Goal: Task Accomplishment & Management: Manage account settings

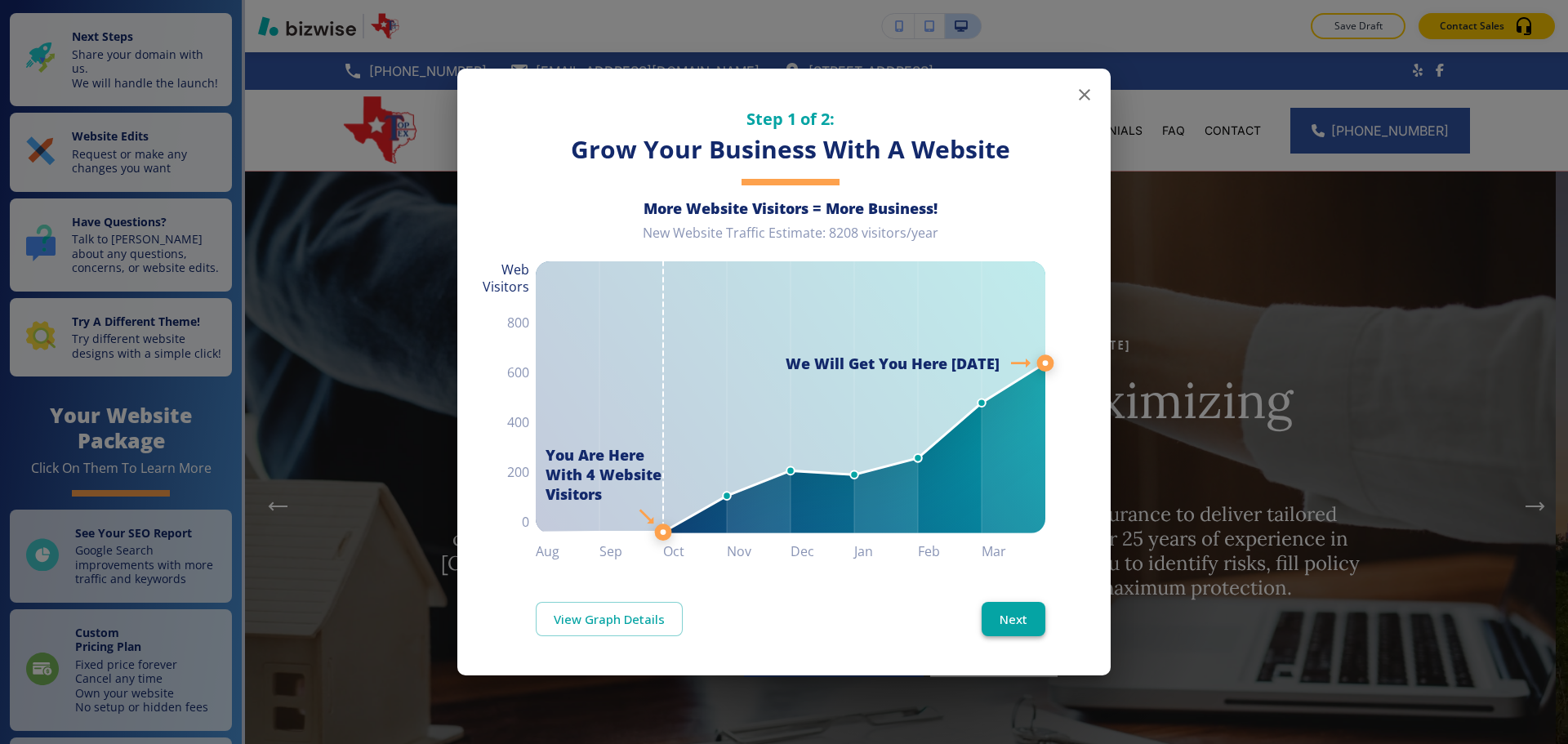
click at [1018, 614] on button "Next" at bounding box center [1014, 619] width 64 height 34
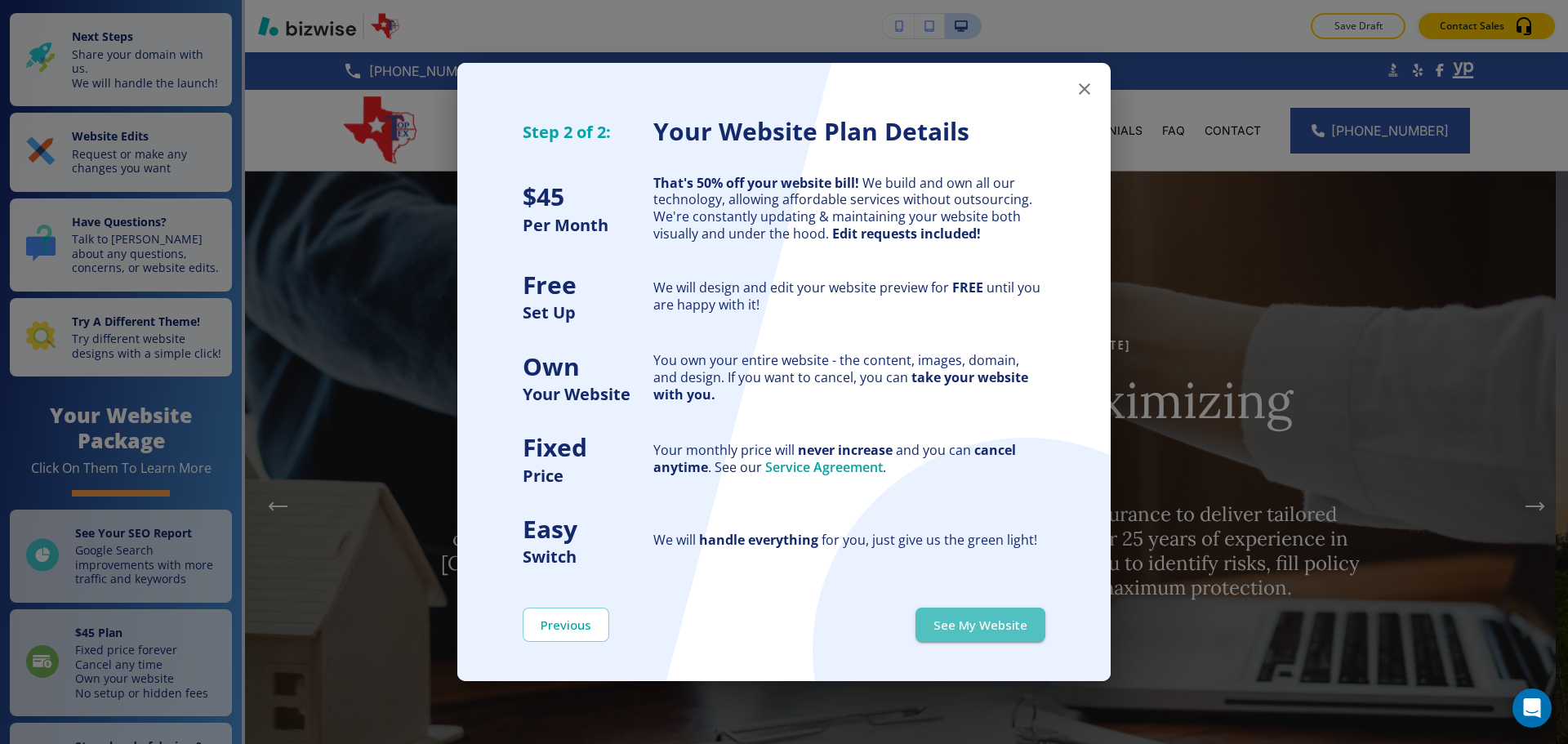
click at [1018, 614] on button "See My Website" at bounding box center [981, 624] width 130 height 34
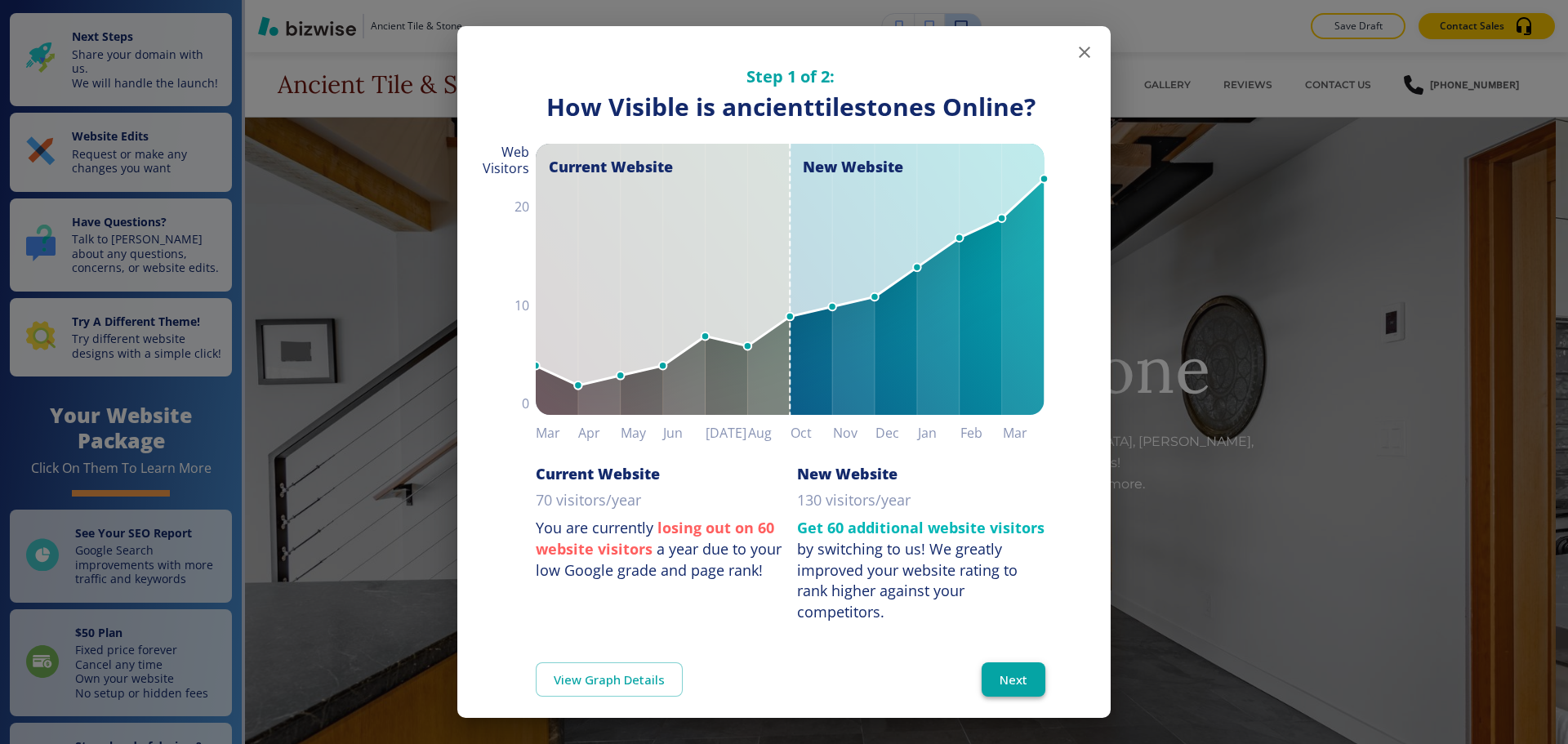
click at [997, 677] on button "Next" at bounding box center [1014, 679] width 64 height 34
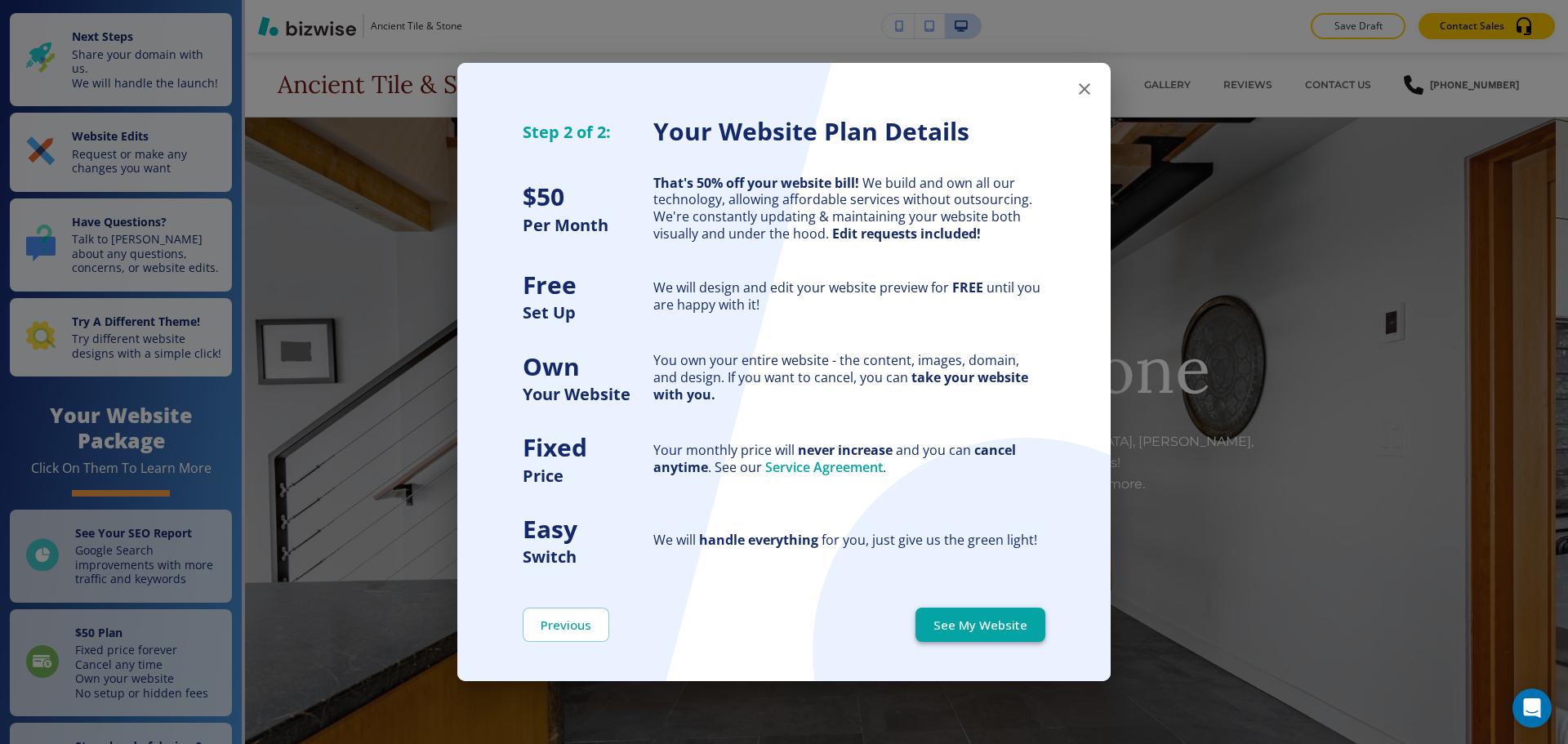
click at [1000, 640] on button "See My Website" at bounding box center [981, 624] width 130 height 34
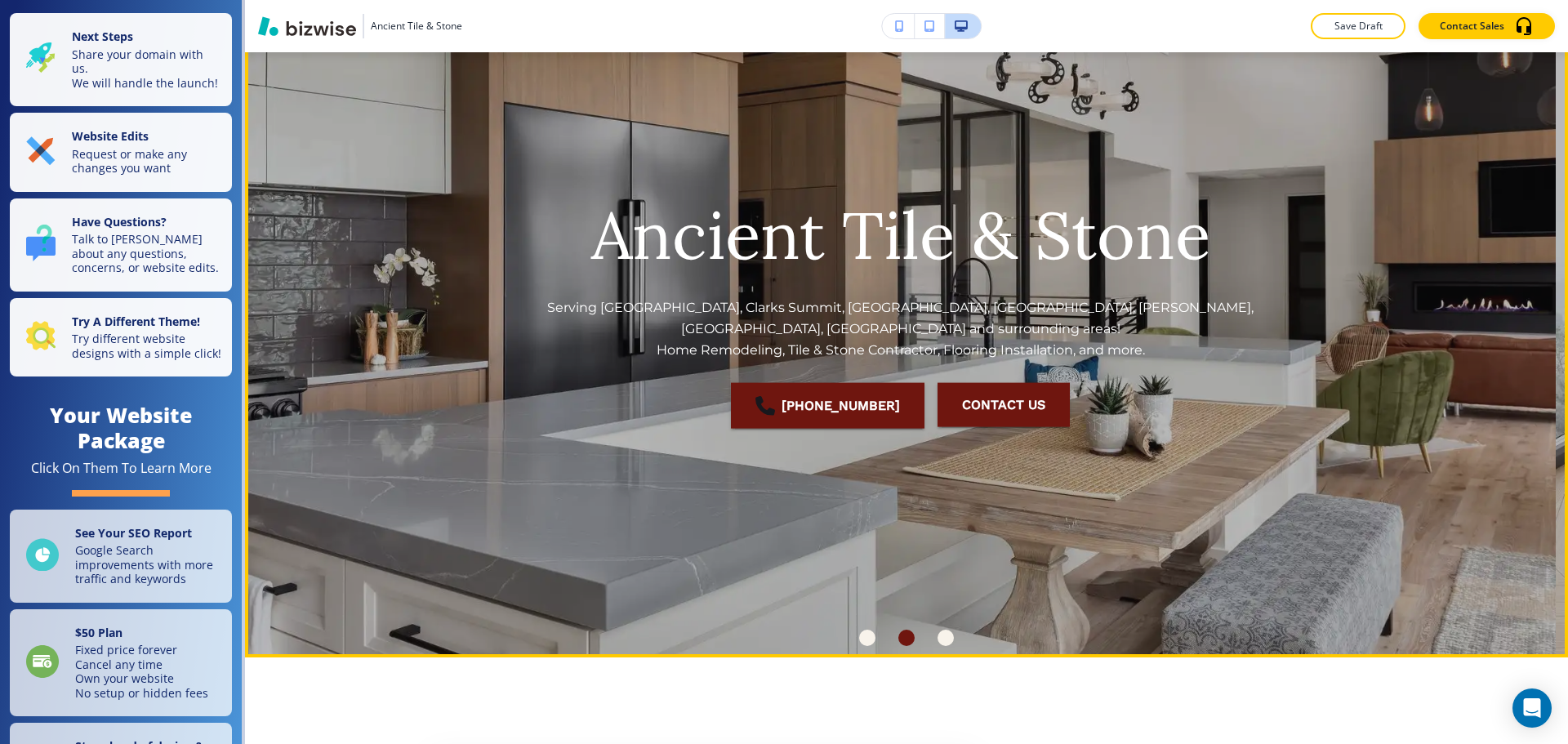
scroll to position [81, 0]
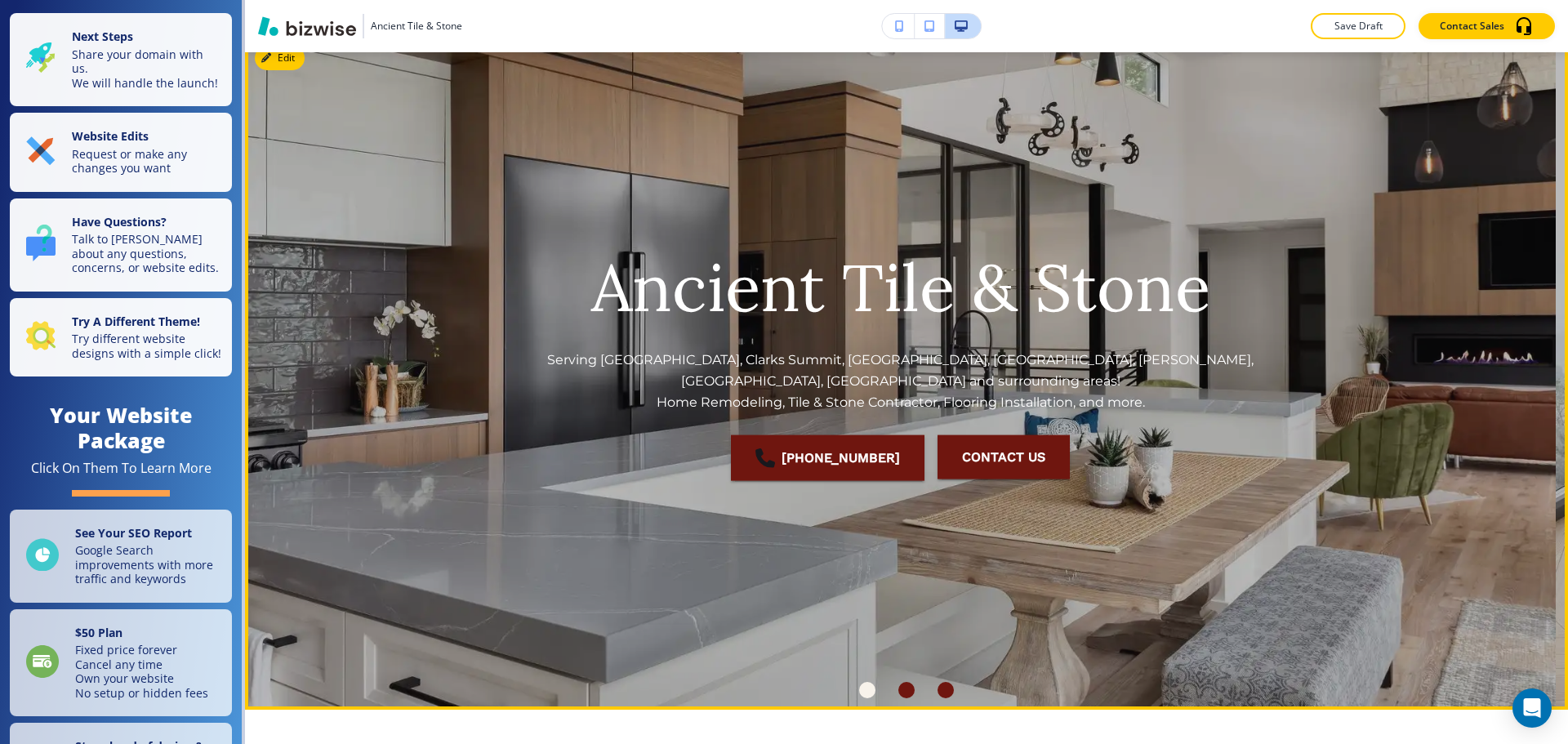
click at [946, 688] on div "Go to slide 3" at bounding box center [946, 690] width 17 height 17
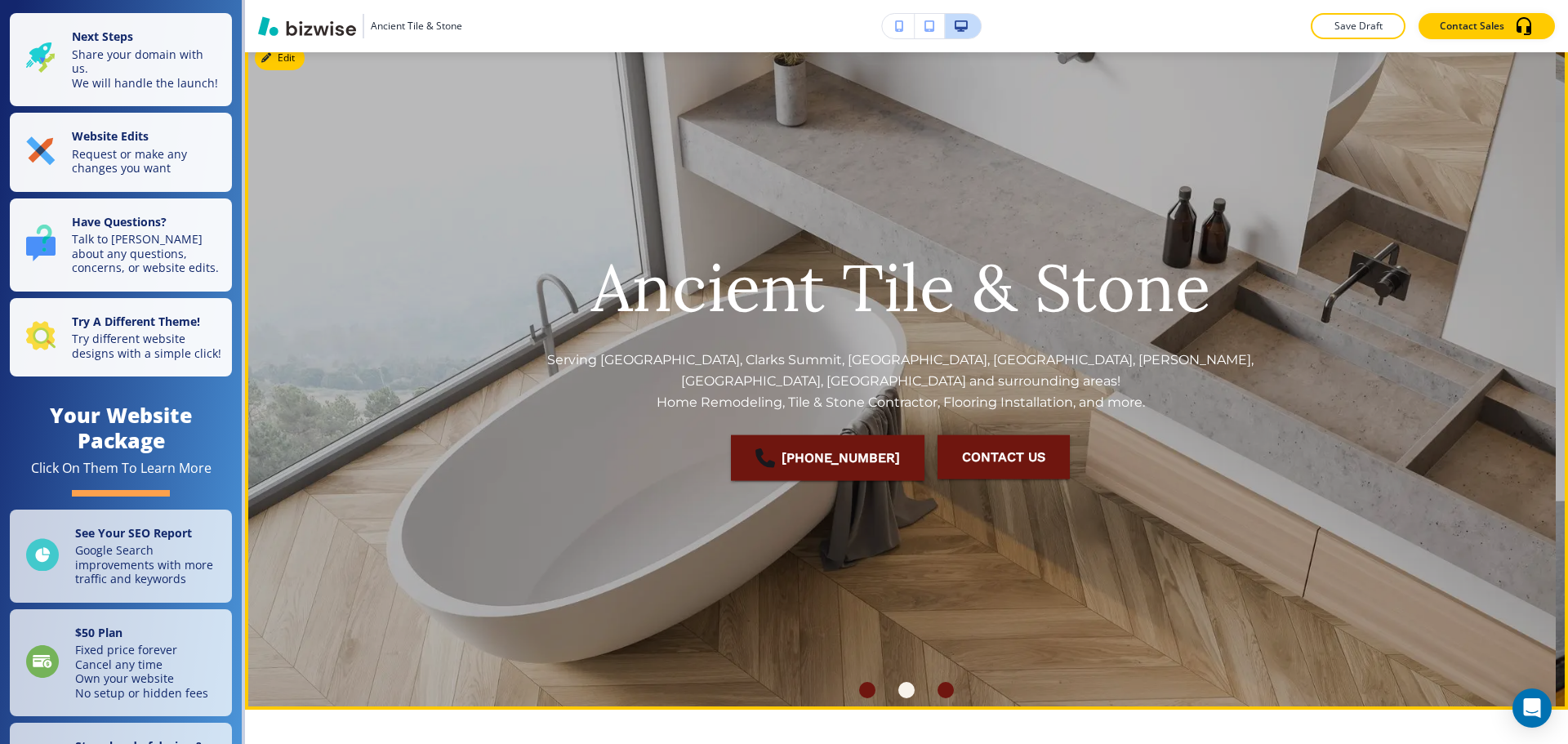
click at [868, 689] on div "Go to slide 1" at bounding box center [868, 690] width 17 height 17
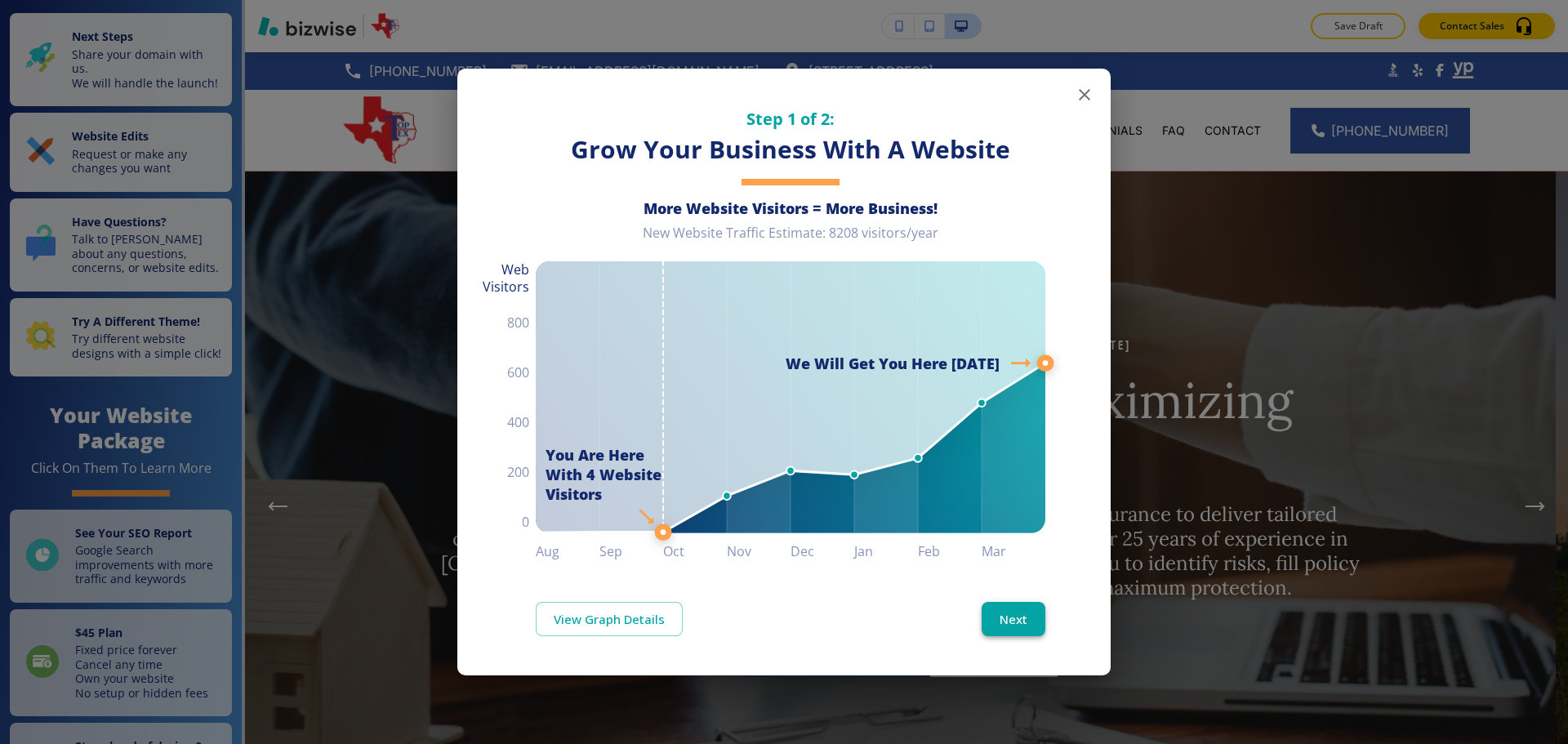
click at [1007, 616] on button "Next" at bounding box center [1014, 619] width 64 height 34
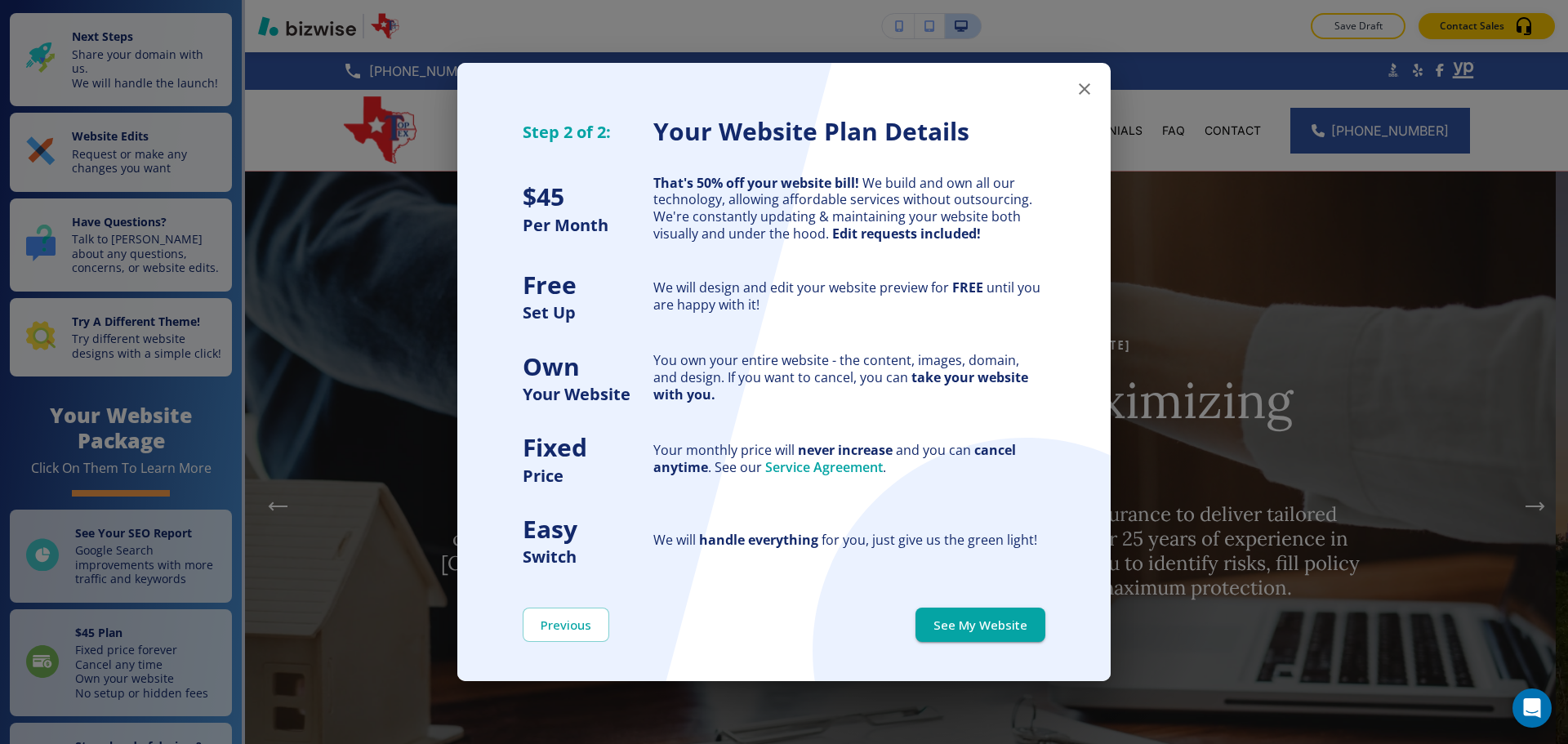
click at [1007, 616] on button "See My Website" at bounding box center [981, 624] width 130 height 34
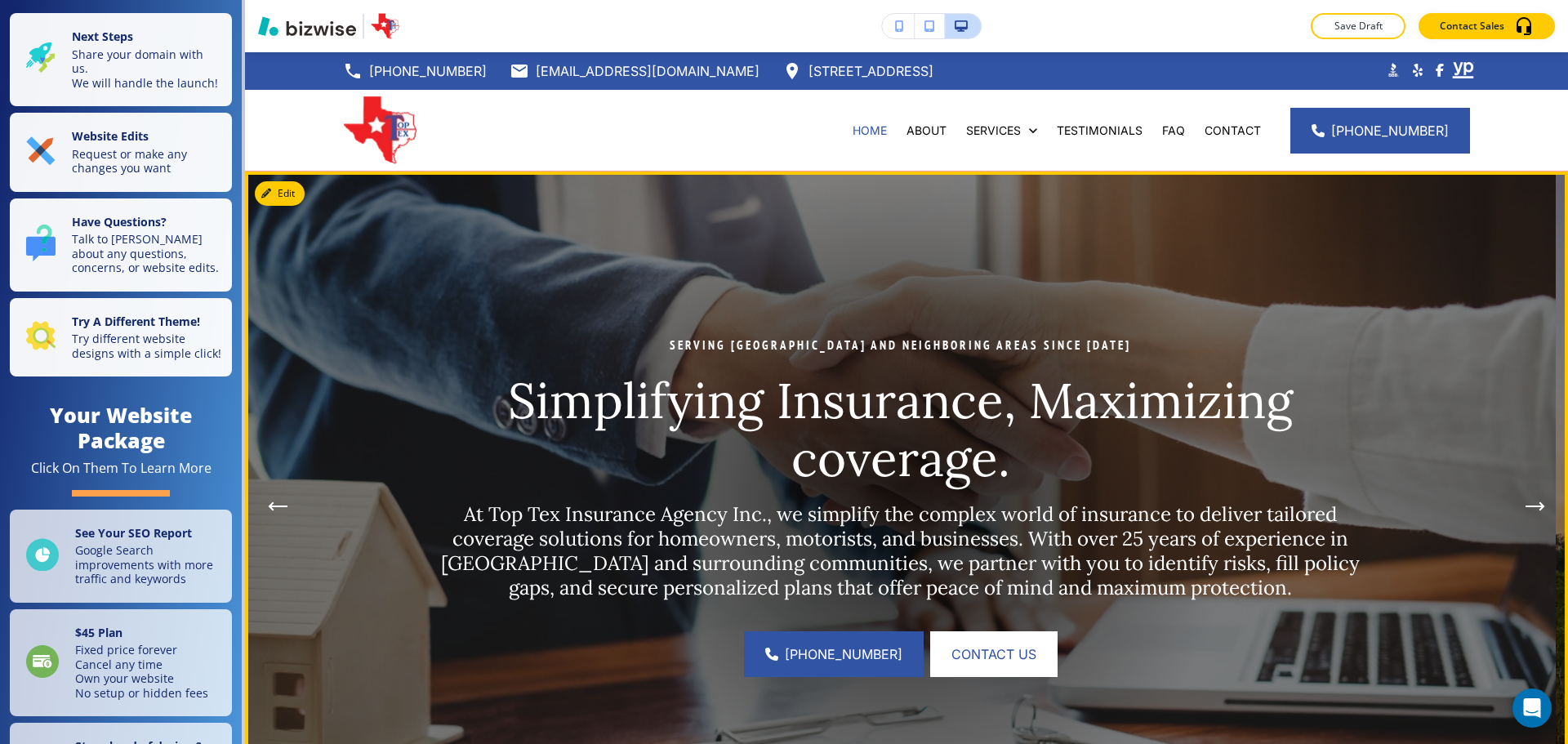
click at [1526, 509] on icon "Next Hero Image" at bounding box center [1536, 506] width 19 height 10
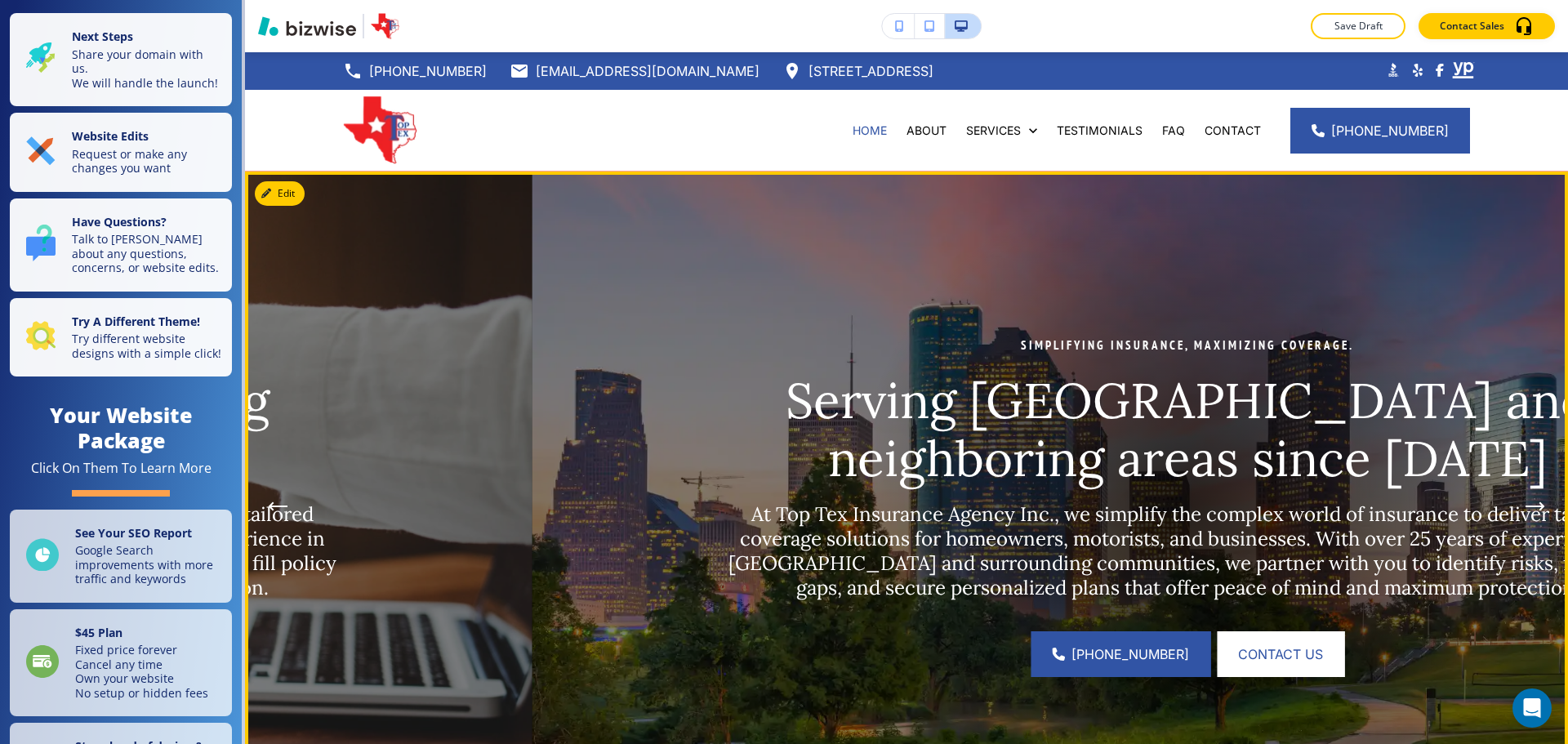
click at [1526, 509] on icon "Next Hero Image" at bounding box center [1536, 506] width 19 height 10
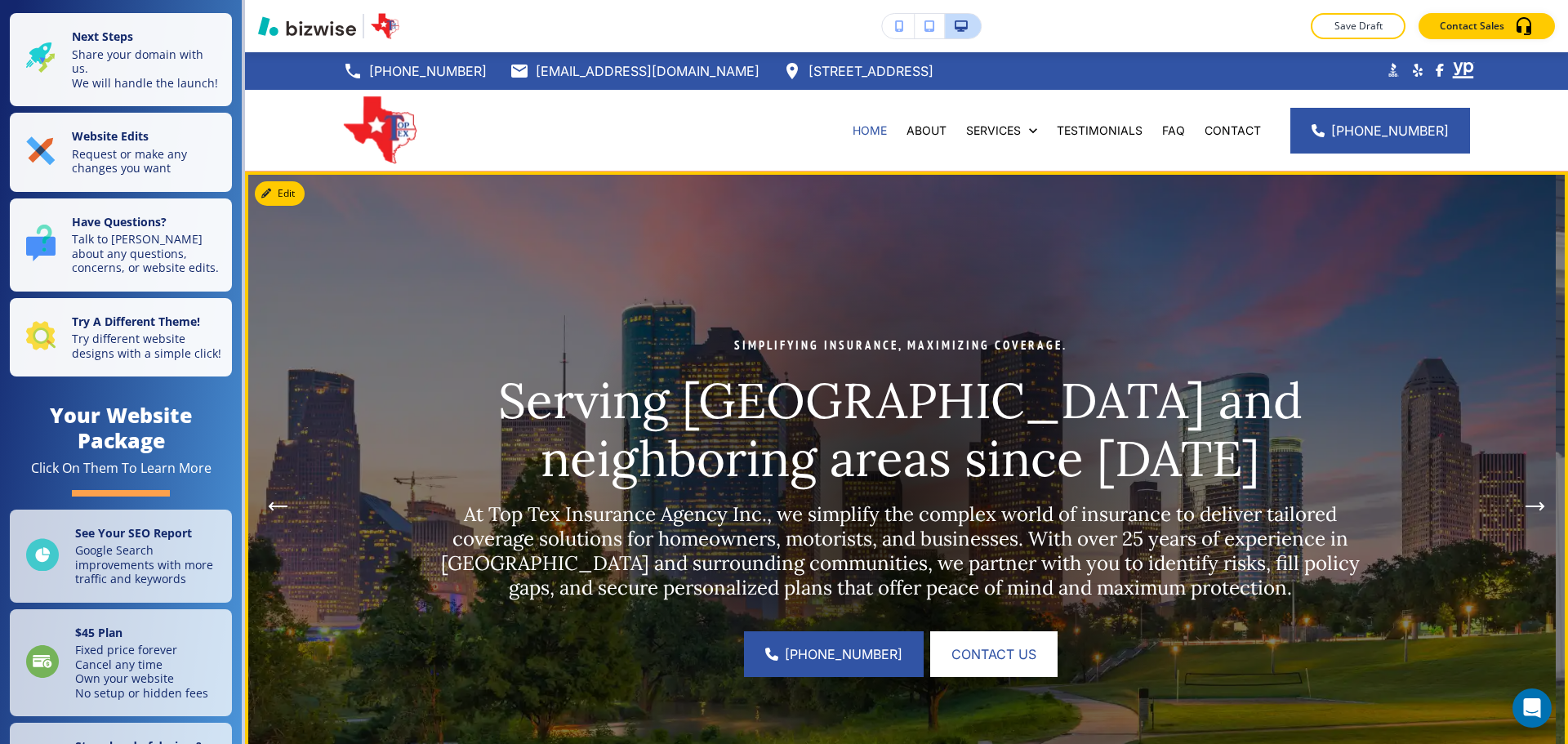
click at [1526, 503] on icon "Next Hero Image" at bounding box center [1536, 506] width 19 height 10
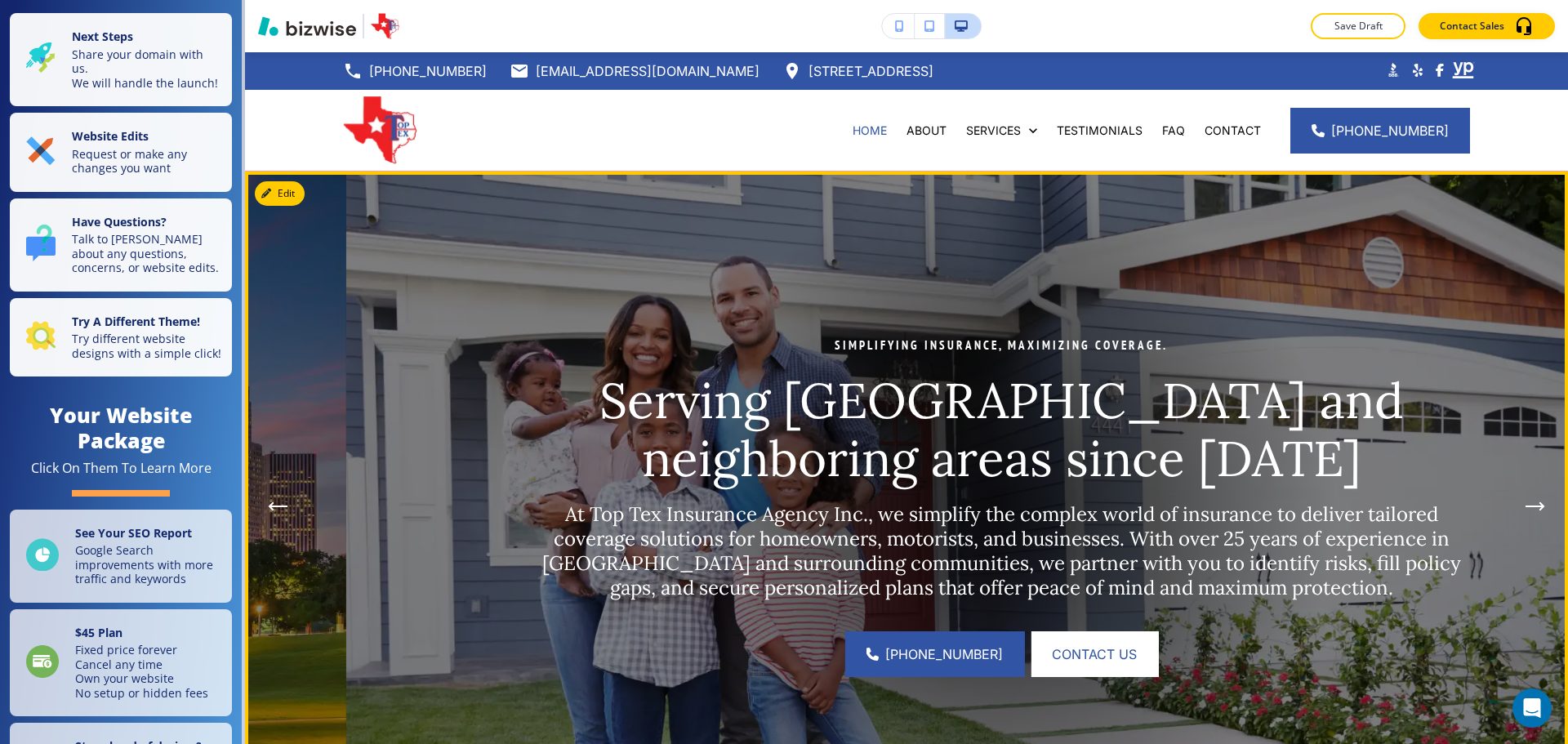
click at [1526, 503] on icon "Next Hero Image" at bounding box center [1536, 506] width 19 height 10
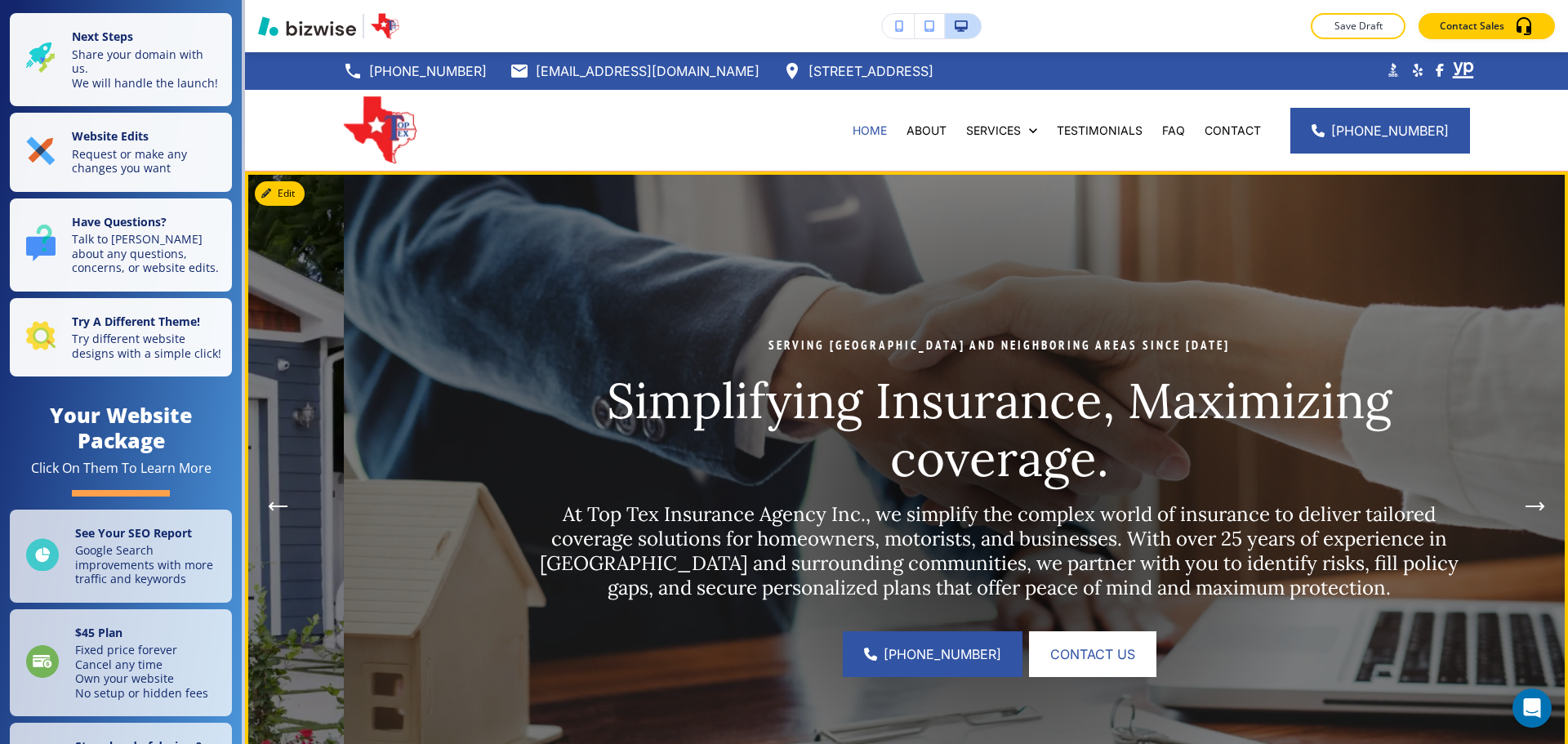
click at [1526, 503] on icon "Next Hero Image" at bounding box center [1536, 506] width 19 height 10
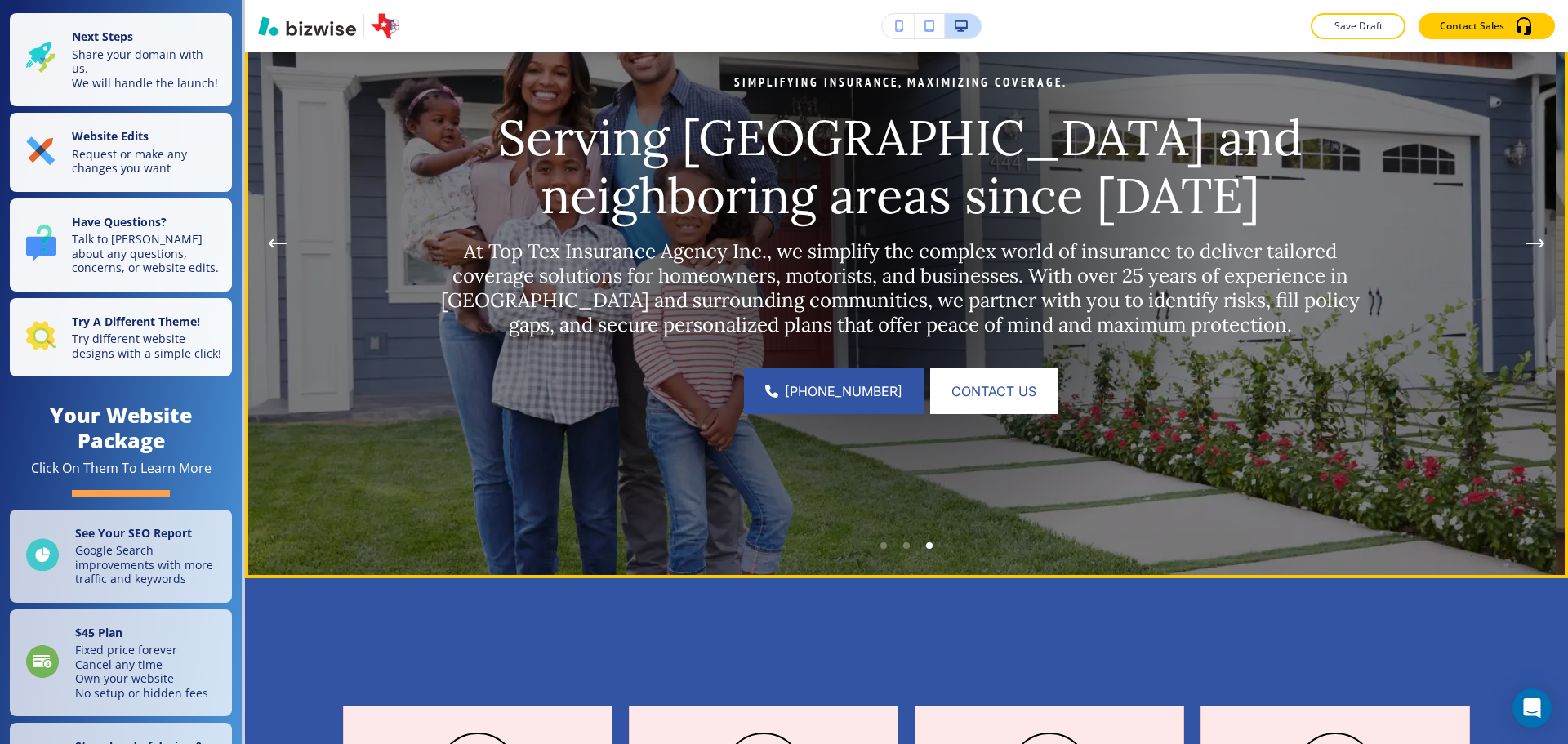
scroll to position [164, 0]
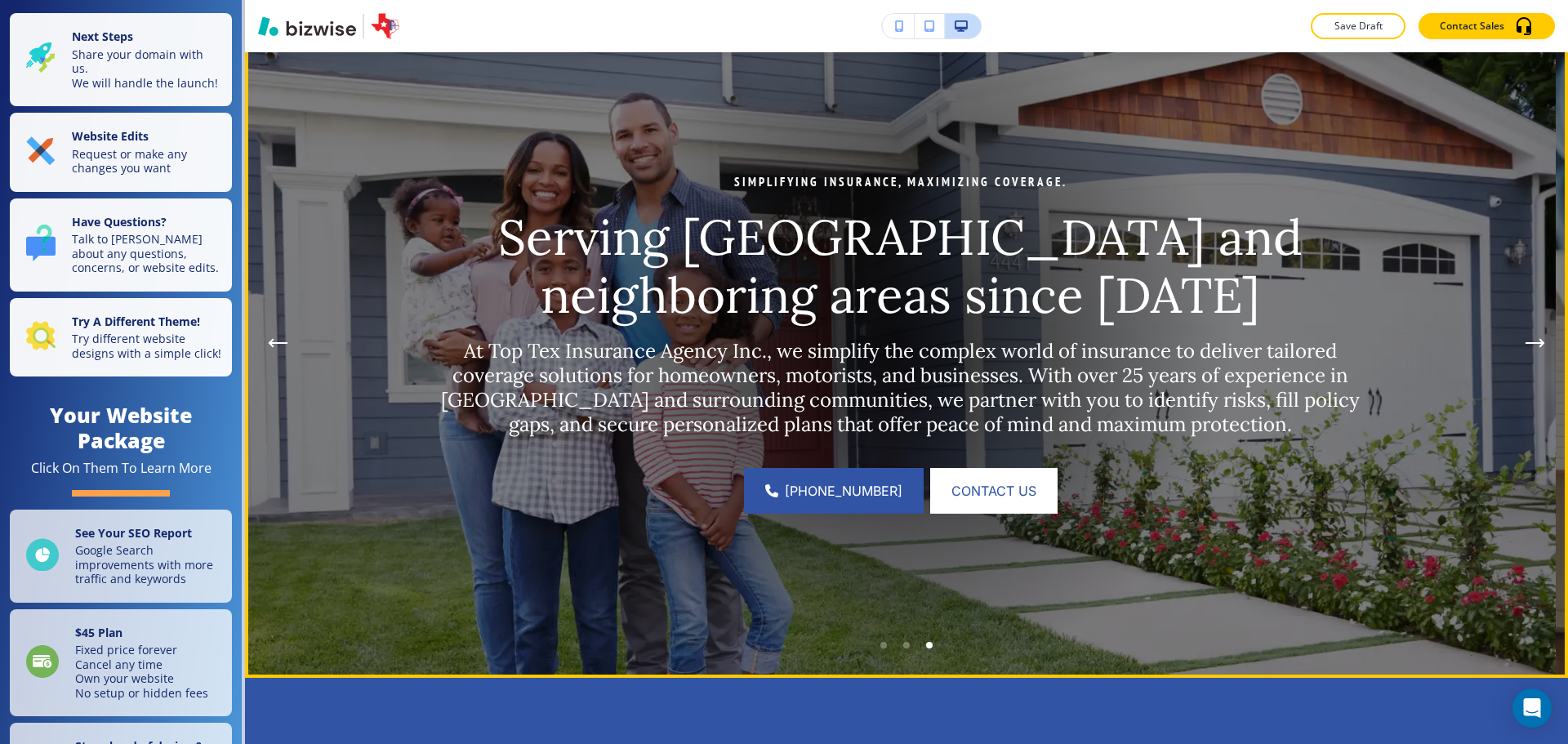
click at [881, 645] on div "Go to slide 1" at bounding box center [883, 644] width 6 height 6
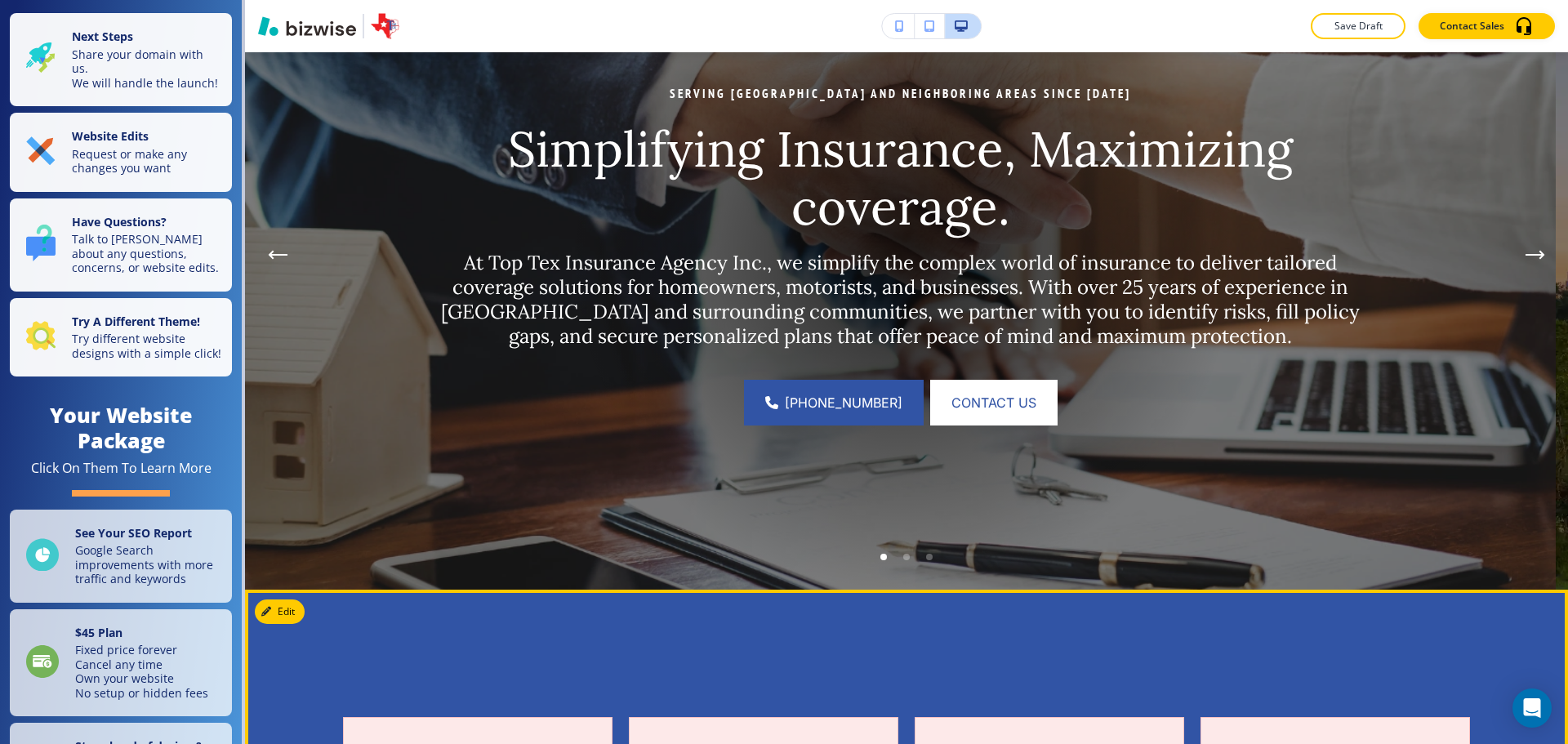
scroll to position [245, 0]
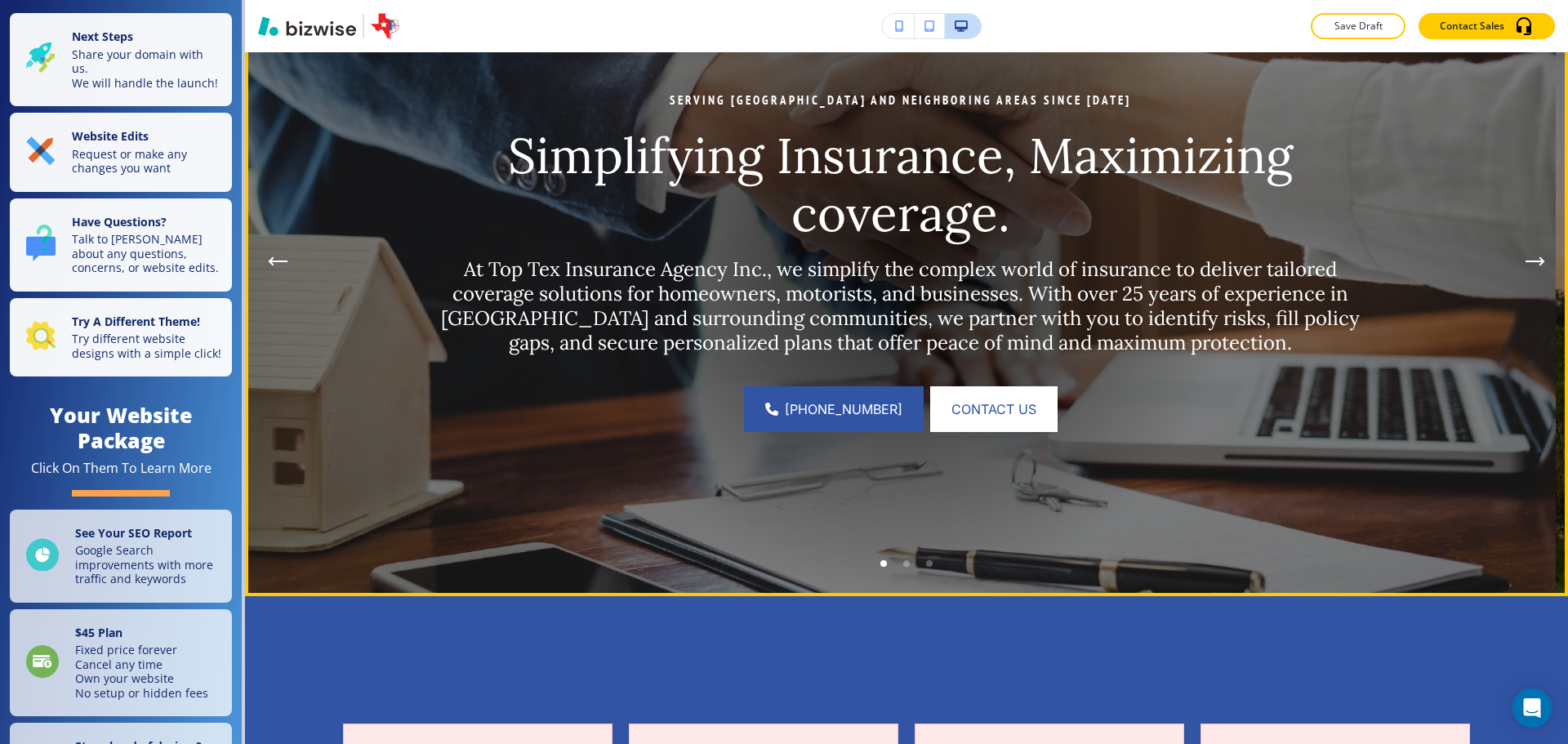
click at [904, 563] on div "Go to slide 2" at bounding box center [906, 563] width 6 height 6
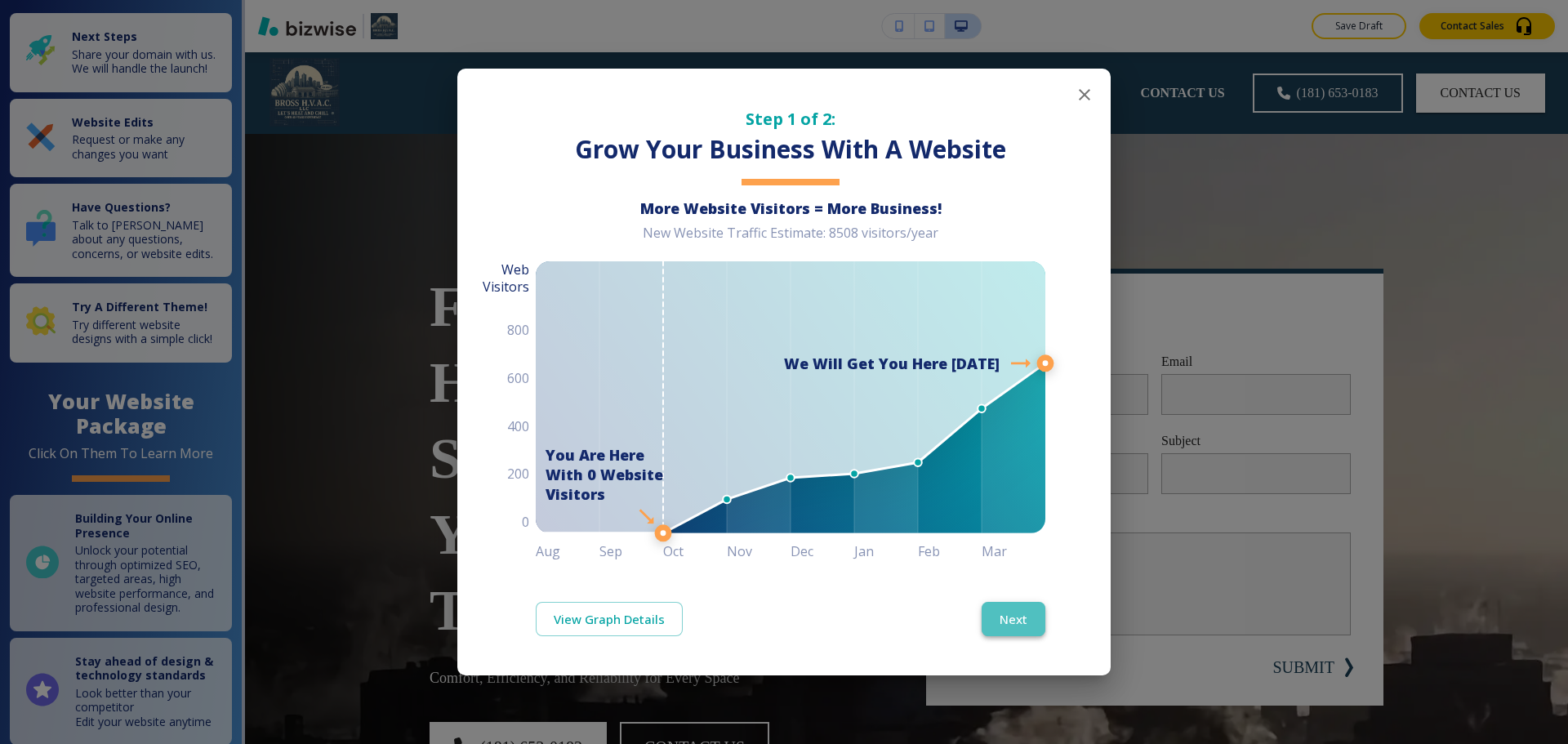
click at [1004, 610] on button "Next" at bounding box center [1014, 619] width 64 height 34
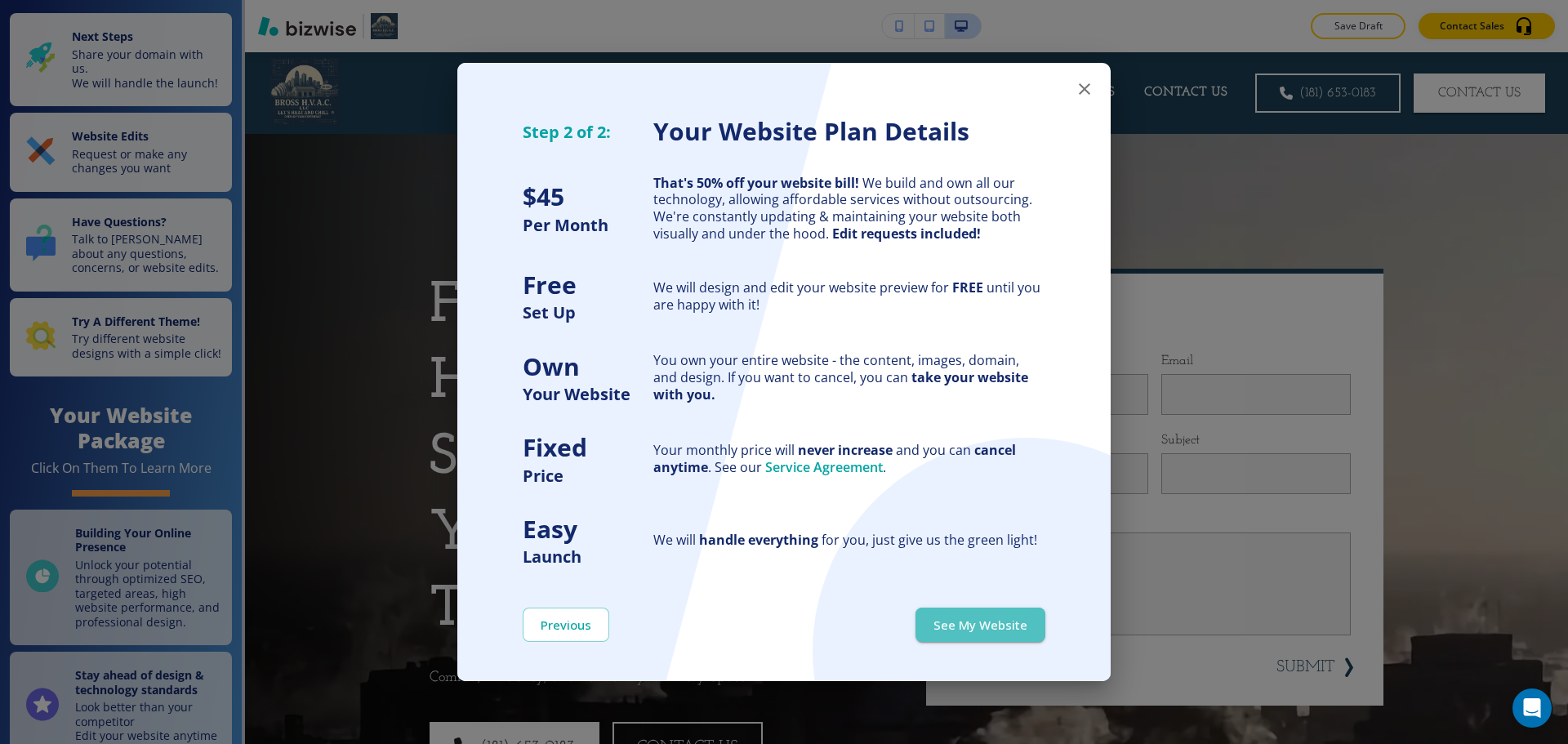
click at [995, 638] on button "See My Website" at bounding box center [981, 624] width 130 height 34
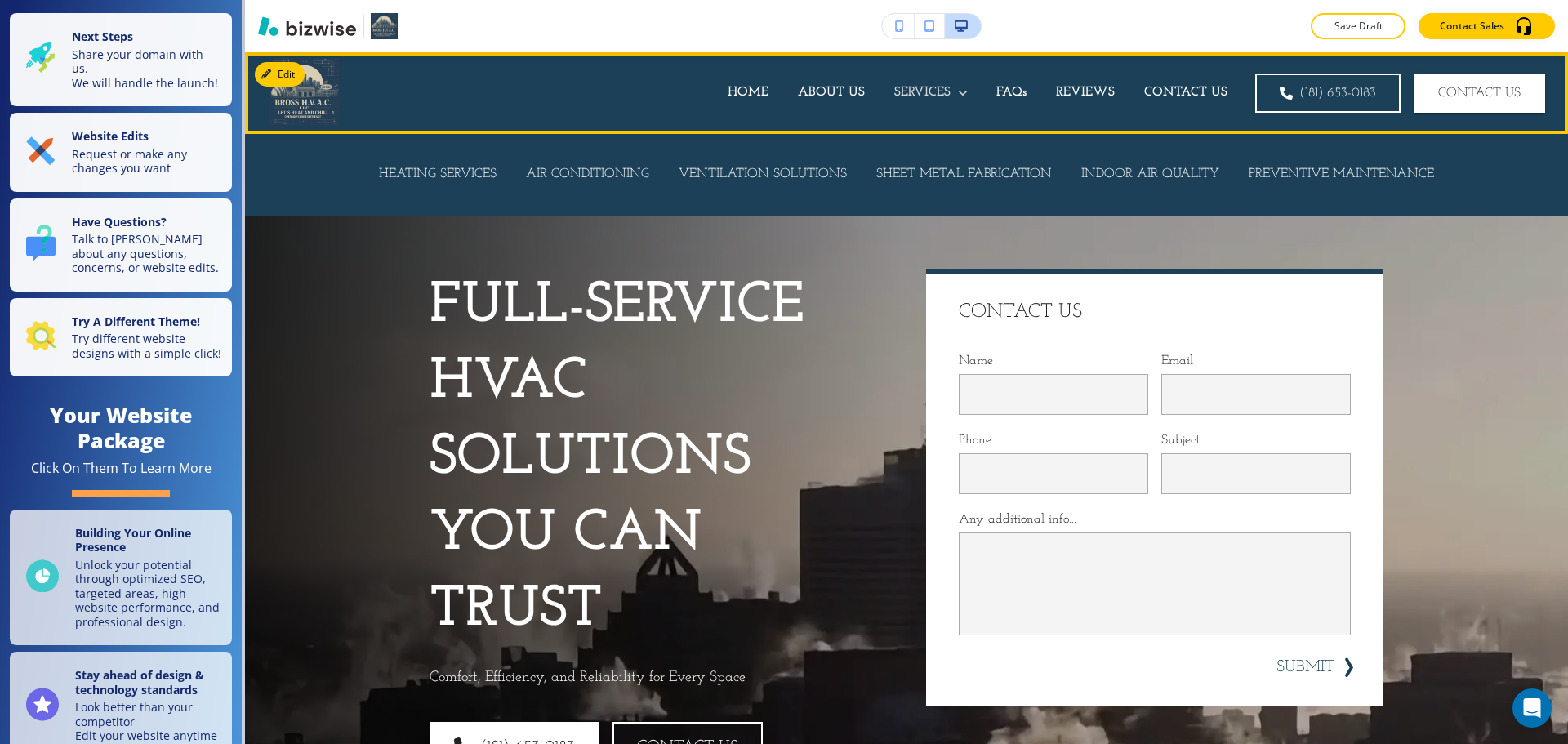
click at [906, 85] on p "SERVICES" at bounding box center [923, 92] width 56 height 18
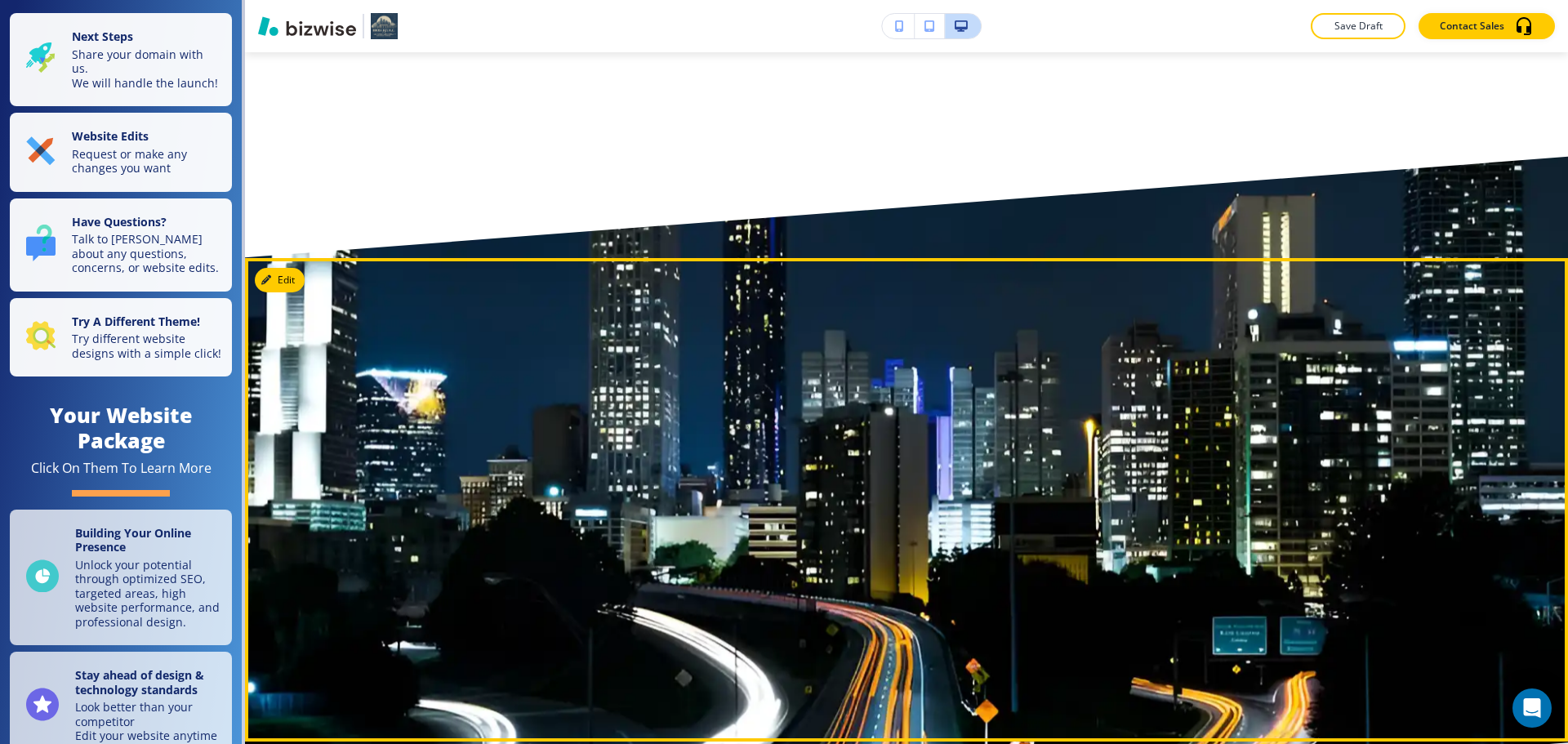
scroll to position [9718, 0]
click at [286, 269] on button "Edit This Section" at bounding box center [310, 281] width 110 height 25
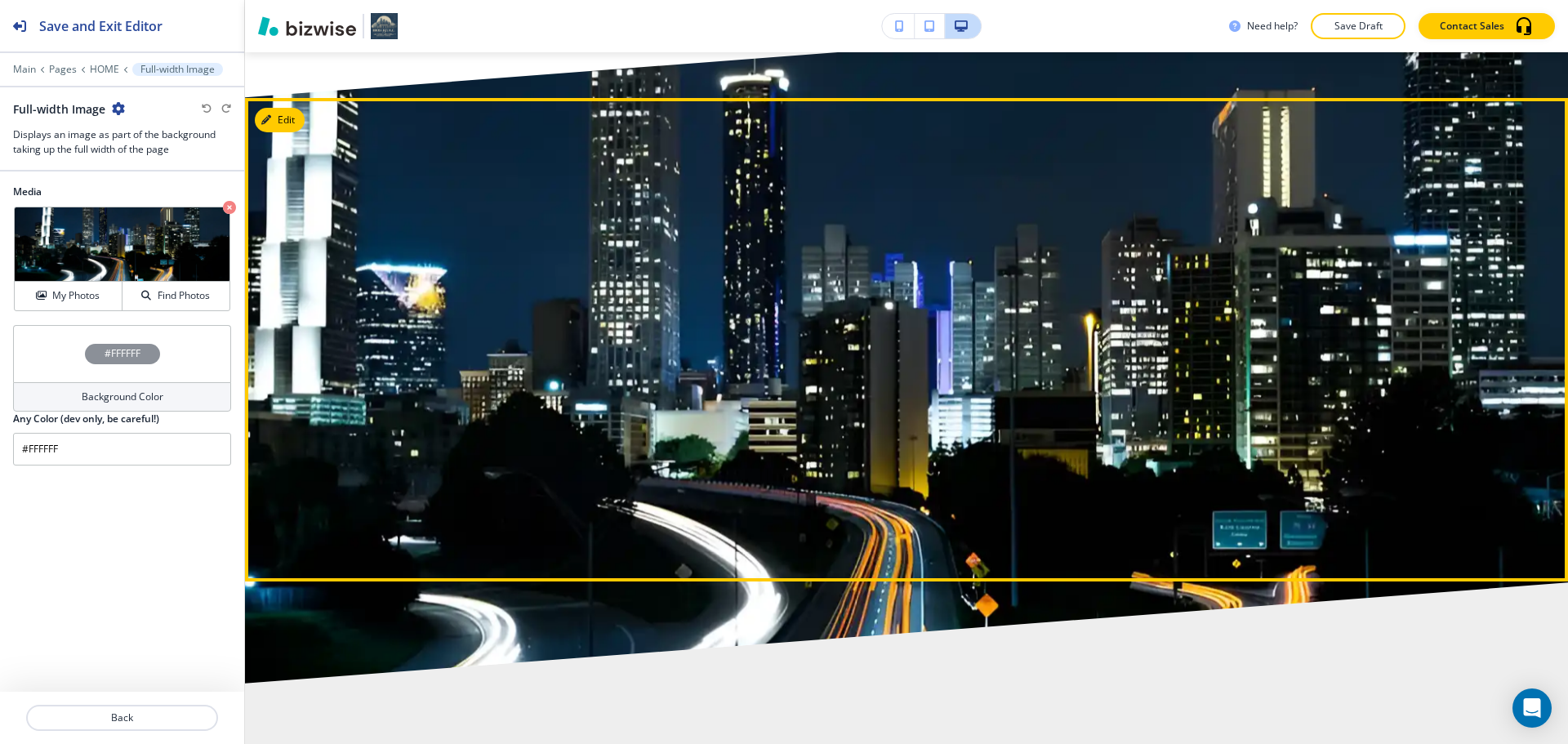
scroll to position [9881, 0]
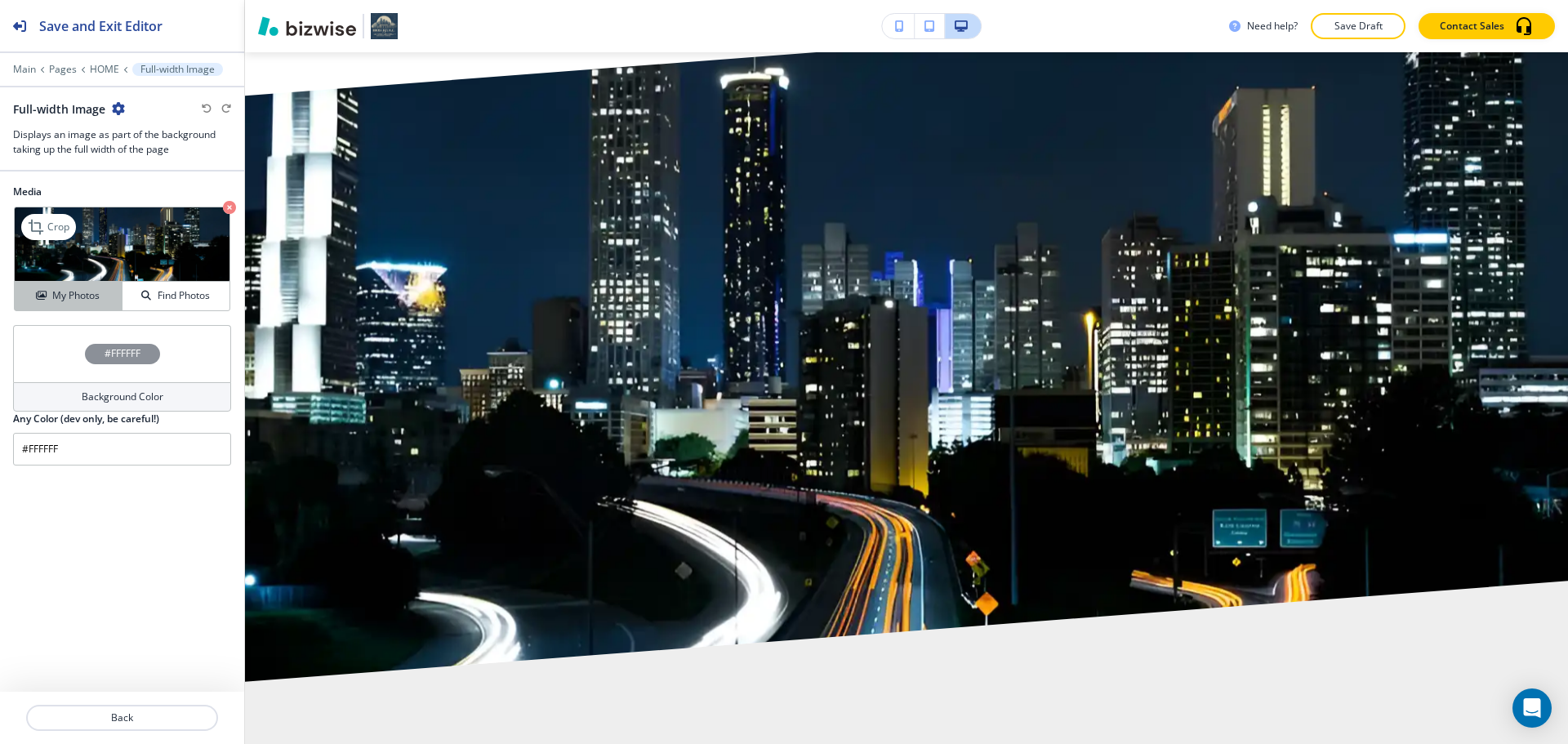
click at [87, 291] on h4 "My Photos" at bounding box center [76, 295] width 47 height 15
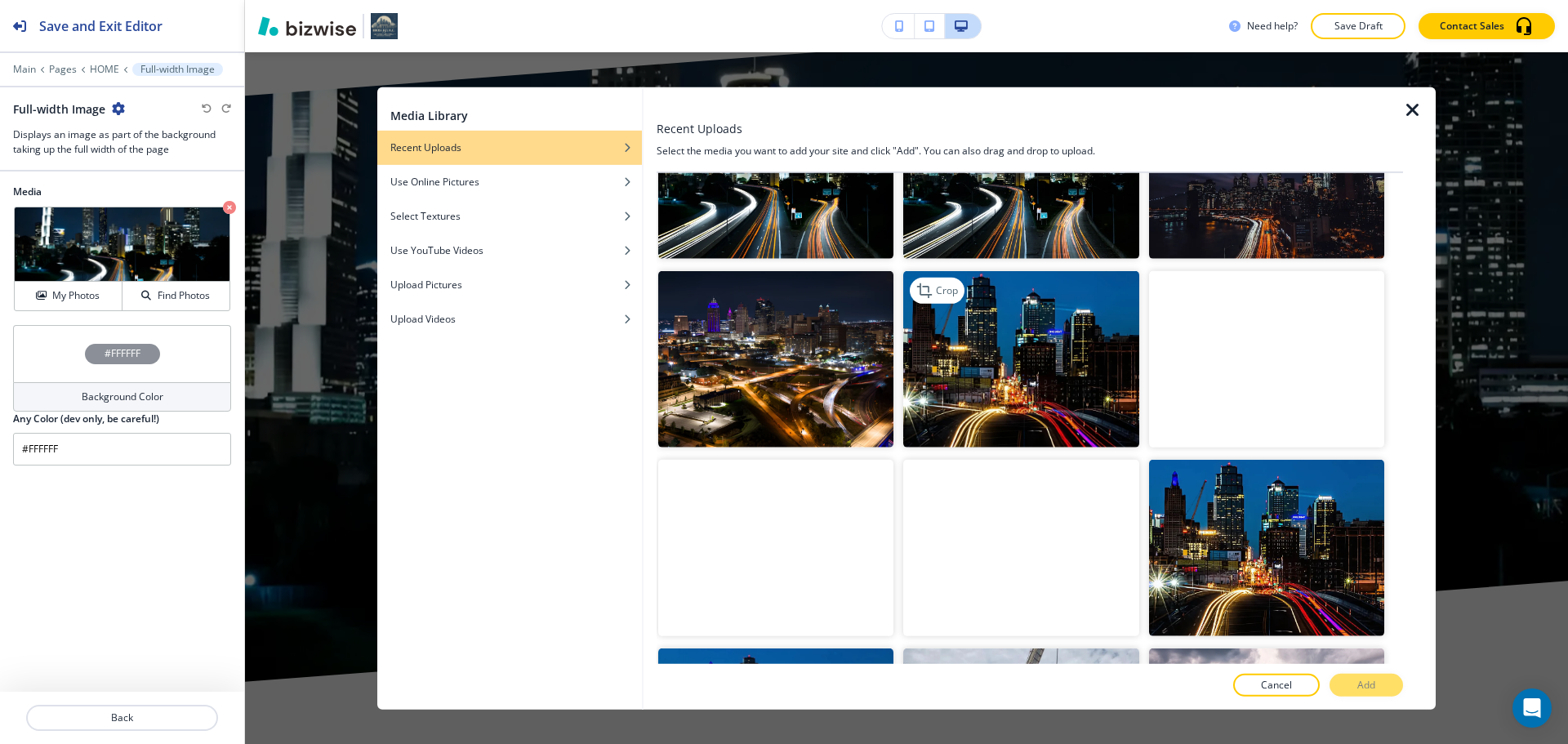
scroll to position [245, 0]
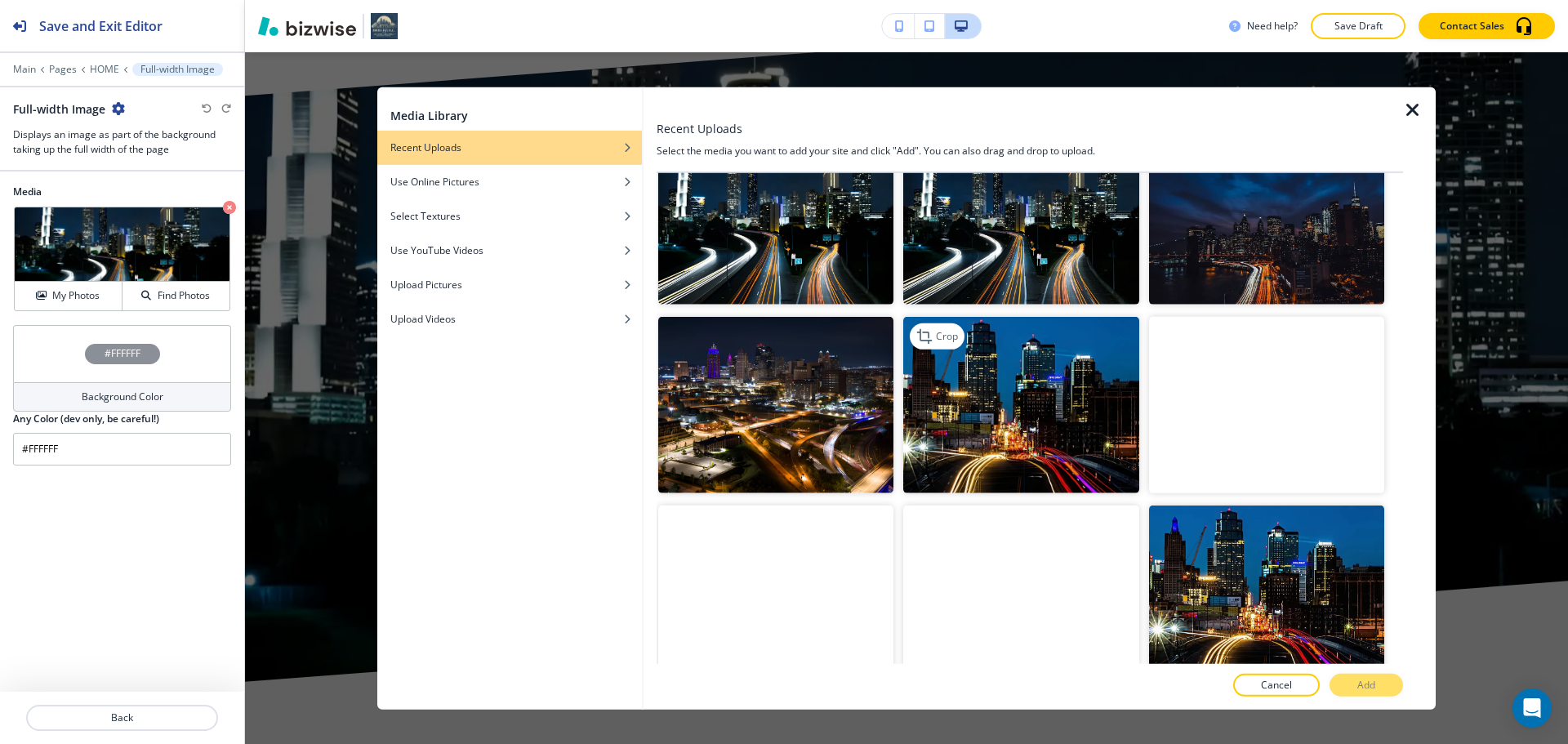
click at [1097, 393] on img "button" at bounding box center [1021, 405] width 236 height 177
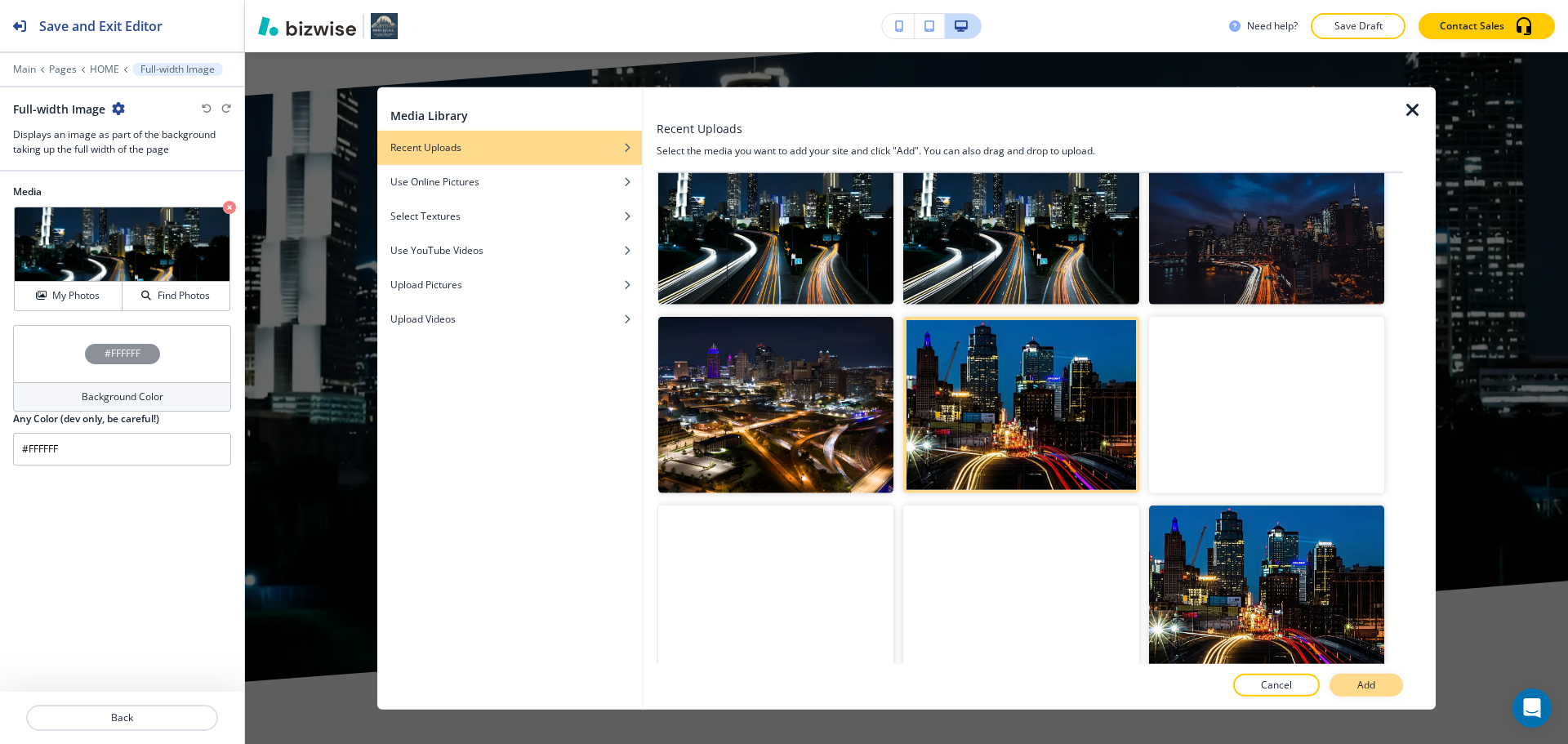
click at [1355, 684] on button "Add" at bounding box center [1367, 685] width 74 height 23
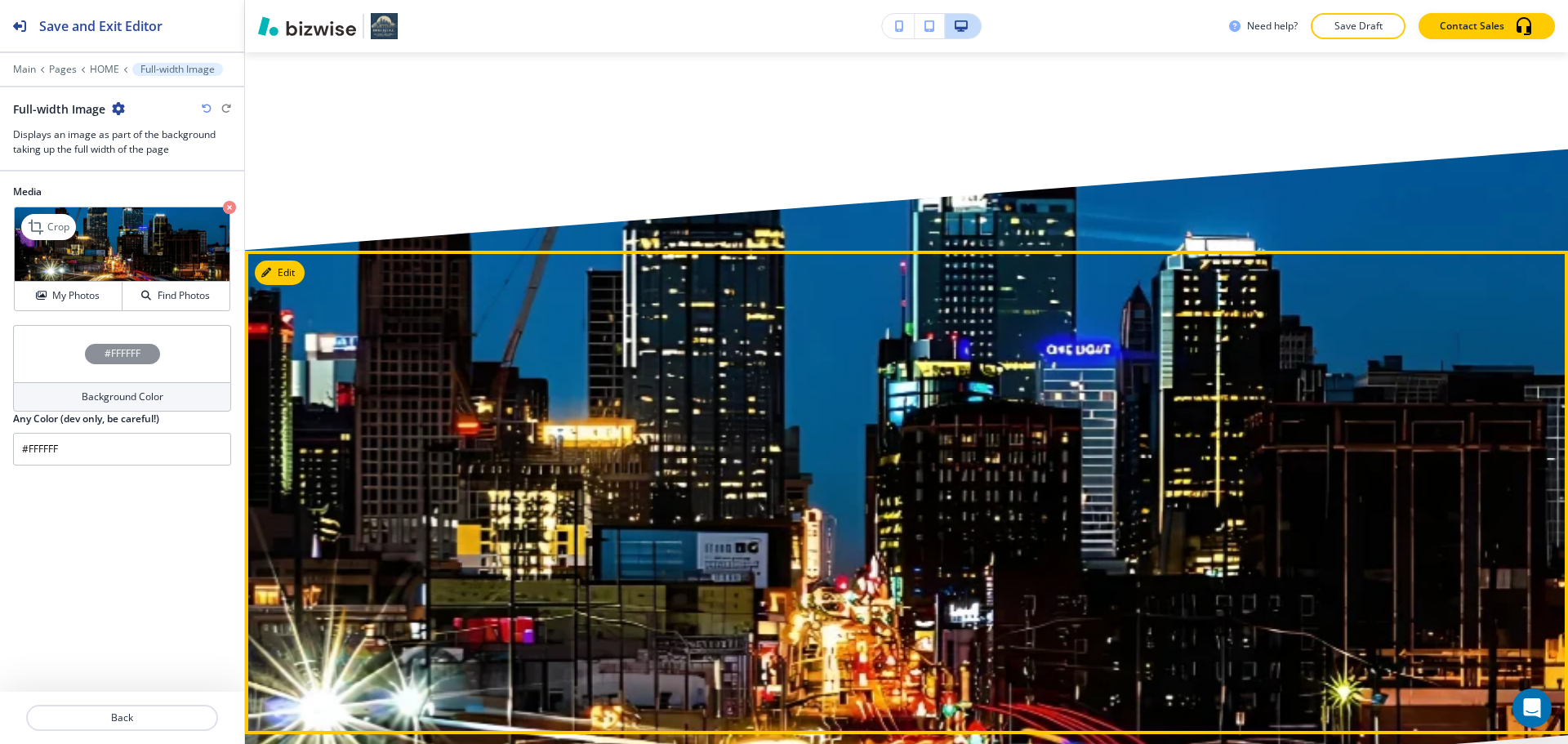
scroll to position [9718, 0]
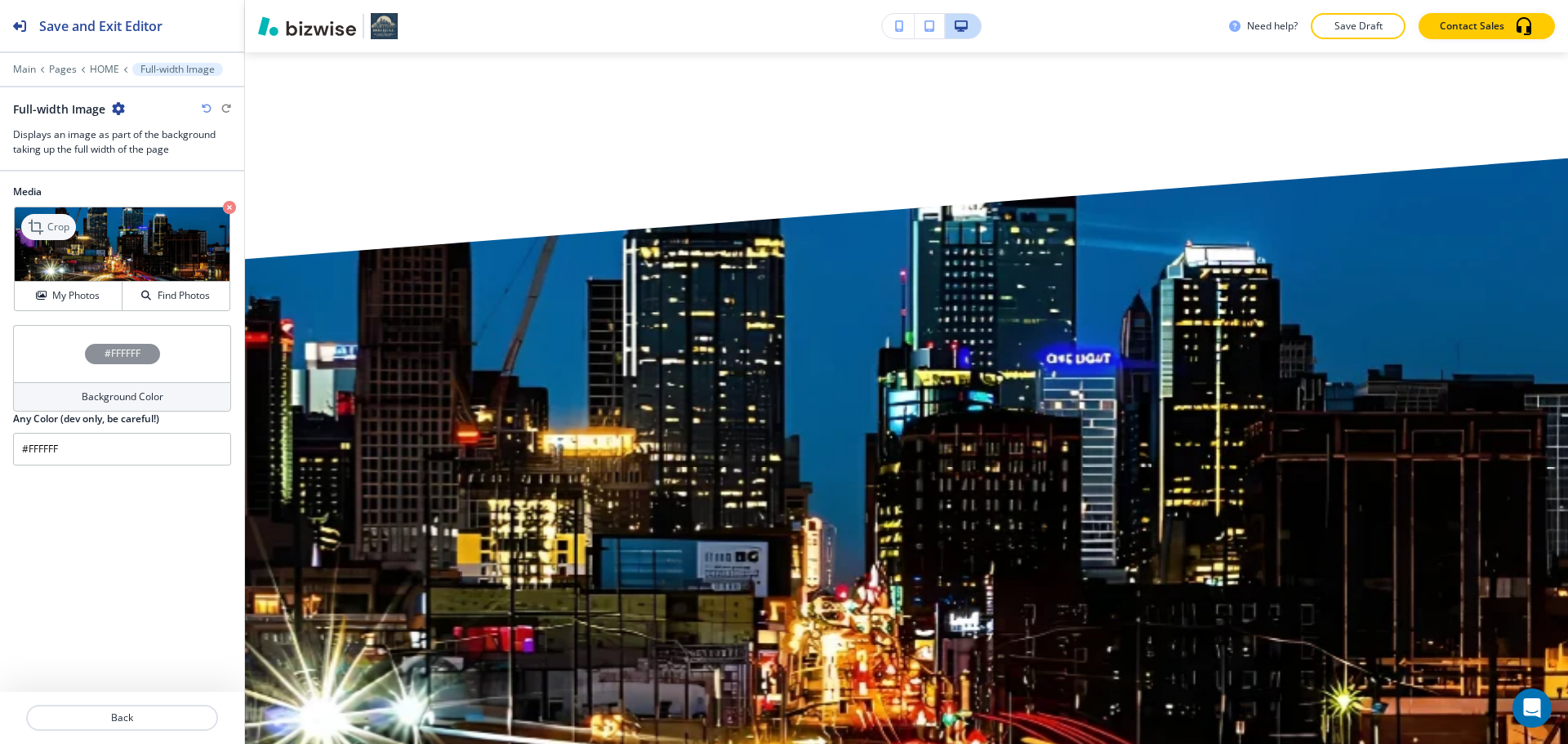
click at [53, 232] on p "Crop" at bounding box center [58, 227] width 22 height 15
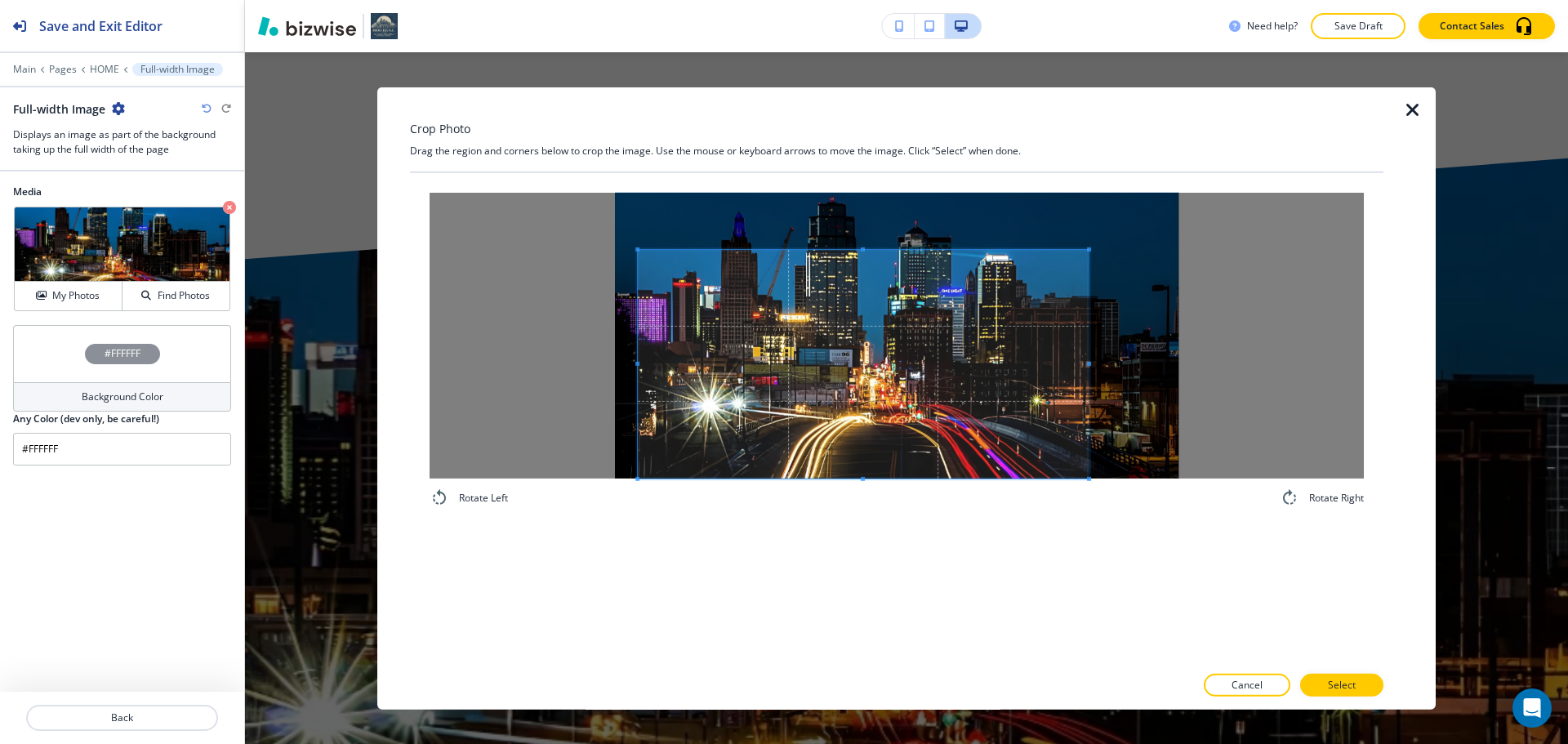
click at [766, 441] on span at bounding box center [863, 363] width 451 height 228
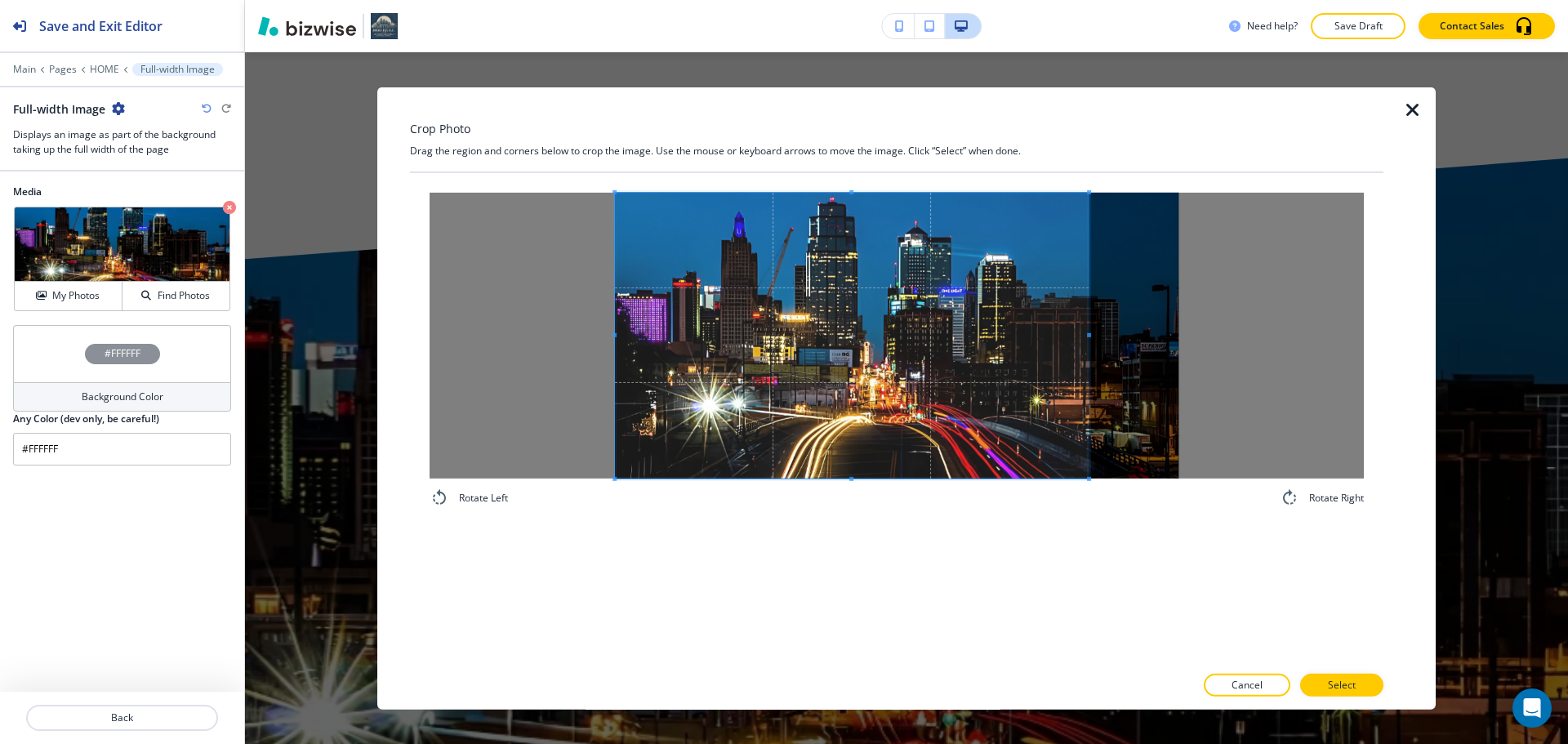
click at [584, 149] on div "Crop Photo Drag the region and corners below to crop the image. Use the mouse o…" at bounding box center [897, 397] width 974 height 622
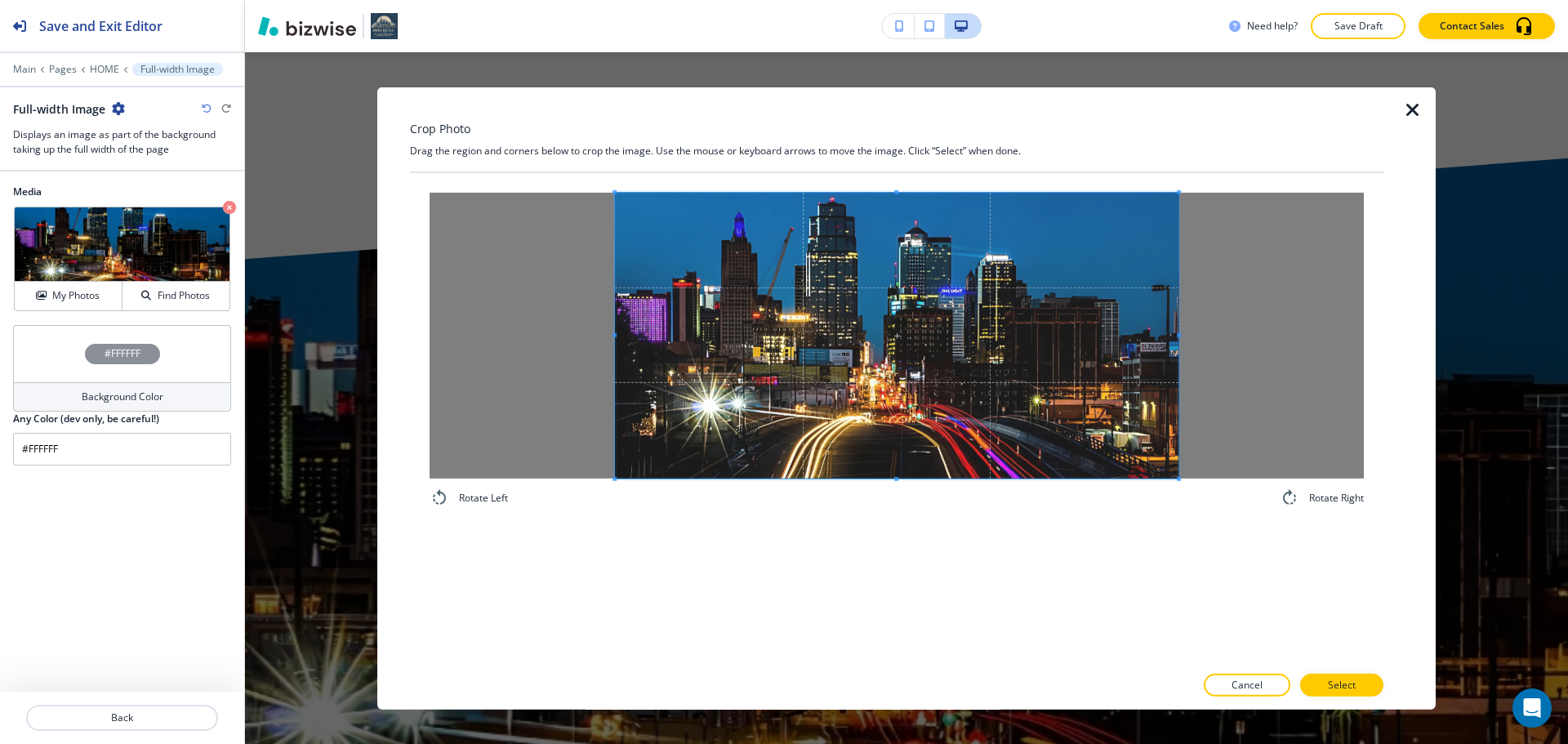
click at [1299, 530] on div "Rotate Left Rotate Right" at bounding box center [897, 418] width 974 height 491
click at [1366, 684] on button "Select" at bounding box center [1341, 685] width 83 height 23
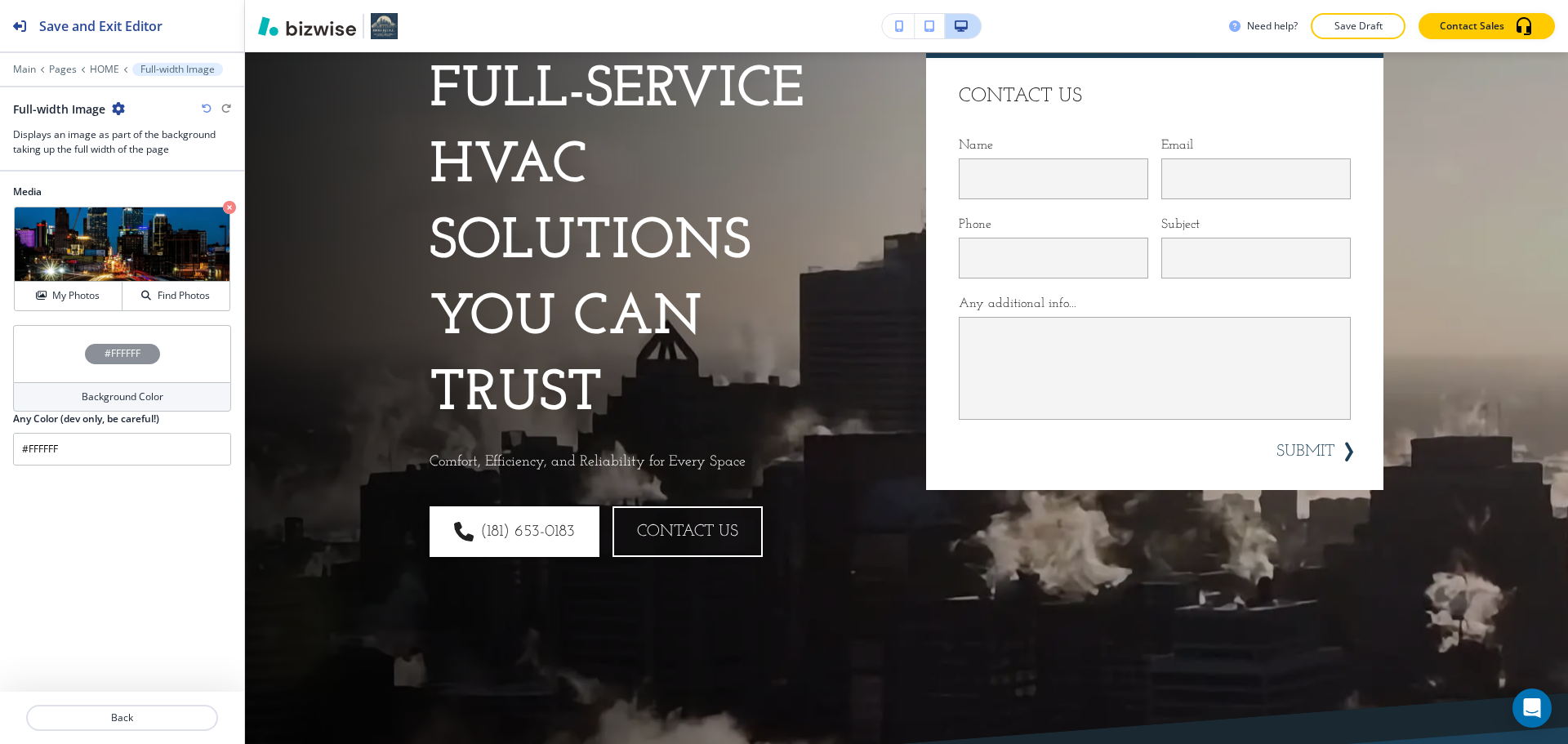
scroll to position [0, 0]
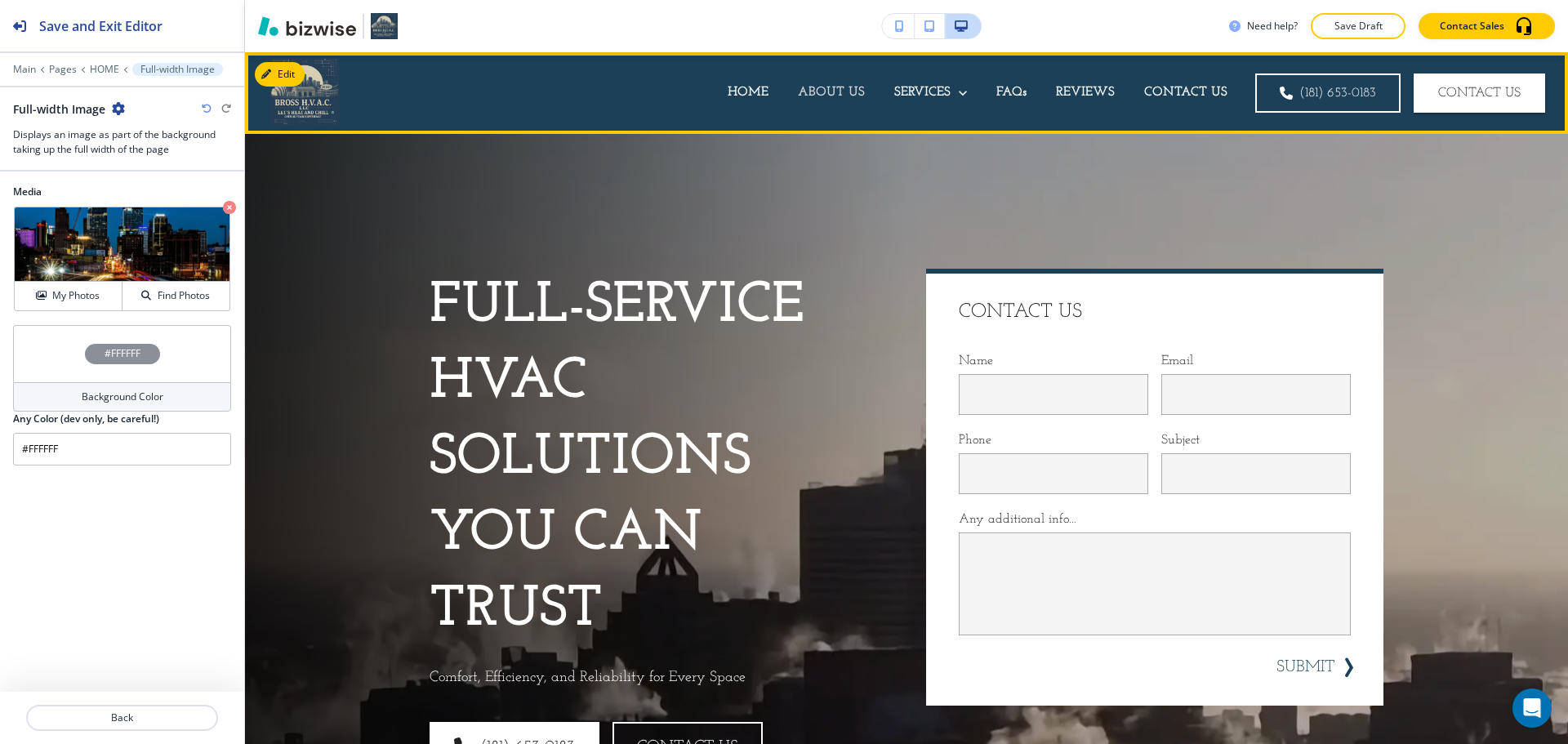
click at [833, 96] on p "ABOUT US" at bounding box center [832, 92] width 67 height 18
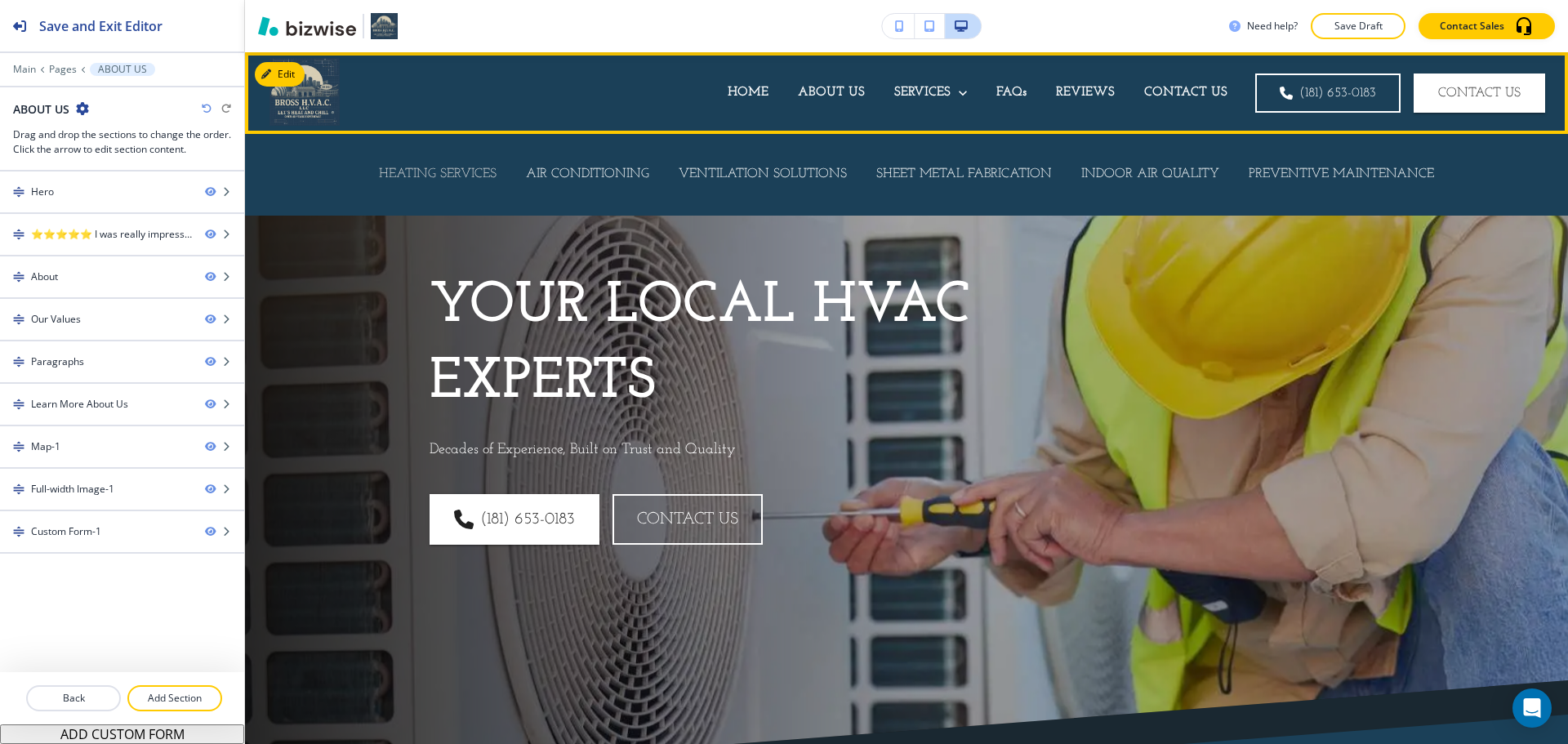
click at [468, 171] on p "HEATING SERVICES" at bounding box center [438, 173] width 117 height 18
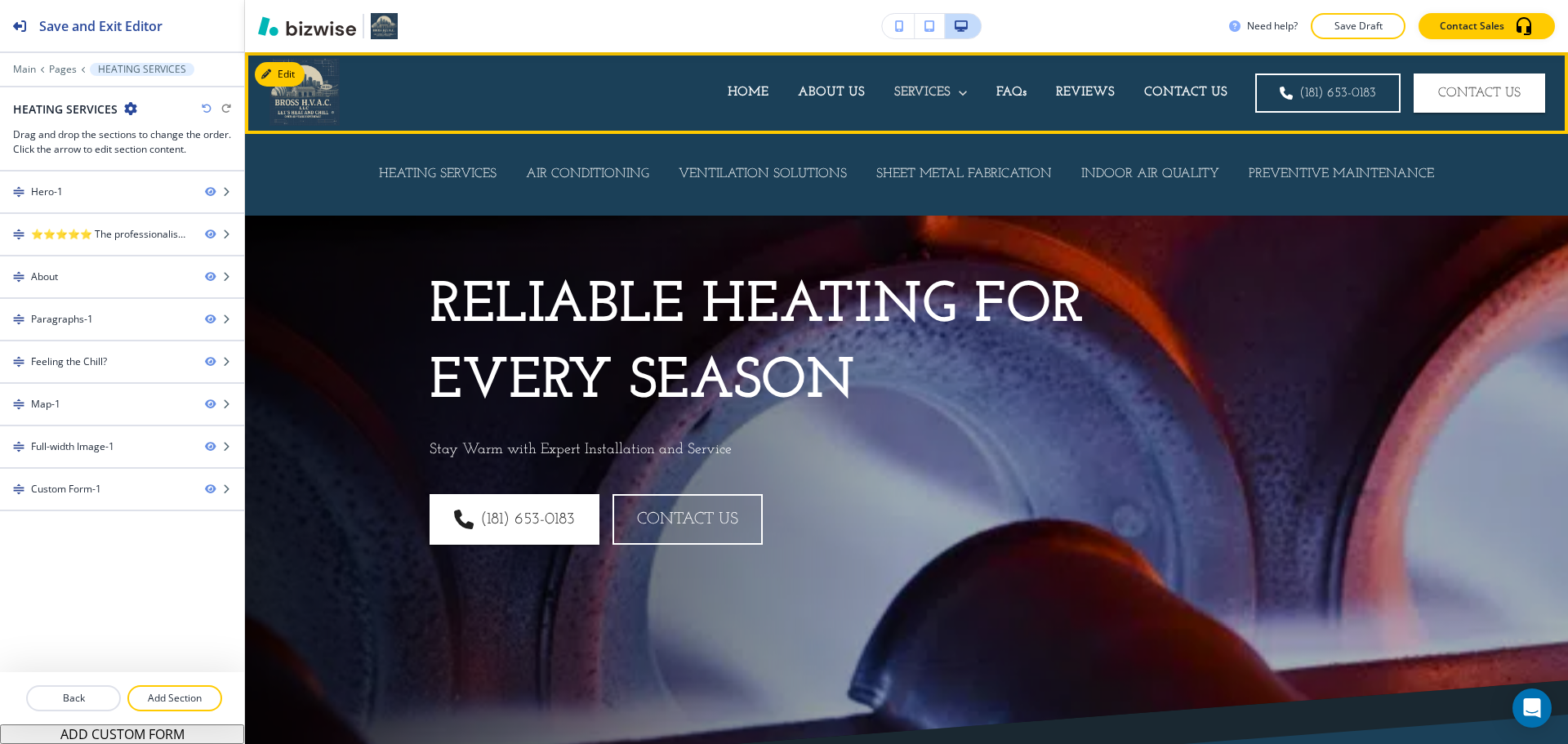
click at [932, 94] on p "SERVICES" at bounding box center [923, 92] width 56 height 18
click at [901, 89] on p "SERVICES" at bounding box center [923, 92] width 56 height 18
click at [633, 160] on div "AIR CONDITIONING" at bounding box center [587, 174] width 152 height 66
click at [625, 165] on div "AIR CONDITIONING" at bounding box center [587, 174] width 152 height 66
click at [619, 174] on p "AIR CONDITIONING" at bounding box center [587, 173] width 123 height 18
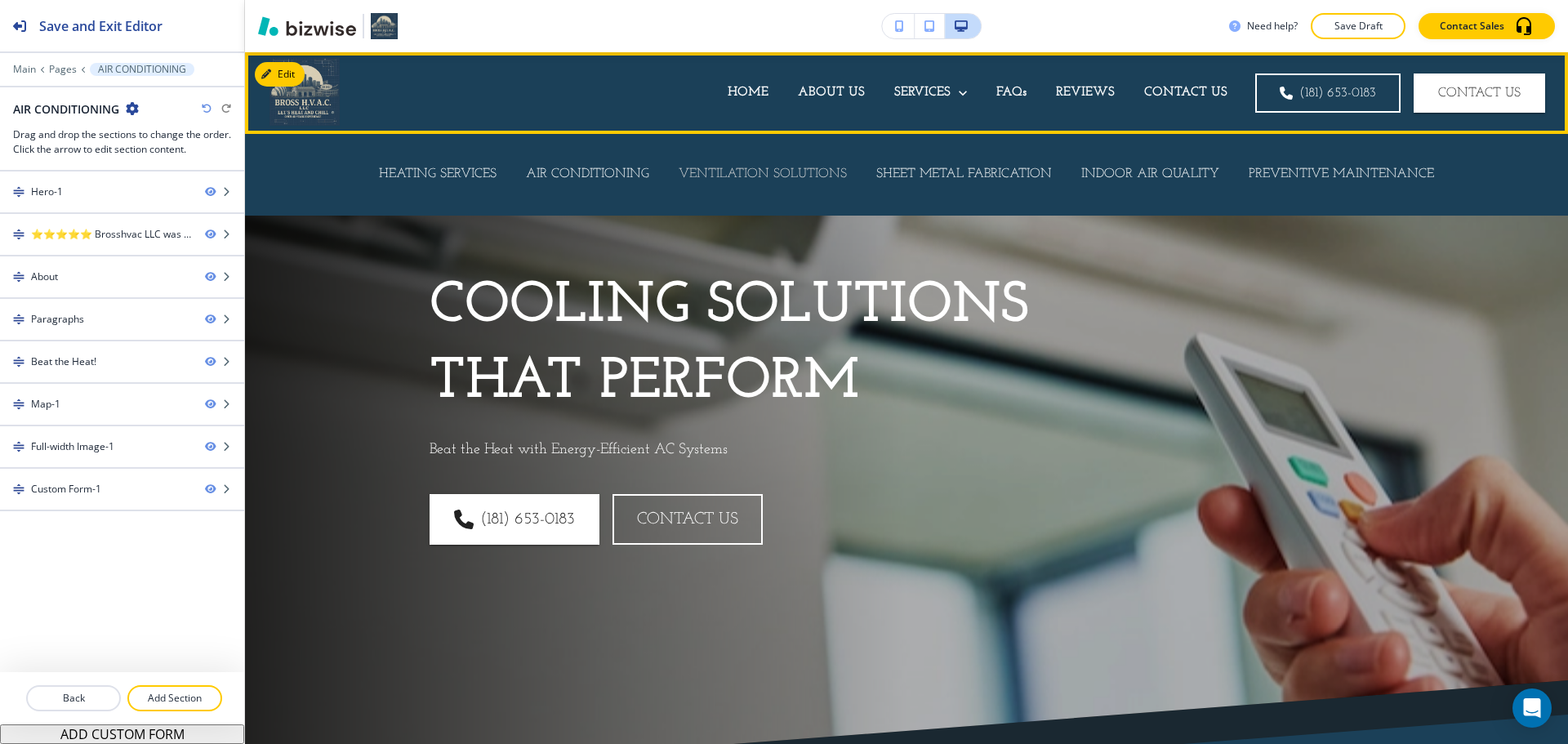
click at [732, 175] on p "VENTILATION SOLUTIONS" at bounding box center [763, 173] width 168 height 18
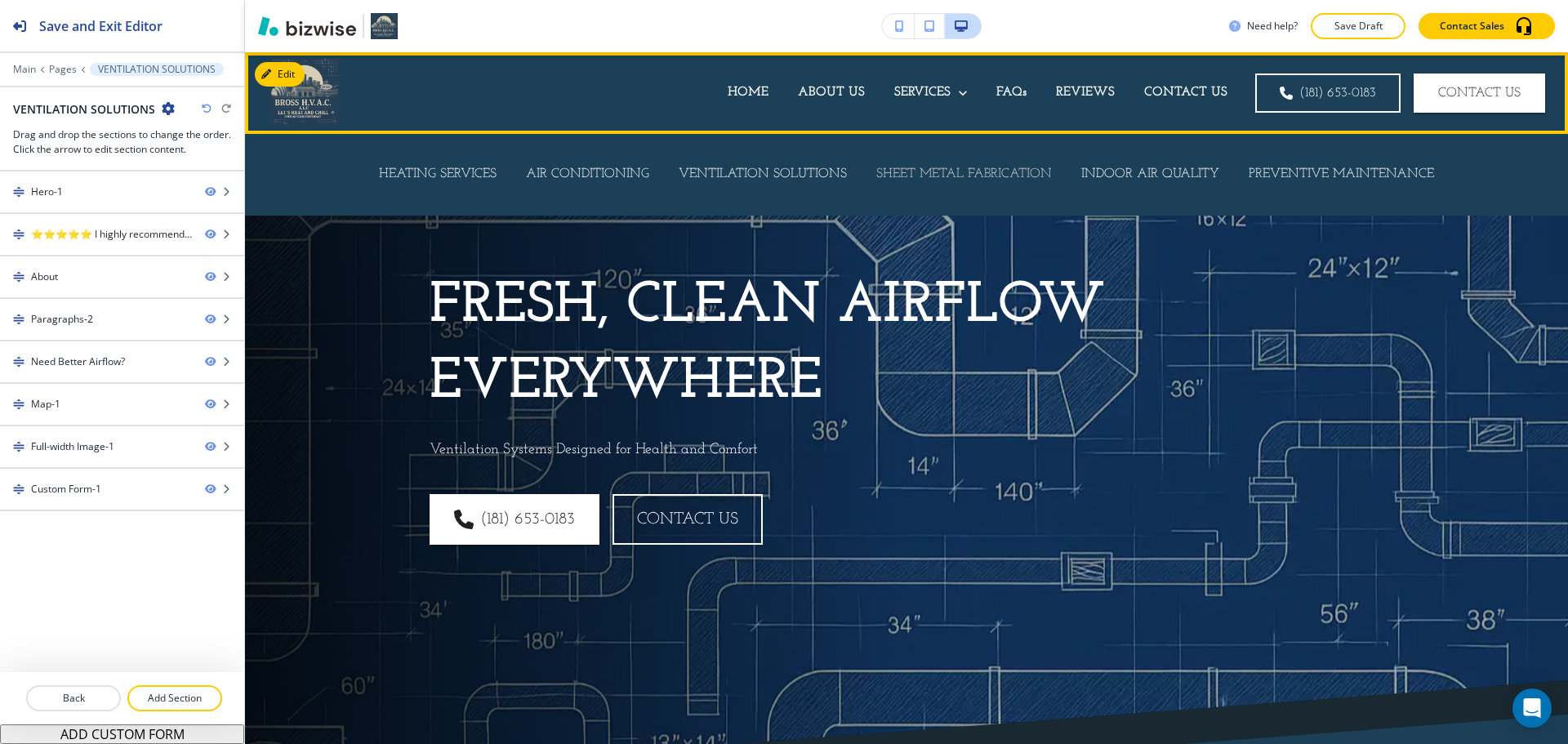
click at [921, 173] on p "SHEET METAL FABRICATION" at bounding box center [964, 173] width 176 height 18
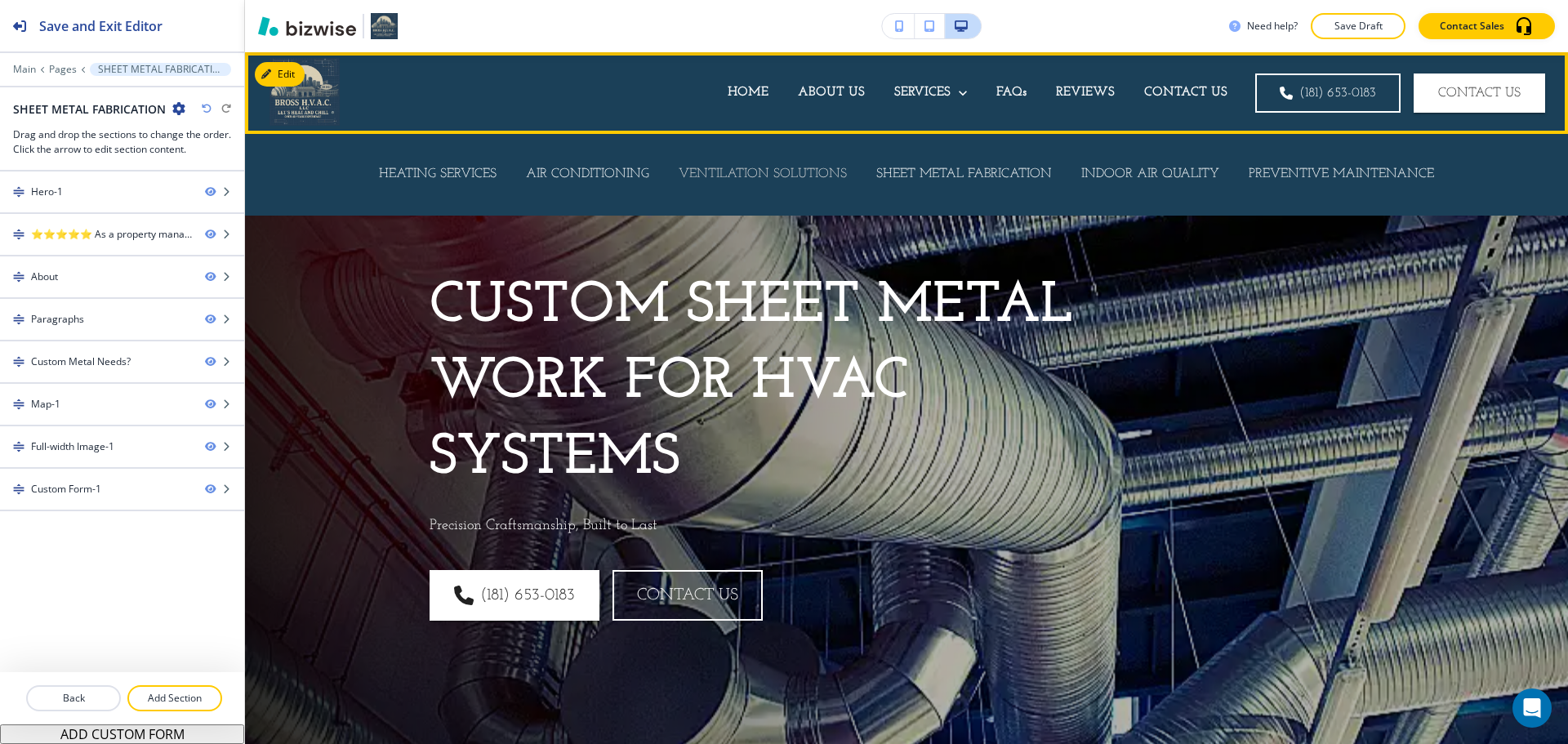
click at [829, 170] on p "VENTILATION SOLUTIONS" at bounding box center [763, 173] width 168 height 18
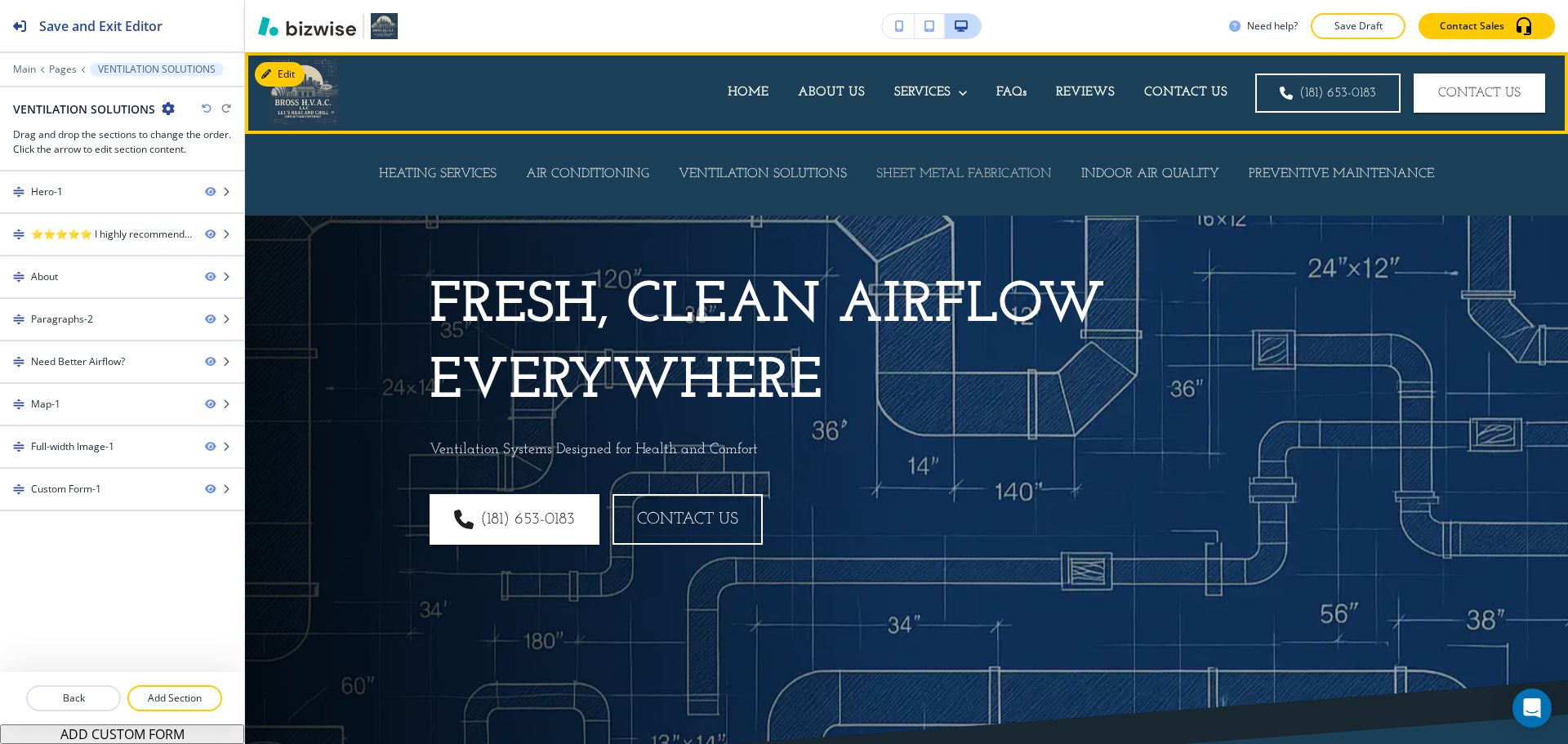
click at [971, 177] on p "SHEET METAL FABRICATION" at bounding box center [964, 173] width 176 height 18
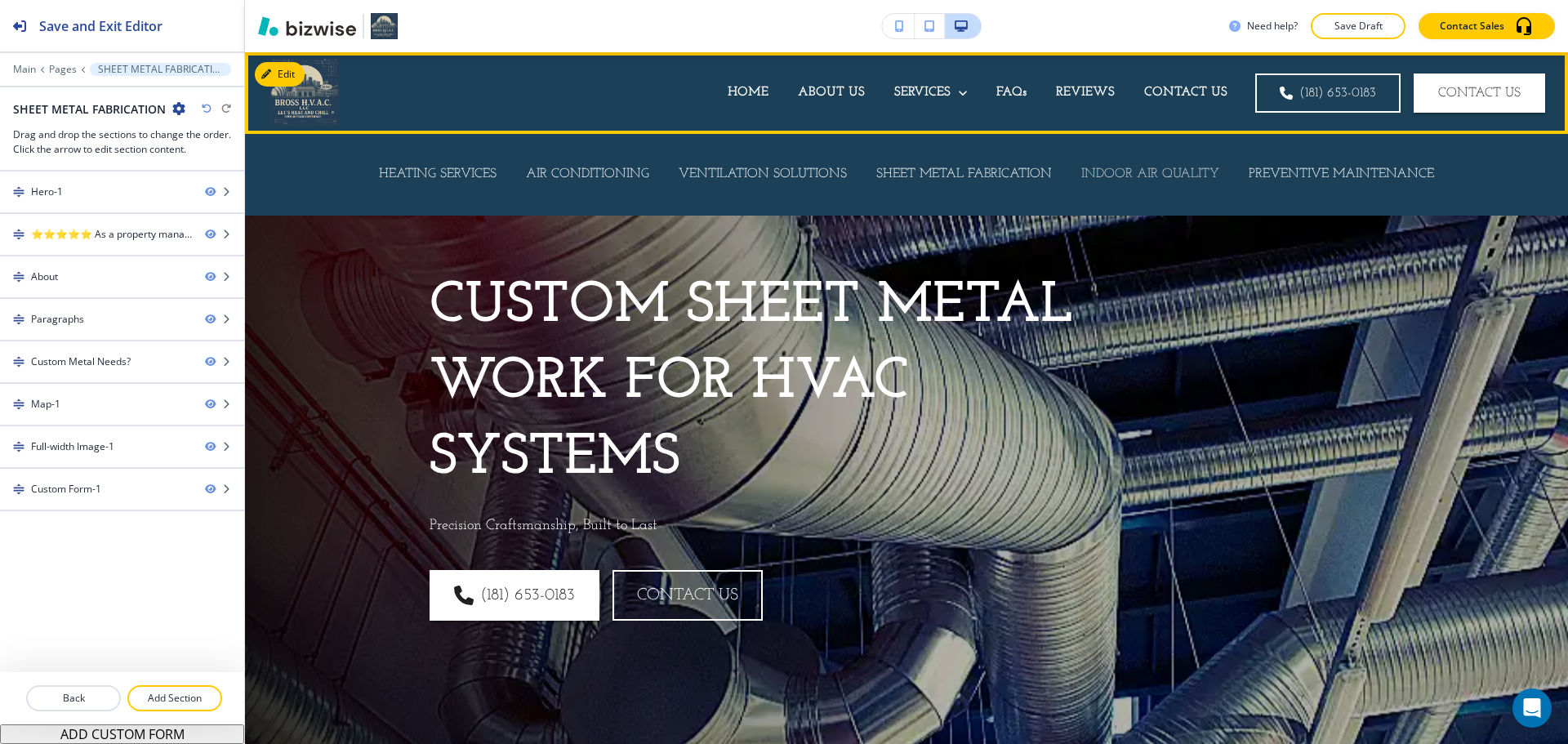
click at [1105, 174] on p "INDOOR AIR QUALITY" at bounding box center [1150, 173] width 138 height 18
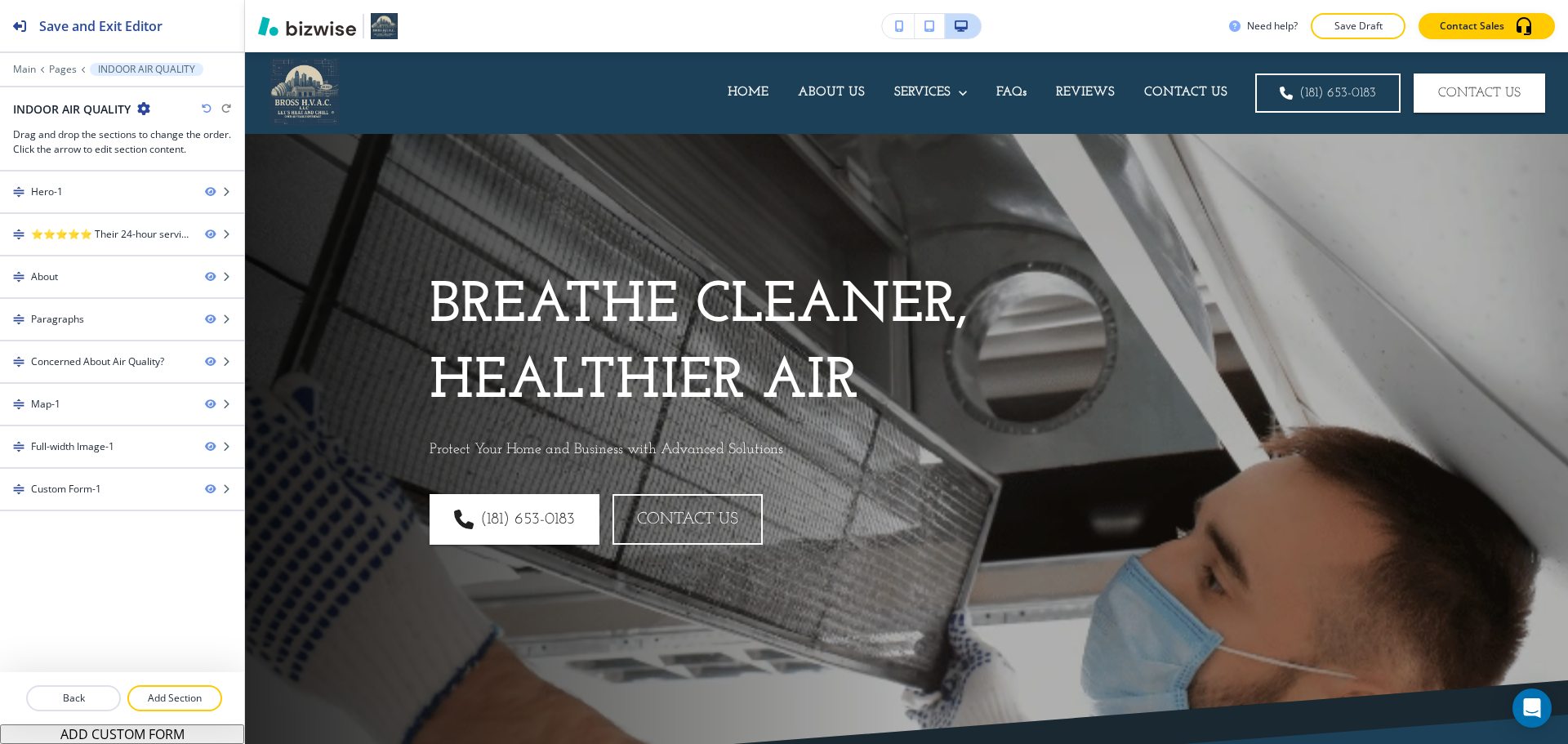
click at [1374, 18] on p "Save Draft" at bounding box center [1359, 25] width 53 height 15
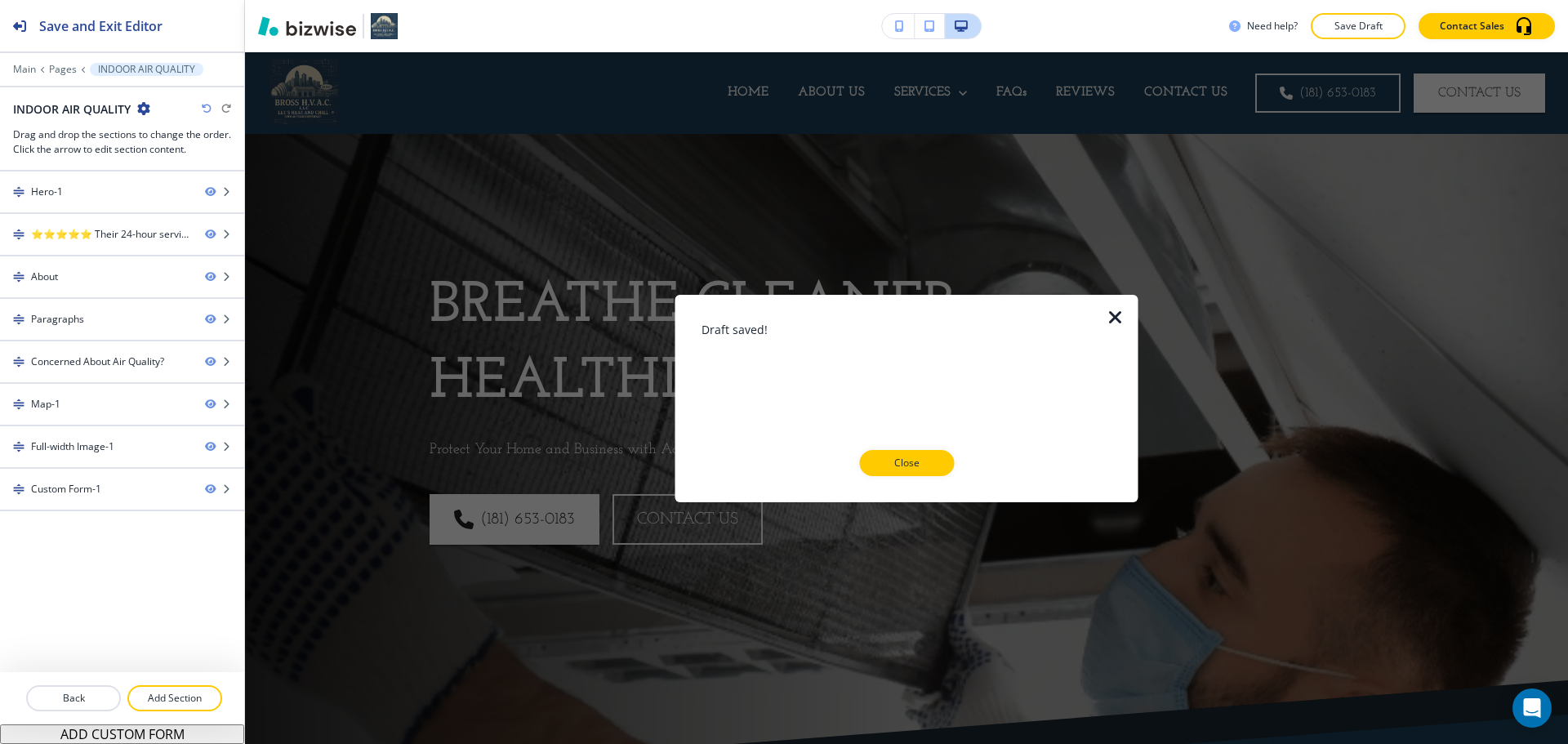
drag, startPoint x: 1114, startPoint y: 312, endPoint x: 1107, endPoint y: 304, distance: 10.6
click at [1114, 312] on icon "button" at bounding box center [1115, 317] width 19 height 19
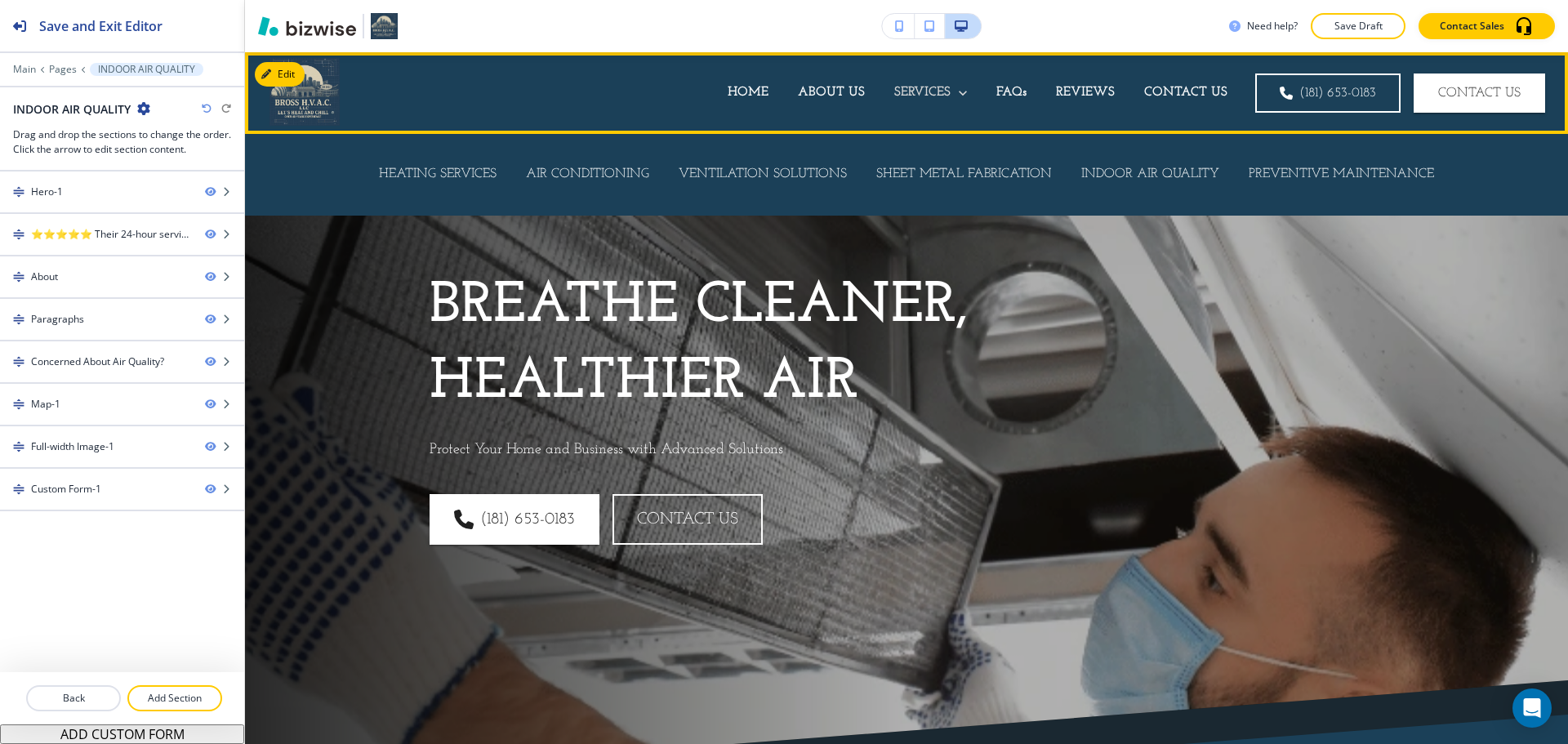
click at [903, 101] on p "SERVICES" at bounding box center [923, 92] width 56 height 18
click at [468, 173] on p "HEATING SERVICES" at bounding box center [438, 173] width 117 height 18
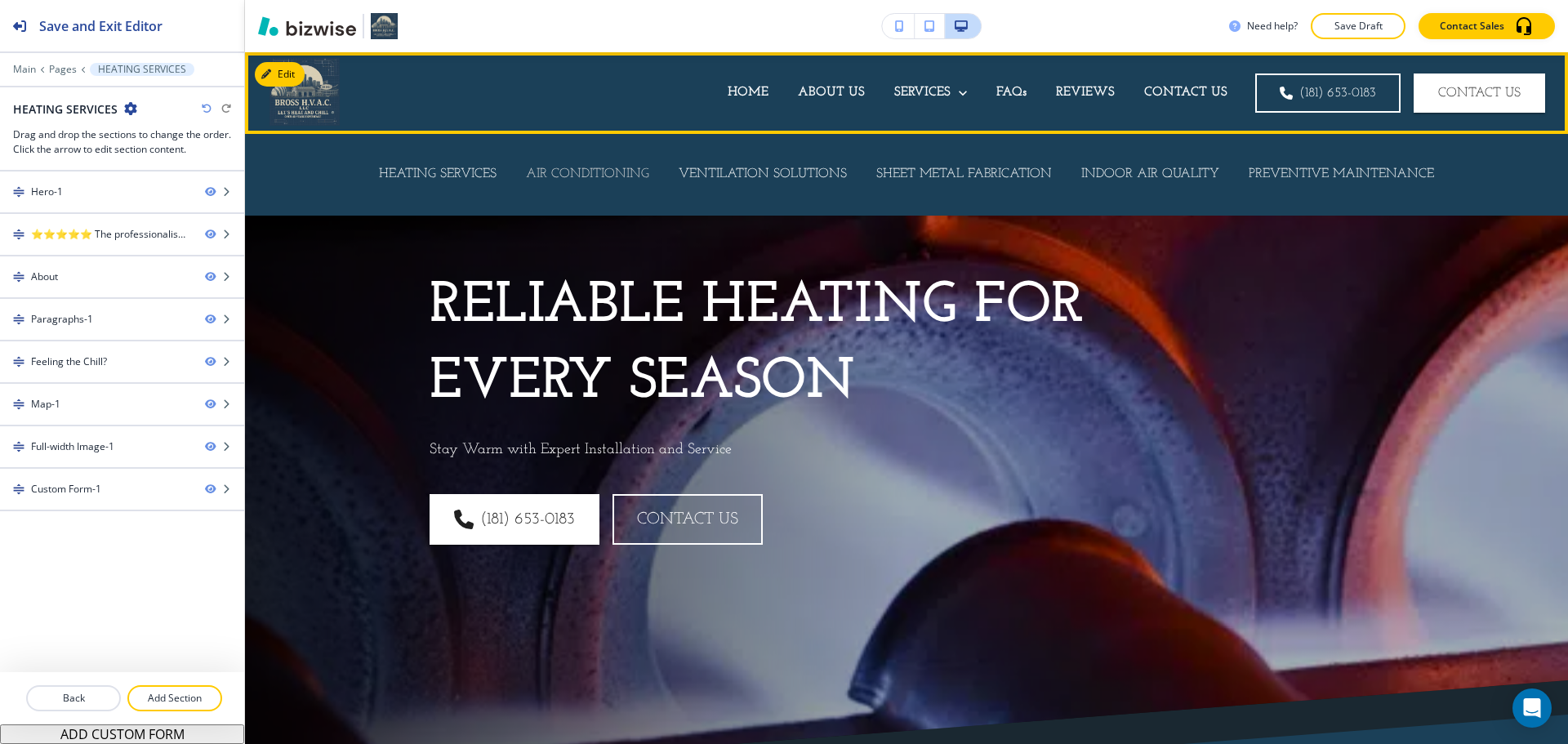
click at [573, 171] on p "AIR CONDITIONING" at bounding box center [587, 173] width 123 height 18
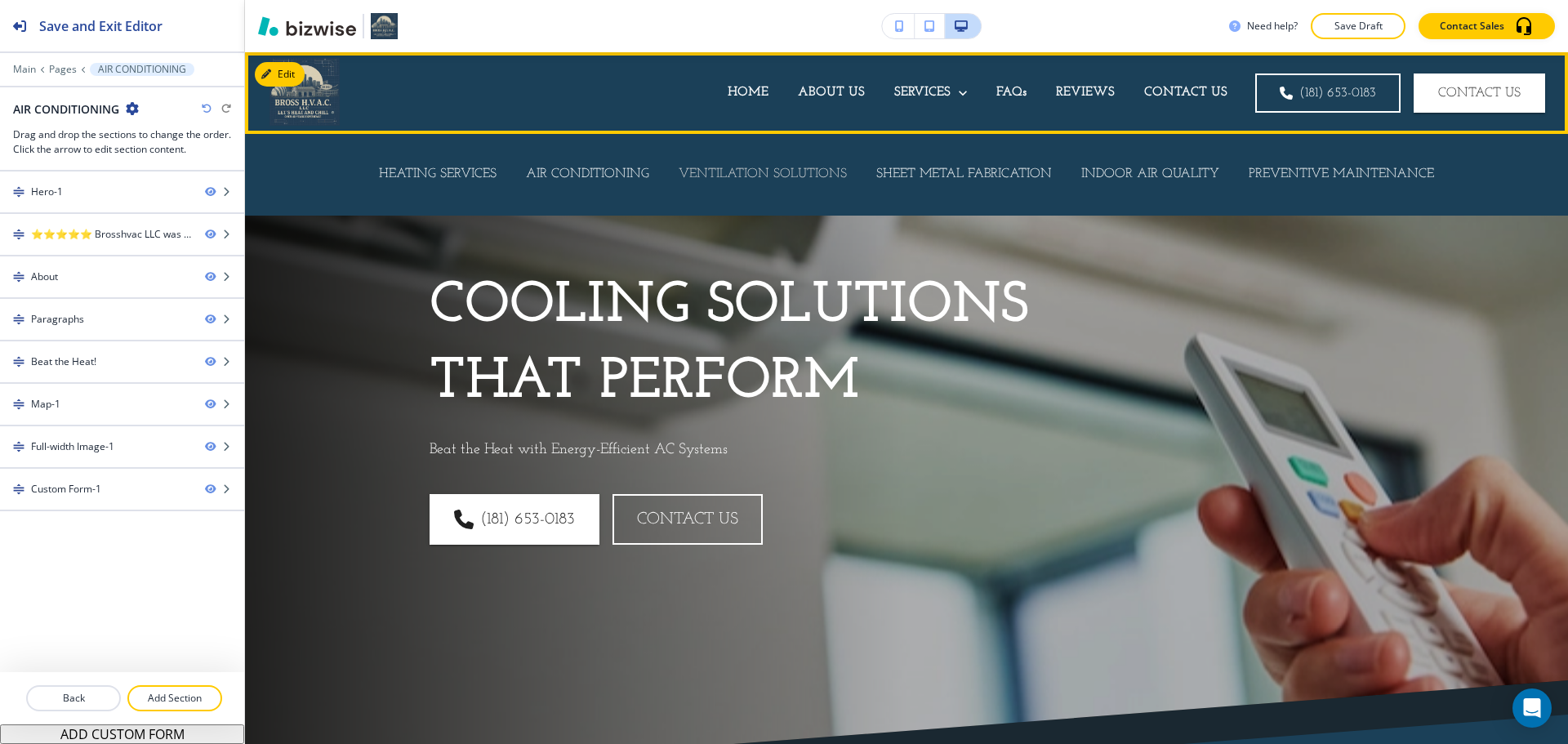
click at [749, 176] on p "VENTILATION SOLUTIONS" at bounding box center [763, 173] width 168 height 18
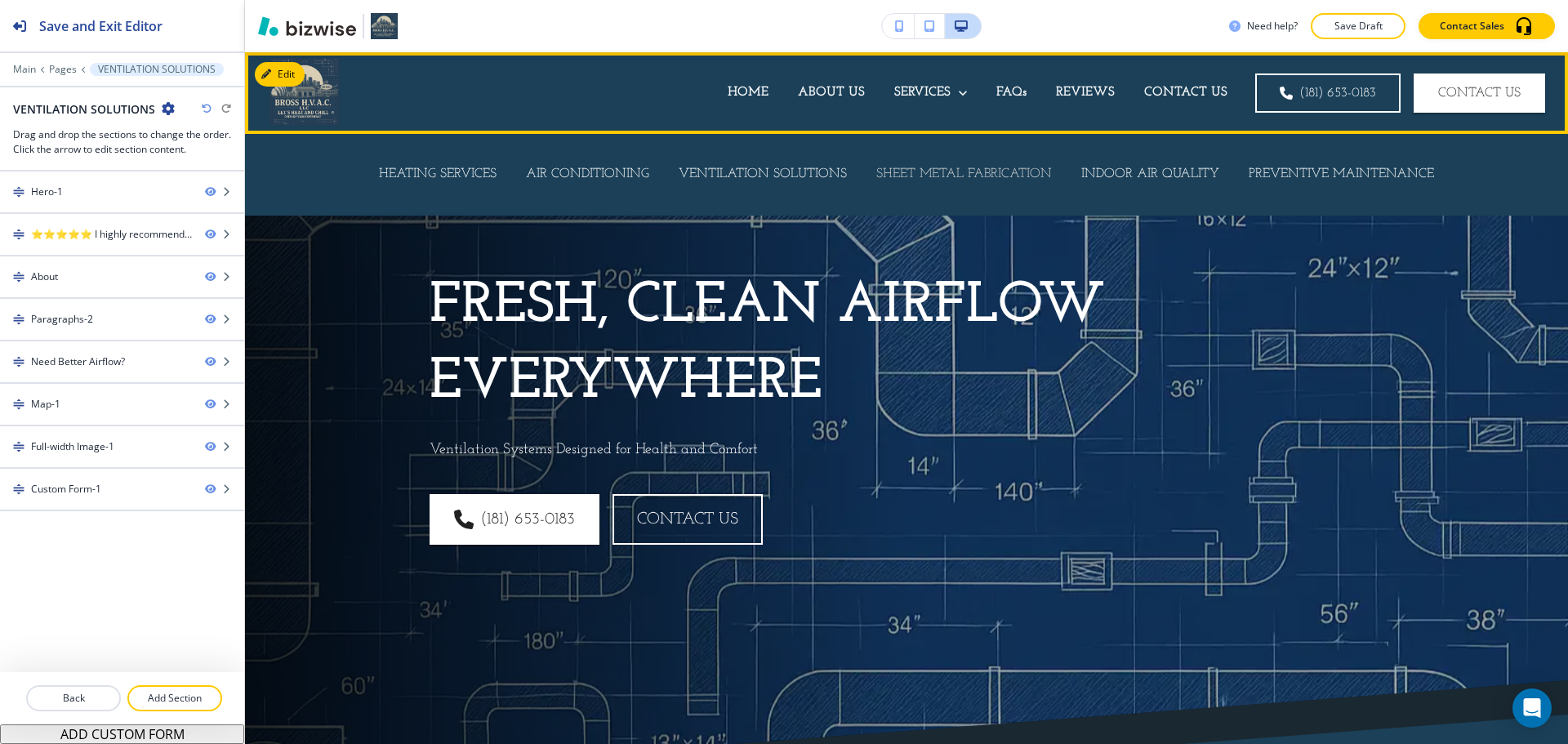
click at [982, 168] on p "SHEET METAL FABRICATION" at bounding box center [964, 173] width 176 height 18
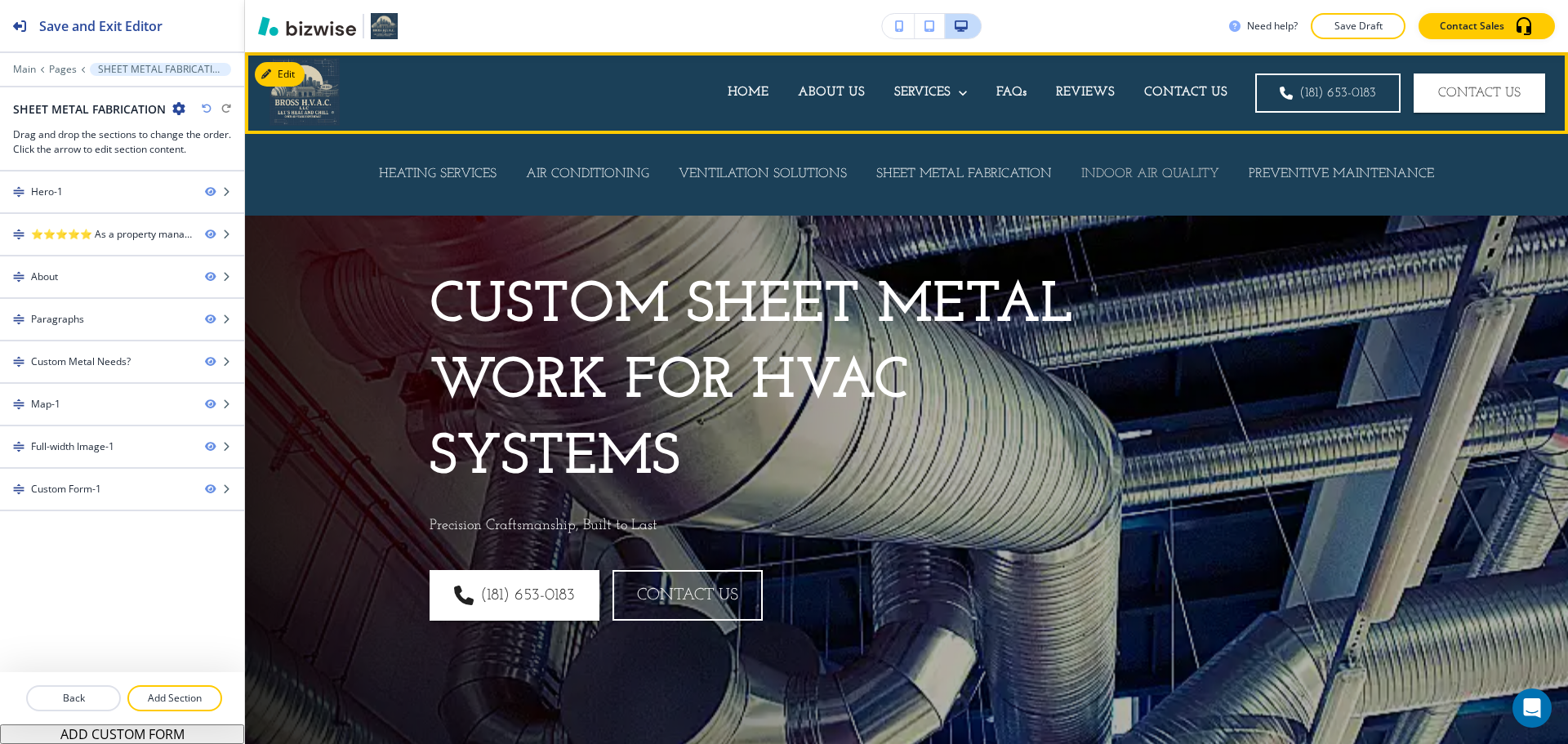
click at [1104, 175] on p "INDOOR AIR QUALITY" at bounding box center [1150, 173] width 138 height 18
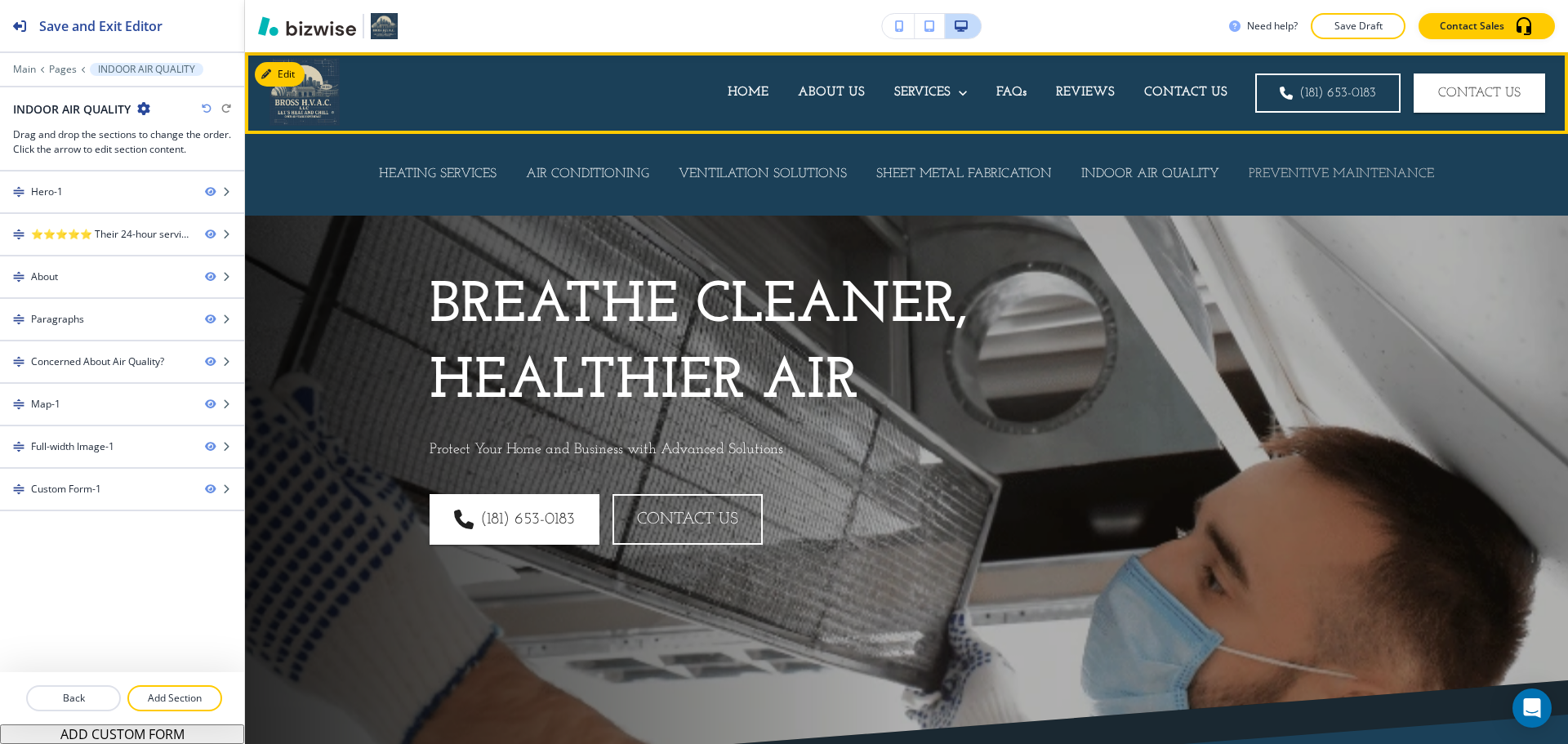
click at [1305, 176] on p "PREVENTIVE MAINTENANCE" at bounding box center [1342, 173] width 186 height 18
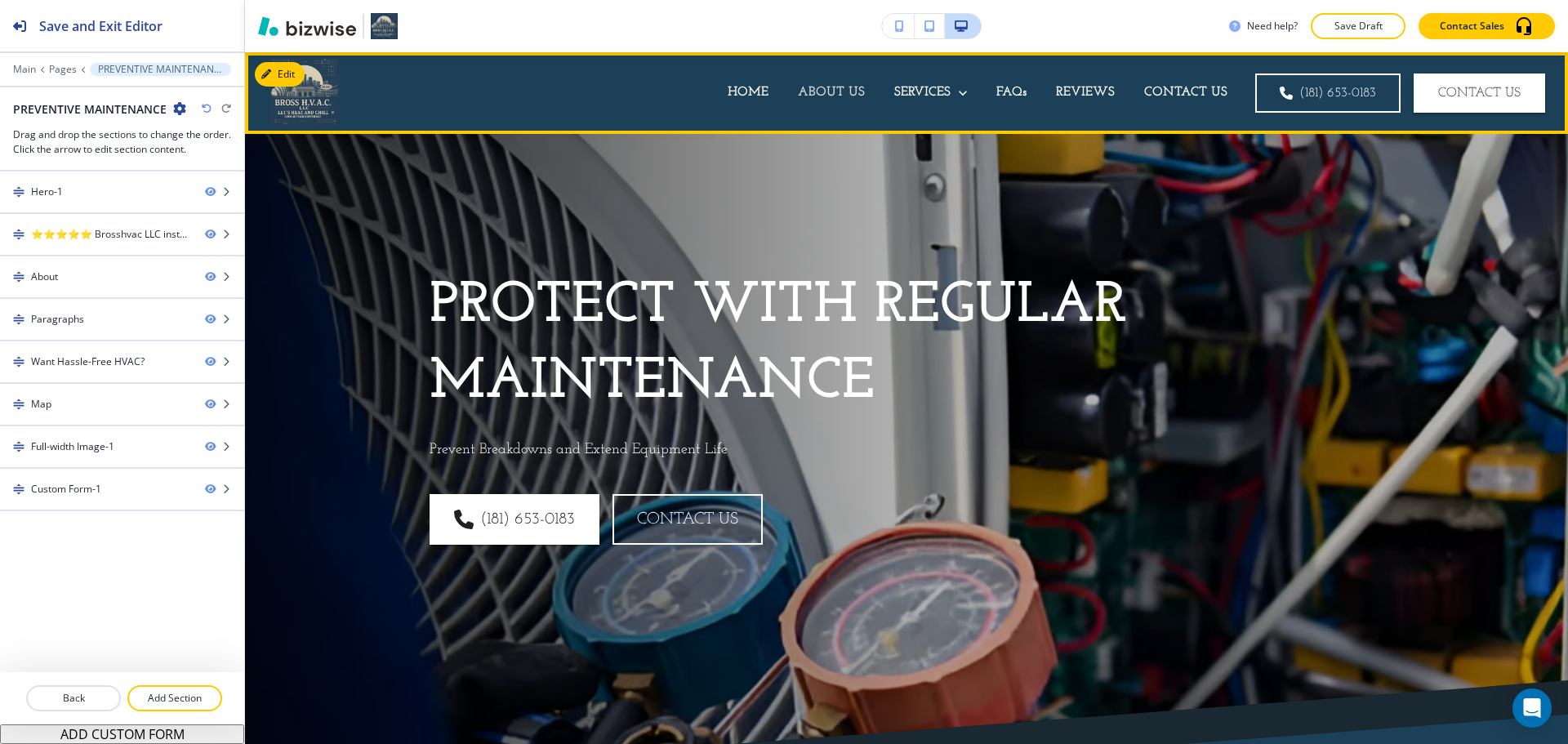
click at [799, 95] on p "ABOUT US" at bounding box center [832, 92] width 67 height 18
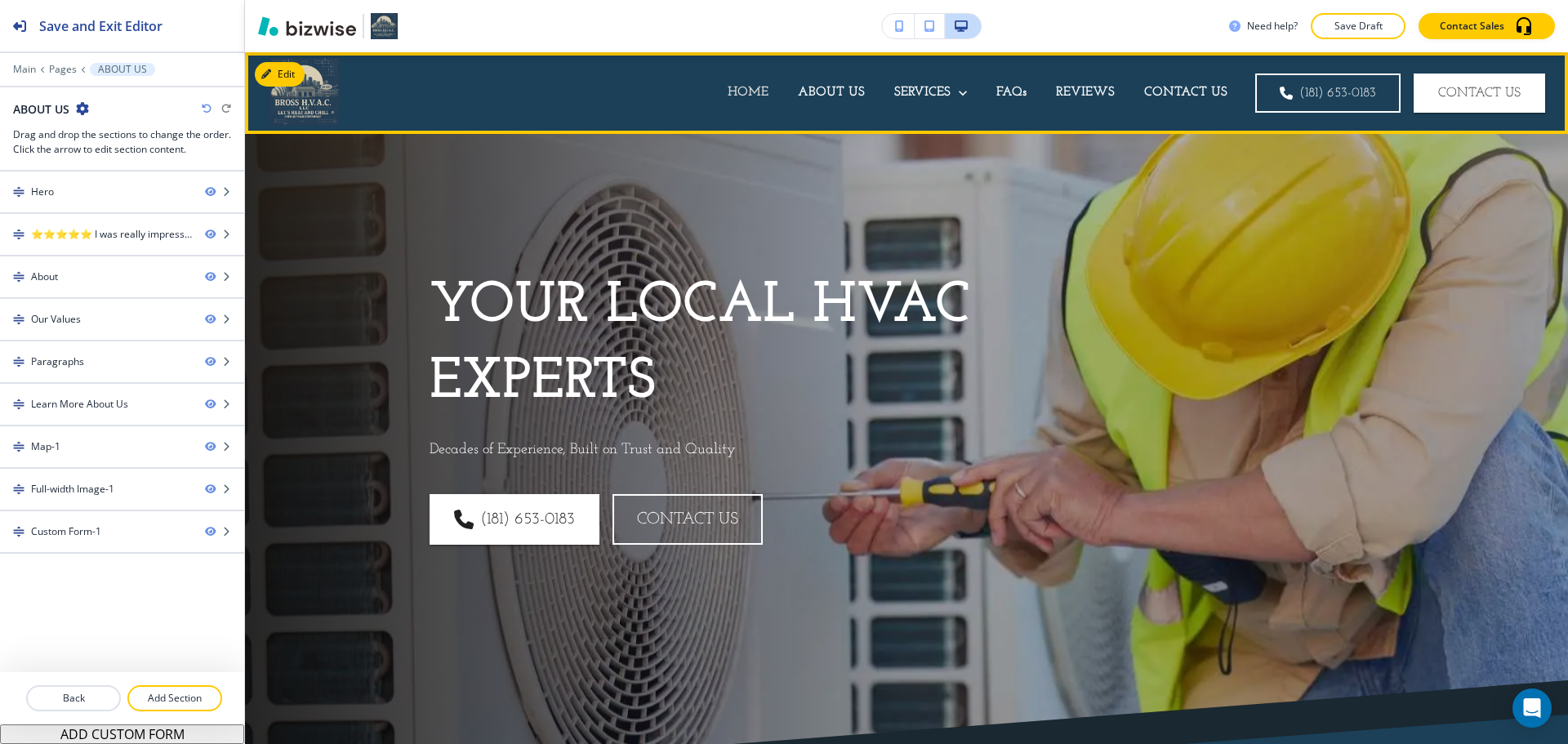
click at [738, 94] on p "HOME" at bounding box center [748, 92] width 41 height 18
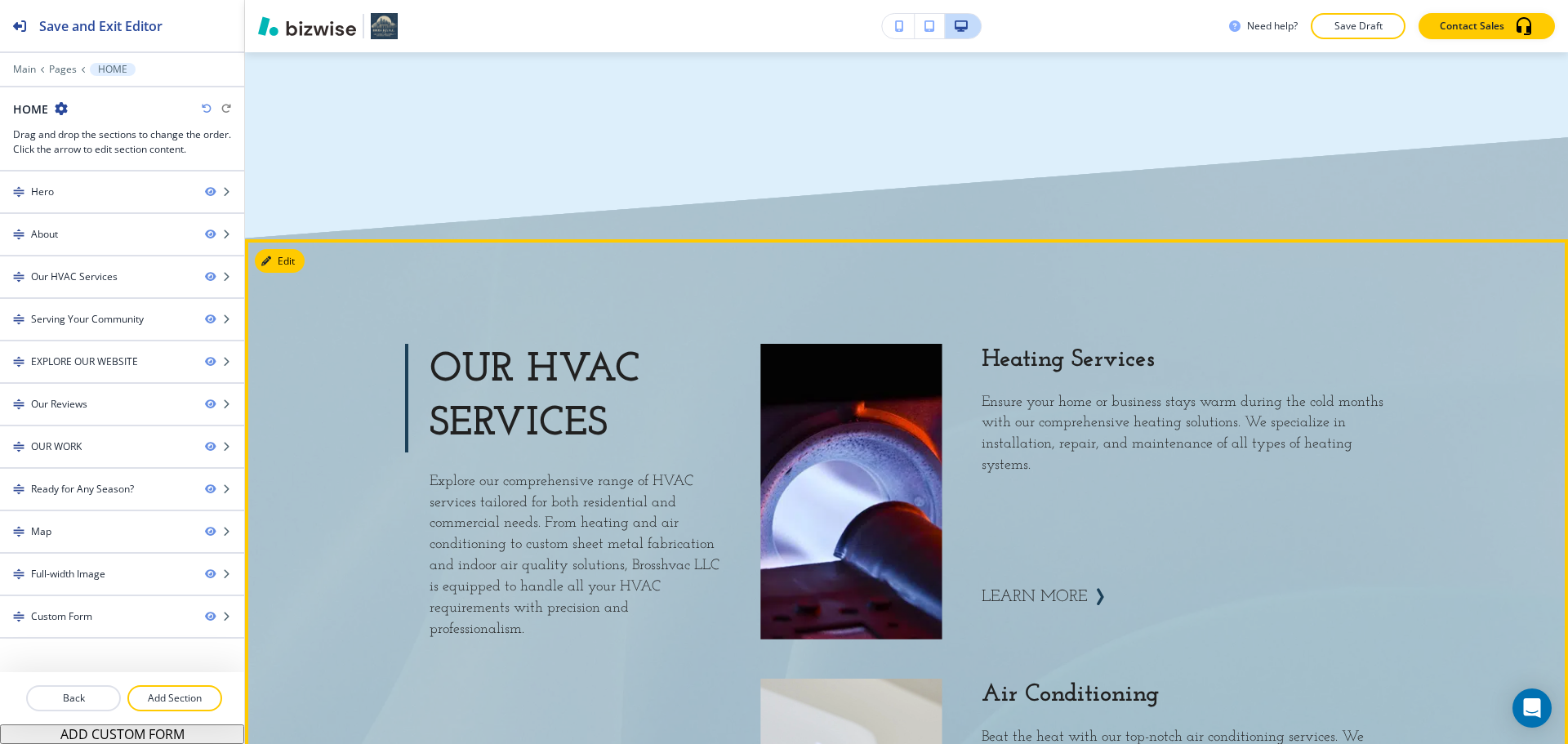
scroll to position [1552, 0]
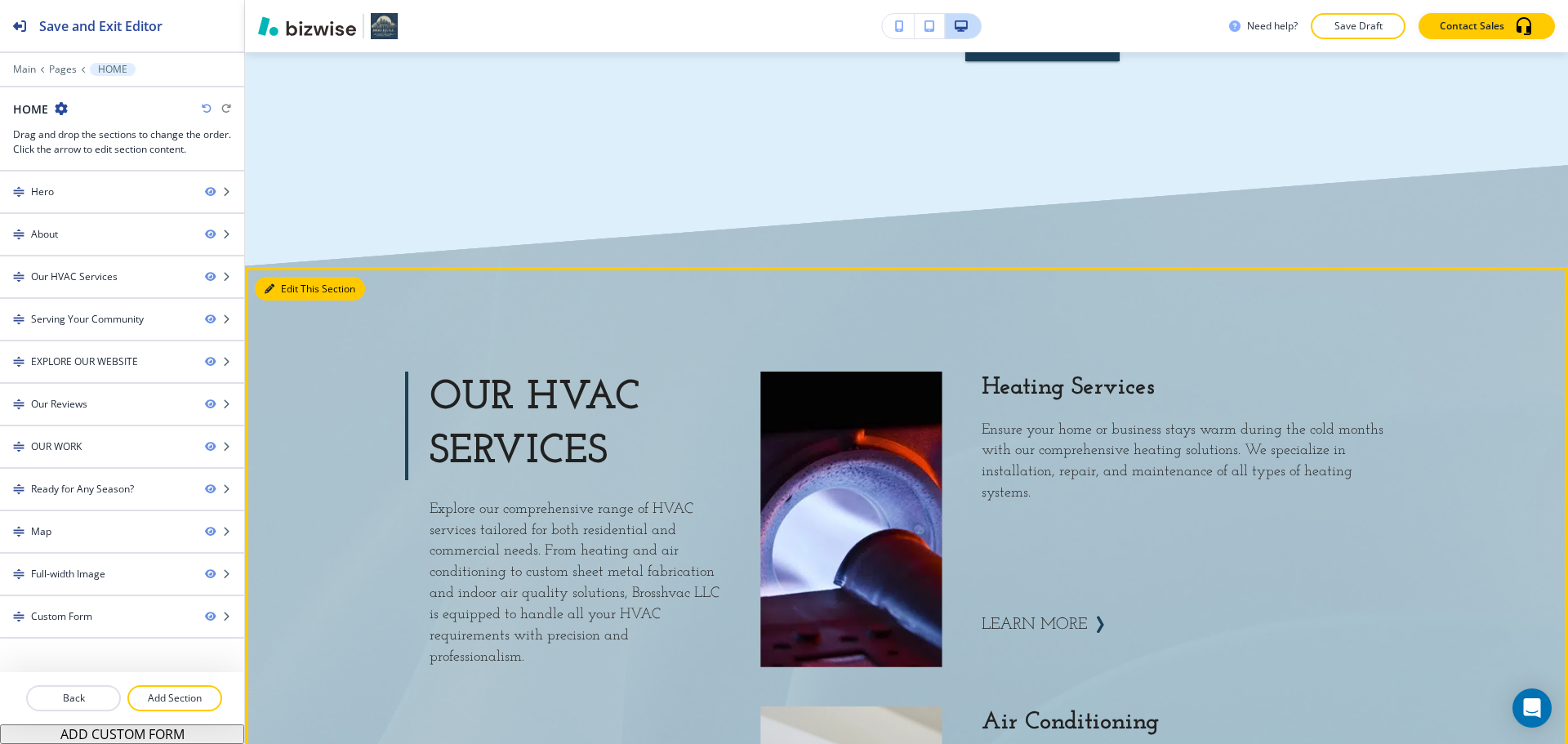
click at [299, 277] on button "Edit This Section" at bounding box center [310, 289] width 110 height 25
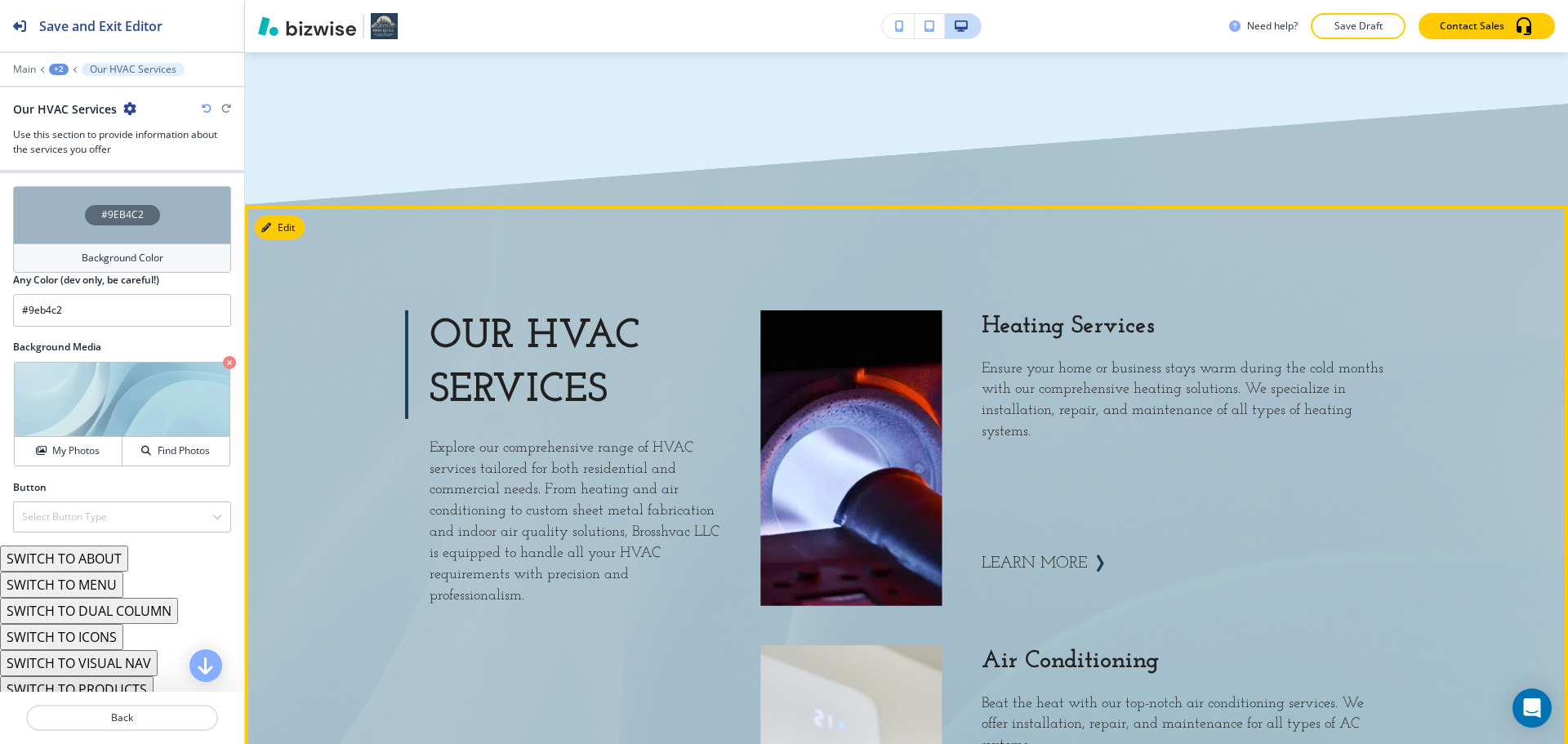
scroll to position [1582, 0]
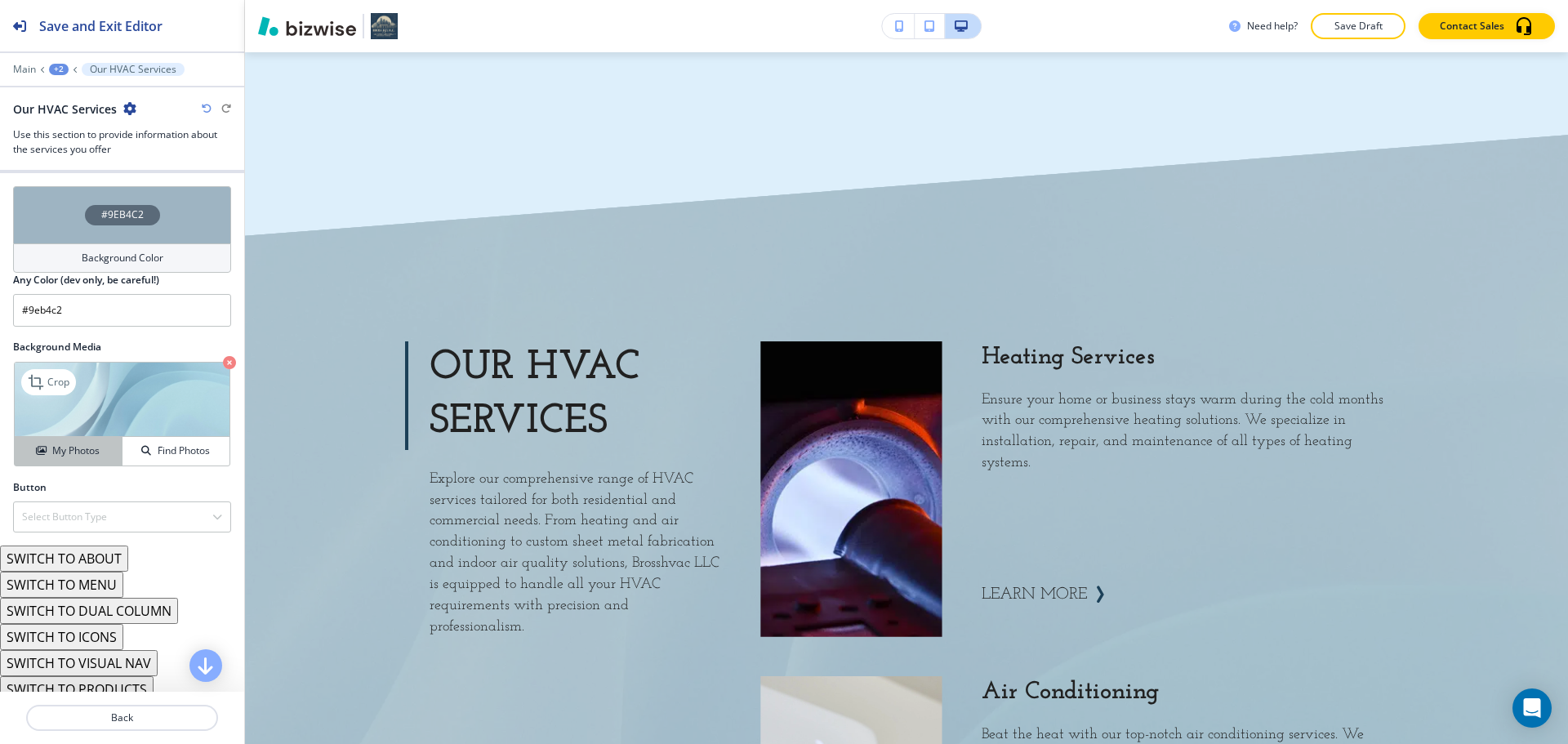
click at [32, 440] on button "My Photos" at bounding box center [68, 451] width 108 height 29
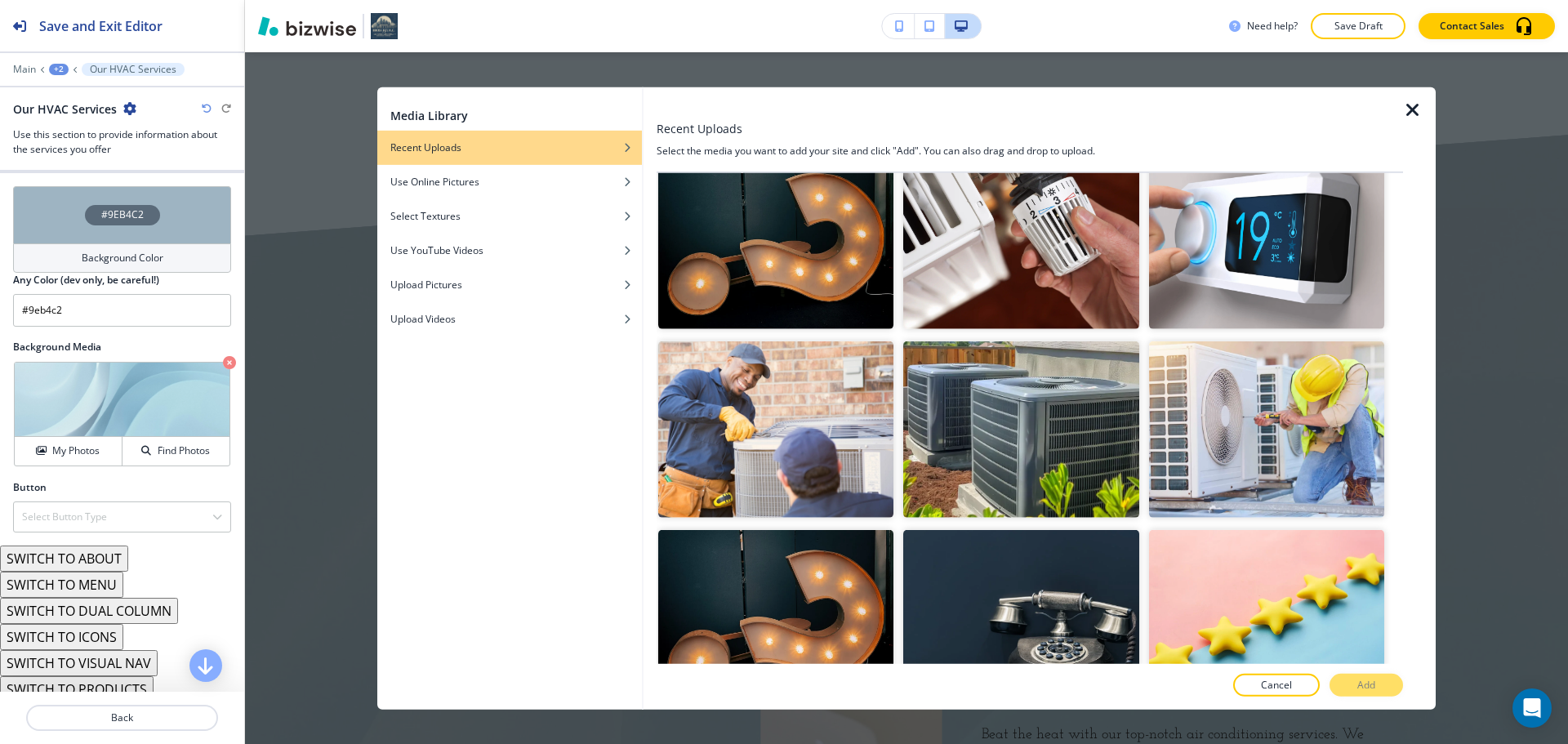
scroll to position [2867, 0]
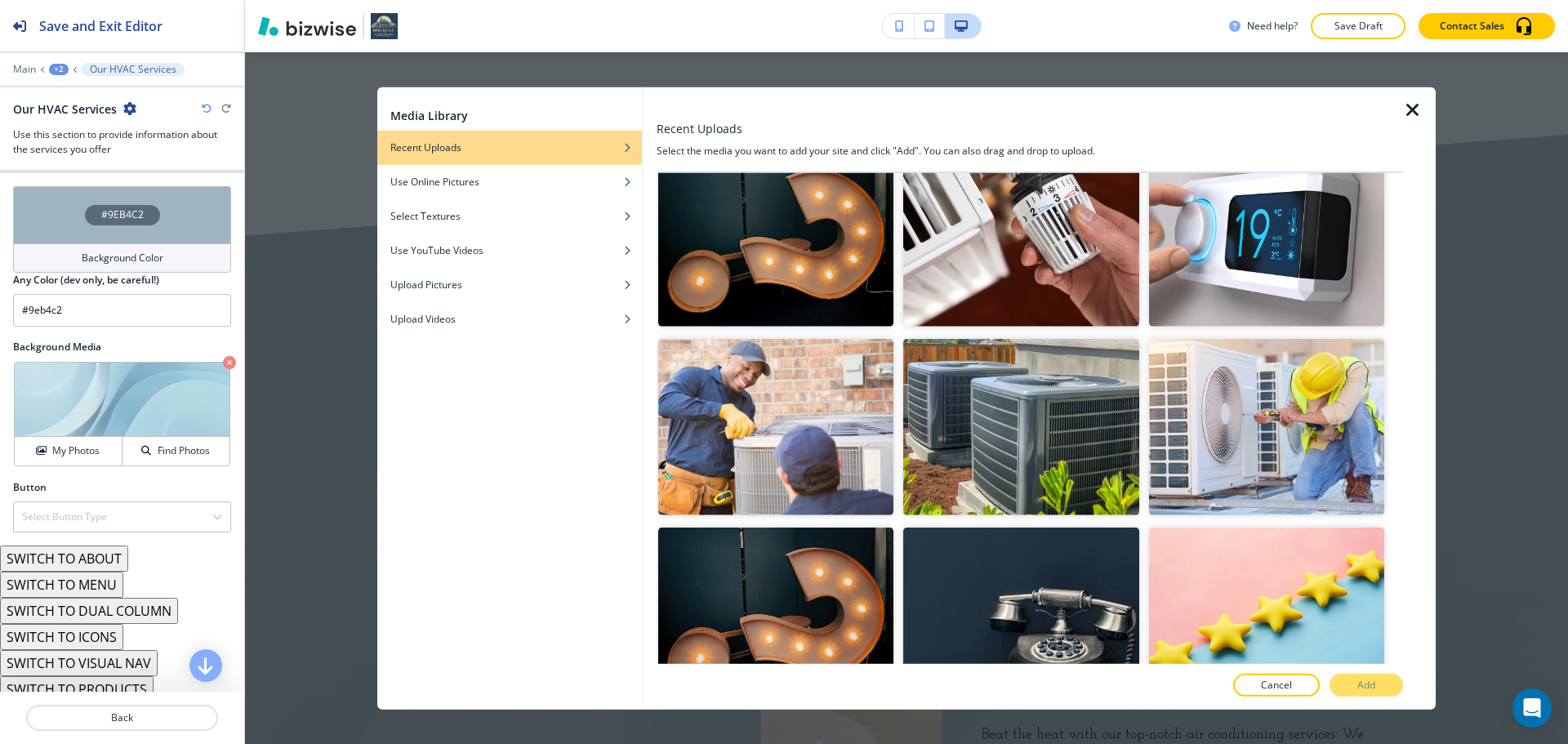
click at [1254, 685] on button "Cancel" at bounding box center [1276, 685] width 87 height 23
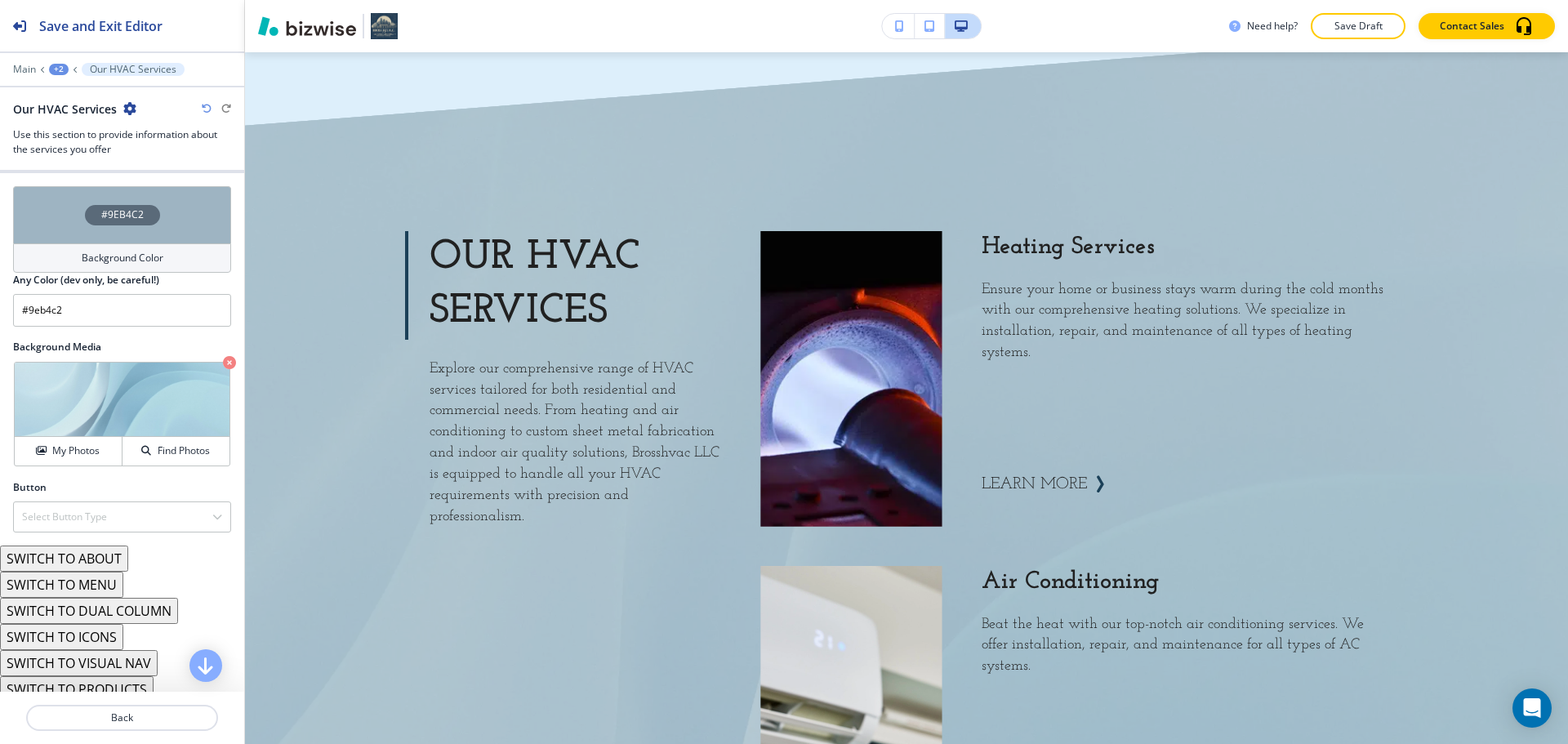
scroll to position [1664, 0]
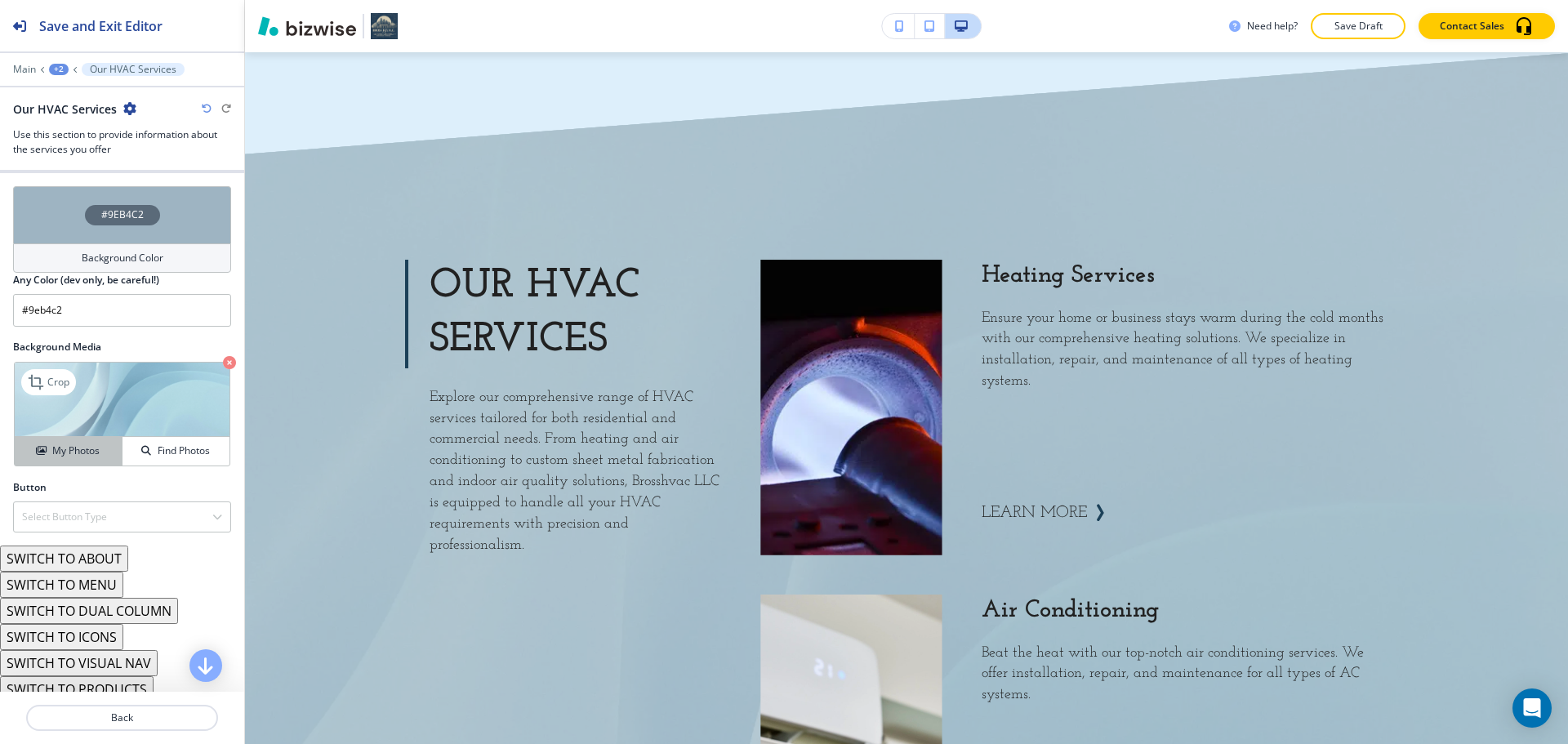
click at [83, 445] on h4 "My Photos" at bounding box center [76, 451] width 47 height 15
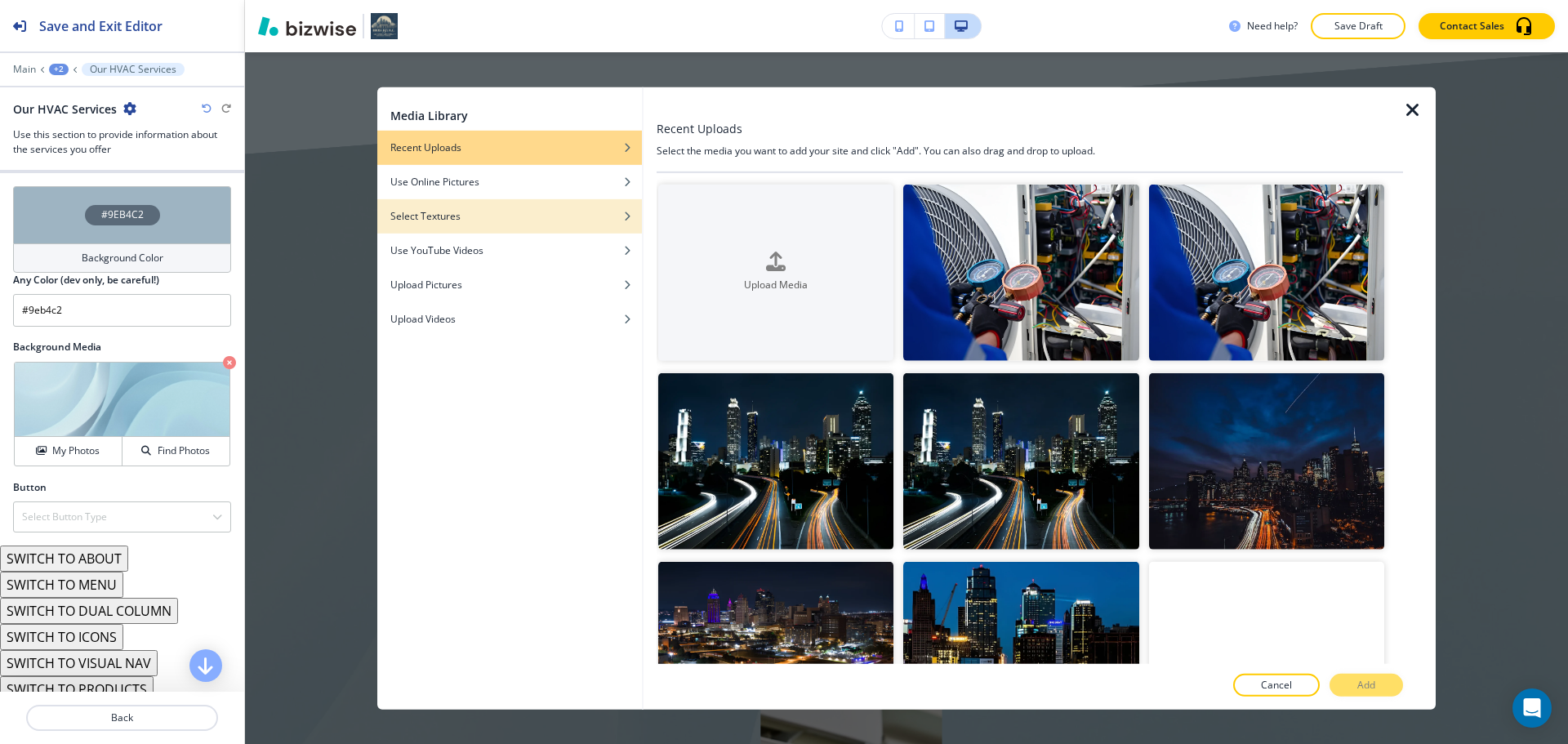
click at [459, 223] on h4 "Select Textures" at bounding box center [425, 215] width 70 height 15
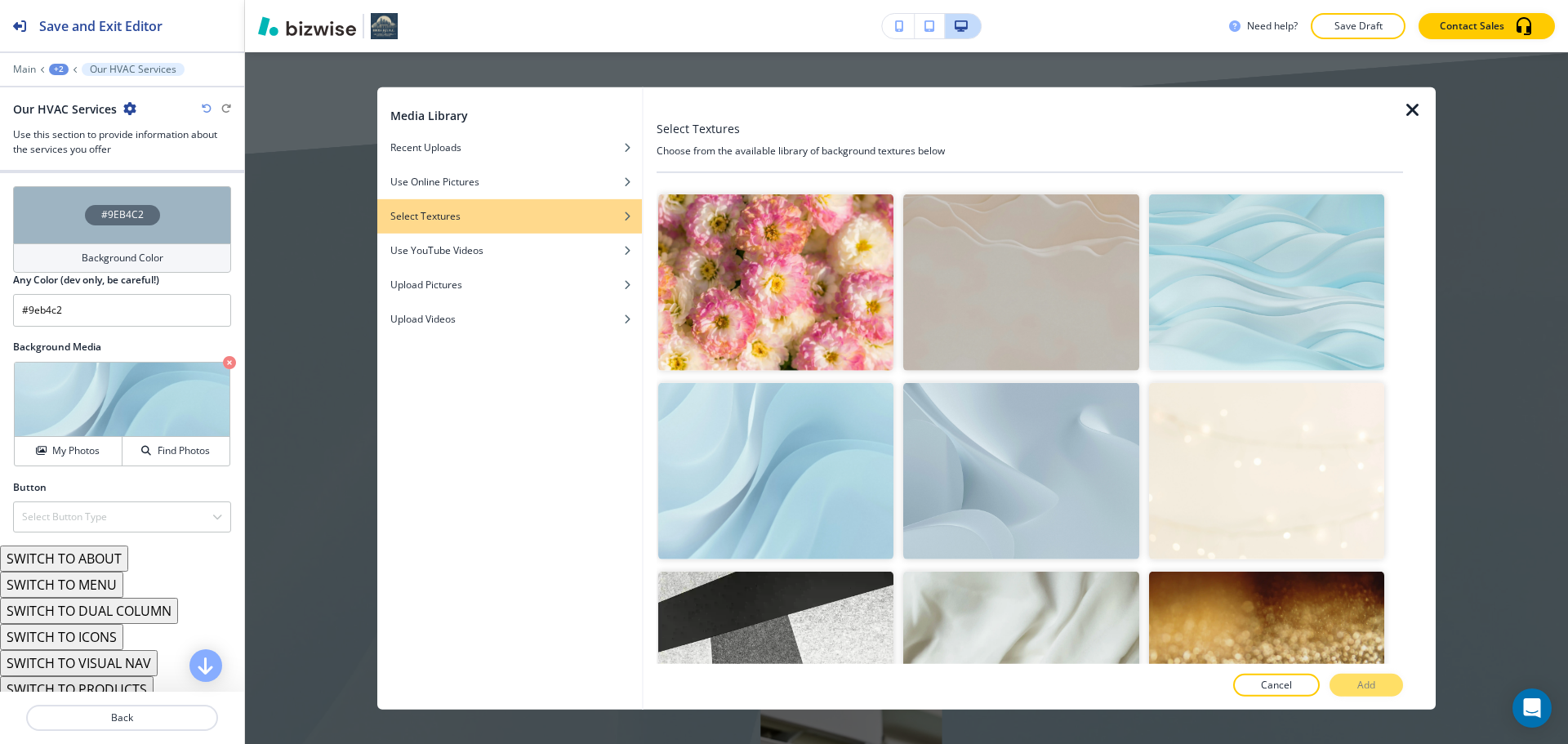
click at [1414, 109] on icon "button" at bounding box center [1413, 109] width 19 height 19
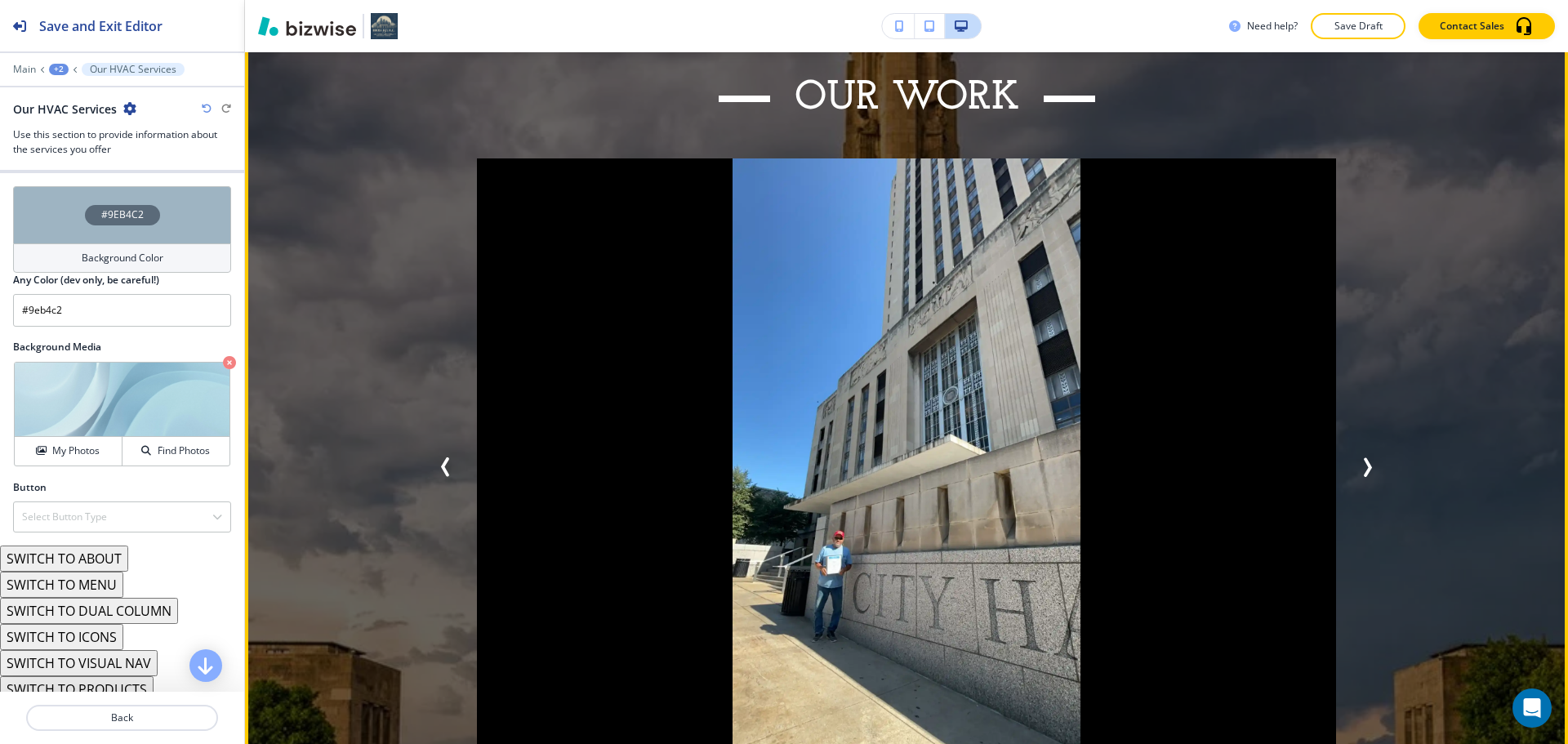
scroll to position [7544, 0]
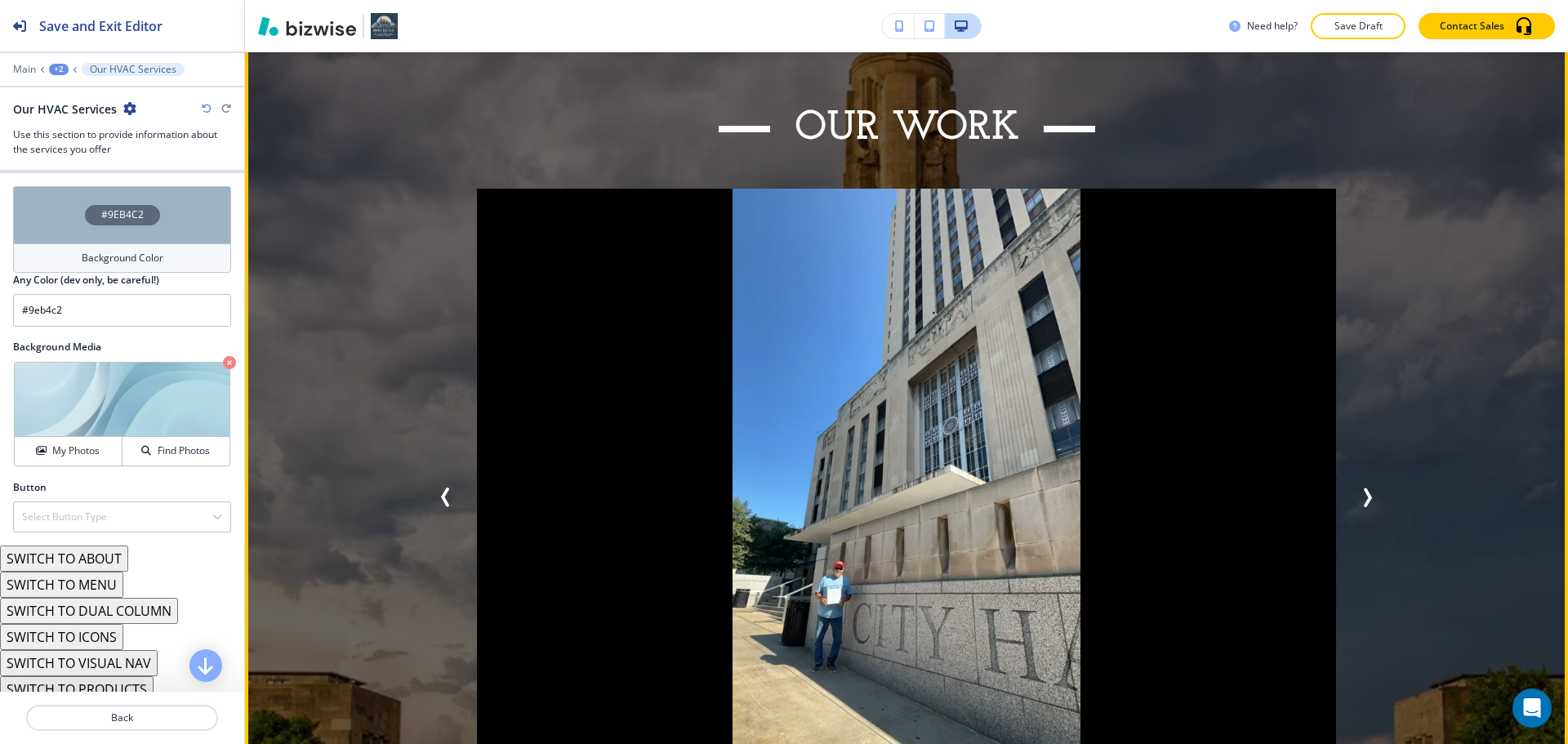
click at [1363, 488] on icon "Next Slide" at bounding box center [1368, 497] width 19 height 19
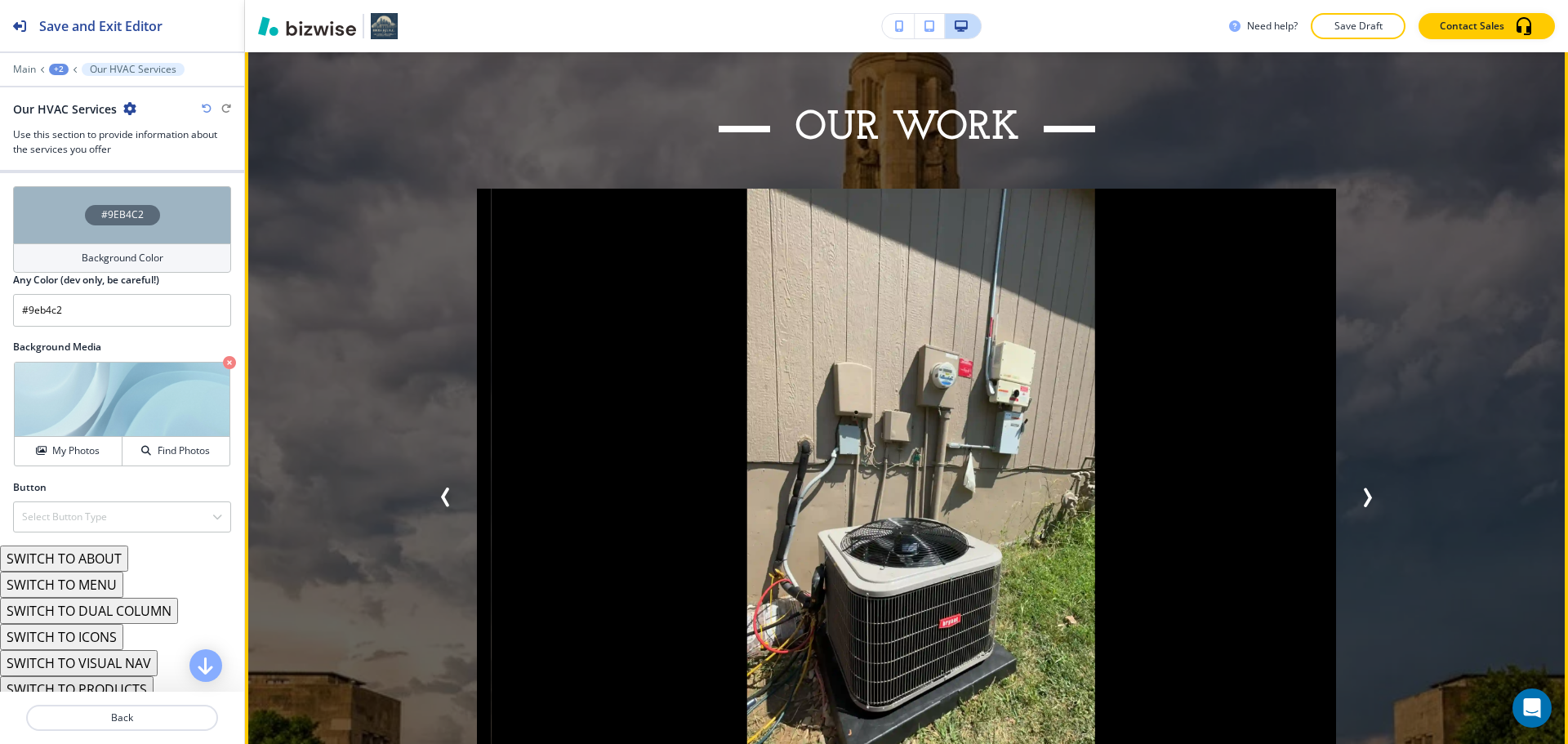
click at [1363, 488] on icon "Next Slide" at bounding box center [1368, 497] width 19 height 19
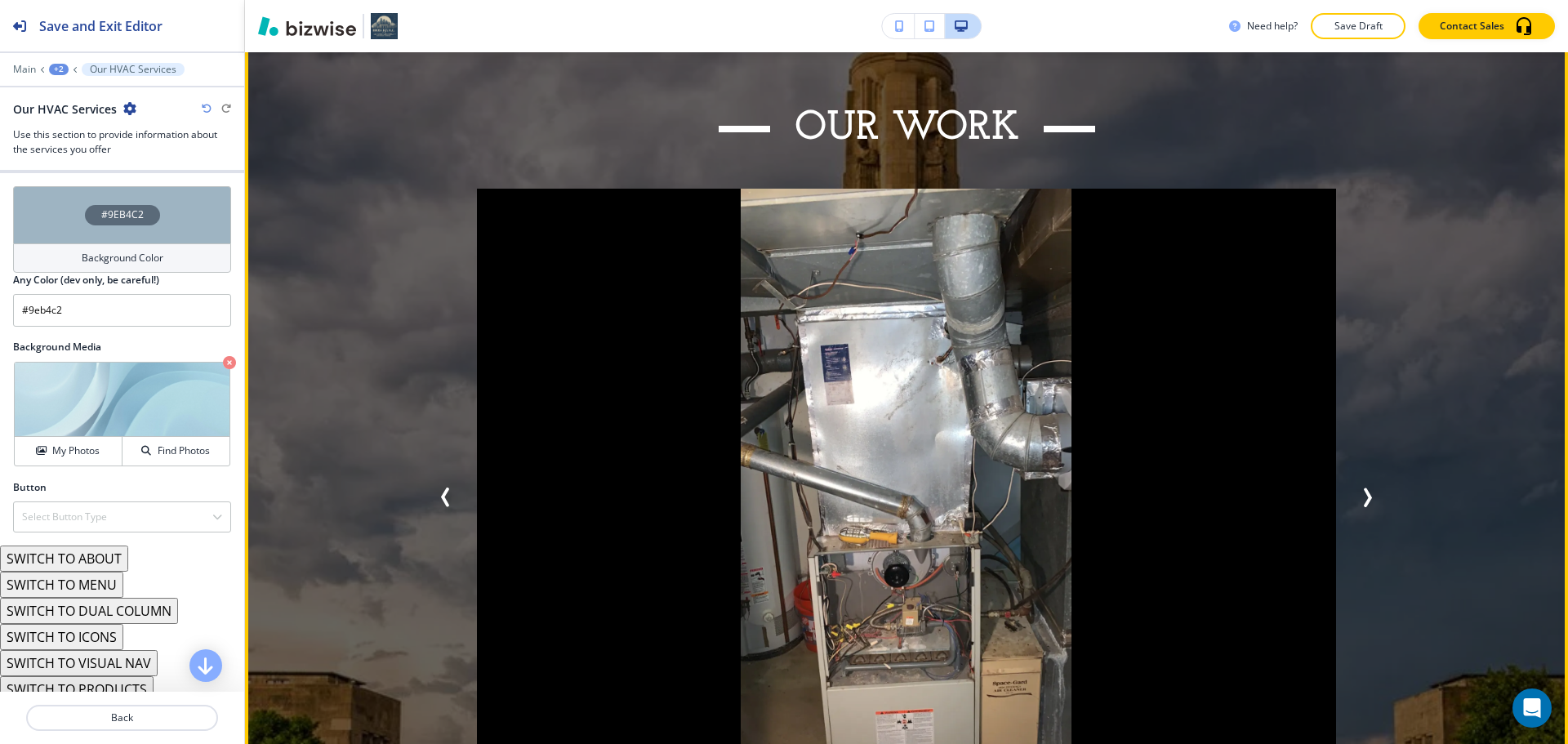
click at [1363, 488] on icon "Next Slide" at bounding box center [1368, 497] width 19 height 19
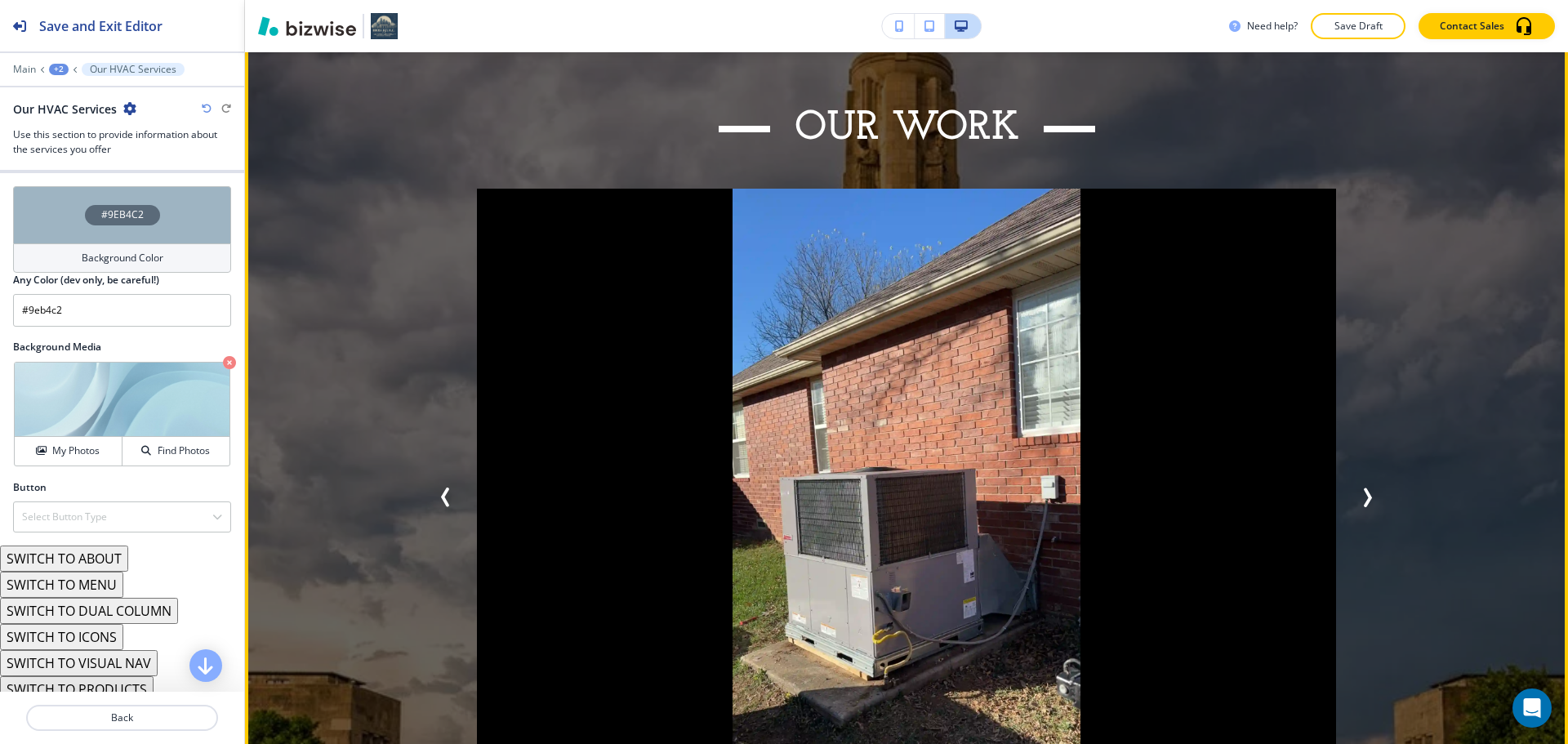
click at [1363, 488] on icon "Next Slide" at bounding box center [1368, 497] width 19 height 19
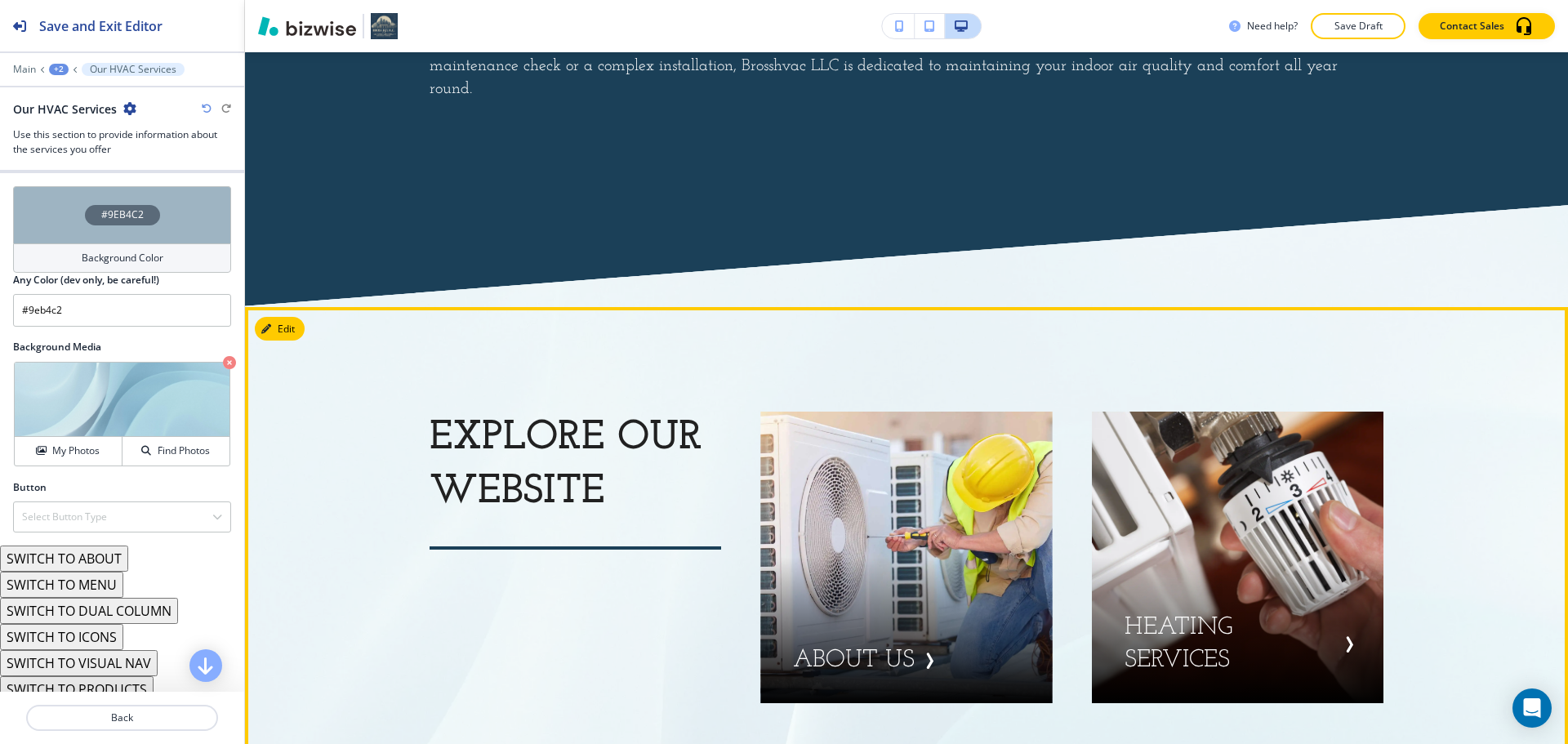
scroll to position [4359, 0]
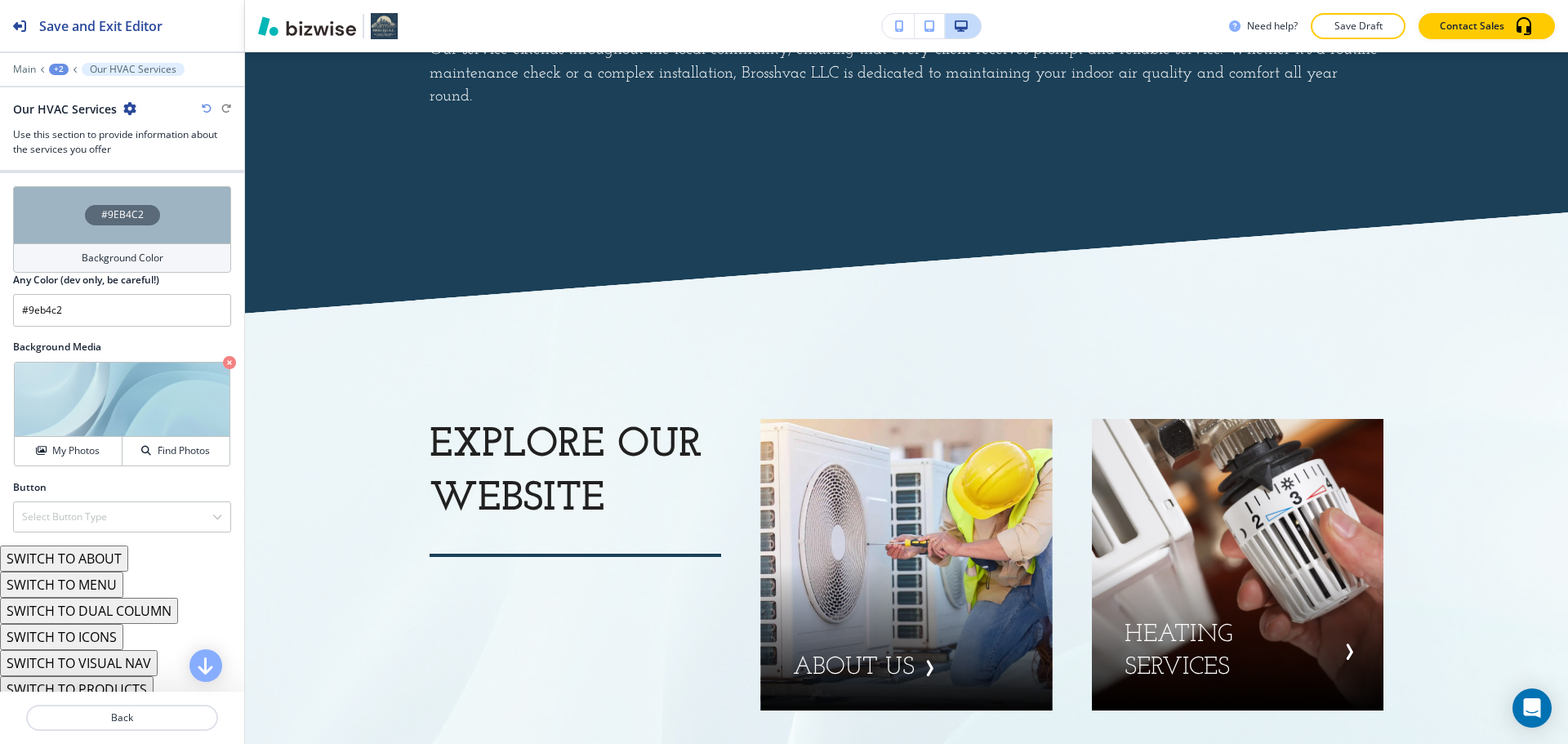
click at [907, 31] on button "button" at bounding box center [898, 26] width 32 height 25
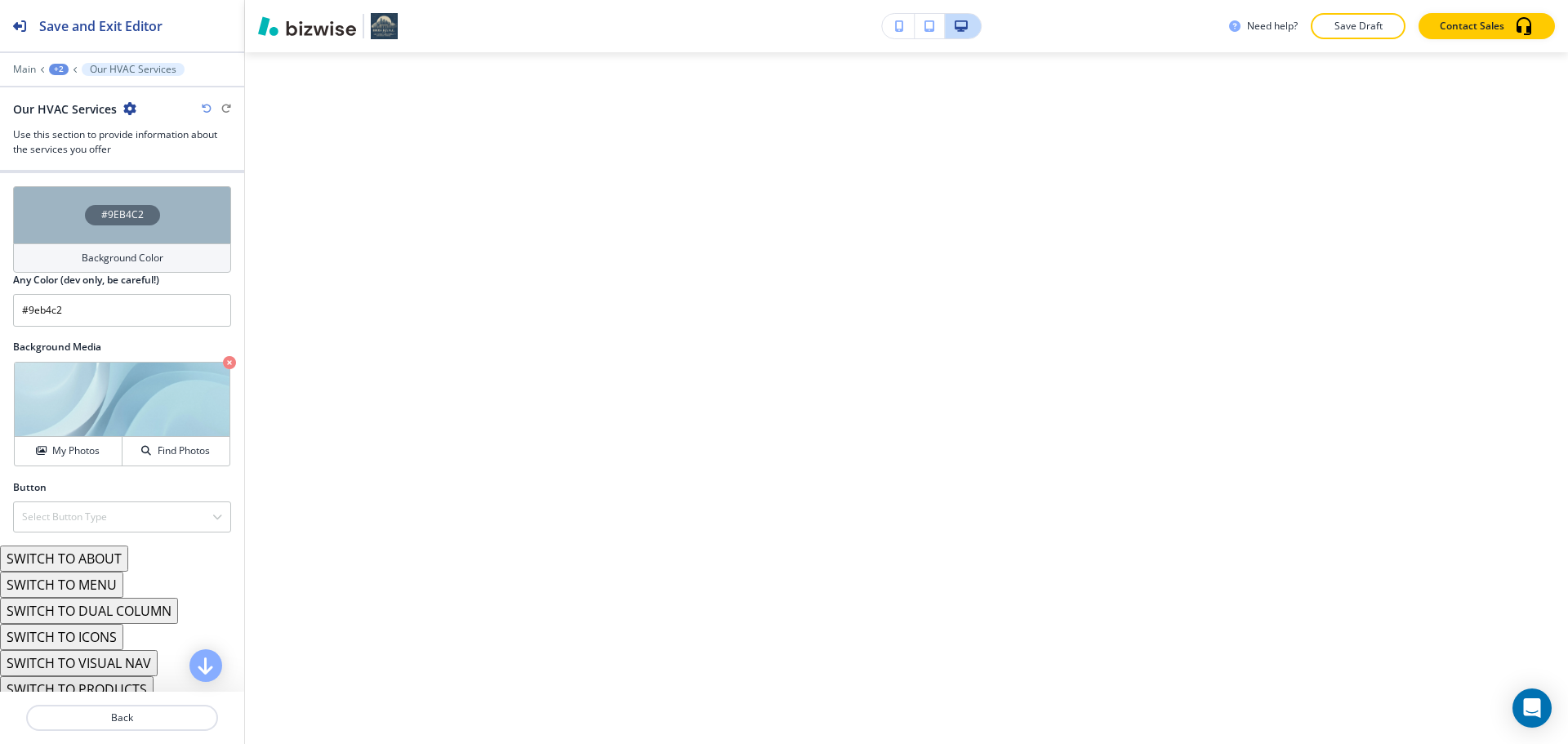
click at [905, 25] on button "button" at bounding box center [898, 26] width 32 height 25
click at [1363, 36] on button "Save Draft" at bounding box center [1359, 26] width 95 height 26
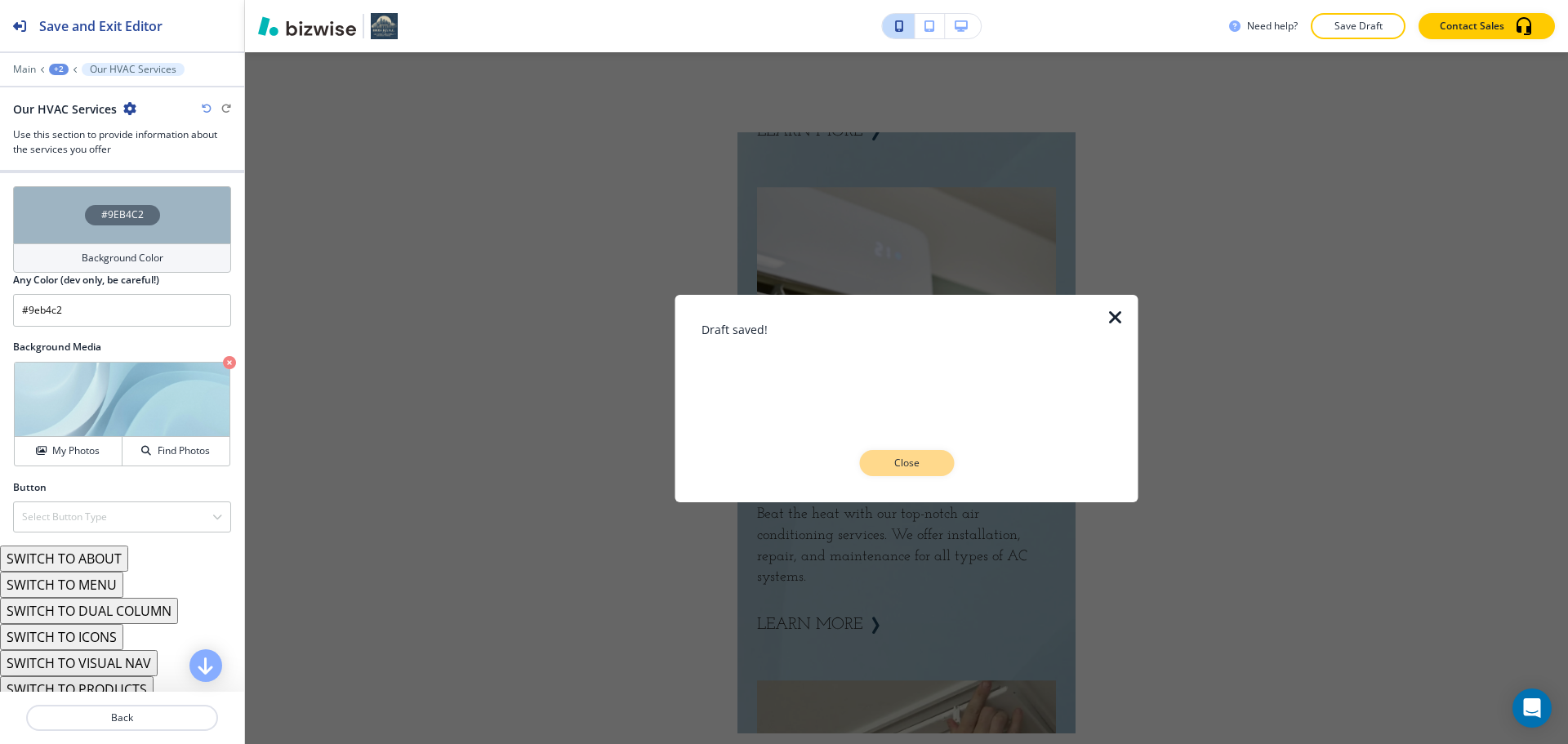
click at [901, 460] on p "Close" at bounding box center [907, 463] width 53 height 15
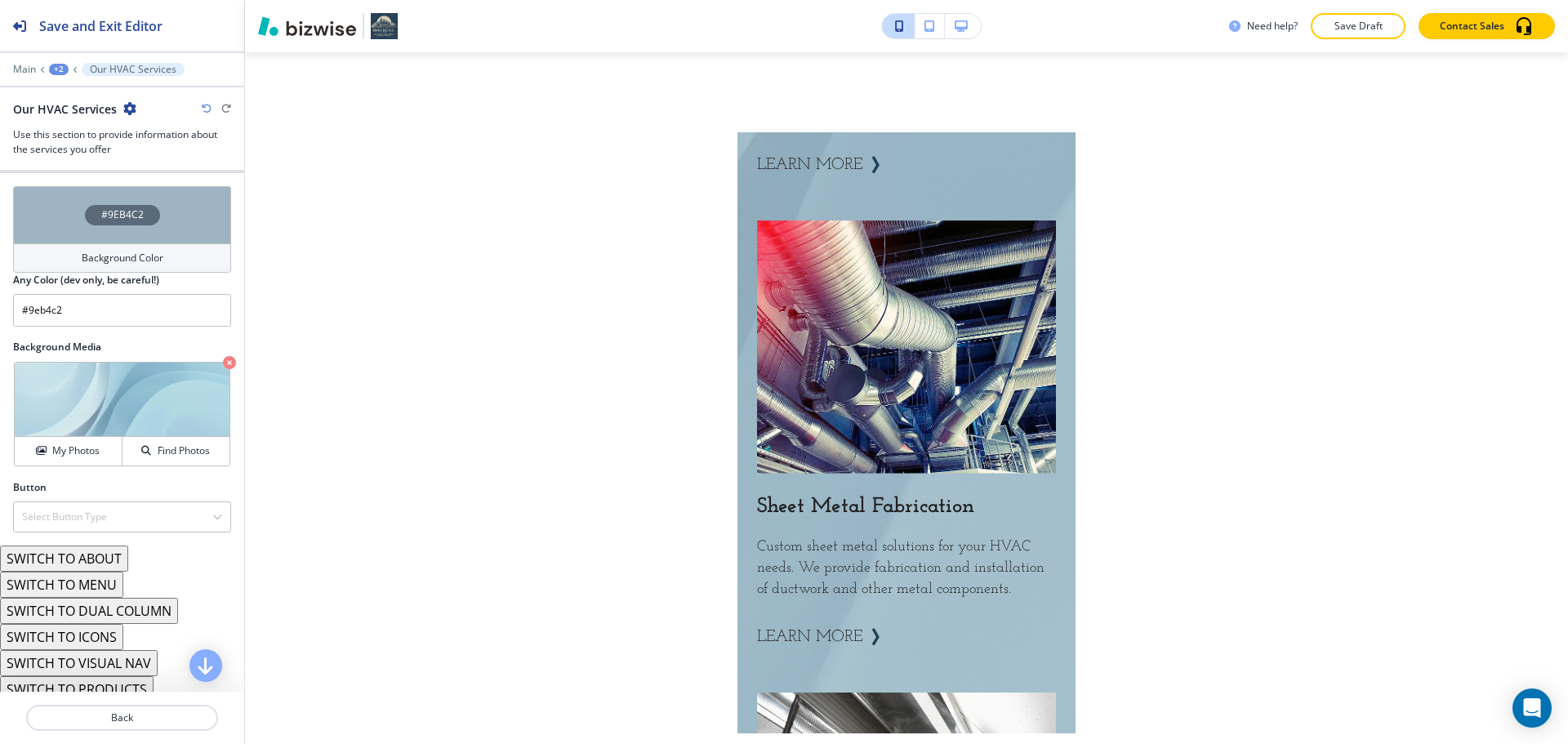
scroll to position [3832, 0]
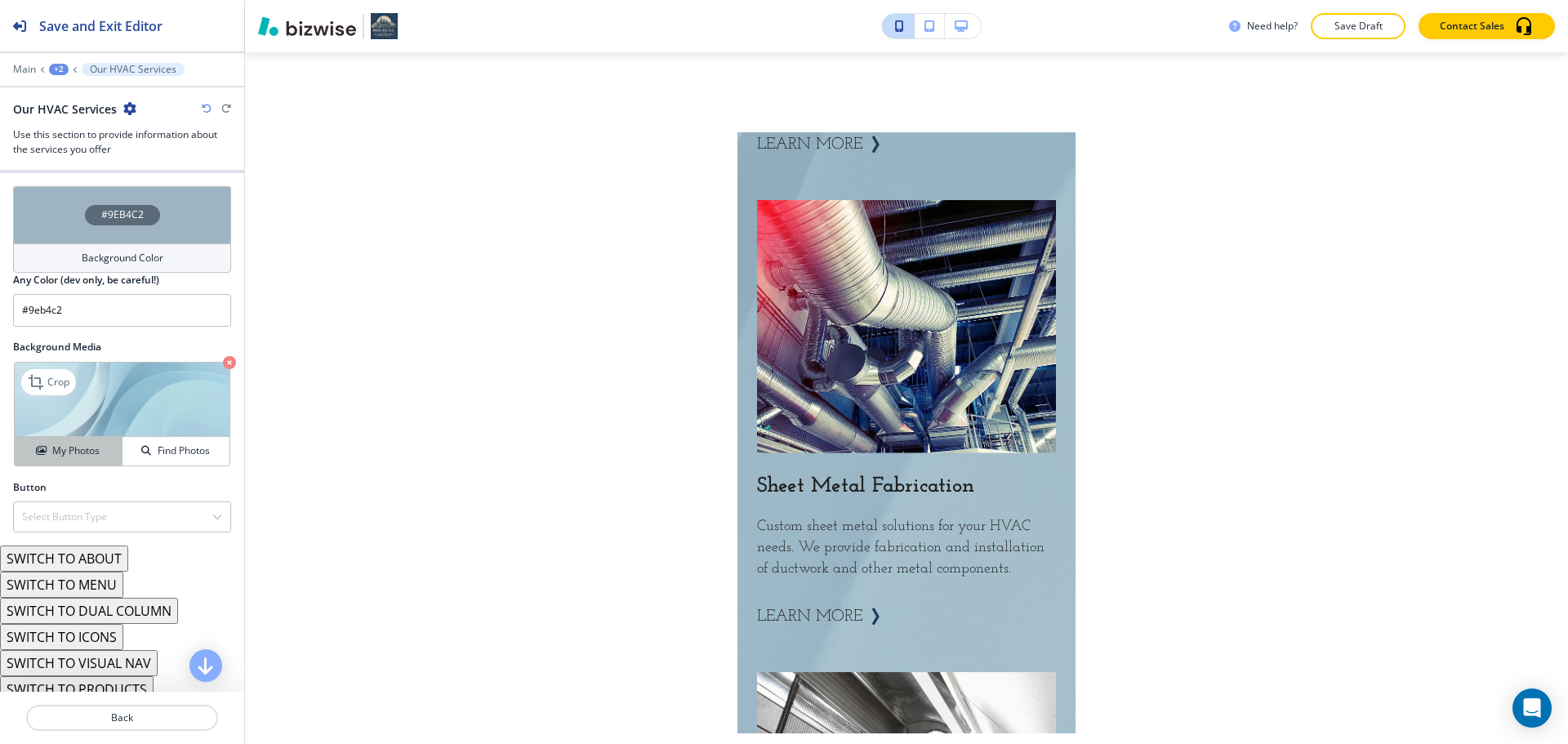
click at [104, 453] on div "My Photos" at bounding box center [68, 451] width 107 height 15
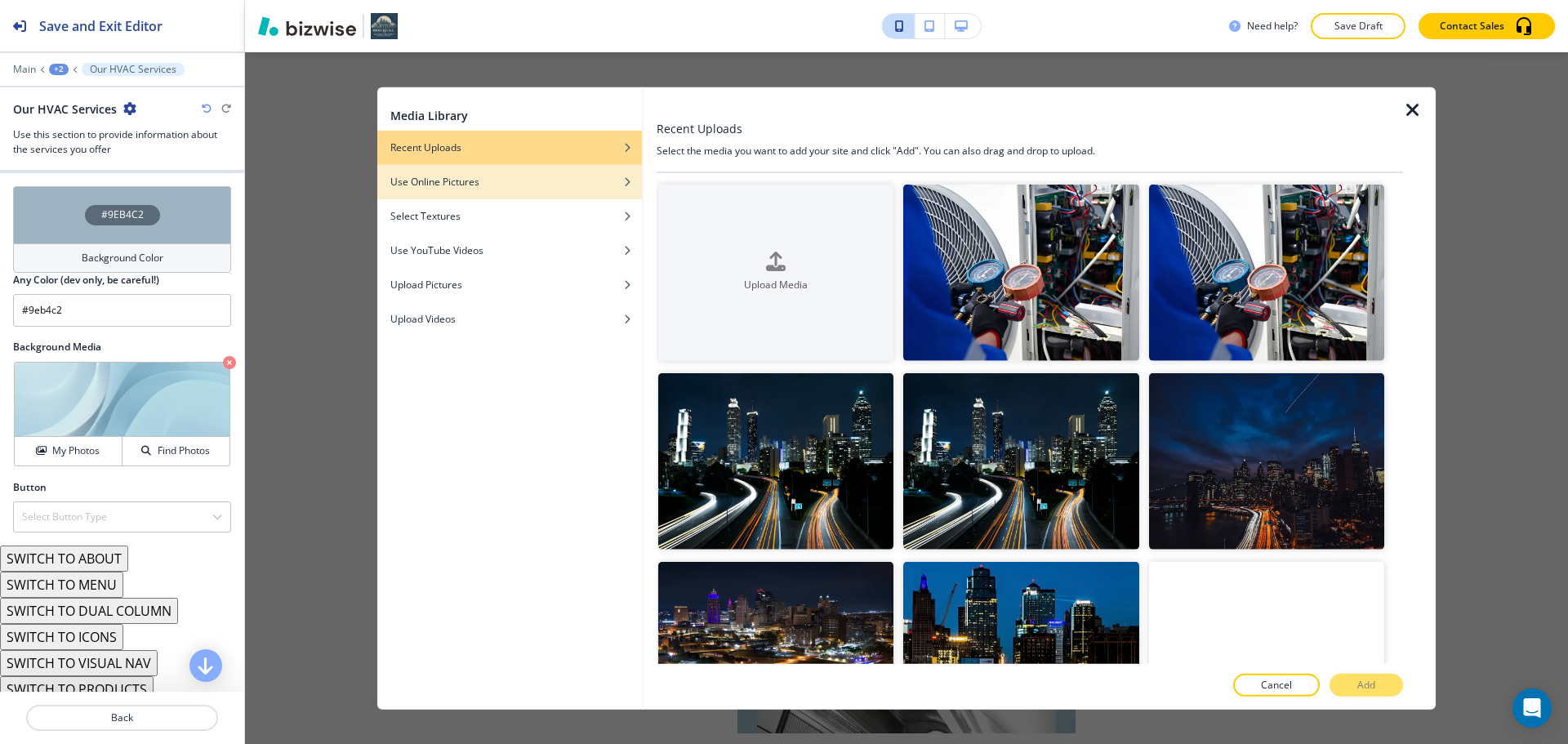
click at [513, 189] on div "button" at bounding box center [510, 193] width 264 height 10
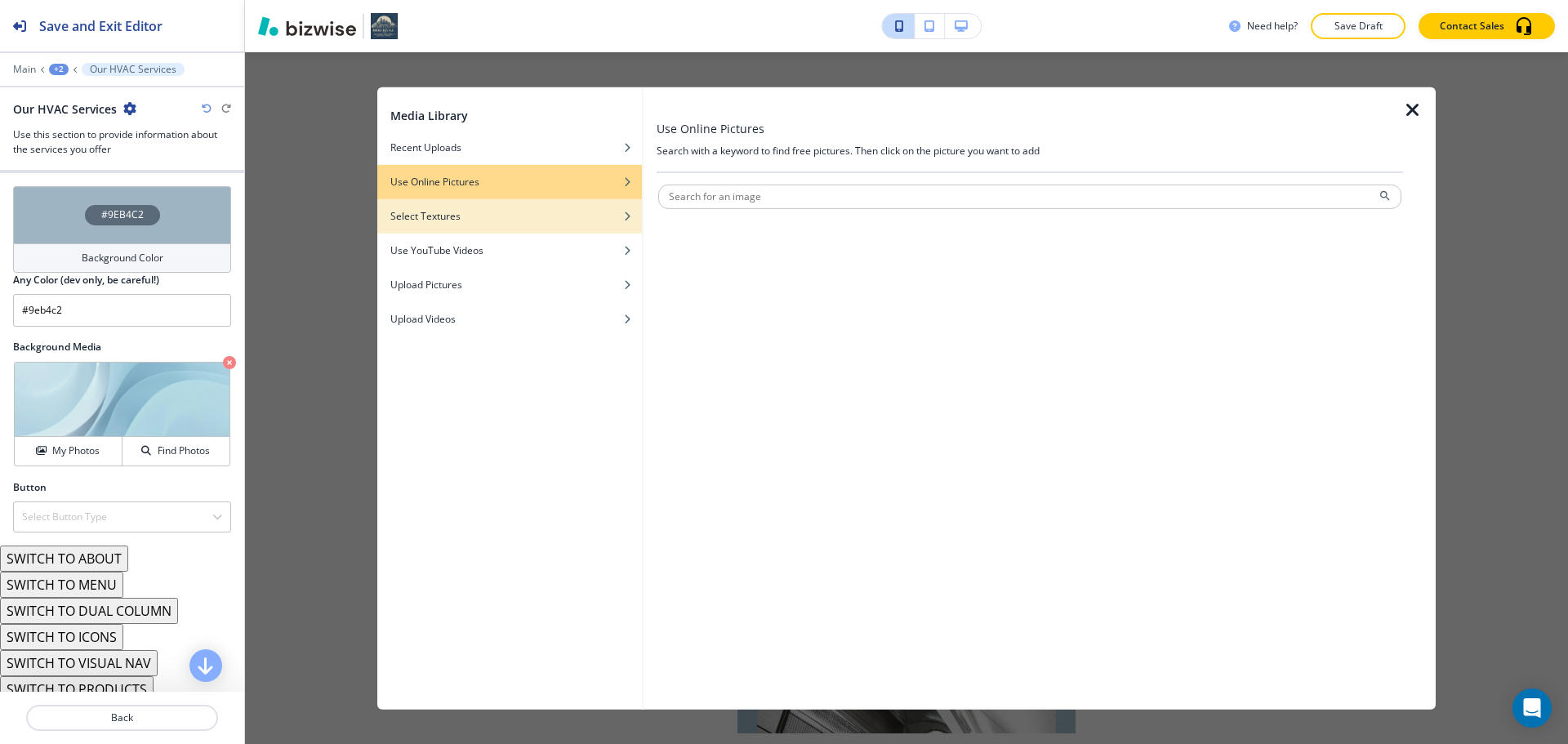
click at [456, 228] on div "button" at bounding box center [510, 228] width 264 height 10
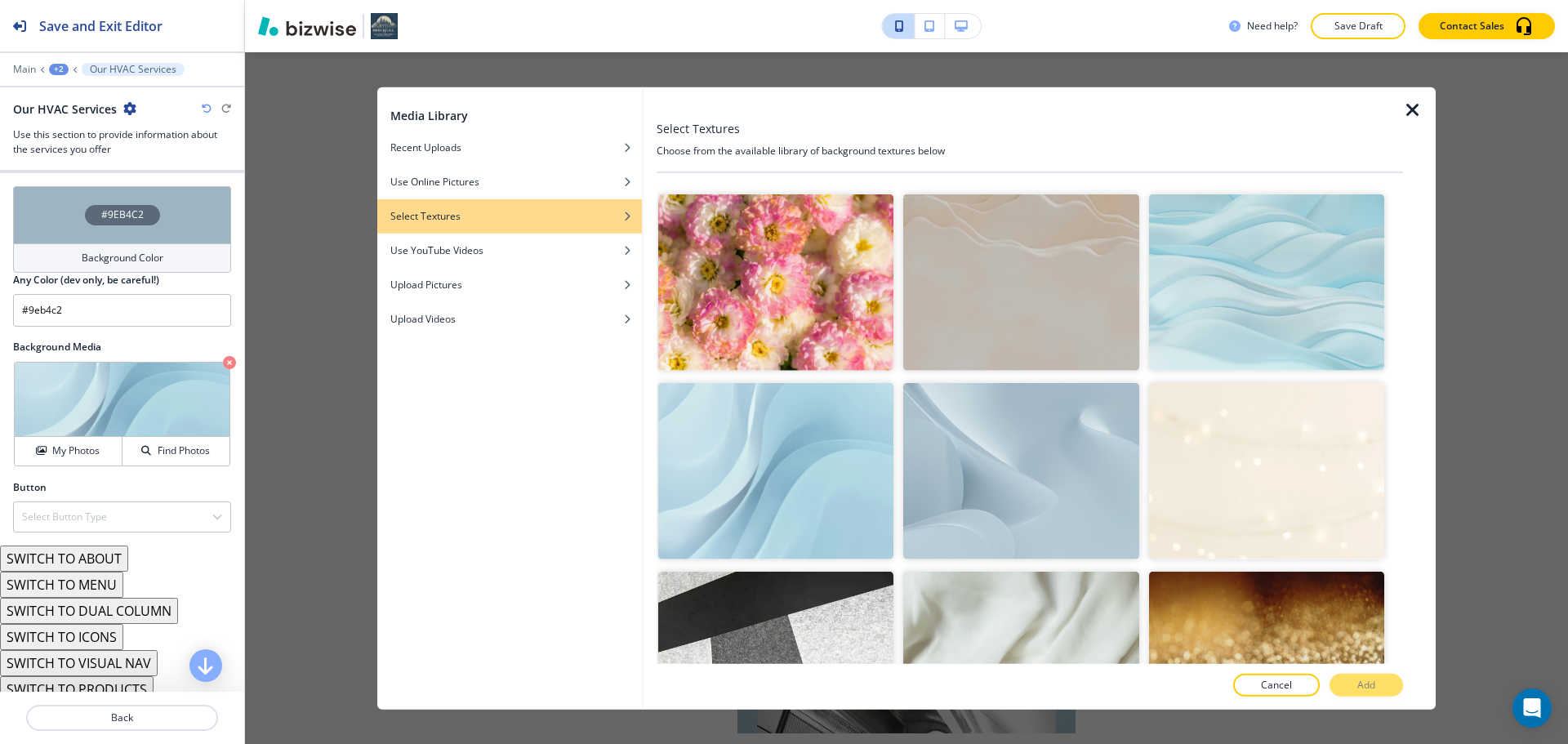
click at [995, 475] on img "button" at bounding box center [1021, 472] width 236 height 177
click at [1367, 681] on p "Add" at bounding box center [1367, 684] width 18 height 15
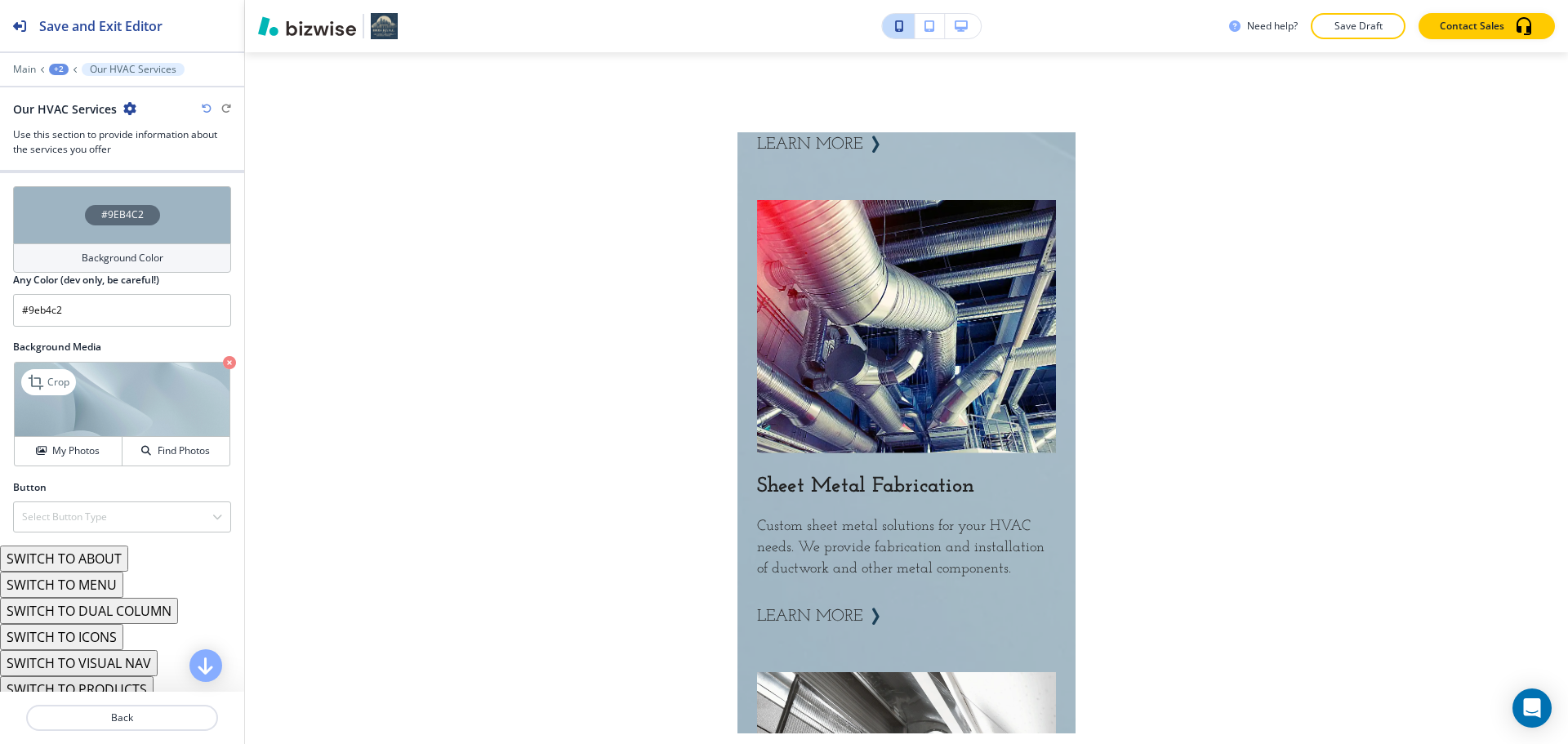
click at [129, 415] on img at bounding box center [122, 399] width 214 height 74
click at [78, 454] on h4 "My Photos" at bounding box center [76, 451] width 47 height 15
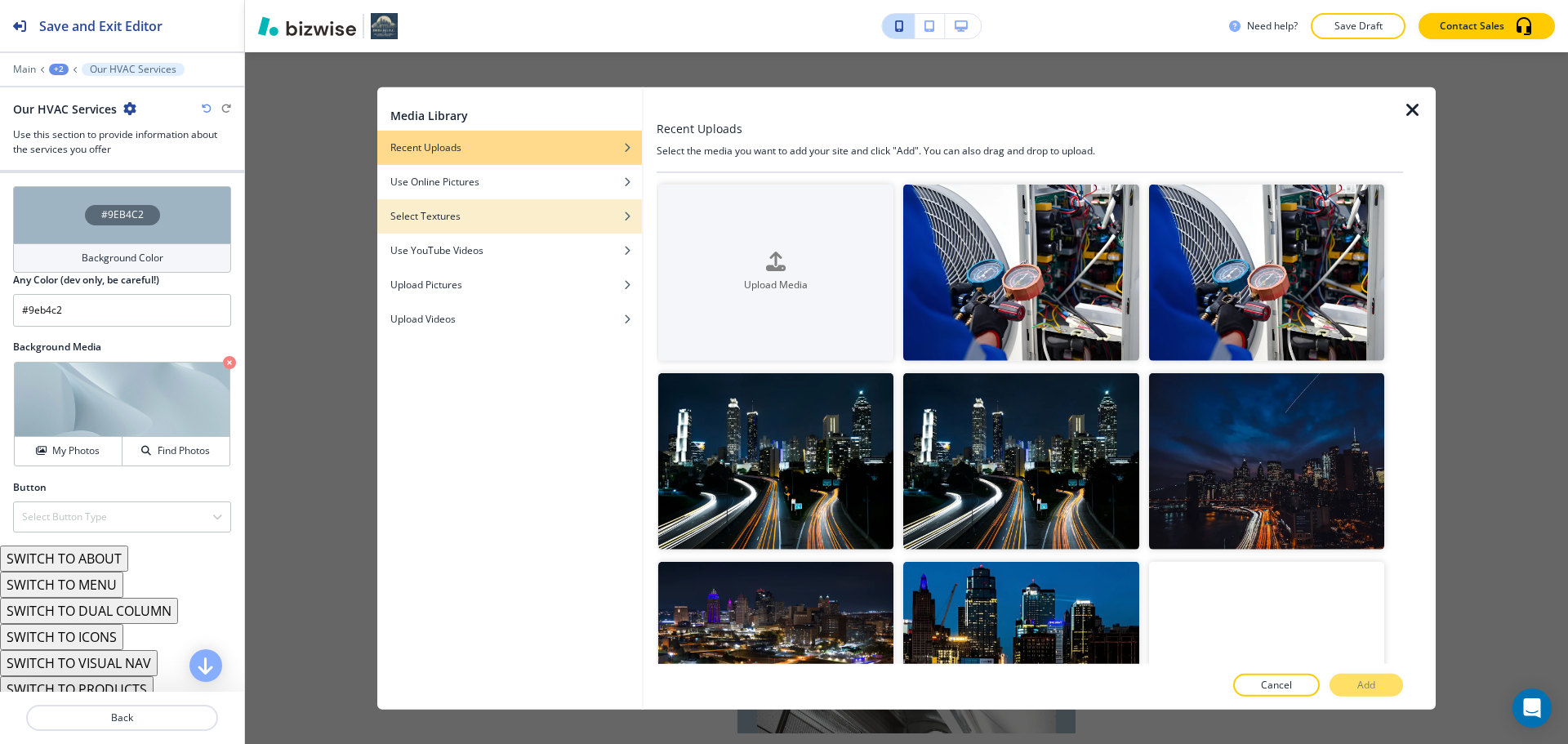
click at [470, 221] on div "Select Textures" at bounding box center [510, 215] width 264 height 15
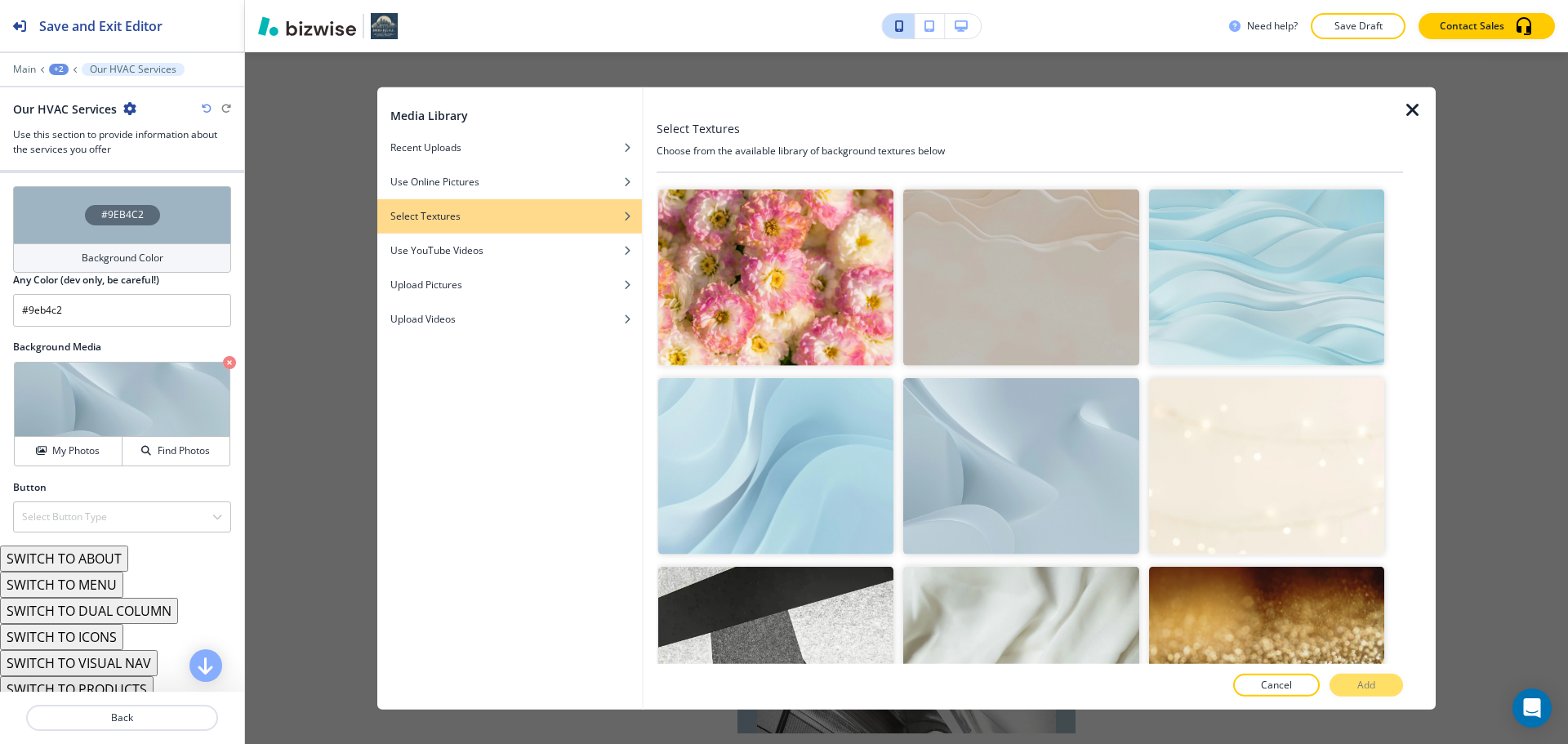
scroll to position [0, 0]
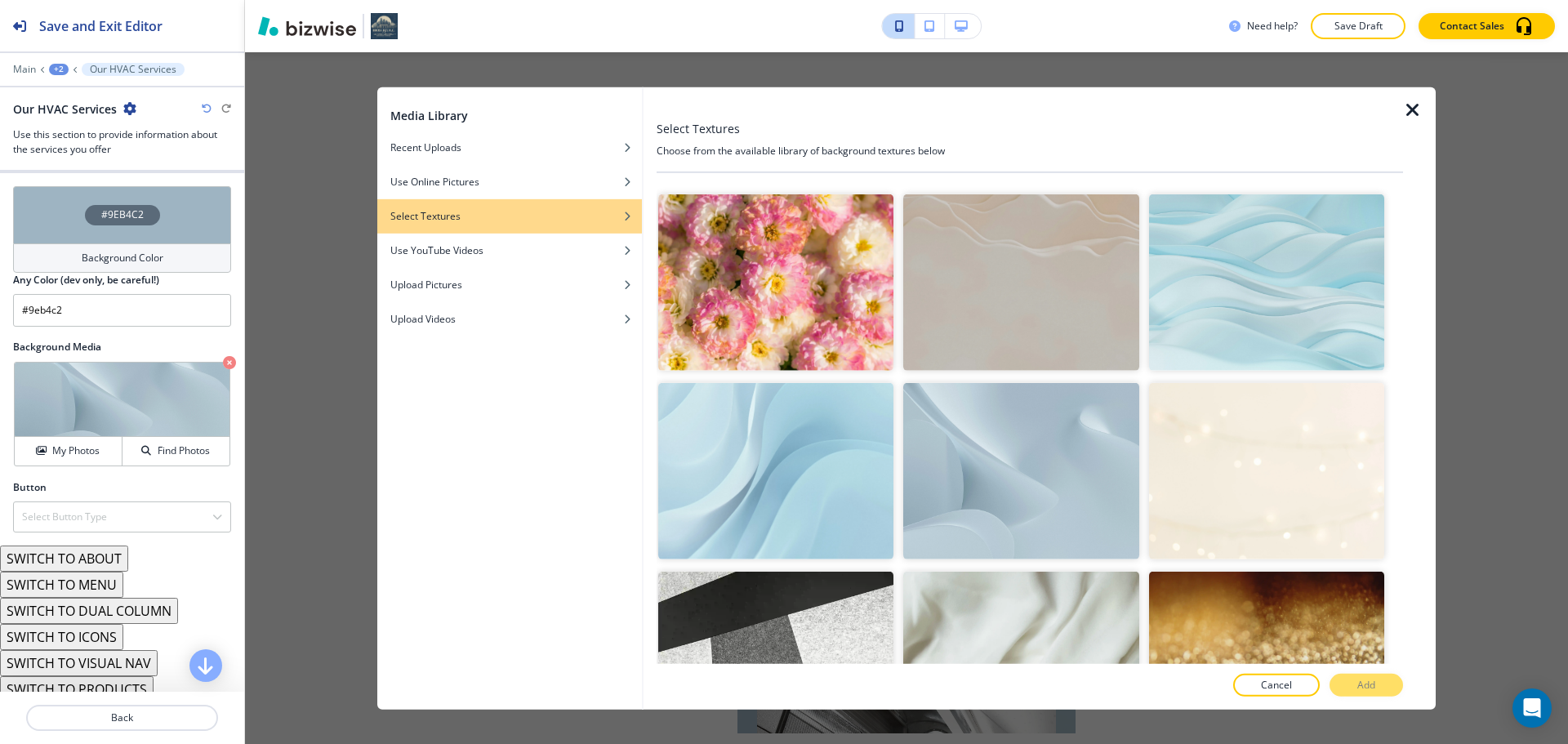
click at [1227, 324] on img "button" at bounding box center [1267, 282] width 236 height 177
click at [1382, 675] on button "Add" at bounding box center [1367, 685] width 74 height 23
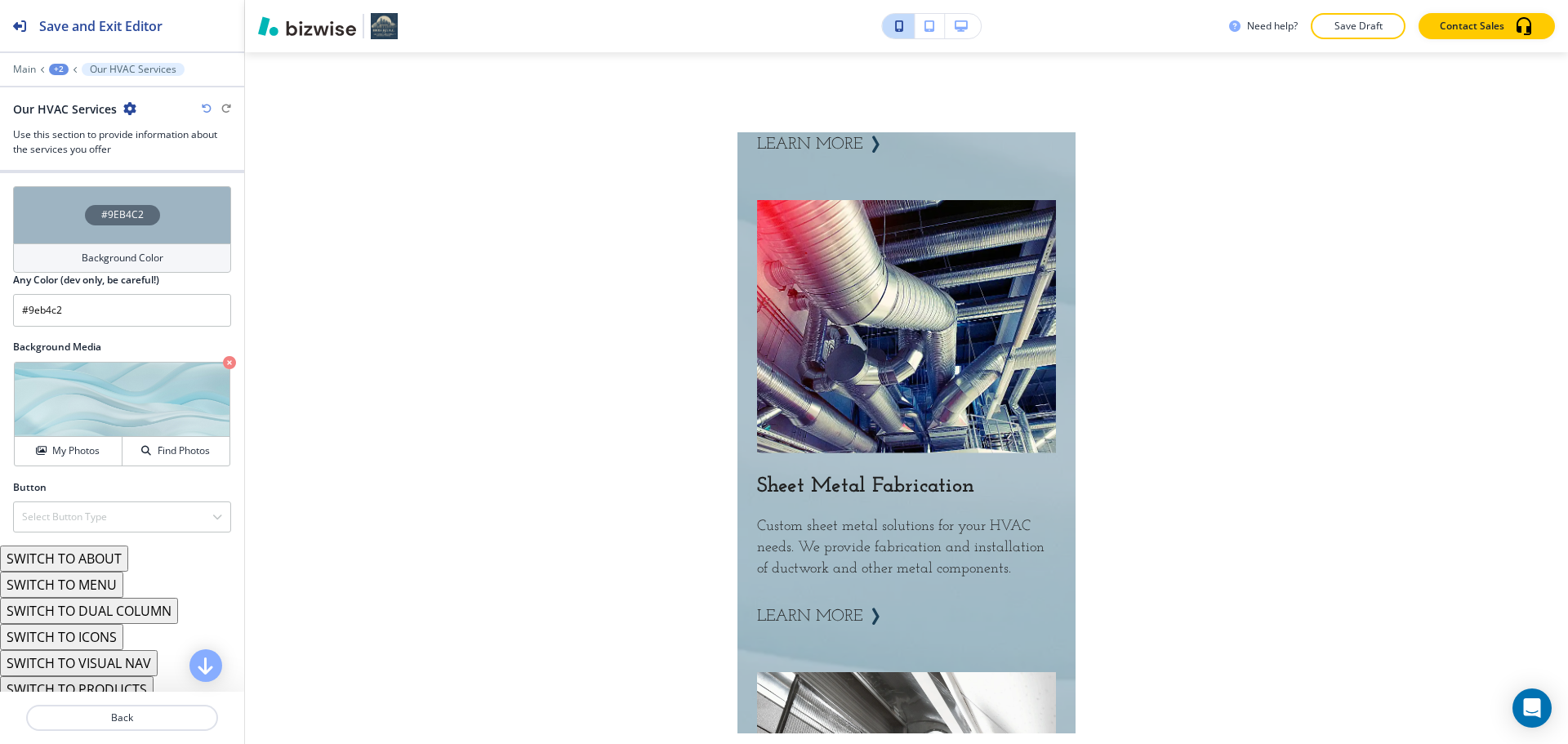
click at [1346, 32] on p "Save Draft" at bounding box center [1359, 25] width 53 height 15
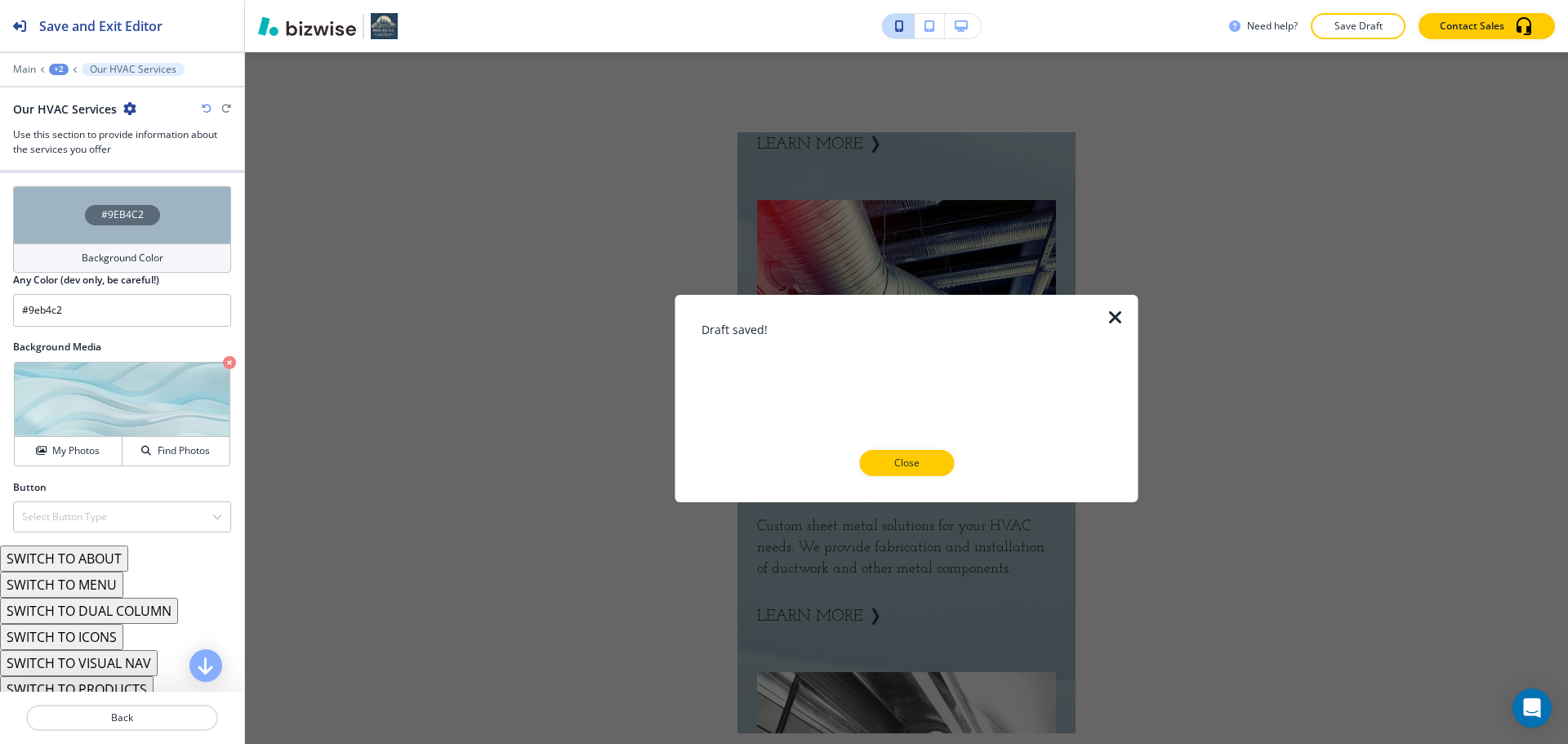
click at [1117, 311] on icon "button" at bounding box center [1115, 317] width 19 height 19
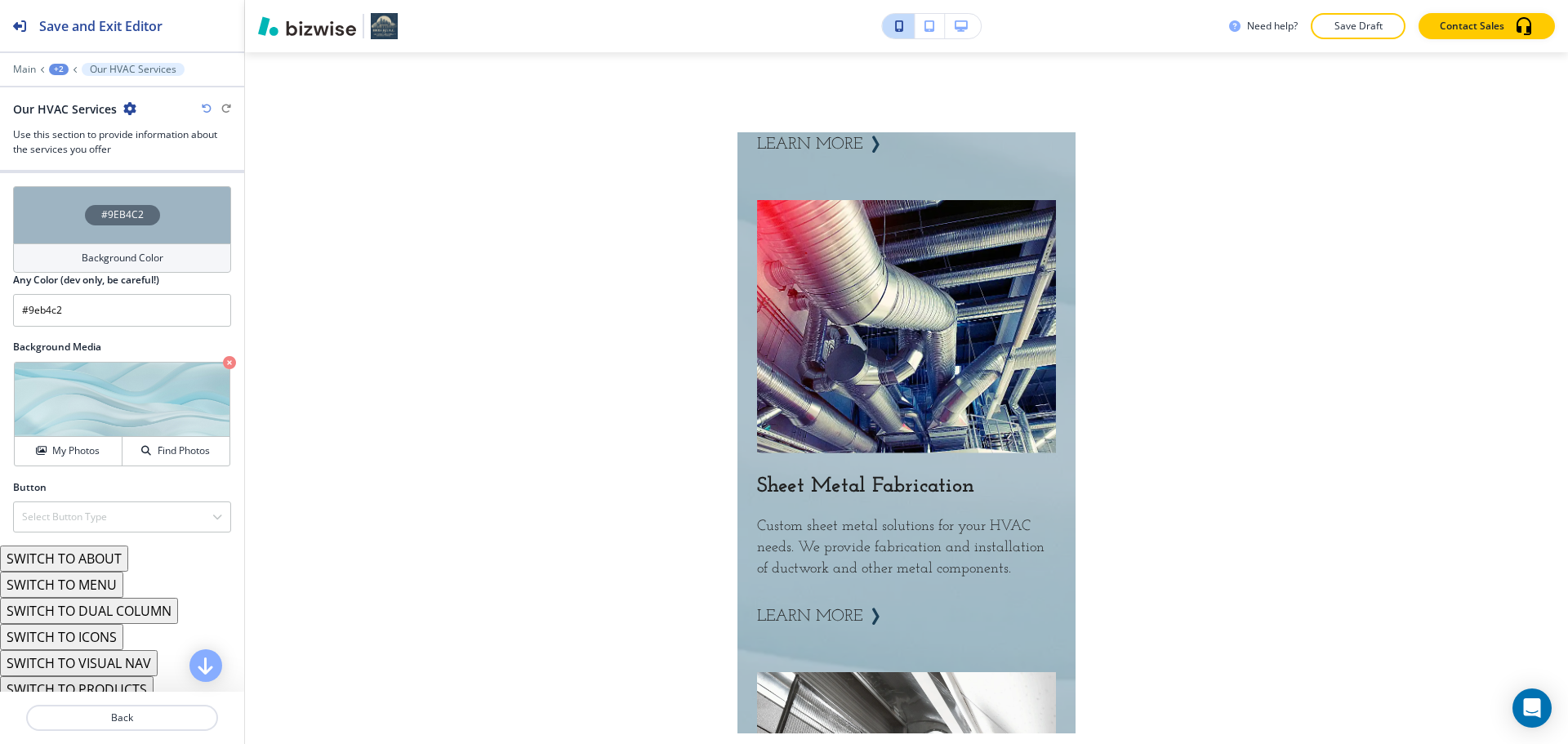
click at [962, 25] on icon "button" at bounding box center [961, 25] width 13 height 11
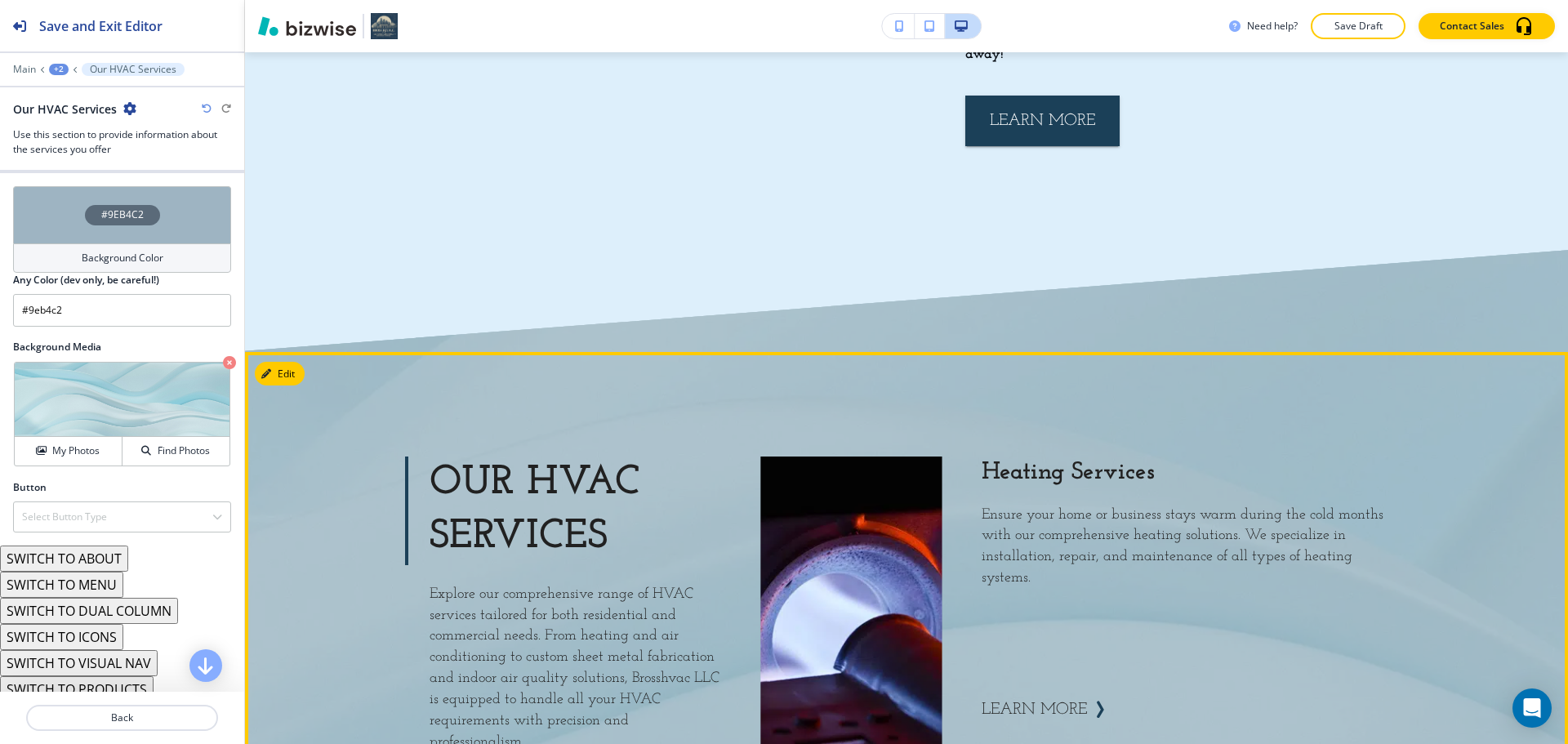
scroll to position [1459, 0]
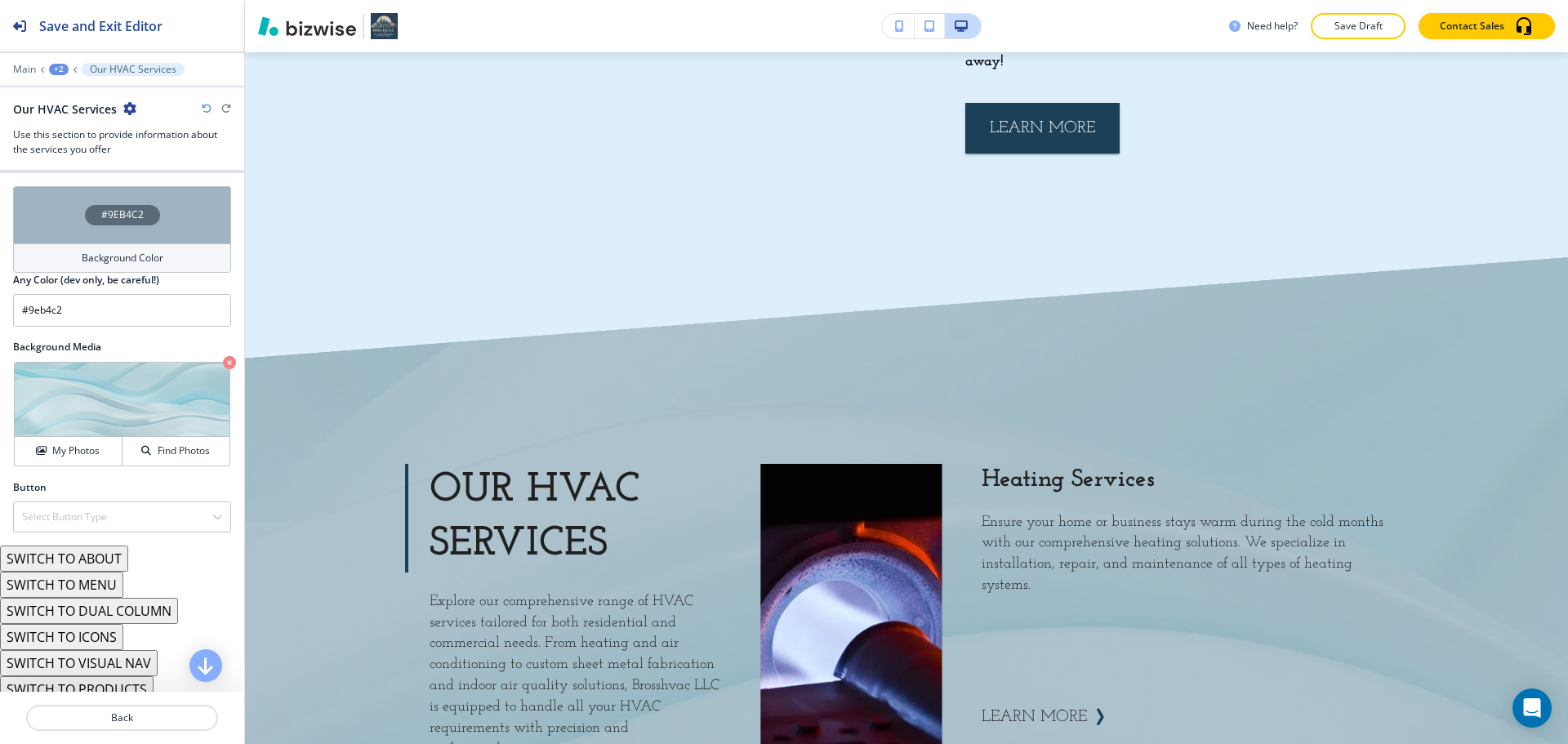
click at [102, 216] on h4 "#9EB4C2" at bounding box center [123, 214] width 43 height 15
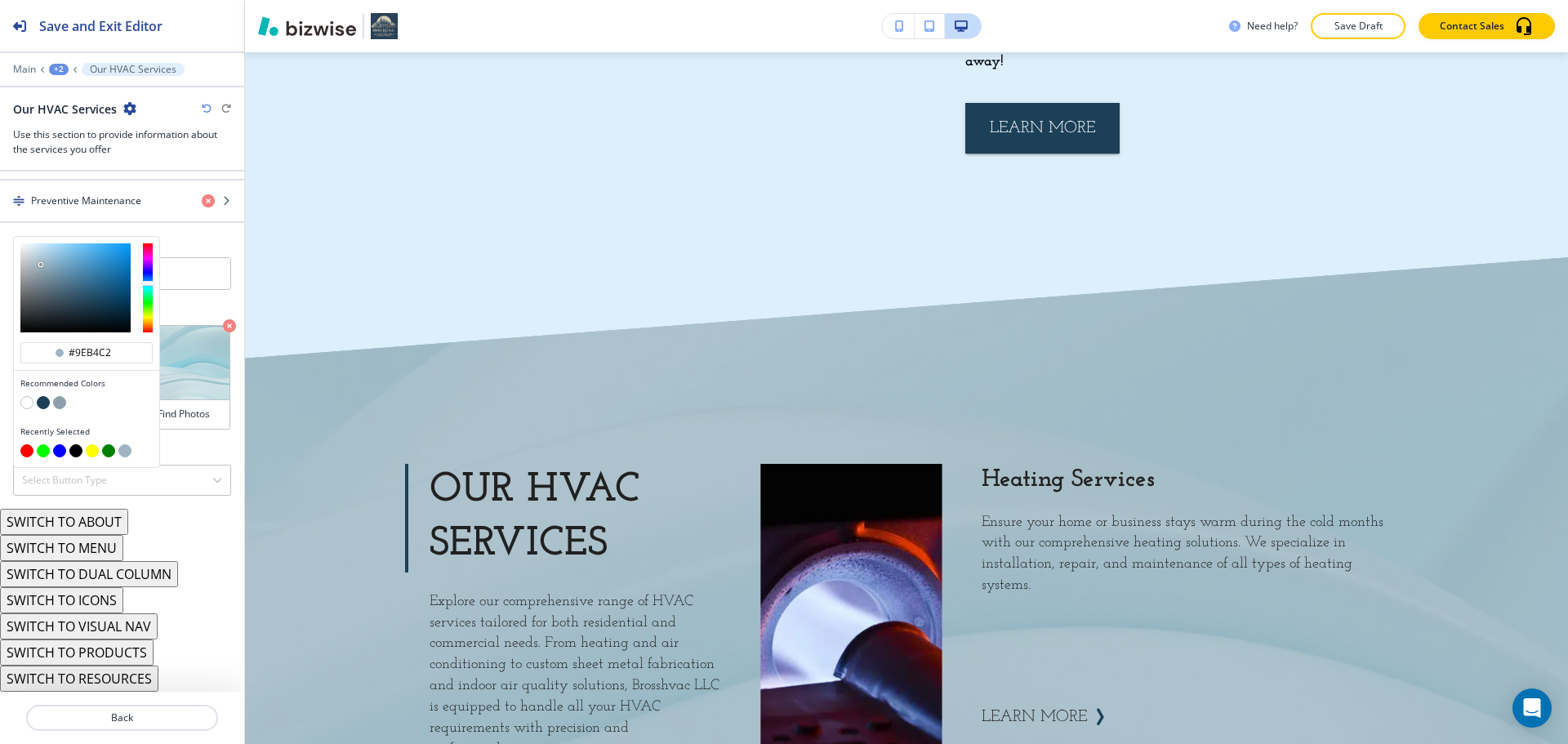
type input "#a1cde9"
click at [55, 250] on div at bounding box center [75, 288] width 110 height 89
type input "#a1cde9"
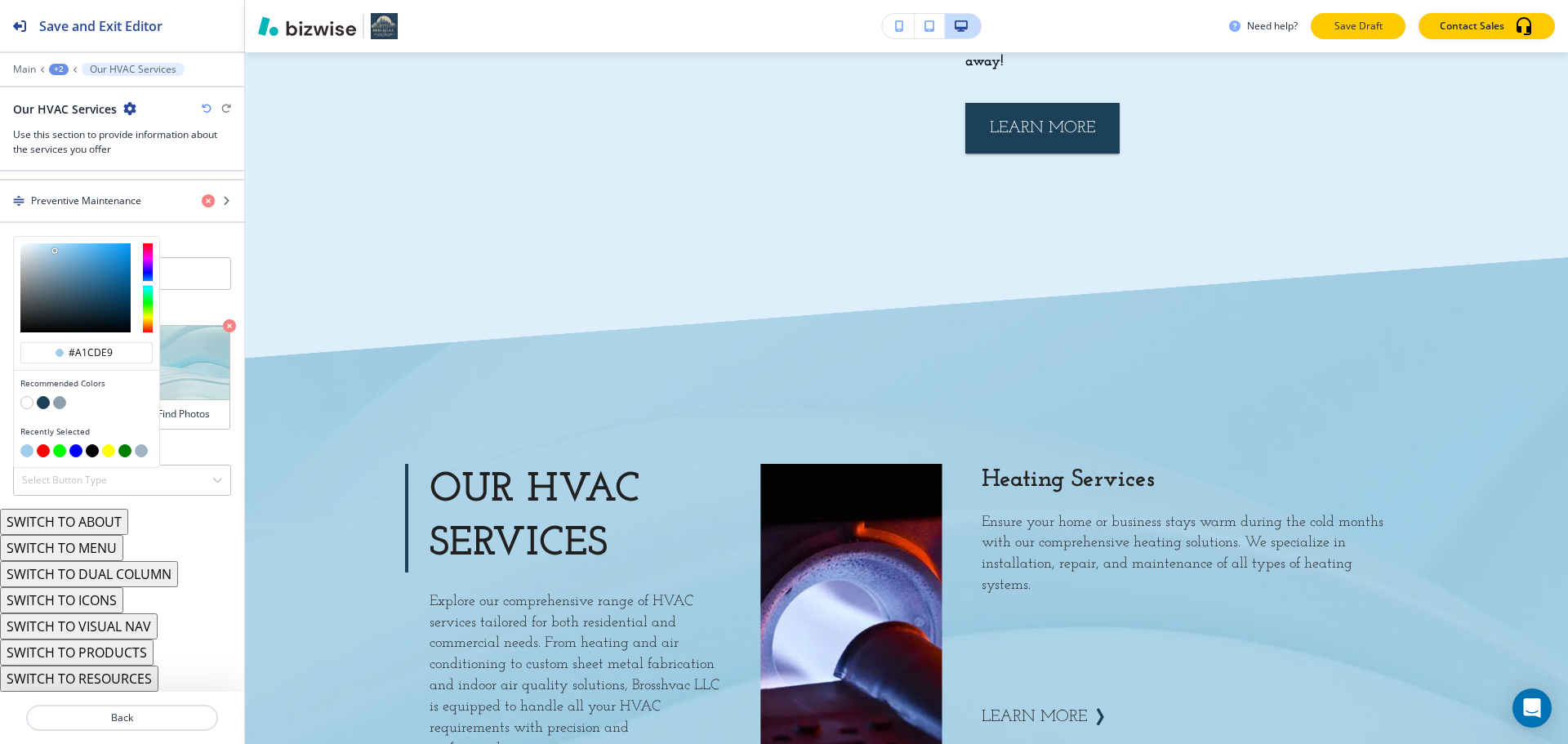
click at [1347, 29] on p "Save Draft" at bounding box center [1359, 25] width 53 height 15
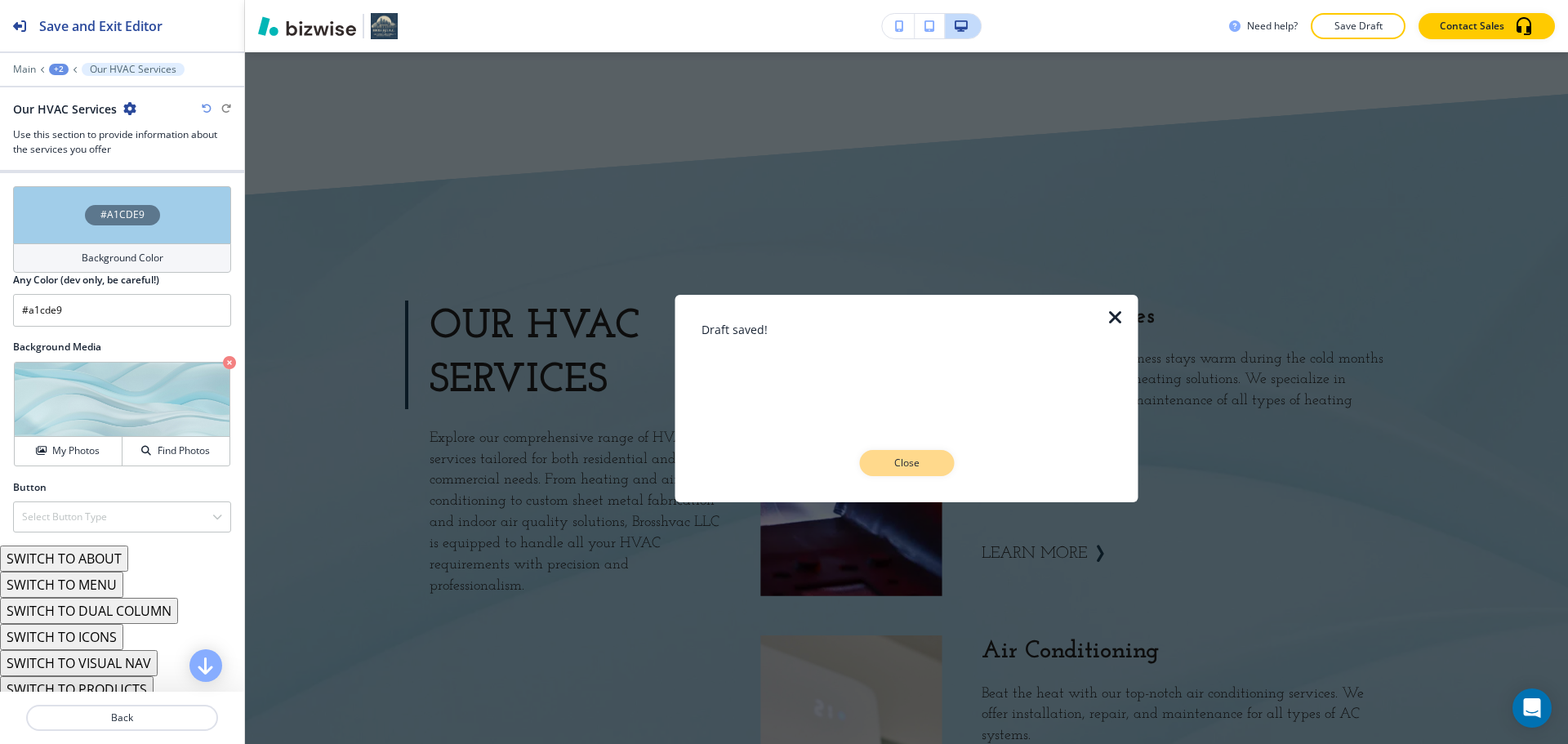
click at [875, 458] on button "Close" at bounding box center [907, 463] width 95 height 26
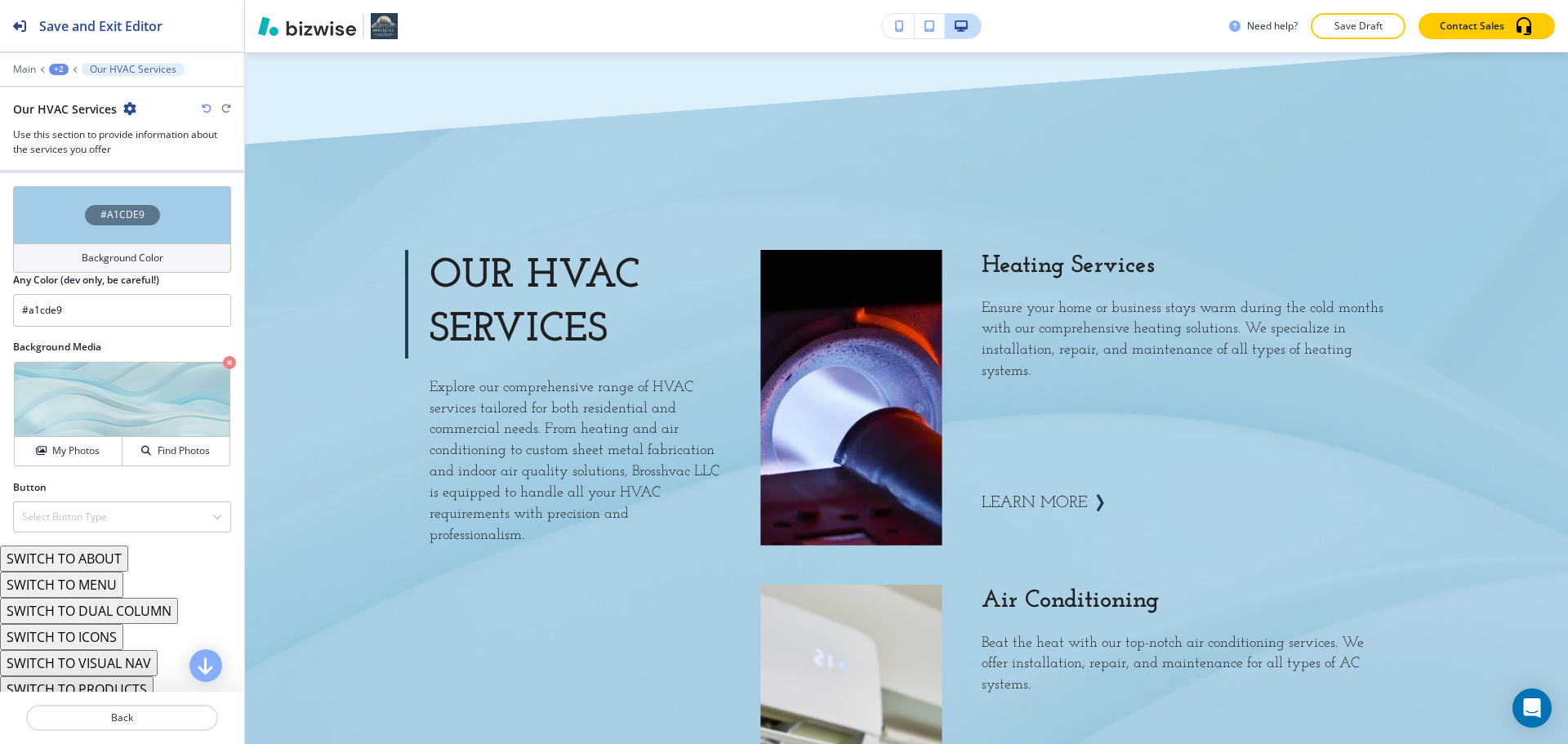
scroll to position [1623, 0]
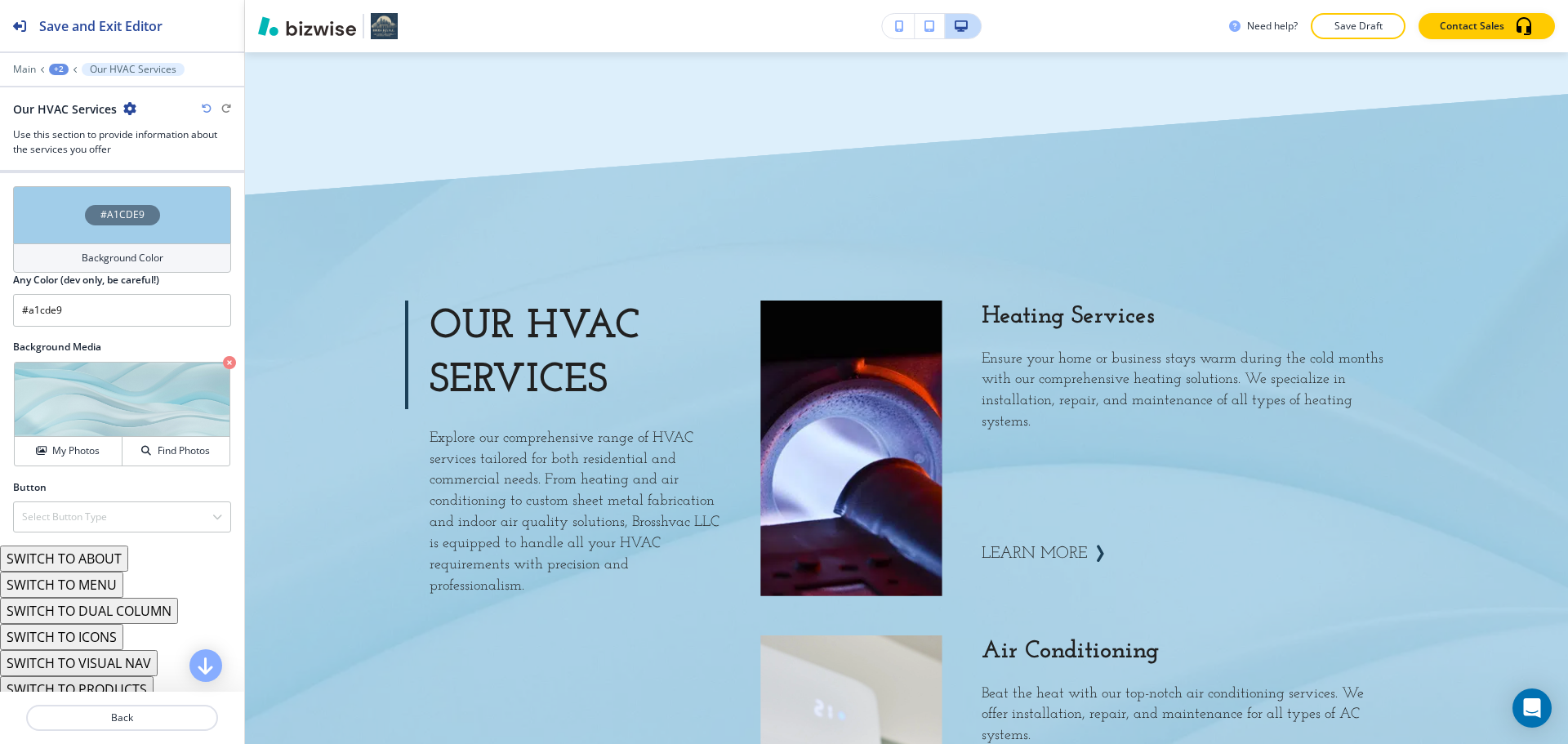
click at [70, 224] on div "#A1CDE9" at bounding box center [122, 214] width 218 height 57
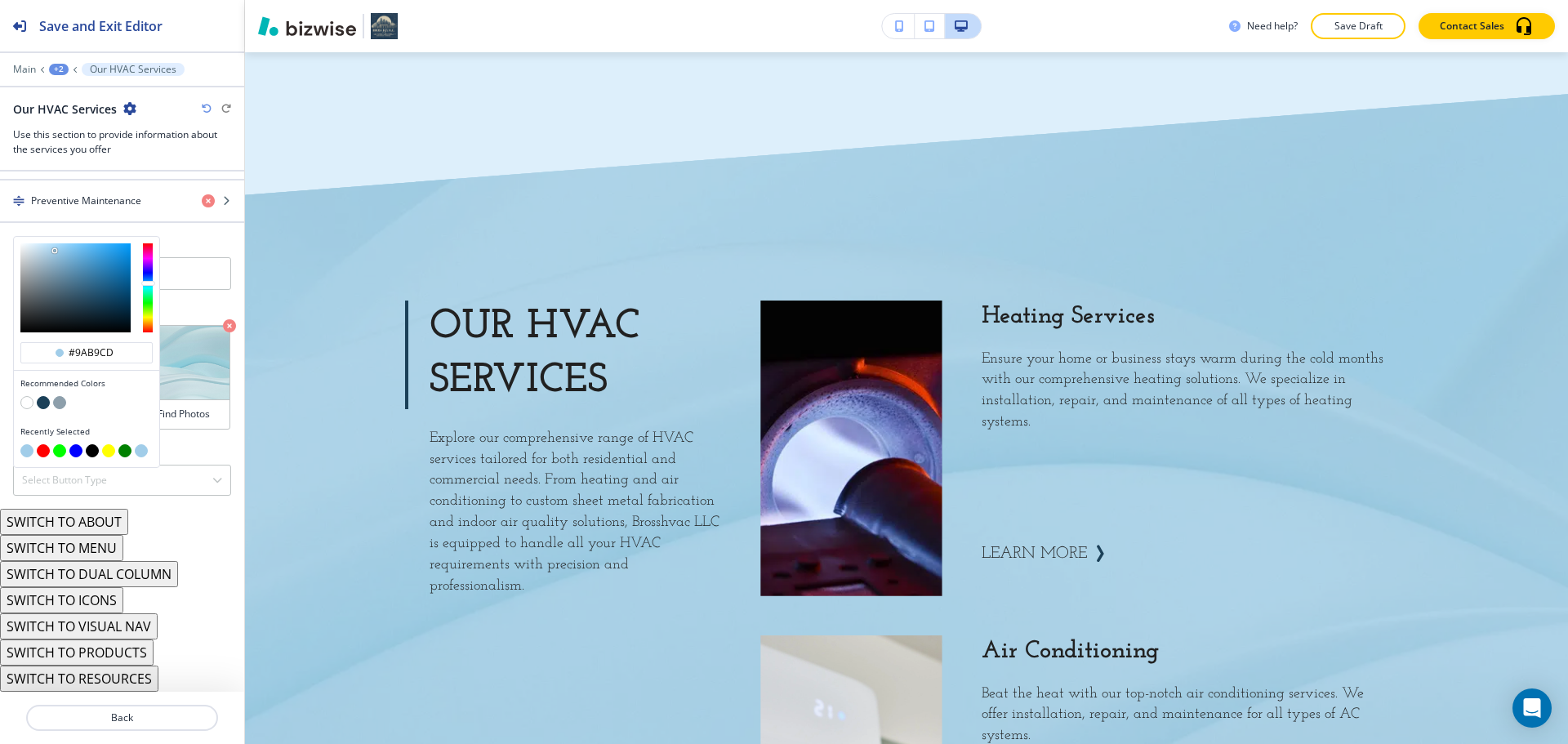
type input "#99b8cb"
click at [47, 262] on div at bounding box center [75, 288] width 110 height 89
type input "#99b8cb"
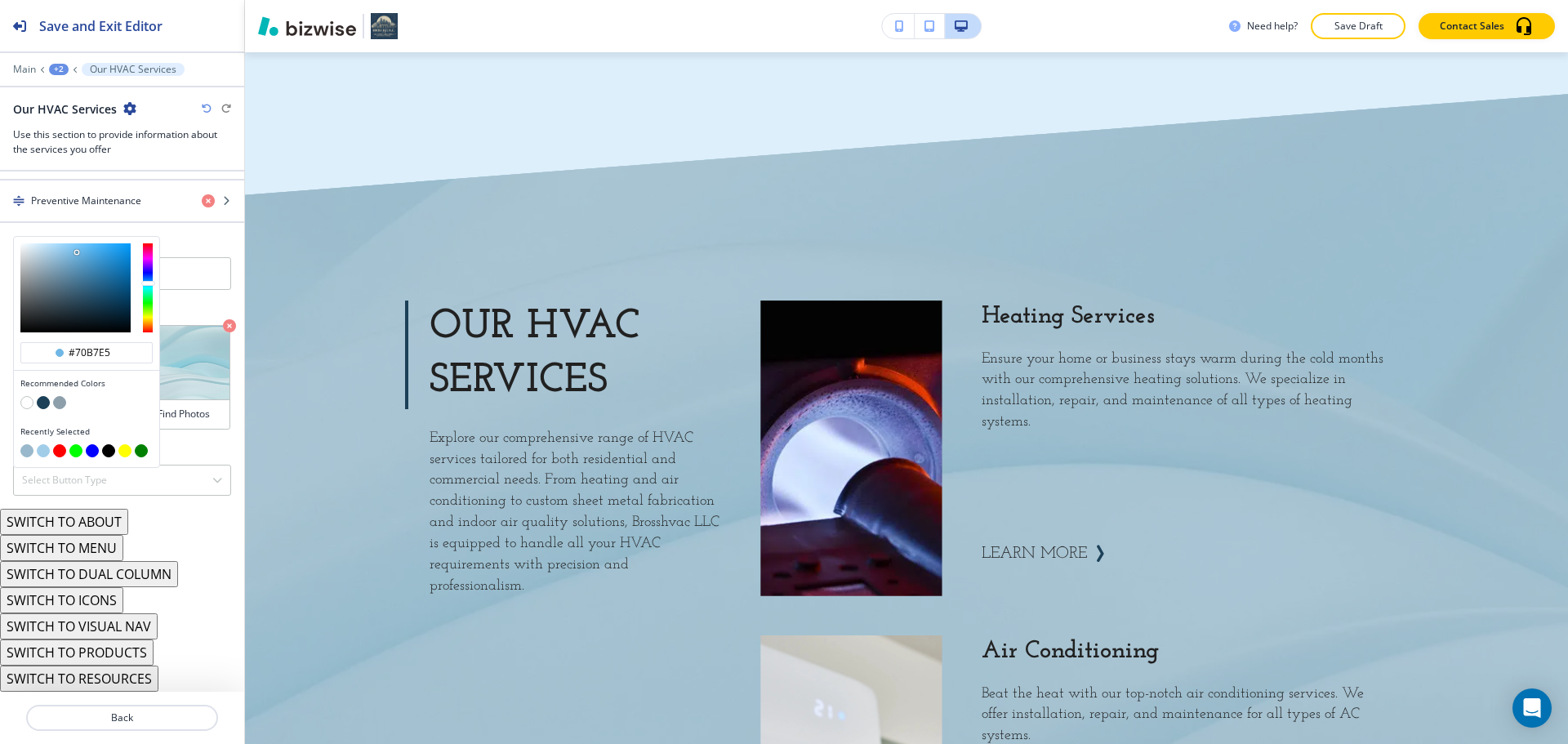
type input "#71b9e7"
click at [77, 251] on div at bounding box center [77, 252] width 4 height 4
type input "#71b9e7"
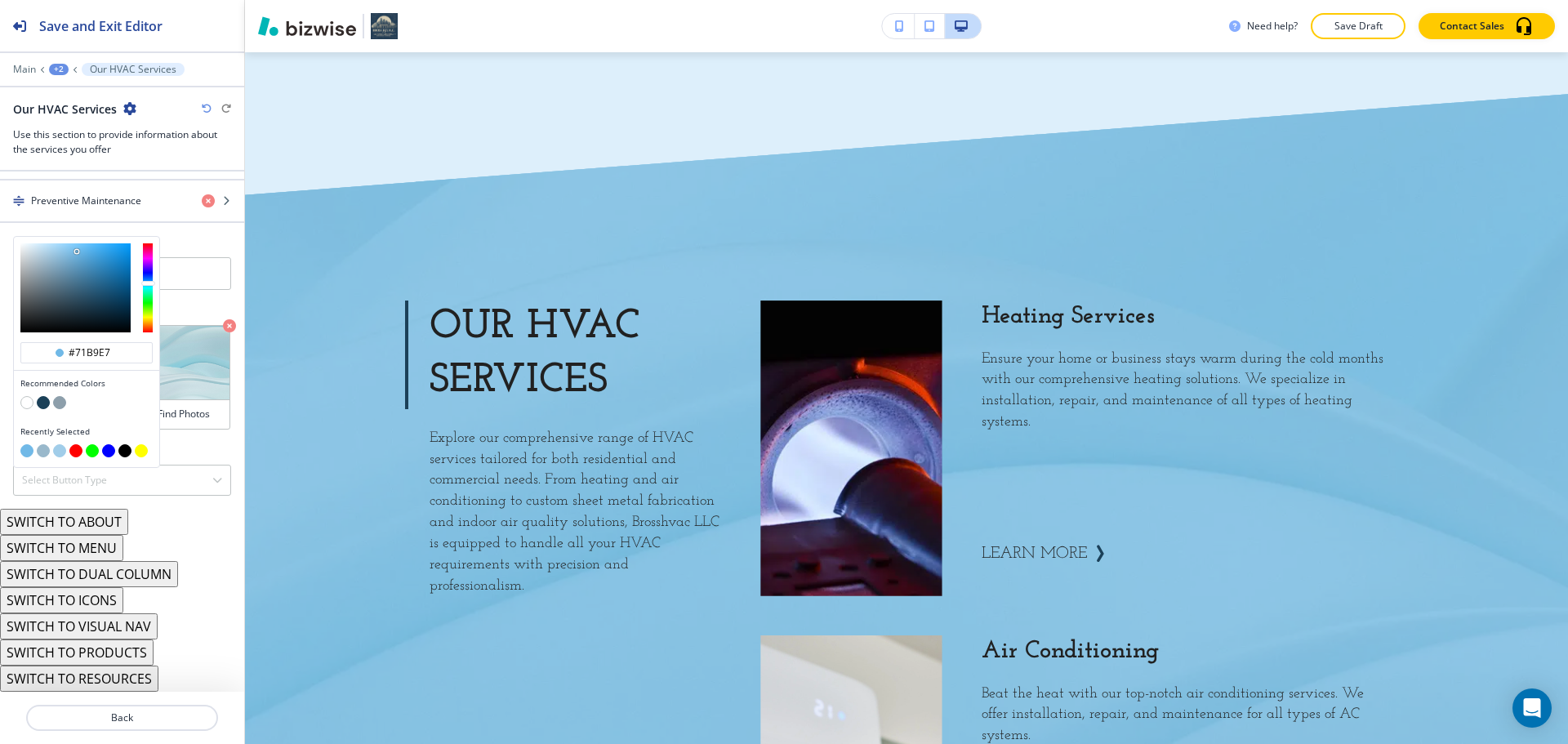
type input "#82c0e7"
click at [68, 251] on div at bounding box center [75, 288] width 110 height 89
type input "#82c0e7"
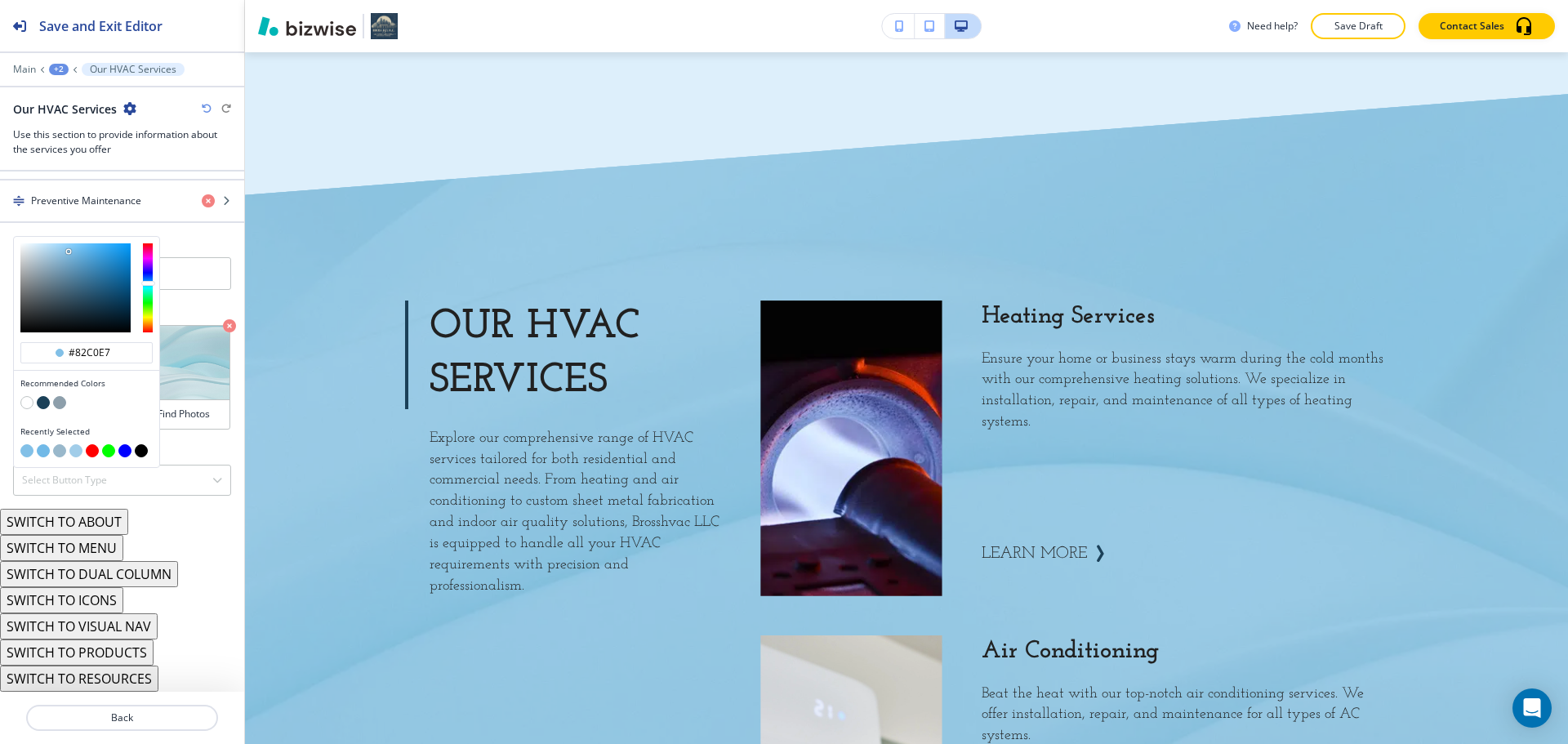
type input "#94bbd4"
click at [54, 258] on div at bounding box center [75, 288] width 110 height 89
type input "#94bbd4"
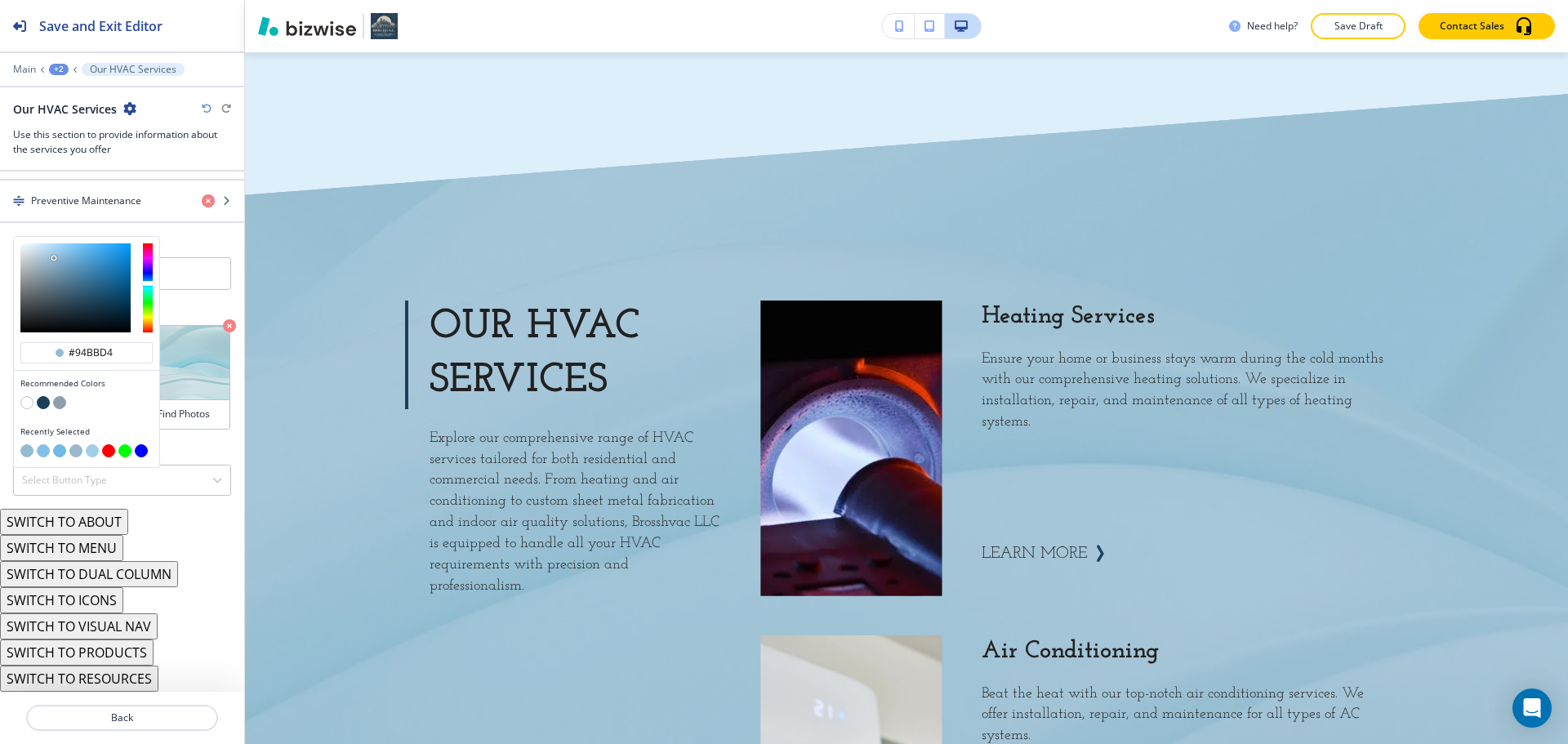
type input "#abcee5"
click at [48, 252] on div at bounding box center [75, 288] width 110 height 89
type input "#abcee5"
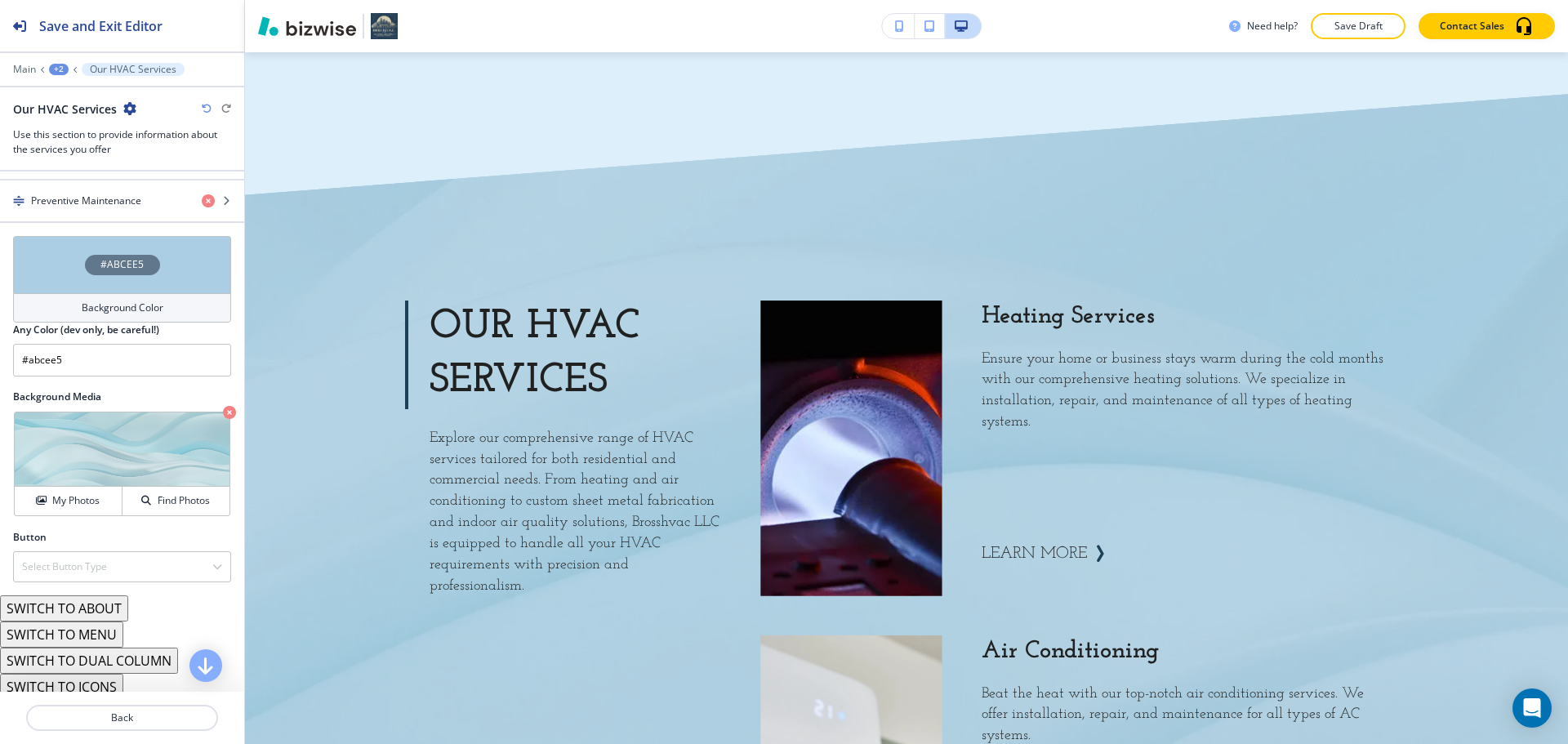
scroll to position [898, 0]
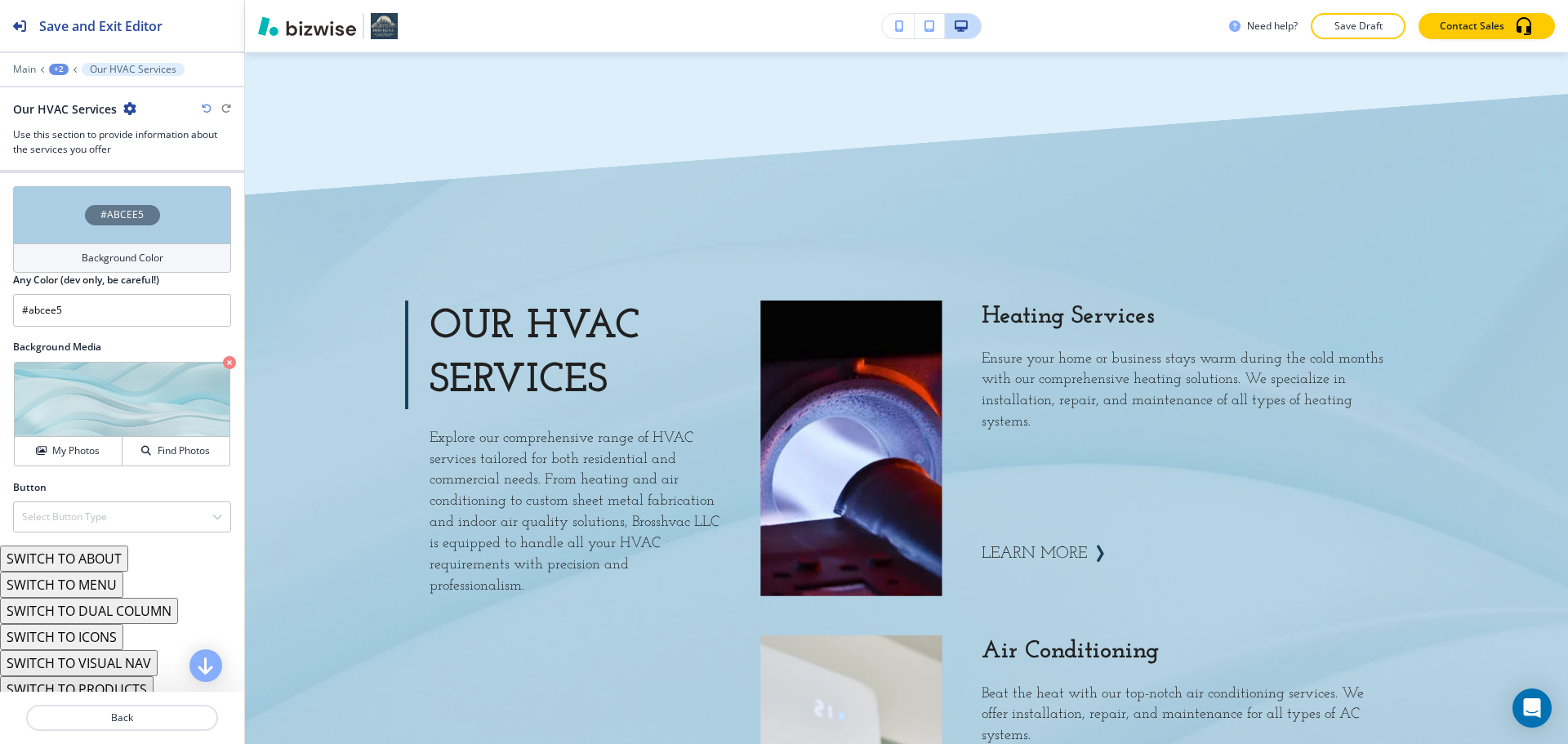
click at [1346, 24] on p "Save Draft" at bounding box center [1359, 25] width 53 height 15
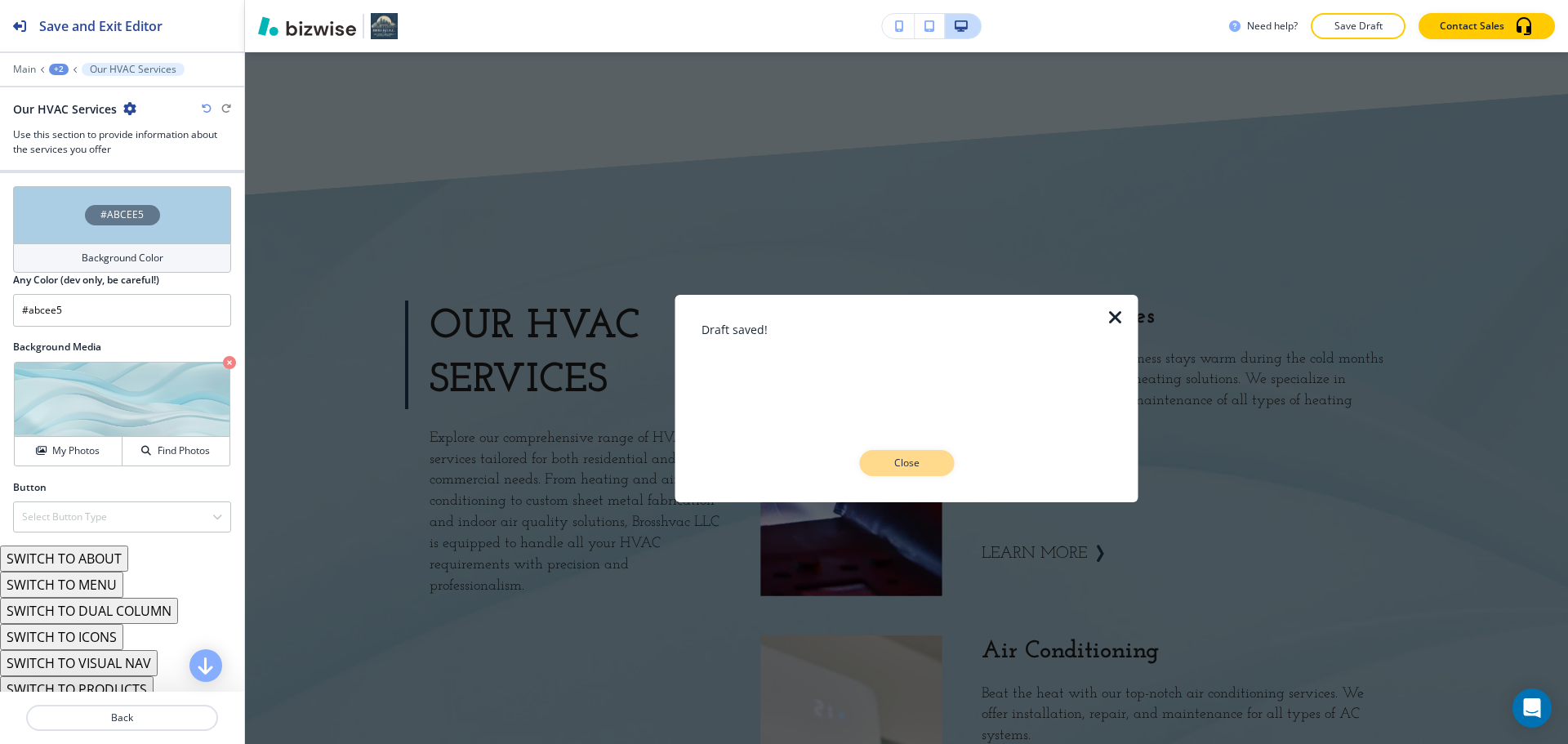
click at [915, 460] on p "Close" at bounding box center [907, 463] width 53 height 15
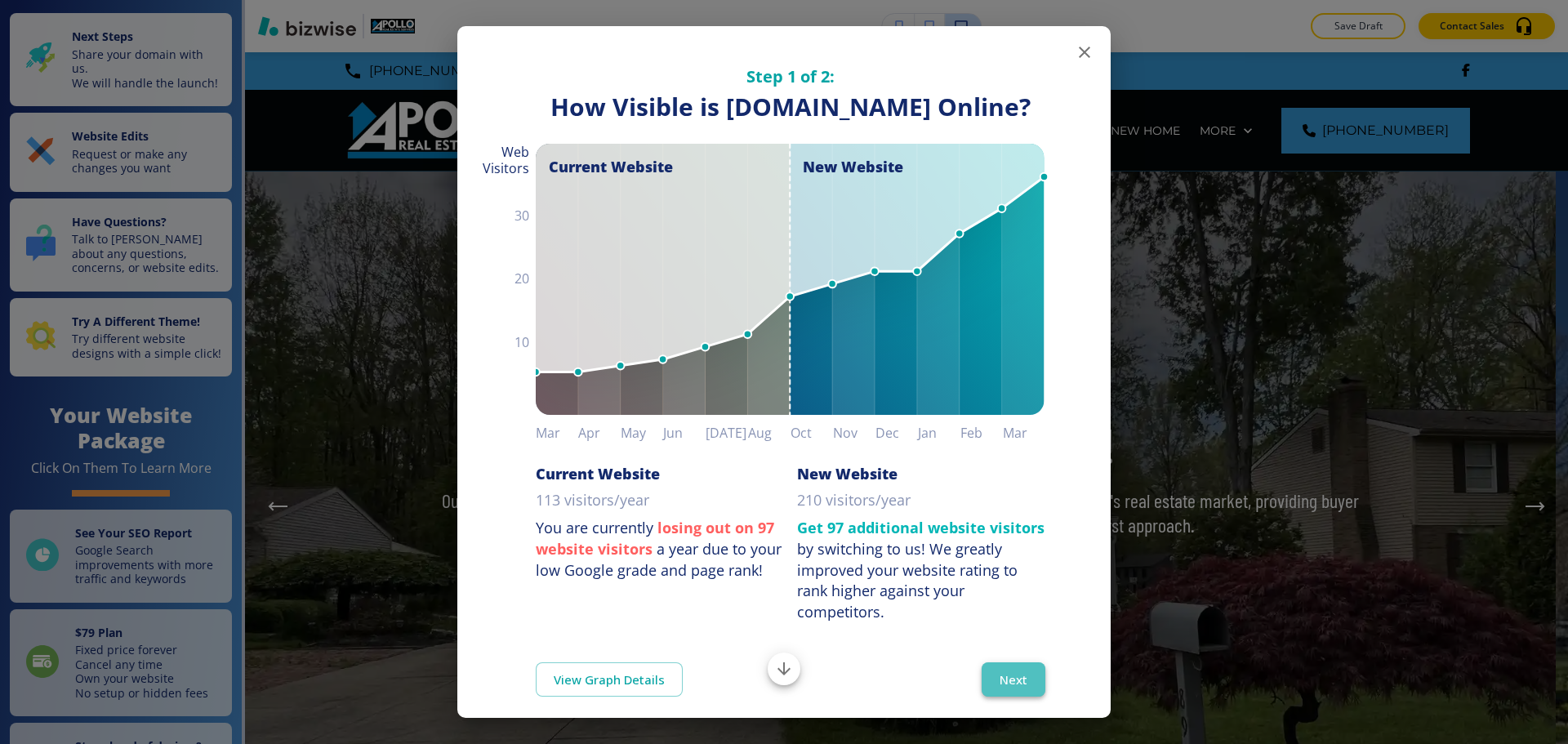
click at [1028, 691] on button "Next" at bounding box center [1014, 679] width 64 height 34
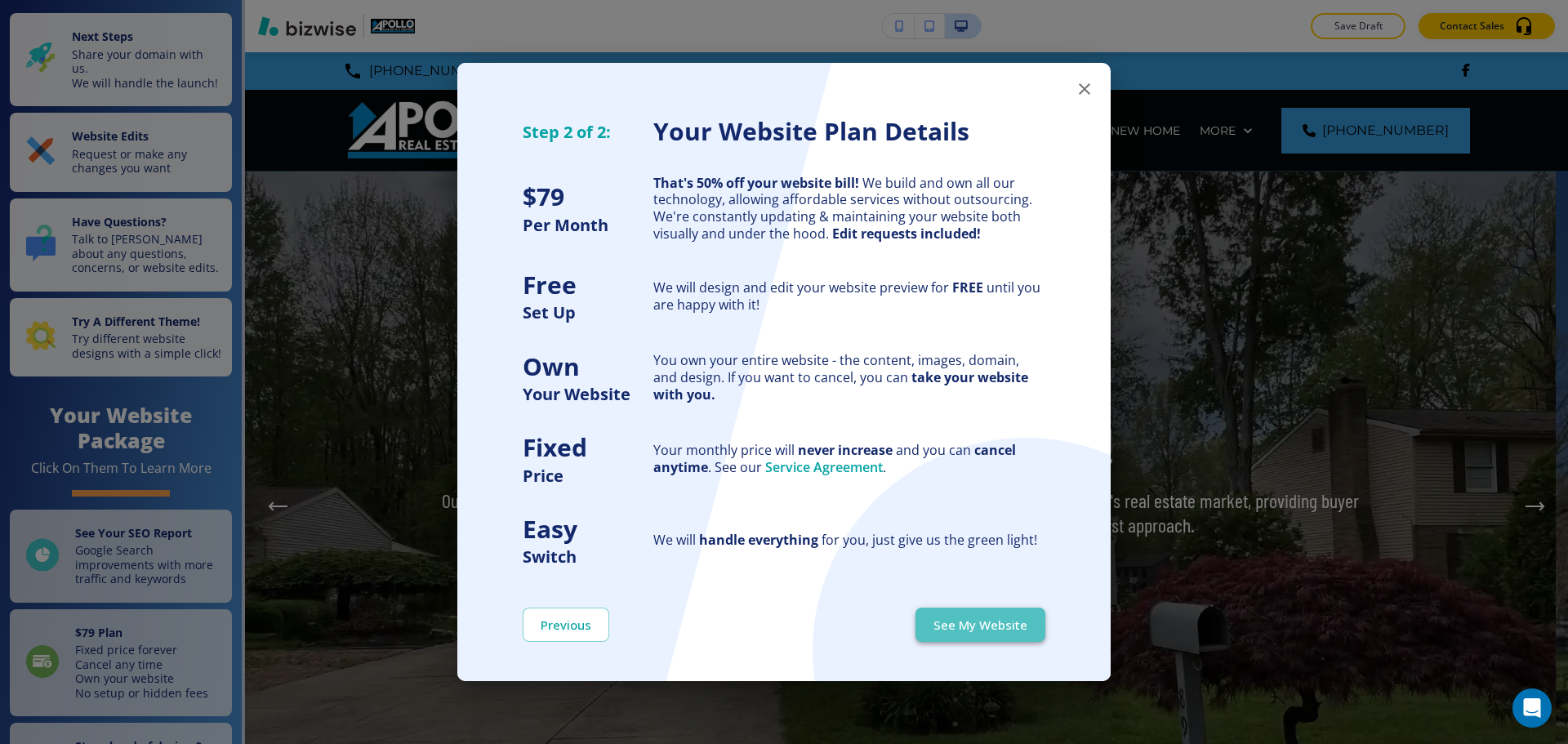
click at [1007, 635] on button "See My Website" at bounding box center [981, 624] width 130 height 34
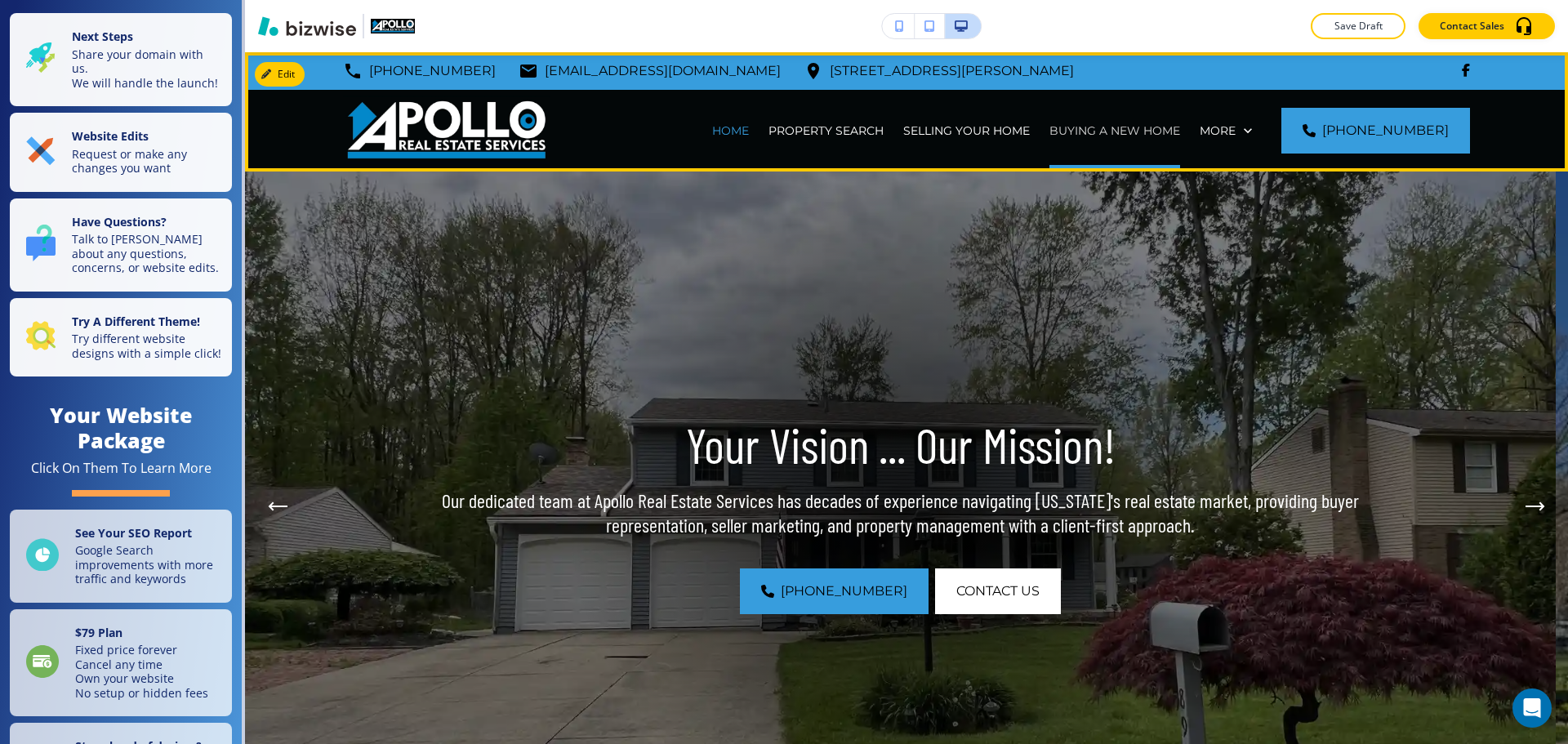
click at [1134, 137] on p "BUYING A NEW HOME" at bounding box center [1114, 130] width 130 height 17
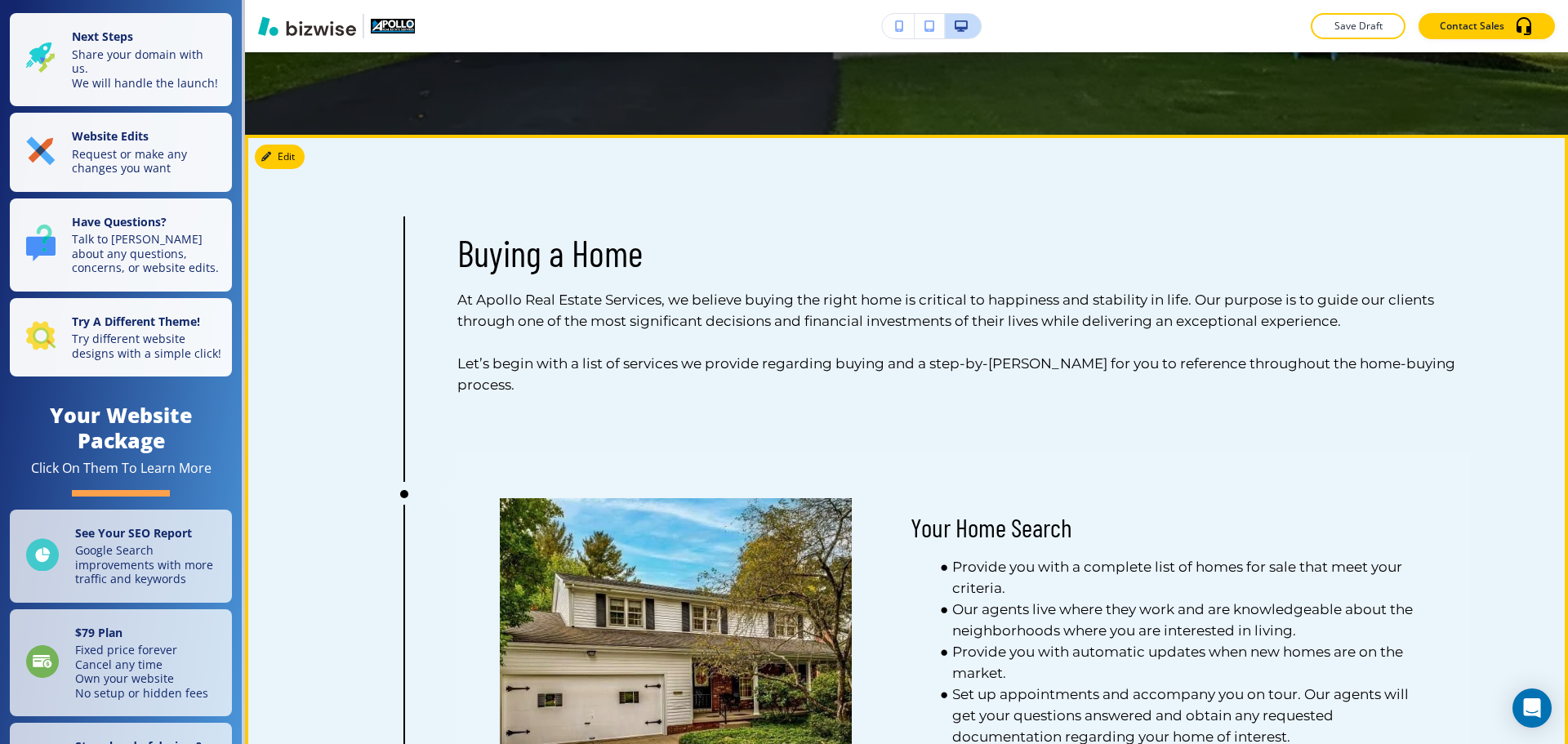
scroll to position [572, 0]
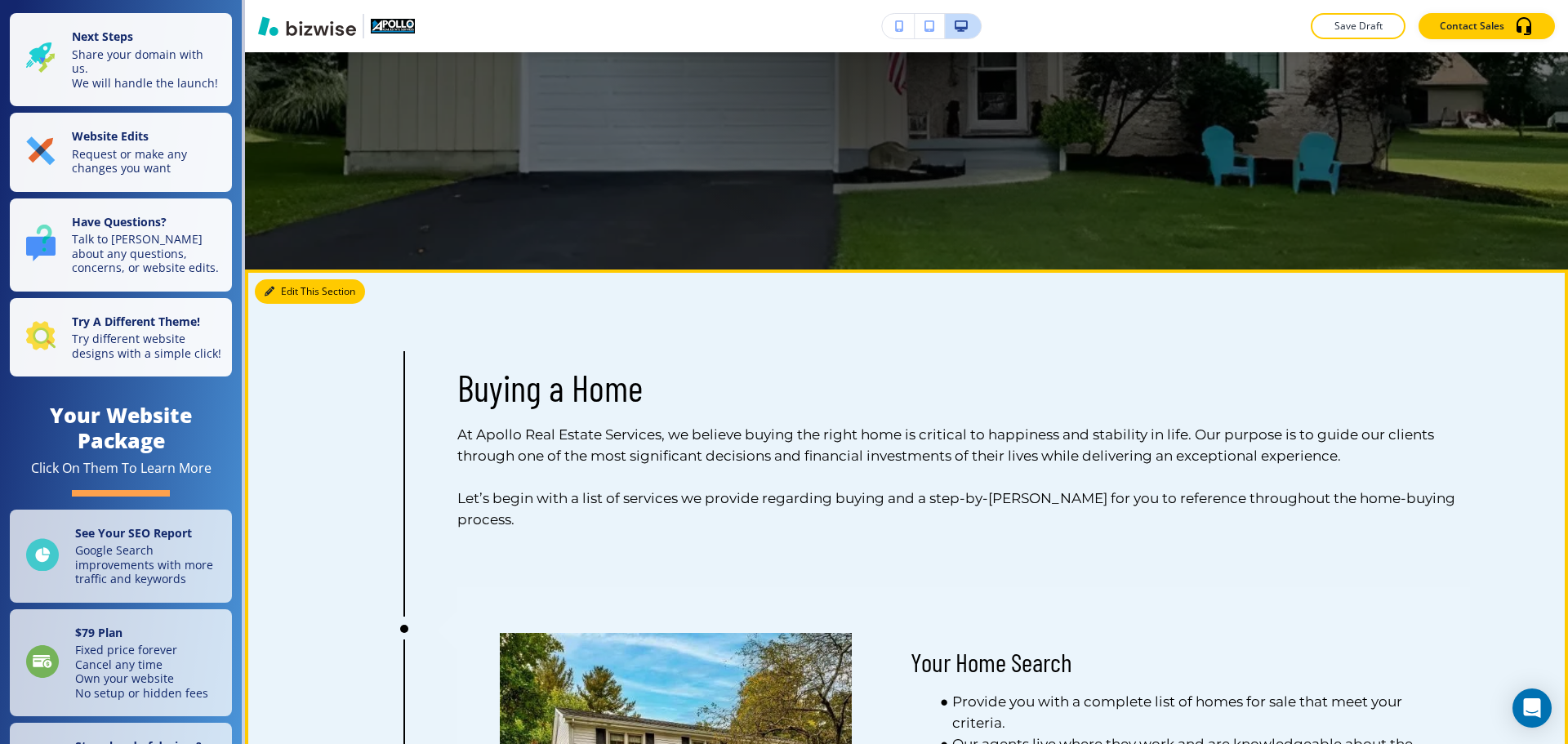
click at [298, 287] on button "Edit This Section" at bounding box center [310, 291] width 110 height 25
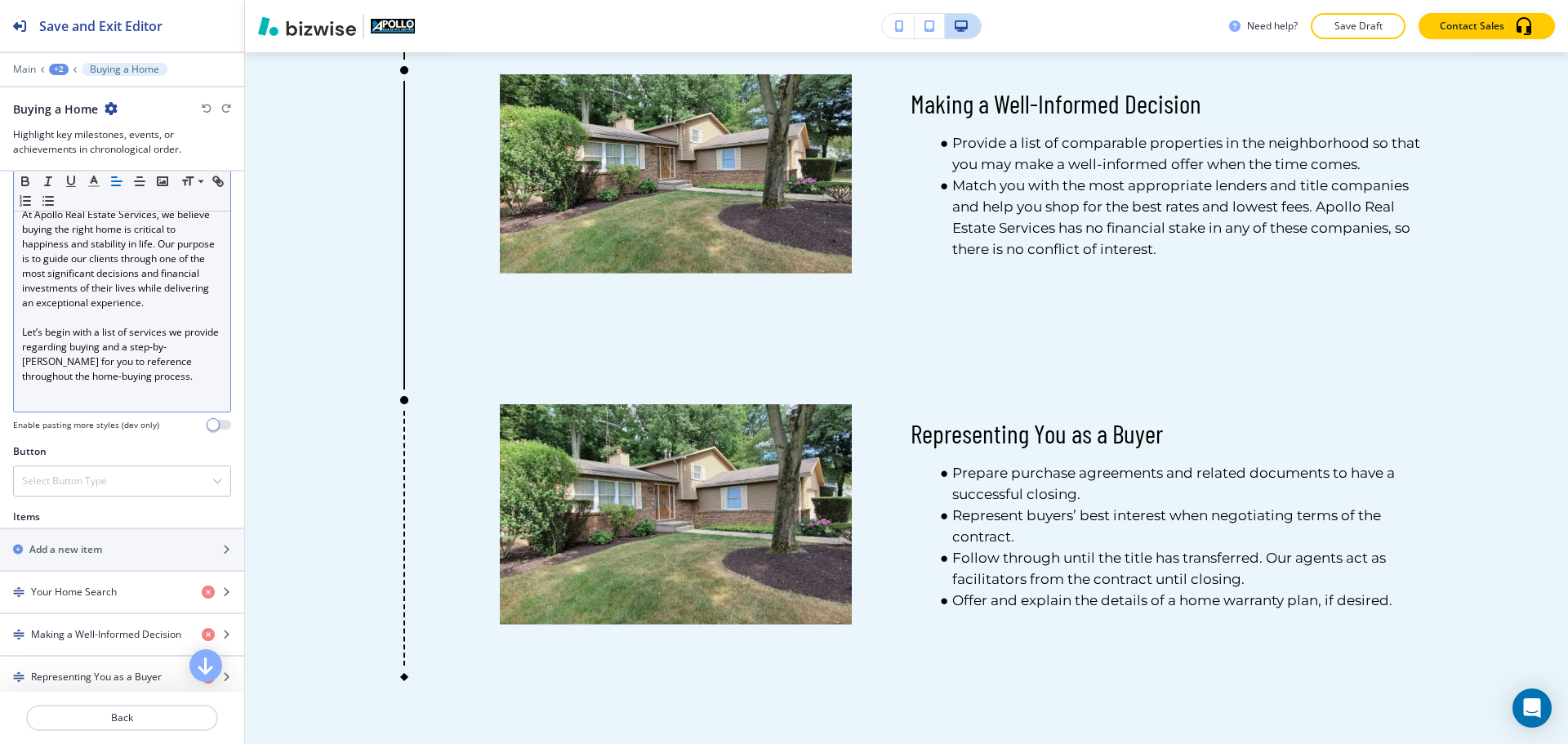
scroll to position [490, 0]
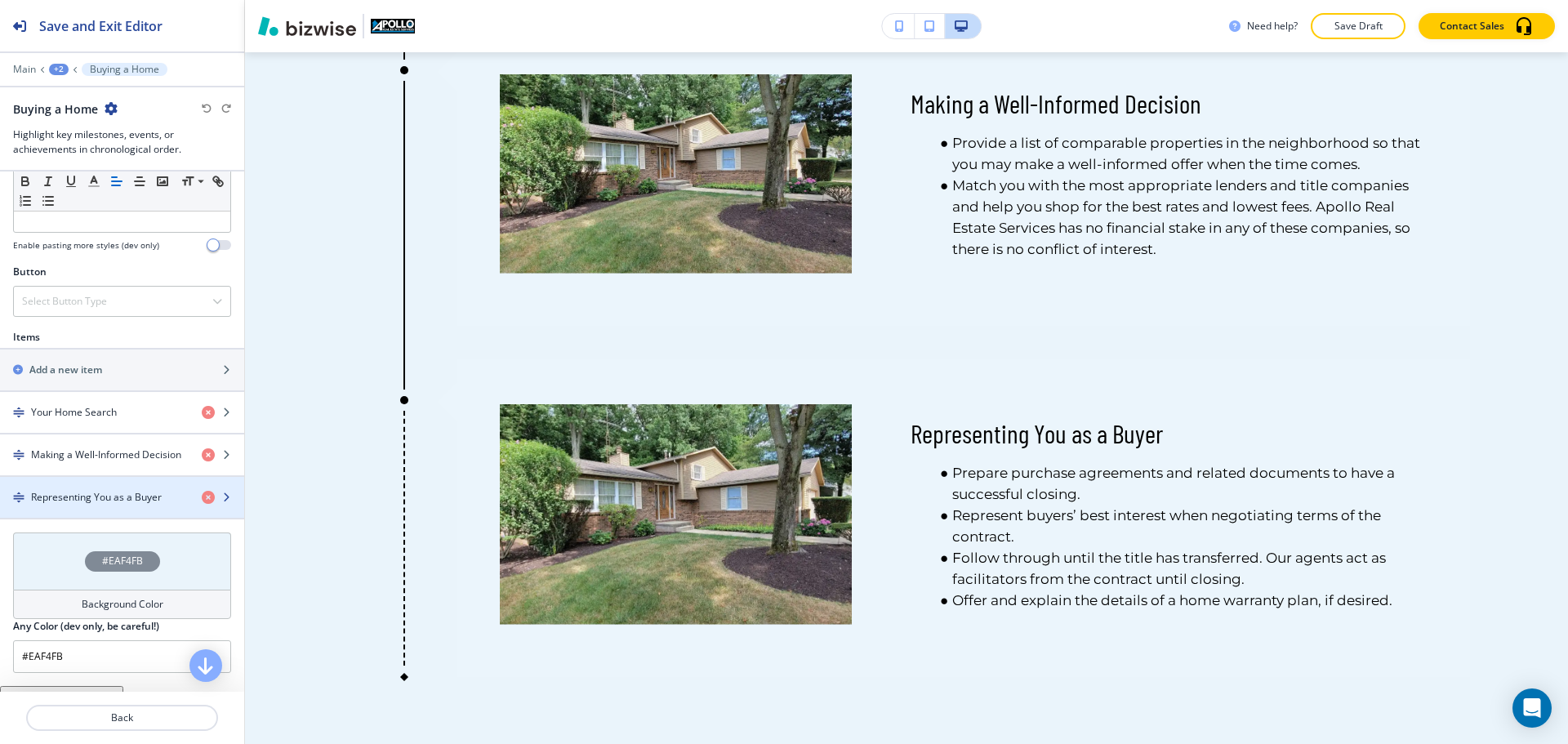
click at [87, 486] on div "button" at bounding box center [122, 483] width 244 height 13
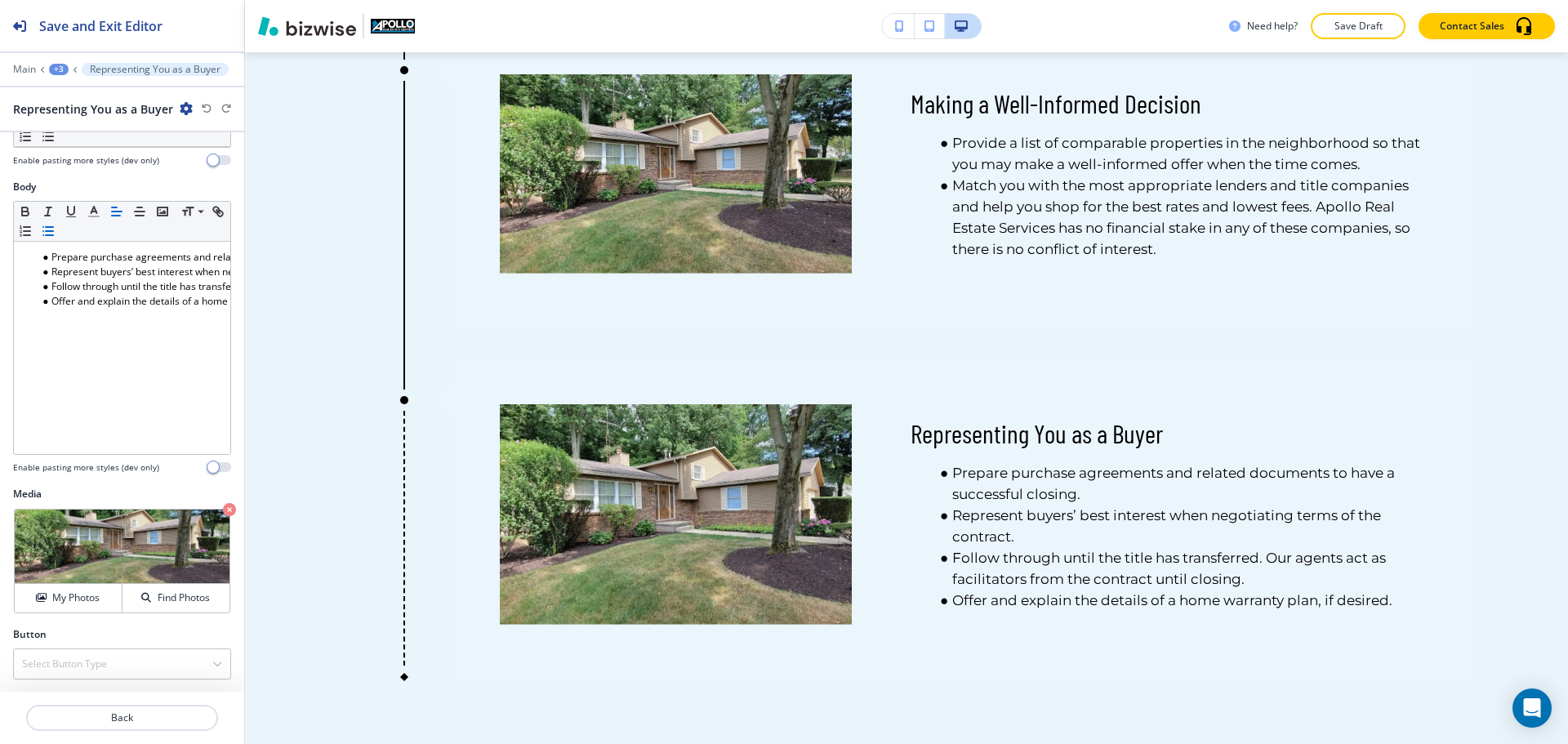
scroll to position [229, 0]
click at [57, 588] on button "My Photos" at bounding box center [68, 597] width 108 height 29
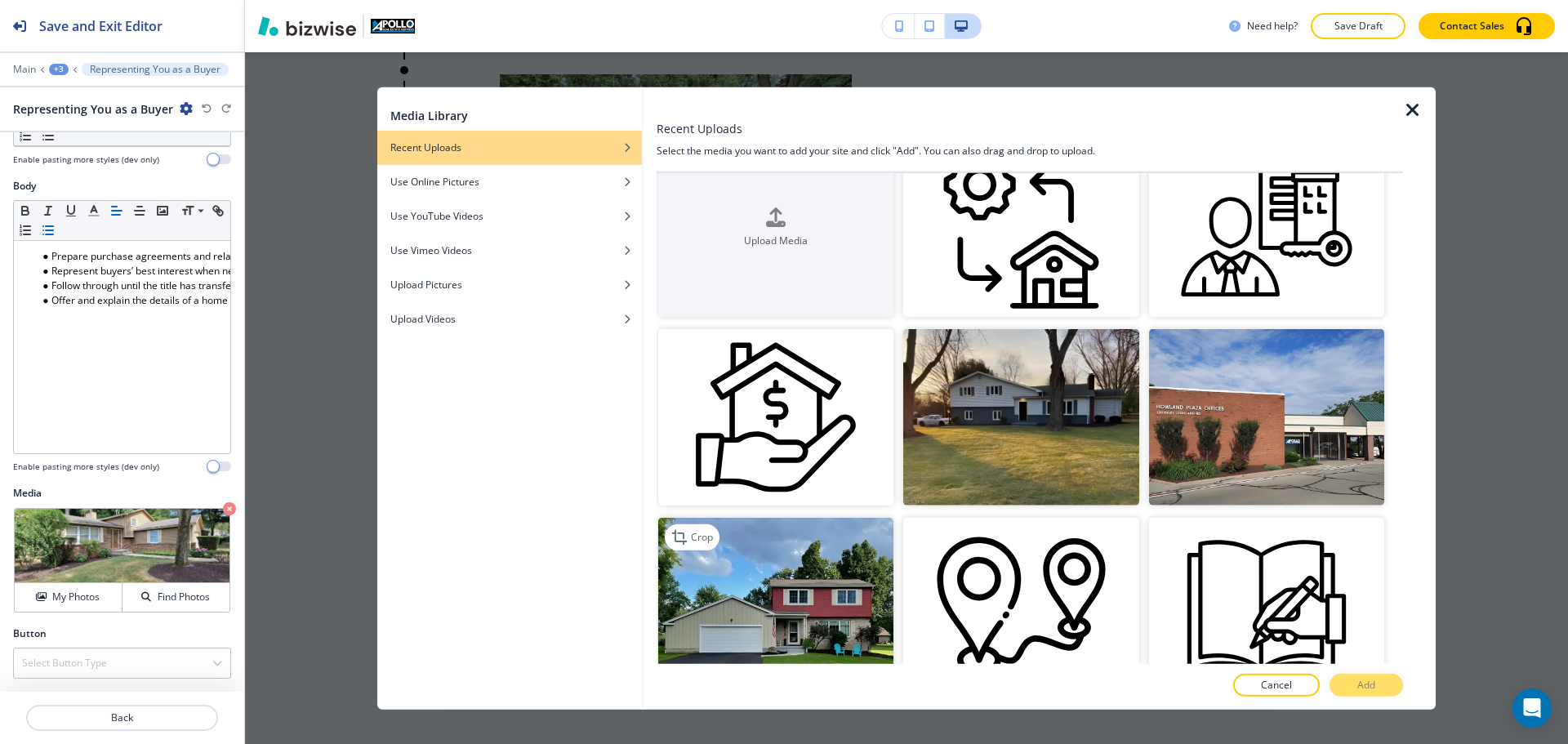
scroll to position [164, 0]
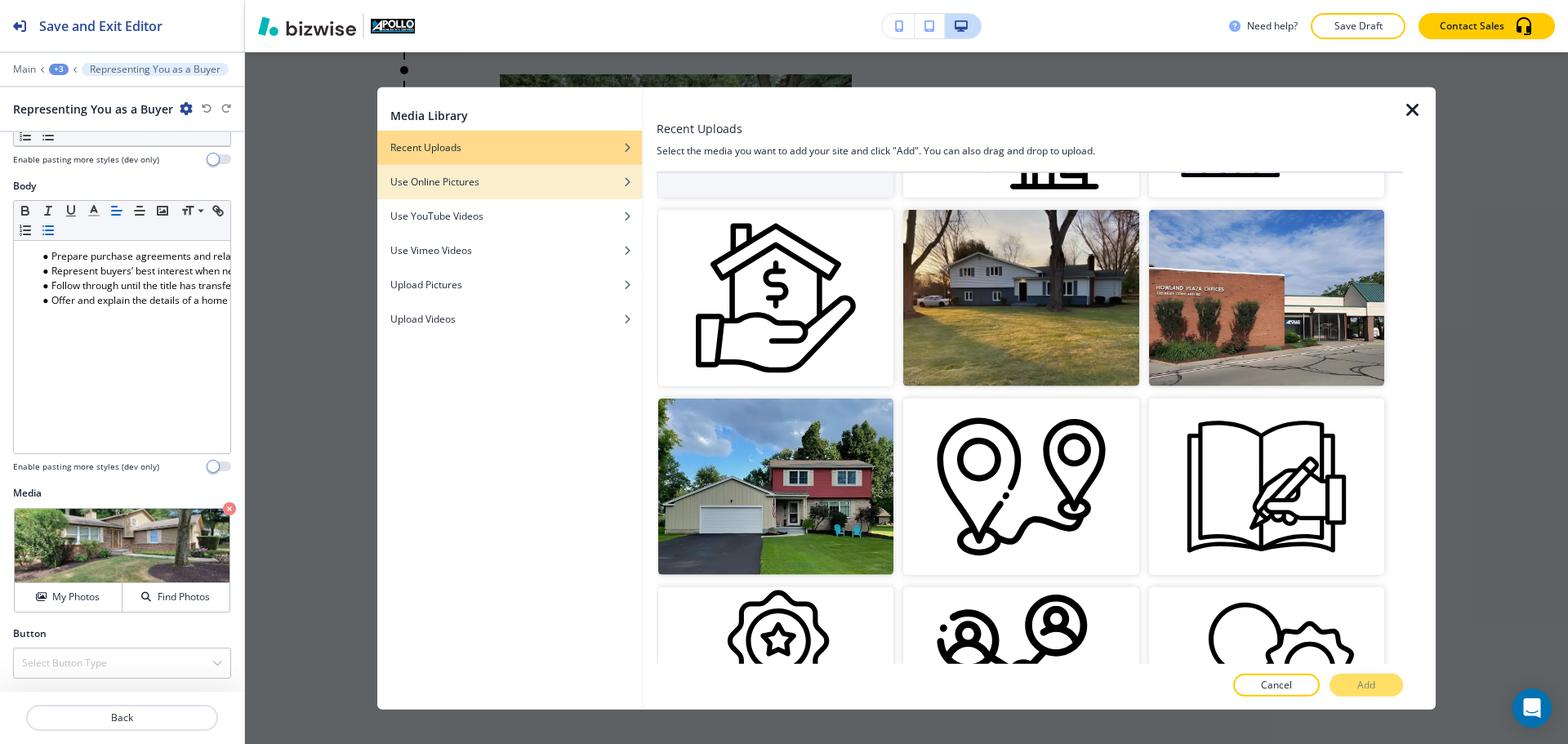
click at [468, 183] on h4 "Use Online Pictures" at bounding box center [435, 181] width 89 height 15
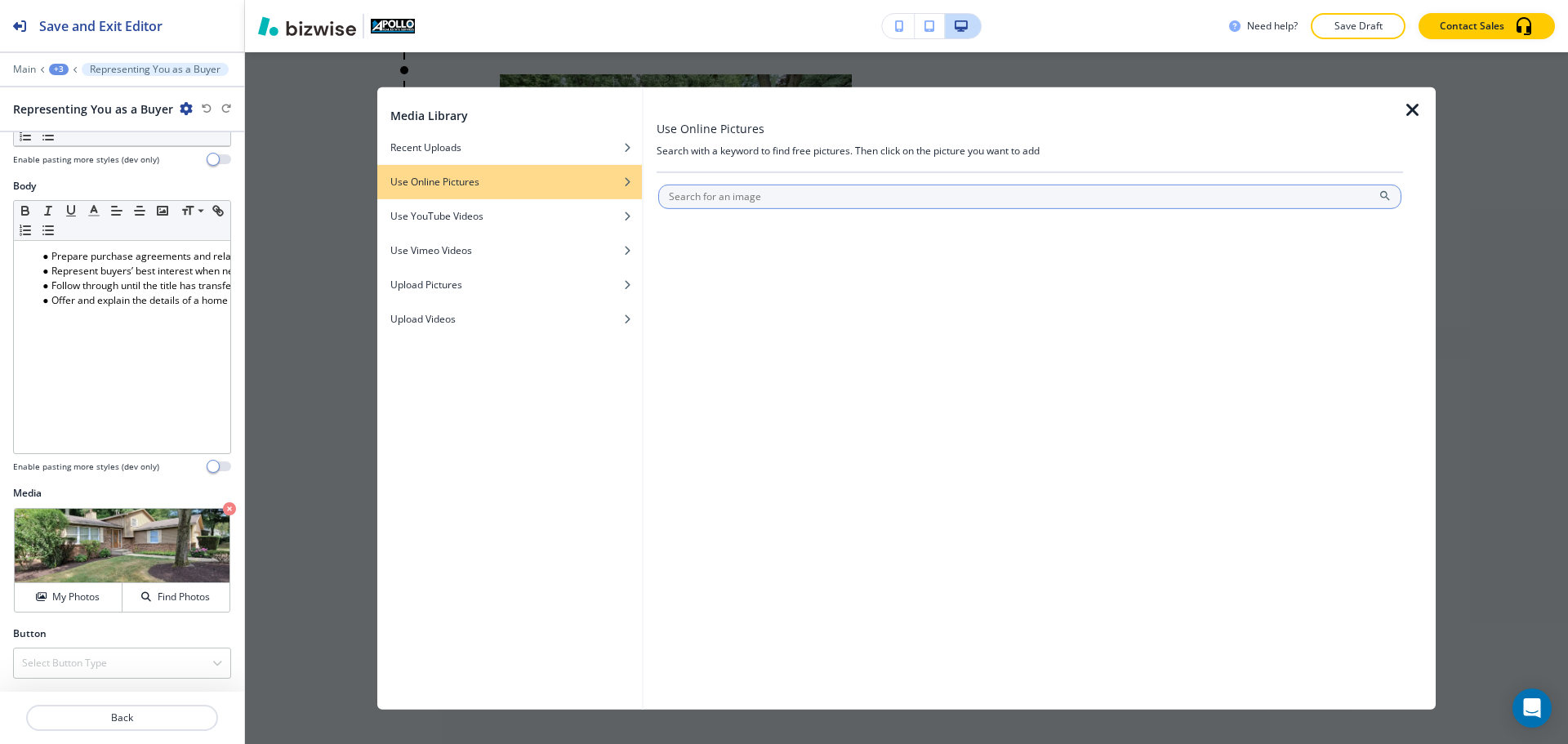
click at [779, 207] on input "text" at bounding box center [1030, 196] width 743 height 25
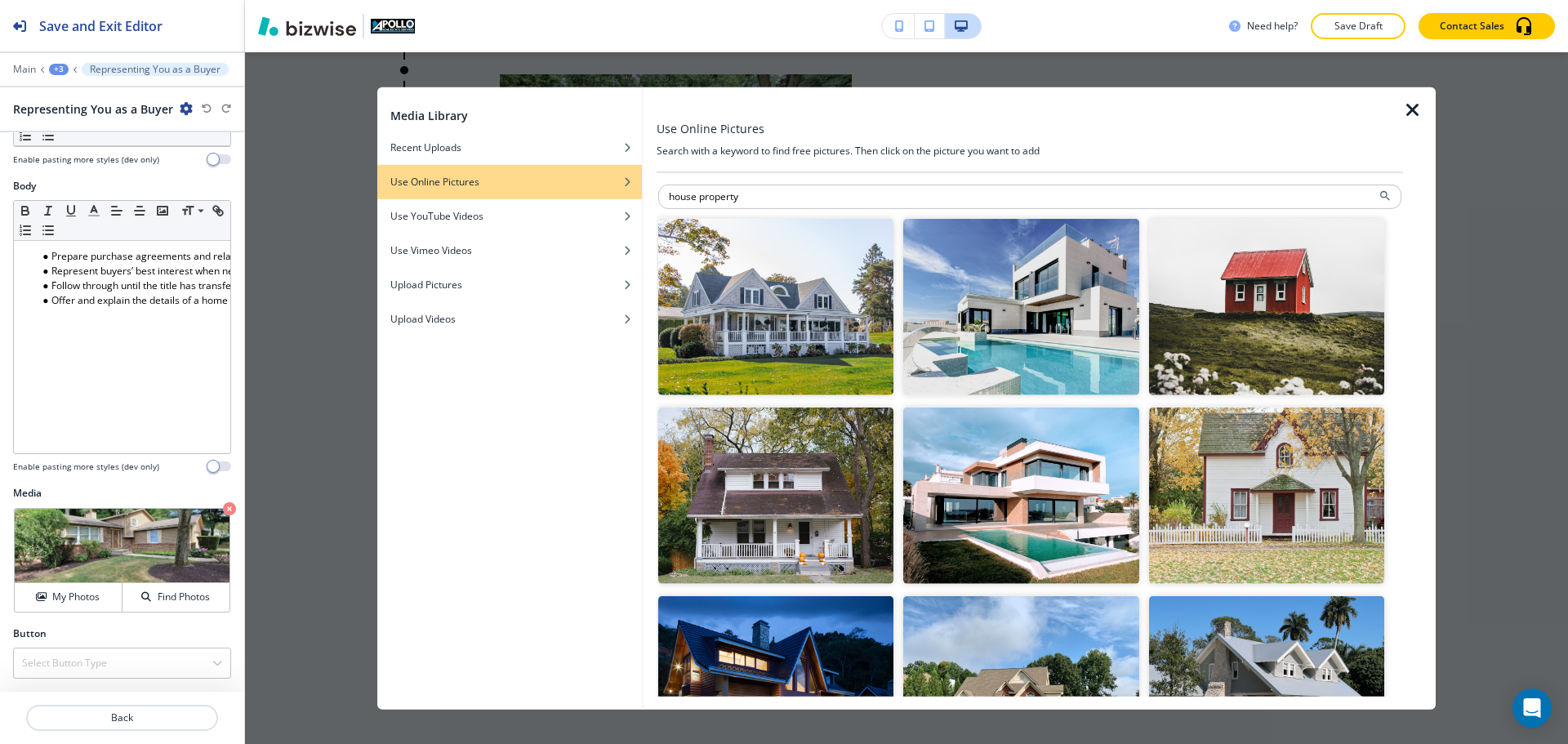
type input "house property"
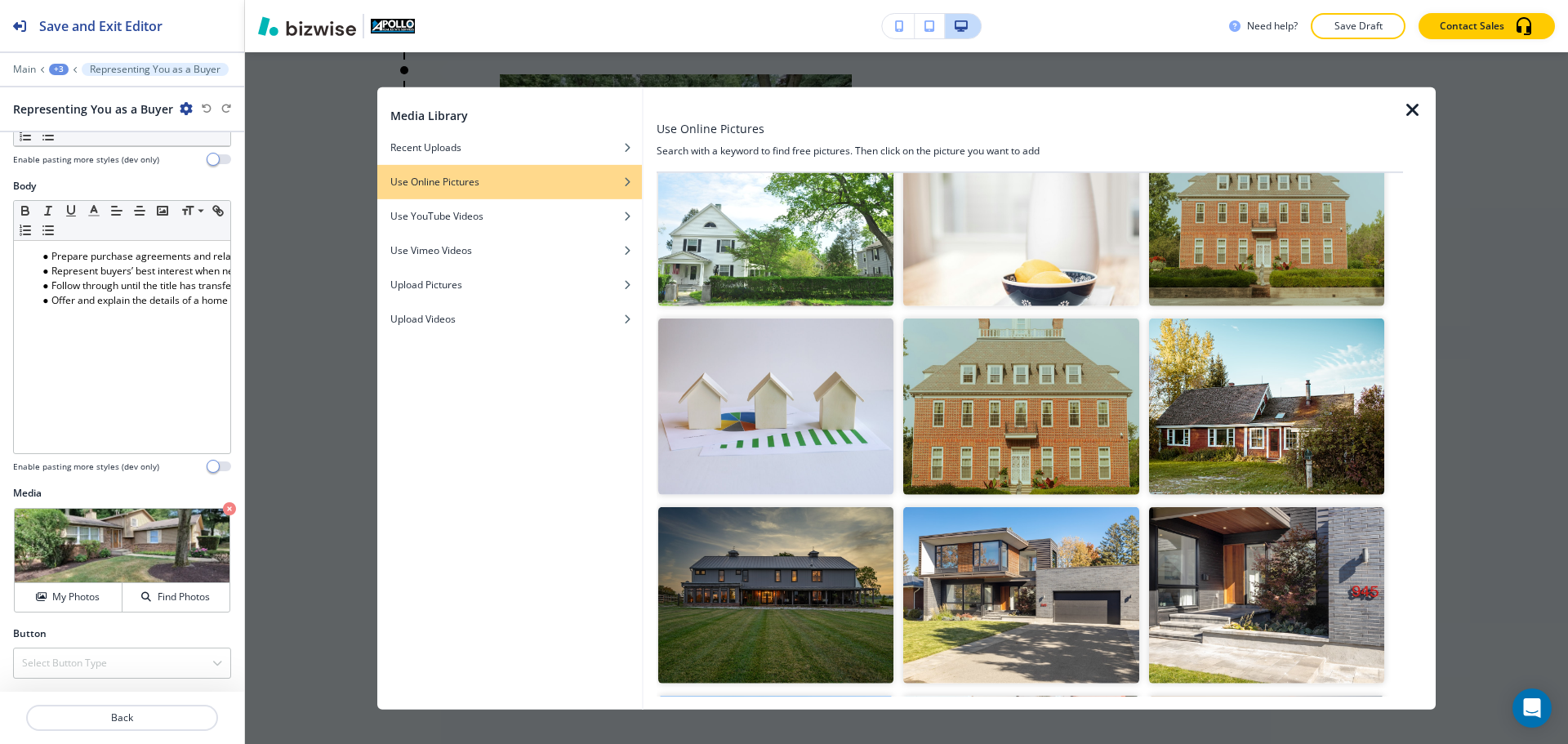
scroll to position [1225, 0]
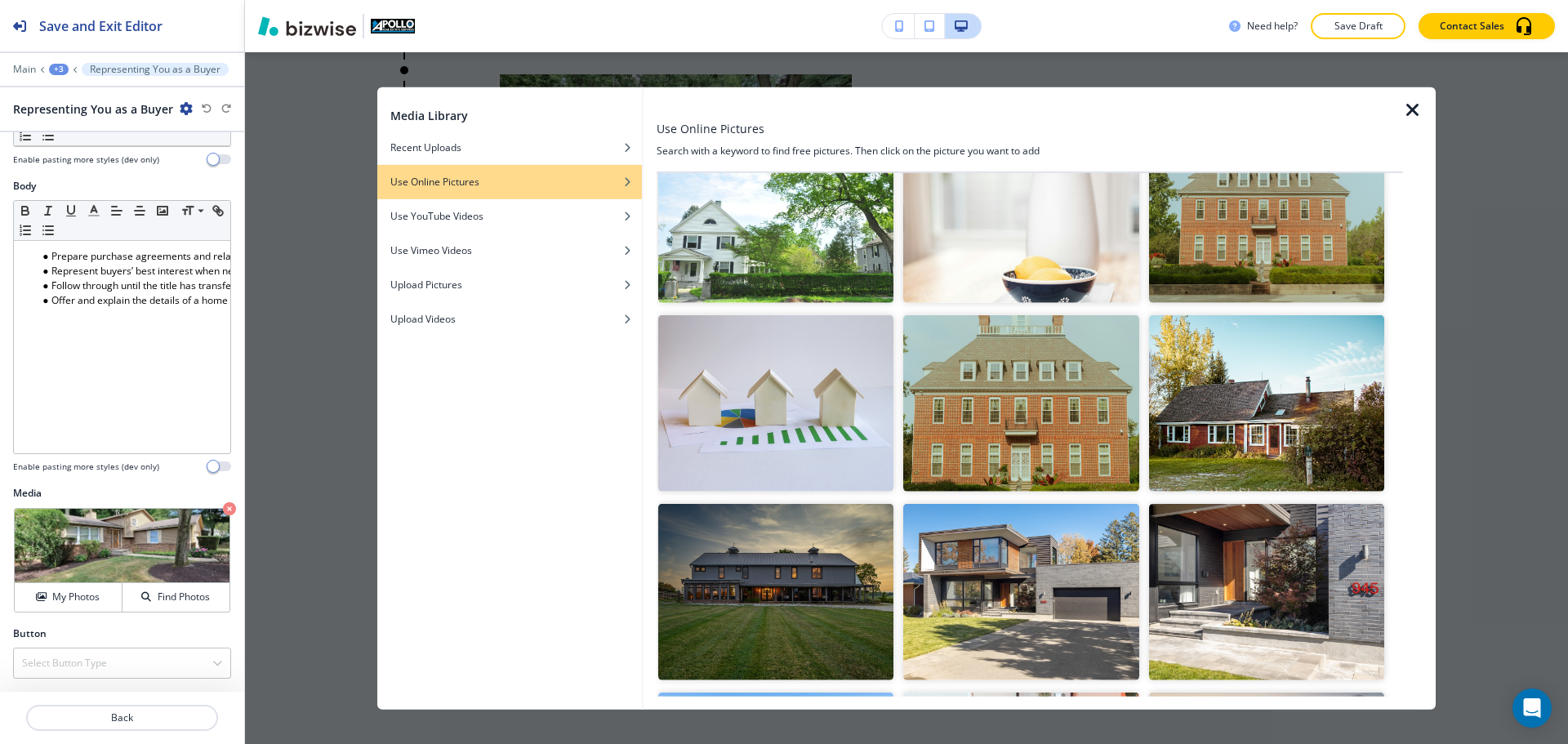
click at [1209, 419] on img "button" at bounding box center [1267, 404] width 236 height 177
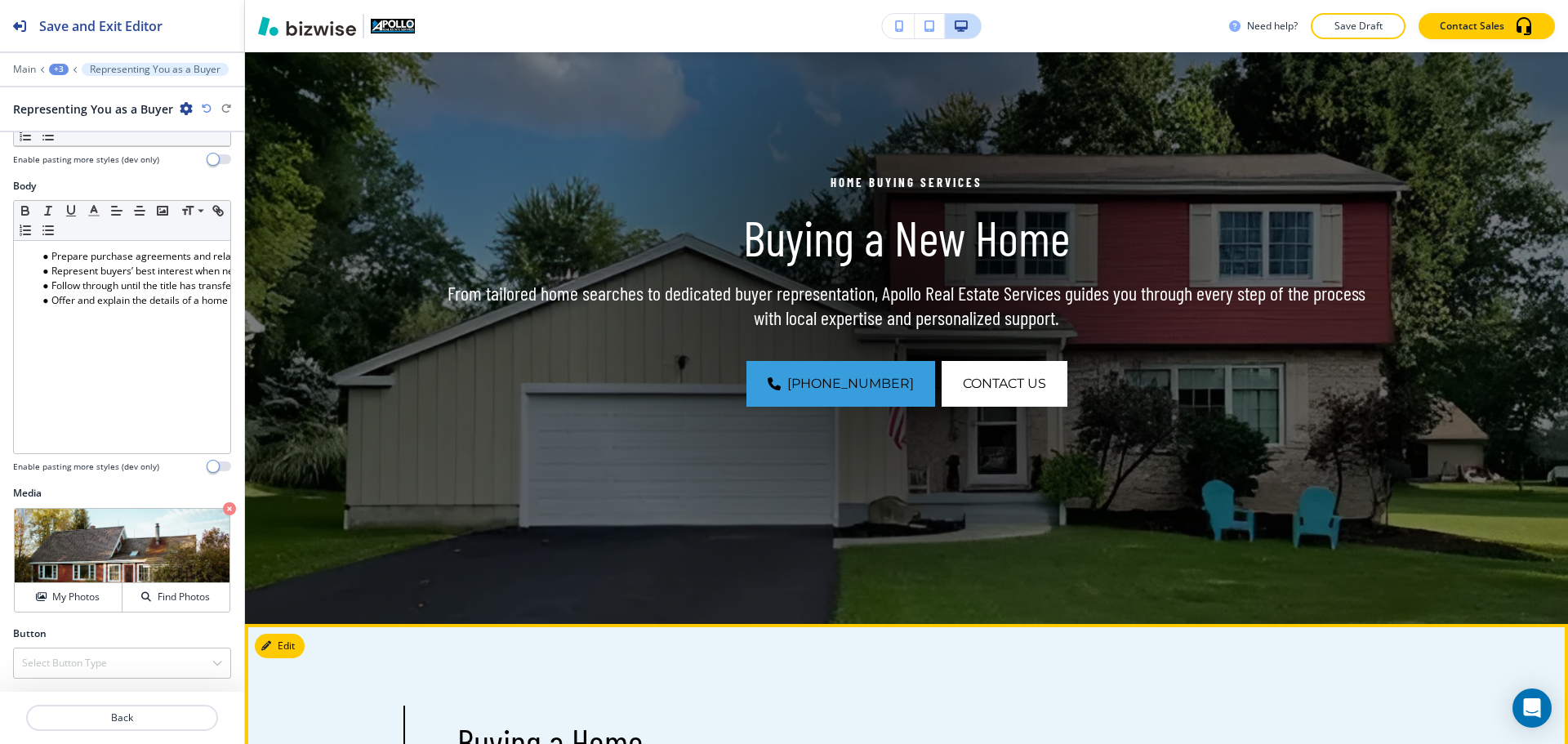
scroll to position [0, 0]
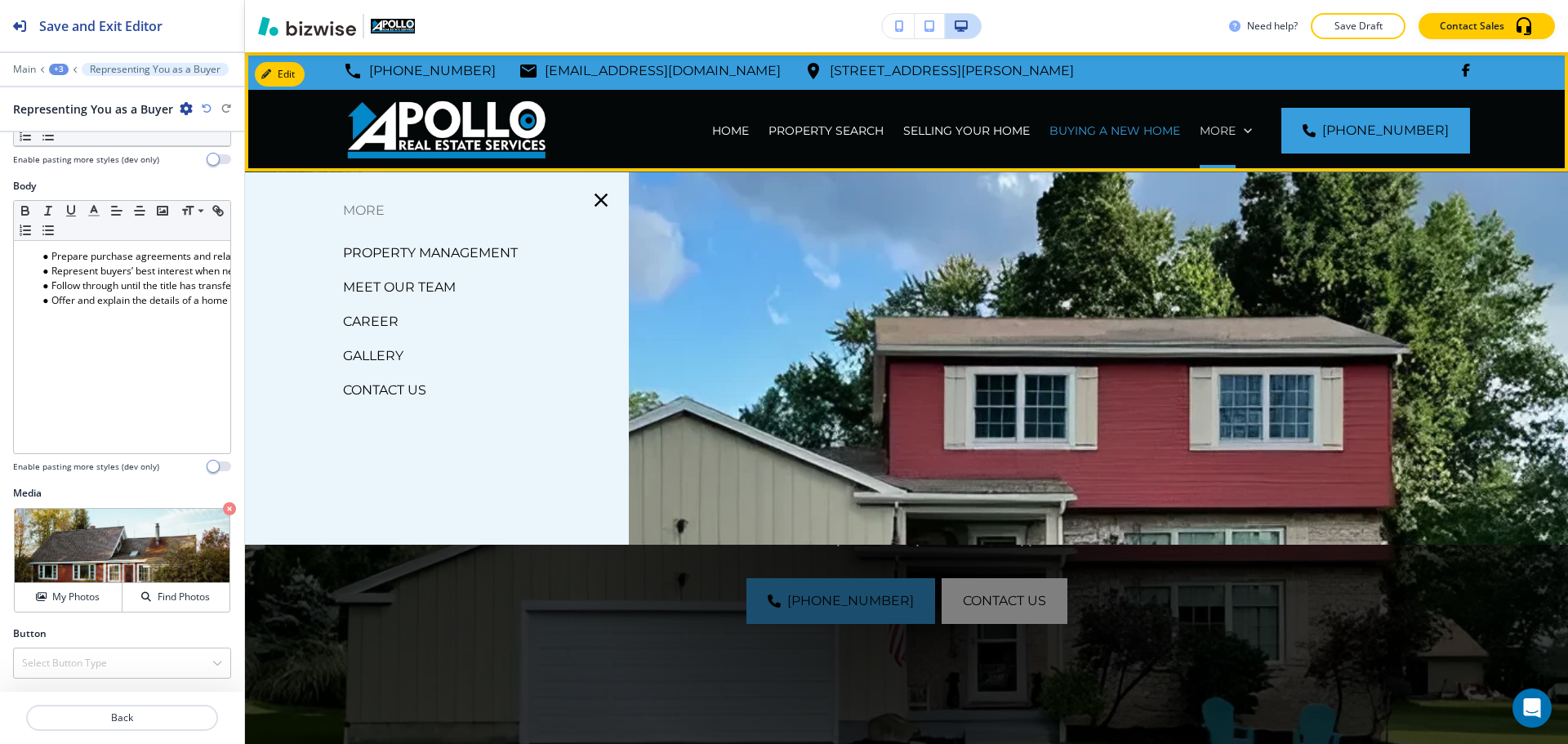
click at [1227, 131] on p "More" at bounding box center [1218, 130] width 36 height 17
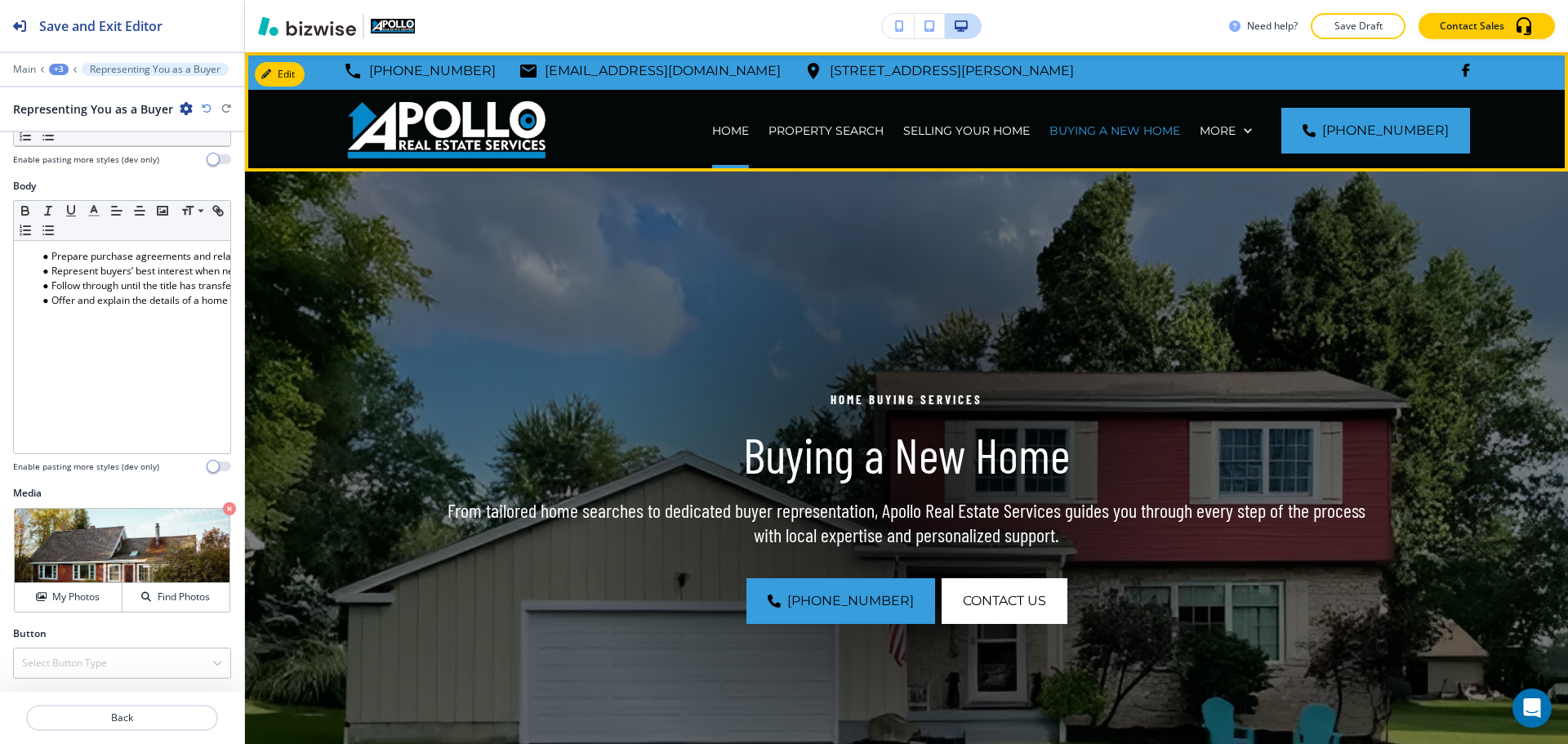
click at [759, 123] on div "HOME" at bounding box center [730, 130] width 56 height 17
click at [749, 133] on p "HOME" at bounding box center [731, 130] width 37 height 17
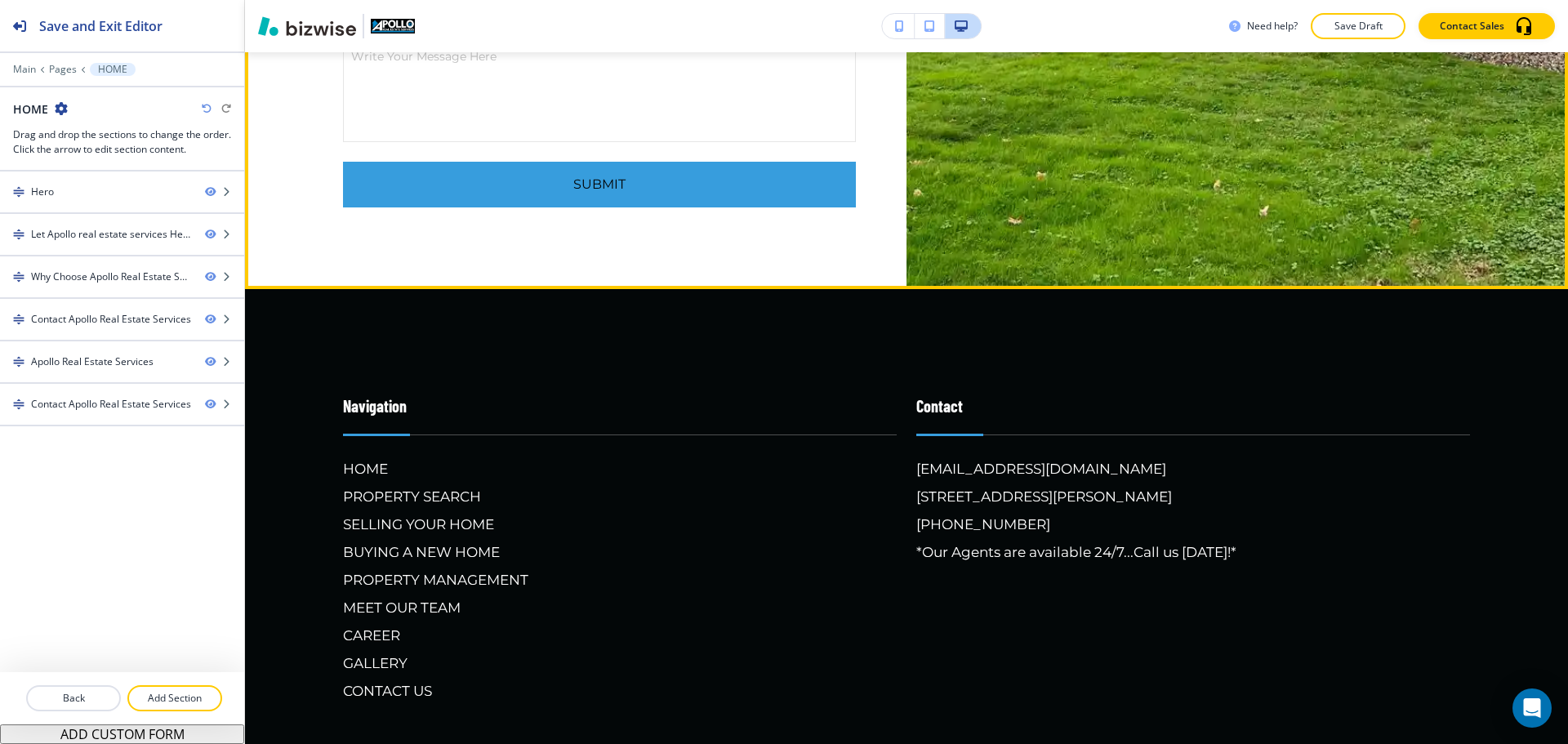
scroll to position [3920, 0]
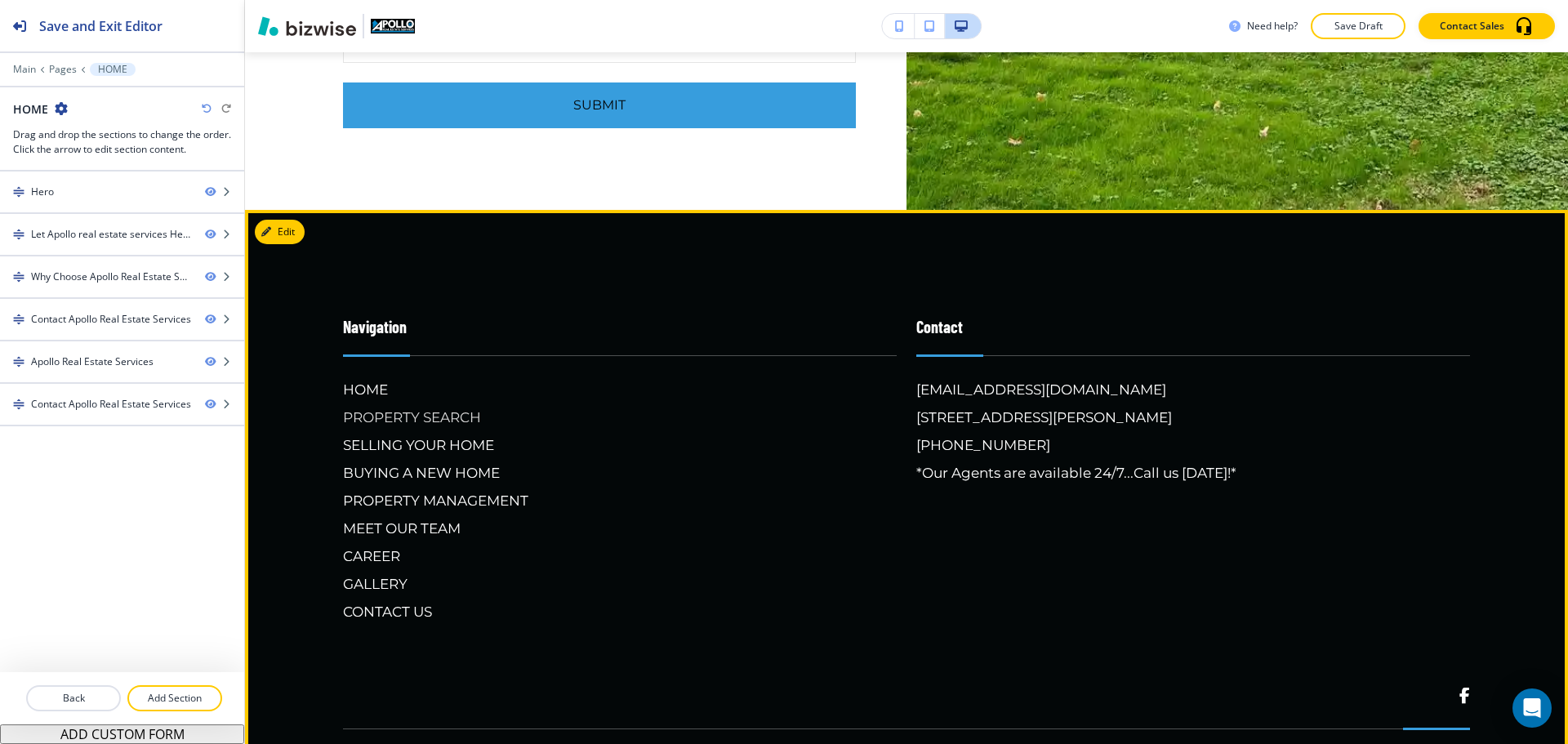
click at [432, 428] on h6 "PROPERTY SEARCH" at bounding box center [620, 418] width 554 height 21
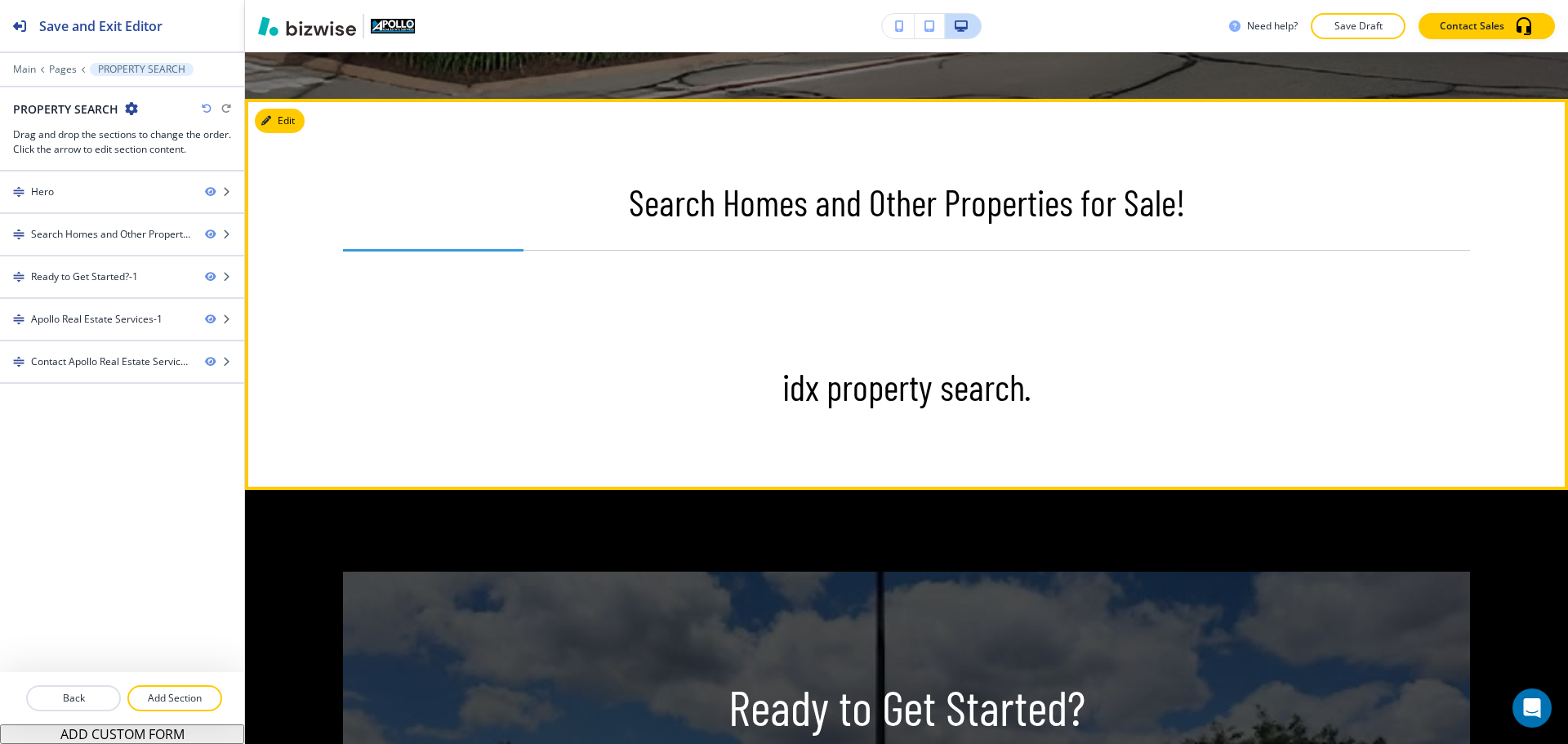
scroll to position [735, 0]
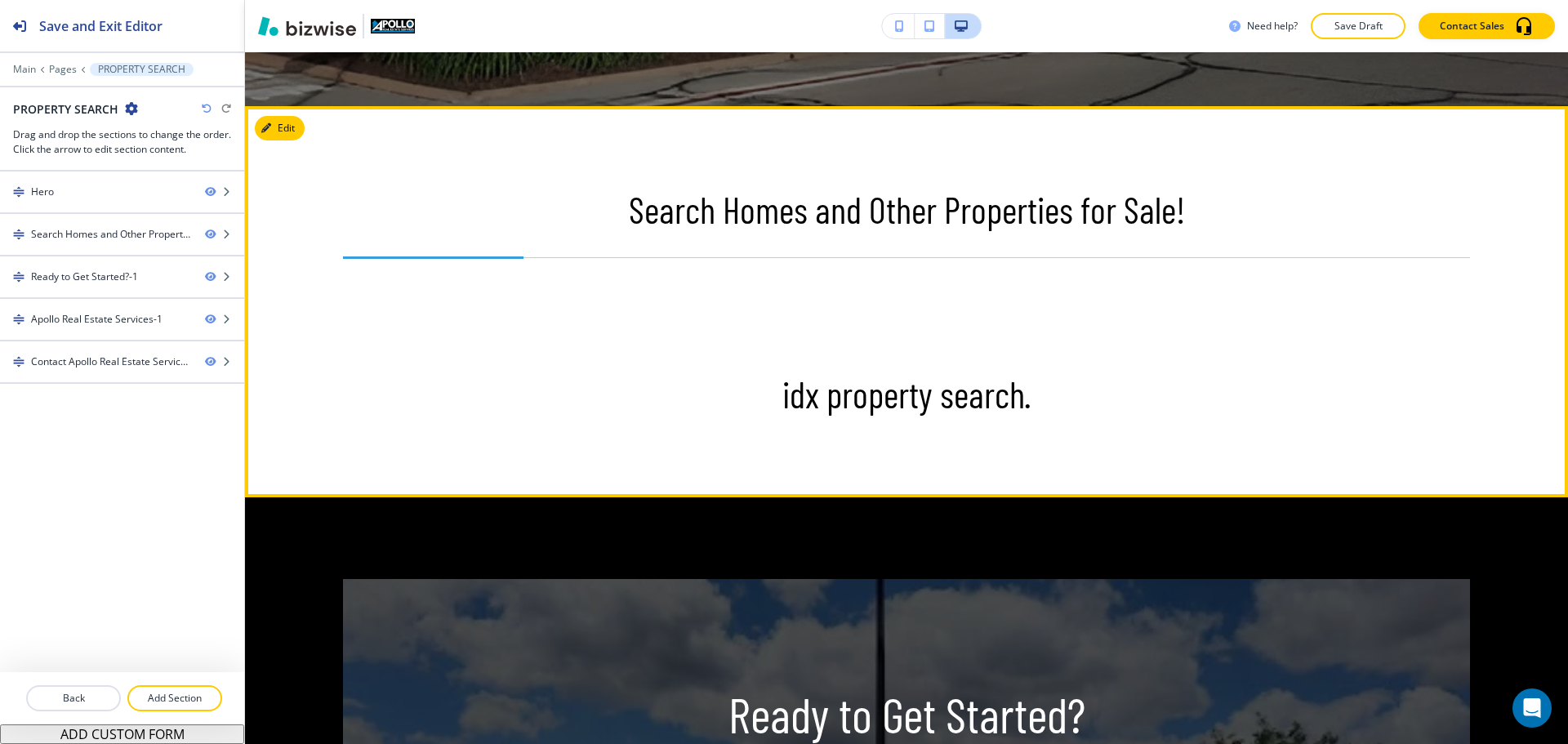
click at [919, 397] on p "idx property search." at bounding box center [907, 393] width 1128 height 43
drag, startPoint x: 1031, startPoint y: 393, endPoint x: 773, endPoint y: 411, distance: 258.6
click at [773, 411] on p "idx property search." at bounding box center [907, 393] width 1128 height 43
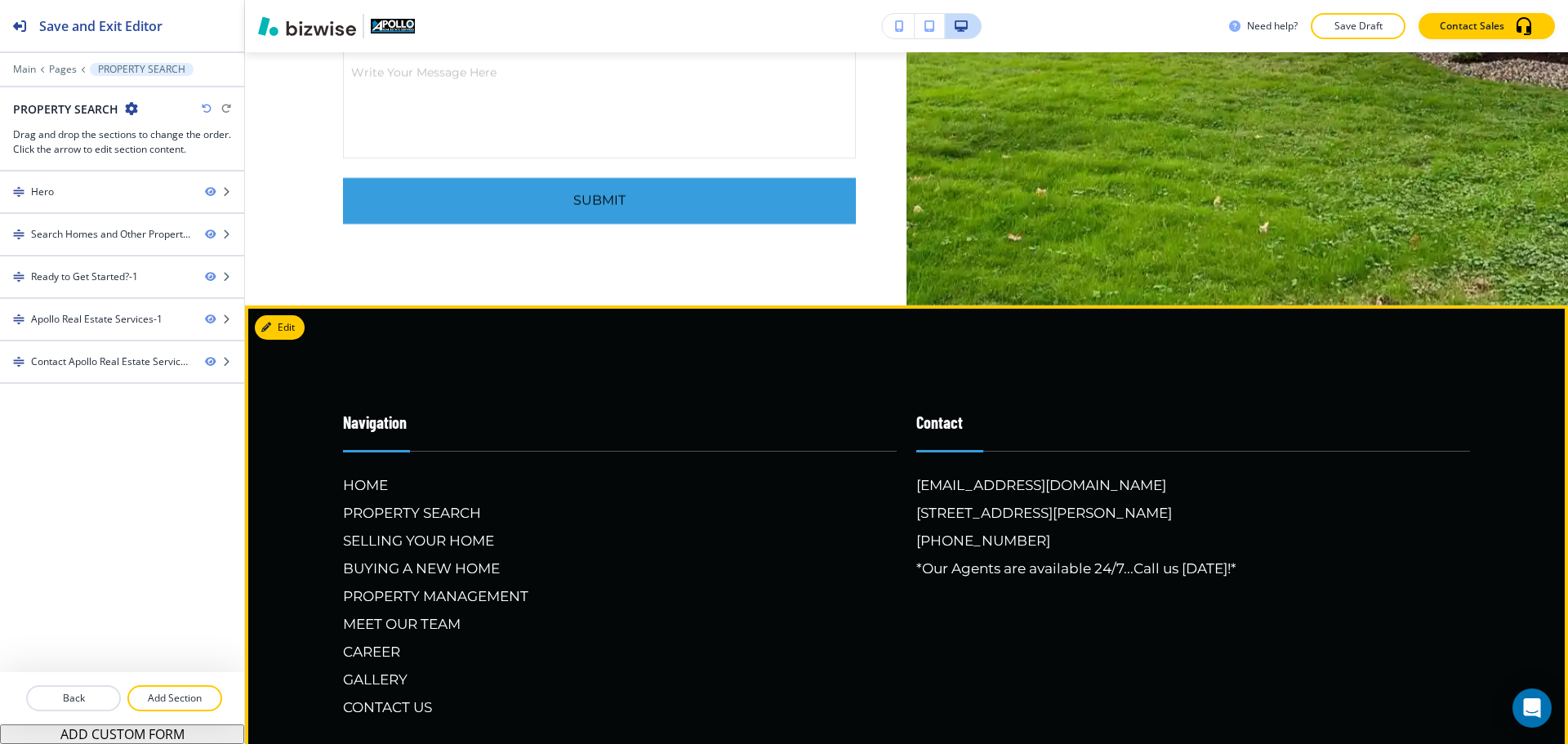
scroll to position [2859, 0]
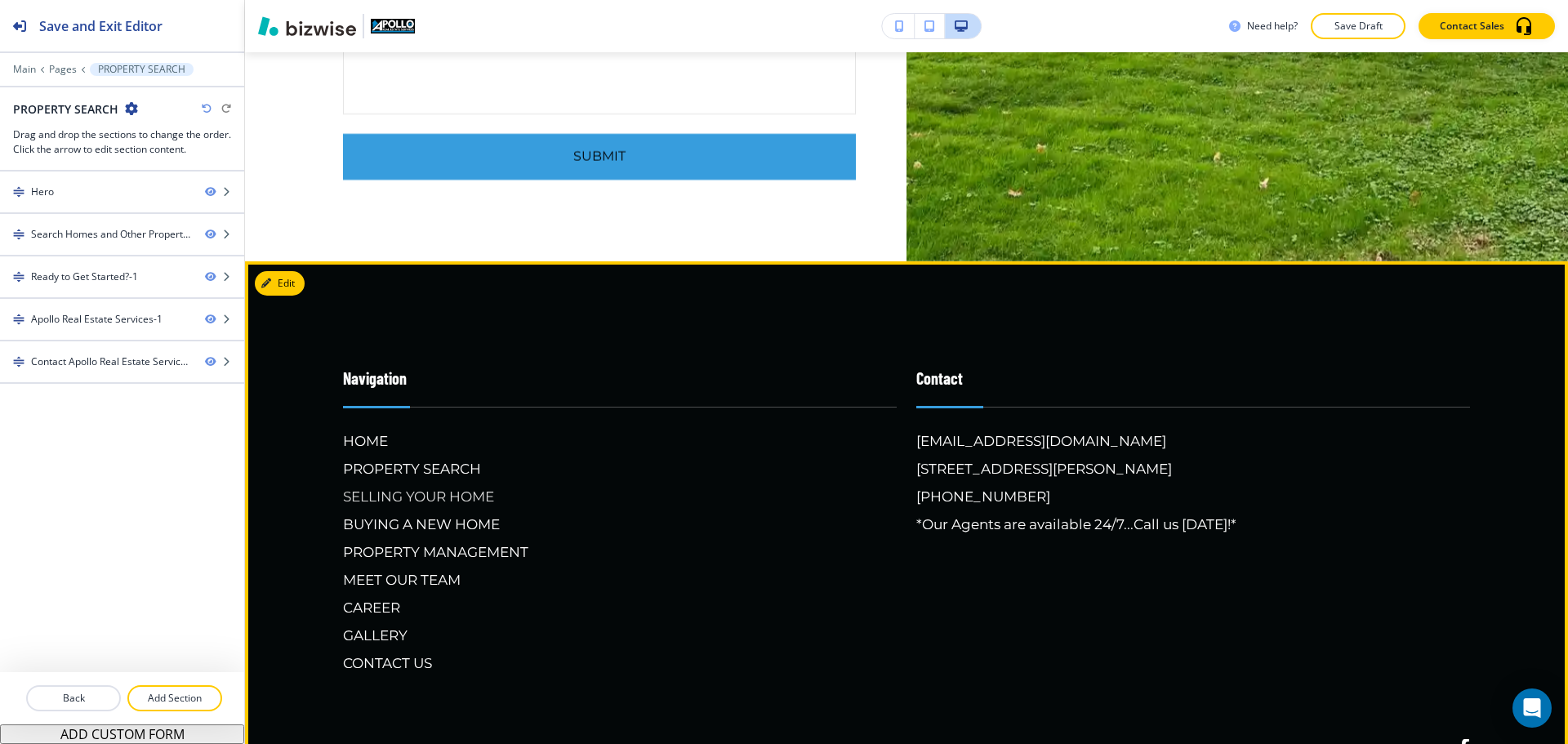
click at [439, 492] on h6 "SELLING YOUR HOME" at bounding box center [620, 496] width 554 height 21
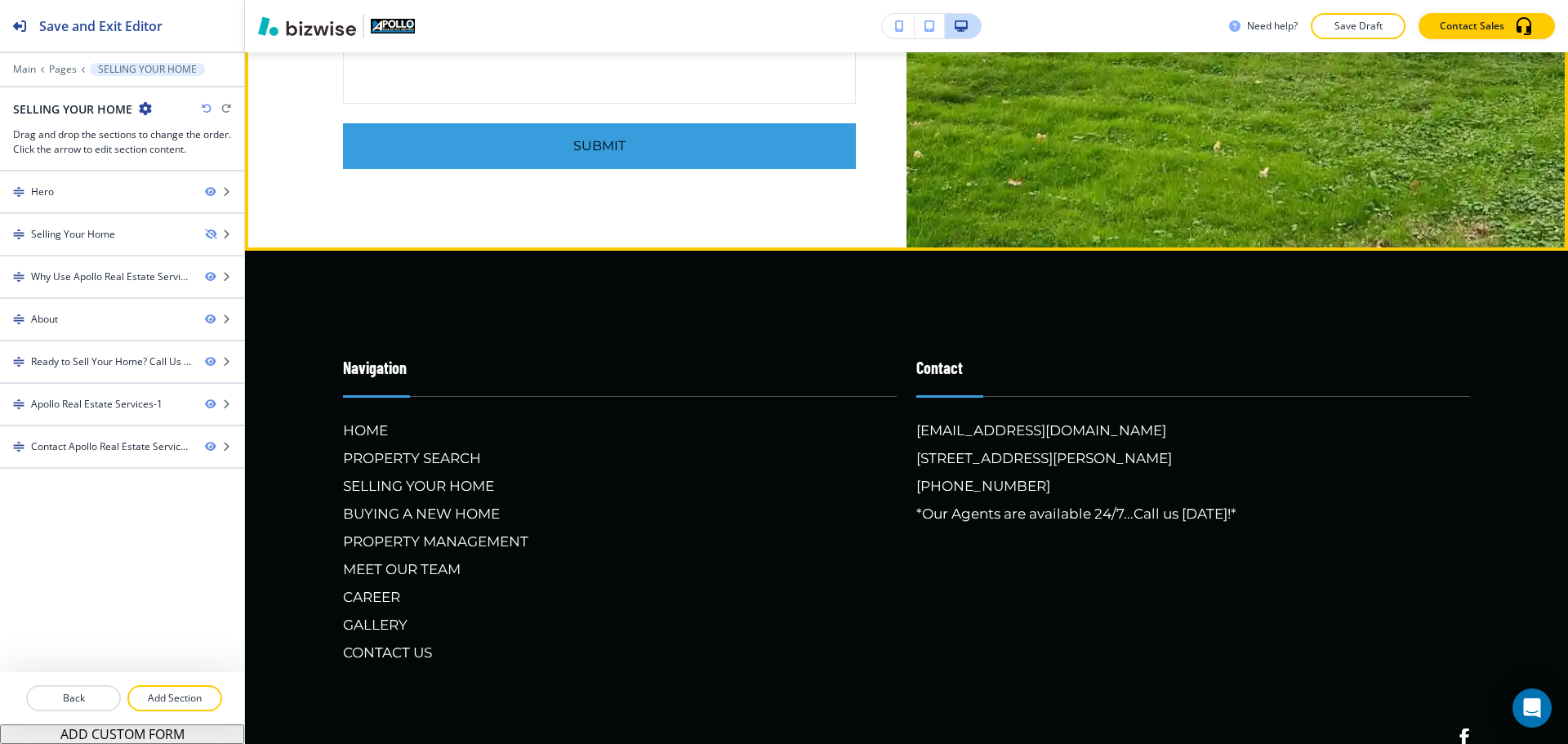
scroll to position [4982, 0]
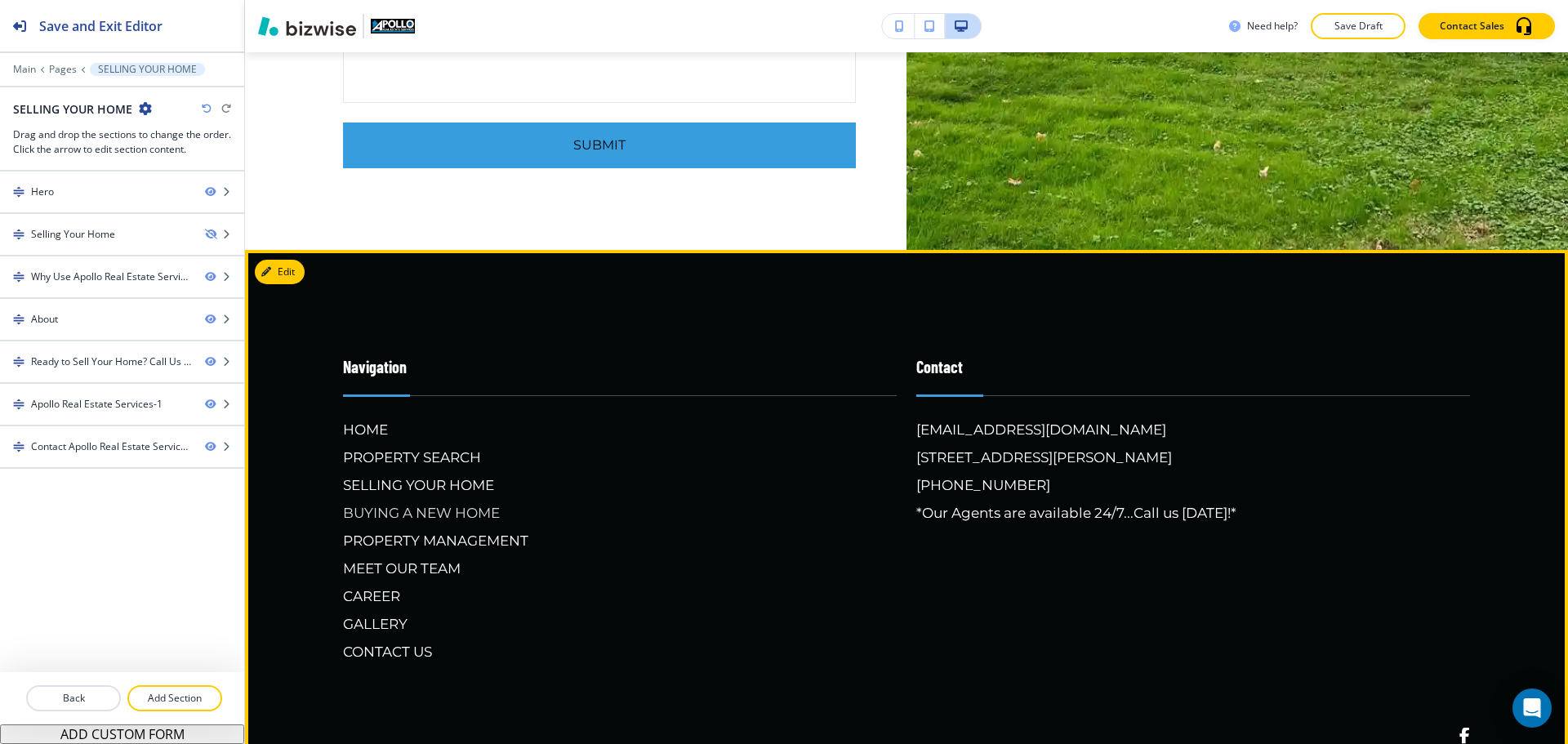
click at [448, 523] on h6 "BUYING A NEW HOME" at bounding box center [620, 513] width 554 height 21
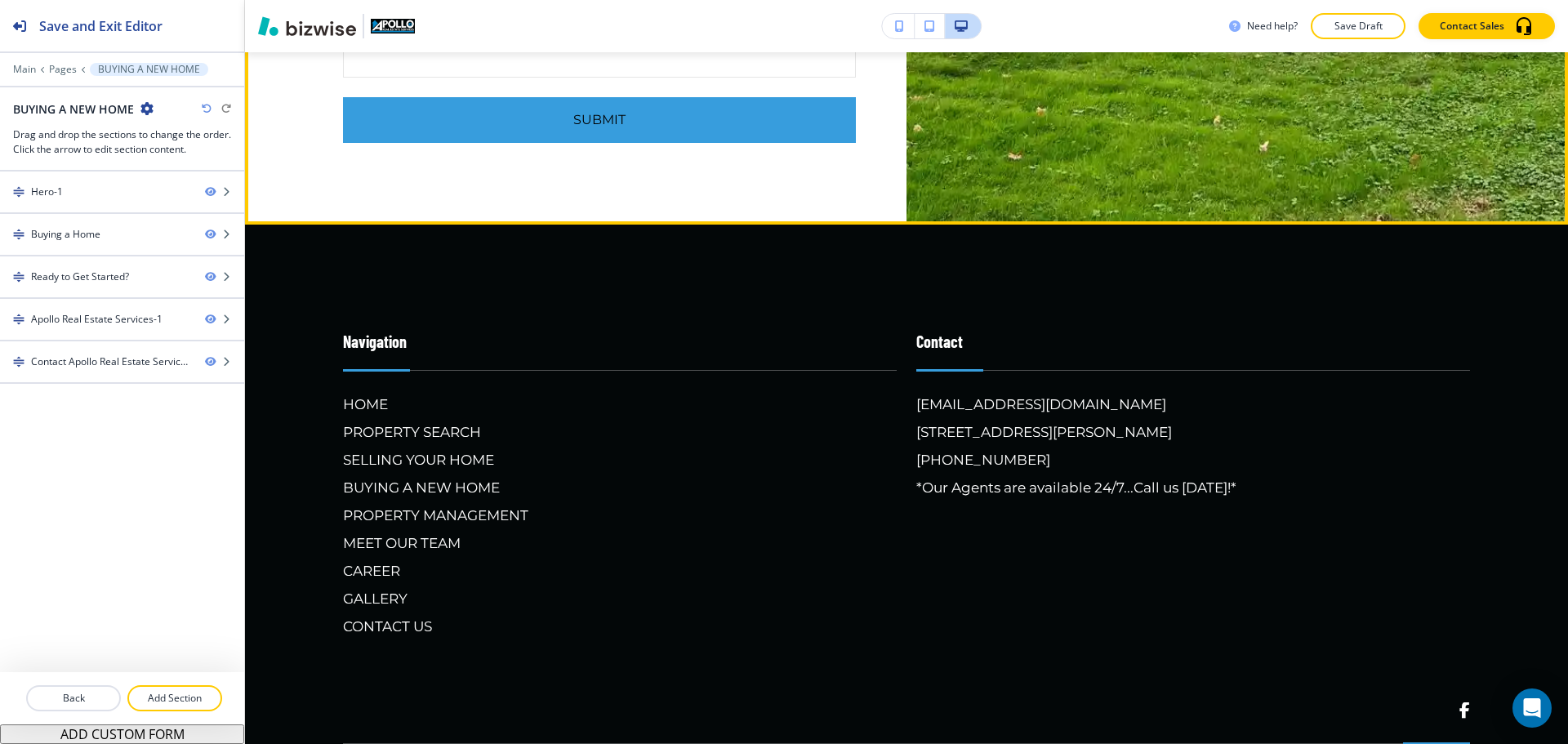
scroll to position [4002, 0]
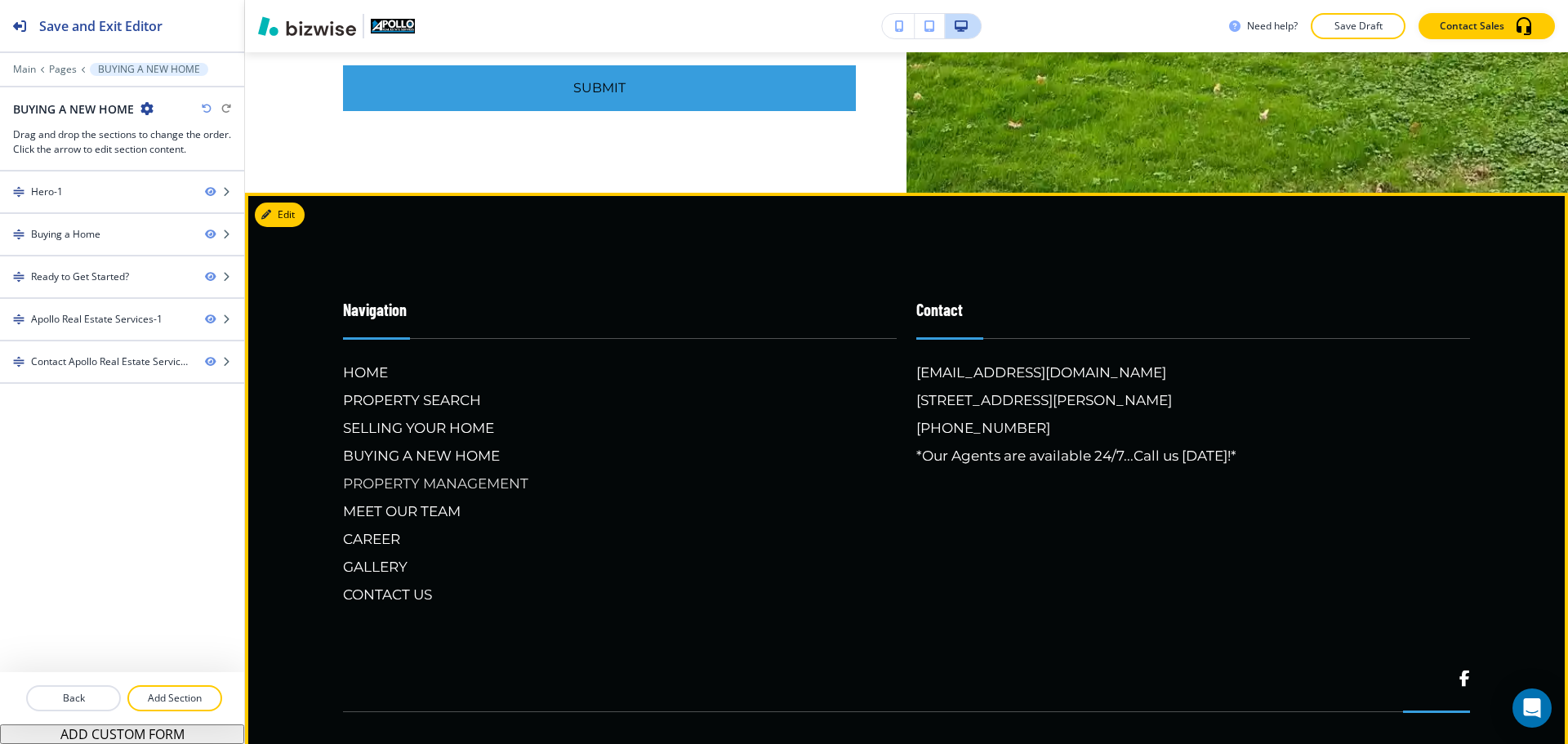
click at [487, 485] on h6 "PROPERTY MANAGEMENT" at bounding box center [620, 483] width 554 height 21
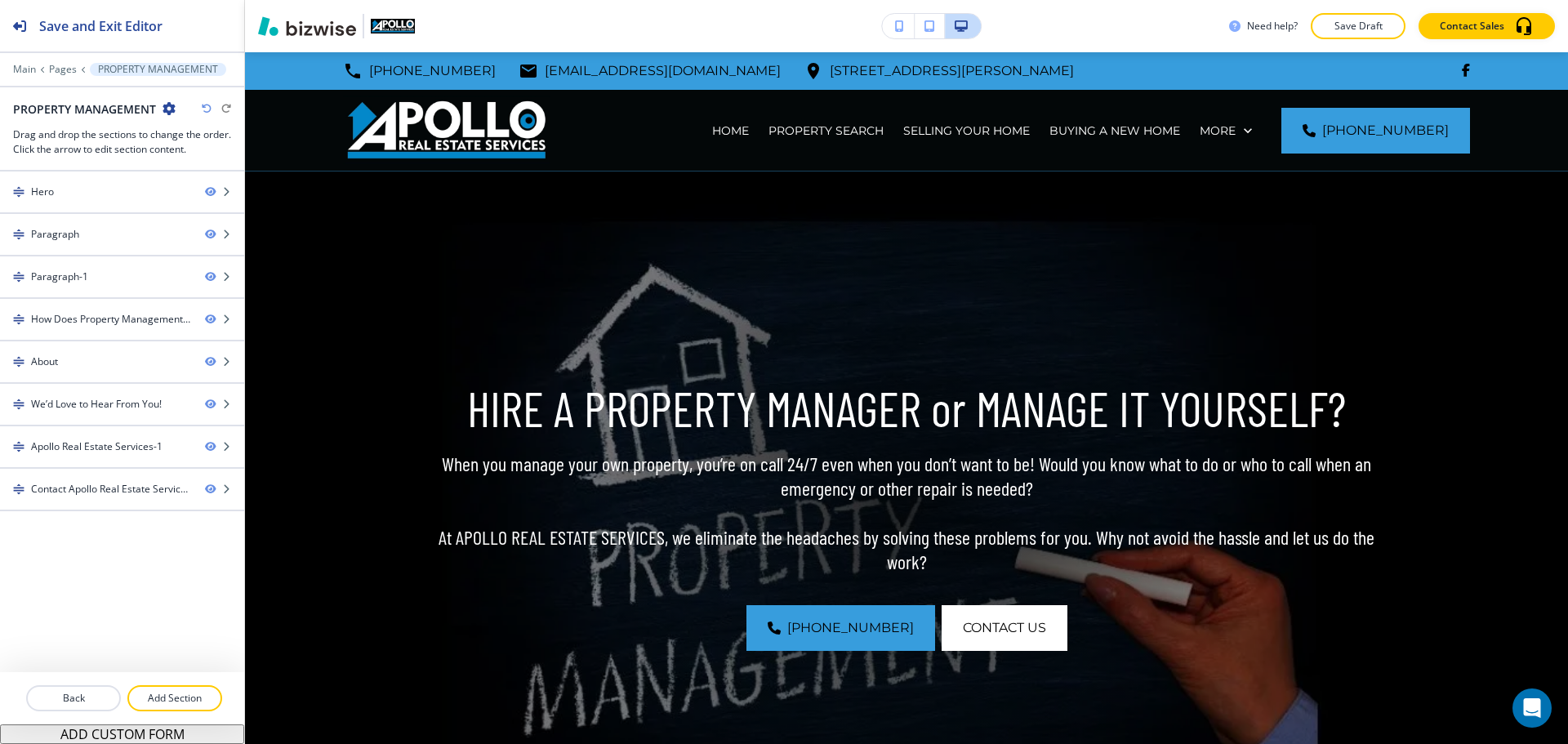
scroll to position [4743, 0]
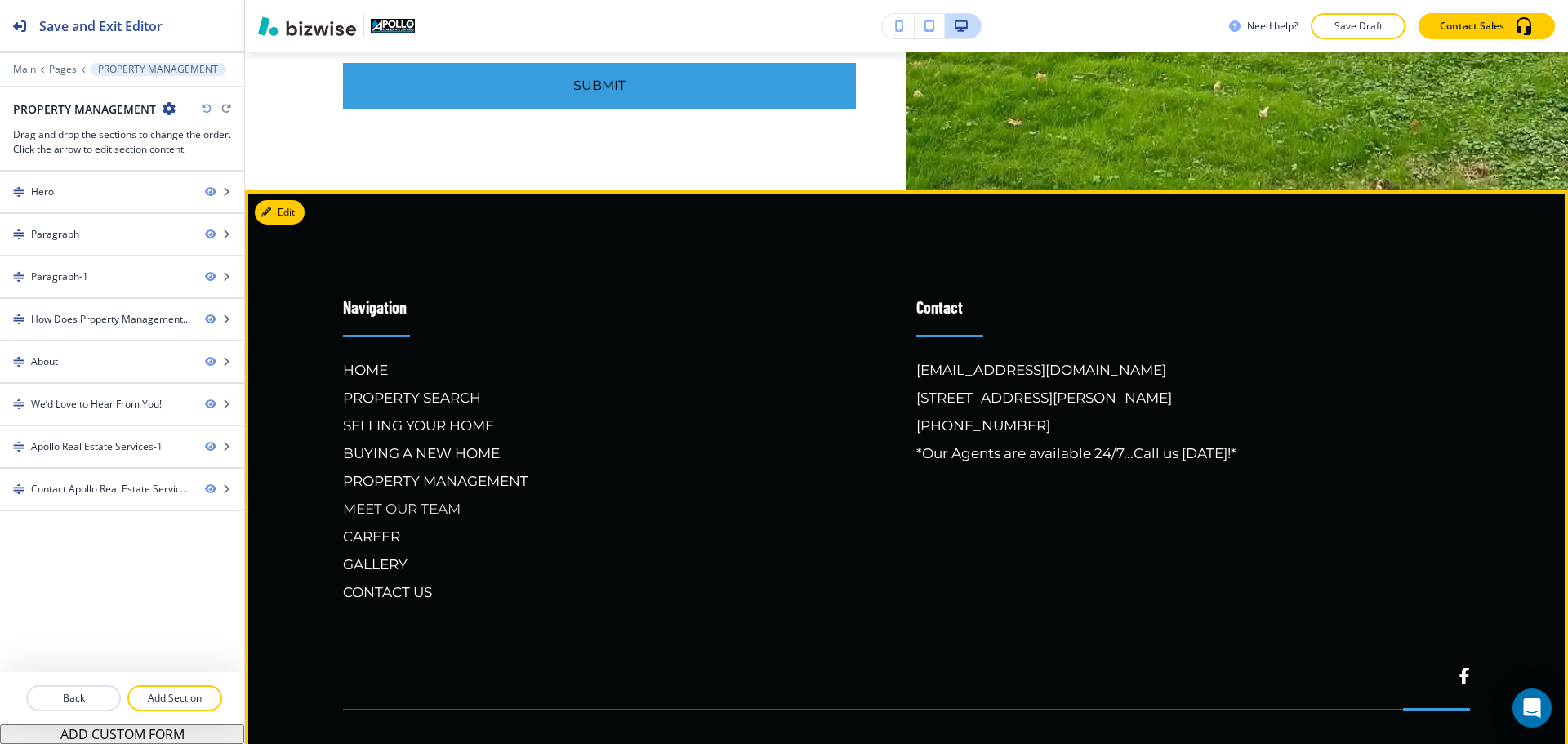
click at [446, 507] on h6 "MEET OUR TEAM" at bounding box center [620, 509] width 554 height 21
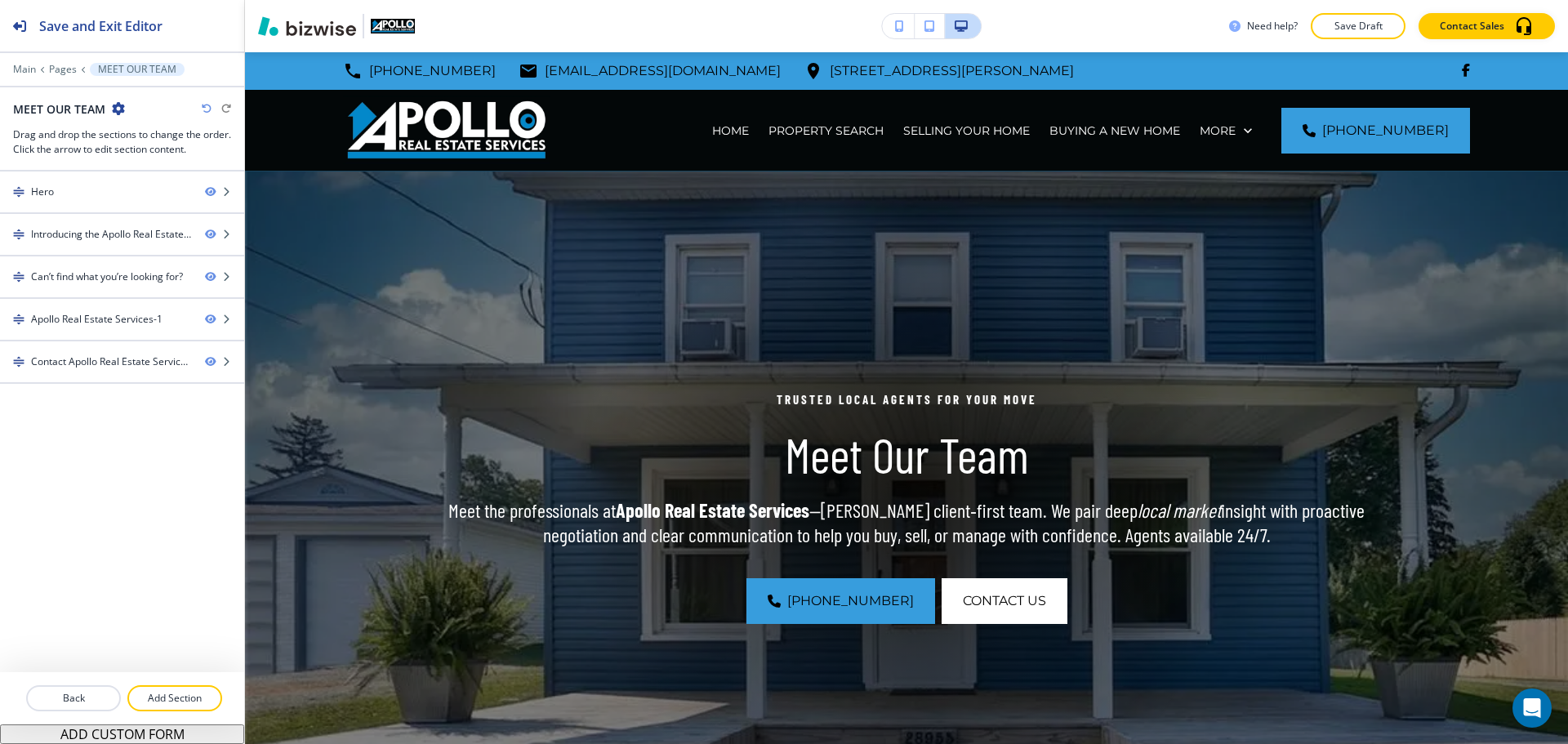
scroll to position [4920, 0]
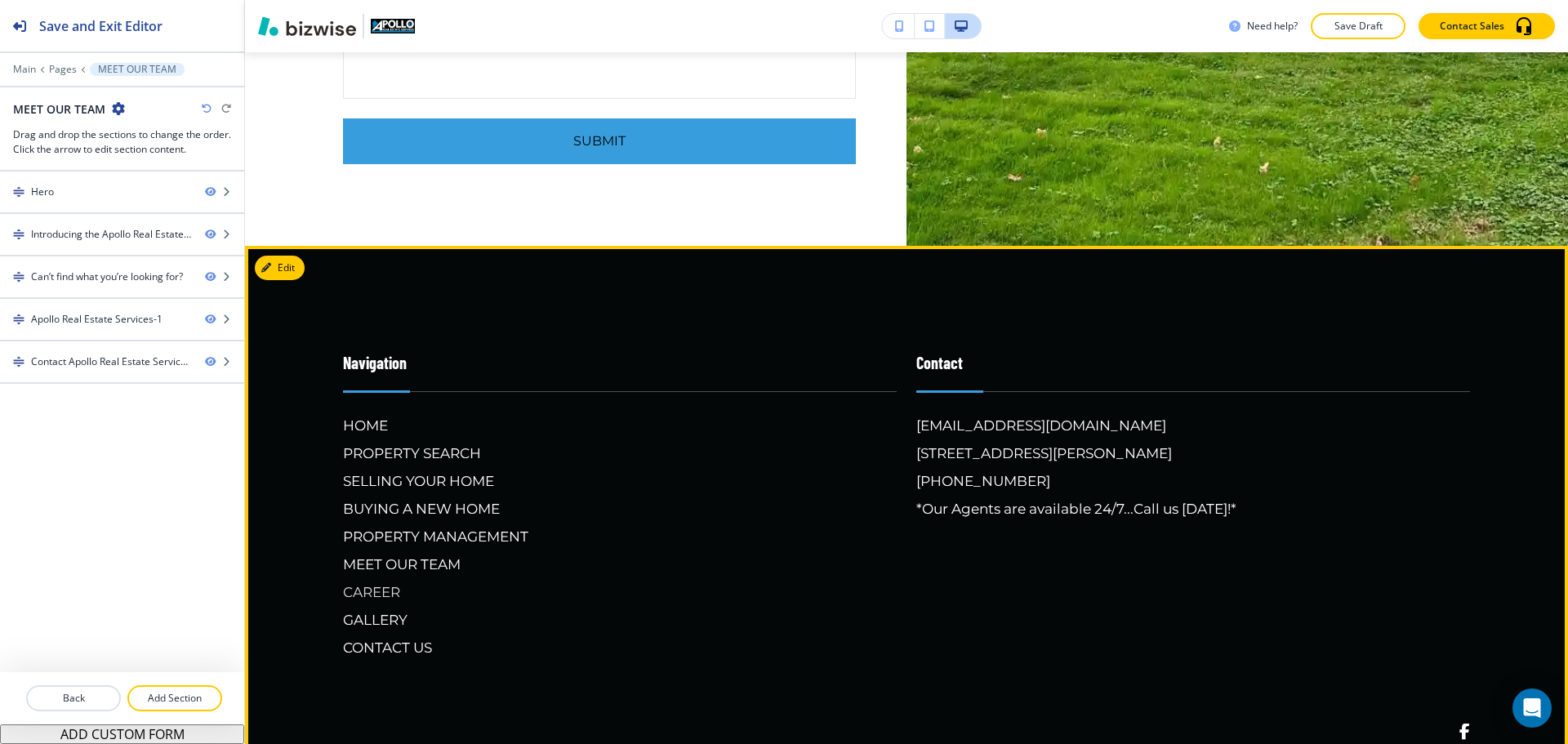
click at [395, 581] on h6 "CAREER" at bounding box center [620, 592] width 554 height 21
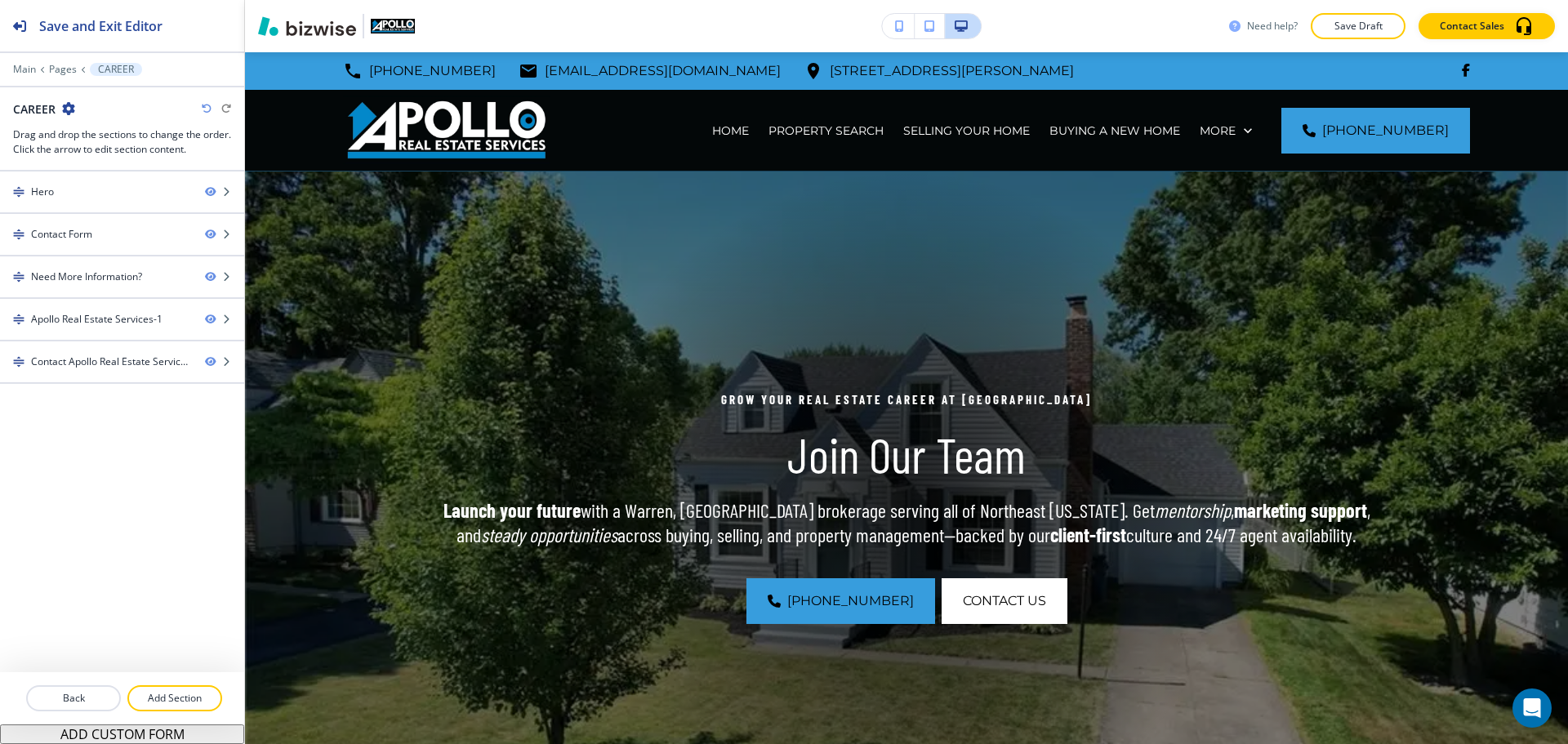
scroll to position [3396, 0]
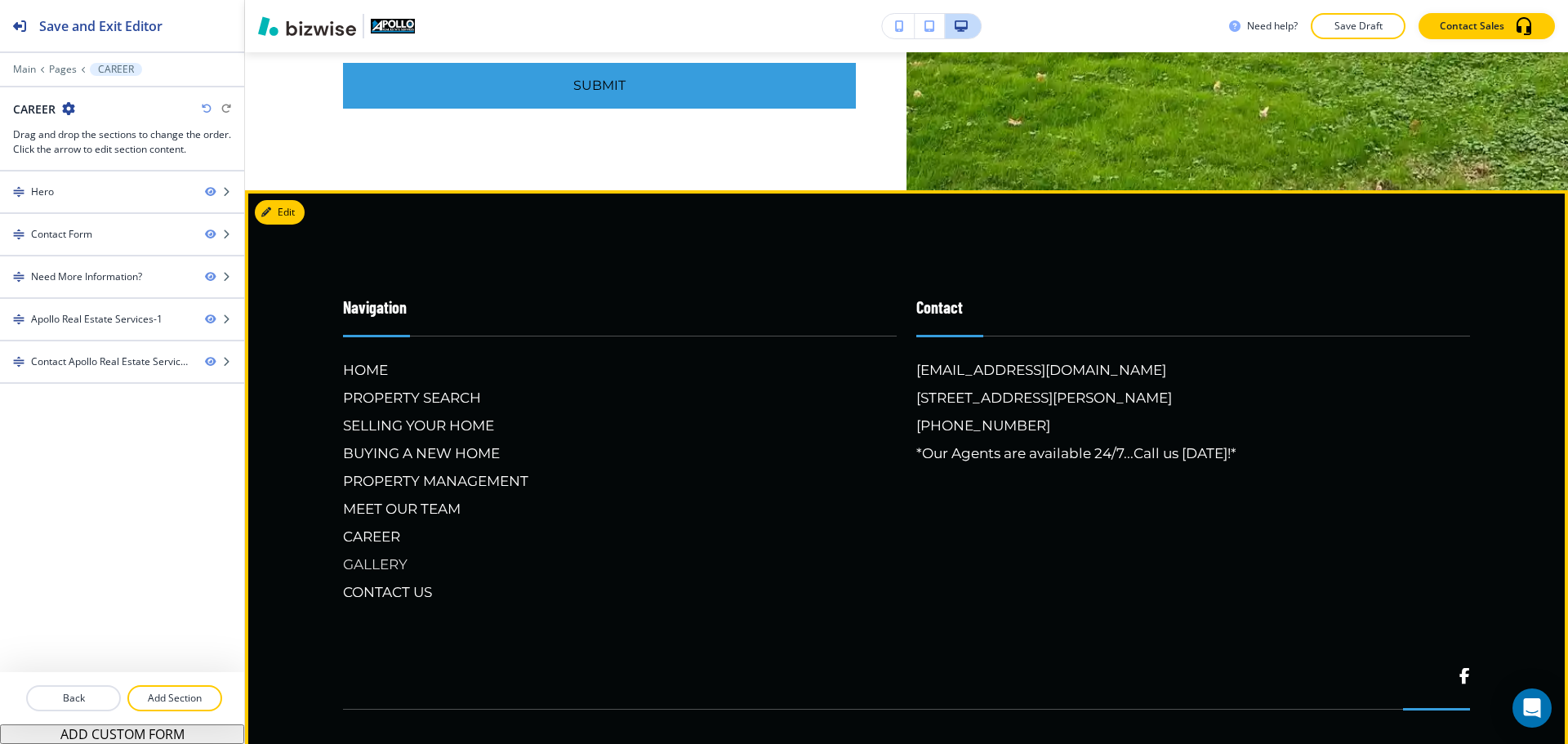
click at [368, 567] on h6 "GALLERY" at bounding box center [620, 565] width 554 height 21
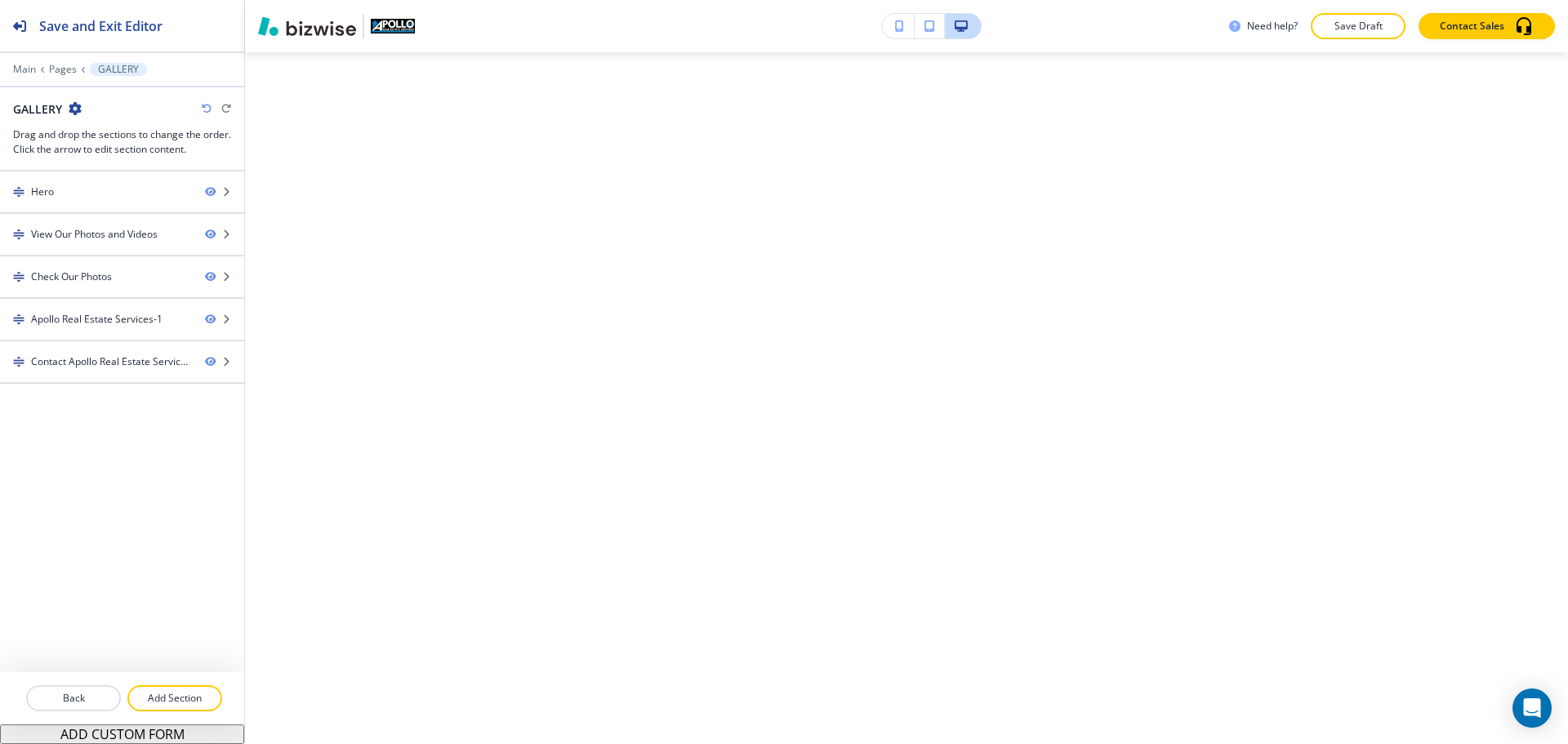
scroll to position [0, 0]
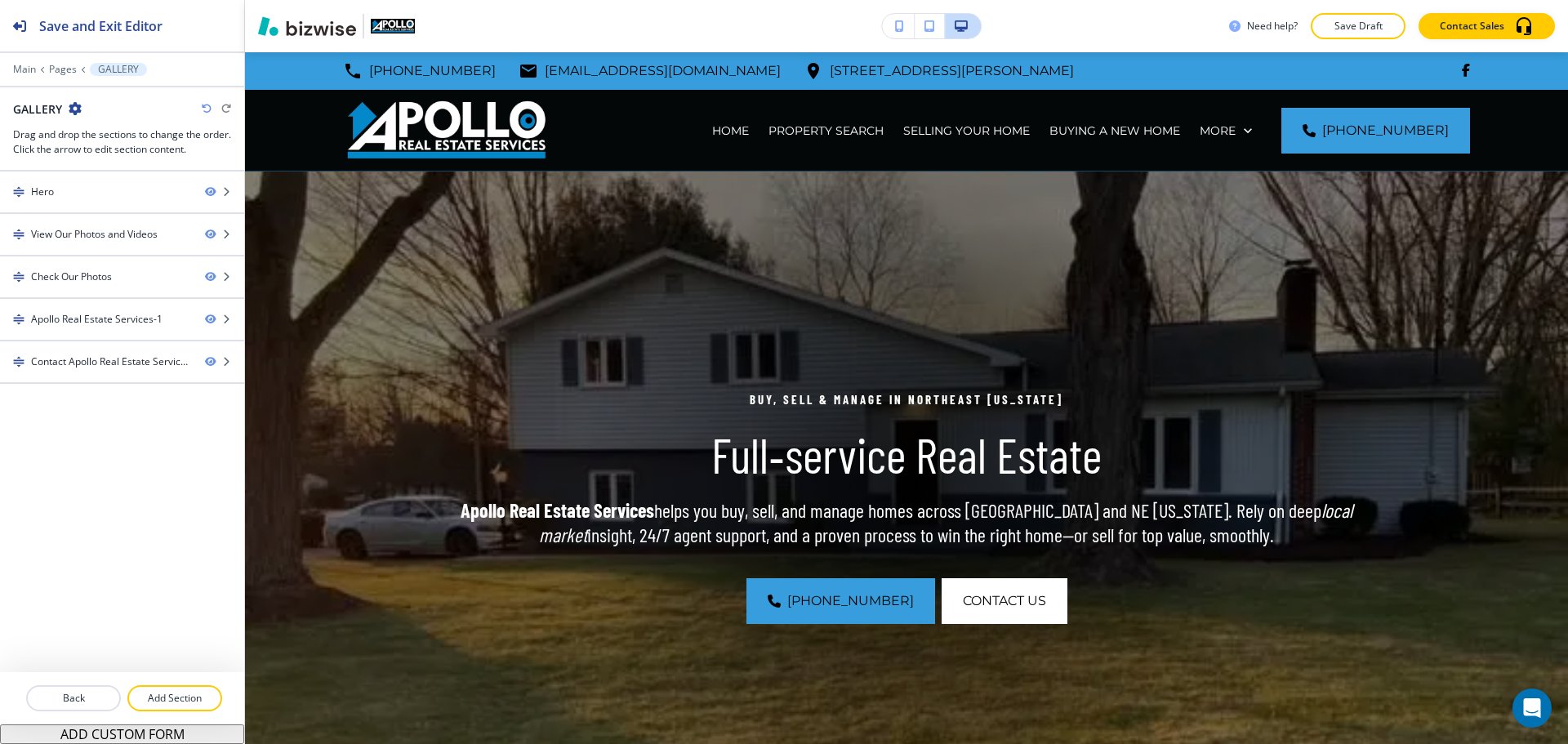
click at [345, 377] on img at bounding box center [907, 506] width 1324 height 670
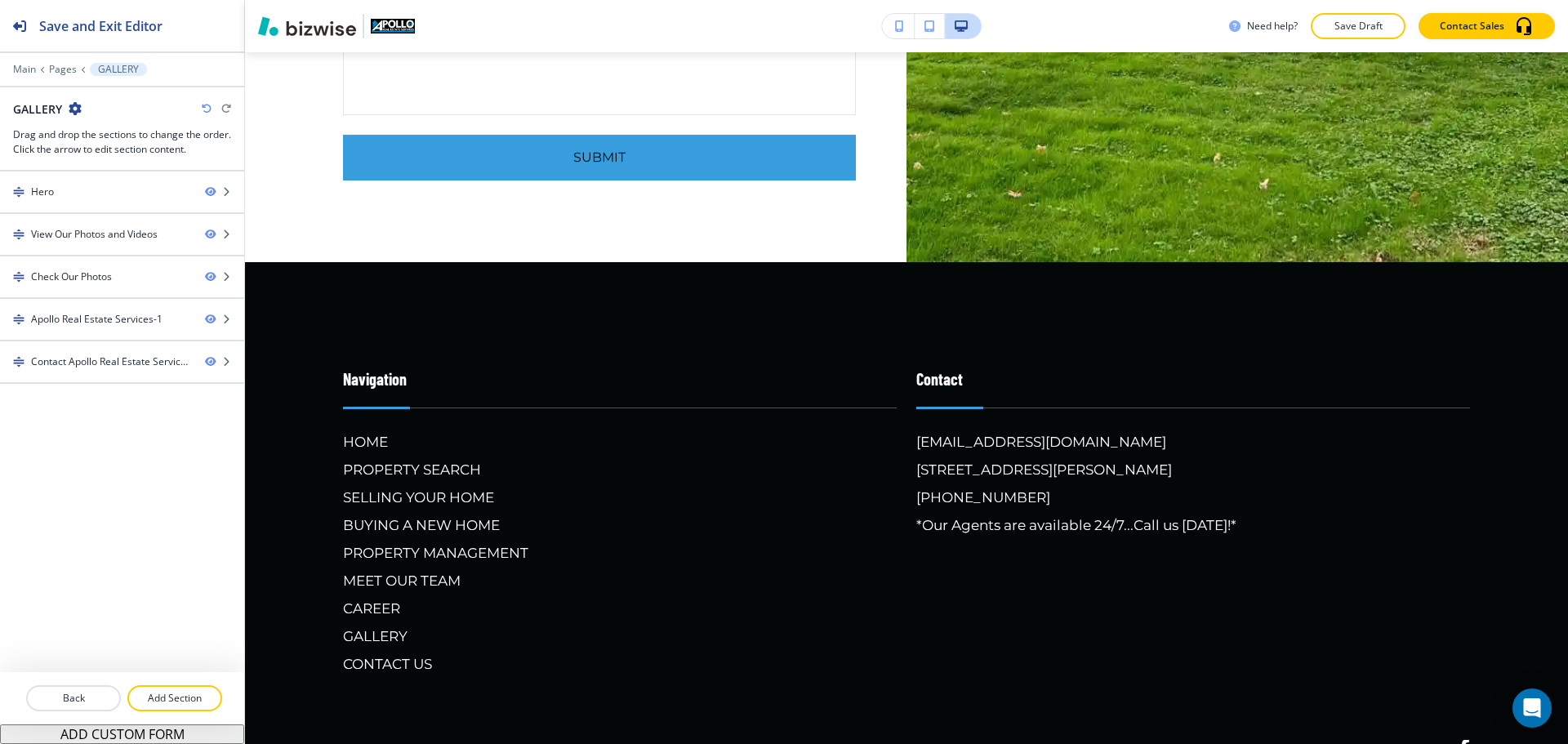
scroll to position [4009, 0]
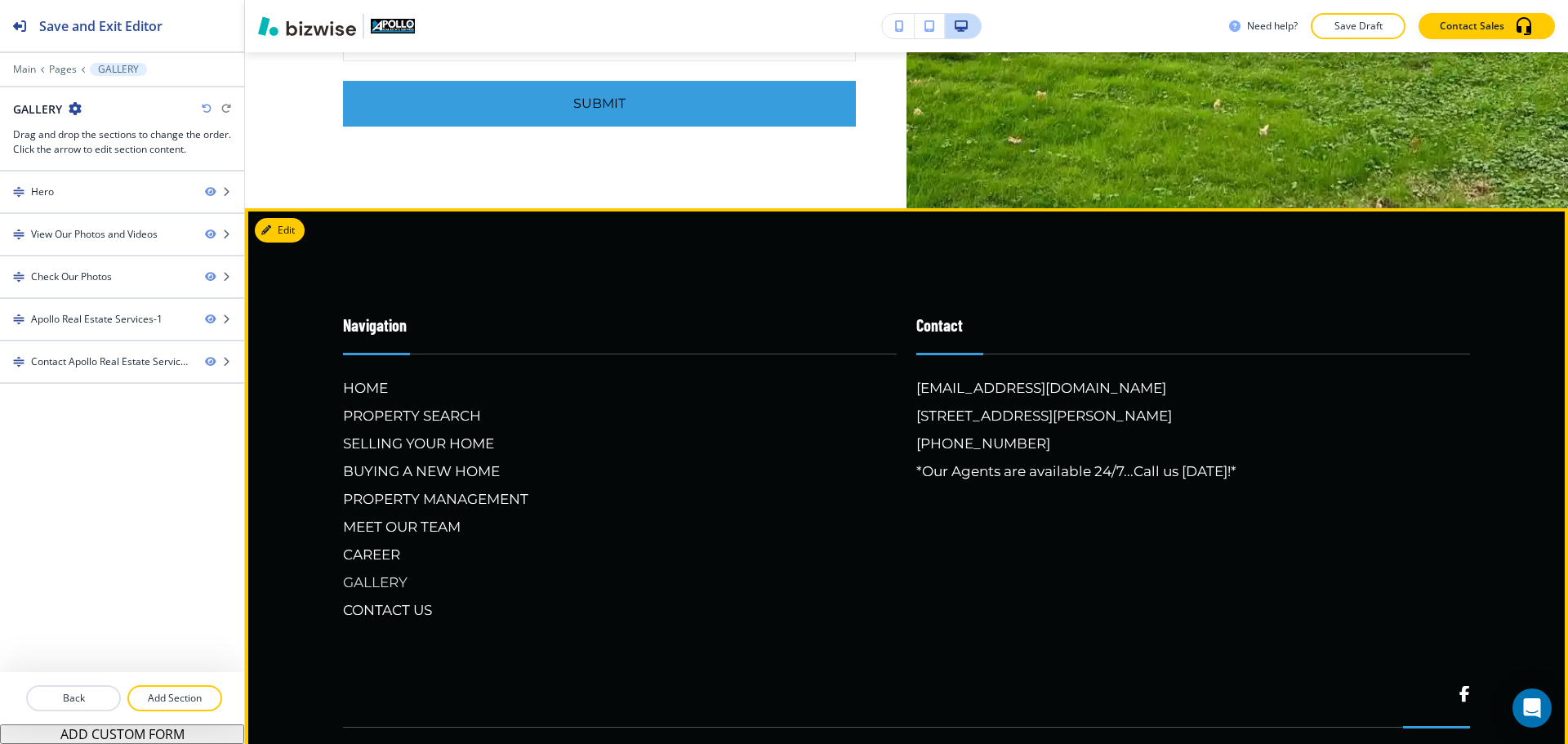
click at [395, 572] on h6 "GALLERY" at bounding box center [620, 582] width 554 height 21
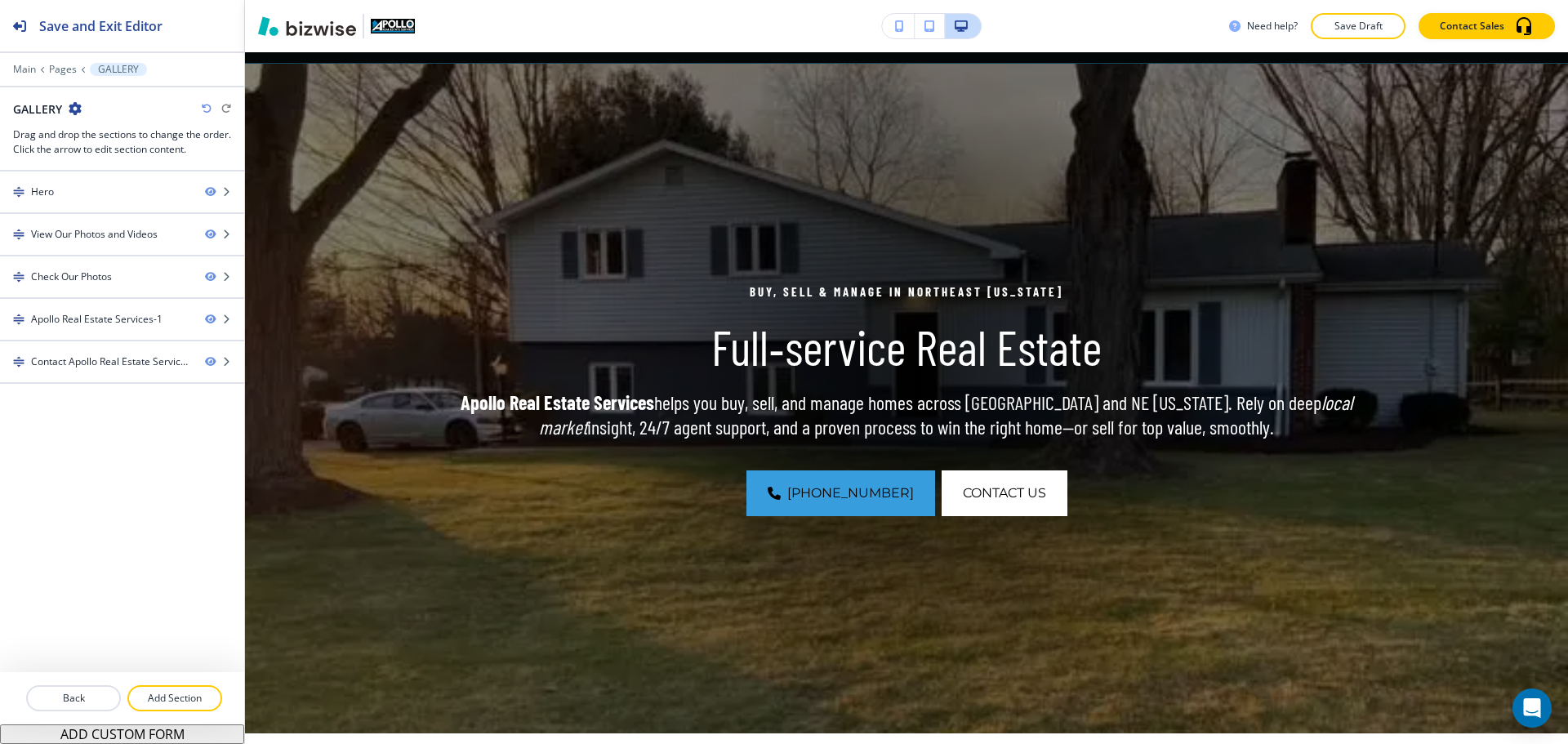
scroll to position [0, 0]
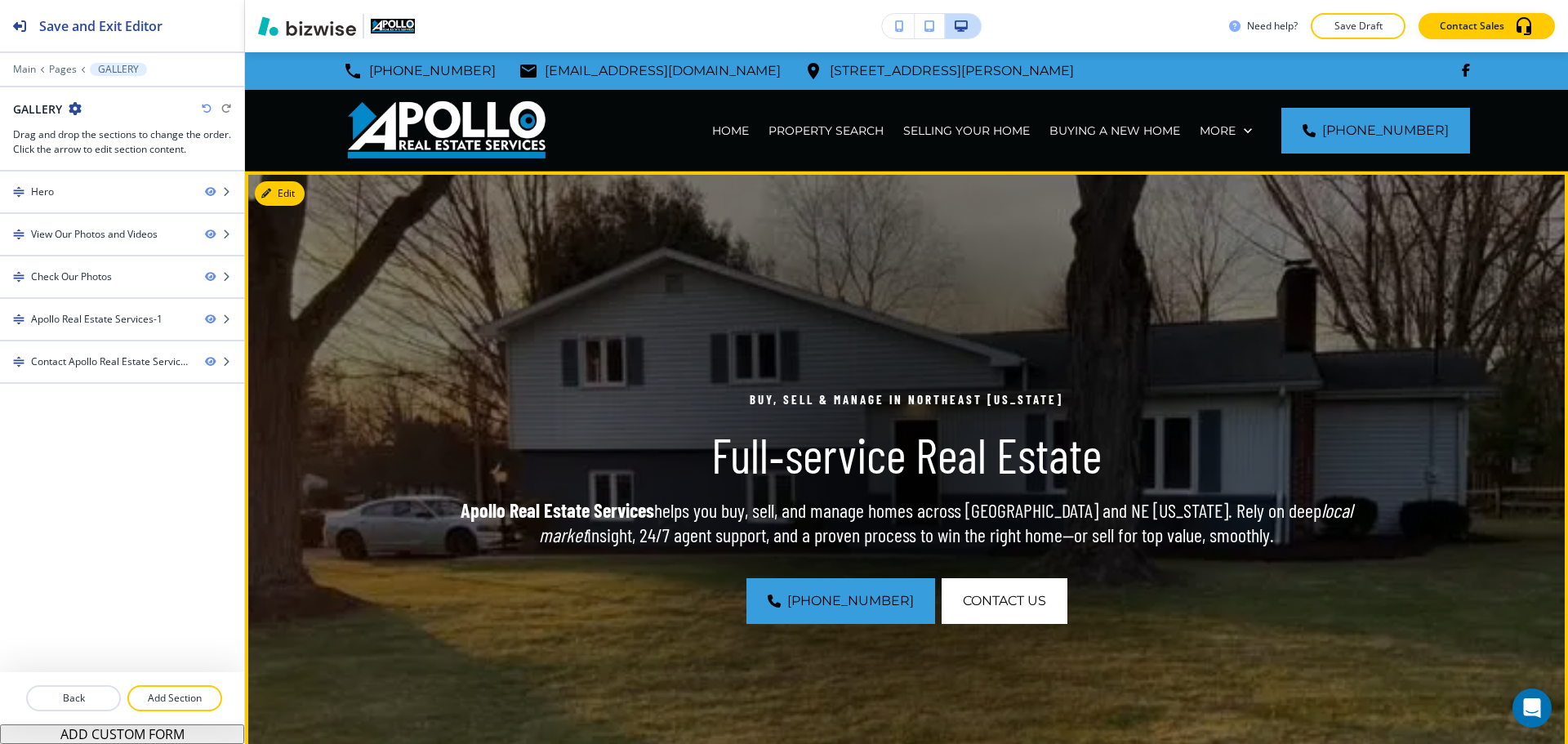
click at [768, 496] on div "Buy, Sell & Manage in Northeast Ohio Full‑service Real Estate Apollo Real Estat…" at bounding box center [906, 507] width 941 height 235
click at [285, 196] on button "Edit This Section" at bounding box center [310, 193] width 110 height 25
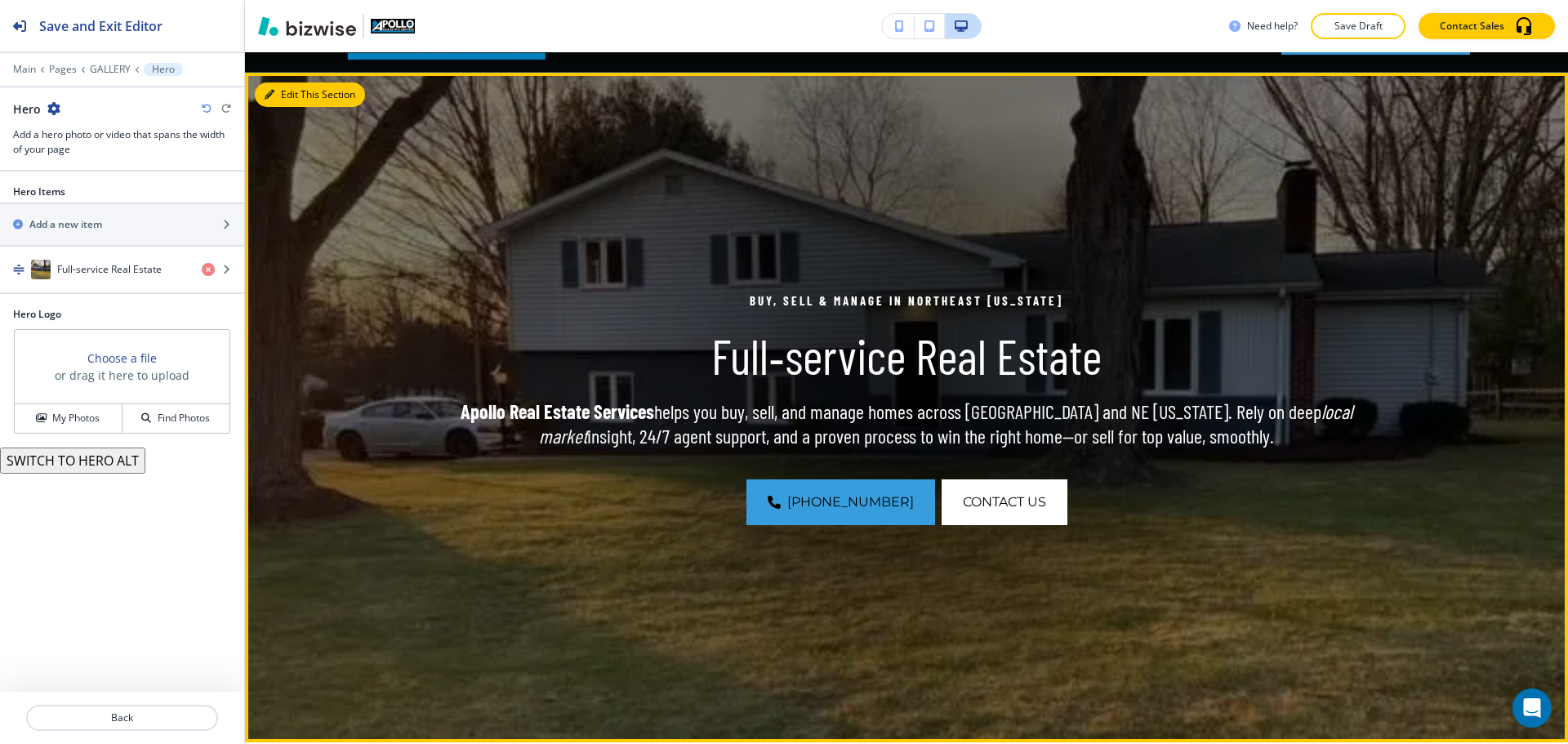
scroll to position [119, 0]
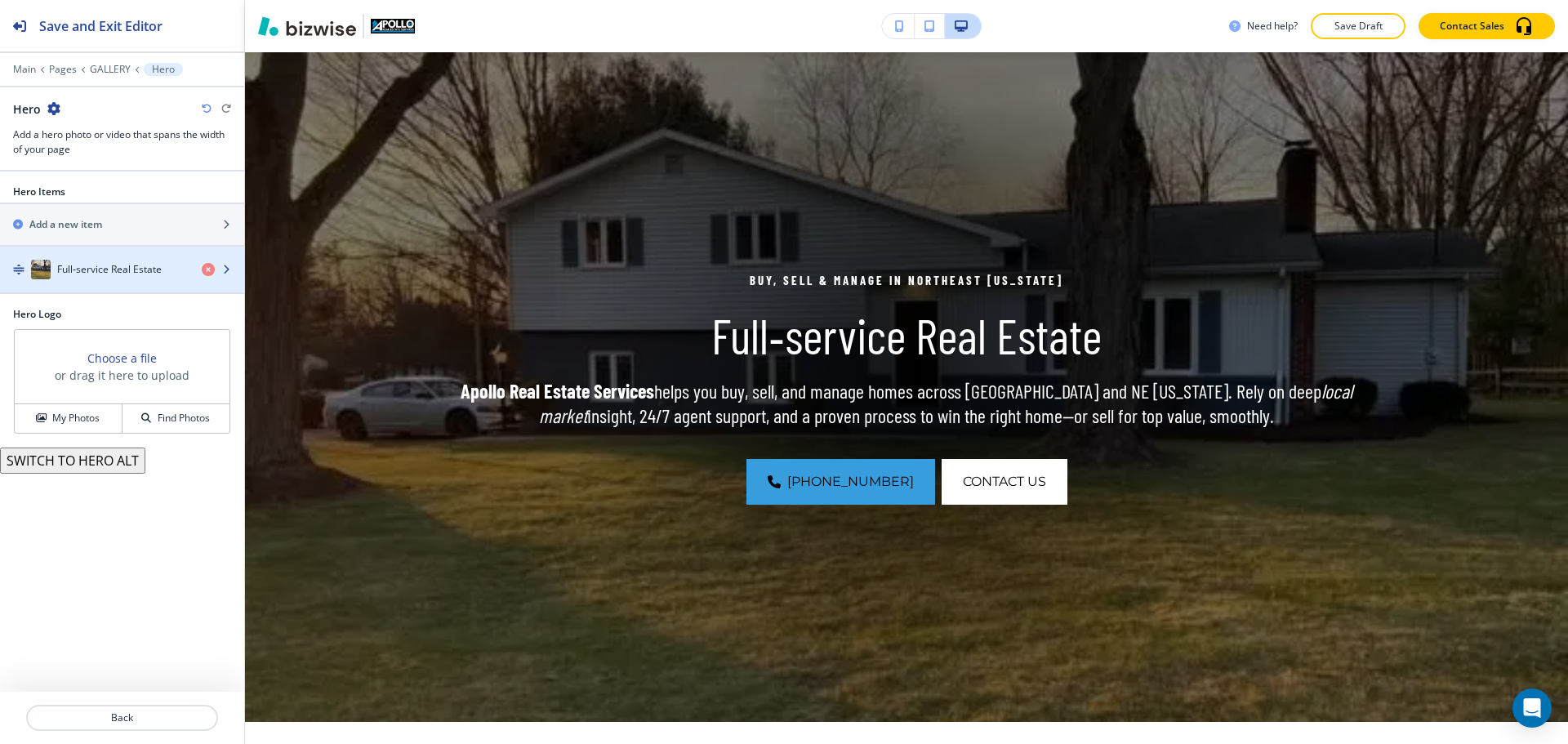
click at [121, 279] on div "button" at bounding box center [122, 285] width 244 height 13
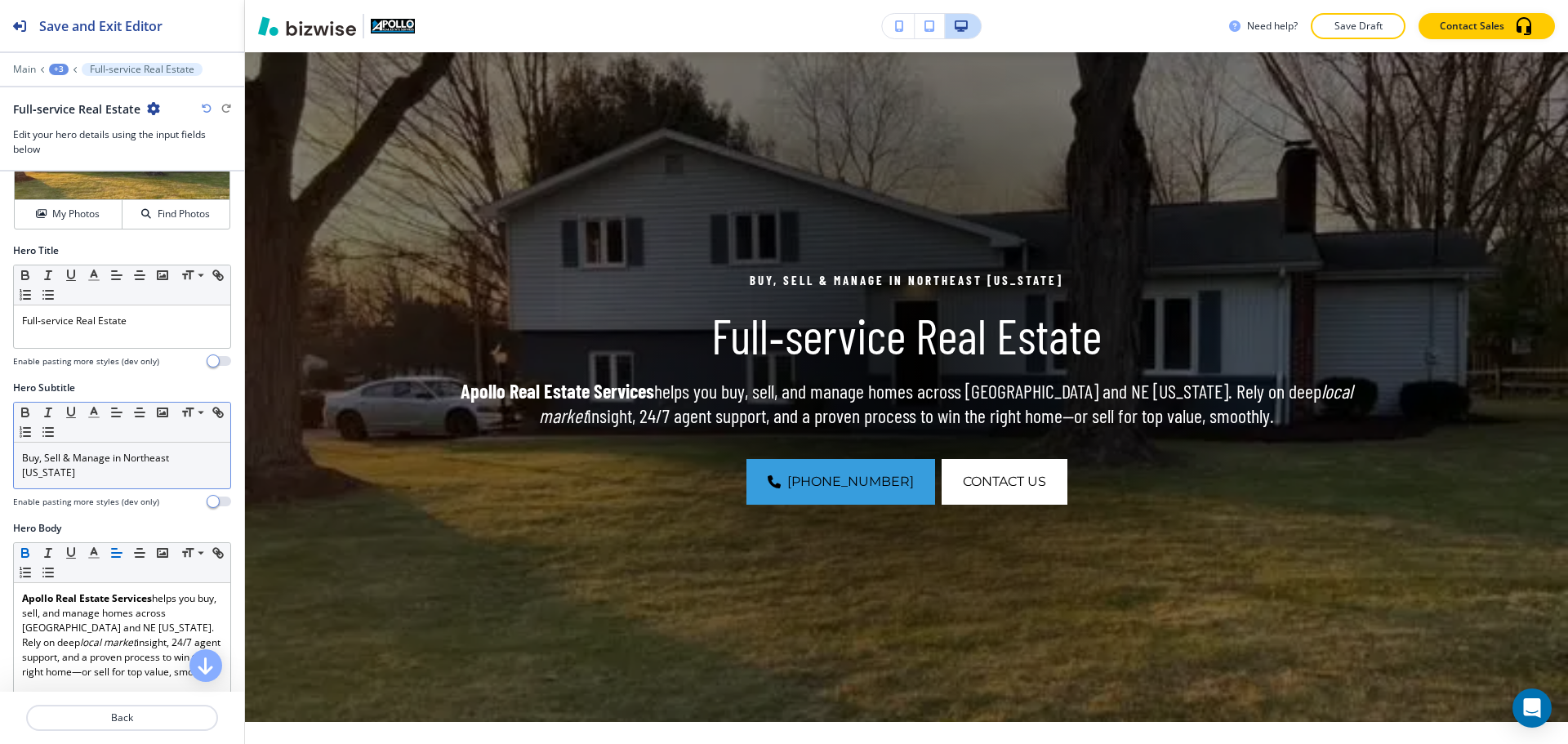
scroll to position [164, 0]
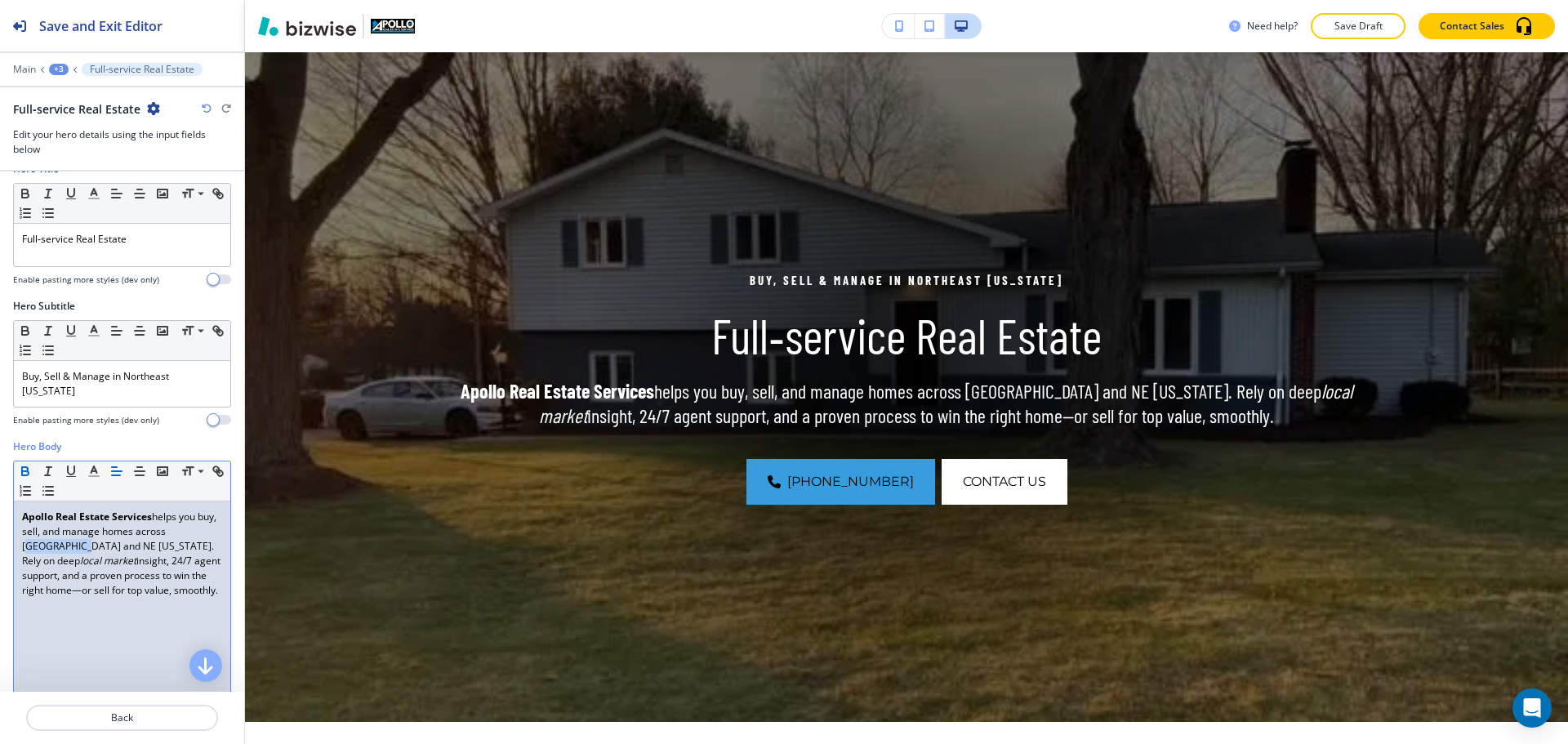
drag, startPoint x: 80, startPoint y: 530, endPoint x: 22, endPoint y: 536, distance: 58.3
click at [22, 536] on p "Apollo Real Estate Services helps you buy, sell, and manage homes across Warren…" at bounding box center [122, 553] width 200 height 88
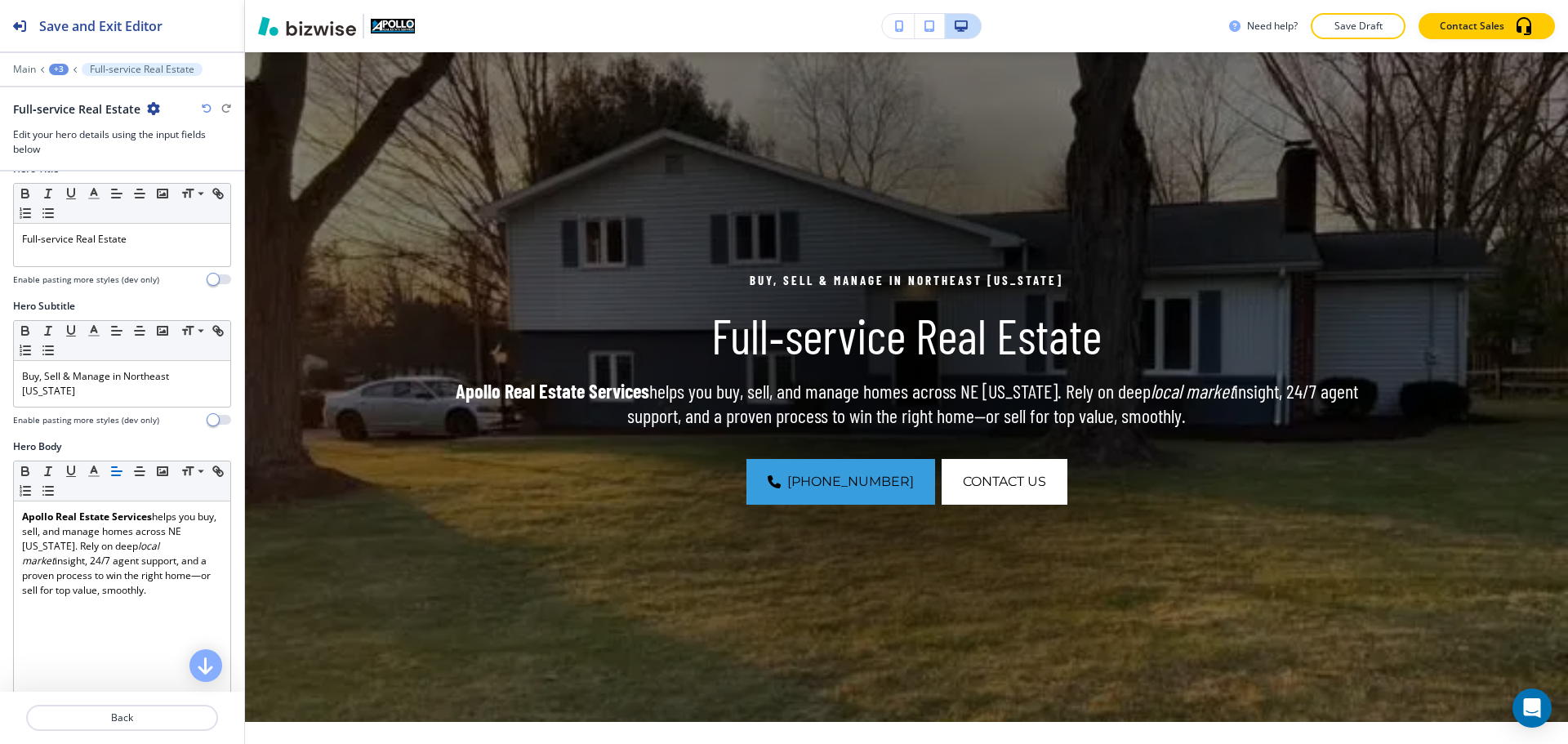
click at [1353, 39] on div "Need help? Save Draft Contact Sales" at bounding box center [907, 26] width 1324 height 53
click at [1352, 31] on p "Save Draft" at bounding box center [1359, 25] width 53 height 15
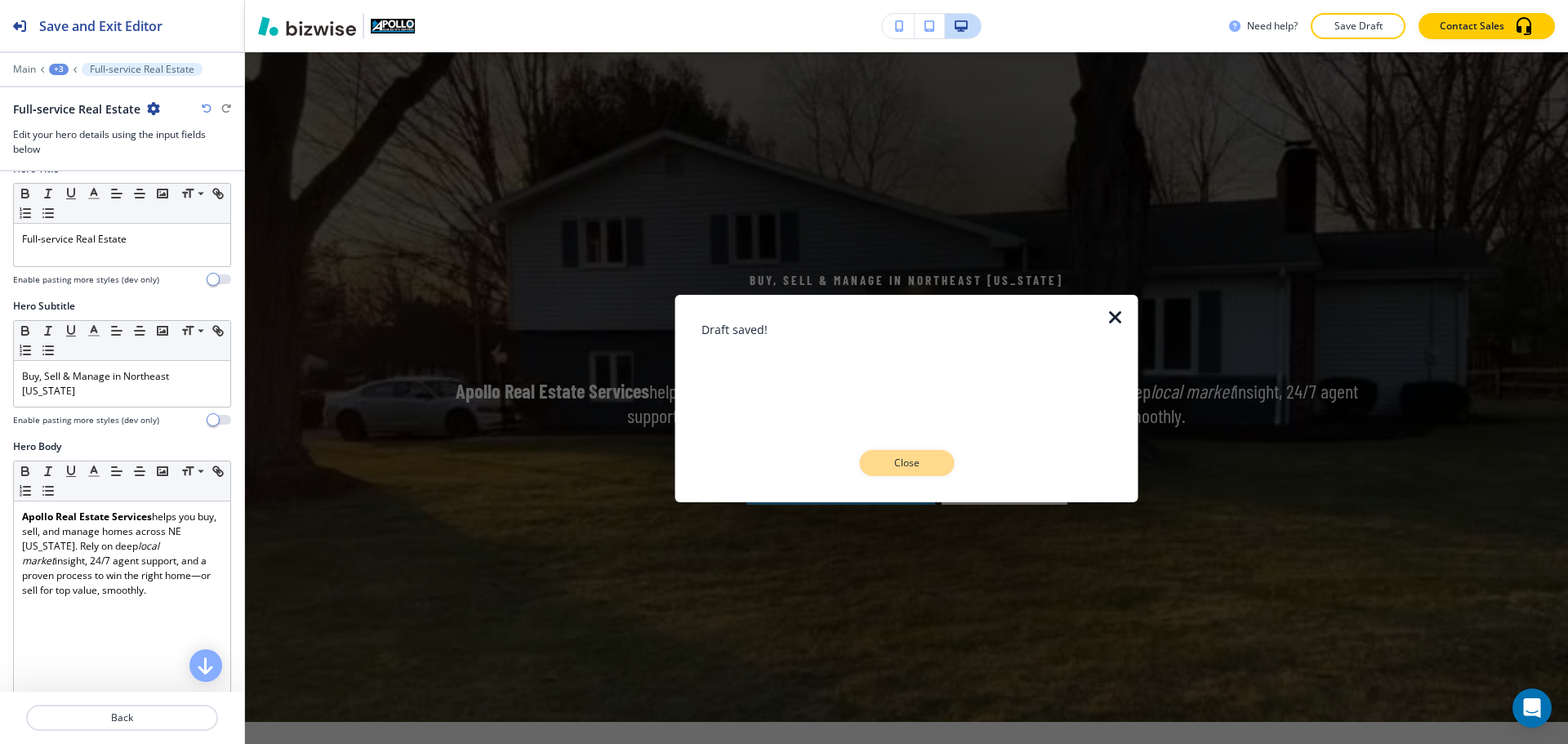
click at [933, 467] on button "Close" at bounding box center [907, 463] width 95 height 26
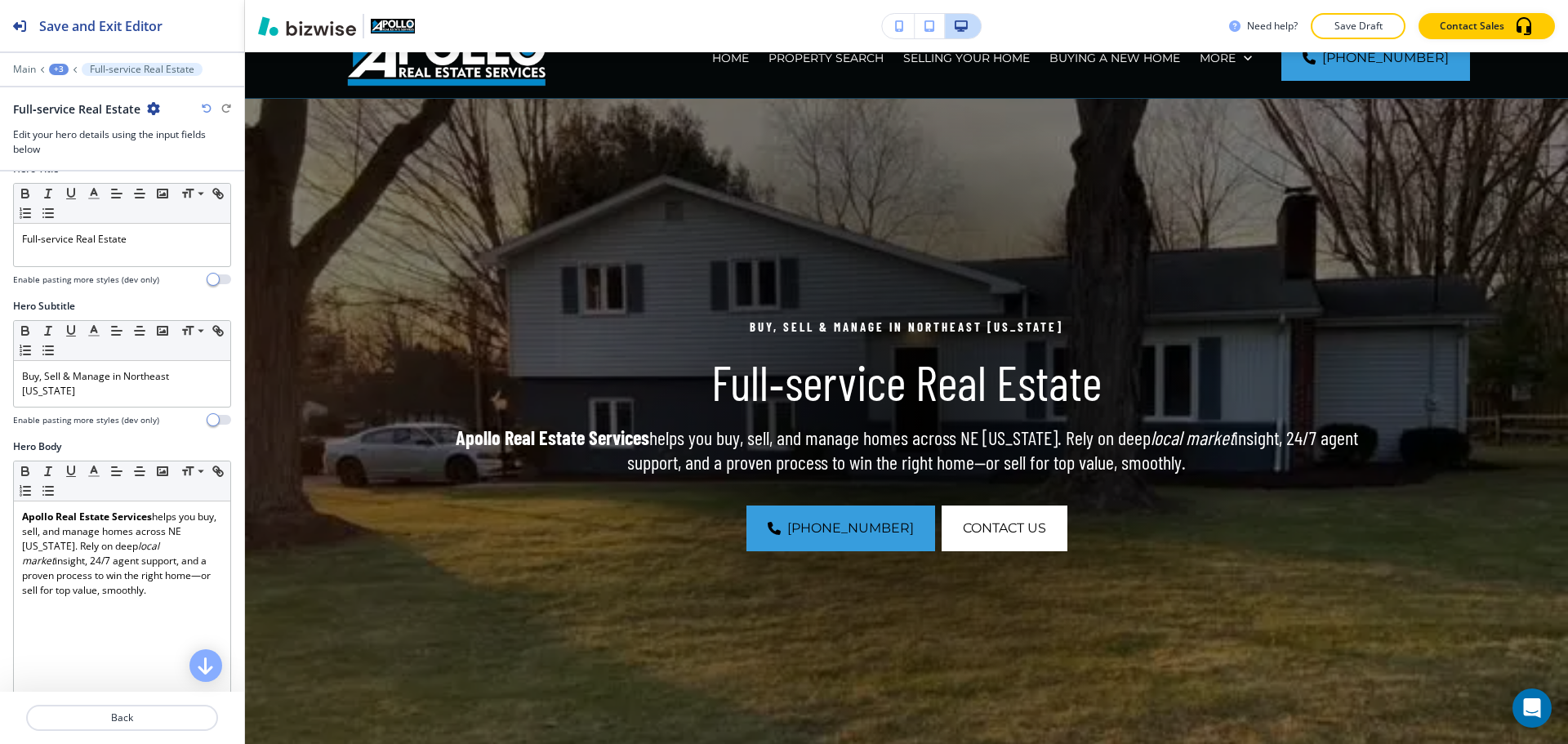
scroll to position [0, 0]
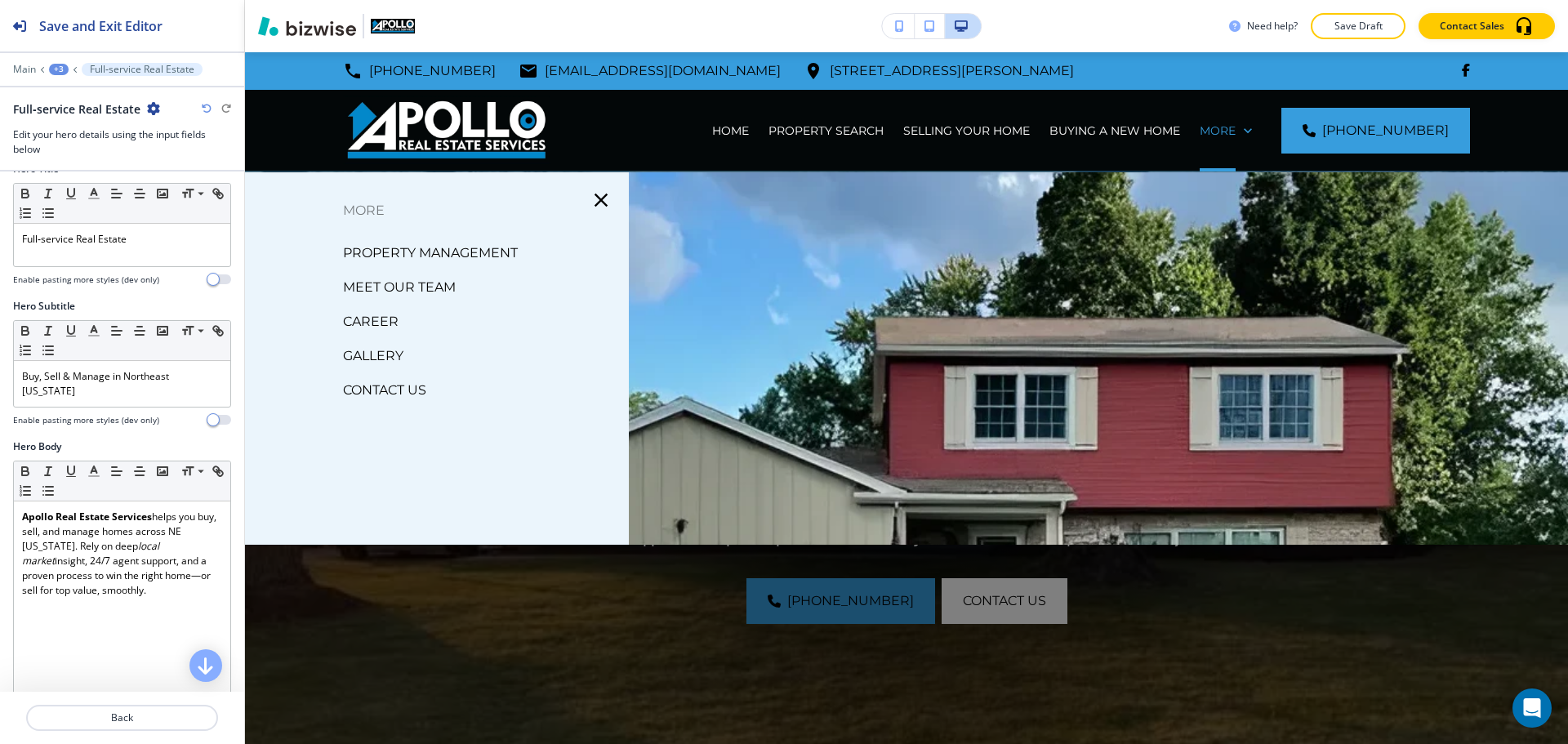
click at [361, 383] on p "CONTACT US" at bounding box center [384, 390] width 83 height 25
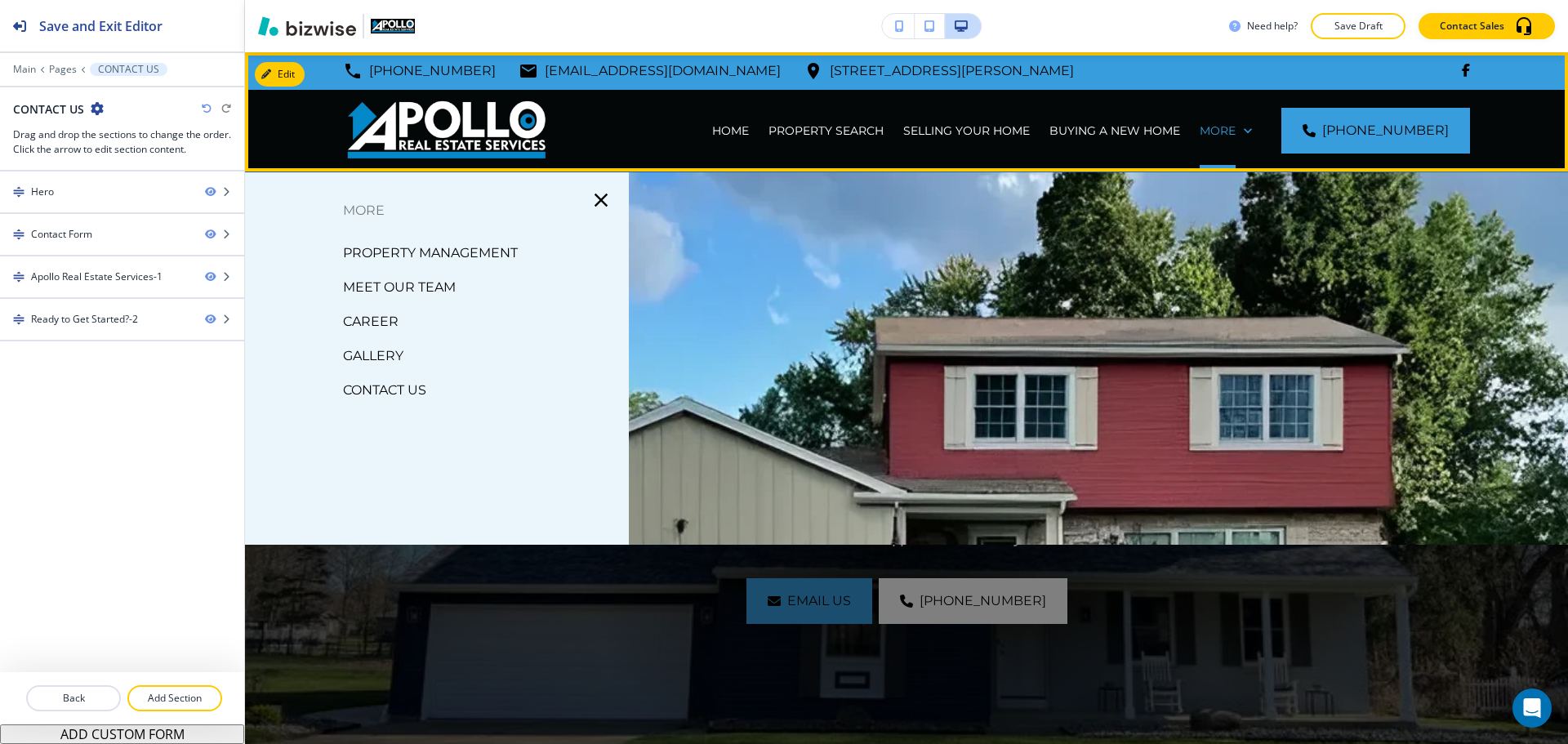
click at [1244, 140] on div "More" at bounding box center [1226, 130] width 72 height 81
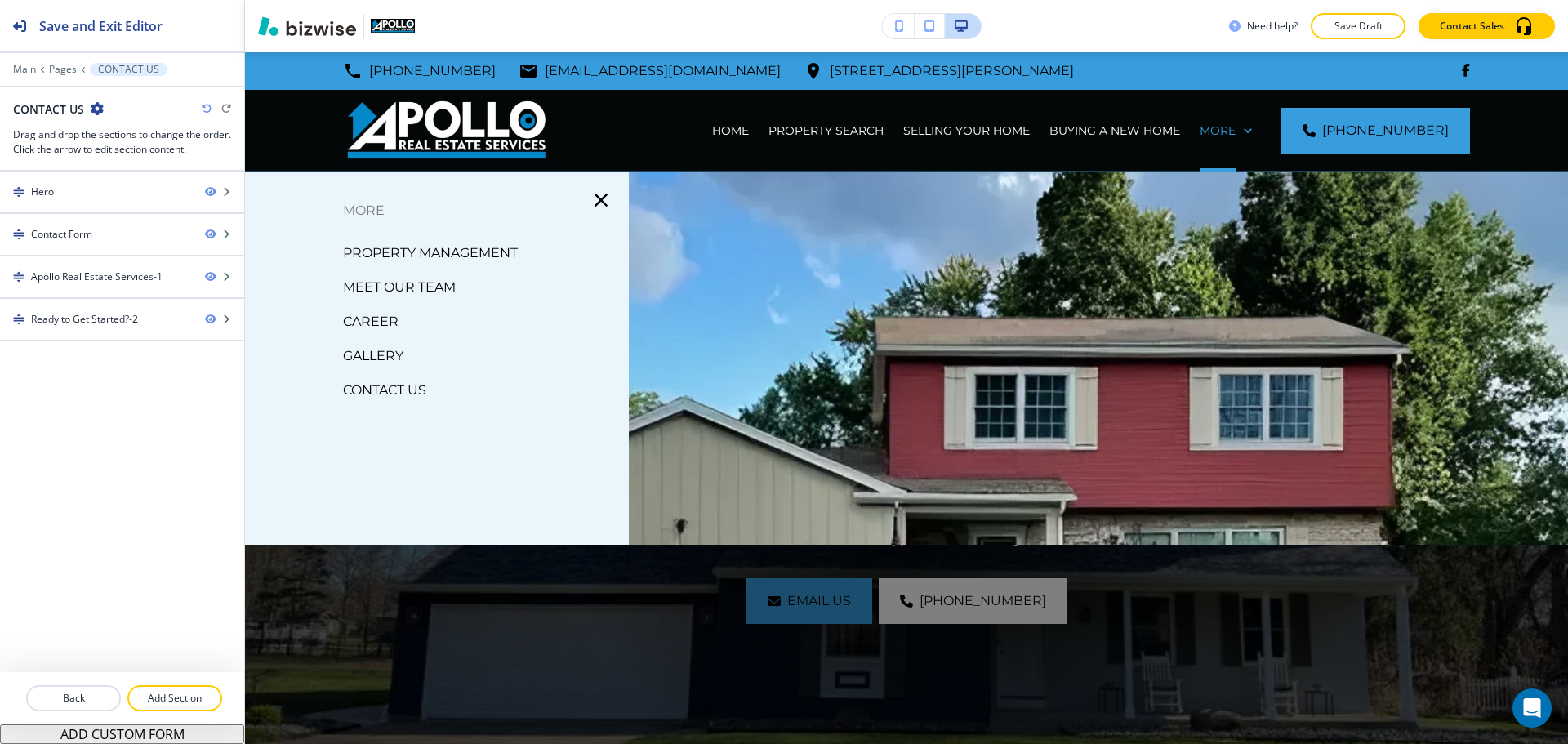
click at [389, 351] on p "GALLERY" at bounding box center [373, 356] width 60 height 25
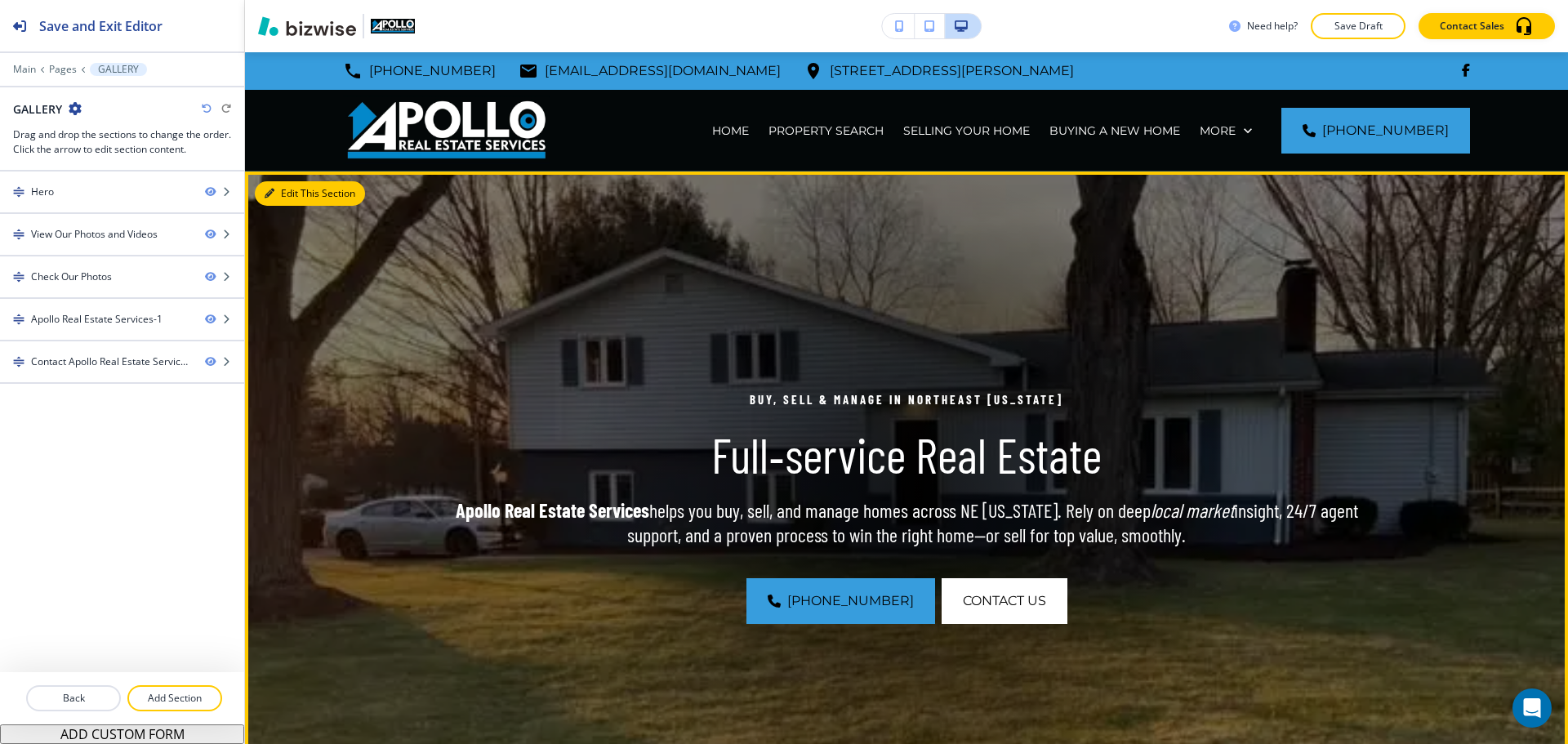
click at [292, 190] on button "Edit This Section" at bounding box center [310, 193] width 110 height 25
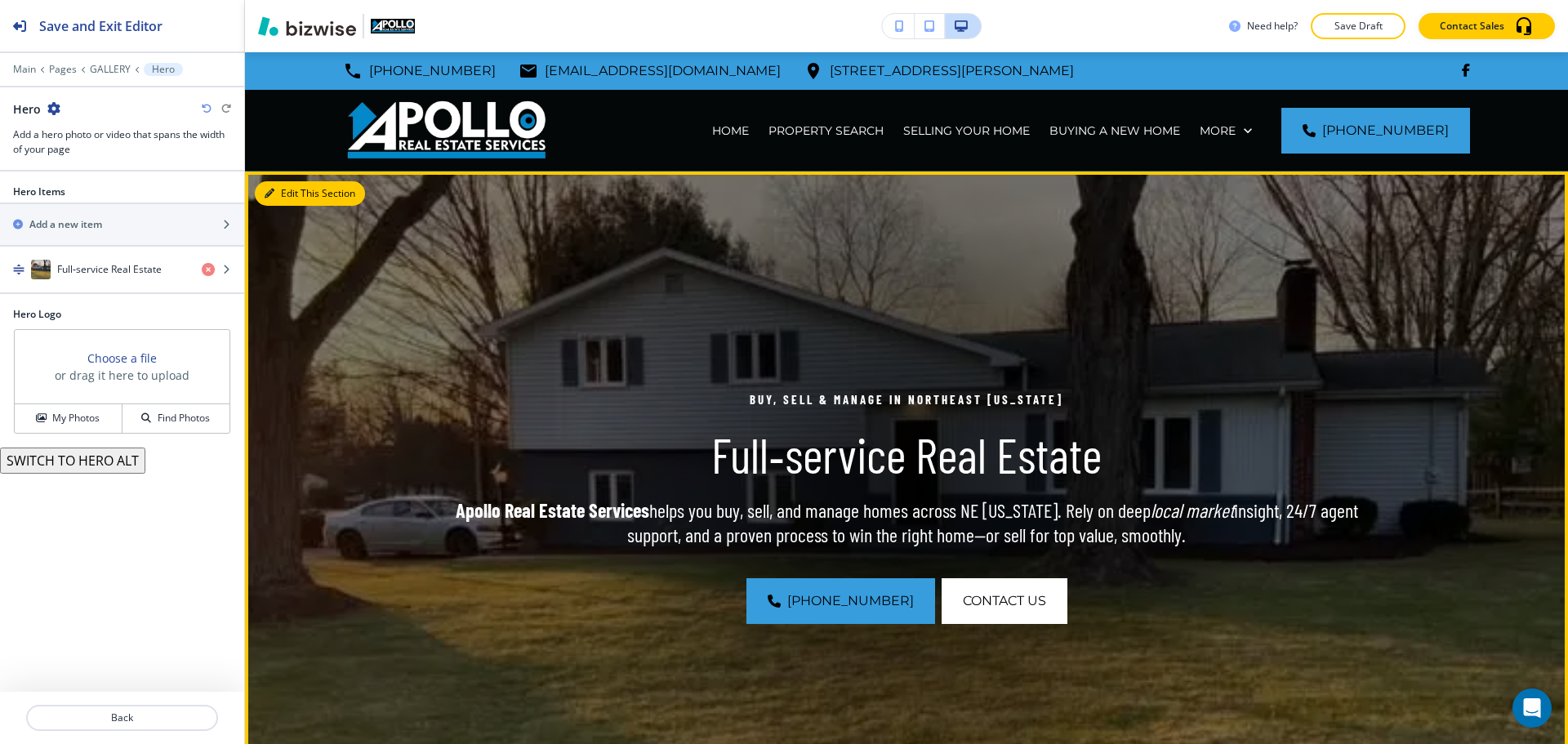
scroll to position [119, 0]
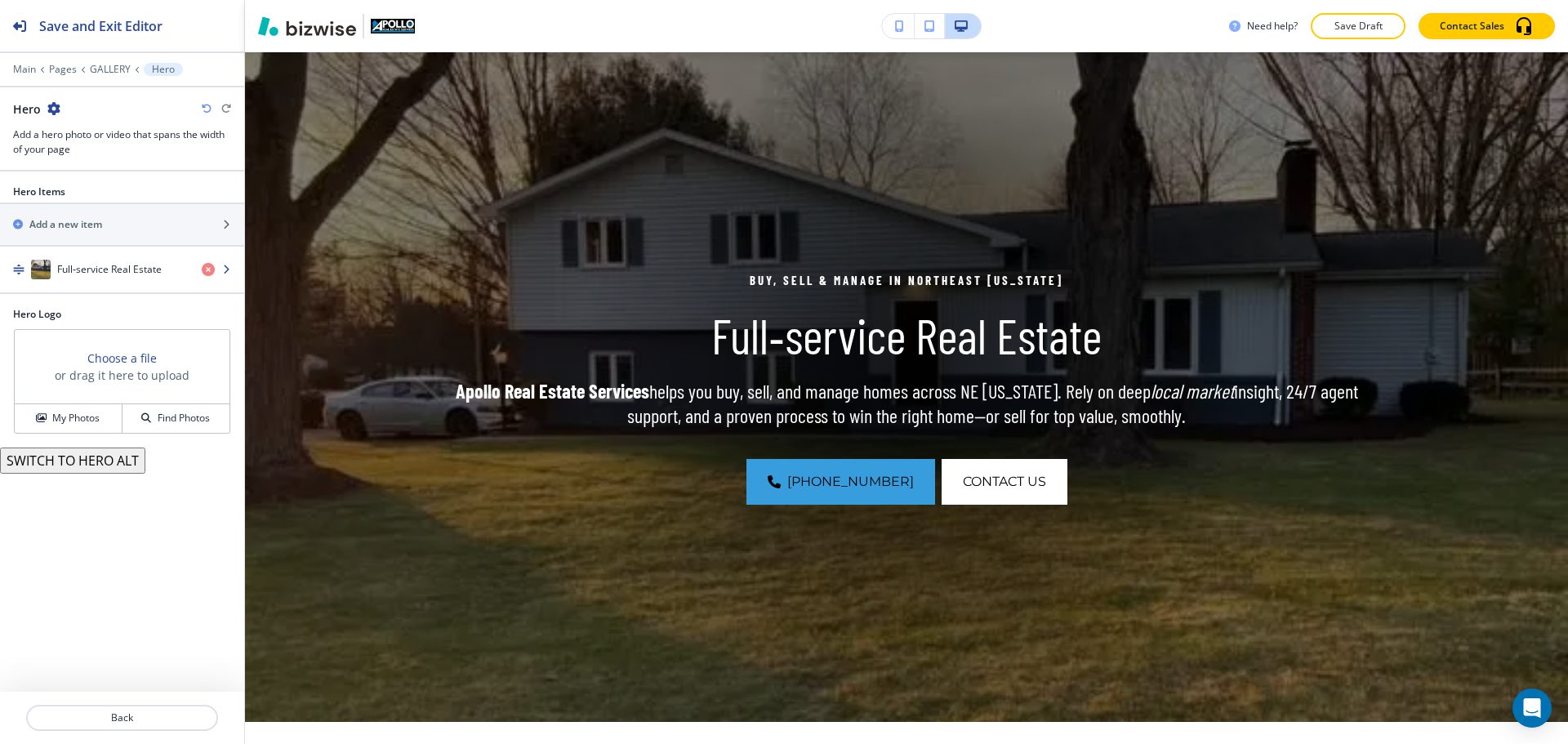
click at [111, 288] on div "button" at bounding box center [122, 285] width 244 height 13
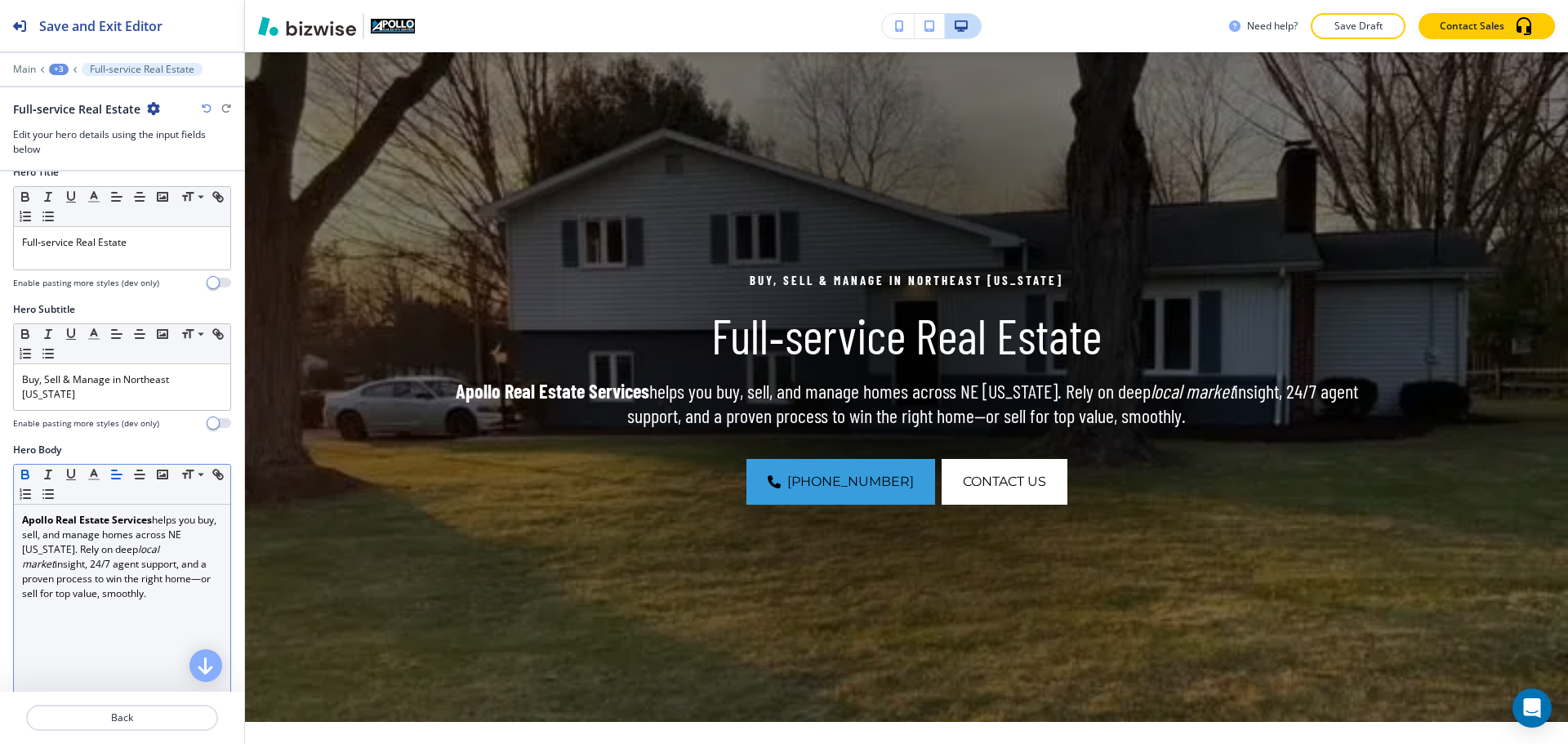
scroll to position [164, 0]
click at [198, 516] on p "Apollo Real Estate Services helps you buy, sell, and manage homes across NE Ohi…" at bounding box center [122, 553] width 200 height 88
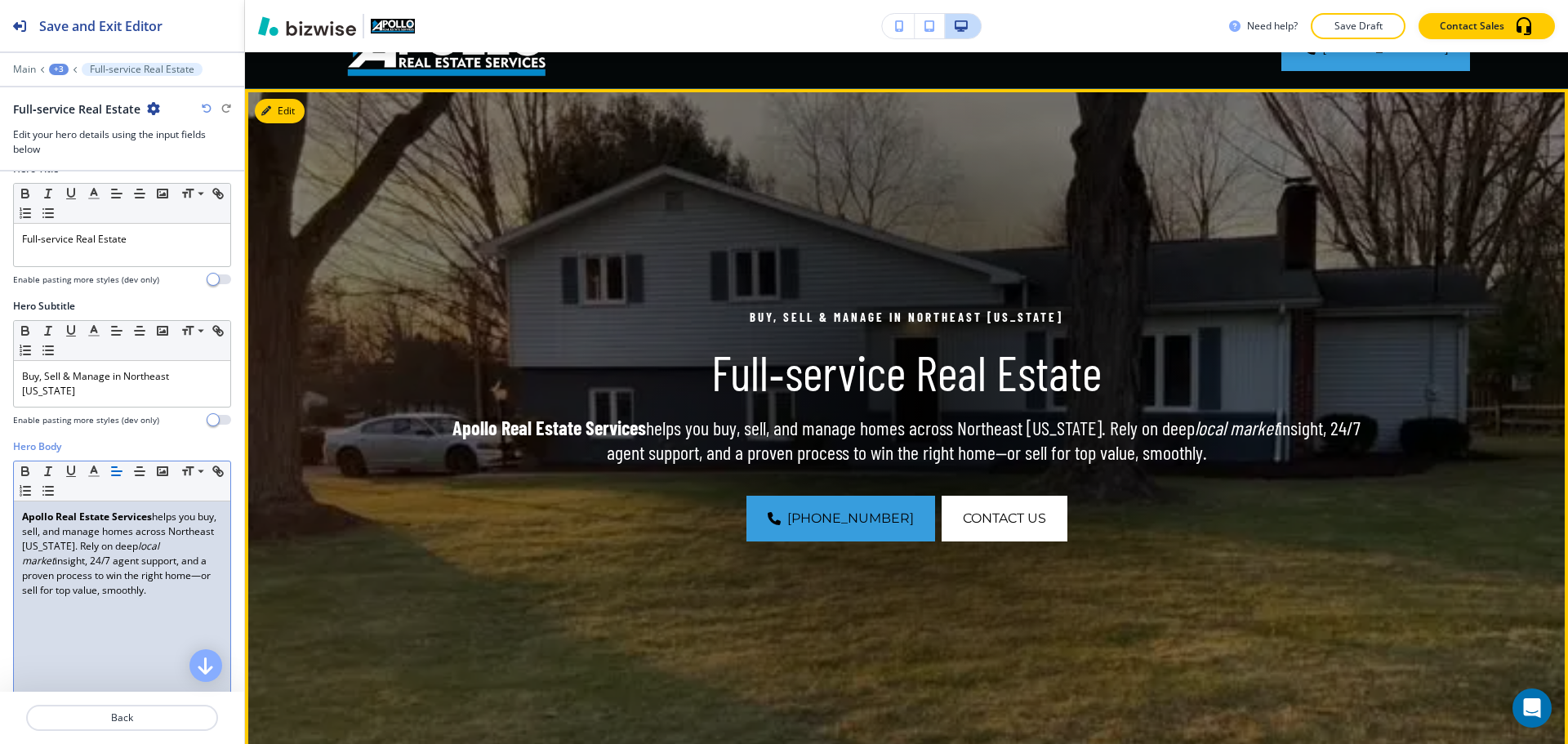
scroll to position [0, 0]
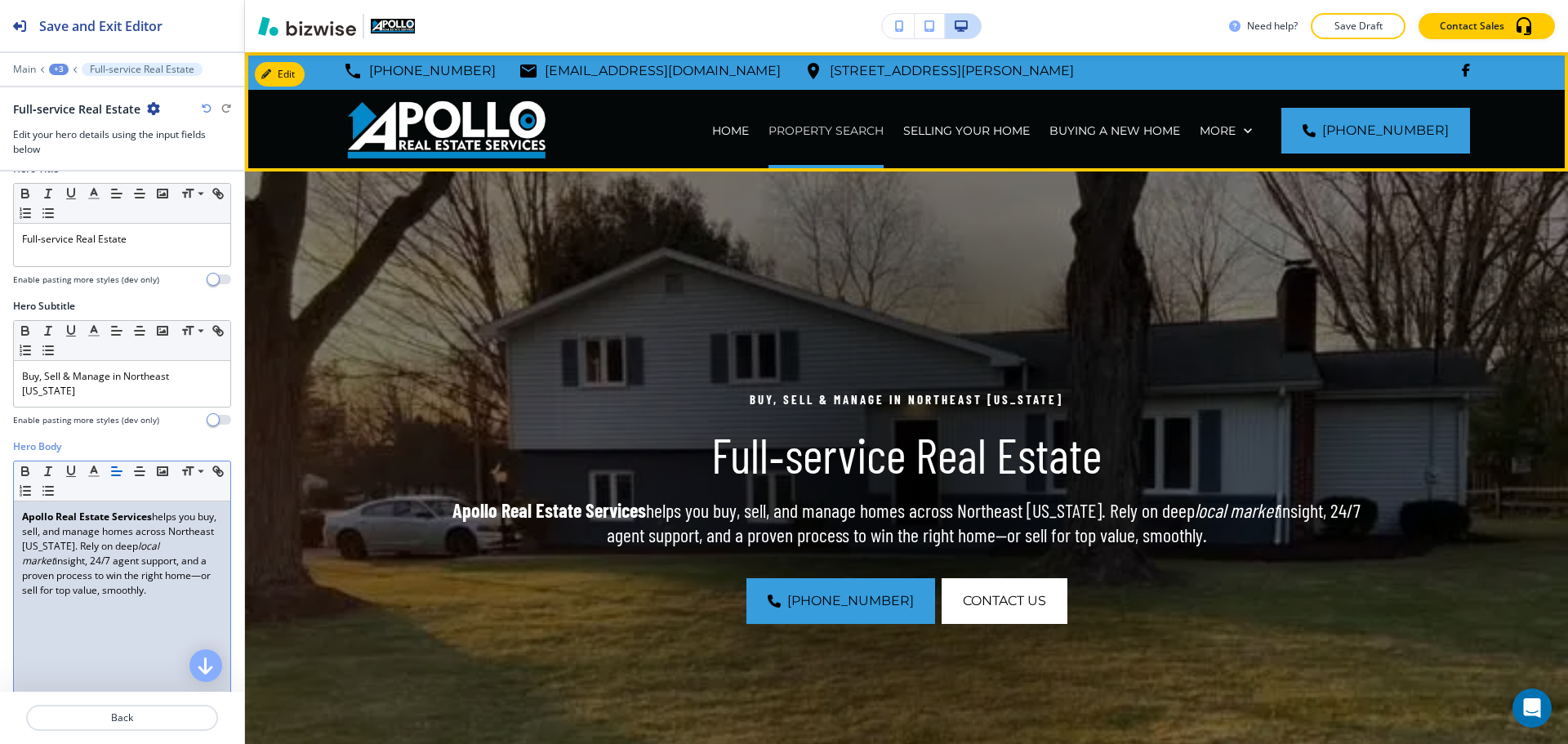
click at [872, 134] on p "PROPERTY SEARCH" at bounding box center [826, 130] width 116 height 17
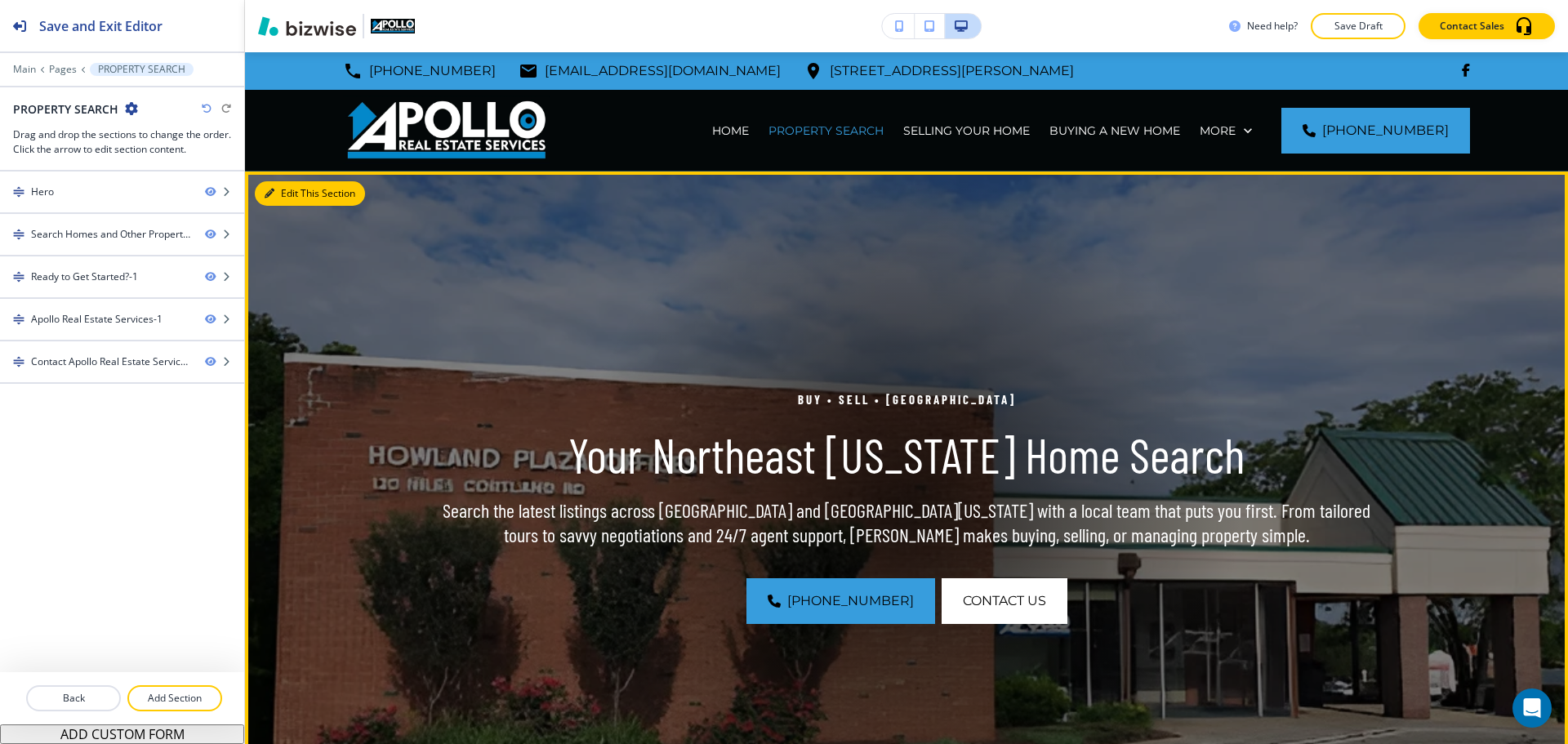
click at [266, 189] on icon "button" at bounding box center [269, 193] width 10 height 10
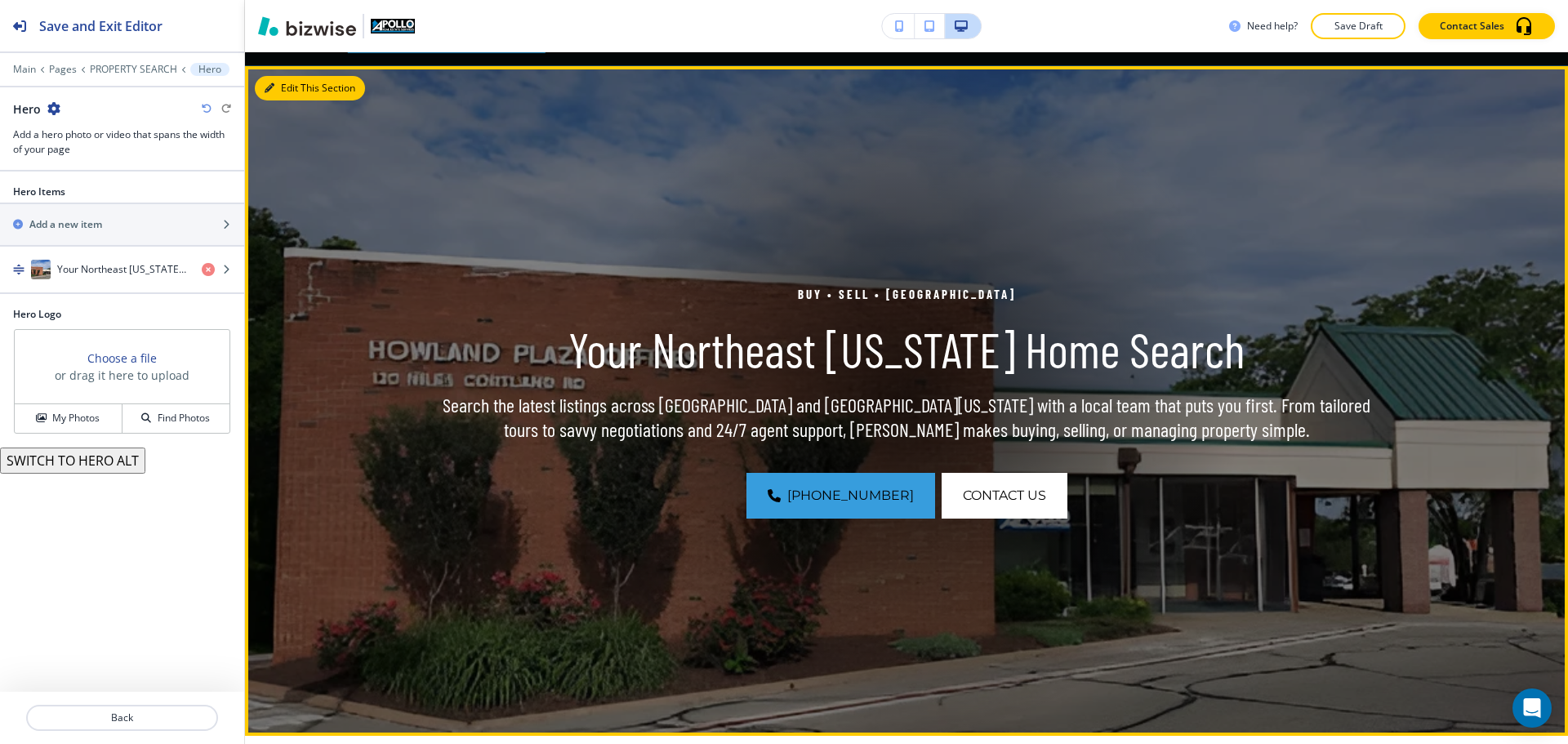
scroll to position [119, 0]
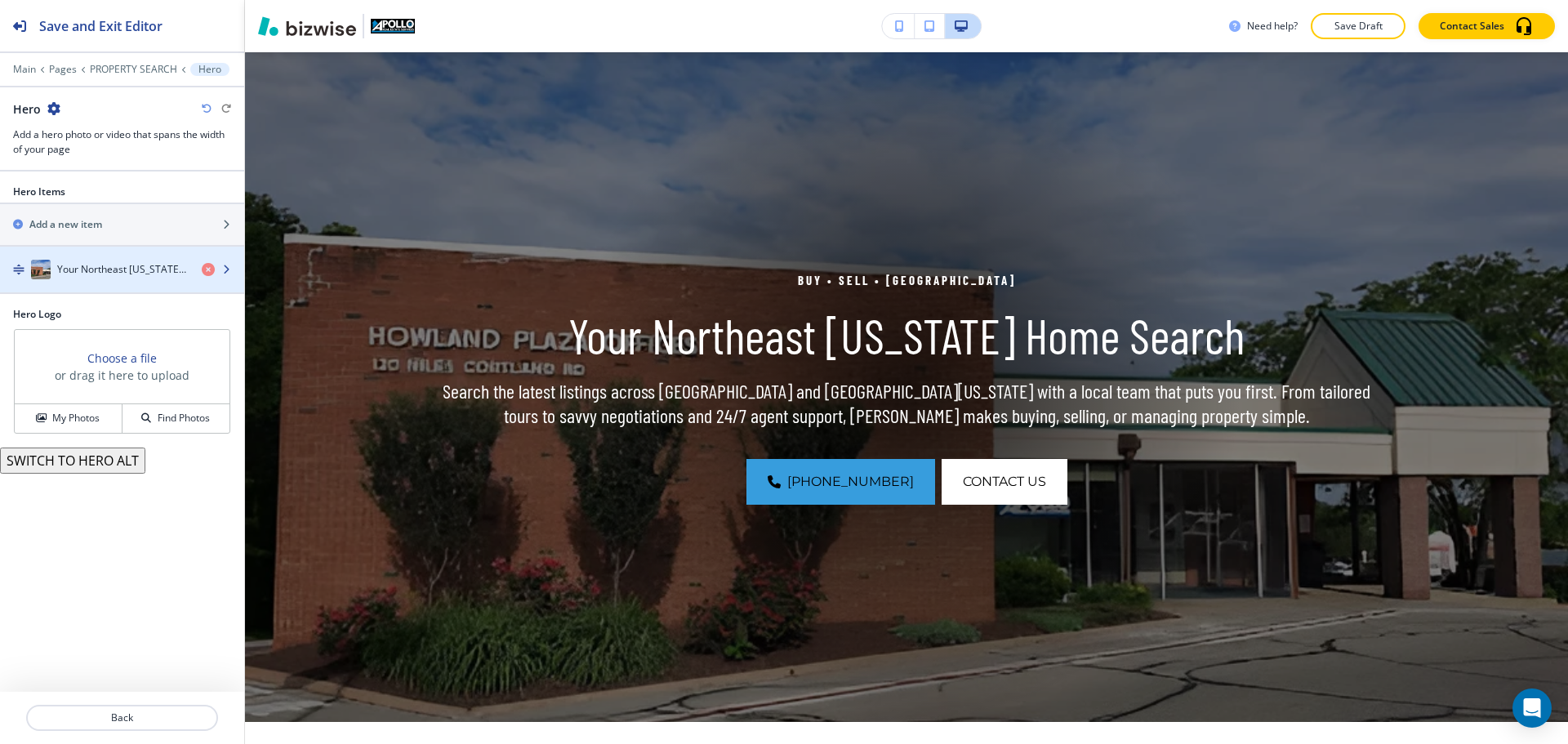
click at [95, 275] on h4 "Your Northeast Ohio Home Search" at bounding box center [123, 270] width 131 height 15
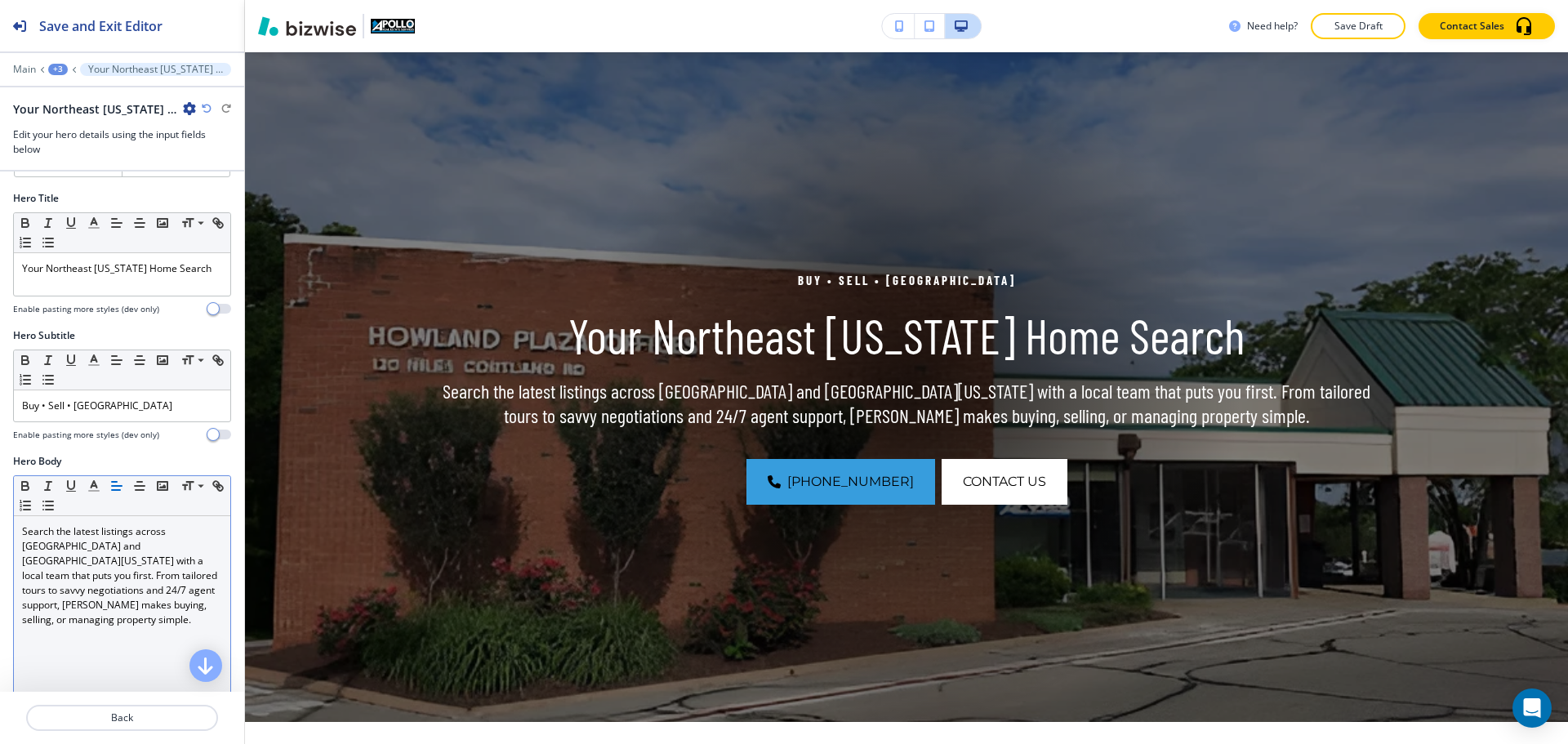
scroll to position [164, 0]
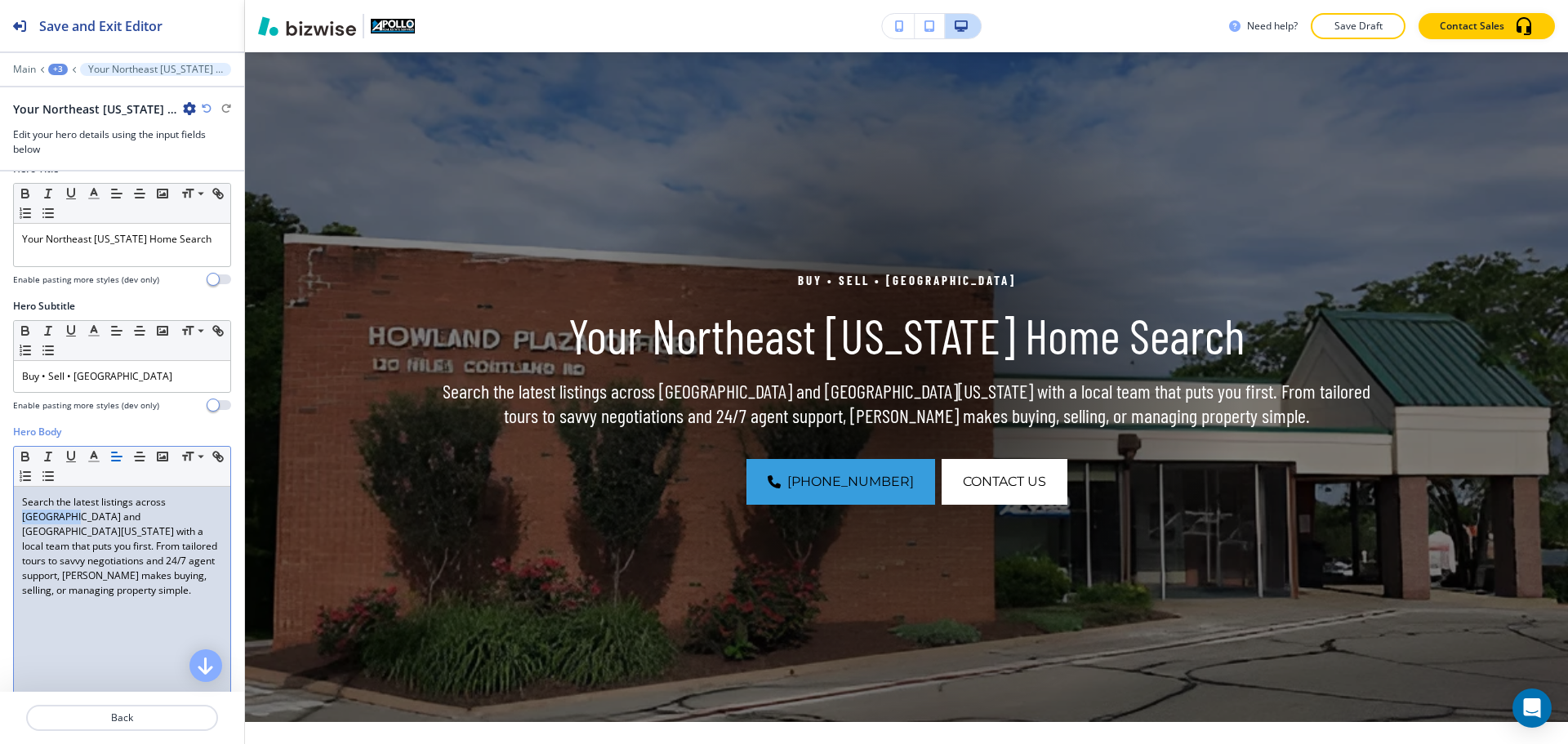
drag, startPoint x: 170, startPoint y: 504, endPoint x: 39, endPoint y: 523, distance: 132.4
click at [39, 523] on p "Search the latest listings across Warren and Northeast Ohio with a local team t…" at bounding box center [122, 546] width 200 height 103
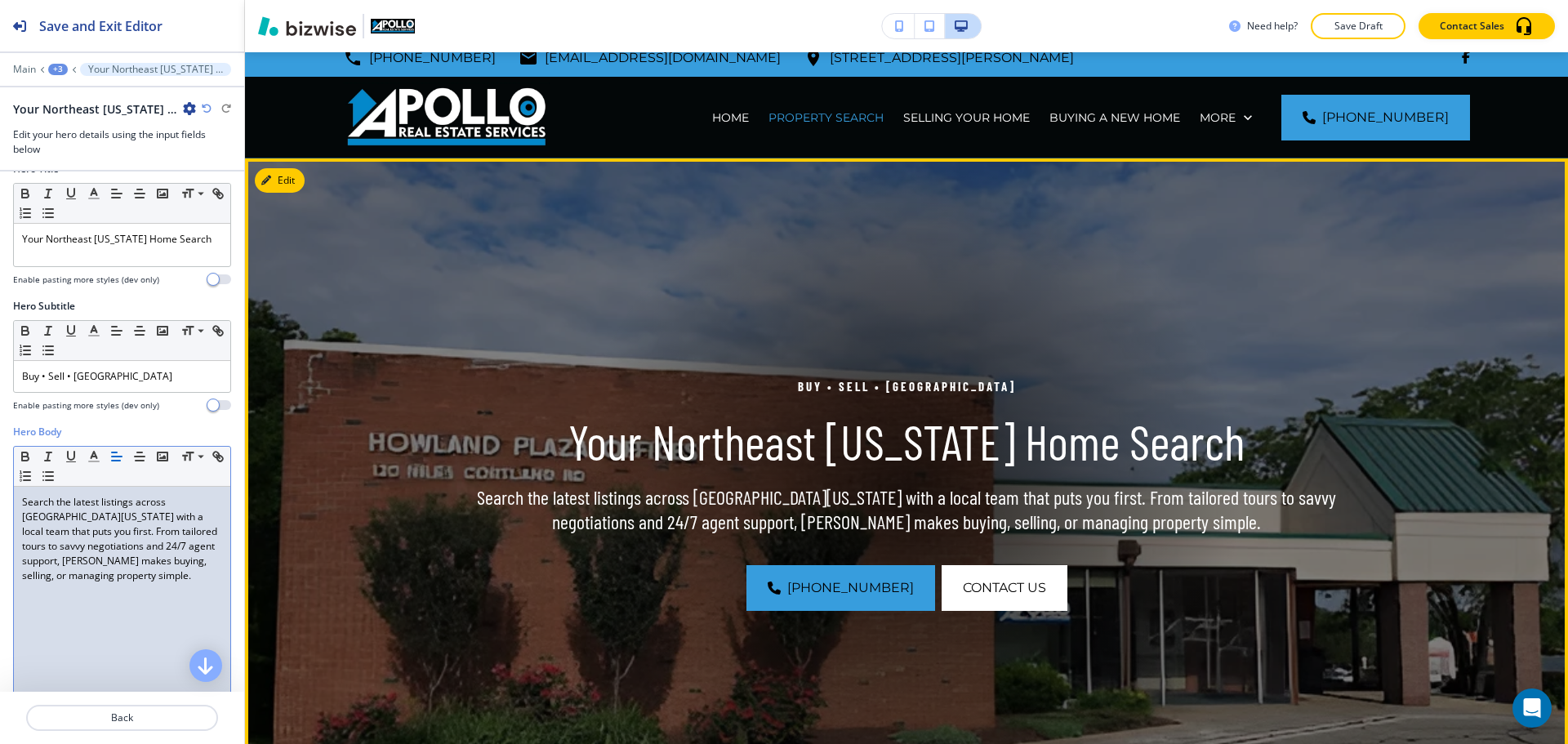
scroll to position [0, 0]
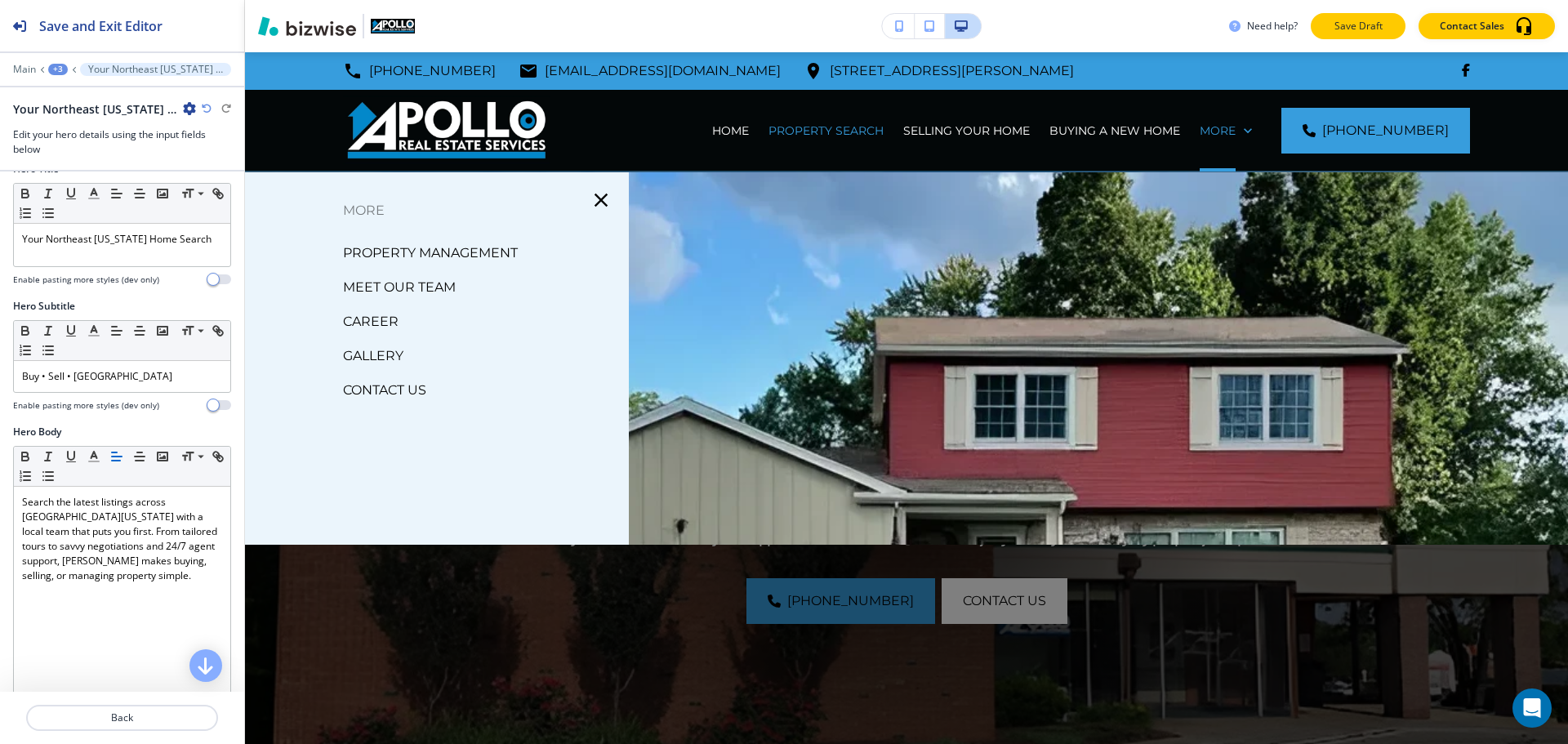
click at [1337, 31] on p "Save Draft" at bounding box center [1359, 25] width 53 height 15
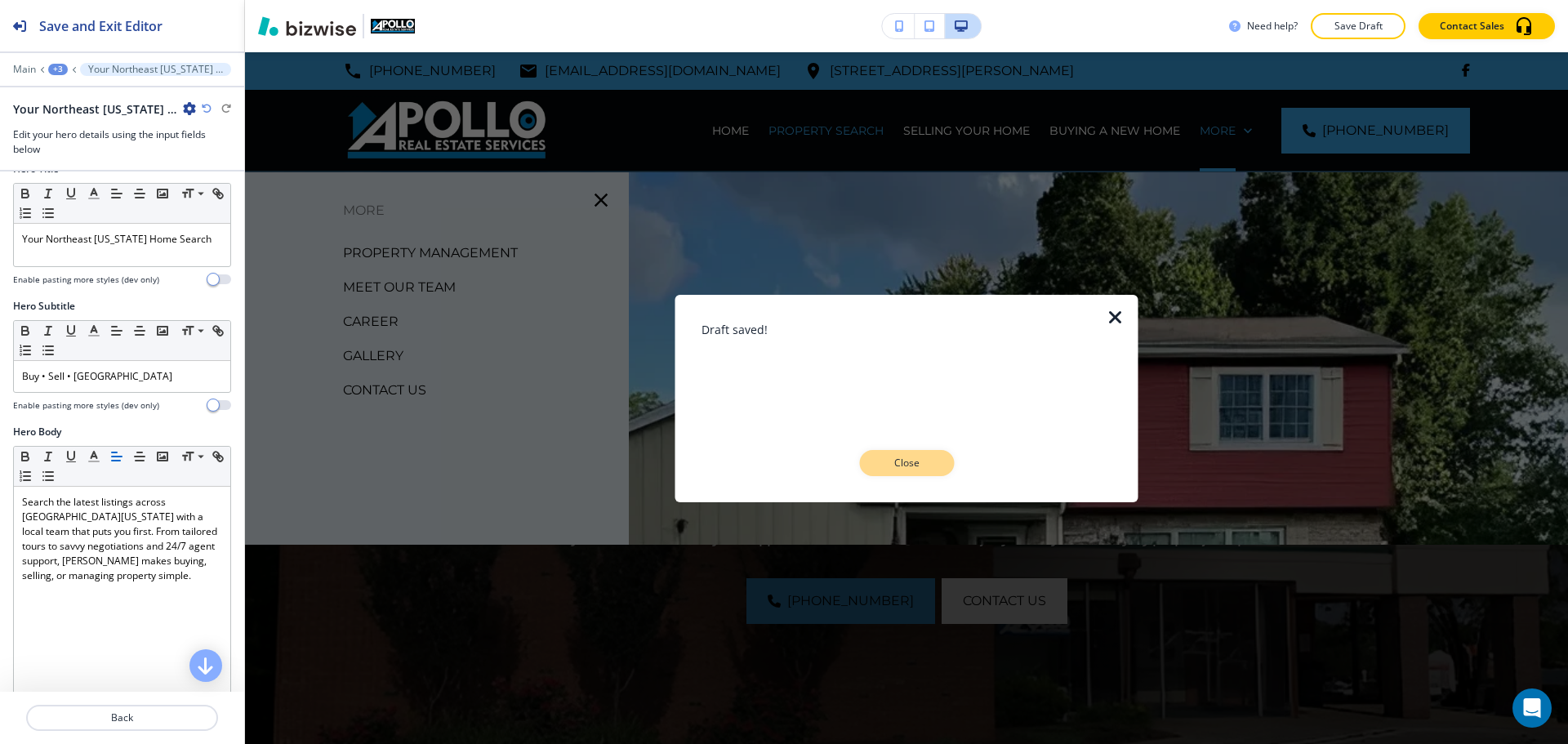
click at [895, 460] on p "Close" at bounding box center [907, 463] width 53 height 15
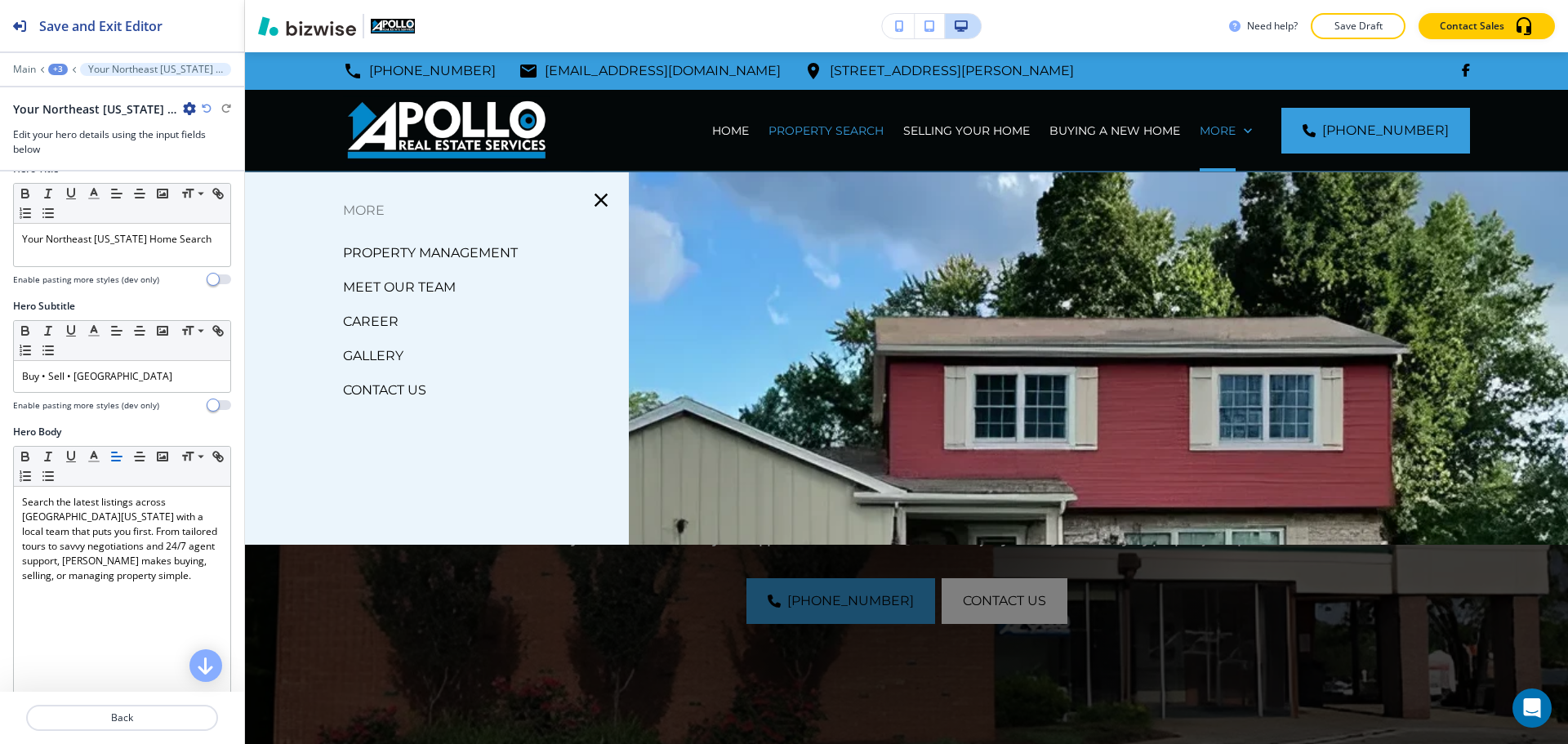
click at [426, 389] on p "CONTACT US" at bounding box center [384, 390] width 83 height 25
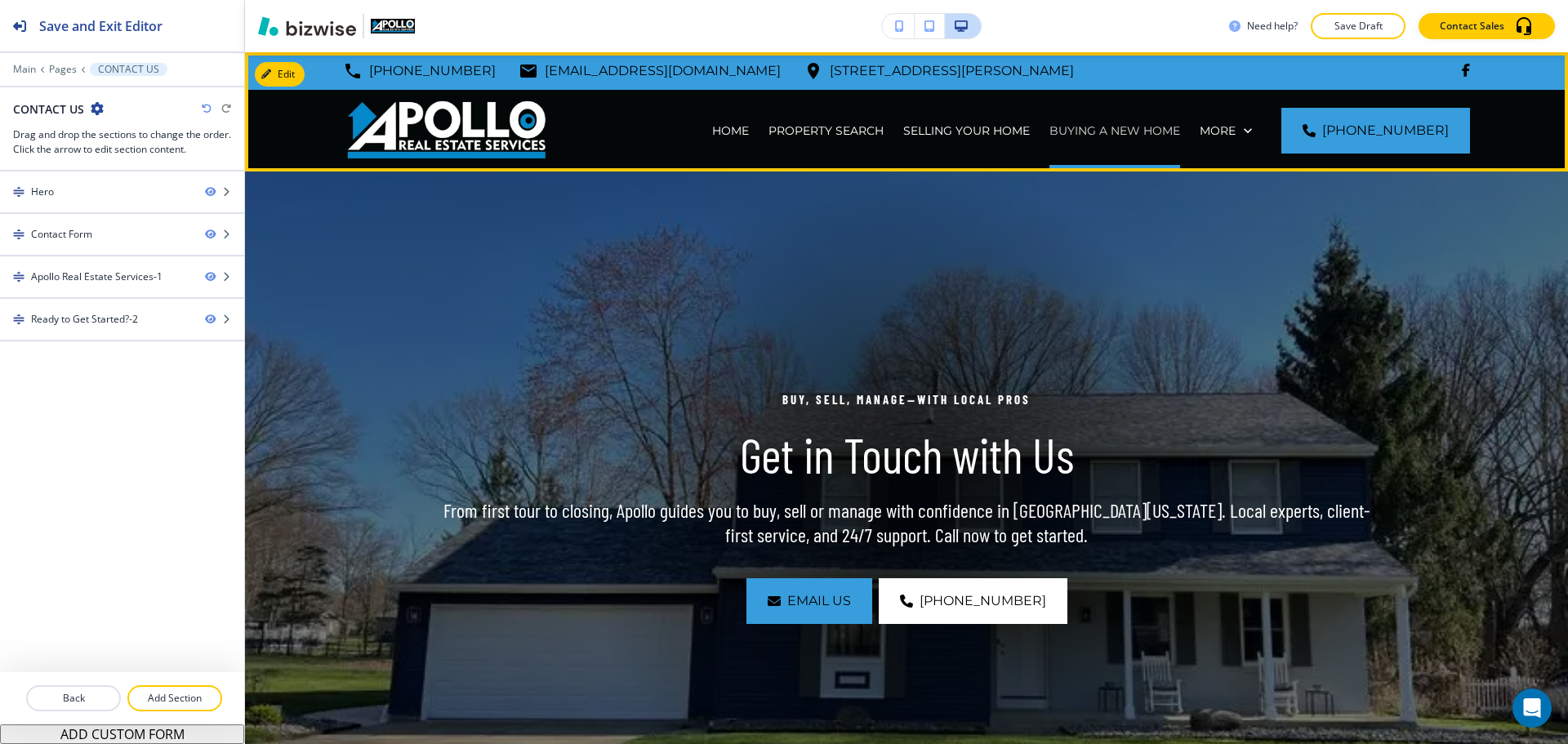
click at [1134, 136] on p "BUYING A NEW HOME" at bounding box center [1114, 130] width 130 height 17
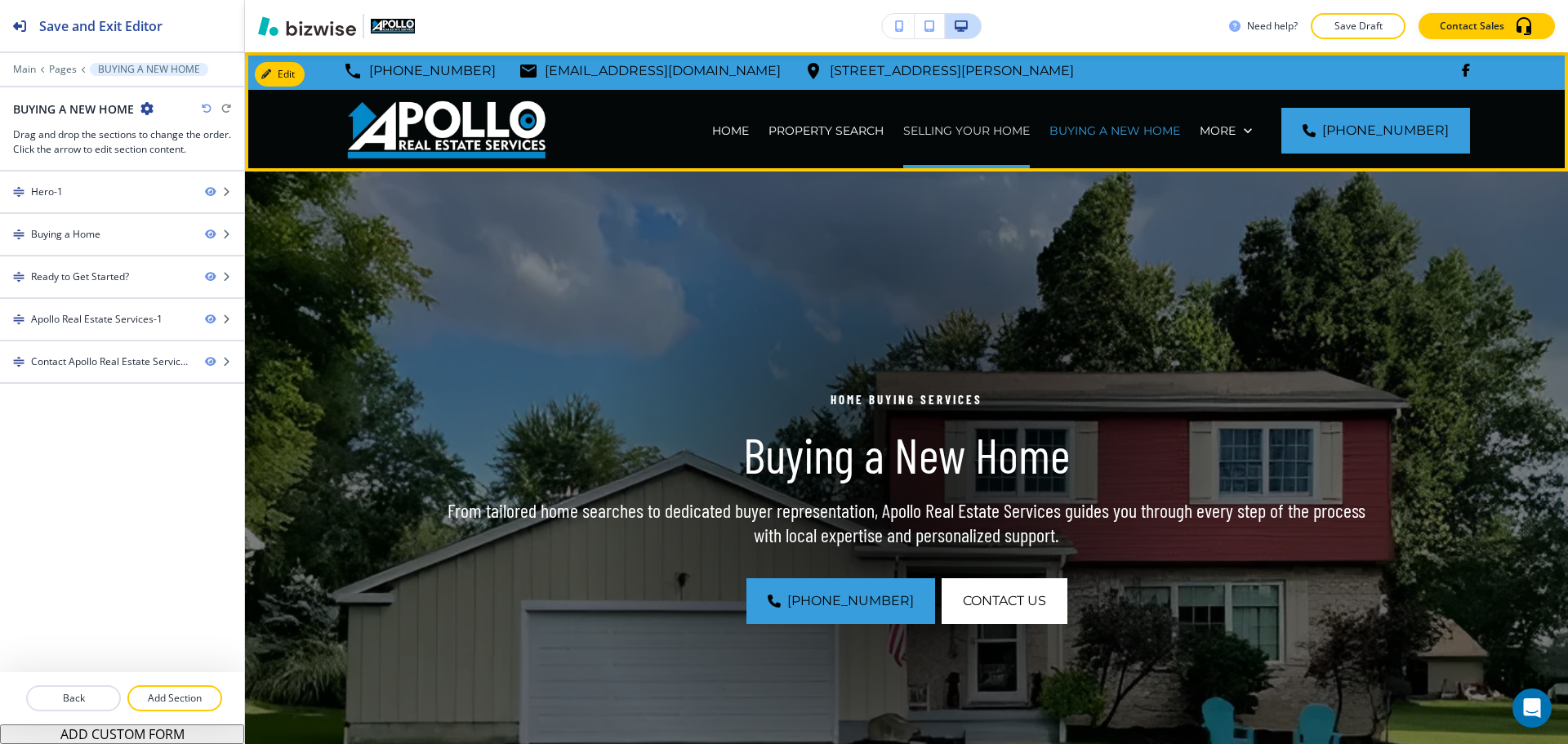
click at [1016, 129] on p "SELLING YOUR HOME" at bounding box center [967, 130] width 127 height 17
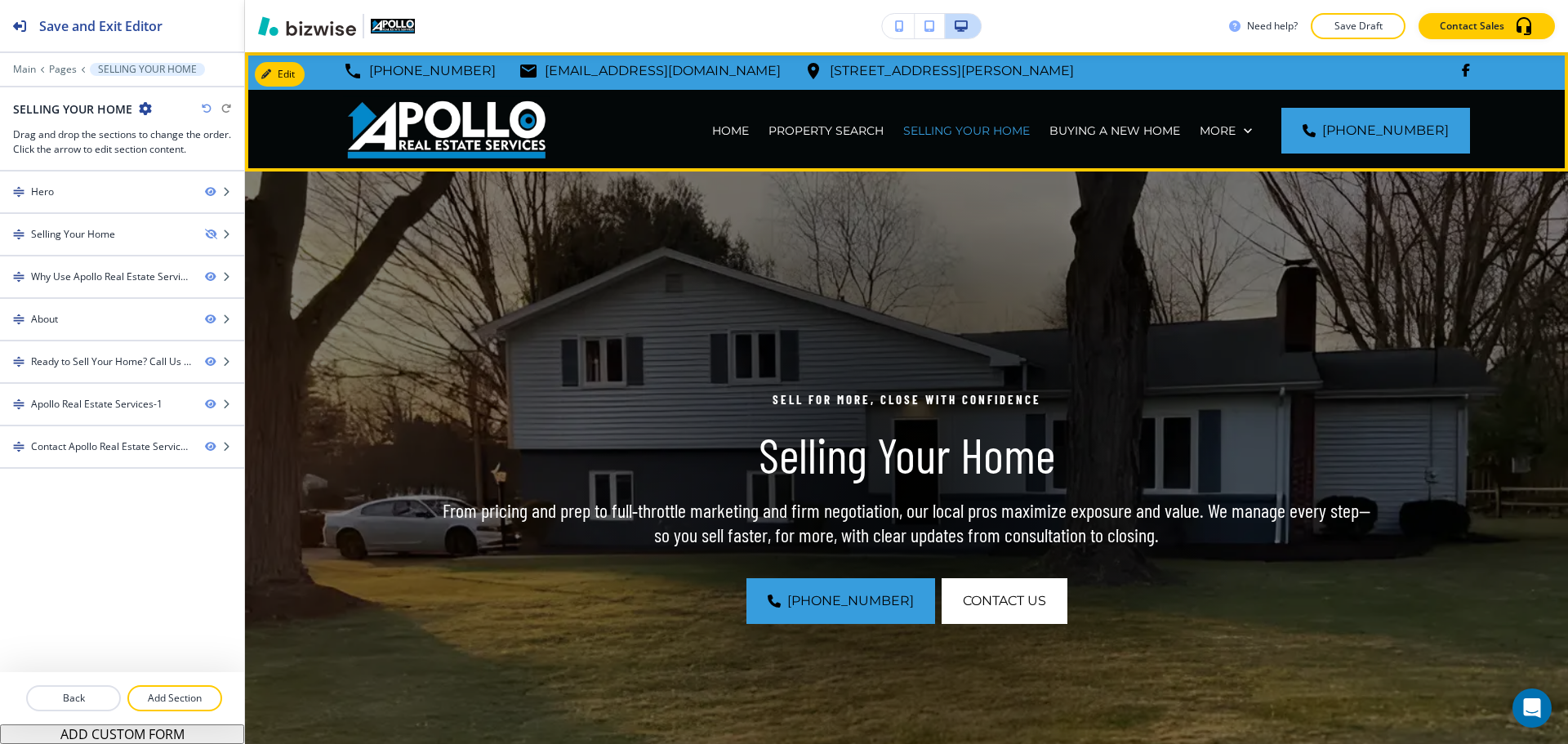
click at [870, 139] on div "PROPERTY SEARCH" at bounding box center [826, 130] width 135 height 81
click at [872, 123] on p "PROPERTY SEARCH" at bounding box center [826, 130] width 116 height 17
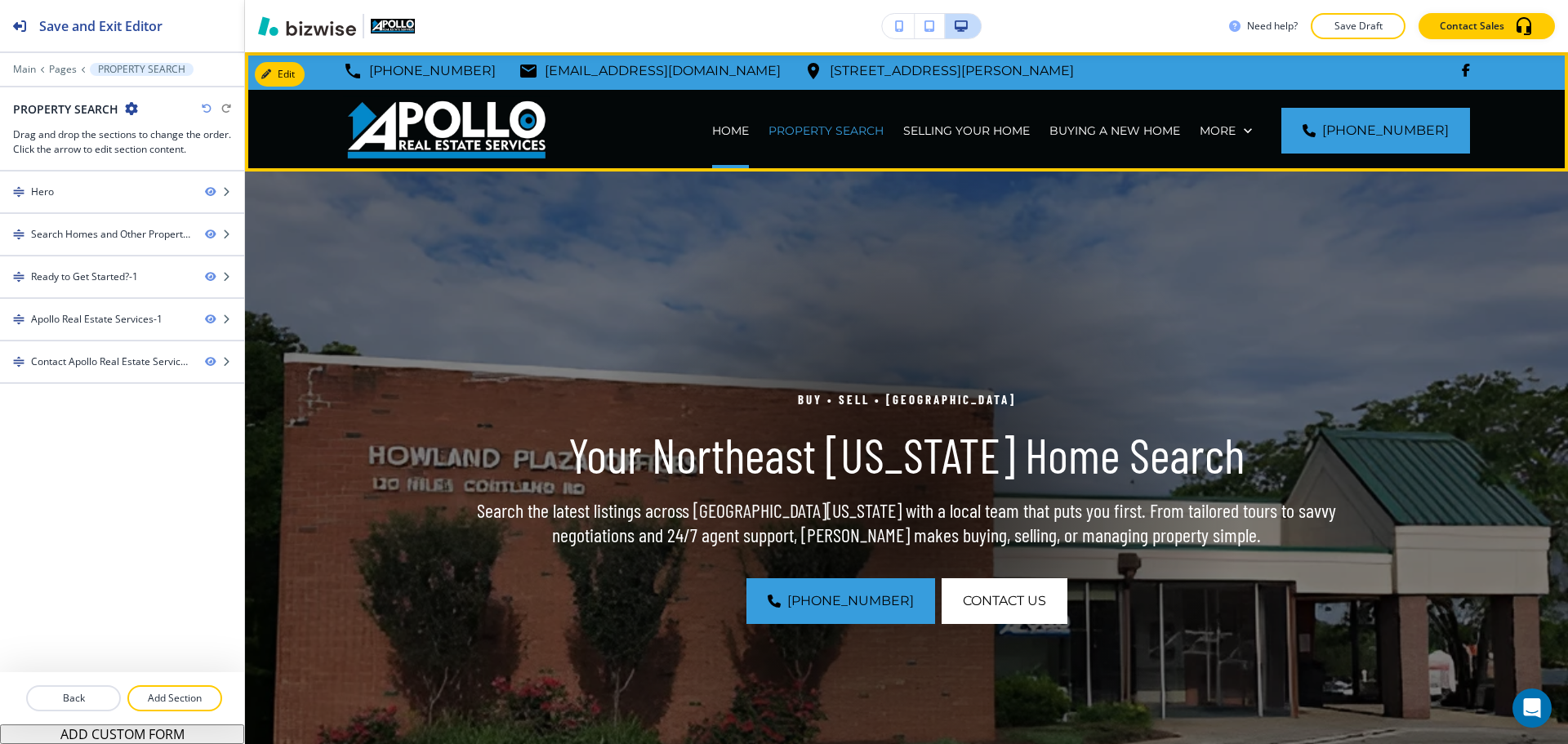
click at [725, 128] on div "HOME" at bounding box center [730, 130] width 56 height 17
click at [740, 127] on p "HOME" at bounding box center [731, 130] width 37 height 17
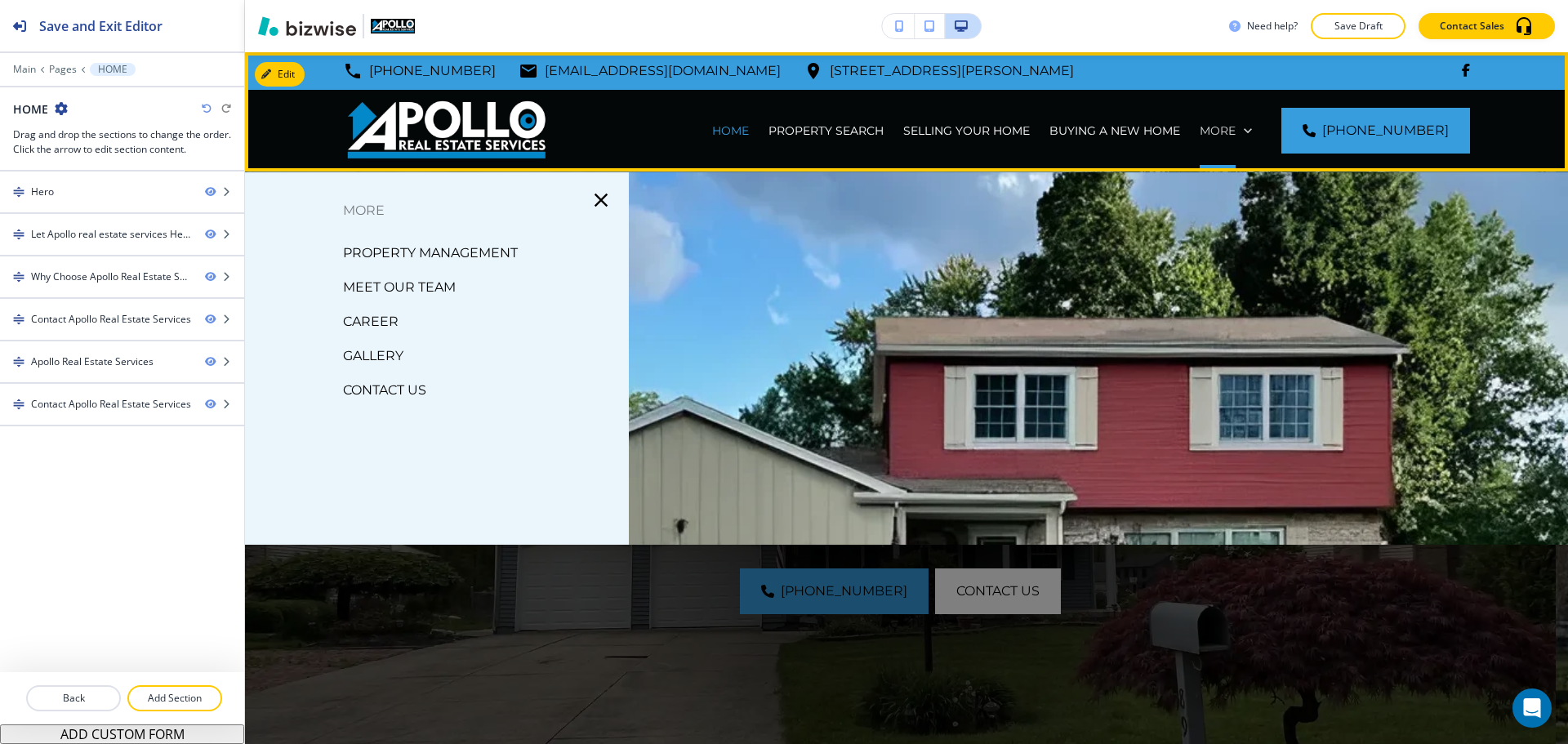
click at [1252, 128] on div "More" at bounding box center [1227, 130] width 53 height 17
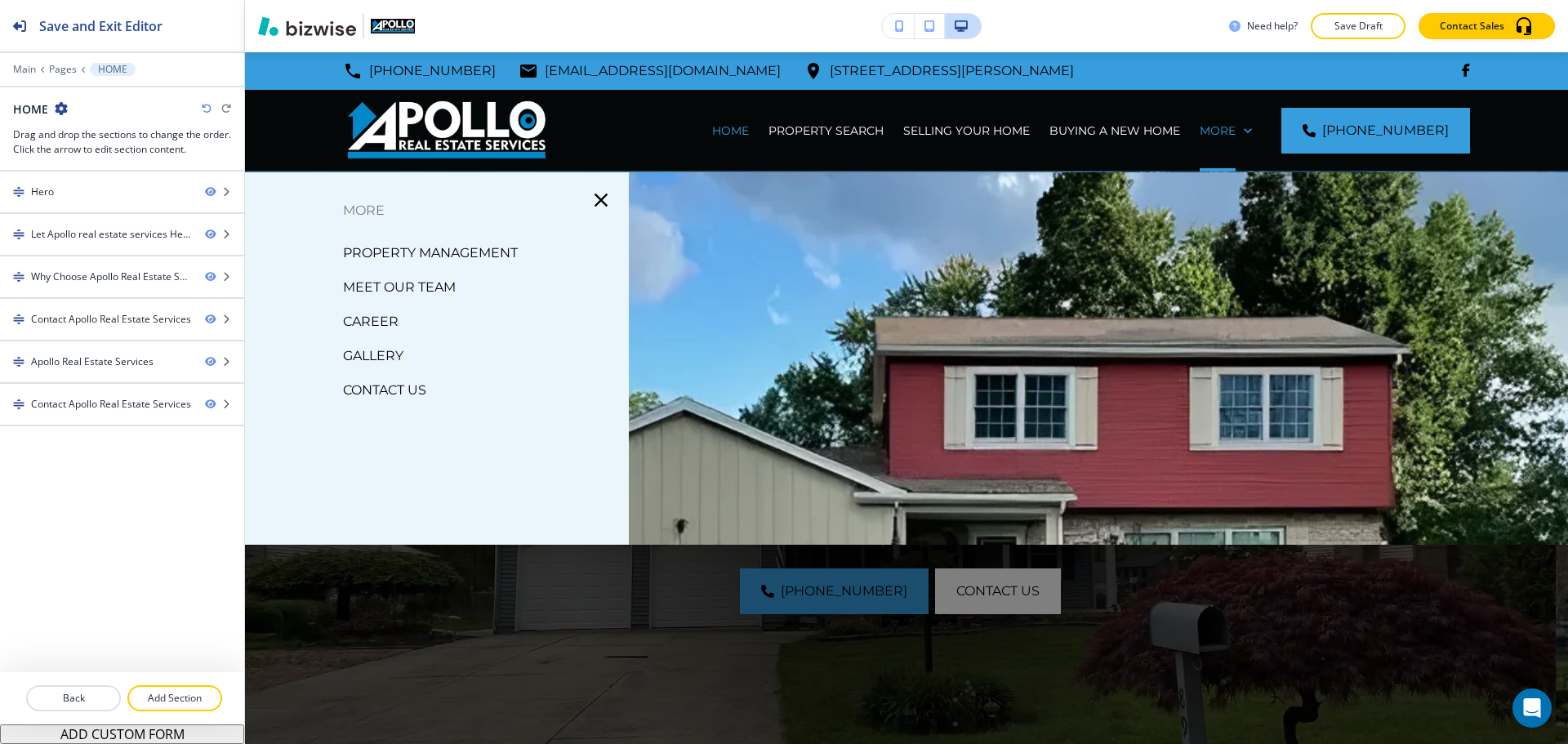
click at [454, 250] on p "PROPERTY MANAGEMENT" at bounding box center [431, 253] width 175 height 25
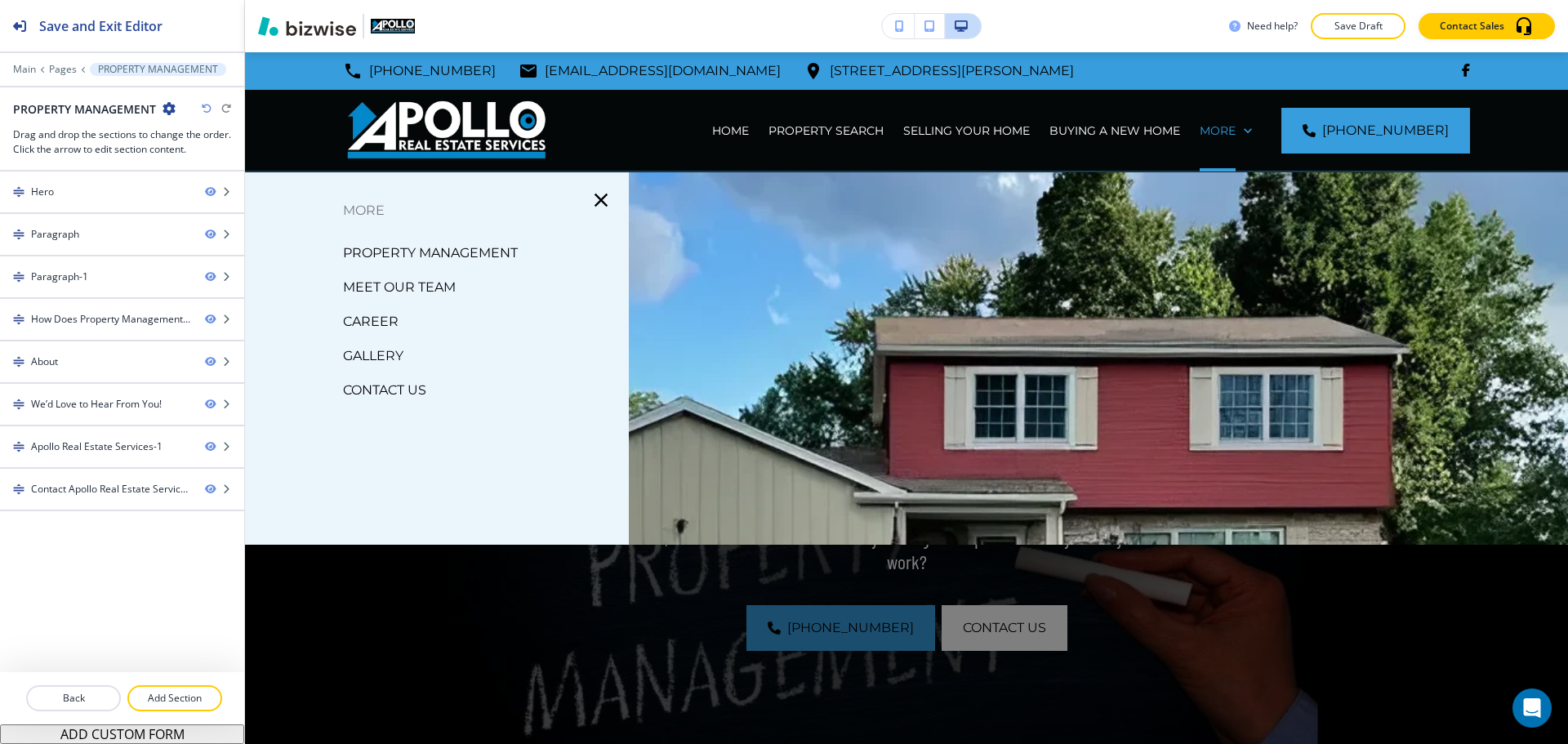
click at [419, 278] on p "MEET OUR TEAM" at bounding box center [399, 287] width 113 height 25
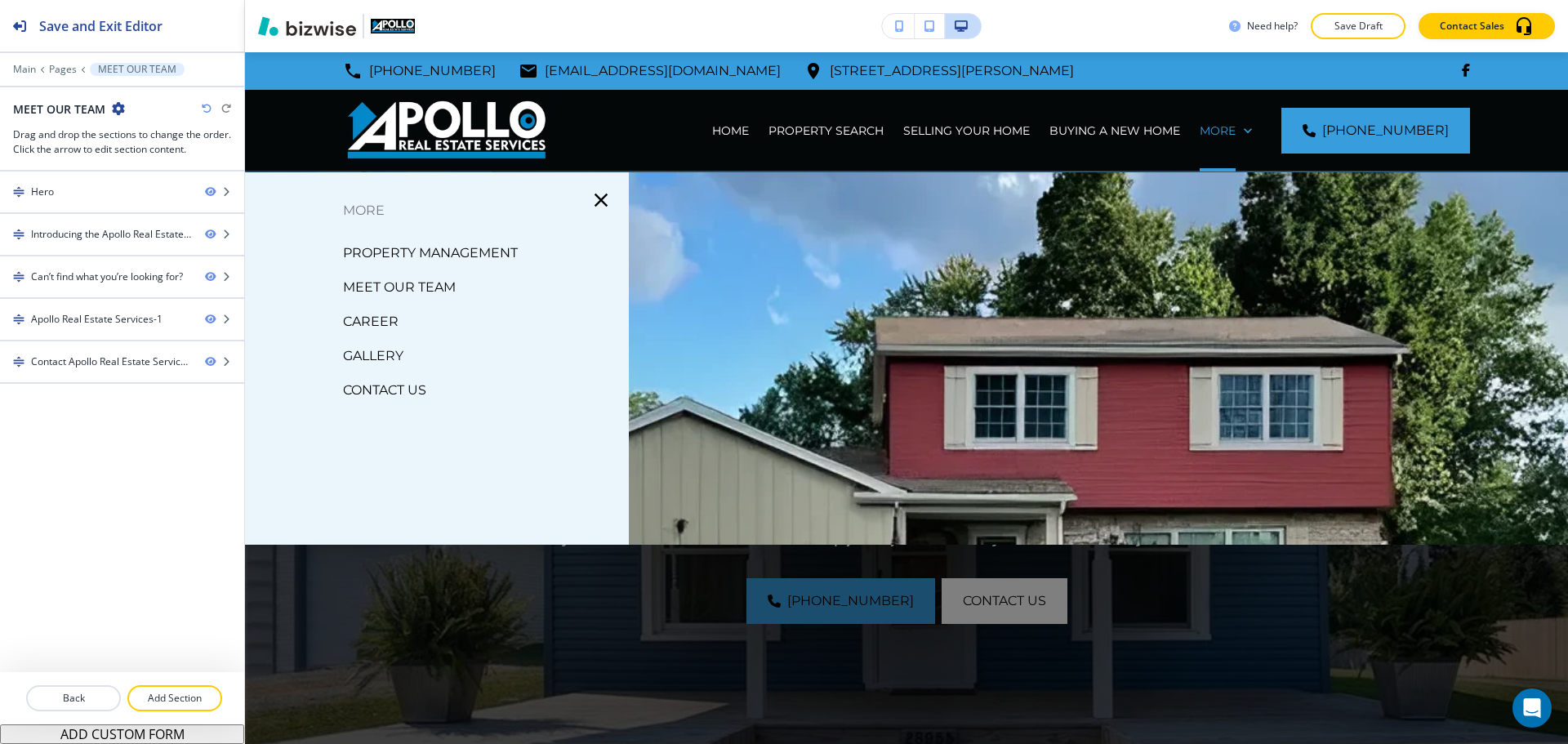
click at [405, 258] on p "PROPERTY MANAGEMENT" at bounding box center [431, 253] width 175 height 25
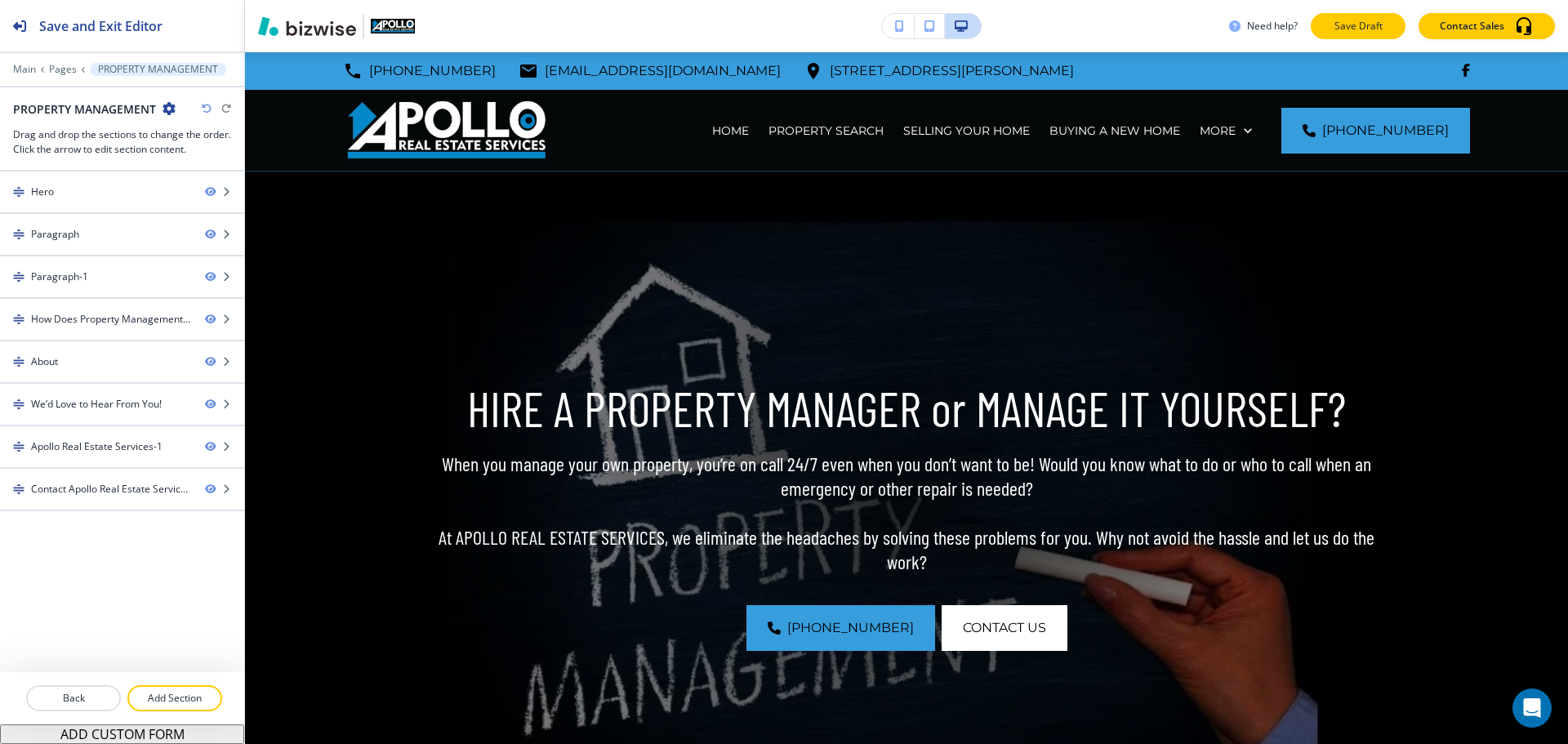
click at [1351, 36] on button "Save Draft" at bounding box center [1359, 26] width 95 height 26
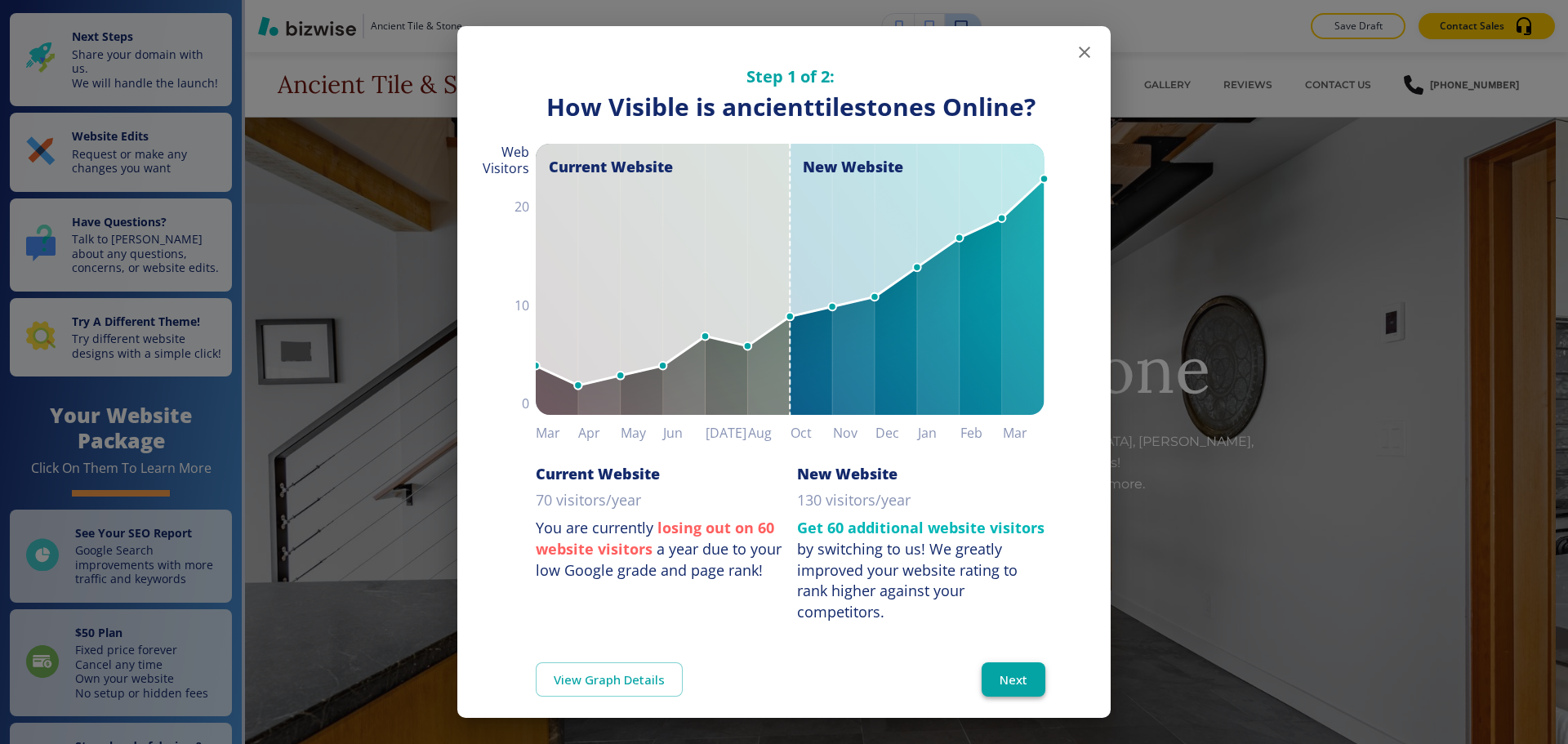
click at [1009, 665] on button "Next" at bounding box center [1014, 679] width 64 height 34
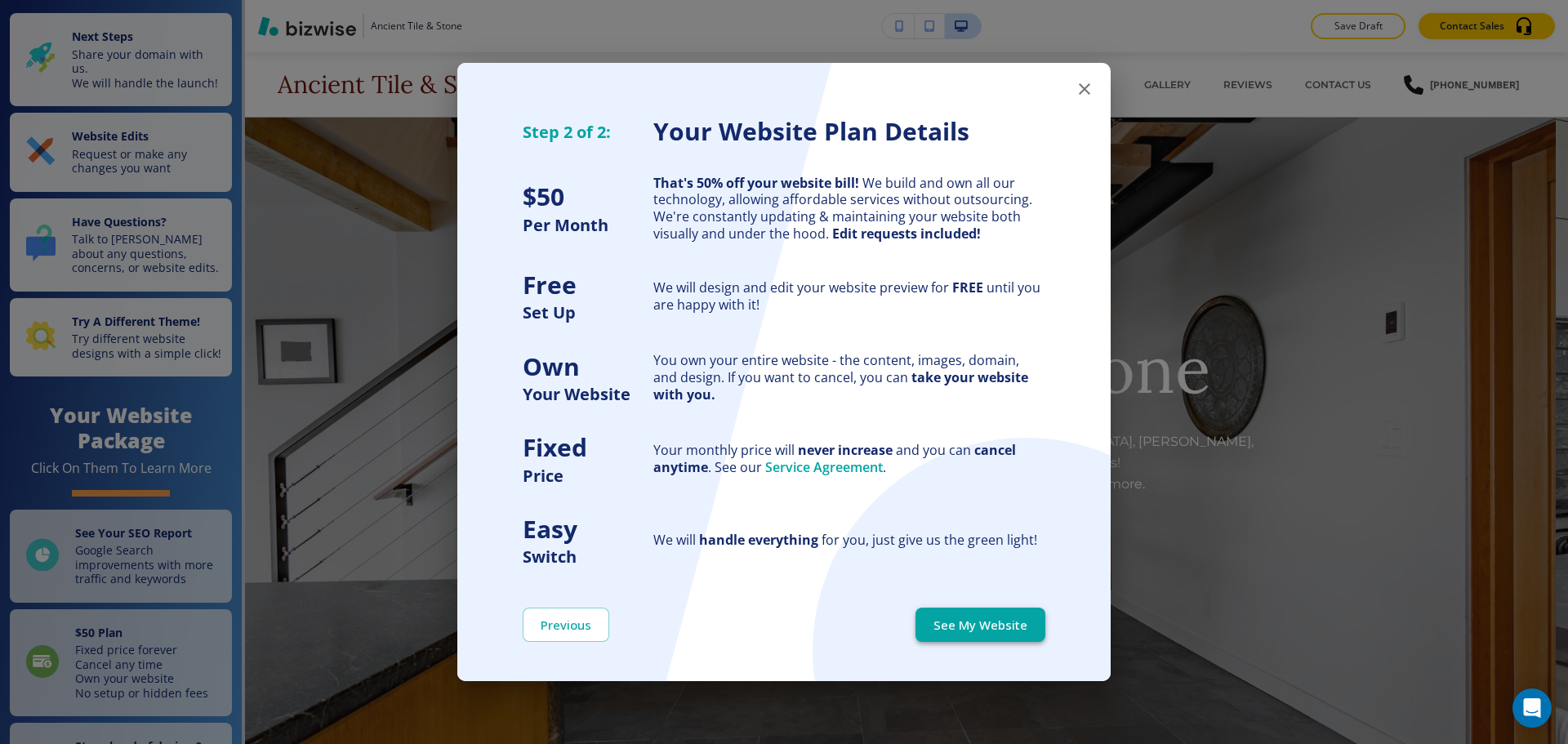
click at [1009, 608] on button "See My Website" at bounding box center [981, 624] width 130 height 34
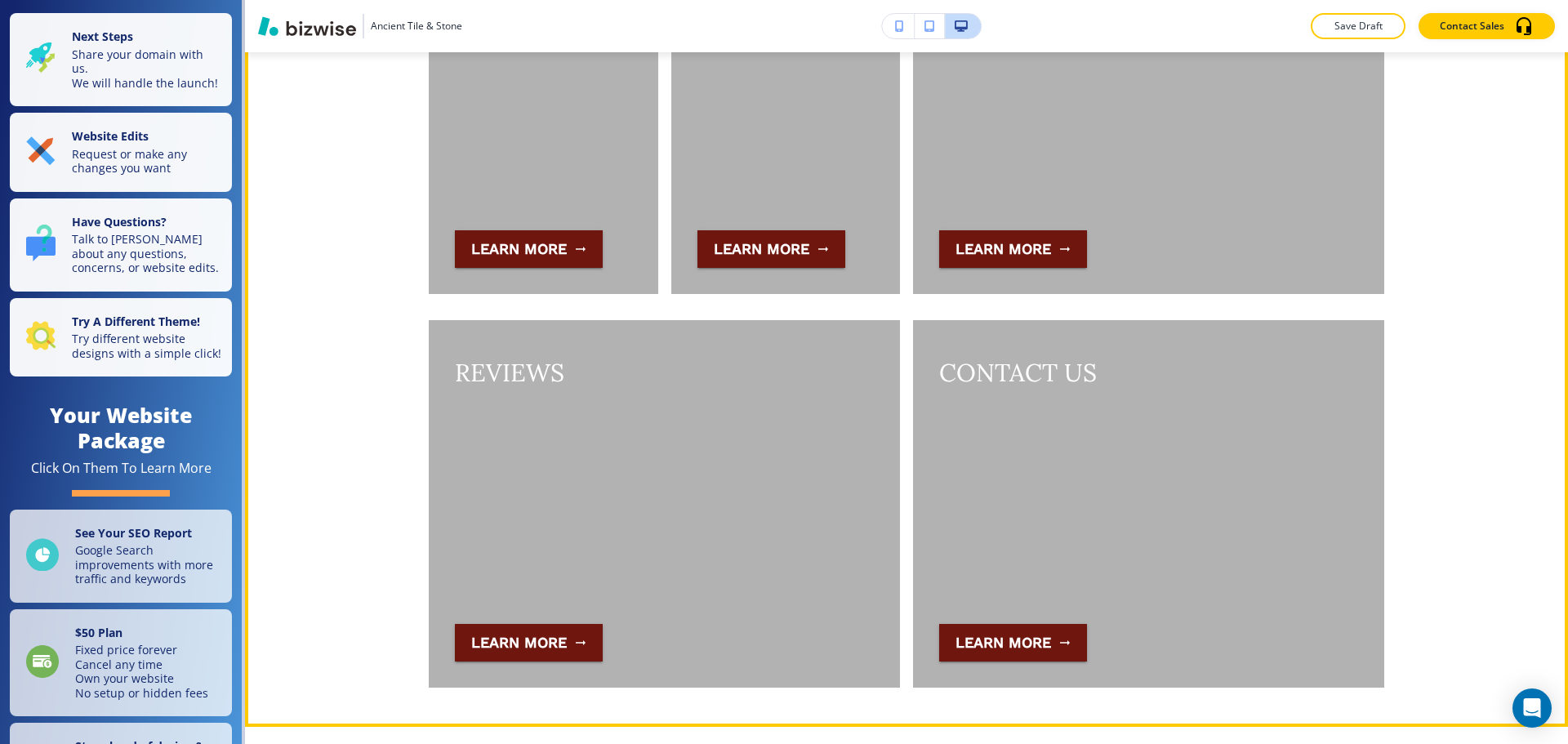
scroll to position [3593, 0]
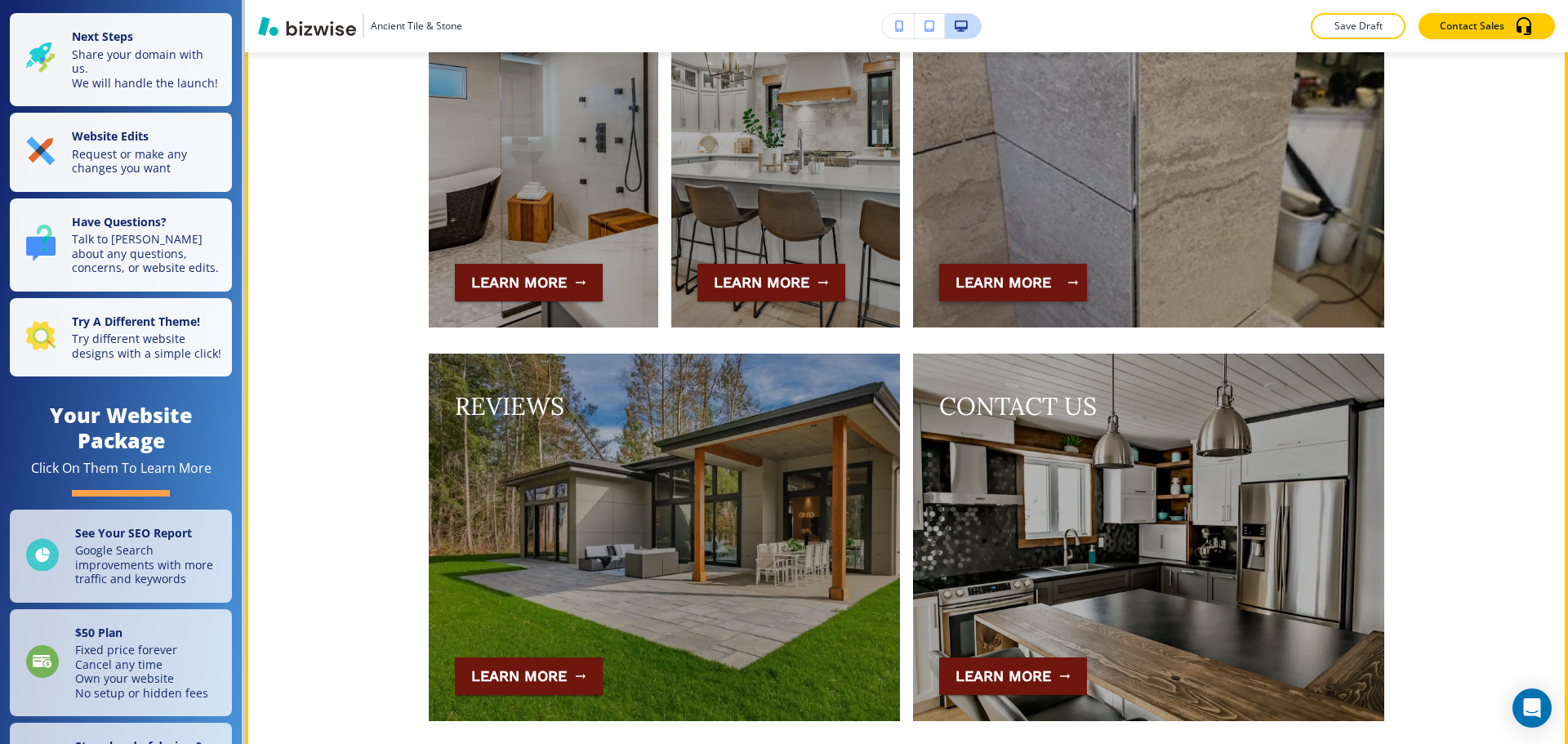
click at [1066, 275] on icon "button" at bounding box center [1073, 282] width 15 height 15
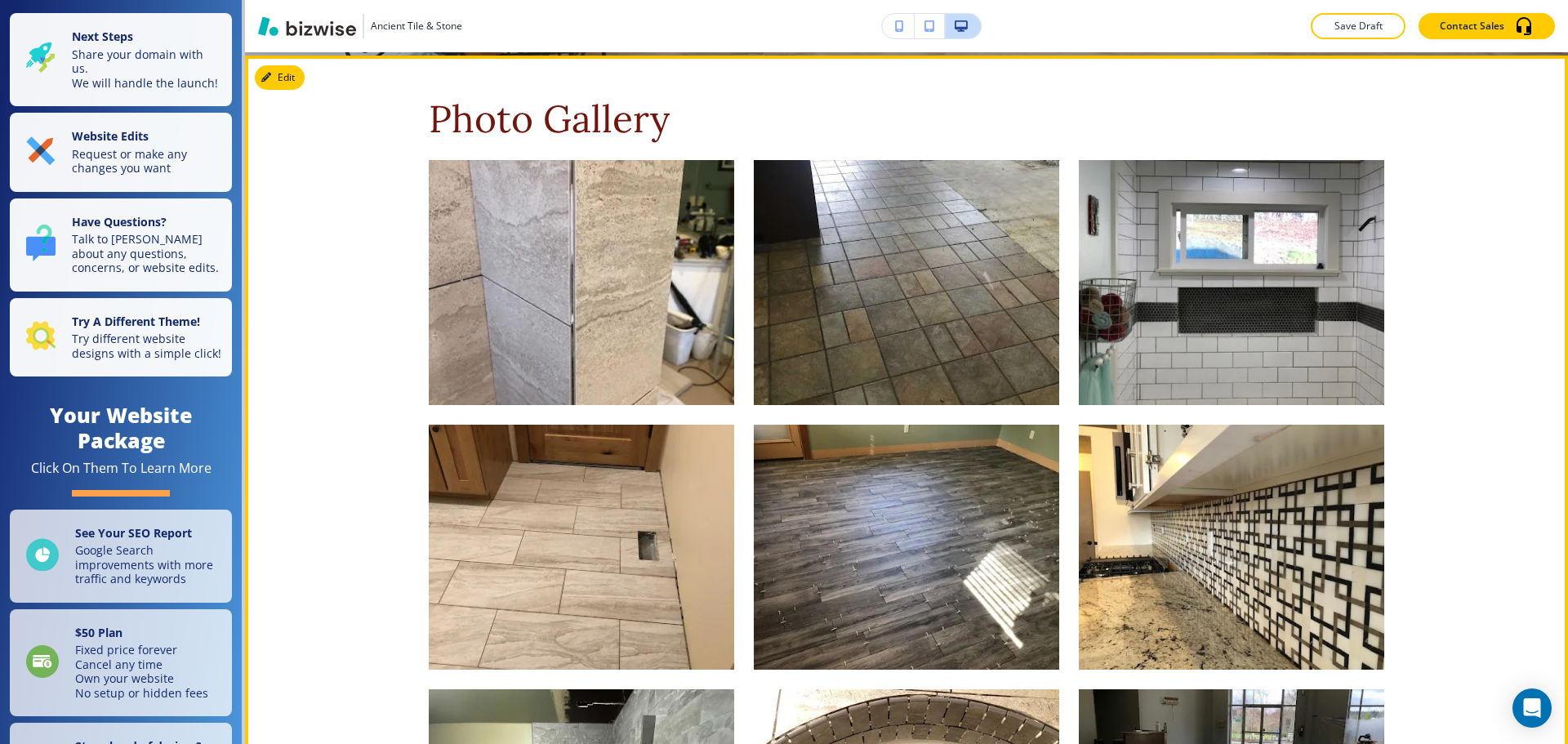
scroll to position [735, 0]
click at [278, 80] on button "Edit This Section" at bounding box center [310, 79] width 110 height 25
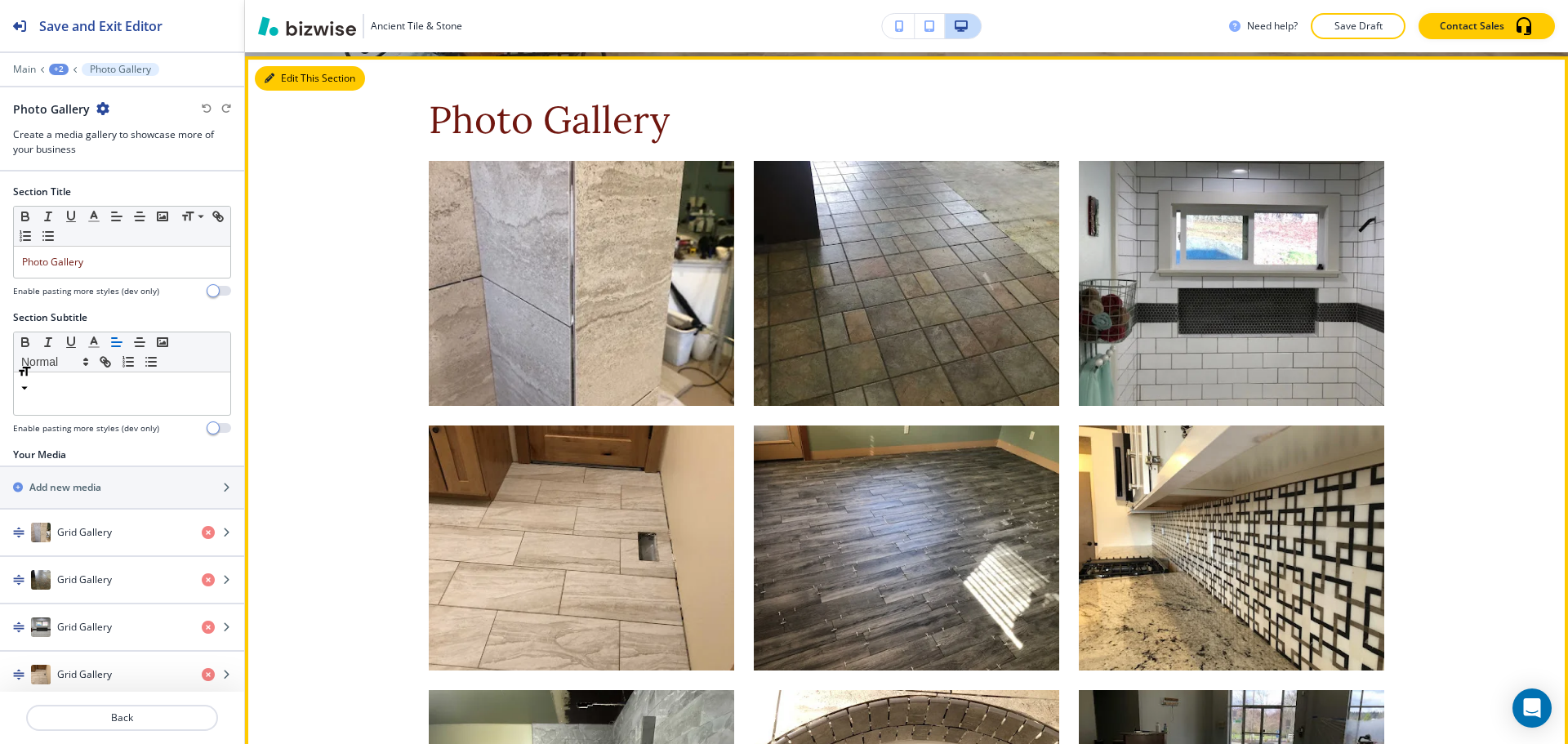
scroll to position [739, 0]
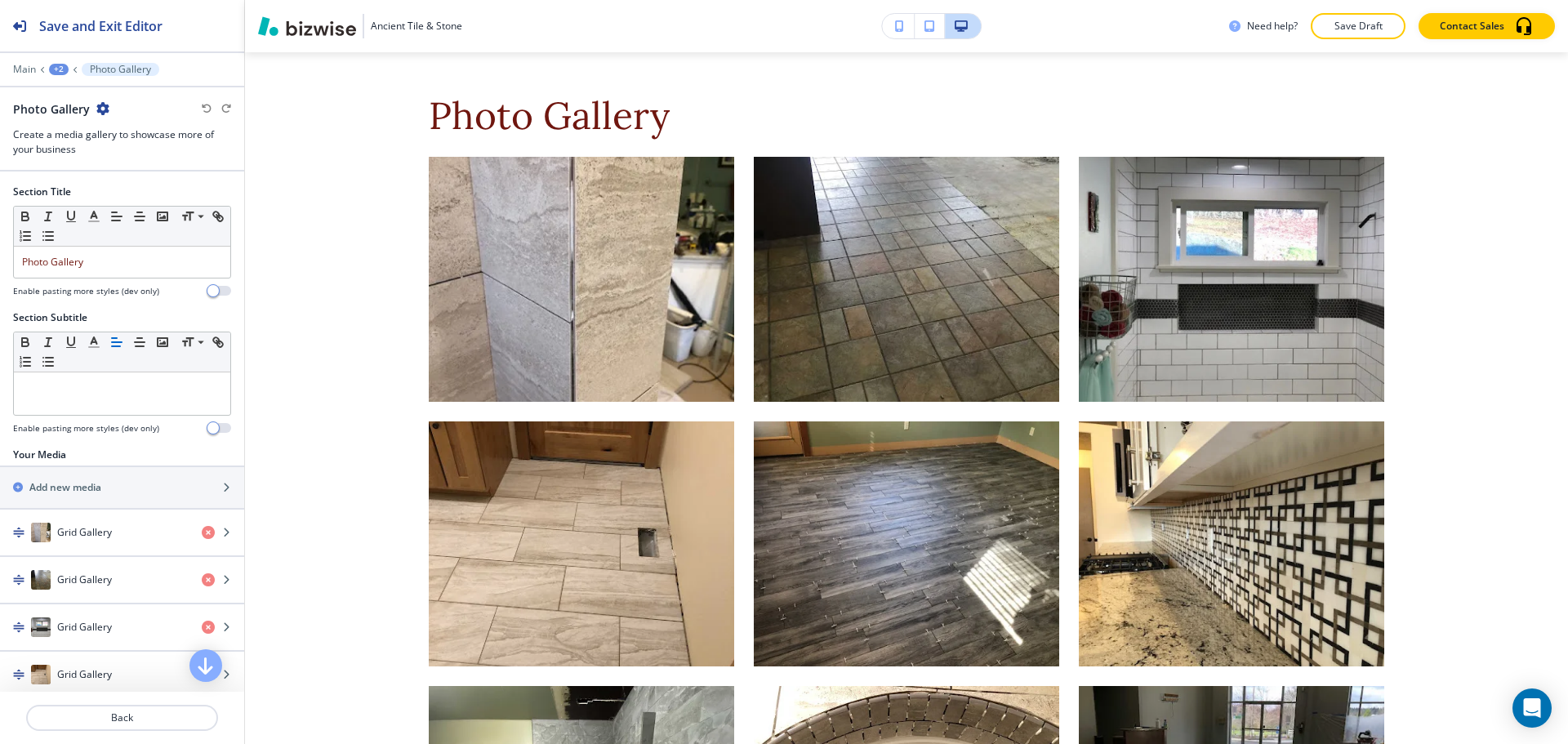
click at [54, 75] on div "Main +2 Photo Gallery" at bounding box center [122, 69] width 218 height 13
click at [55, 67] on div "+2" at bounding box center [59, 69] width 19 height 11
click at [74, 116] on button "GALLERY" at bounding box center [101, 125] width 104 height 30
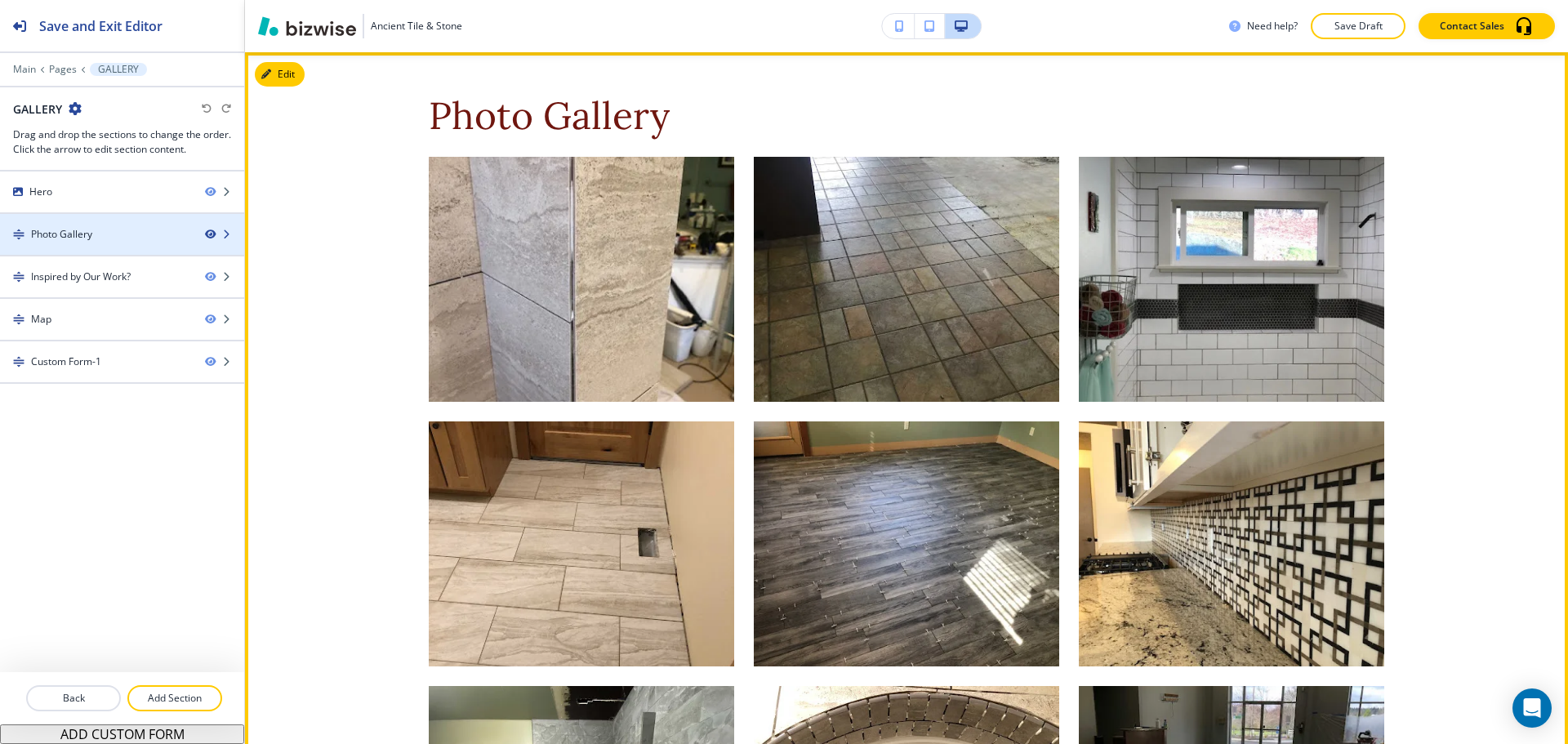
click at [211, 230] on icon "button" at bounding box center [209, 234] width 10 height 10
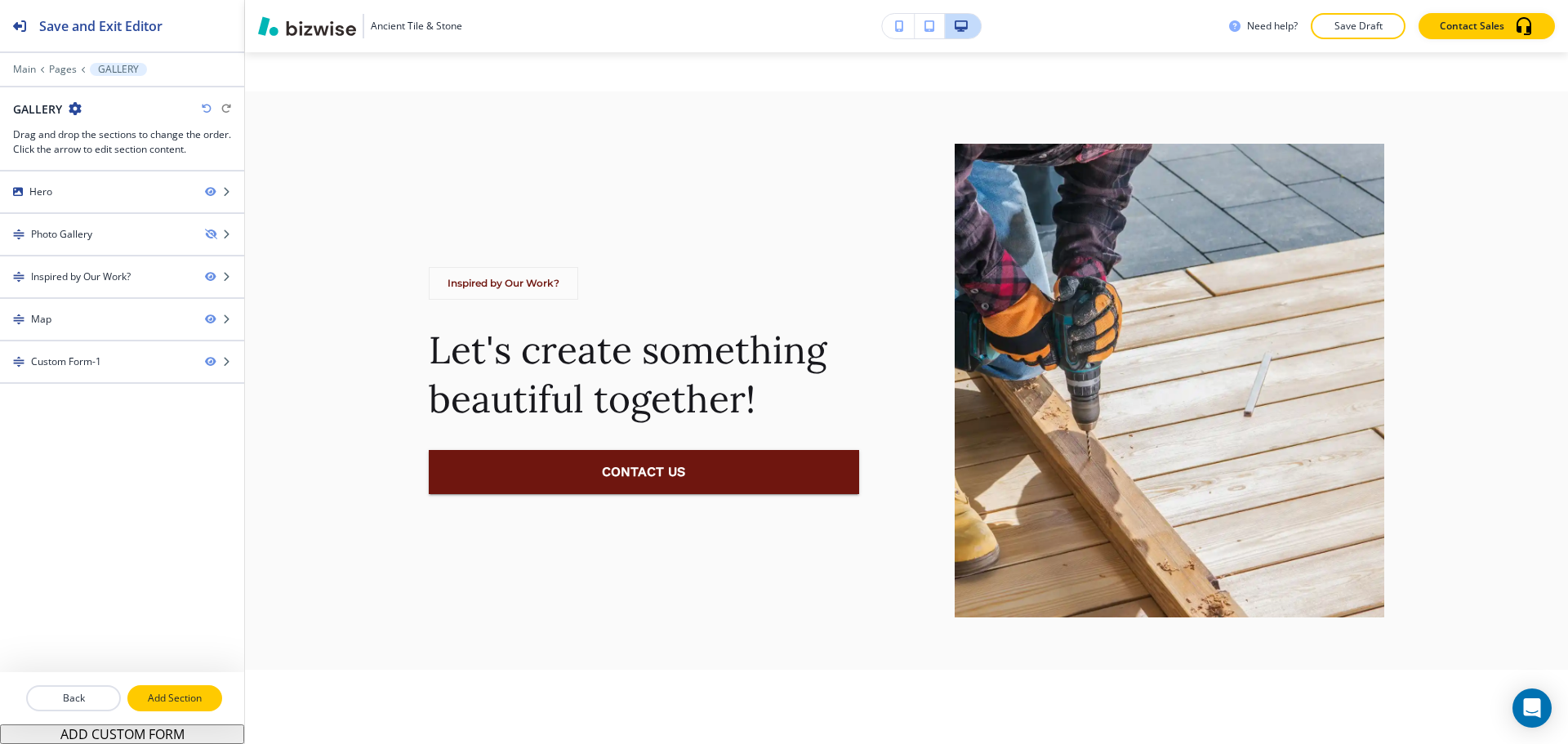
click at [189, 689] on button "Add Section" at bounding box center [175, 698] width 95 height 26
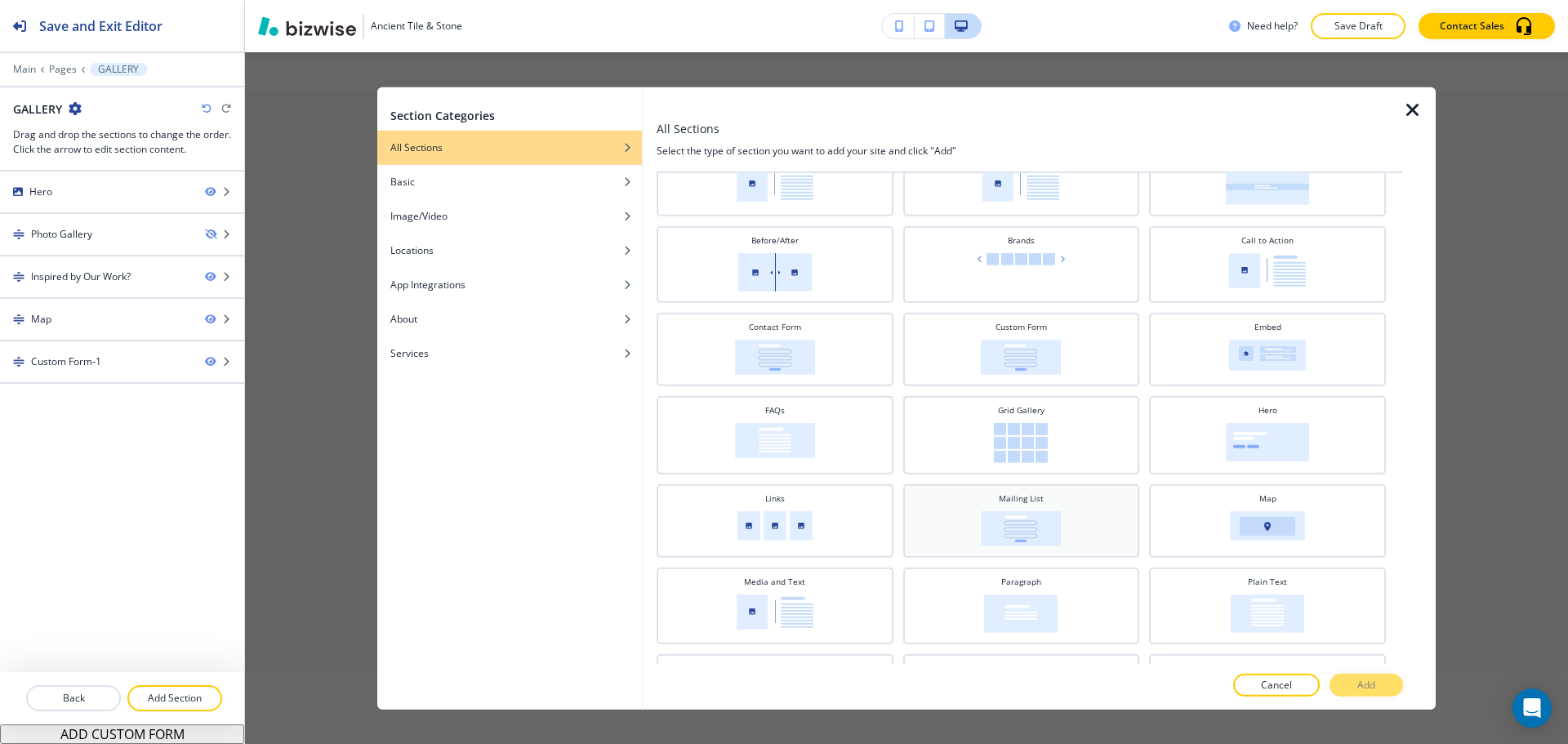
scroll to position [0, 0]
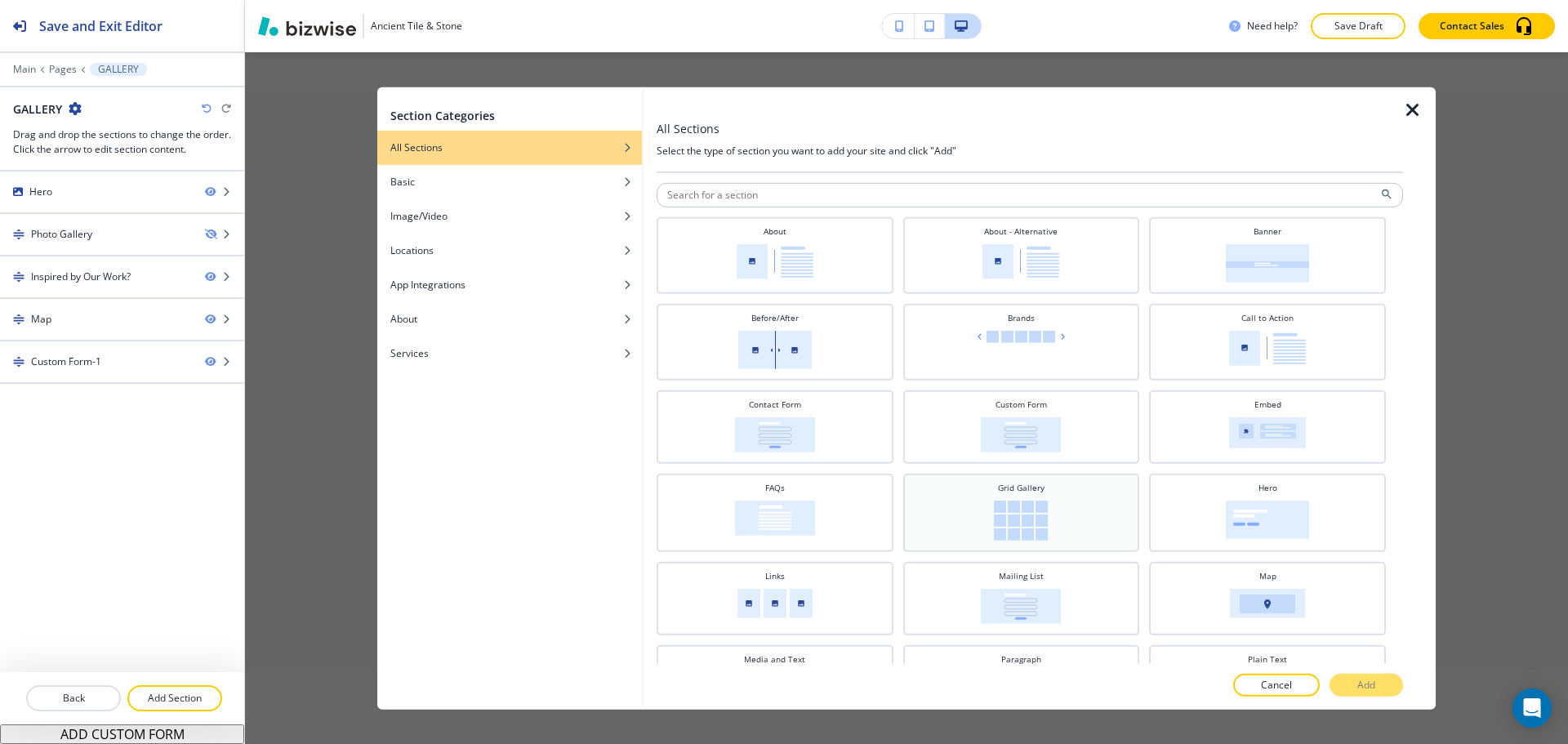
click at [1023, 495] on div "Grid Gallery" at bounding box center [1022, 510] width 221 height 59
click at [1348, 682] on button "Add" at bounding box center [1367, 685] width 74 height 23
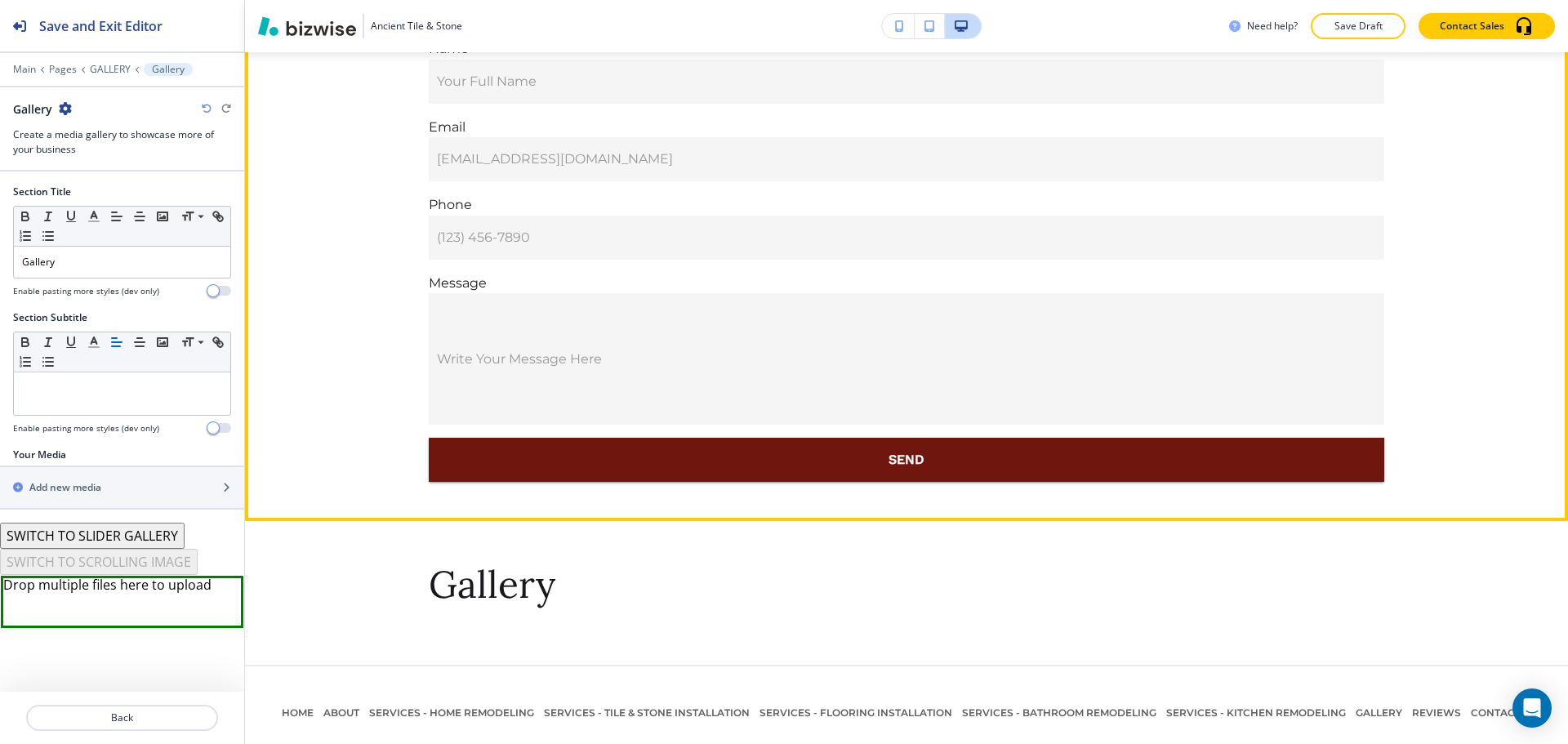
scroll to position [2067, 0]
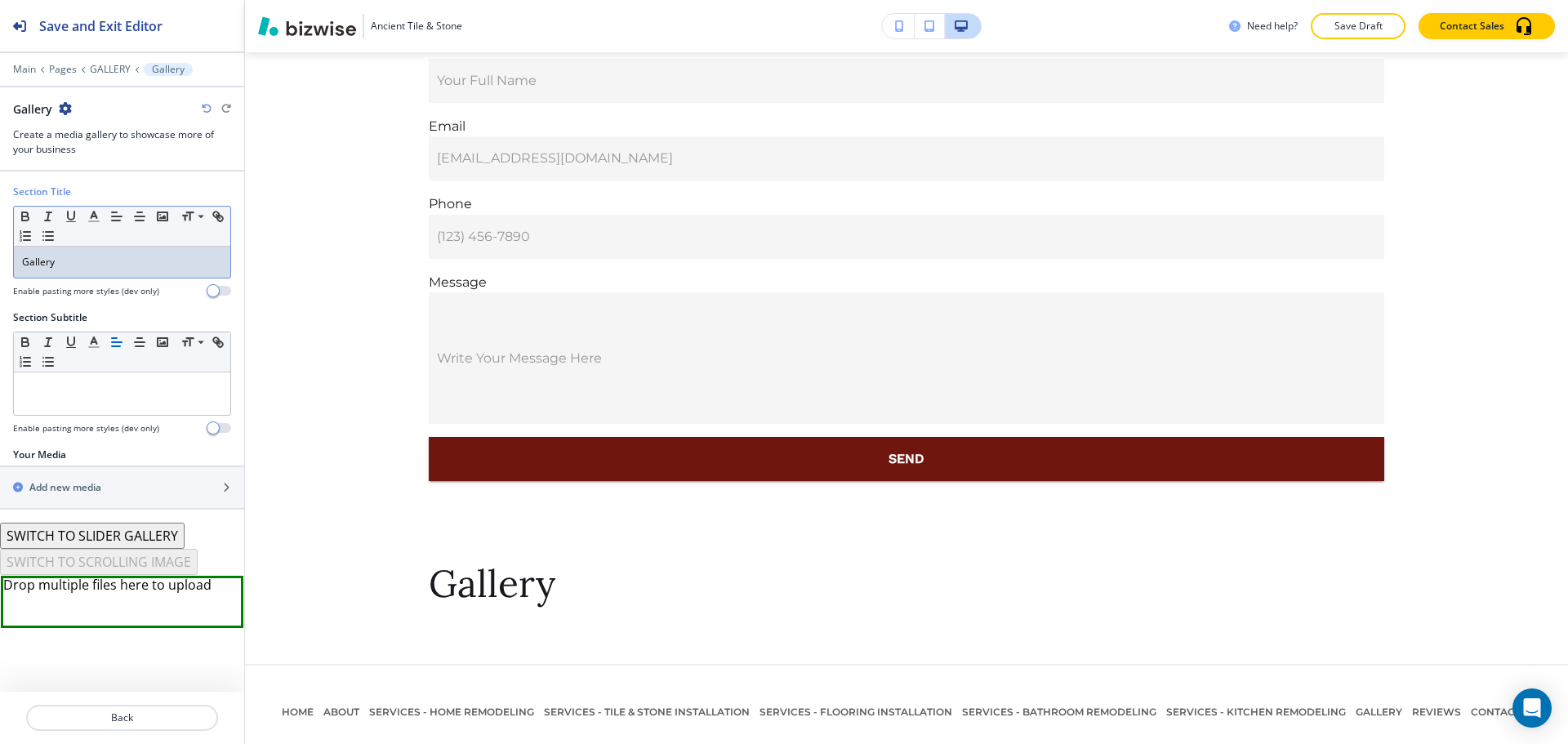
click at [72, 261] on p "Gallery" at bounding box center [122, 262] width 200 height 15
drag, startPoint x: 72, startPoint y: 260, endPoint x: 10, endPoint y: 252, distance: 62.5
click at [10, 252] on div "Section Title Small Normal Large Huge Gallery Enable pasting more styles (dev o…" at bounding box center [122, 248] width 244 height 126
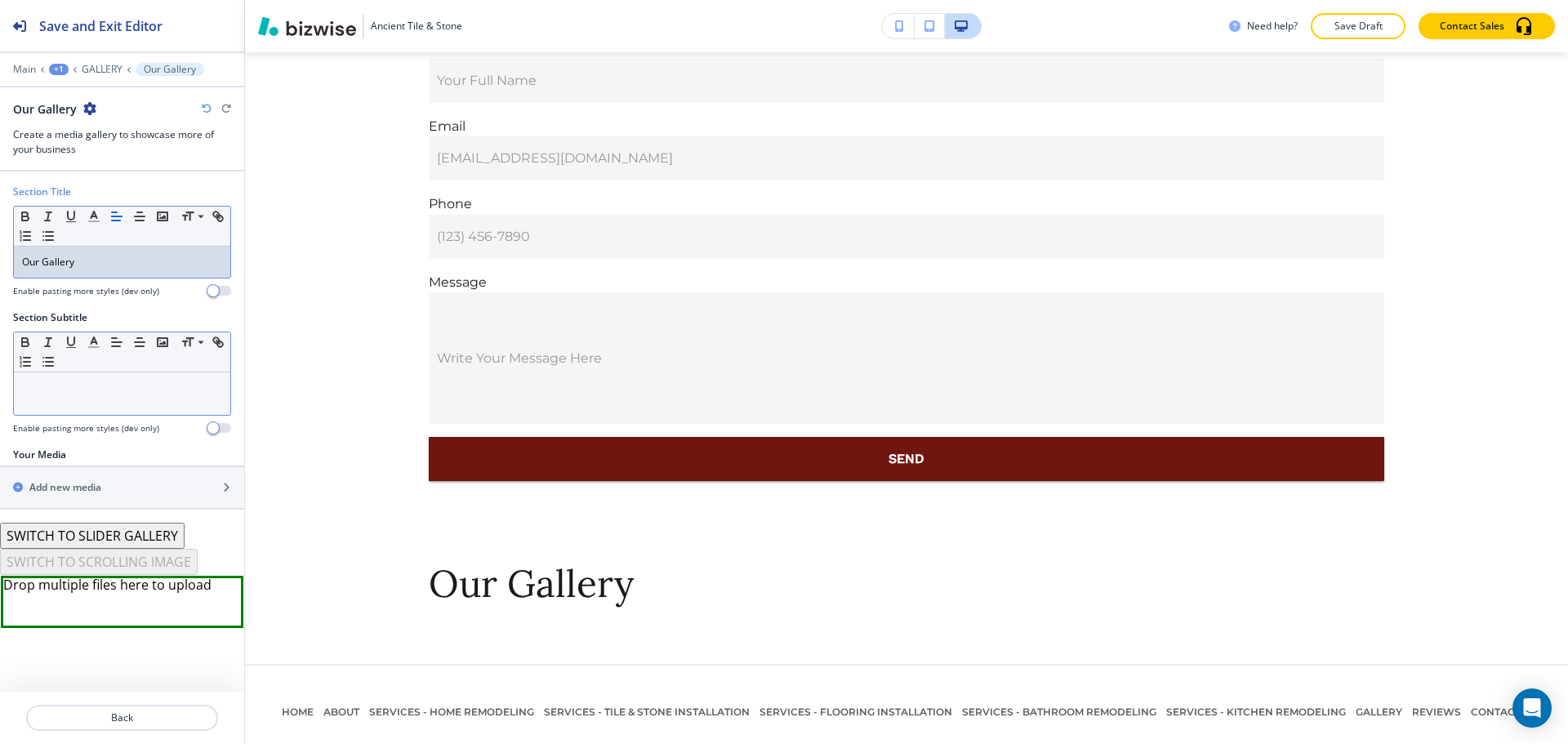
click at [128, 385] on p at bounding box center [122, 388] width 200 height 15
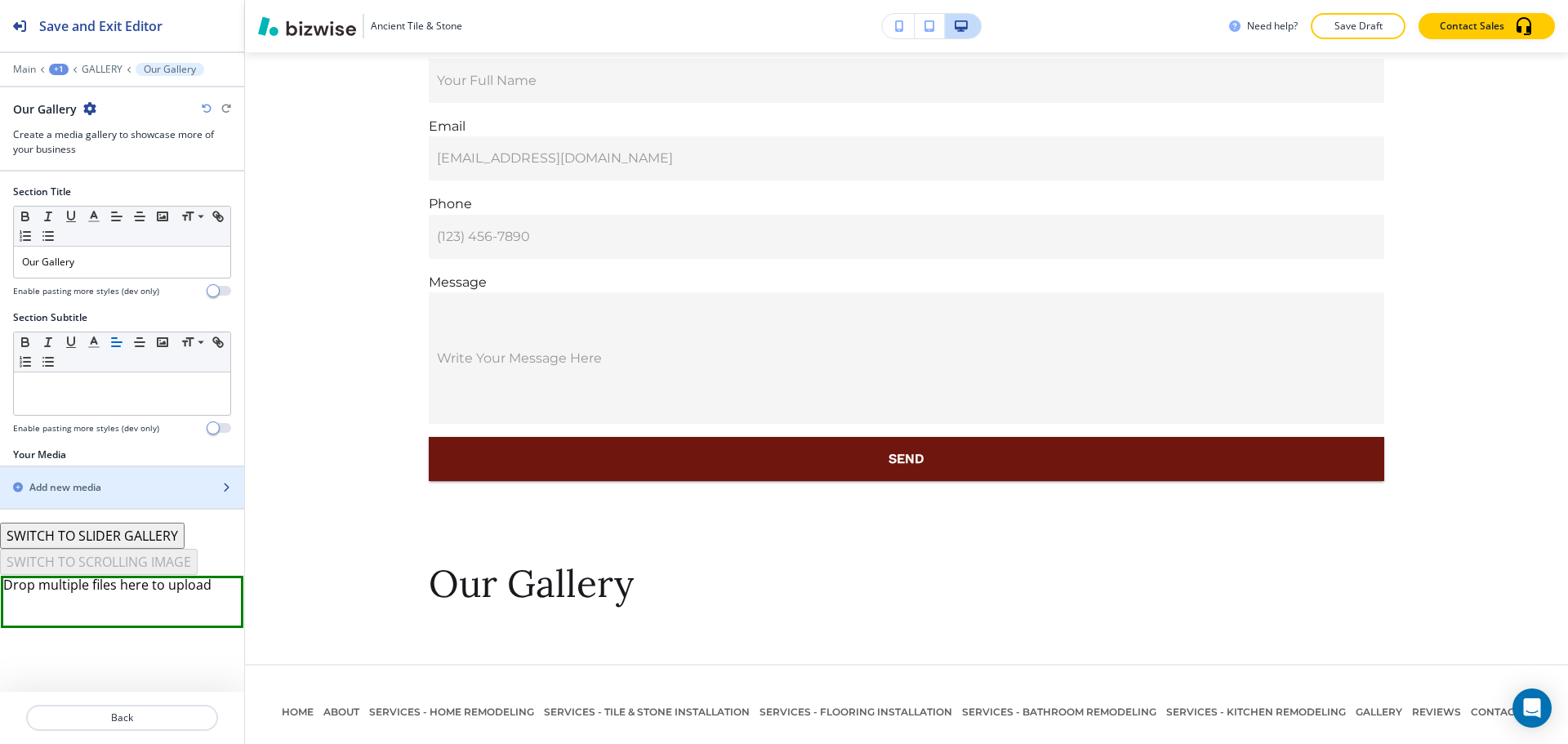
click at [144, 495] on div "button" at bounding box center [122, 501] width 244 height 13
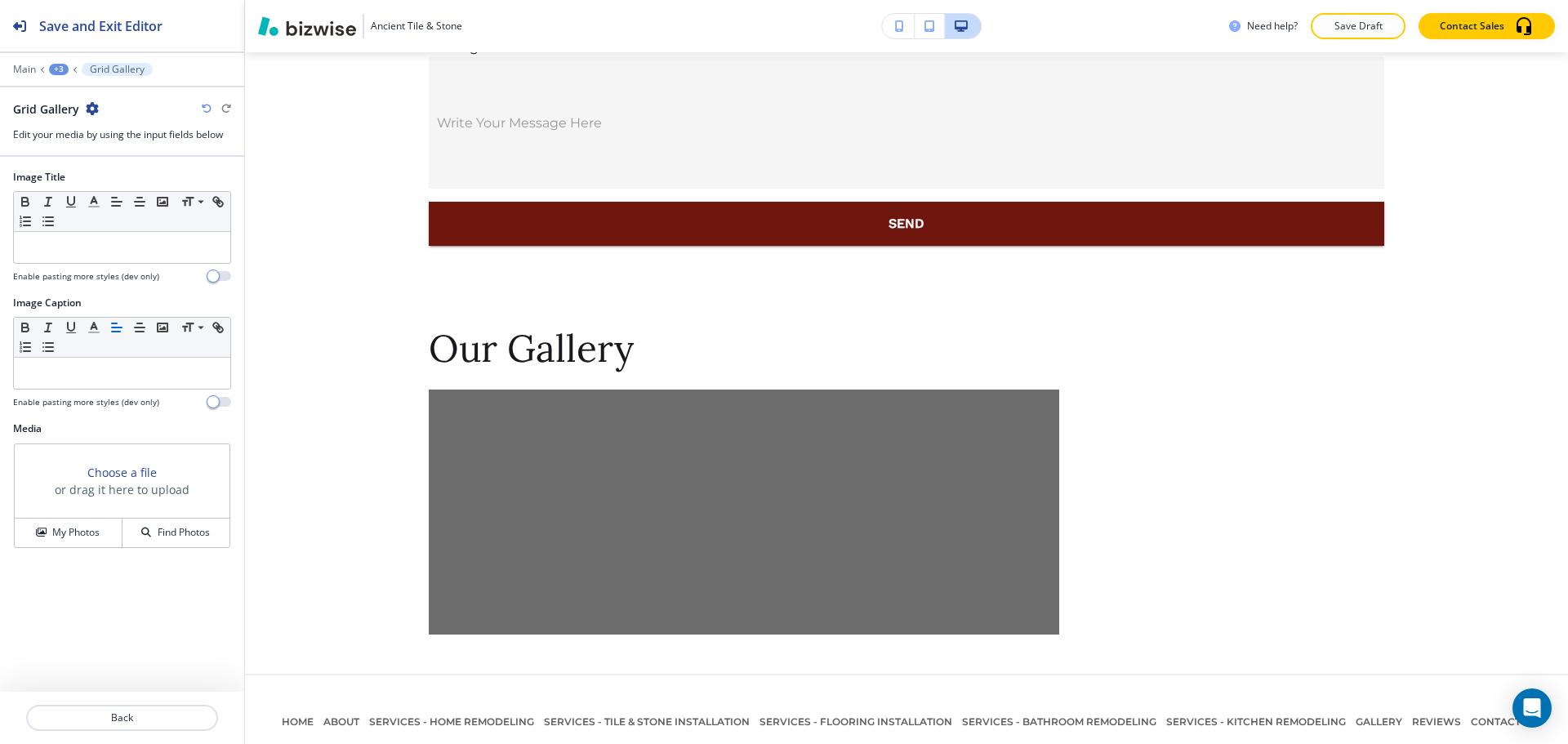
scroll to position [2312, 0]
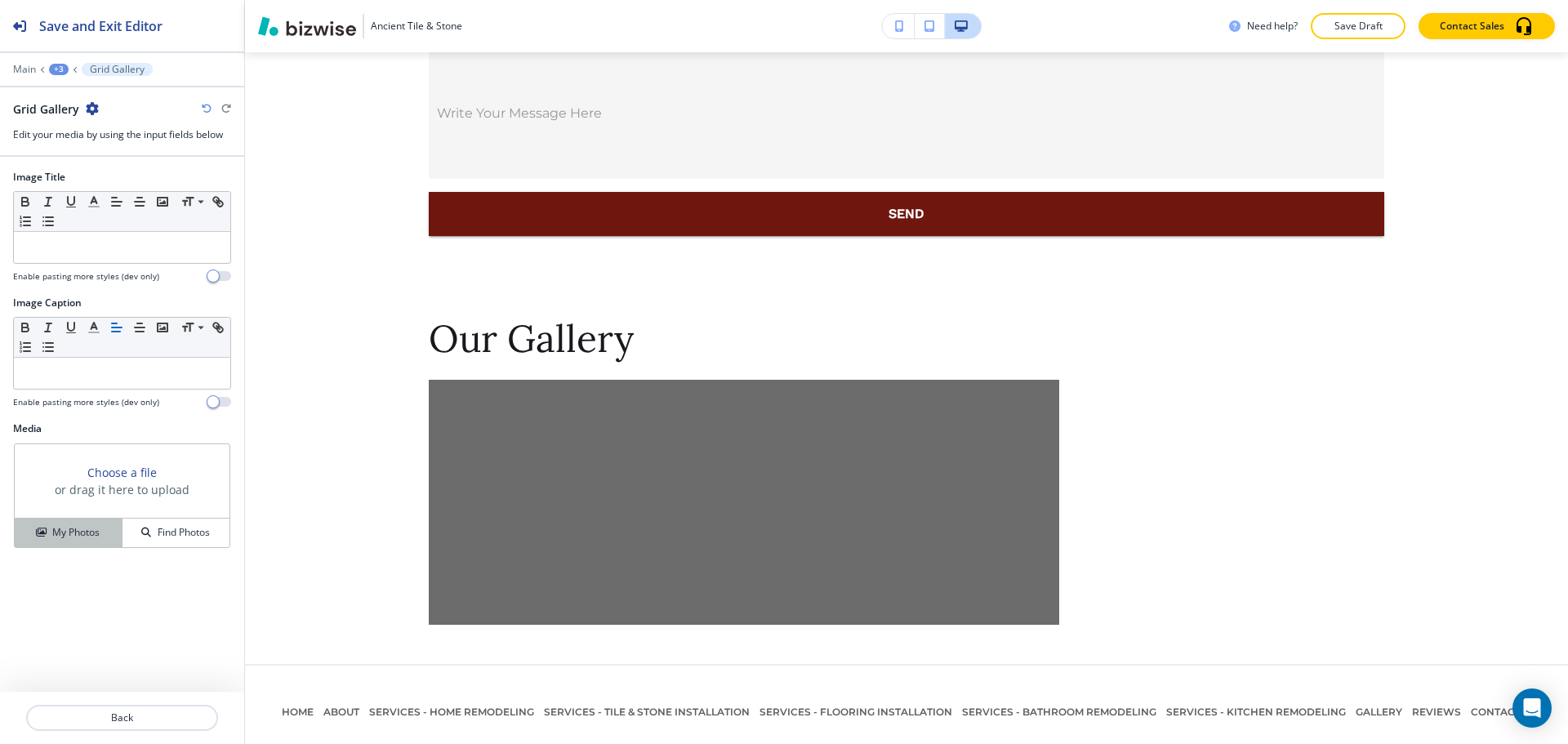
click at [88, 539] on h4 "My Photos" at bounding box center [76, 532] width 47 height 15
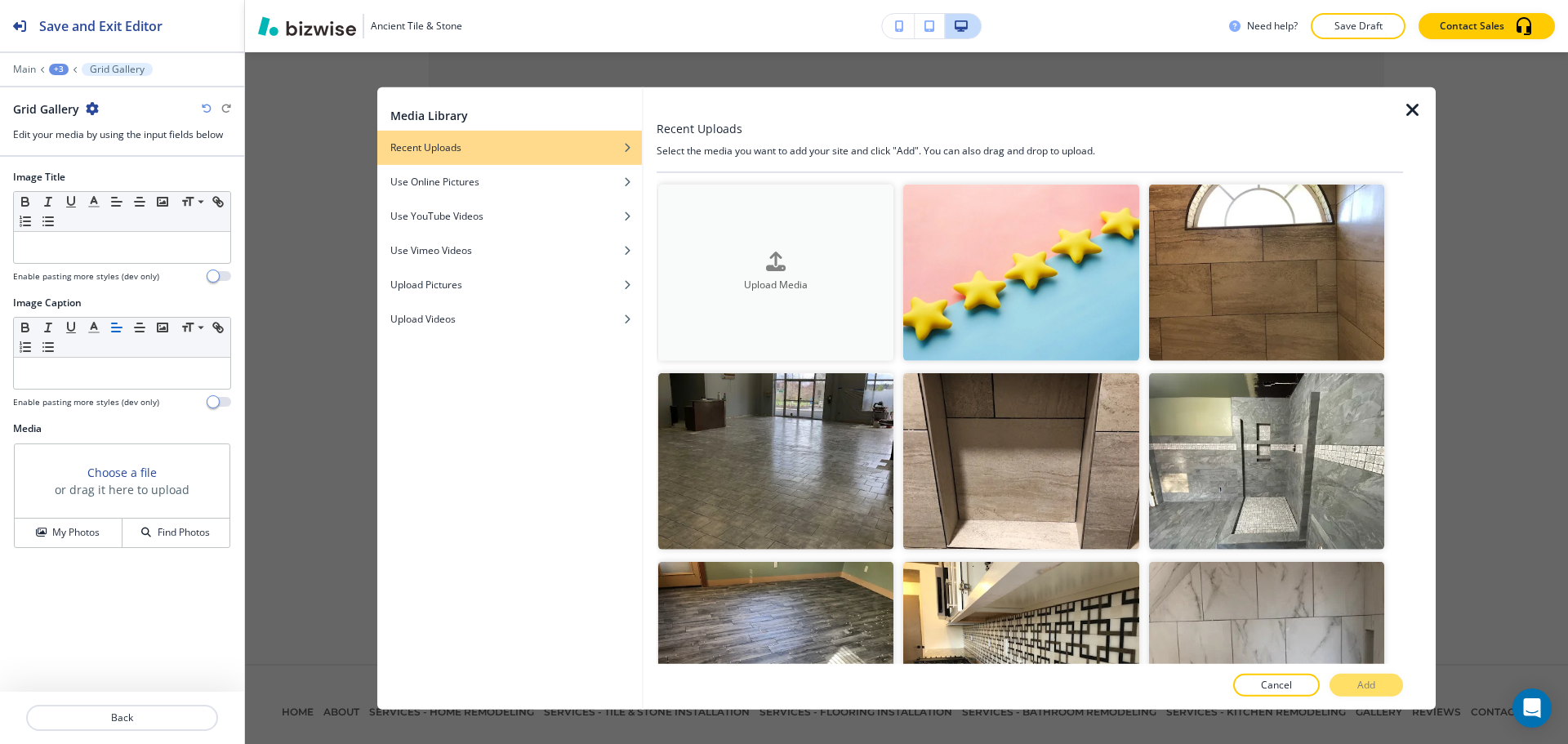
click at [707, 301] on button "Upload Media" at bounding box center [776, 272] width 236 height 177
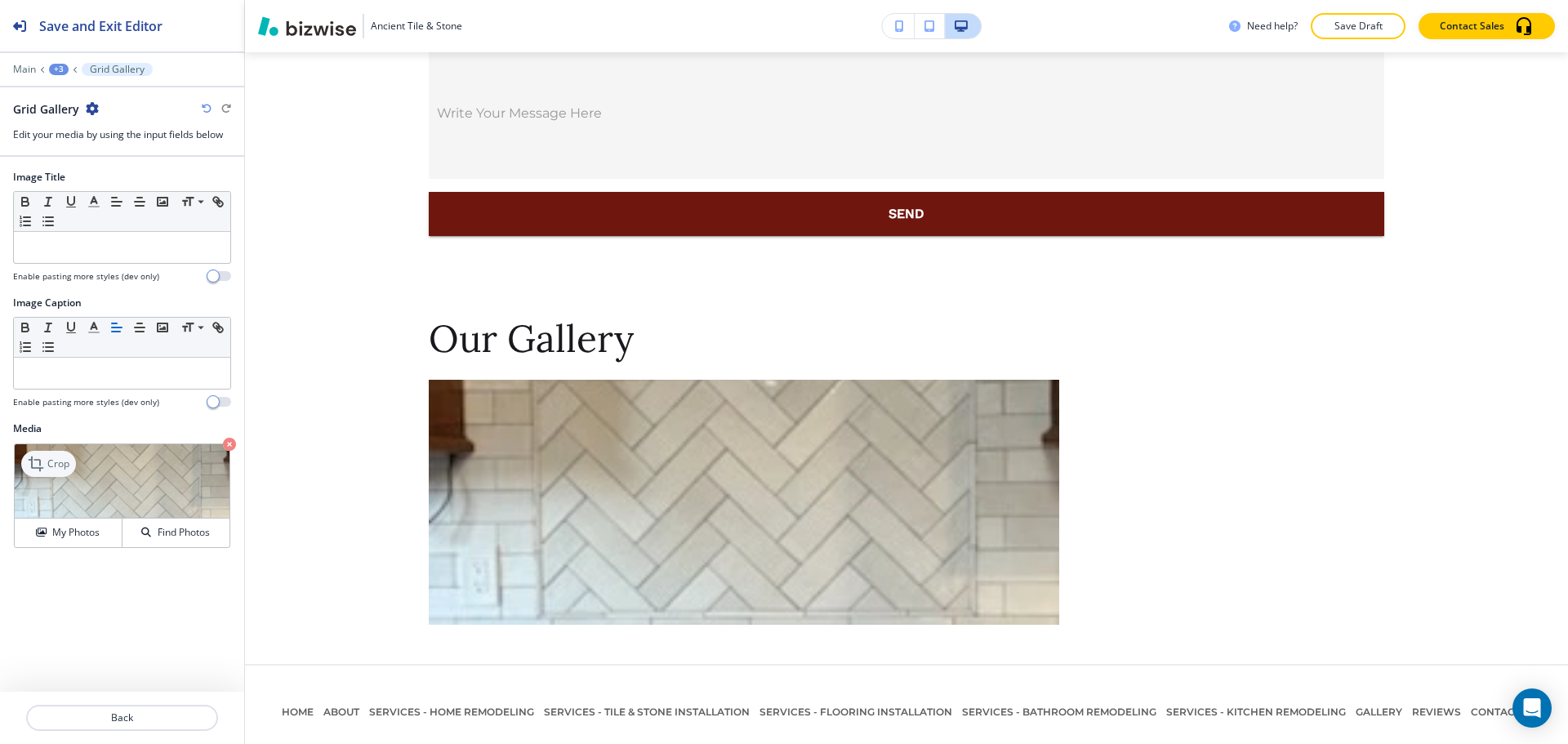
click at [56, 460] on p "Crop" at bounding box center [58, 464] width 22 height 15
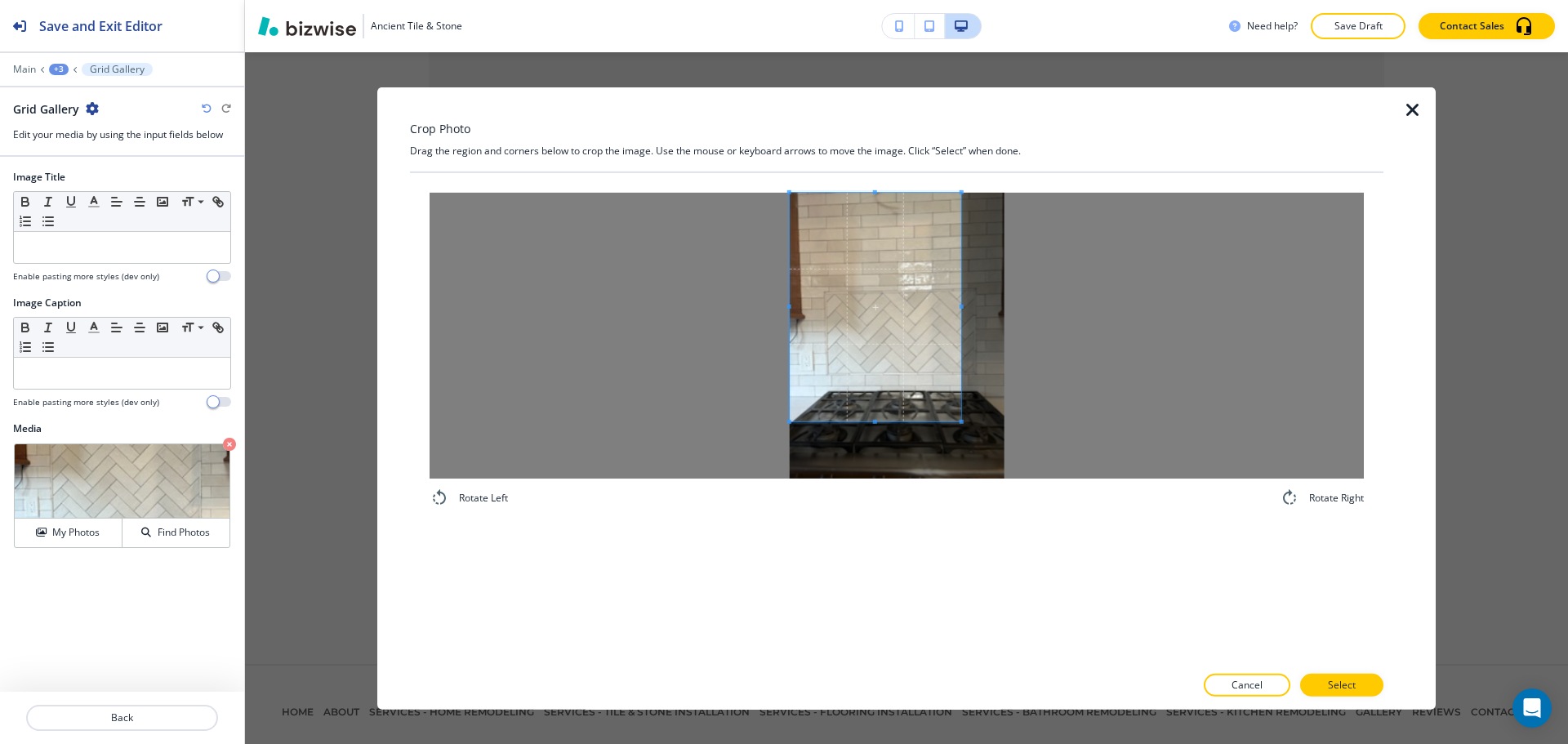
click at [858, 247] on span at bounding box center [875, 305] width 172 height 228
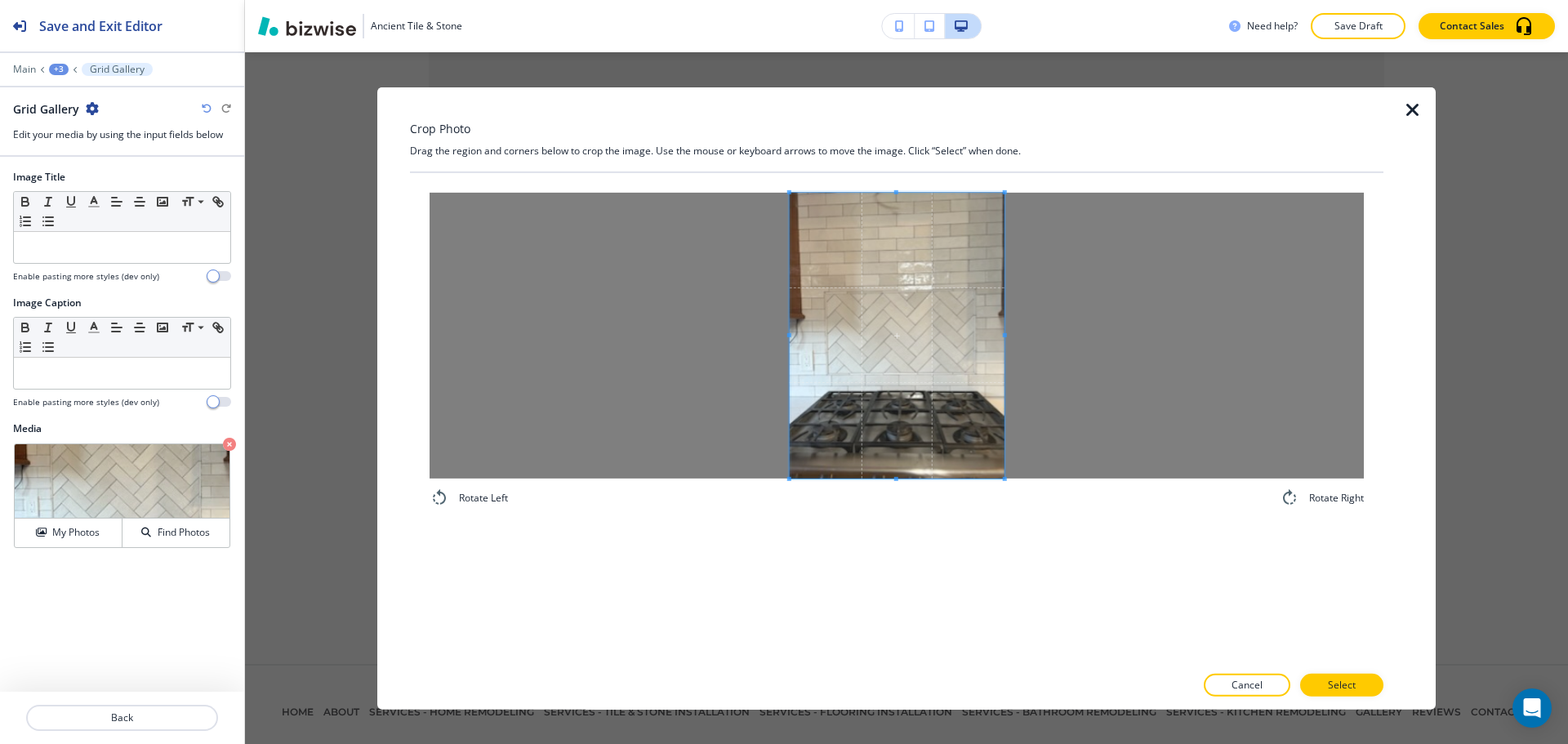
click at [1039, 510] on div "Rotate Left Rotate Right" at bounding box center [897, 349] width 974 height 354
click at [1361, 693] on button "Select" at bounding box center [1341, 685] width 83 height 23
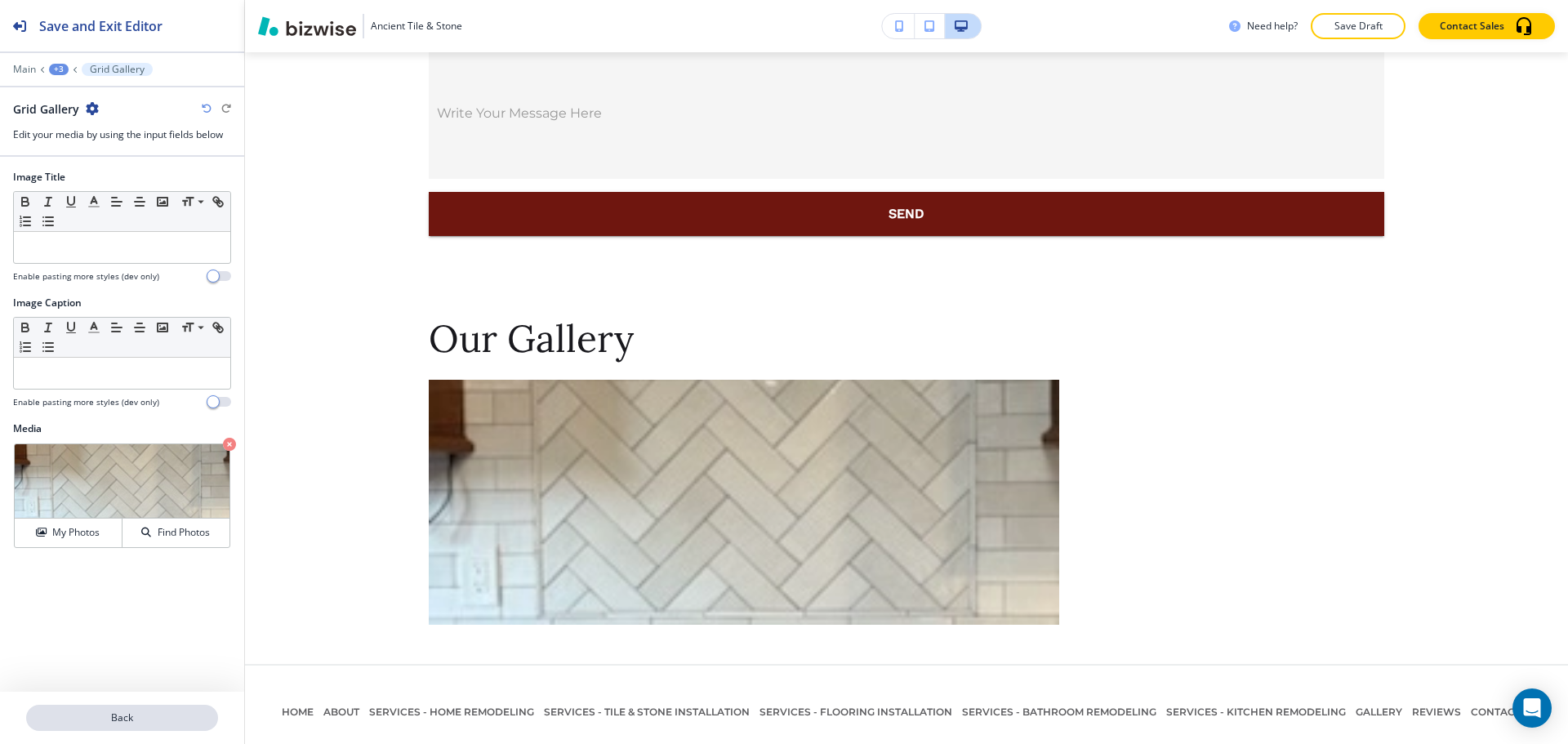
click at [144, 727] on button "Back" at bounding box center [122, 718] width 192 height 26
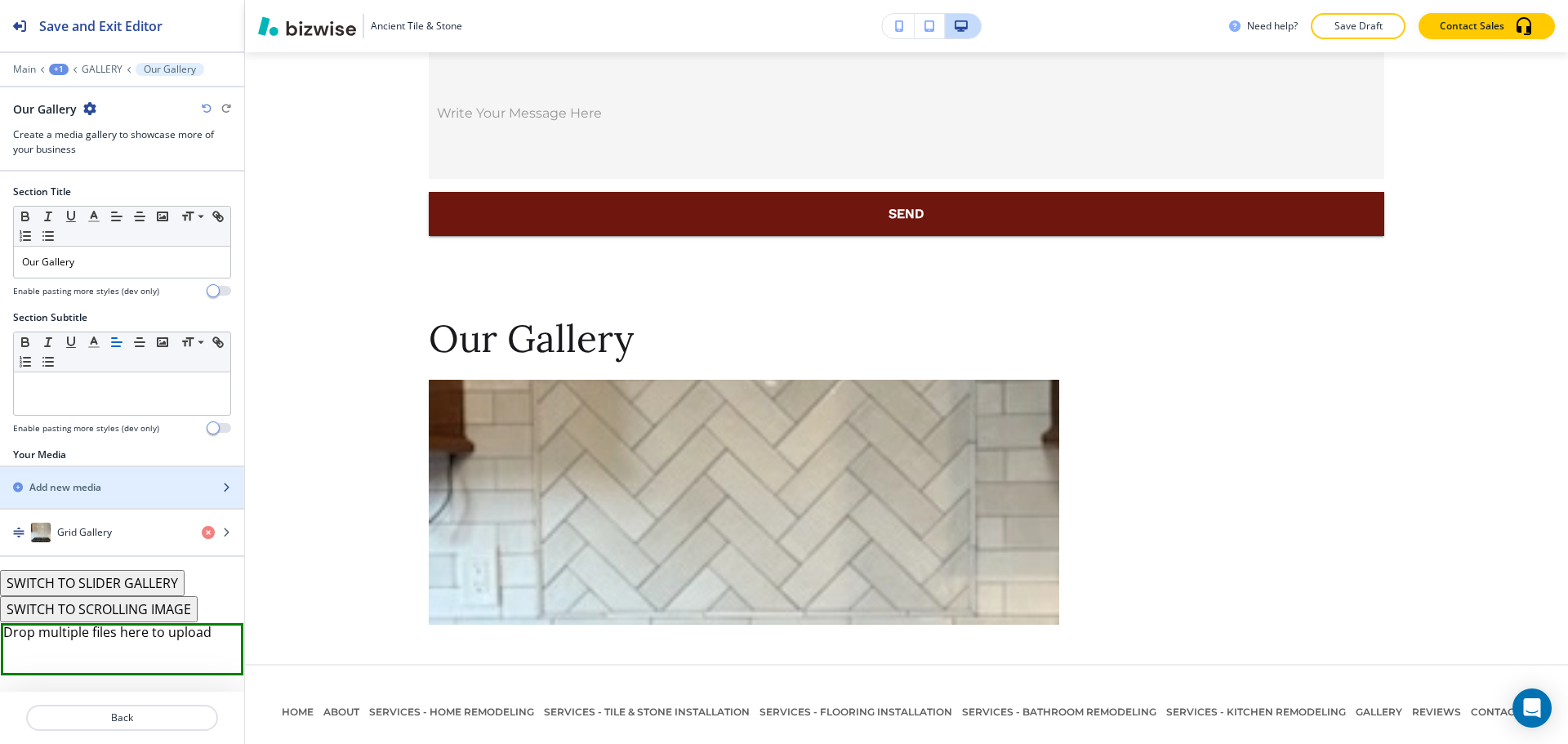
click at [123, 500] on div "button" at bounding box center [122, 501] width 244 height 13
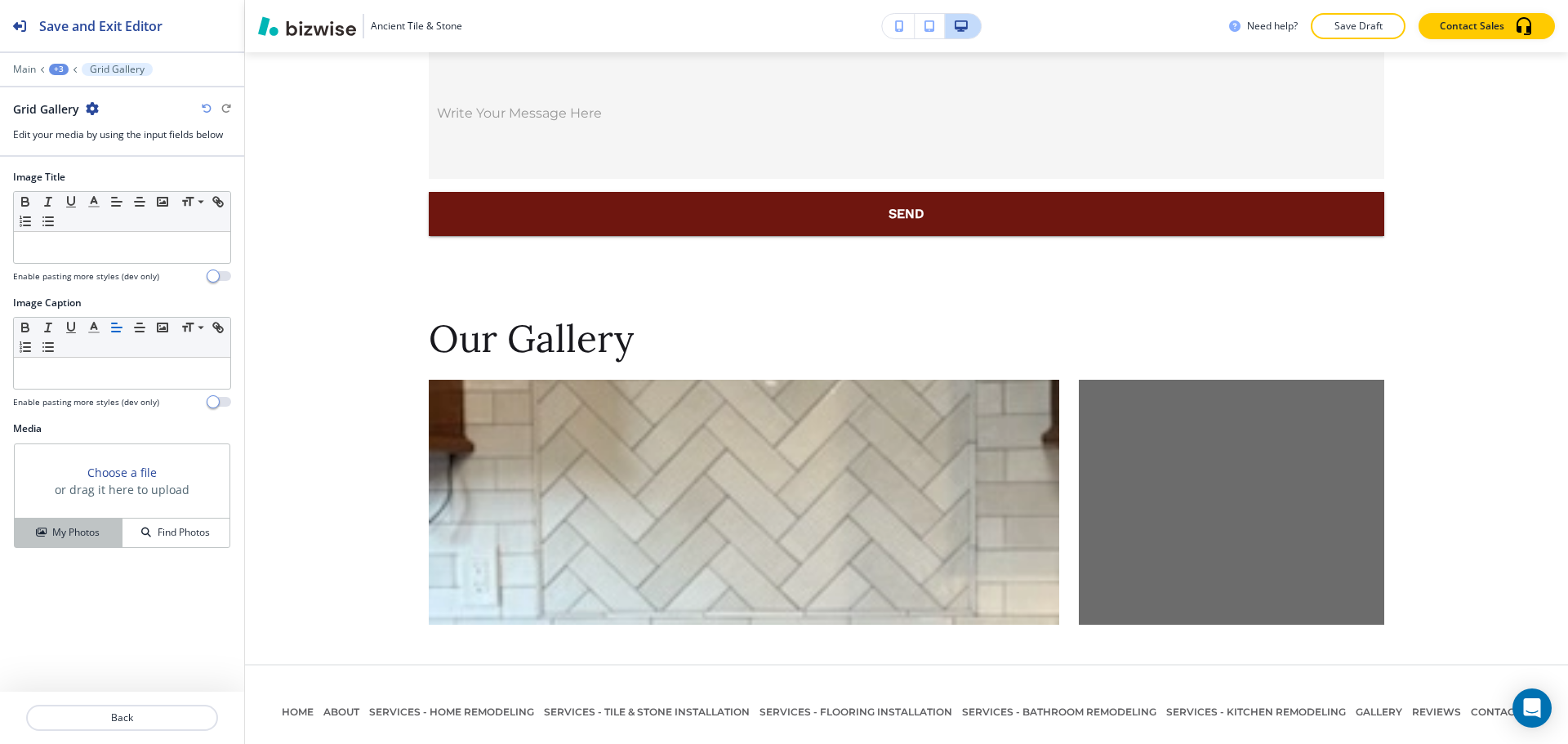
click at [102, 537] on div "My Photos" at bounding box center [68, 532] width 107 height 15
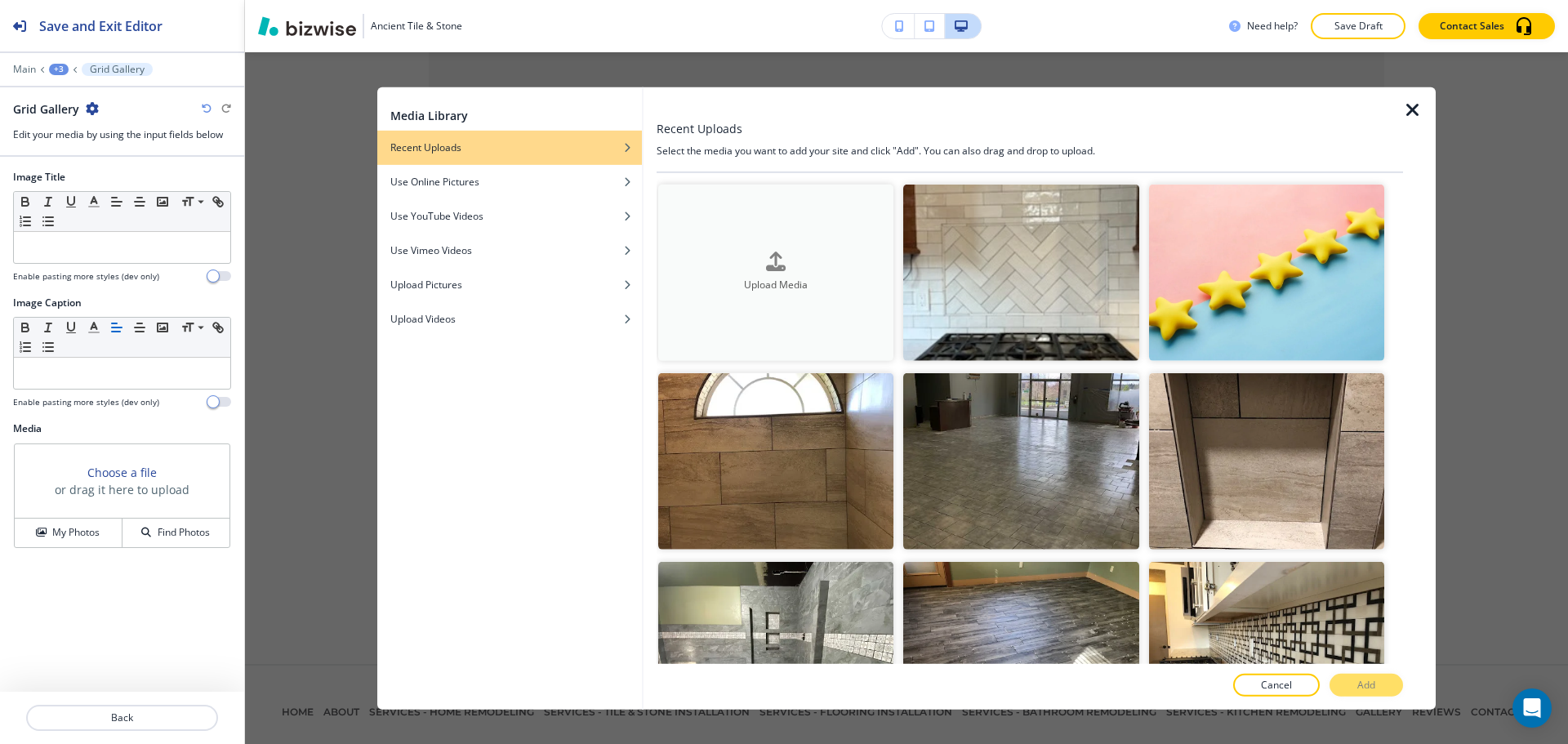
click at [752, 286] on h4 "Upload Media" at bounding box center [776, 285] width 236 height 15
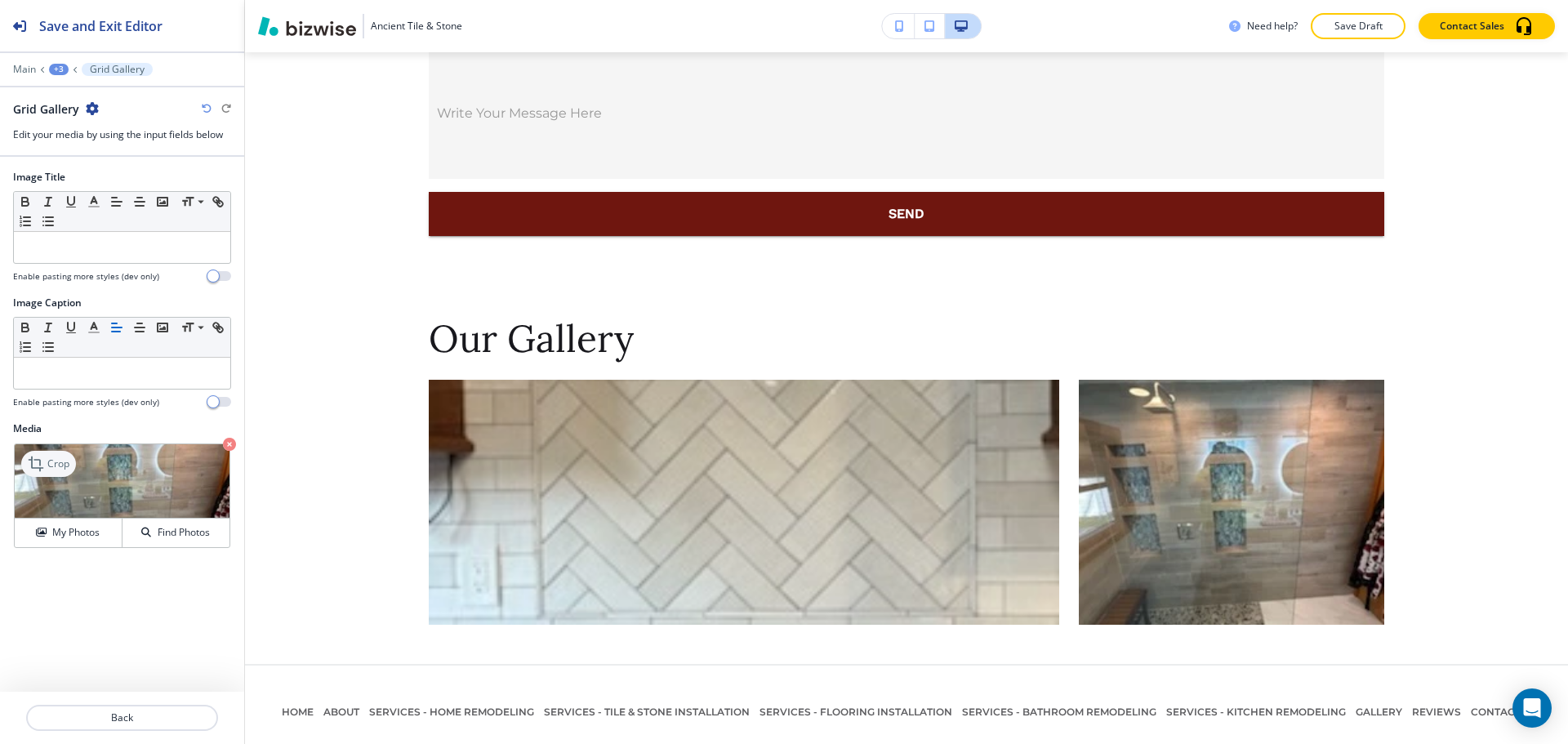
click at [53, 463] on p "Crop" at bounding box center [58, 464] width 22 height 15
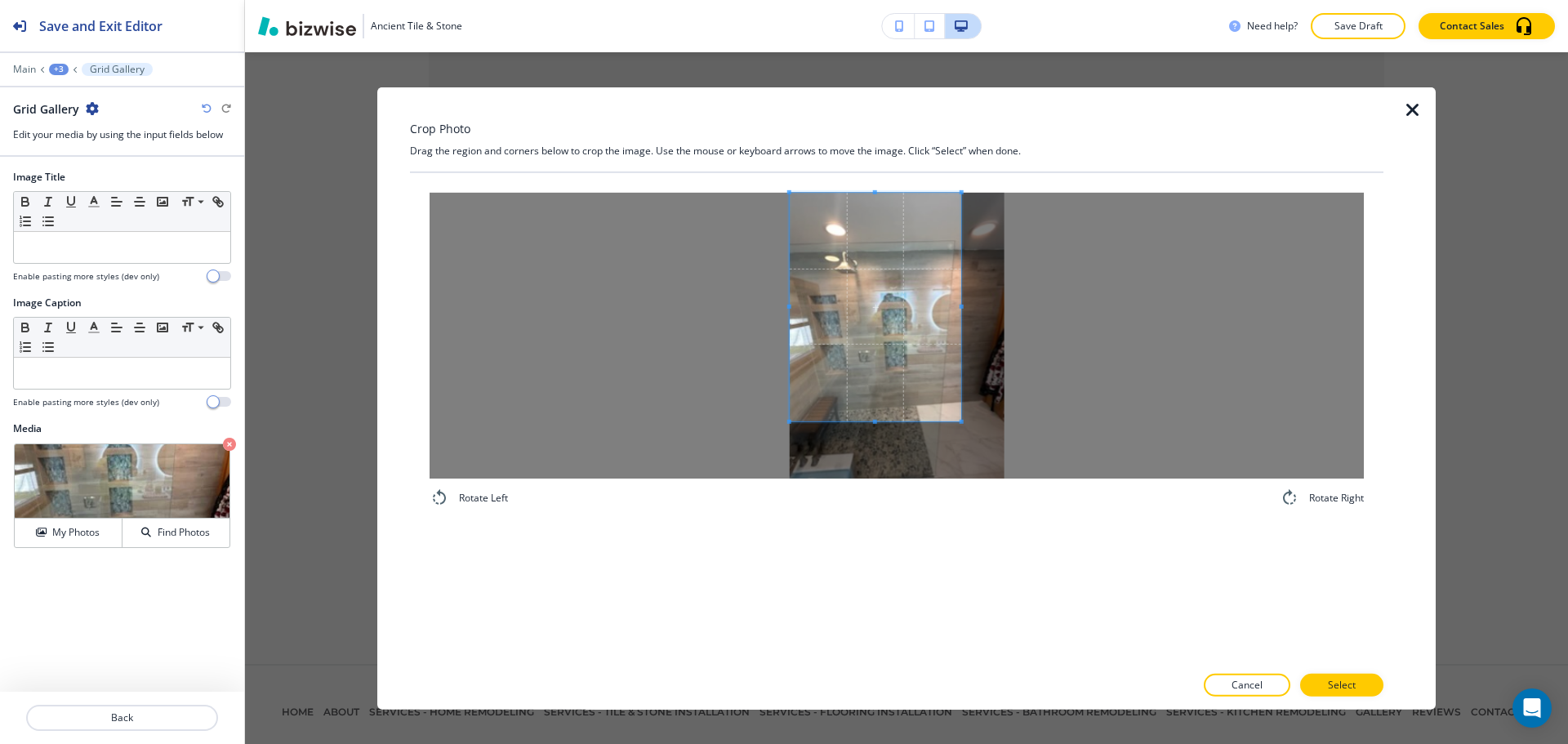
click at [892, 283] on span at bounding box center [875, 305] width 172 height 228
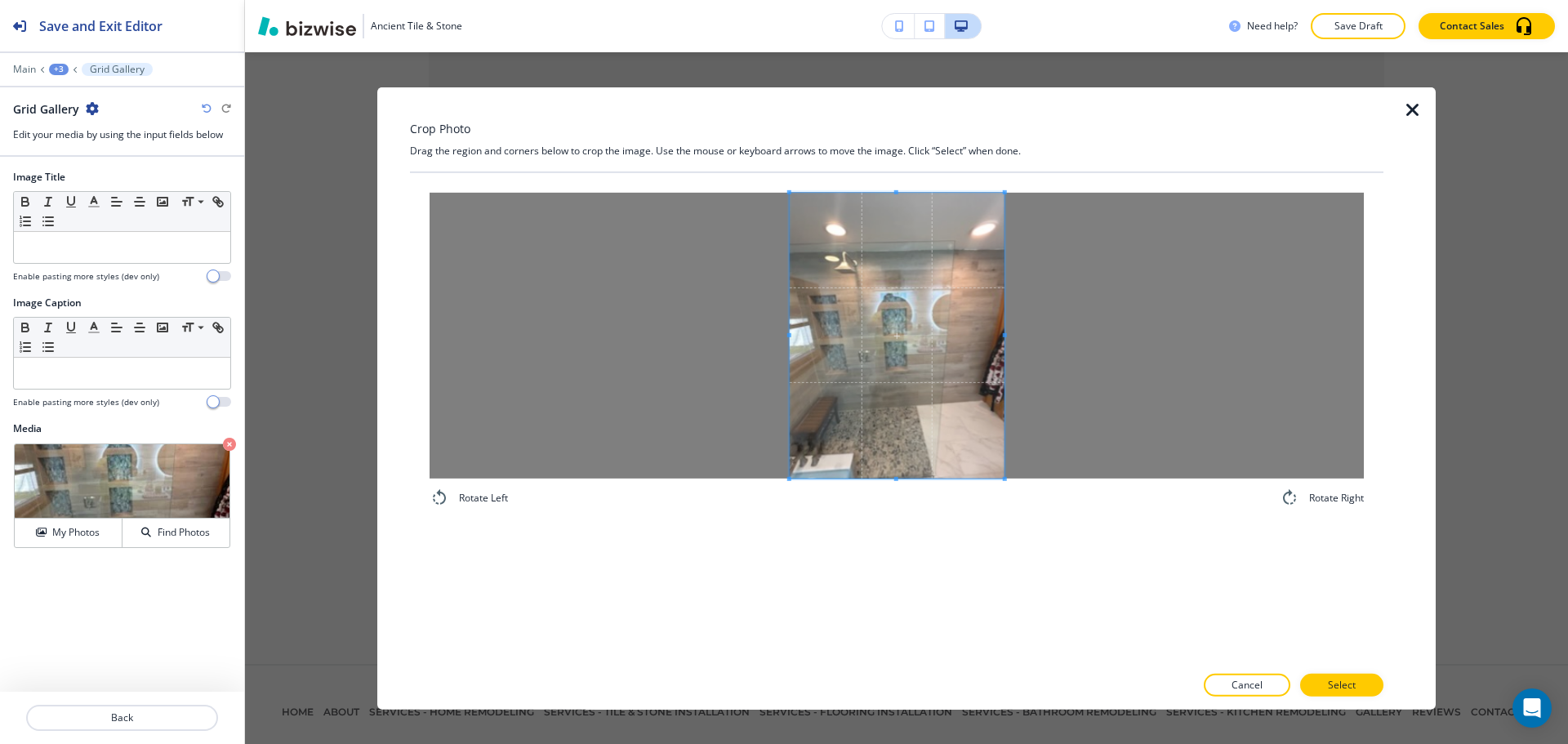
click at [1051, 529] on div "Rotate Left Rotate Right" at bounding box center [897, 418] width 974 height 491
click at [1324, 687] on button "Select" at bounding box center [1341, 685] width 83 height 23
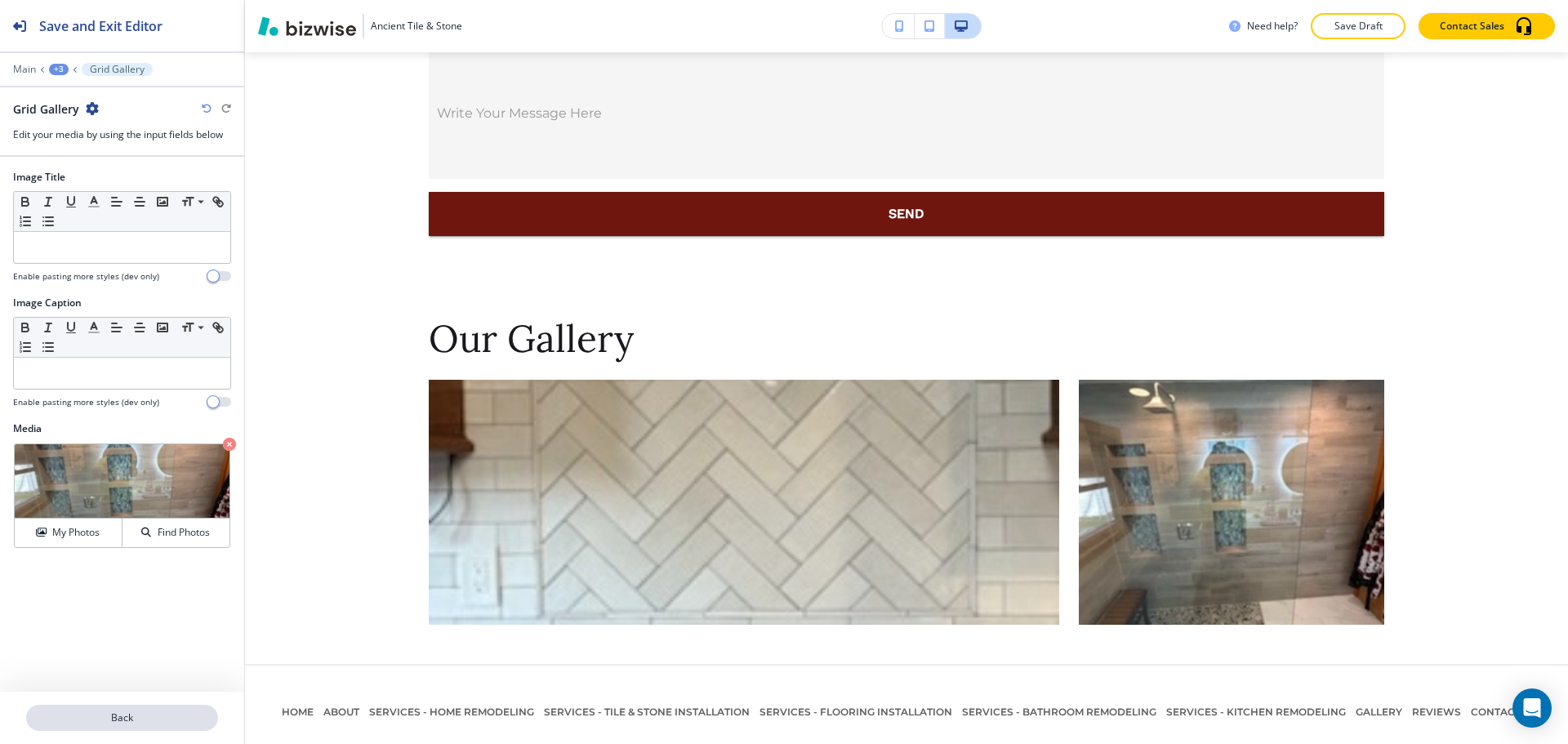
click at [104, 716] on p "Back" at bounding box center [123, 718] width 189 height 15
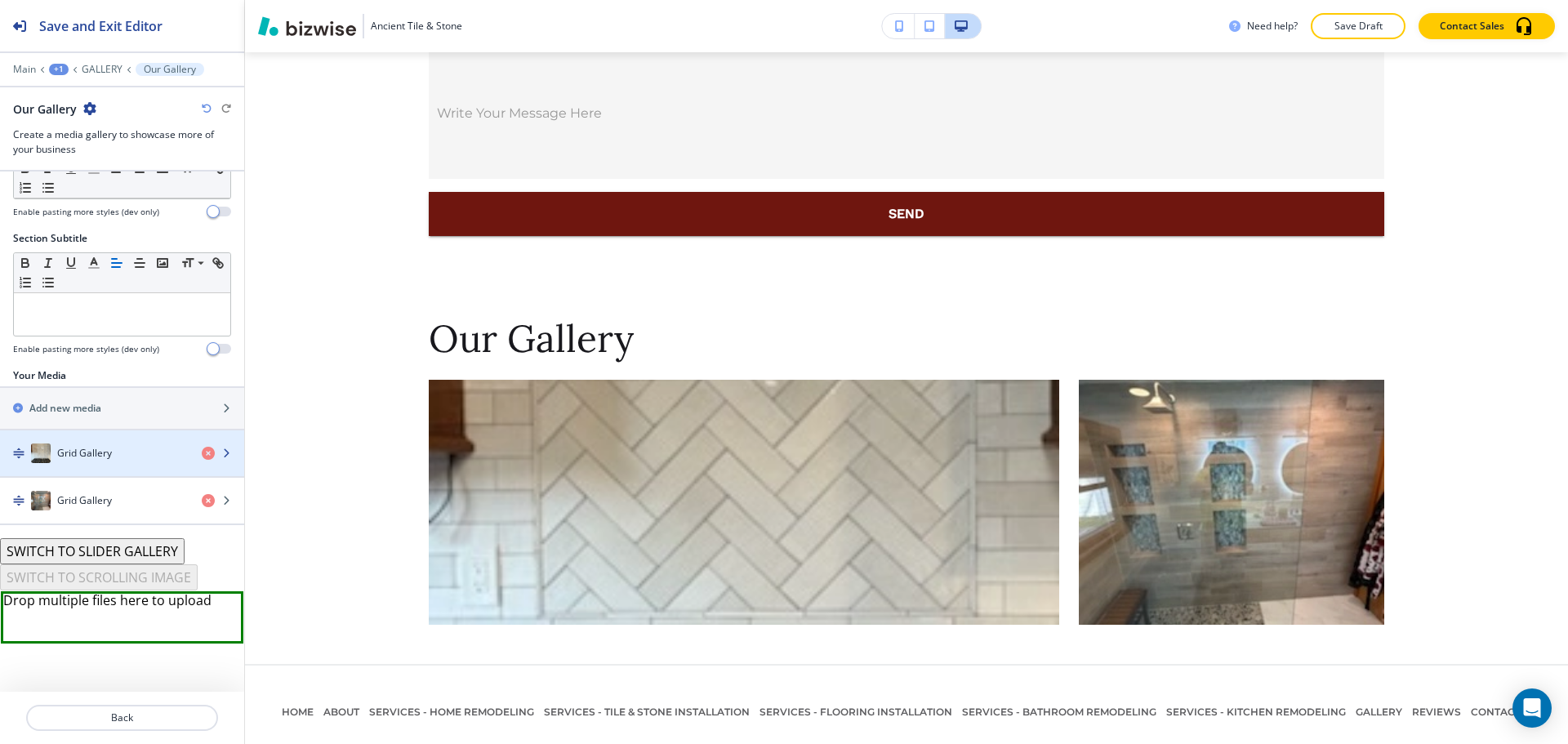
scroll to position [84, 0]
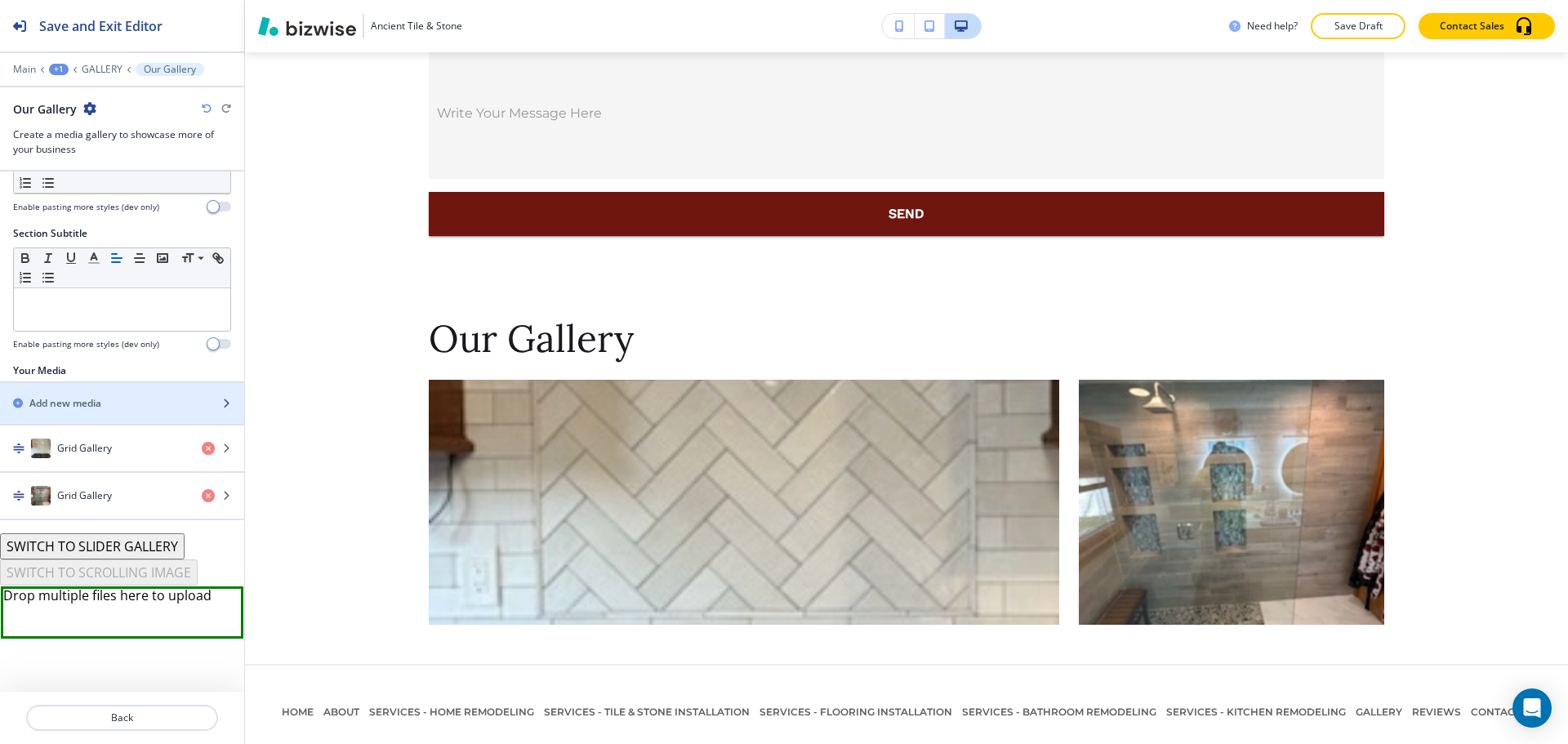
click at [98, 418] on div "button" at bounding box center [122, 417] width 244 height 13
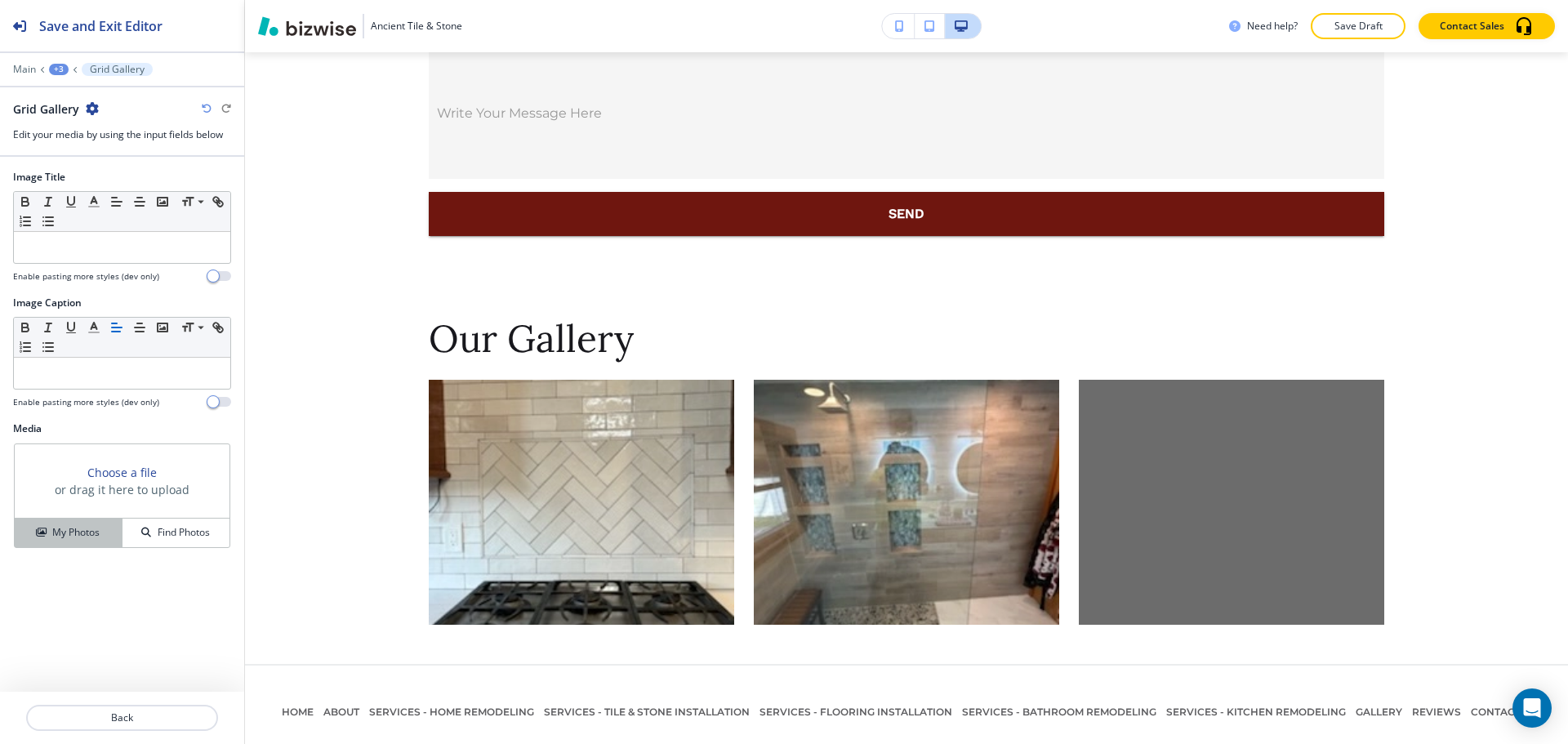
click at [81, 518] on button "My Photos" at bounding box center [68, 532] width 108 height 29
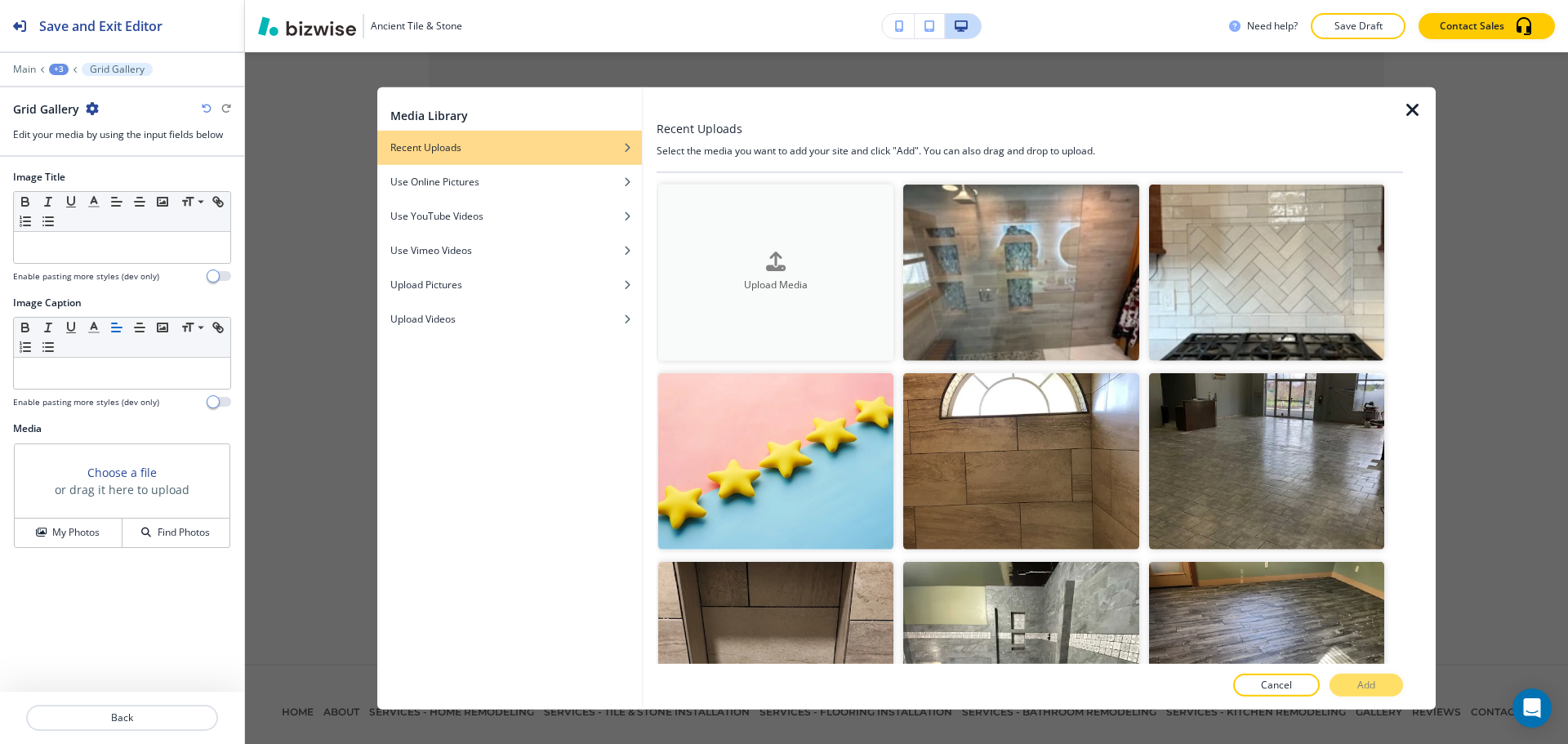
click at [857, 311] on button "Upload Media" at bounding box center [776, 272] width 236 height 177
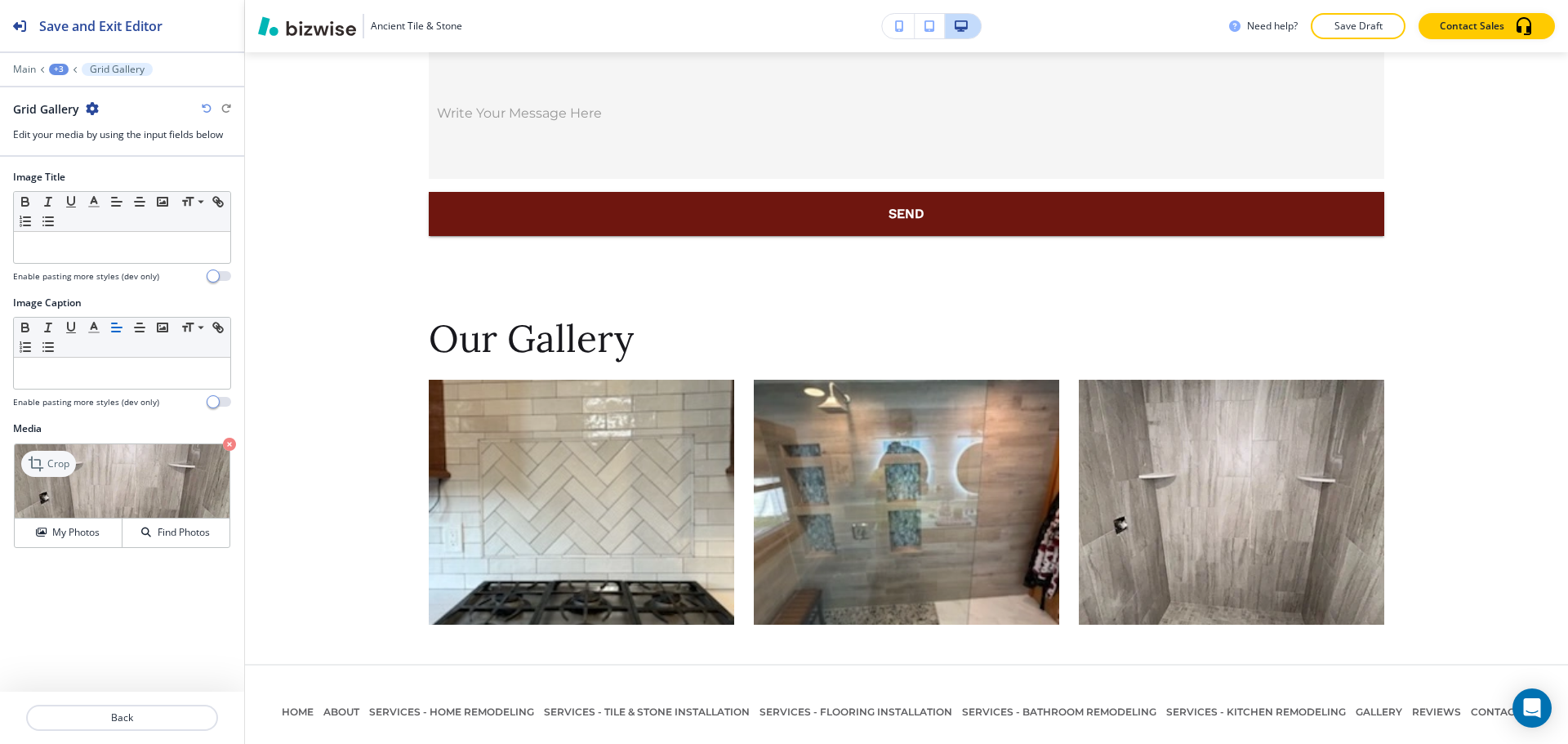
click at [60, 467] on p "Crop" at bounding box center [58, 464] width 22 height 15
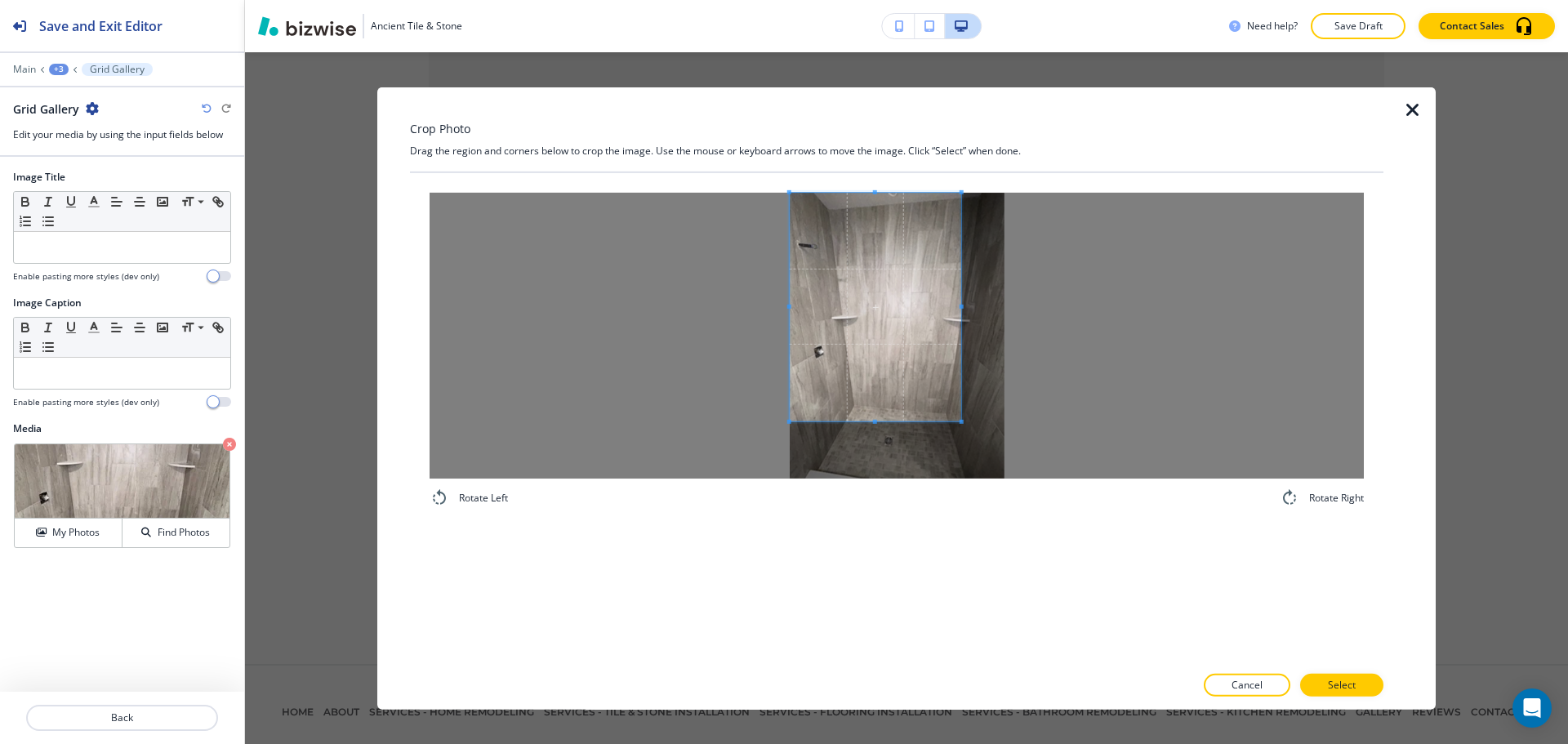
click at [804, 263] on span at bounding box center [875, 305] width 172 height 228
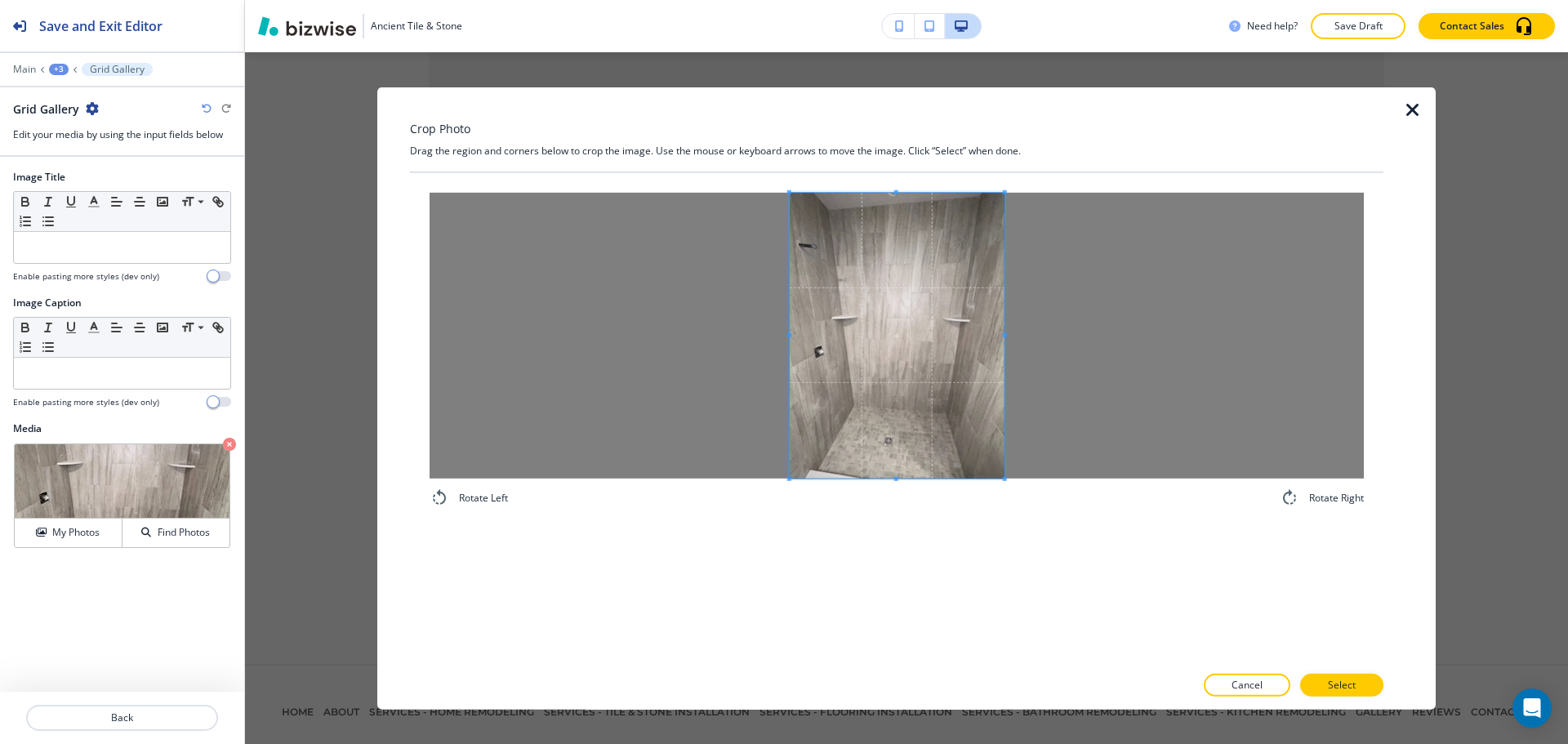
click at [1067, 562] on div "Rotate Left Rotate Right" at bounding box center [897, 418] width 974 height 491
click at [1328, 695] on button "Select" at bounding box center [1341, 685] width 83 height 23
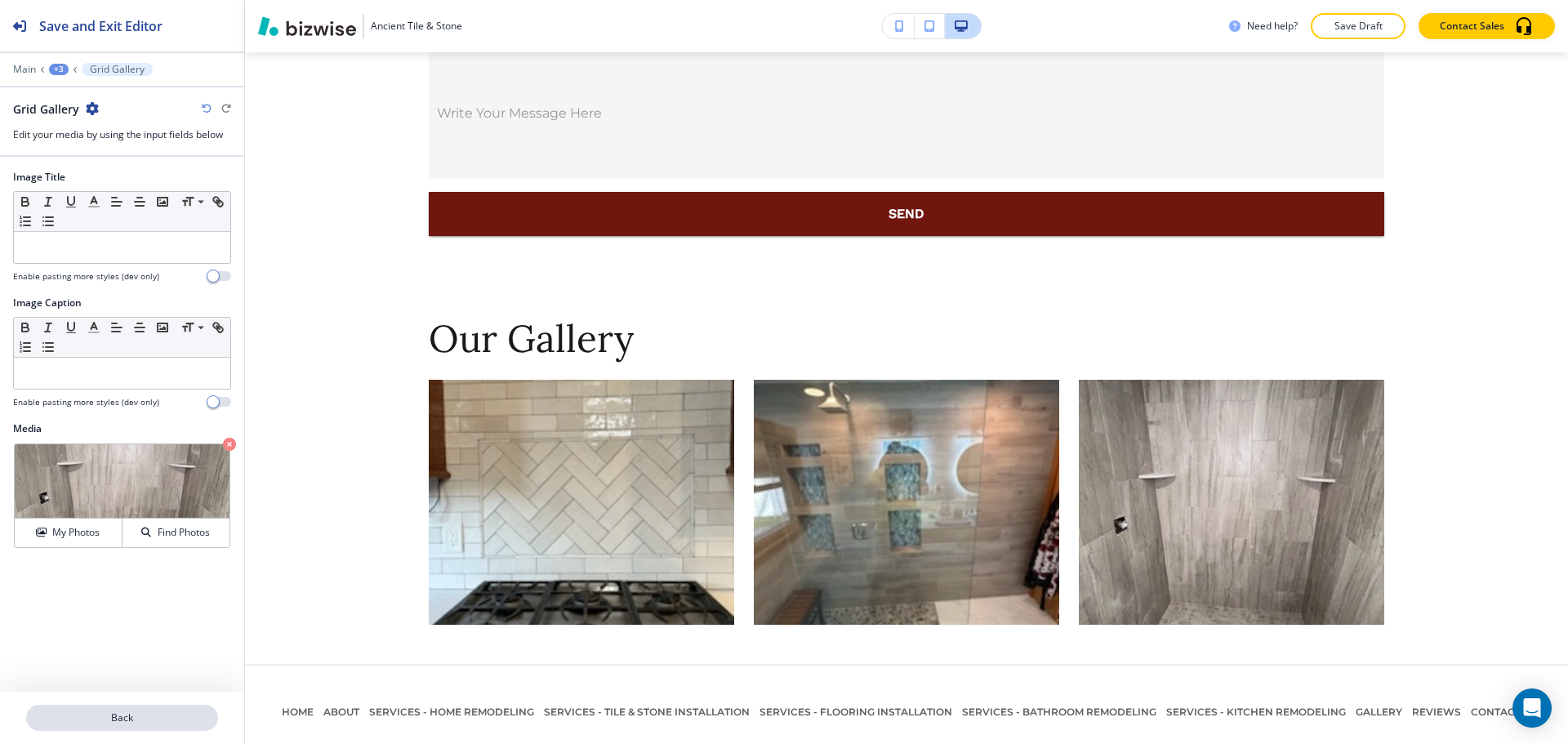
click at [202, 721] on p "Back" at bounding box center [123, 718] width 189 height 15
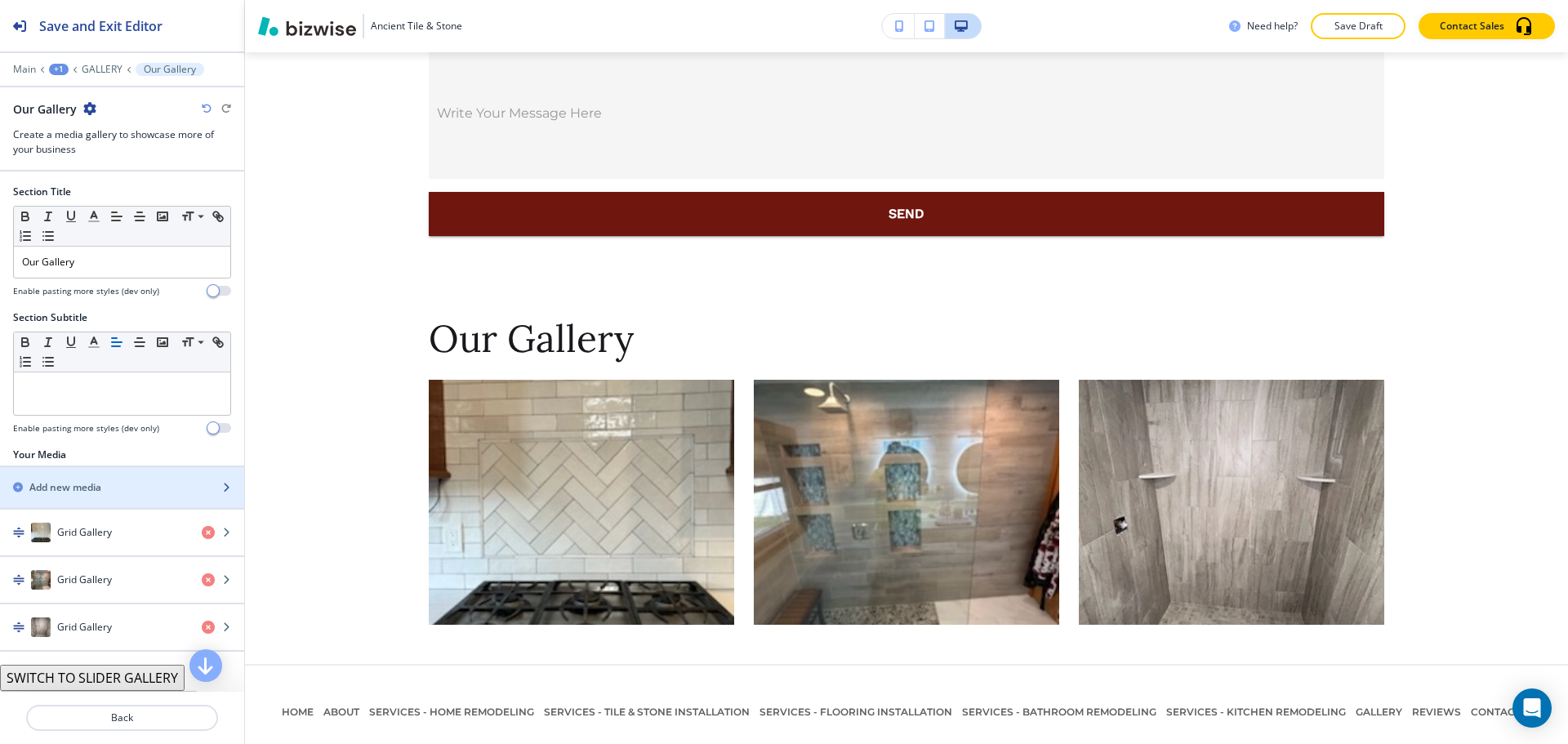
click at [151, 493] on div "Add new media" at bounding box center [104, 488] width 208 height 15
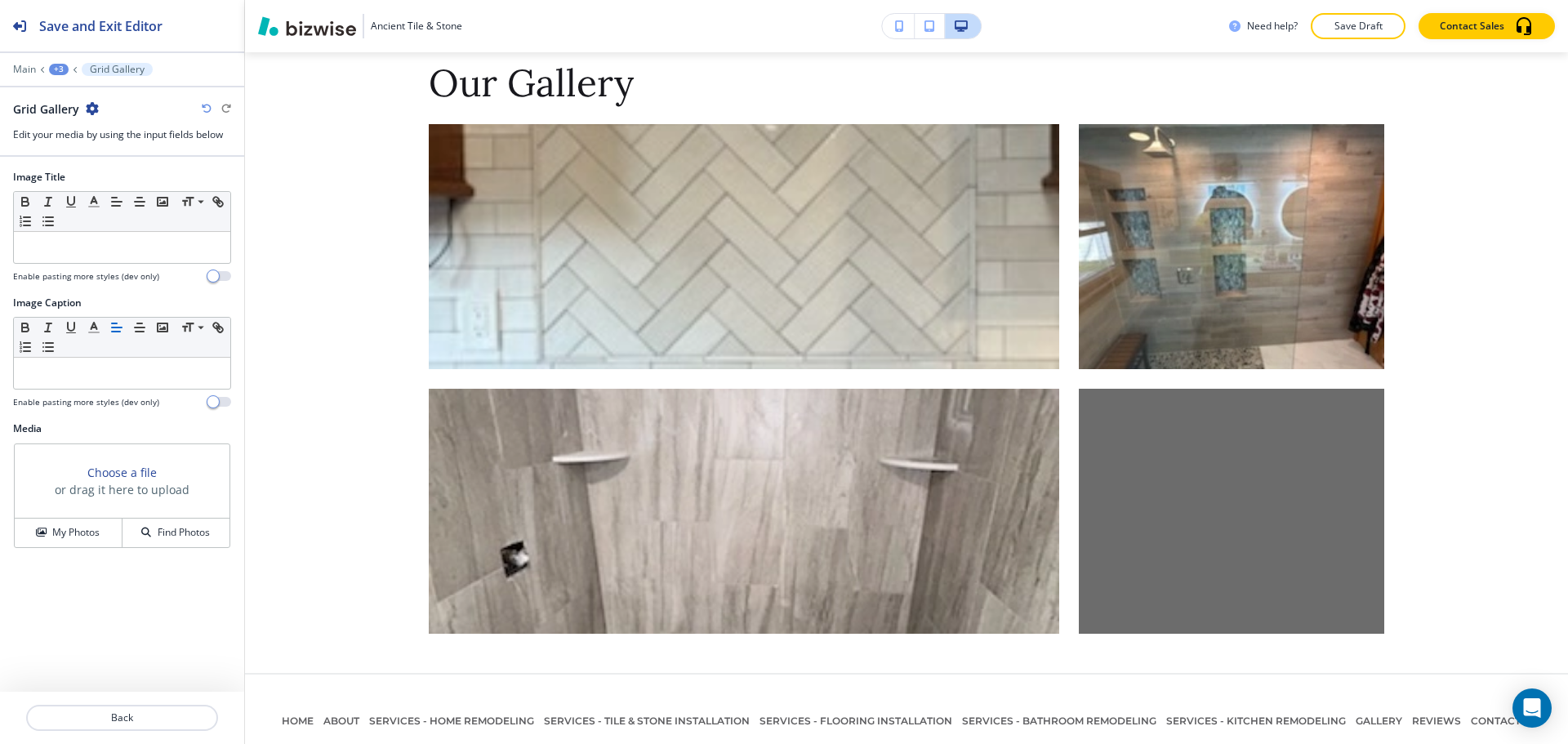
scroll to position [2577, 0]
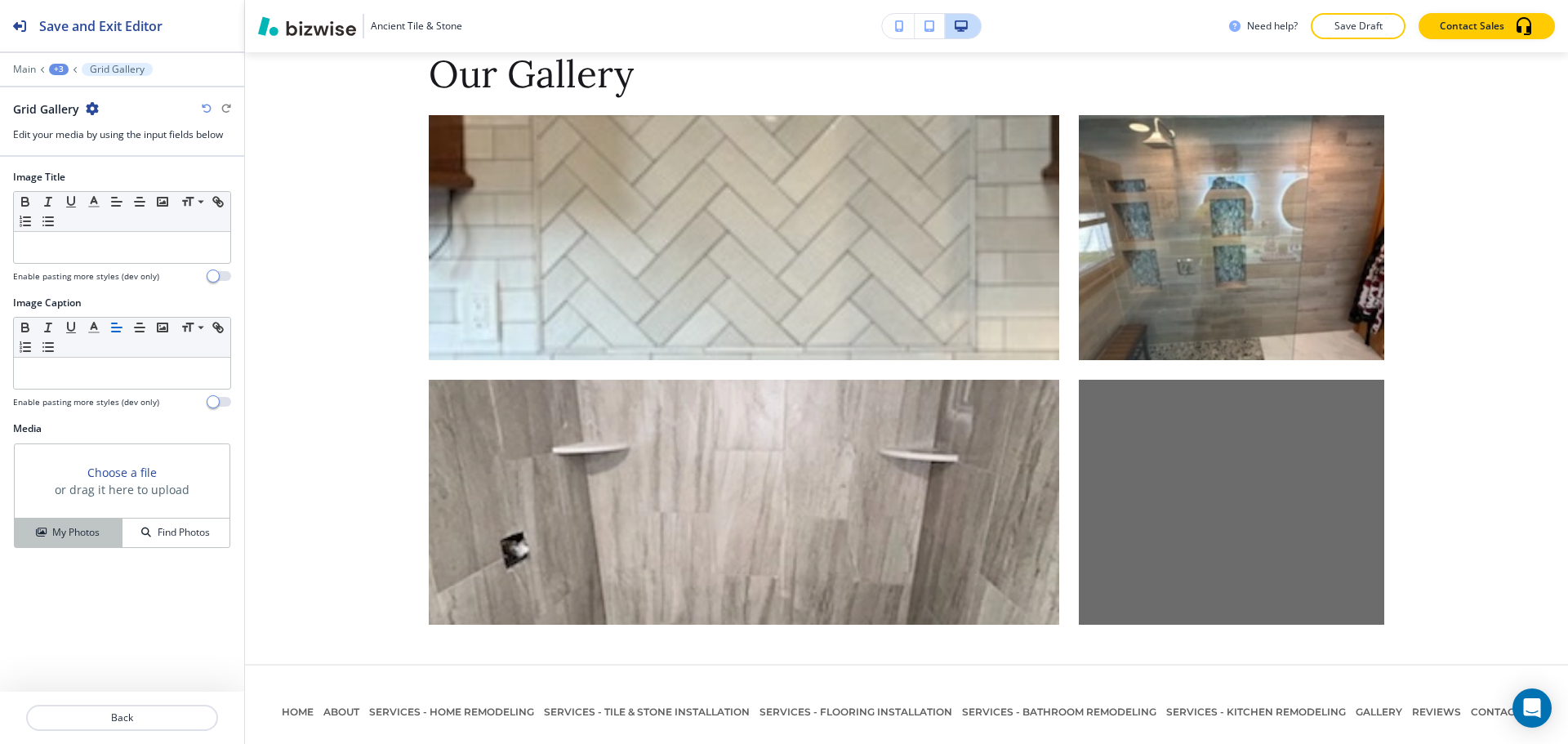
click at [74, 531] on h4 "My Photos" at bounding box center [76, 532] width 47 height 15
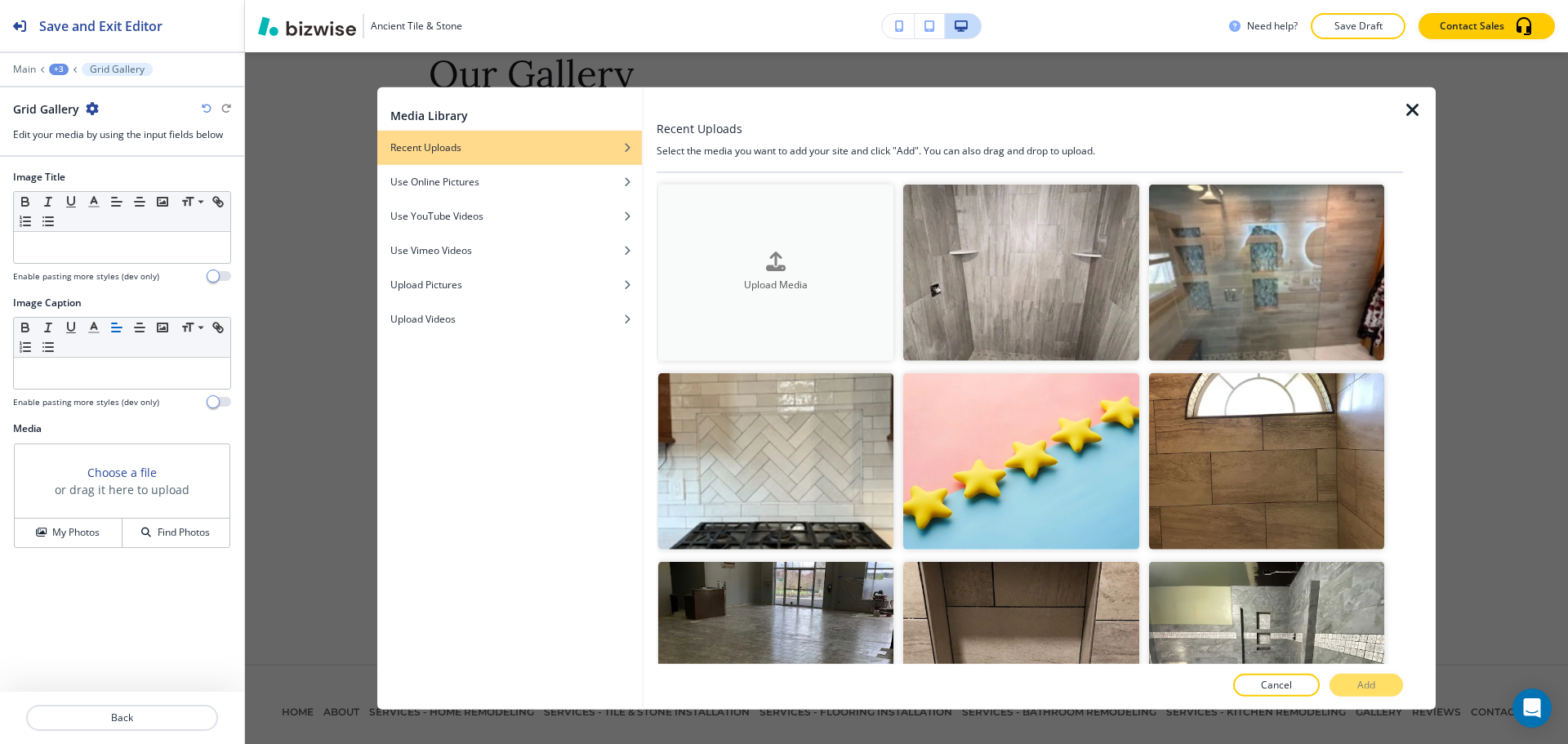
click at [779, 284] on h4 "Upload Media" at bounding box center [776, 285] width 236 height 15
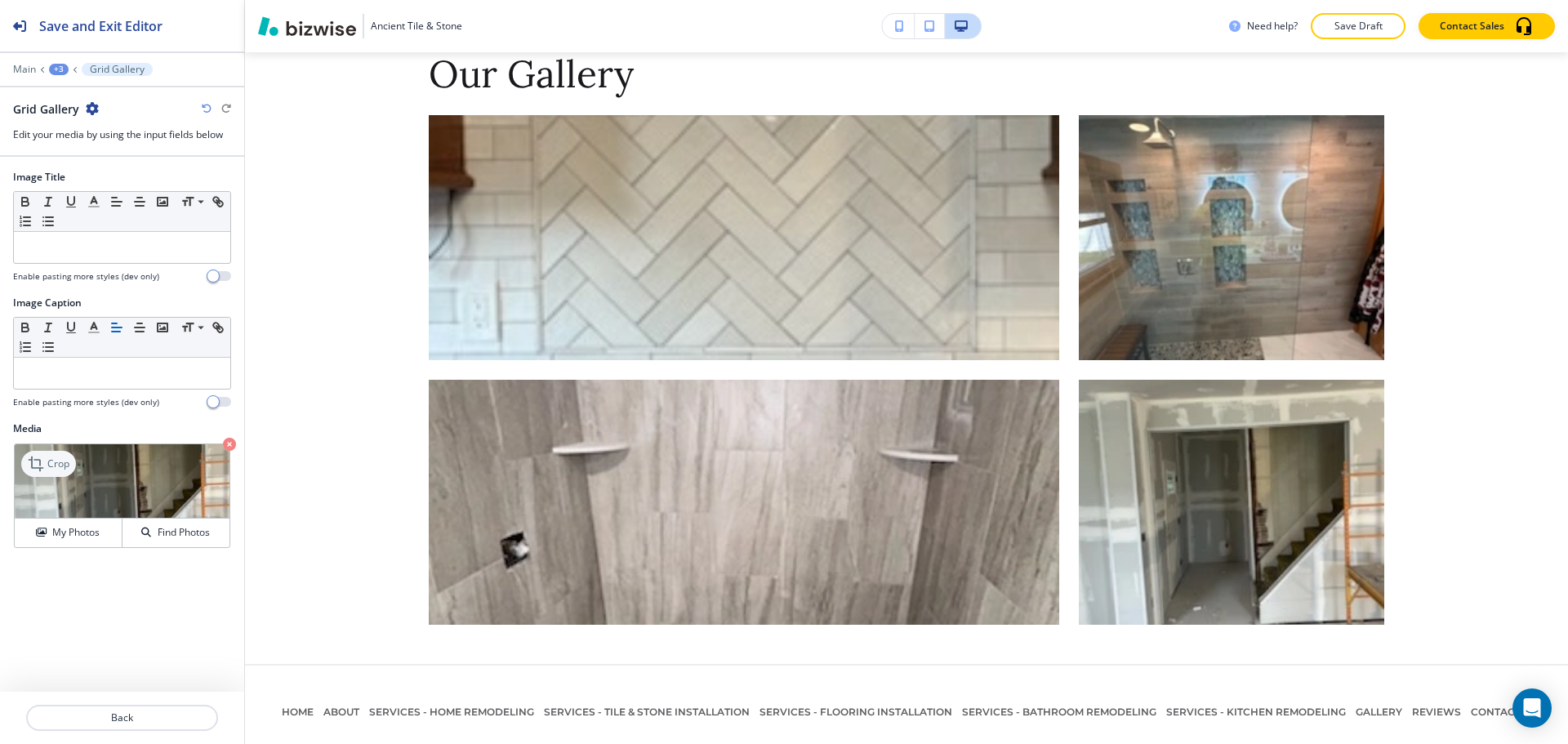
click at [34, 457] on icon at bounding box center [38, 464] width 19 height 19
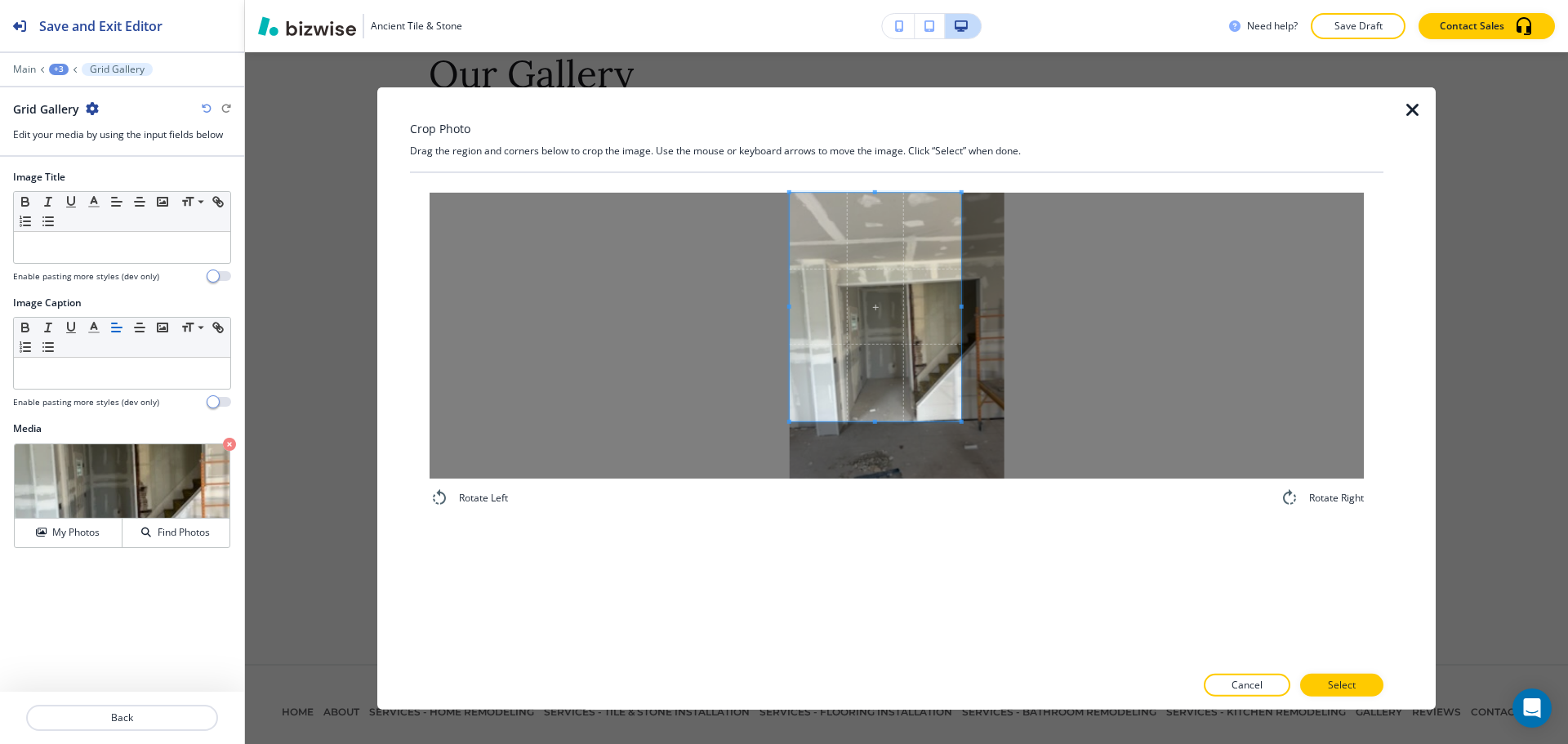
click at [869, 277] on span at bounding box center [875, 305] width 172 height 228
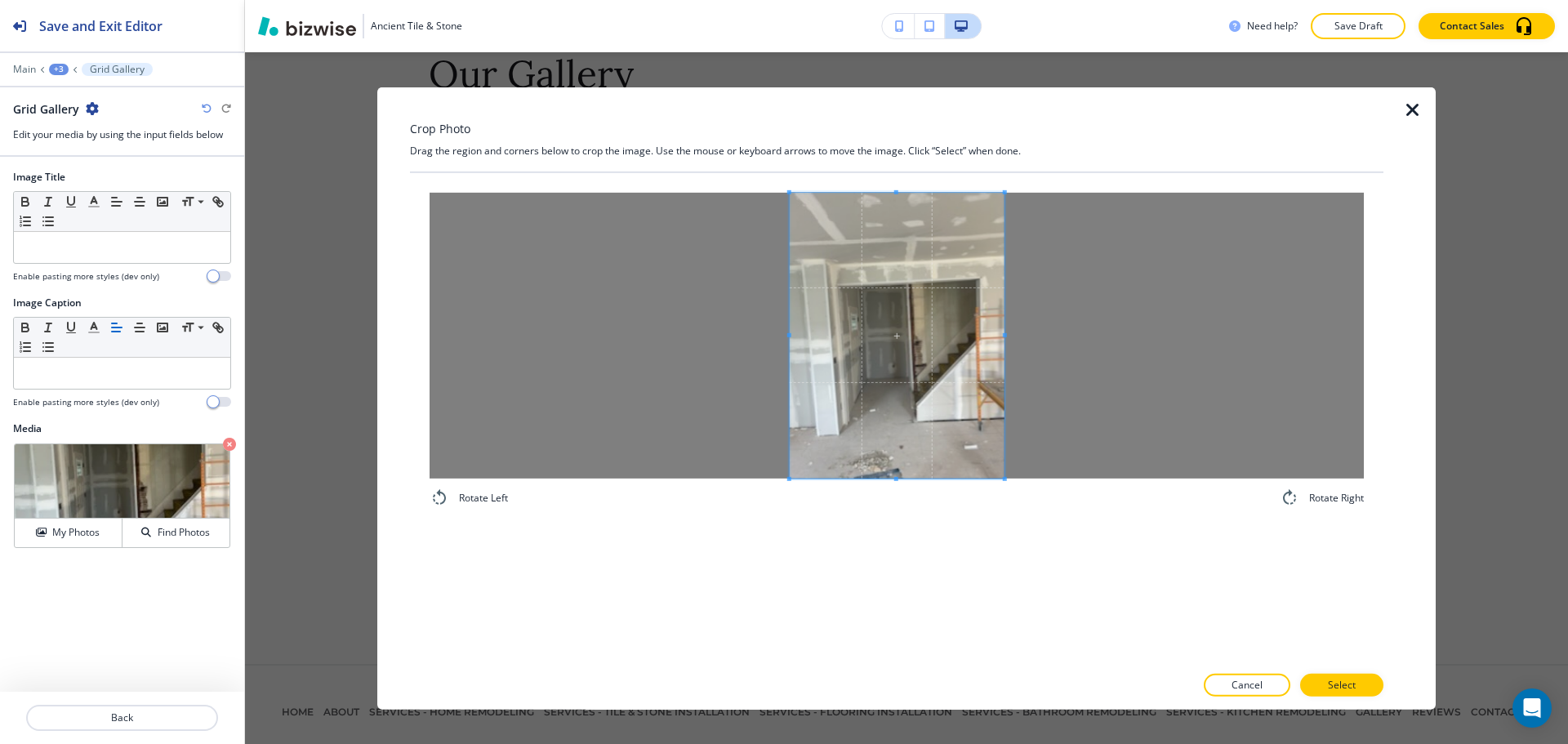
click at [1067, 559] on div "Rotate Left Rotate Right" at bounding box center [897, 418] width 974 height 491
click at [1336, 687] on p "Select" at bounding box center [1342, 684] width 28 height 15
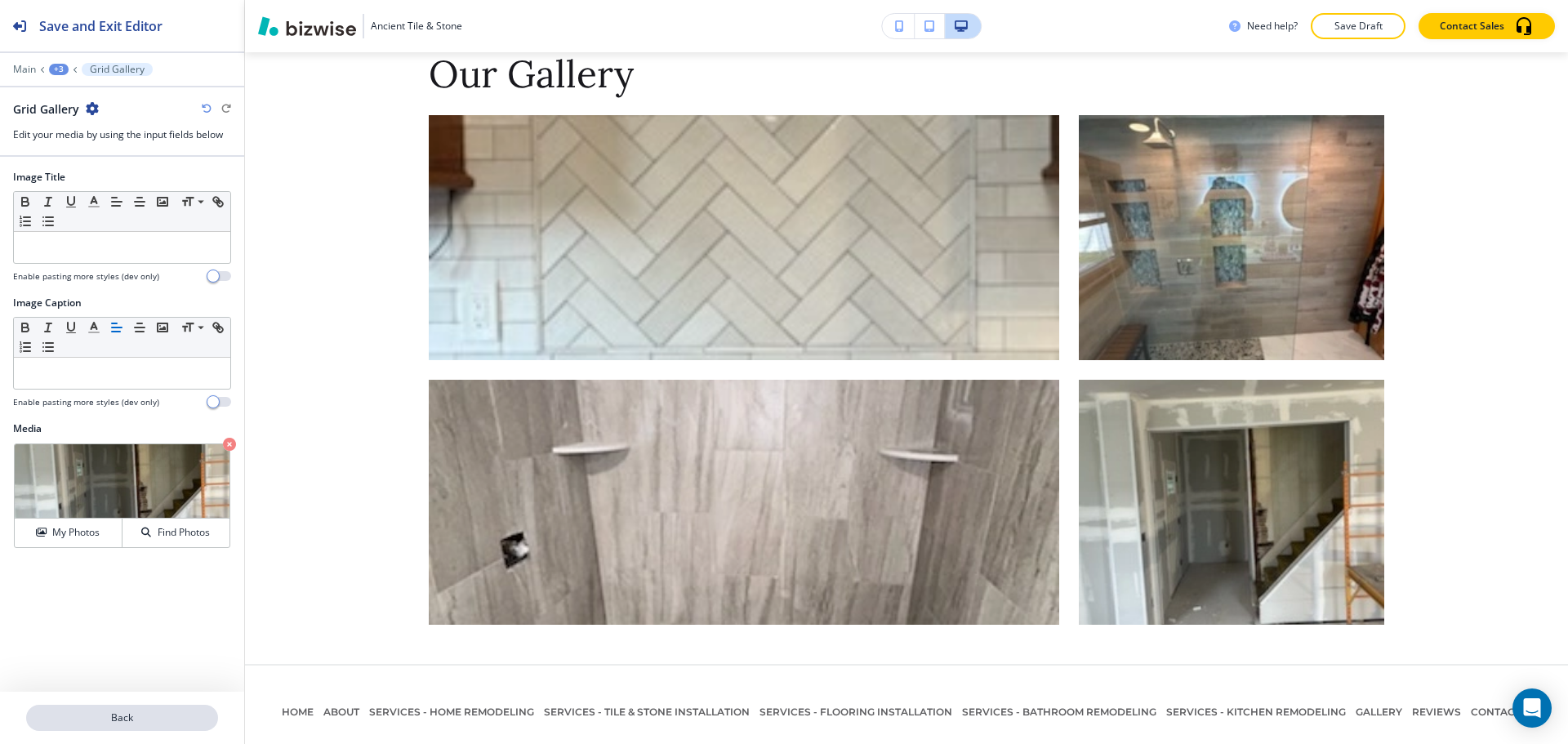
click at [144, 708] on button "Back" at bounding box center [122, 718] width 192 height 26
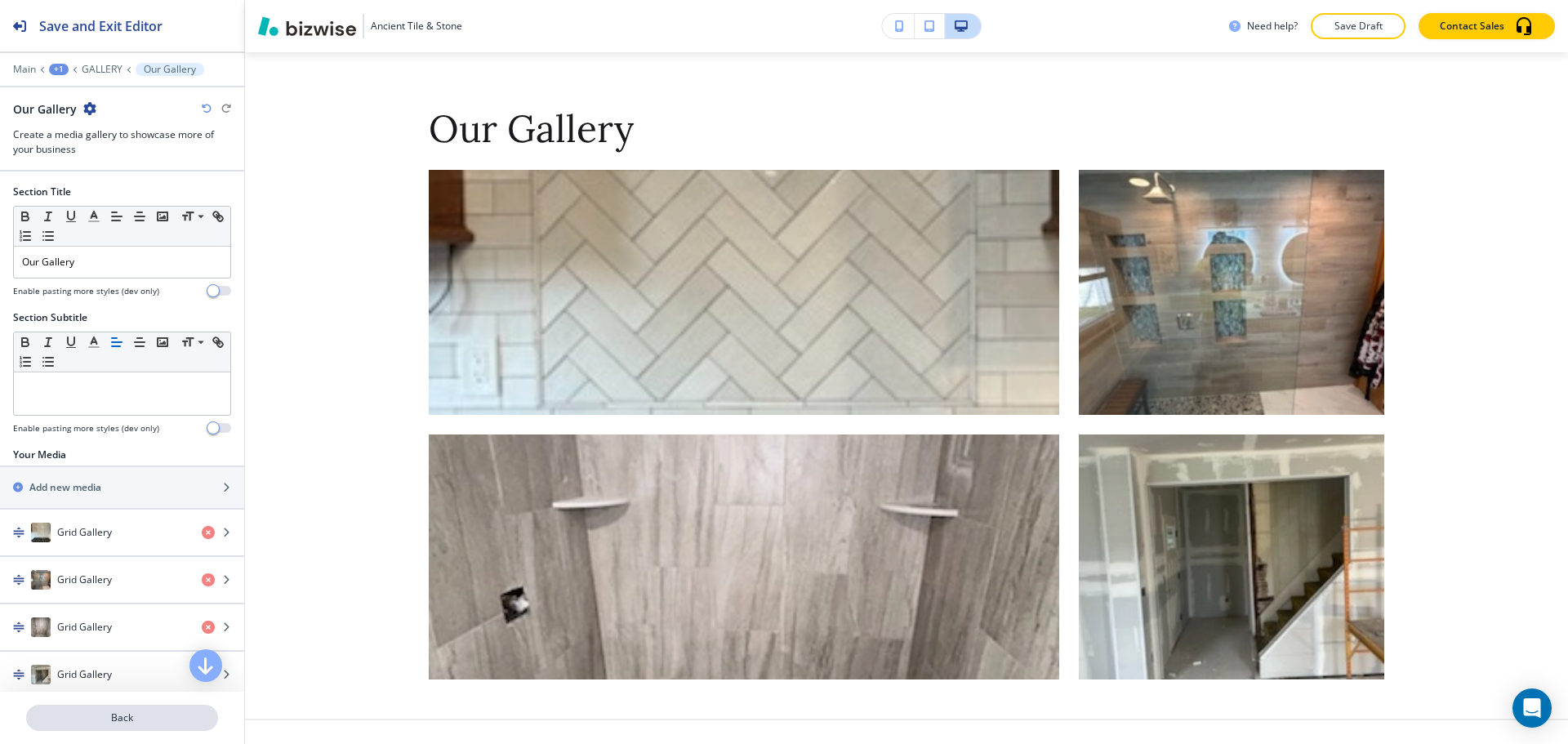
scroll to position [2521, 0]
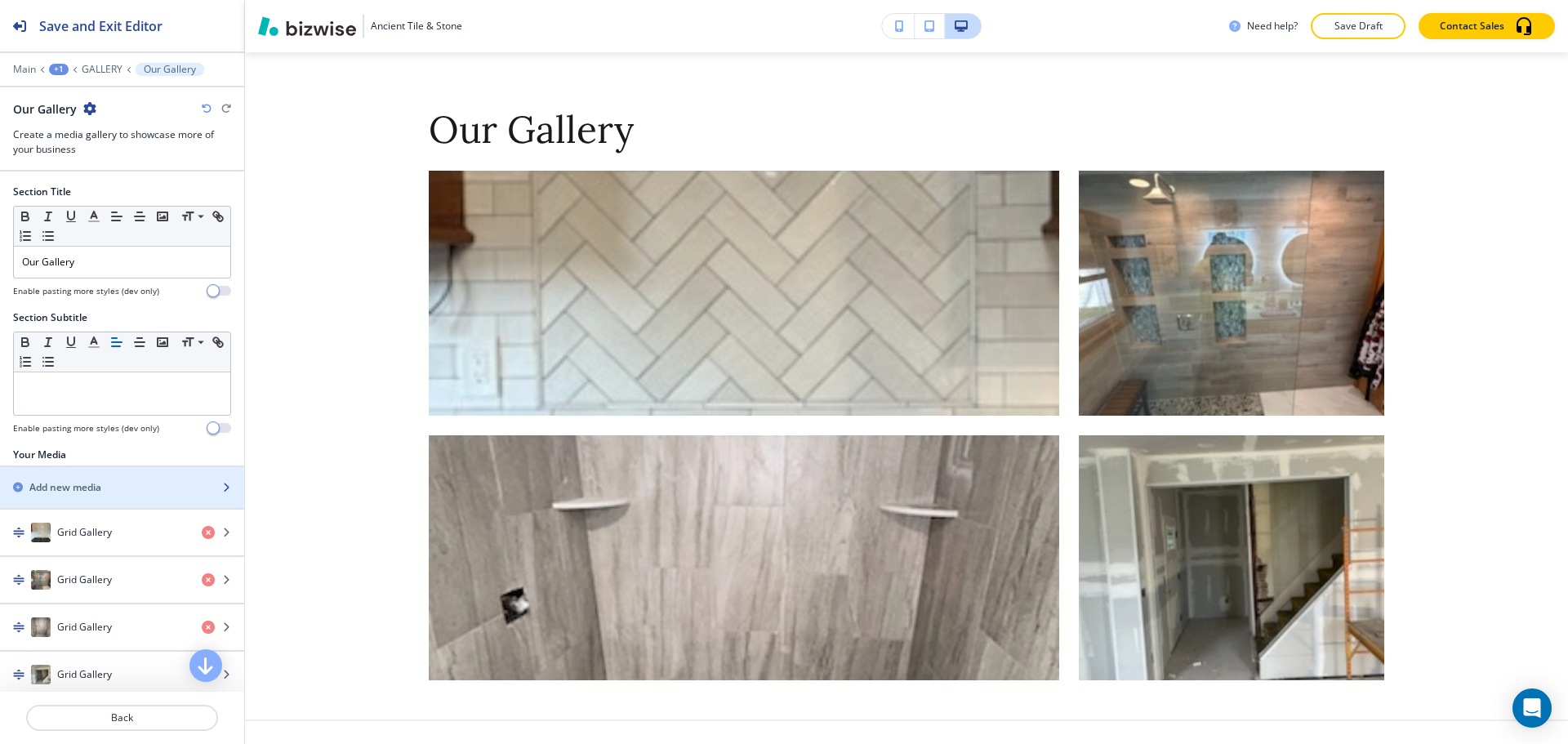
click at [99, 501] on div "button" at bounding box center [122, 501] width 244 height 13
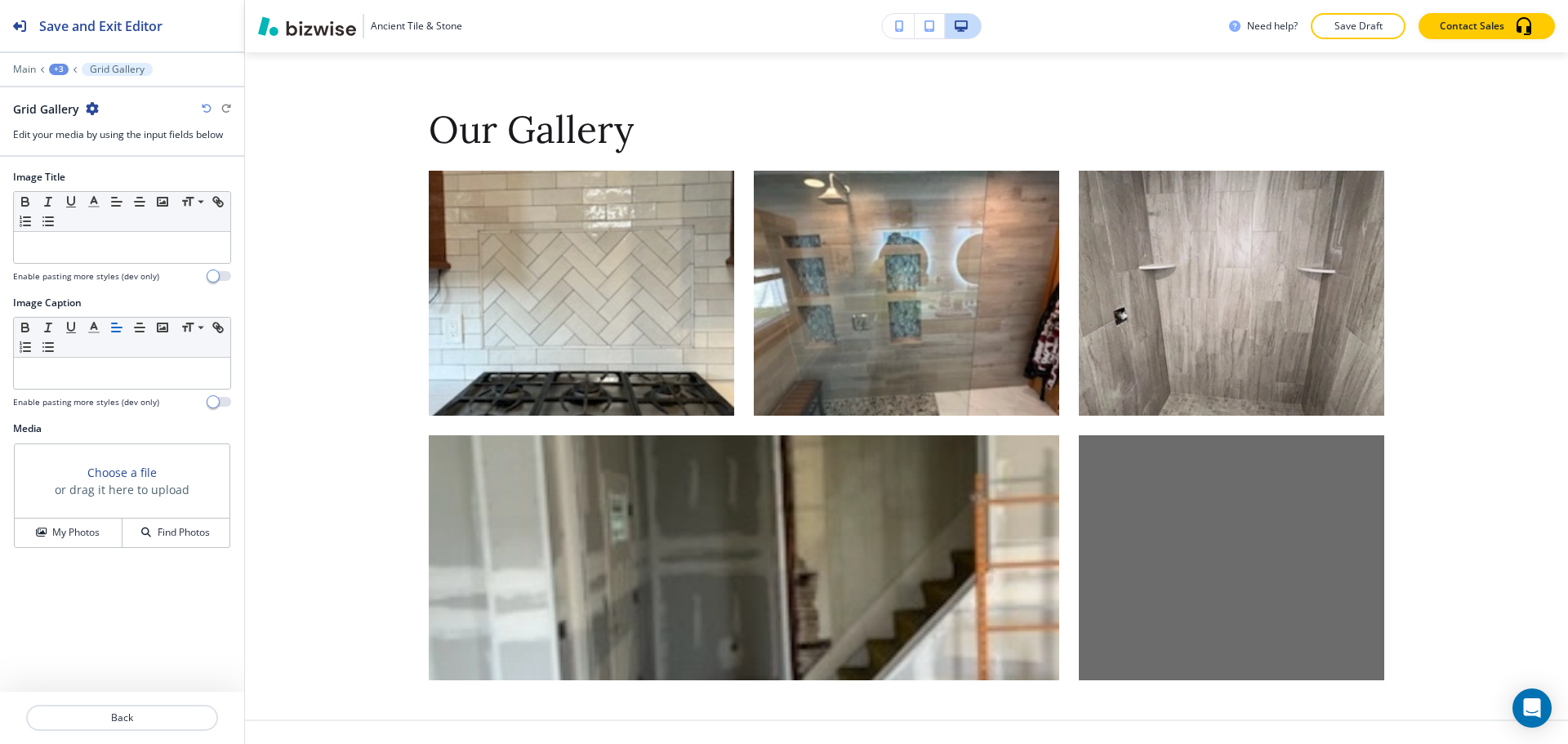
scroll to position [2577, 0]
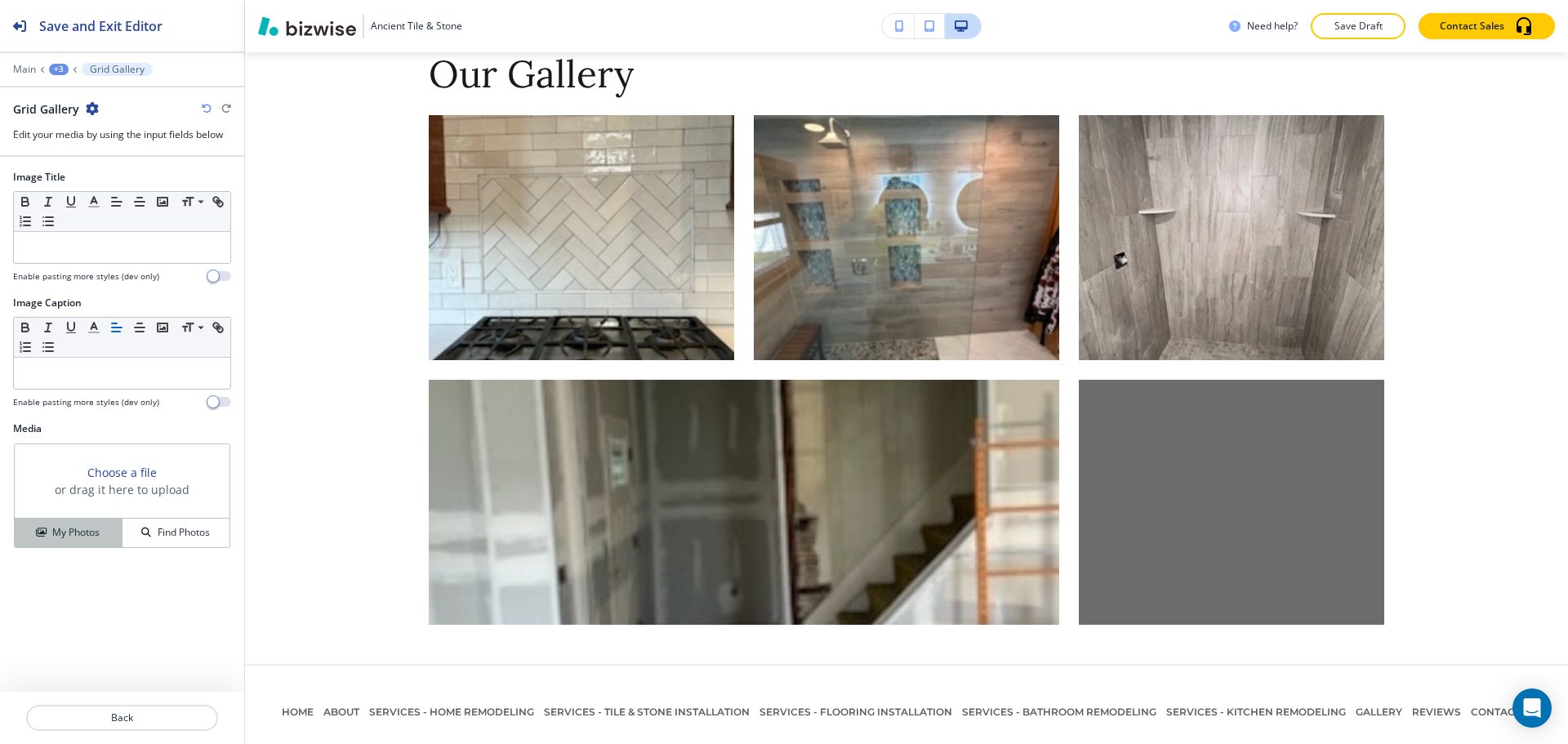
click at [67, 530] on h4 "My Photos" at bounding box center [76, 532] width 47 height 15
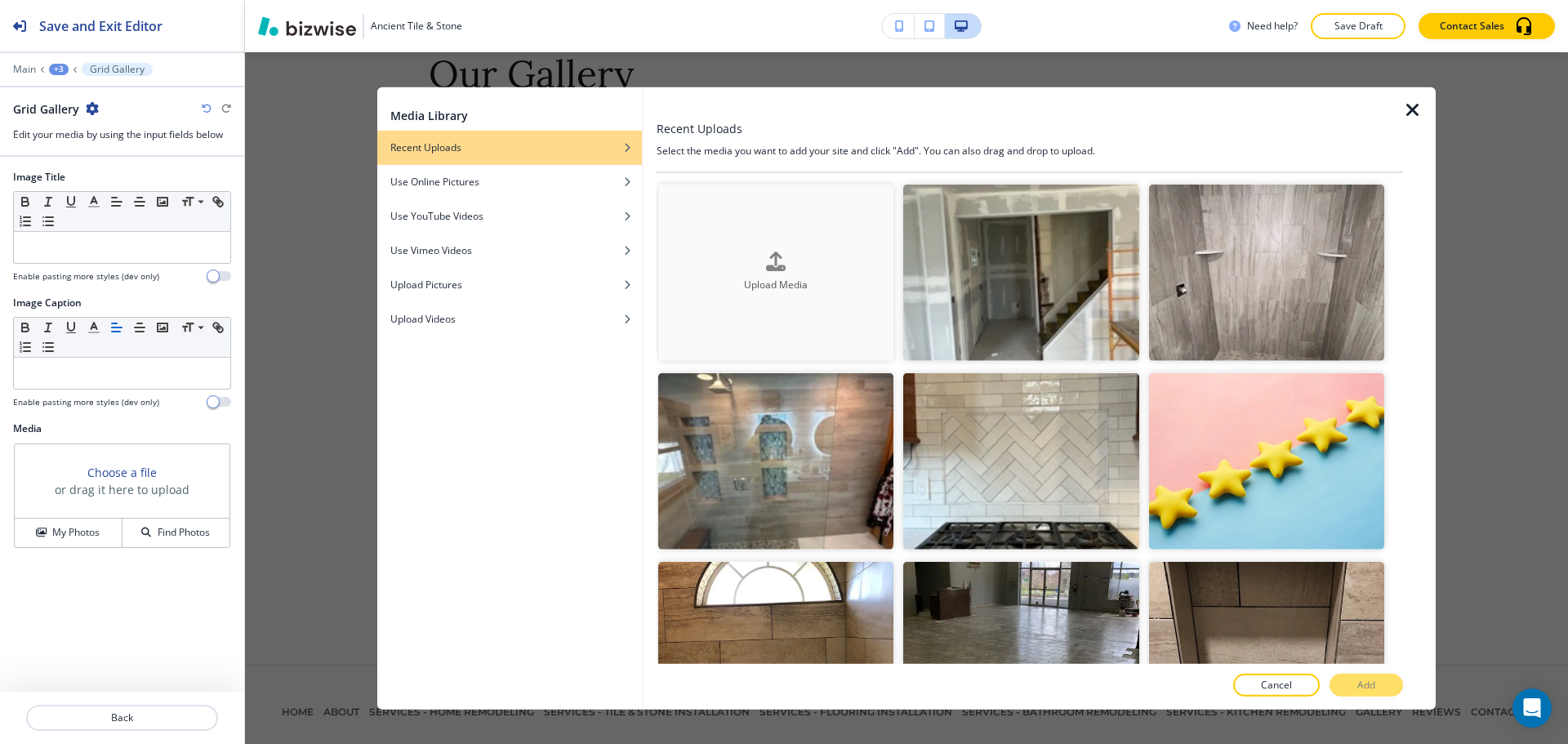
click at [847, 306] on button "Upload Media" at bounding box center [776, 272] width 236 height 177
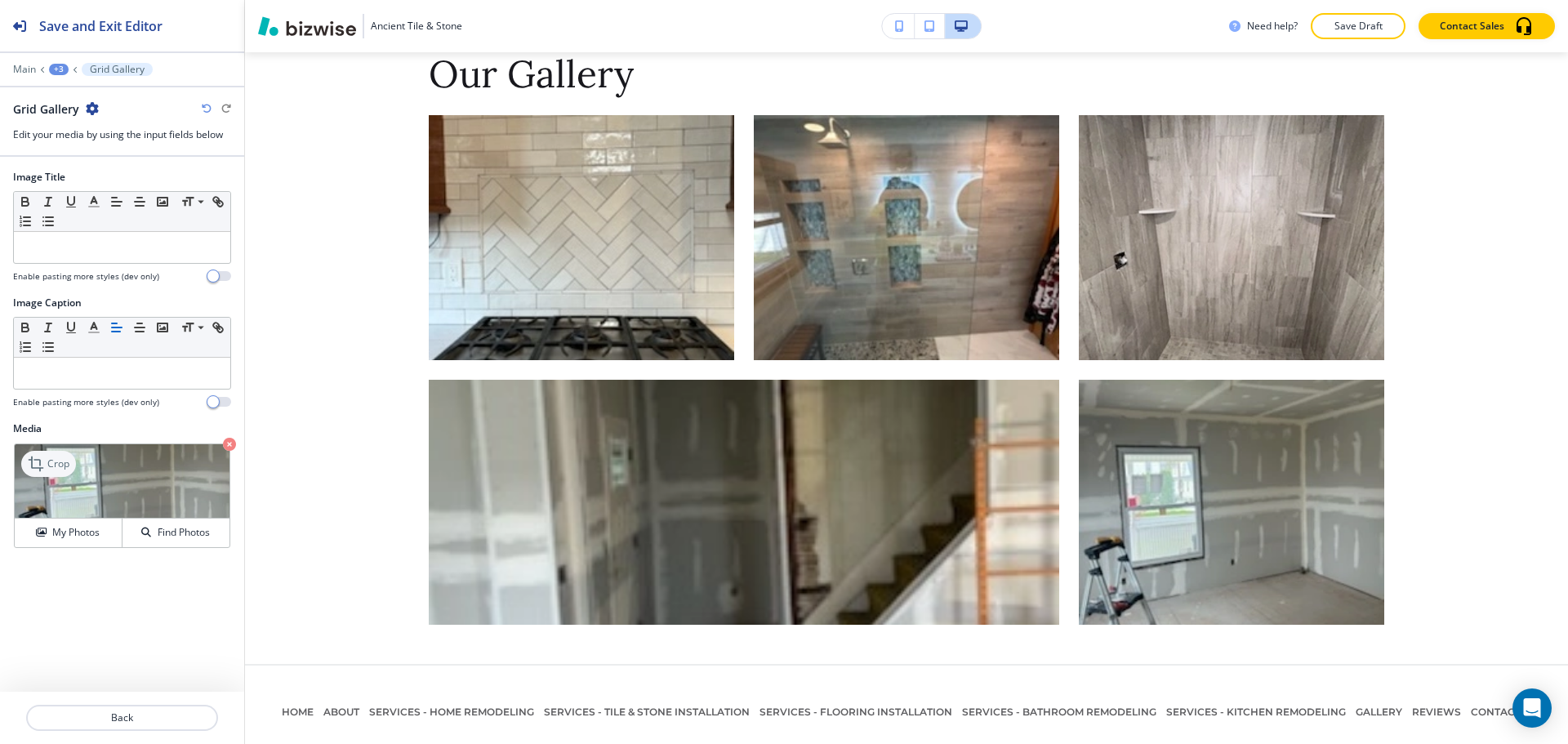
click at [64, 472] on div "Crop" at bounding box center [48, 464] width 55 height 26
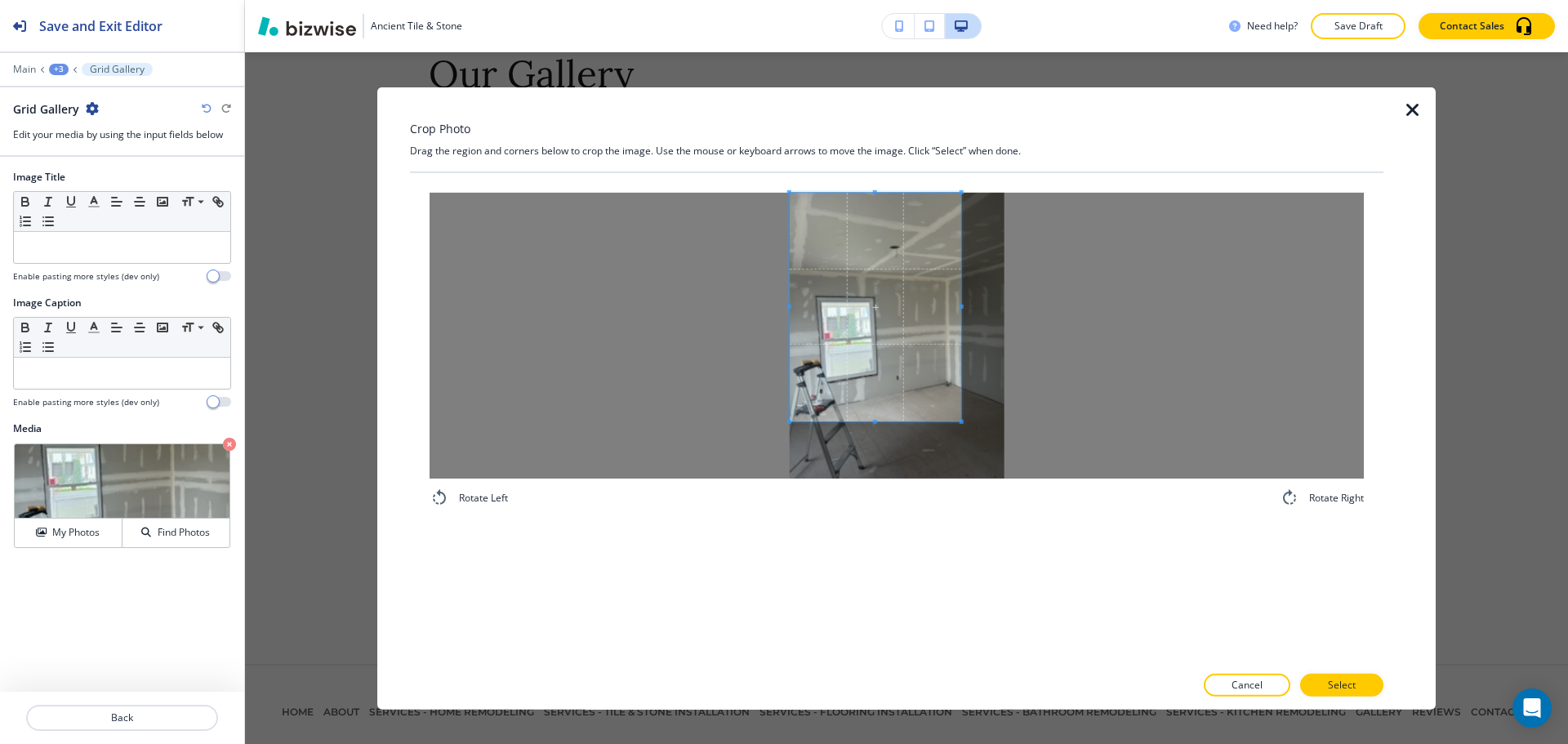
click at [869, 298] on span at bounding box center [875, 305] width 172 height 228
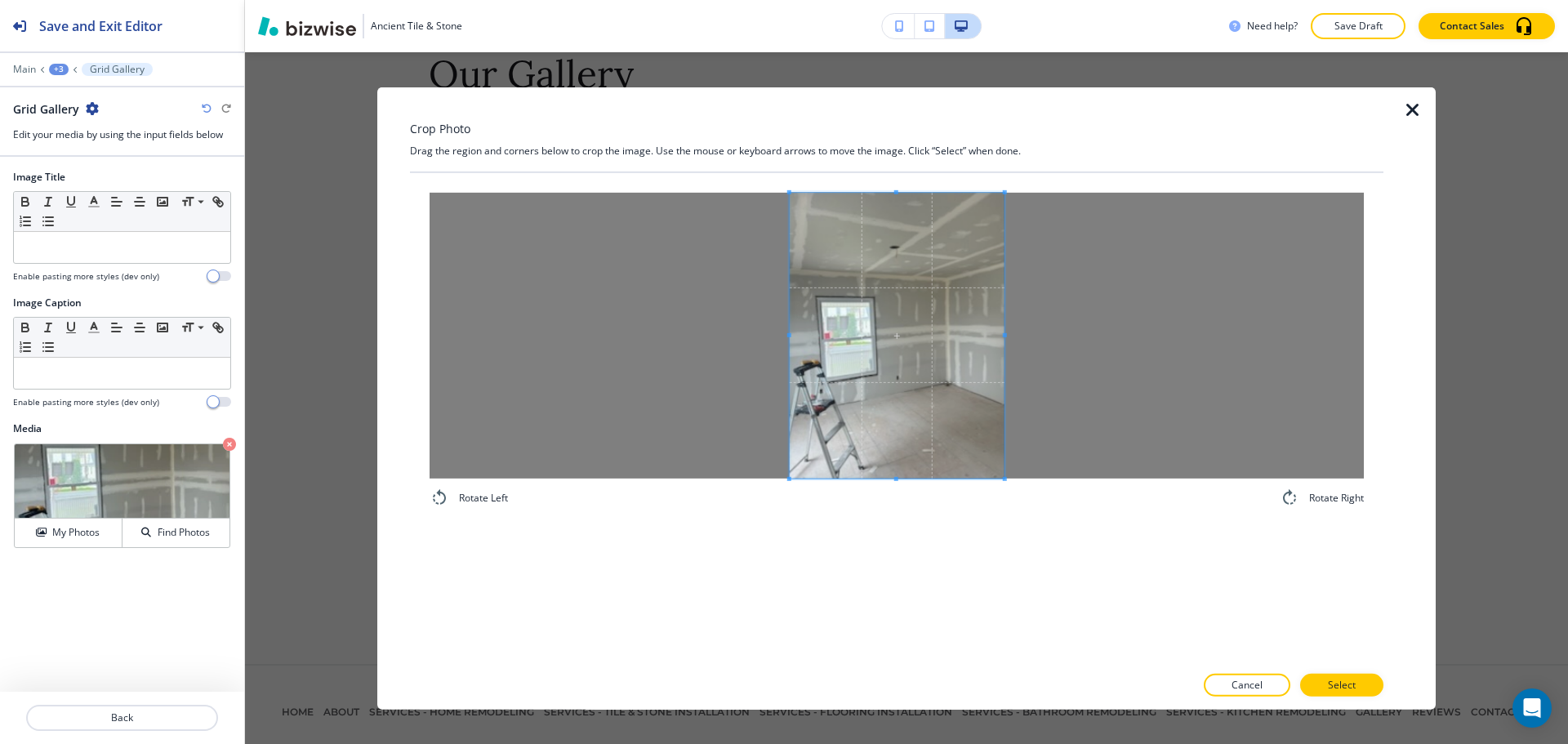
click at [1100, 558] on div "Rotate Left Rotate Right" at bounding box center [897, 418] width 974 height 491
click at [1381, 684] on button "Select" at bounding box center [1341, 685] width 83 height 23
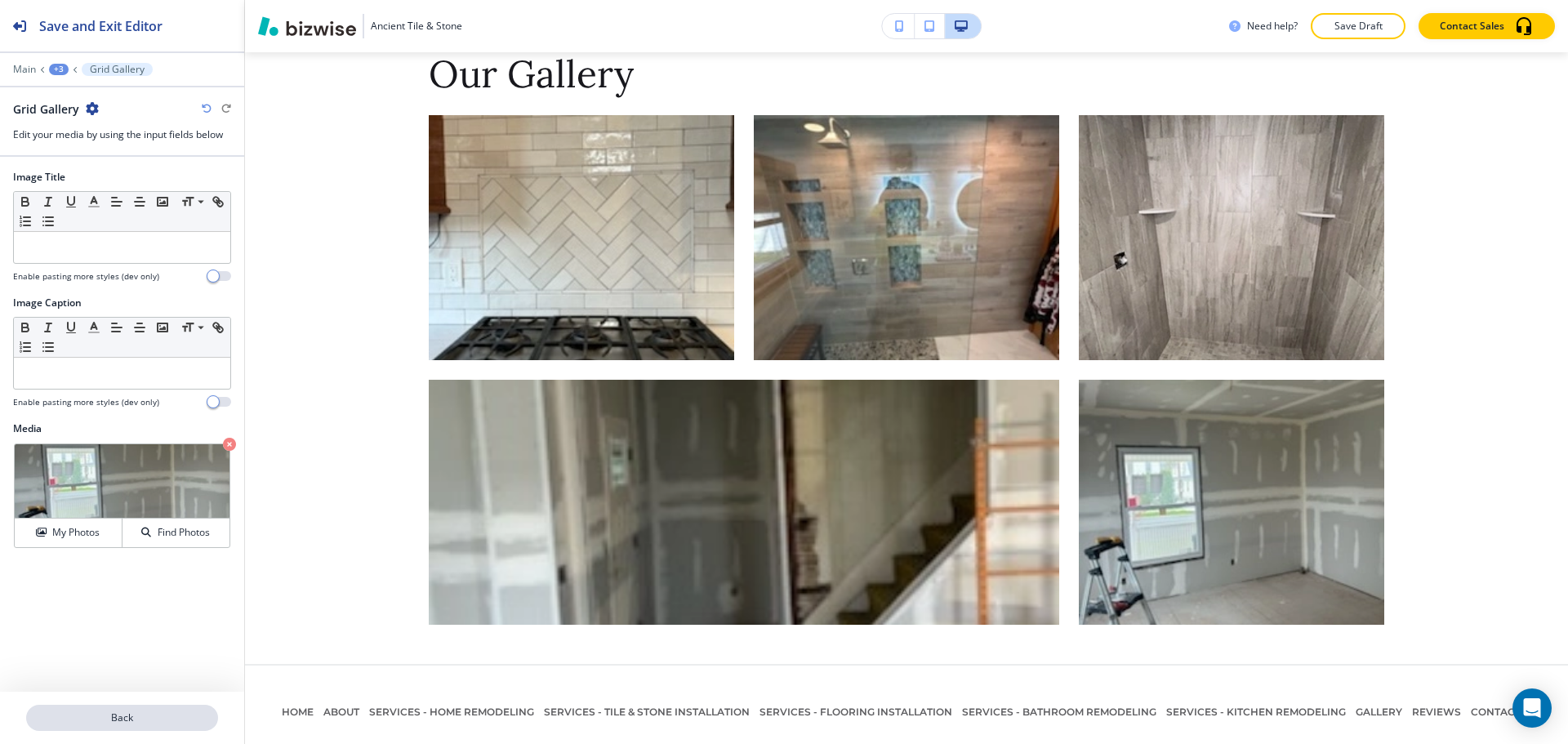
click at [101, 718] on p "Back" at bounding box center [123, 718] width 189 height 15
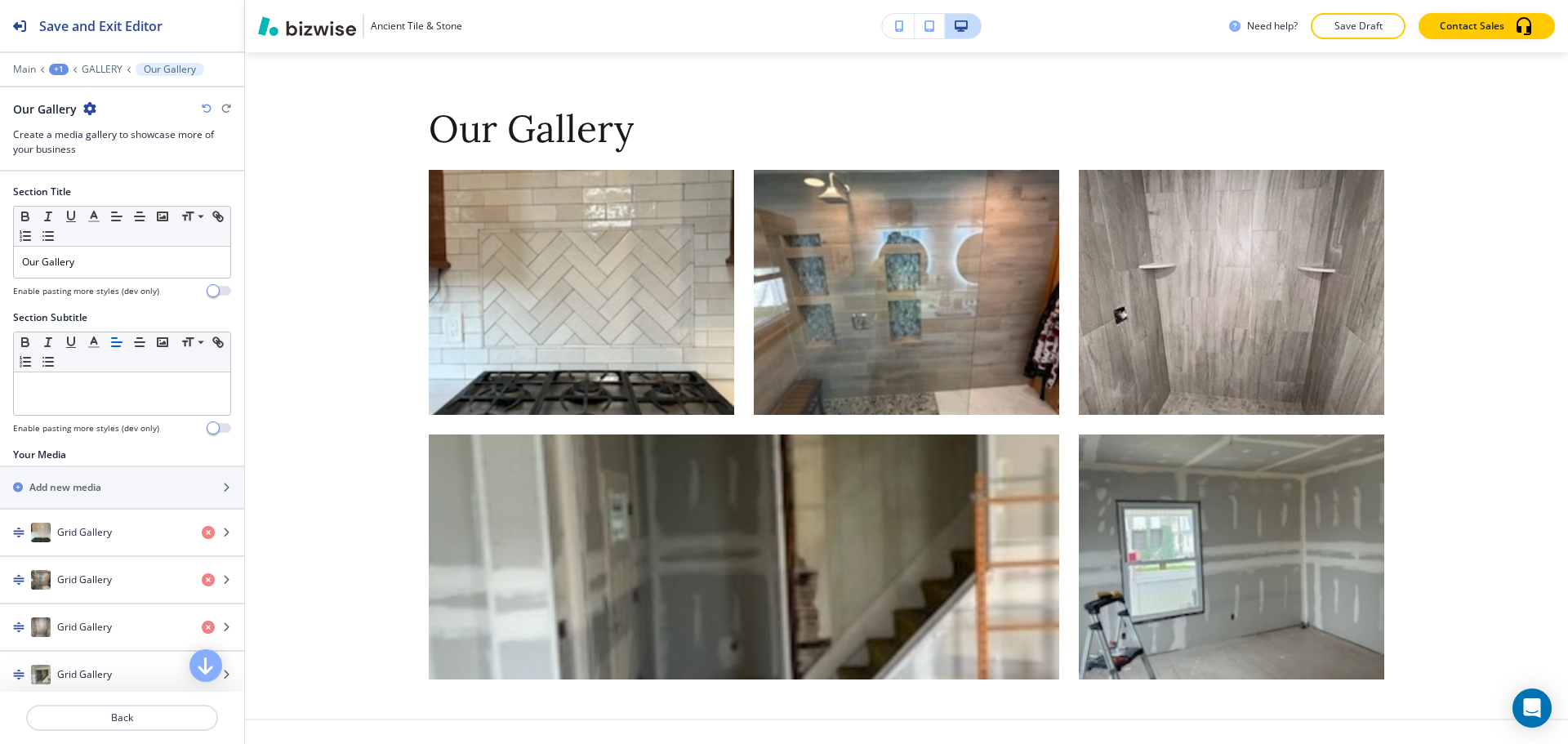
scroll to position [2521, 0]
click at [70, 479] on div "button" at bounding box center [122, 474] width 244 height 13
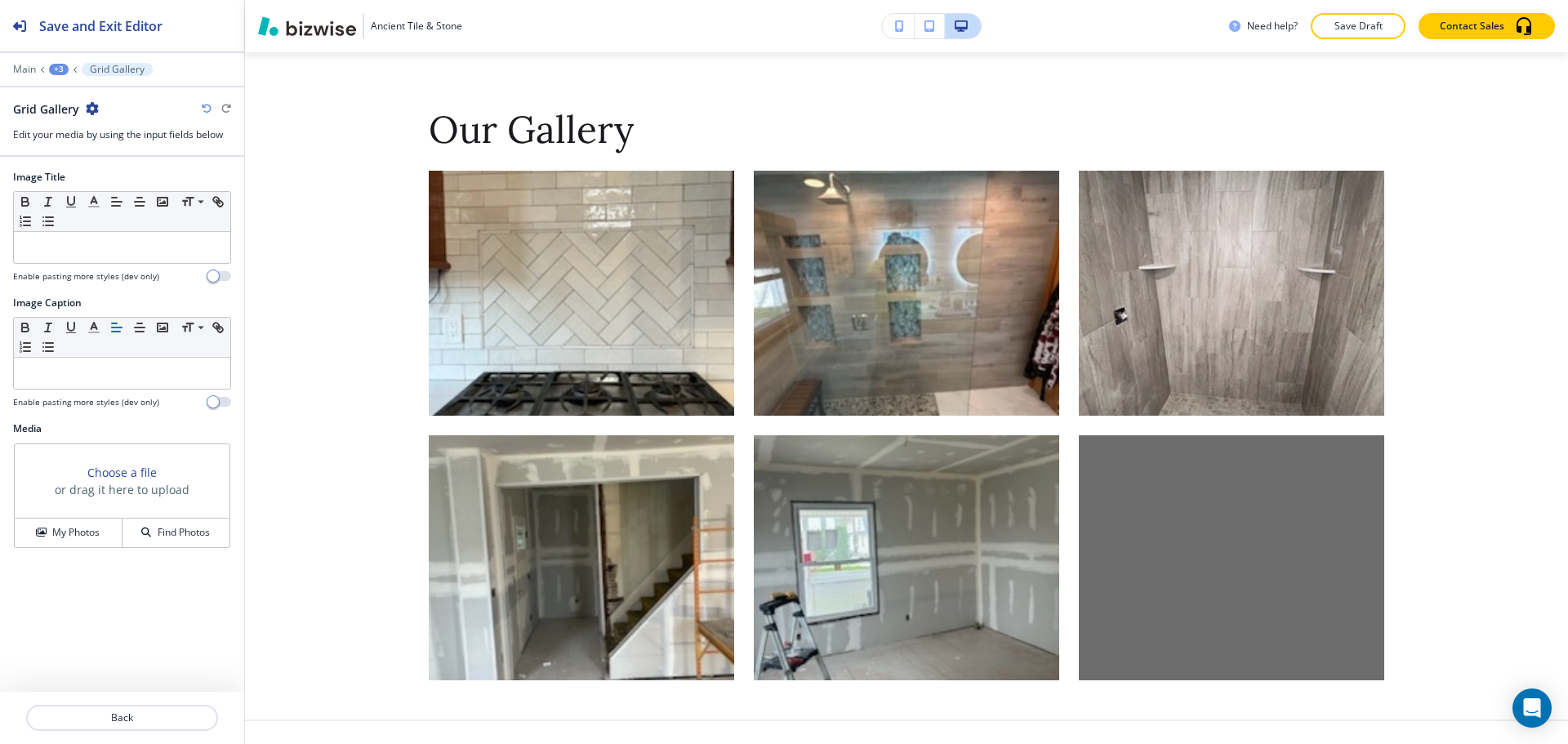
scroll to position [2577, 0]
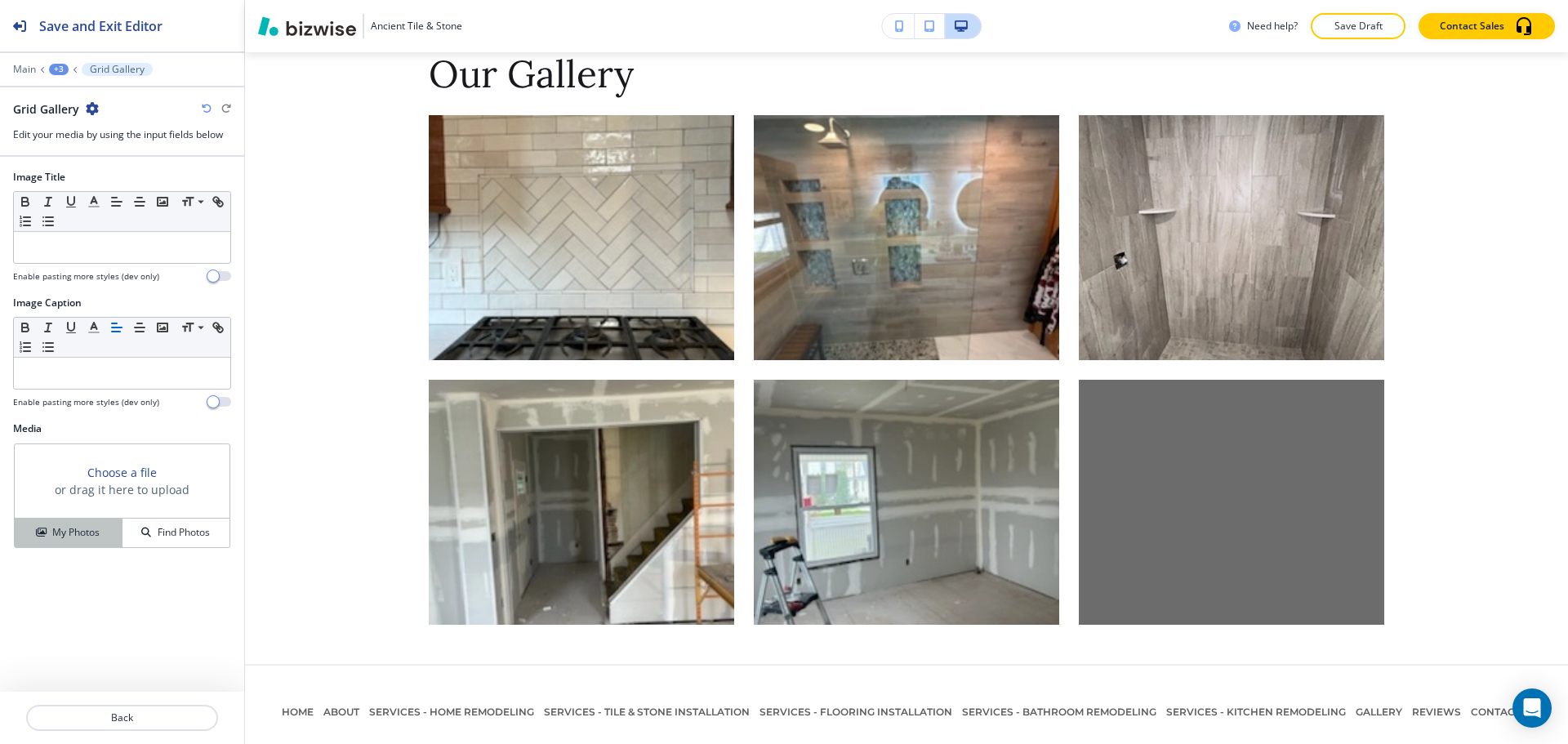
click at [58, 530] on h4 "My Photos" at bounding box center [76, 532] width 47 height 15
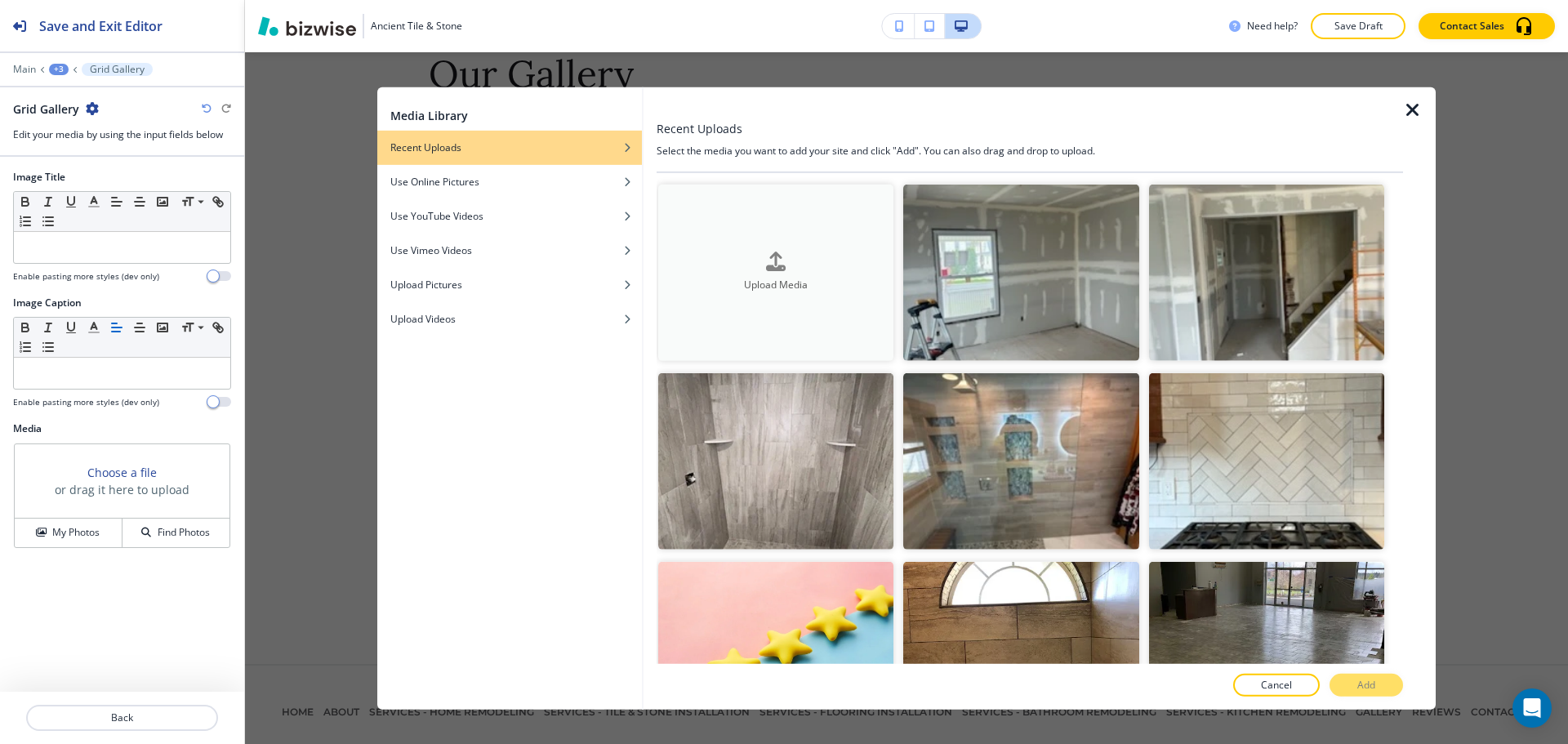
click at [794, 312] on button "Upload Media" at bounding box center [776, 272] width 236 height 177
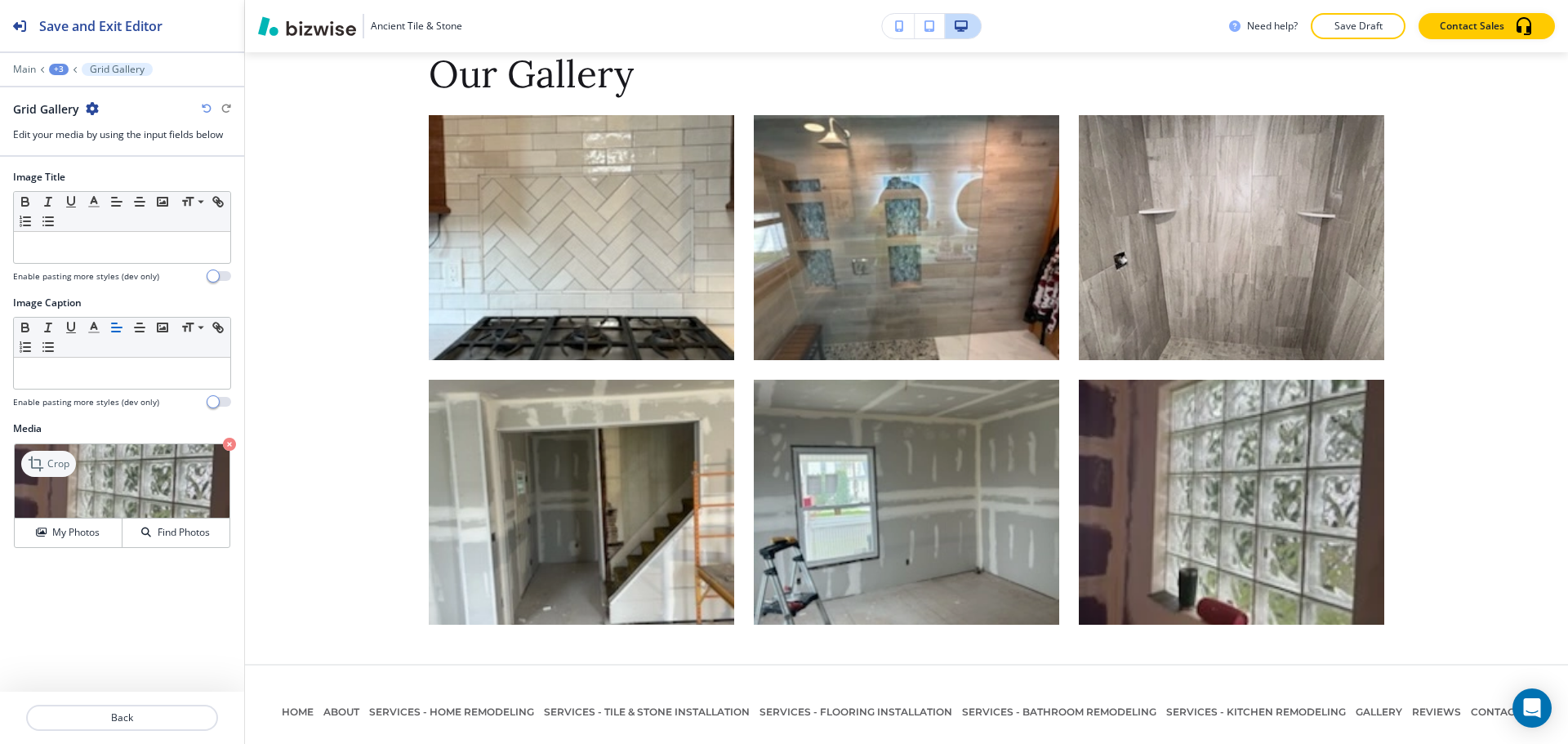
click at [56, 467] on p "Crop" at bounding box center [58, 464] width 22 height 15
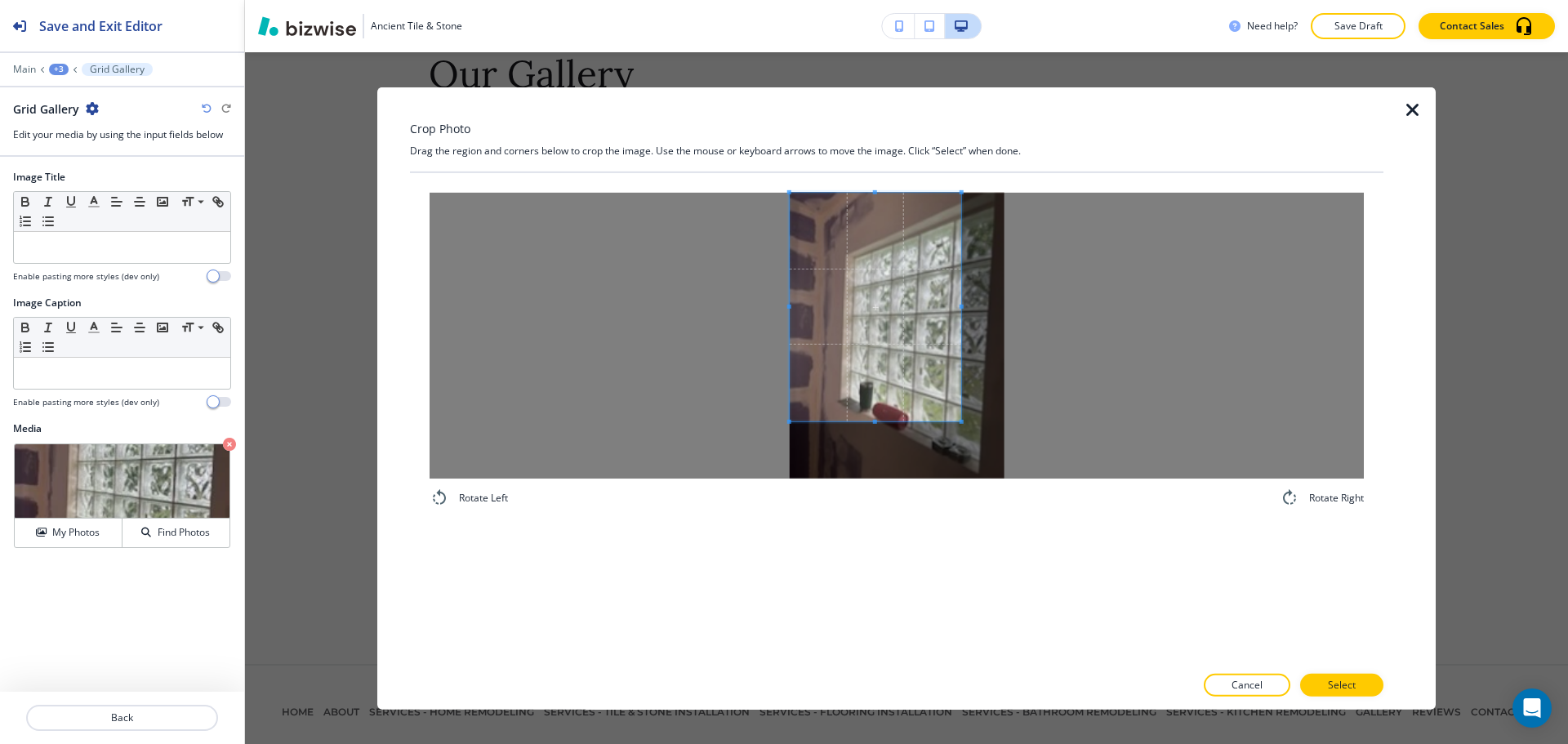
click at [770, 231] on div at bounding box center [897, 334] width 934 height 286
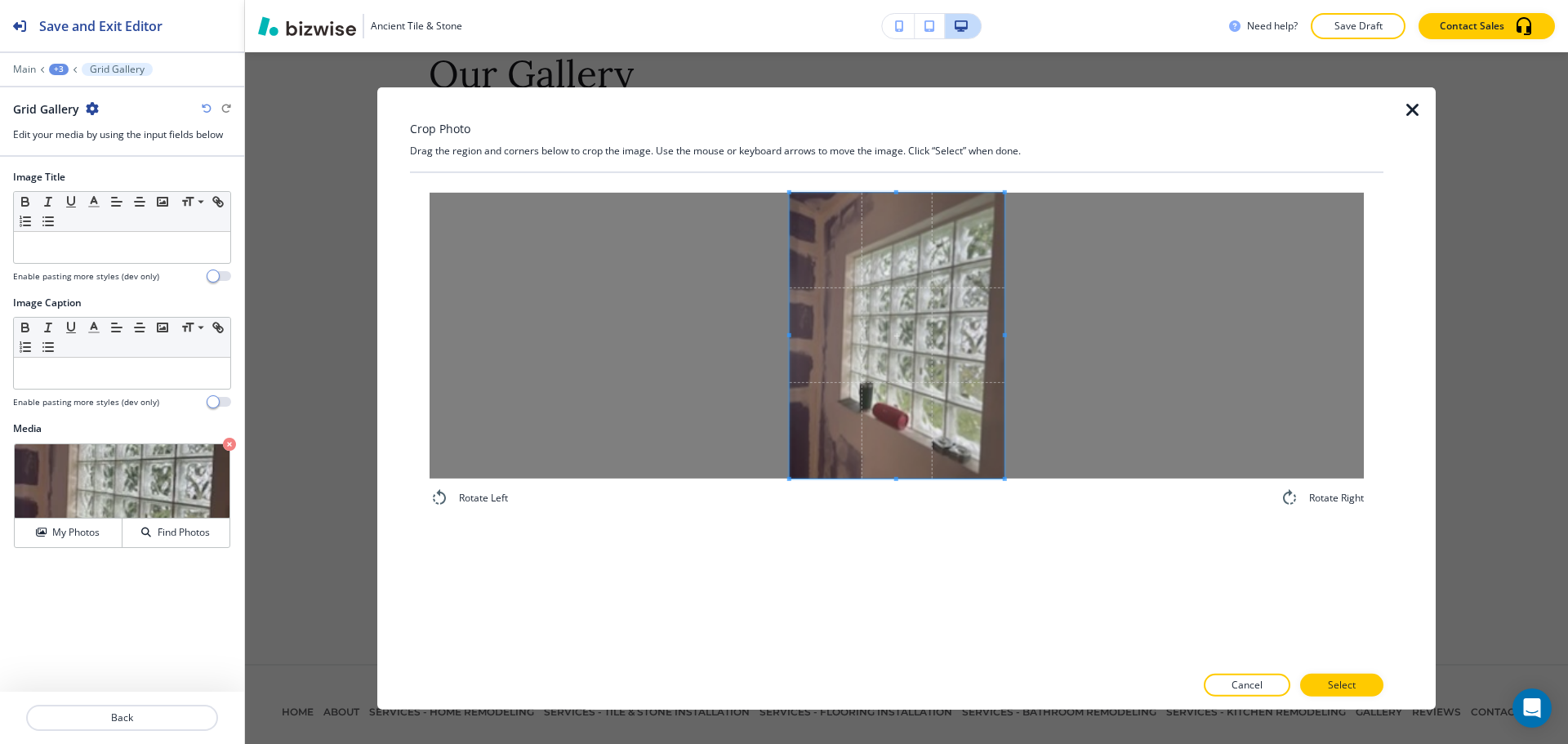
click at [1079, 530] on div "Rotate Left Rotate Right" at bounding box center [897, 418] width 974 height 491
click at [1317, 689] on button "Select" at bounding box center [1341, 685] width 83 height 23
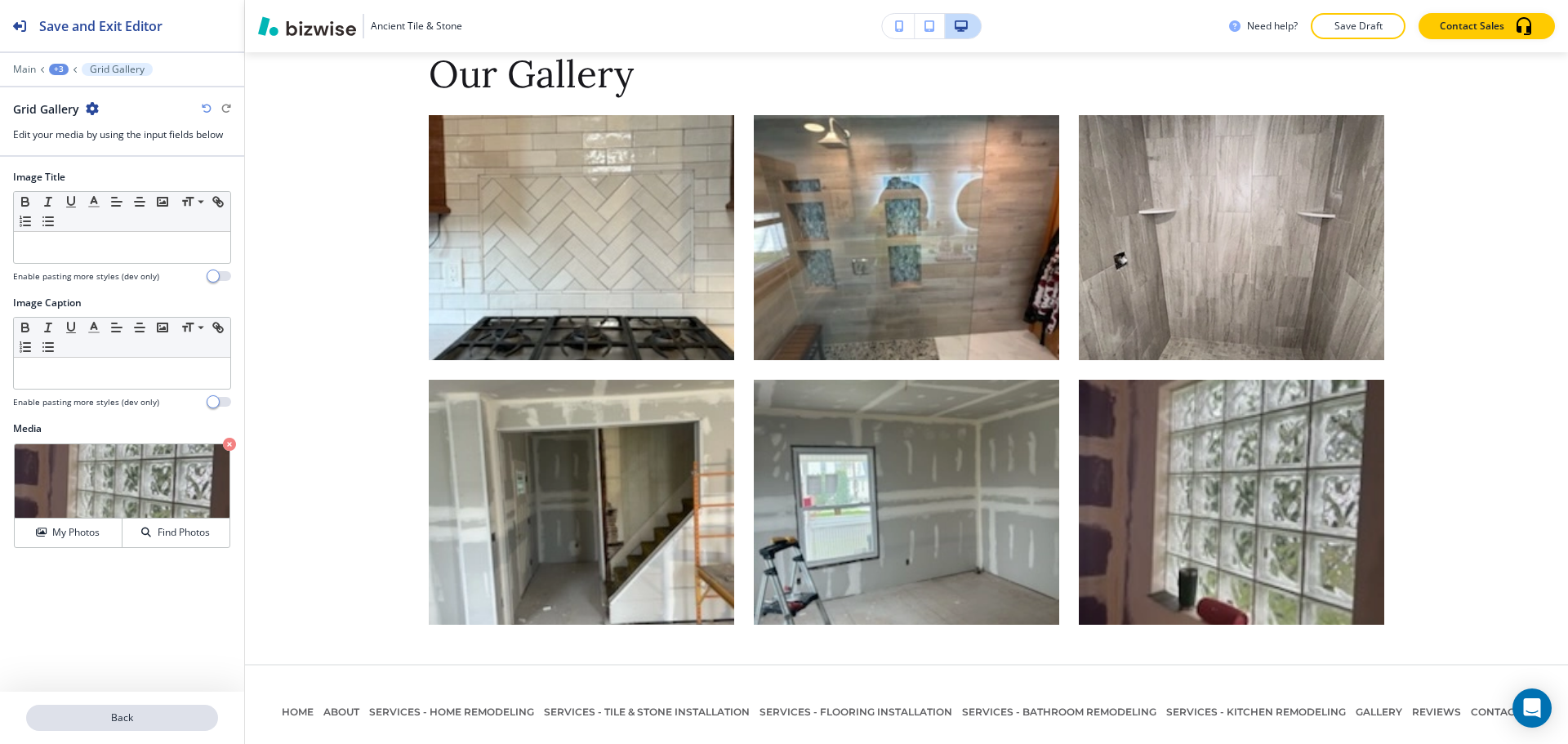
click at [92, 712] on p "Back" at bounding box center [123, 718] width 189 height 15
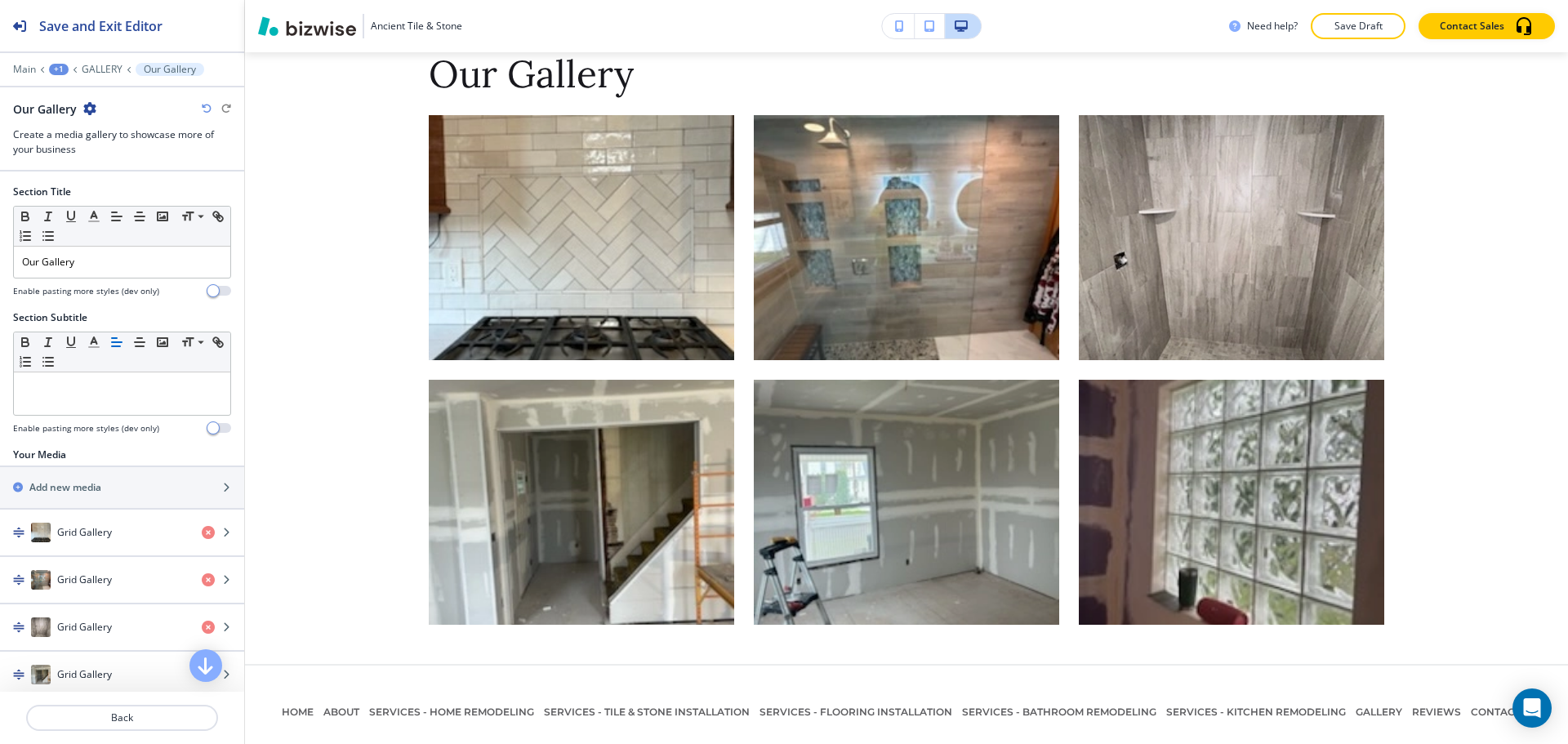
scroll to position [2521, 0]
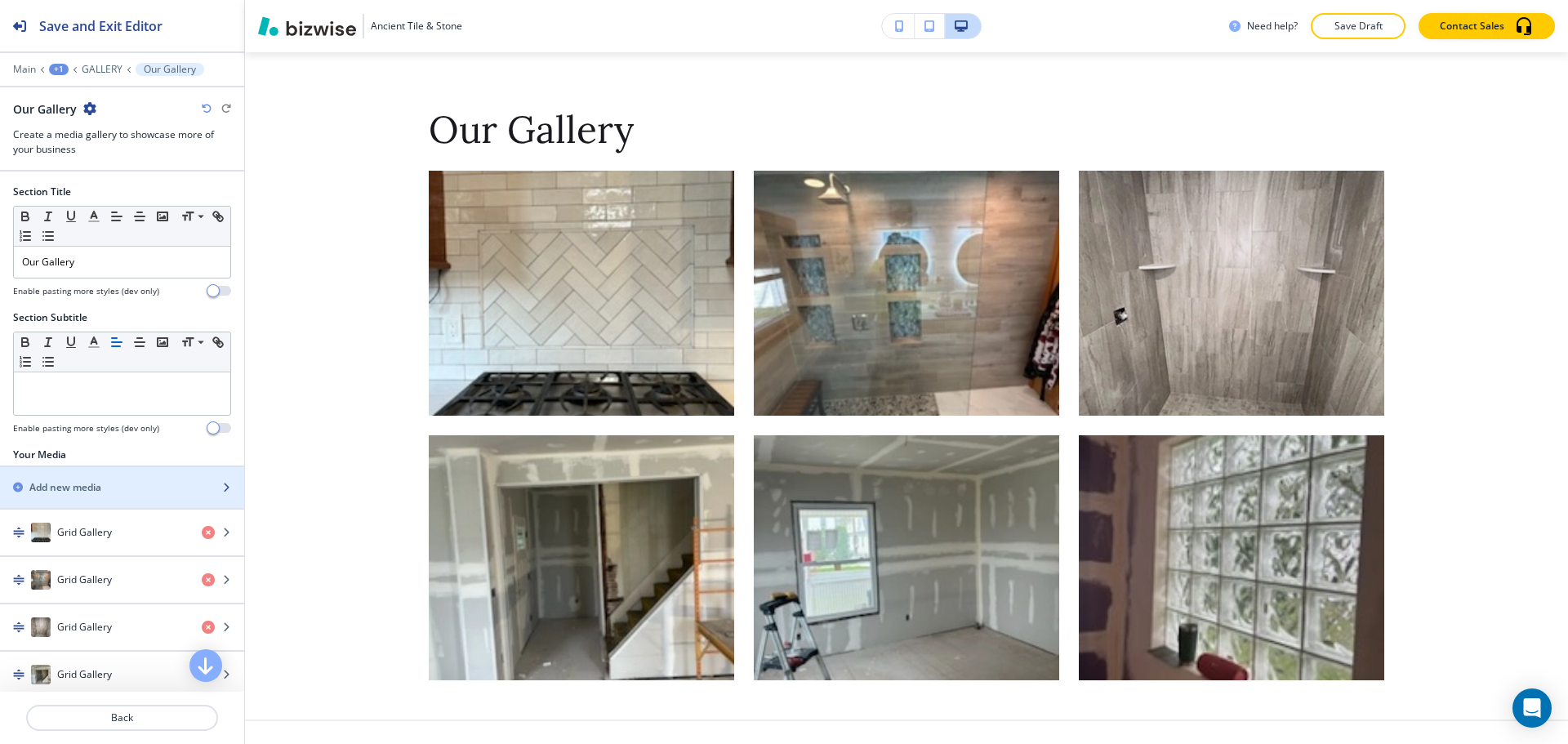
click at [128, 495] on div "button" at bounding box center [122, 501] width 244 height 13
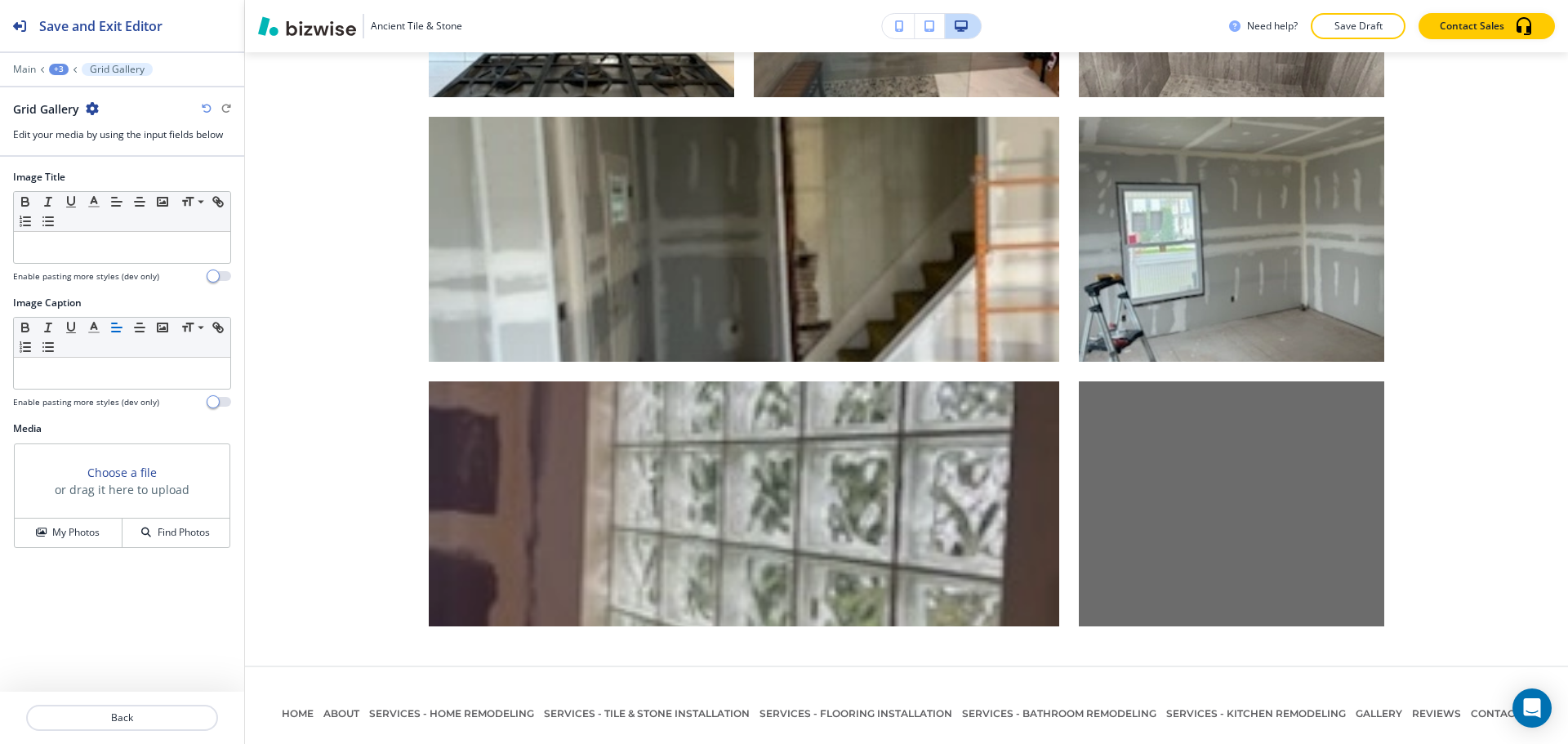
scroll to position [2841, 0]
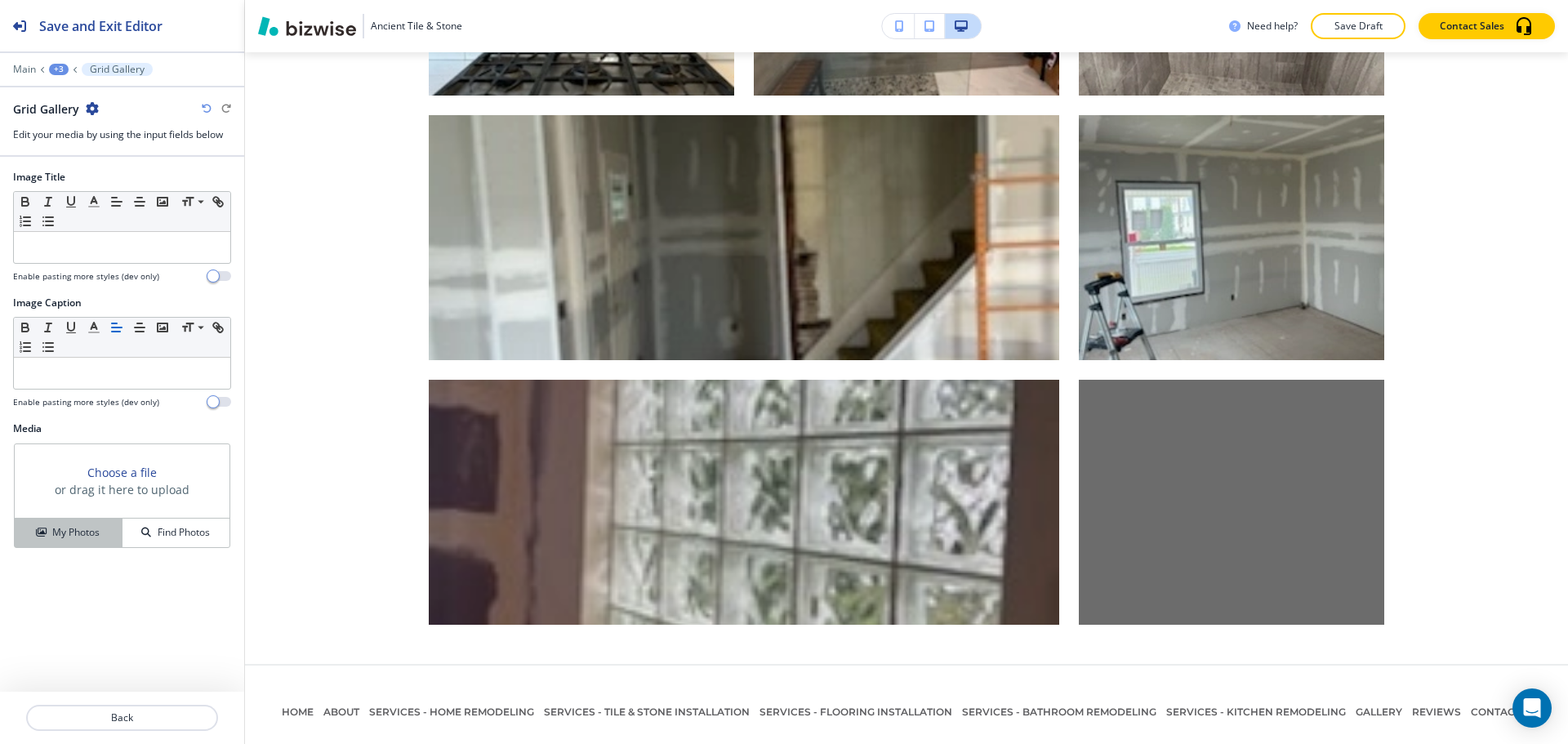
click at [103, 537] on div "My Photos" at bounding box center [68, 532] width 107 height 15
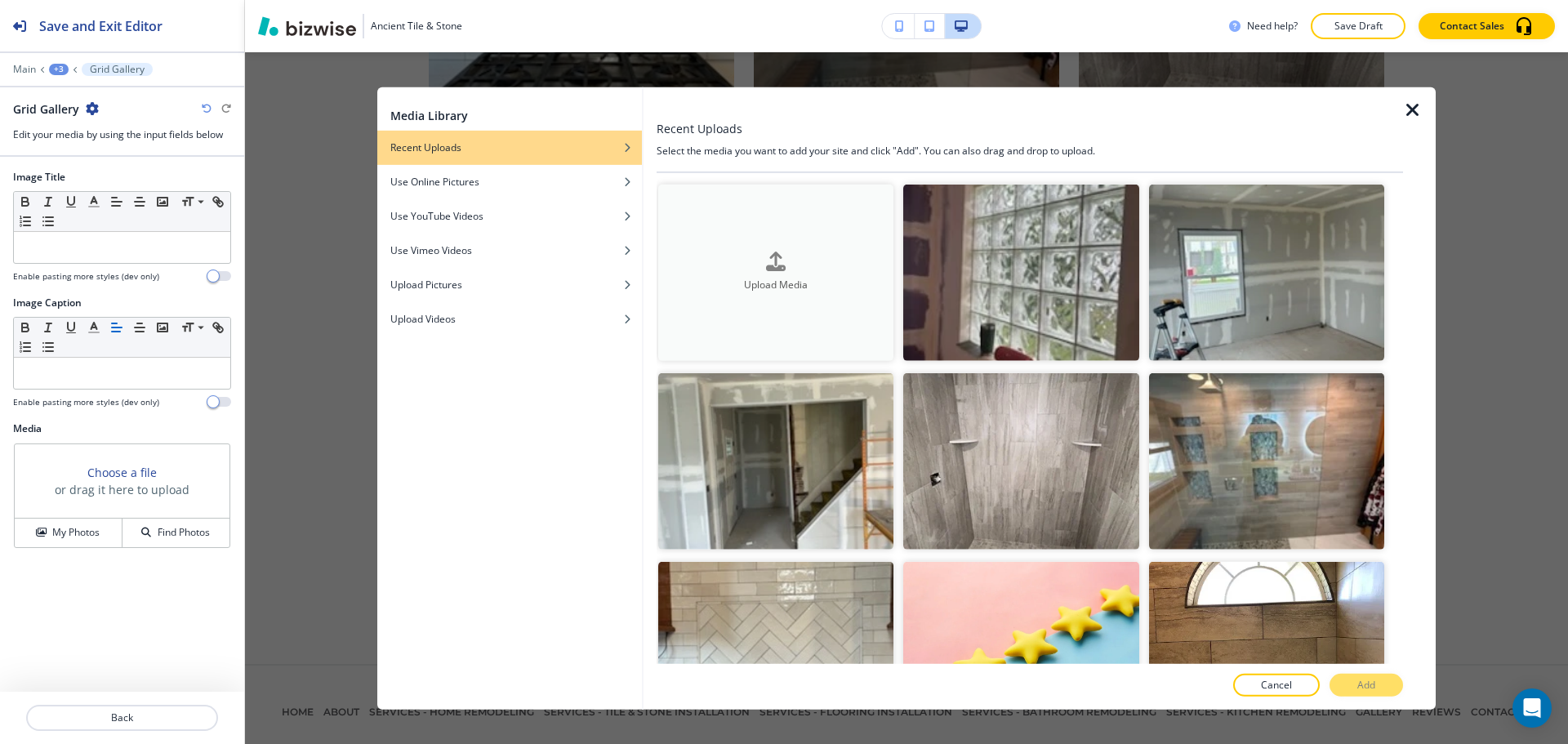
click at [850, 303] on button "Upload Media" at bounding box center [776, 272] width 236 height 177
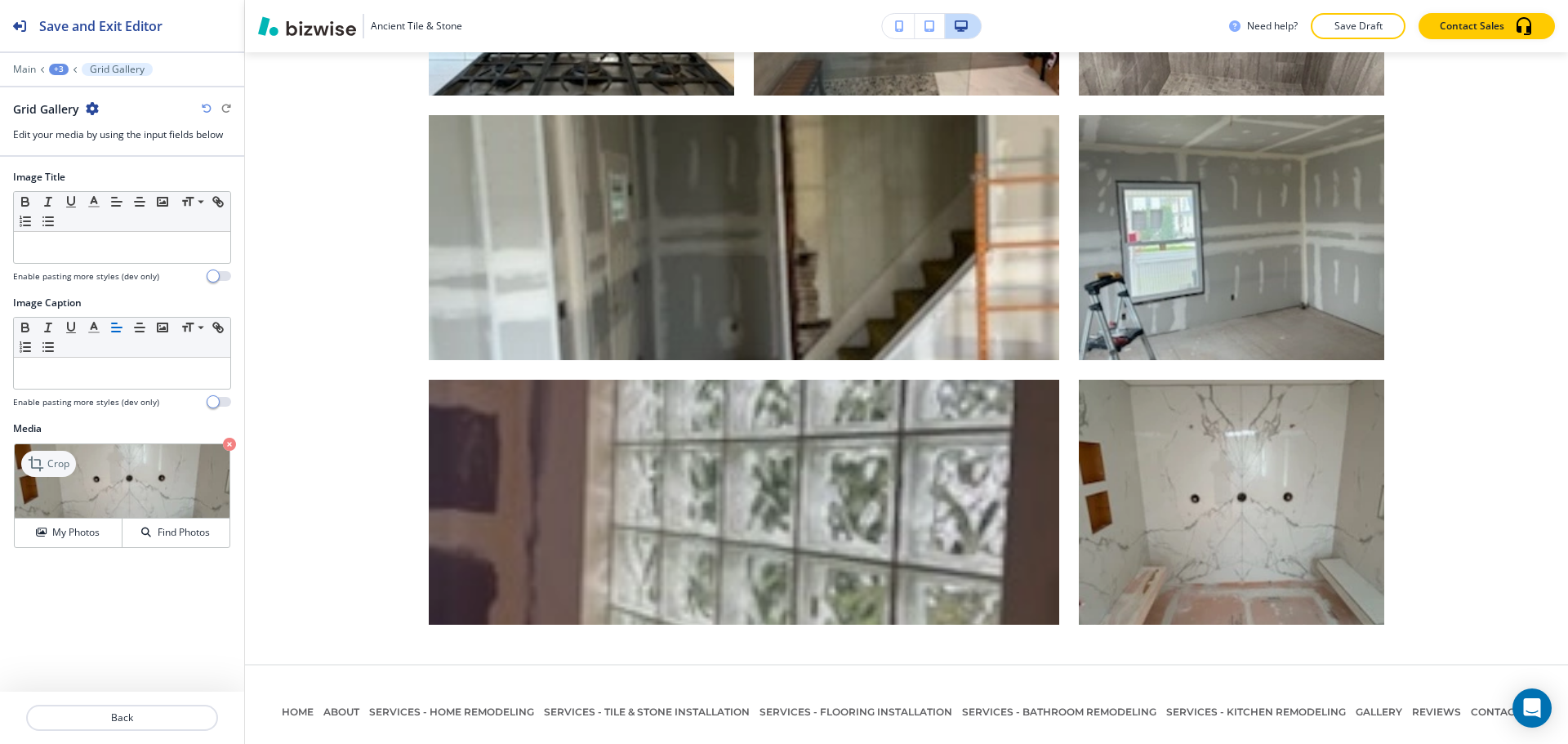
click at [48, 458] on p "Crop" at bounding box center [58, 464] width 22 height 15
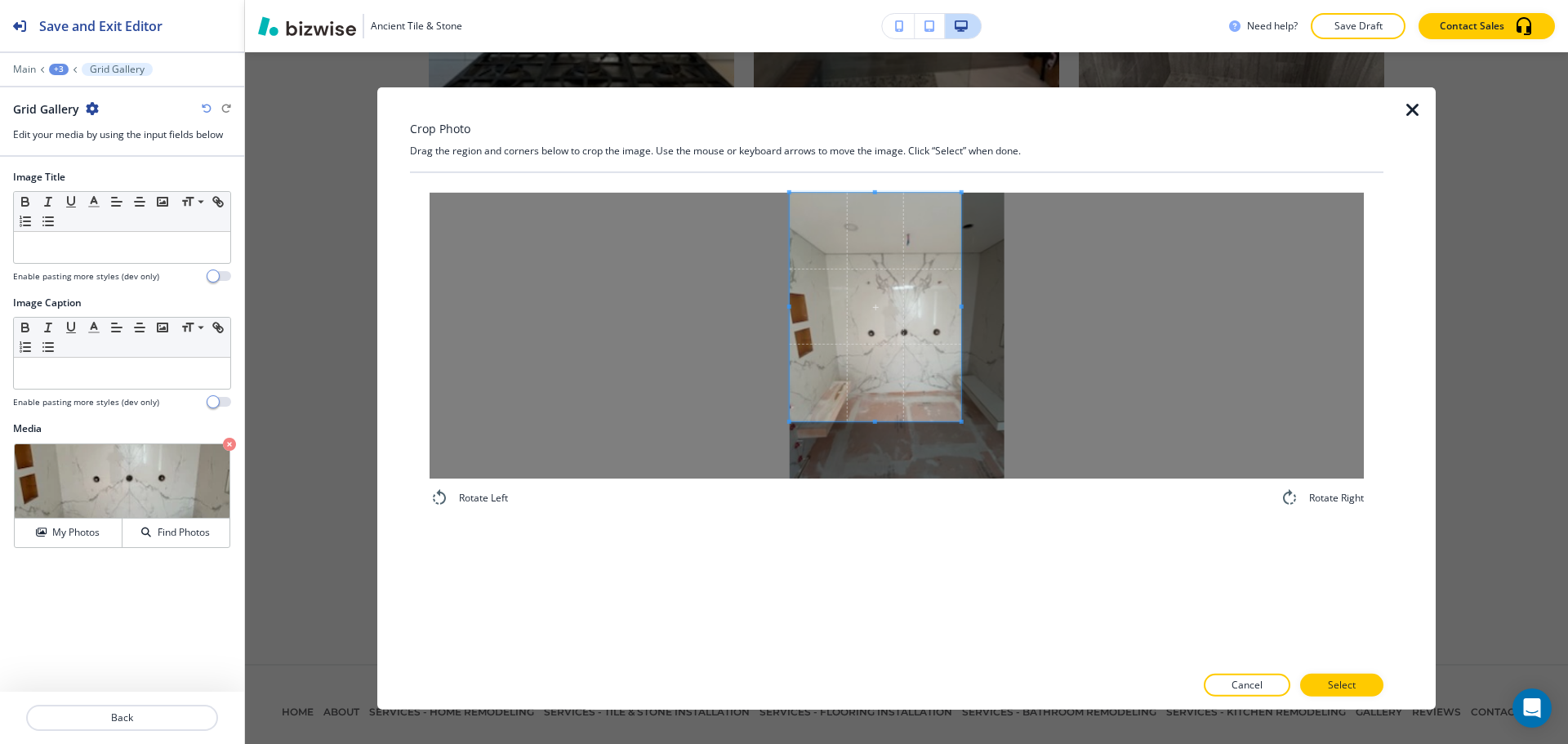
click at [833, 286] on span at bounding box center [875, 305] width 172 height 228
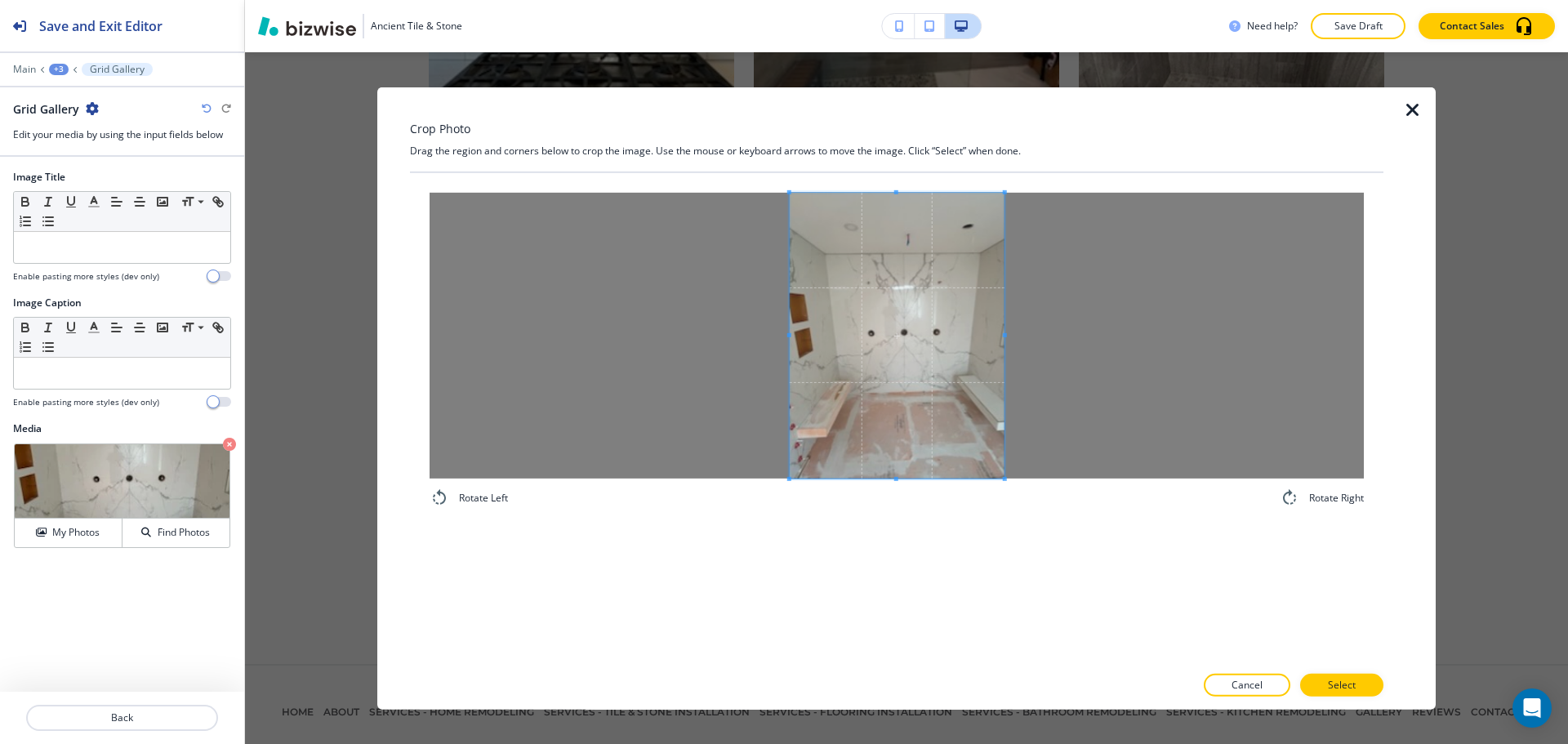
click at [1148, 541] on div "Rotate Left Rotate Right" at bounding box center [897, 418] width 974 height 491
click at [1314, 677] on button "Select" at bounding box center [1341, 685] width 83 height 23
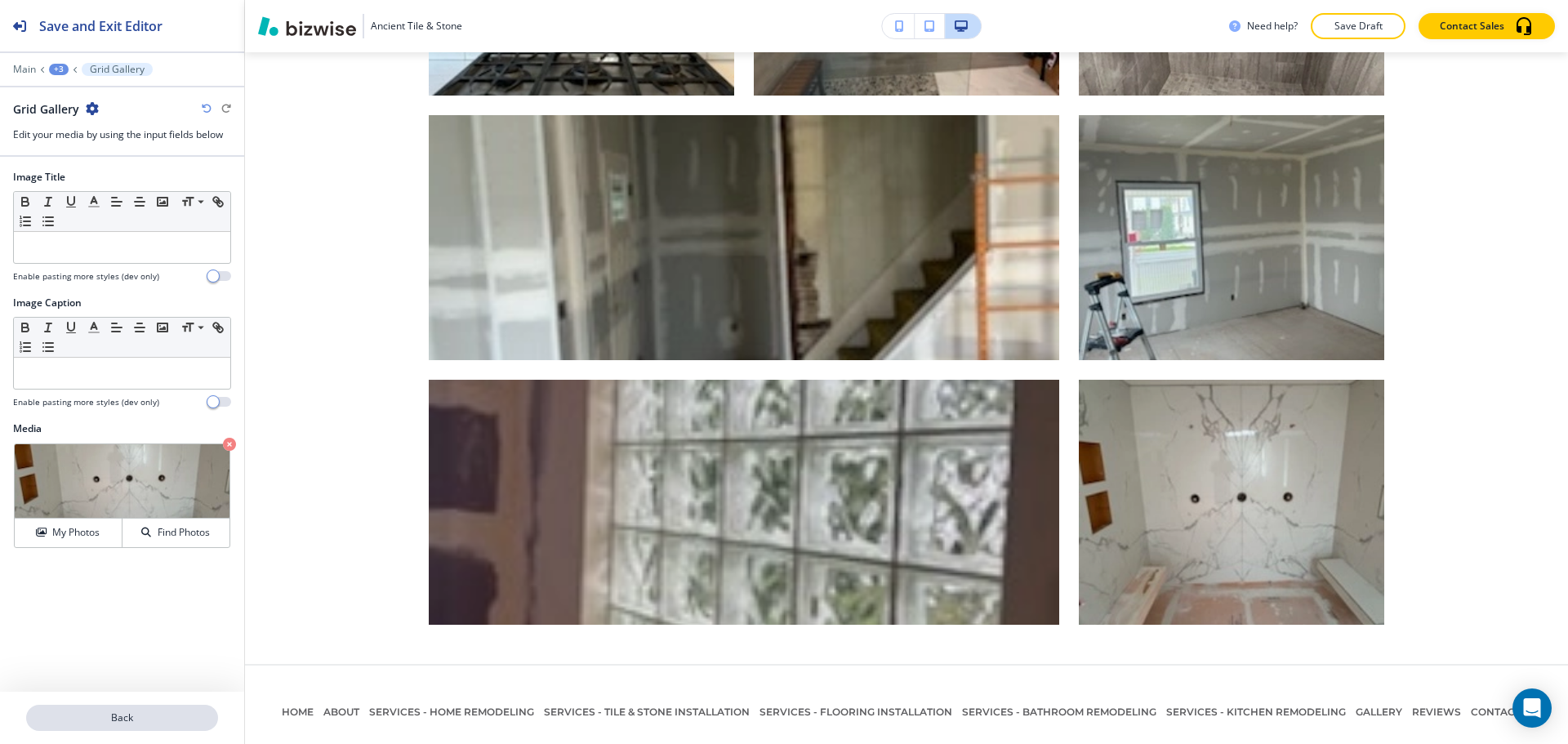
click at [97, 714] on p "Back" at bounding box center [123, 718] width 189 height 15
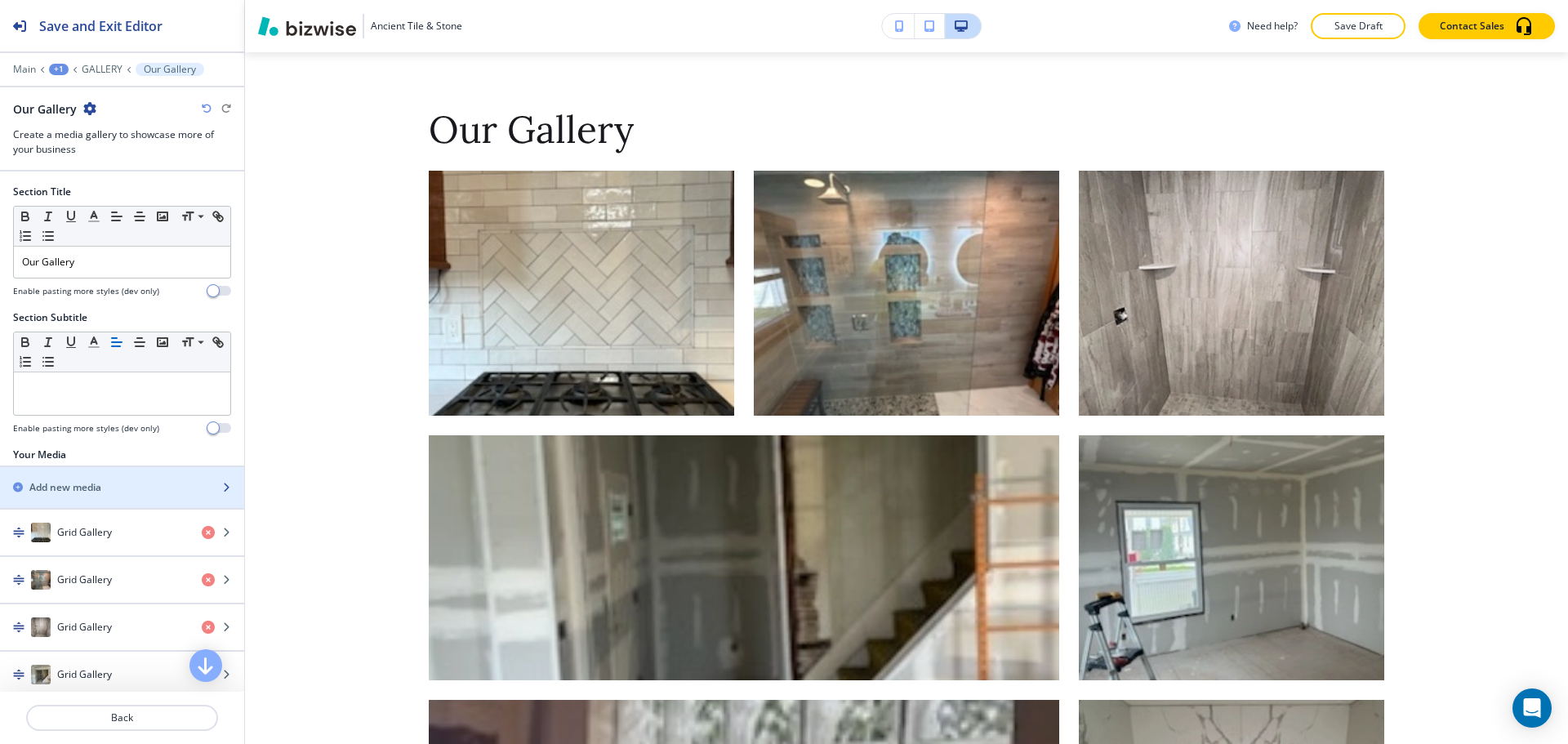
click at [87, 491] on h2 "Add new media" at bounding box center [66, 488] width 72 height 15
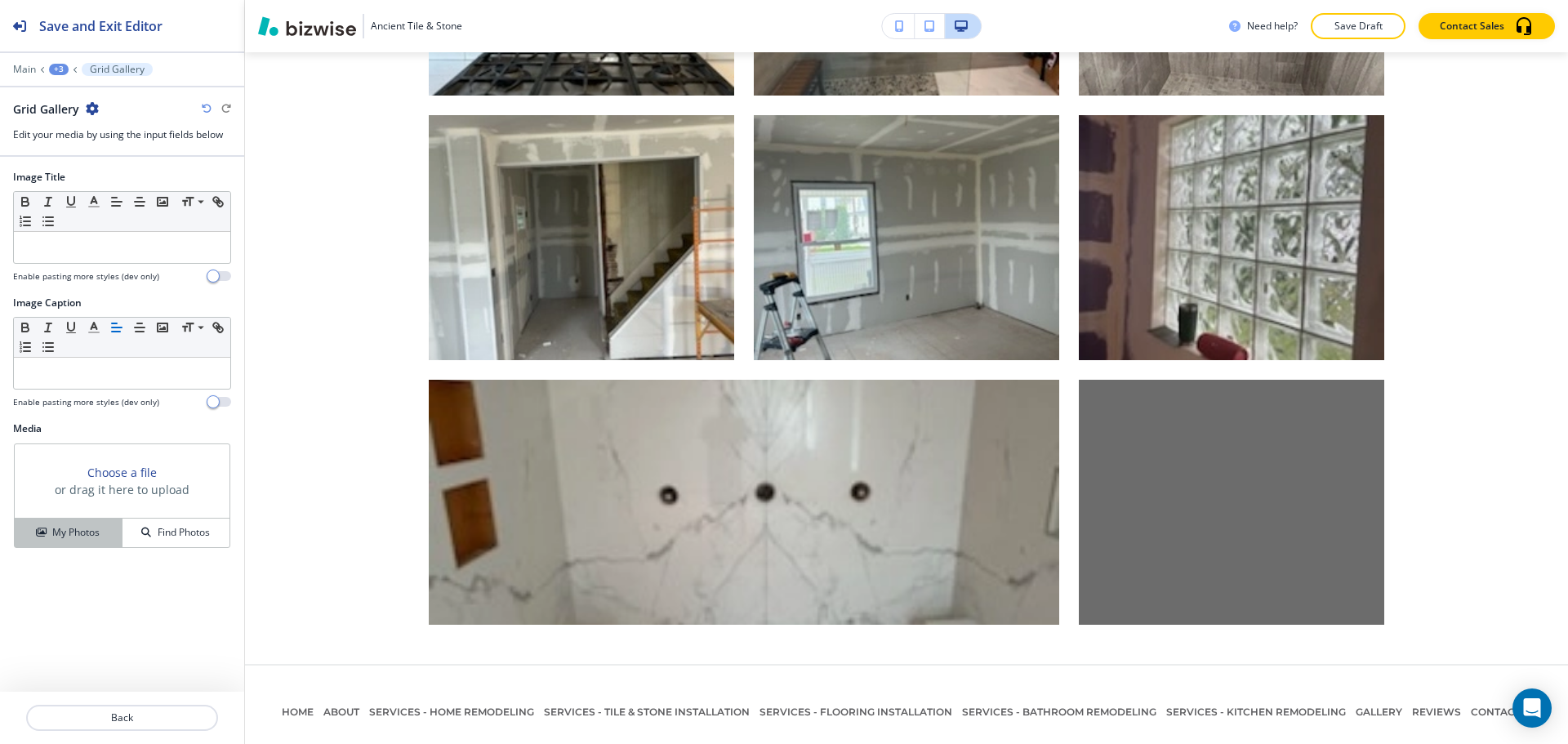
click at [108, 524] on button "My Photos" at bounding box center [68, 532] width 108 height 29
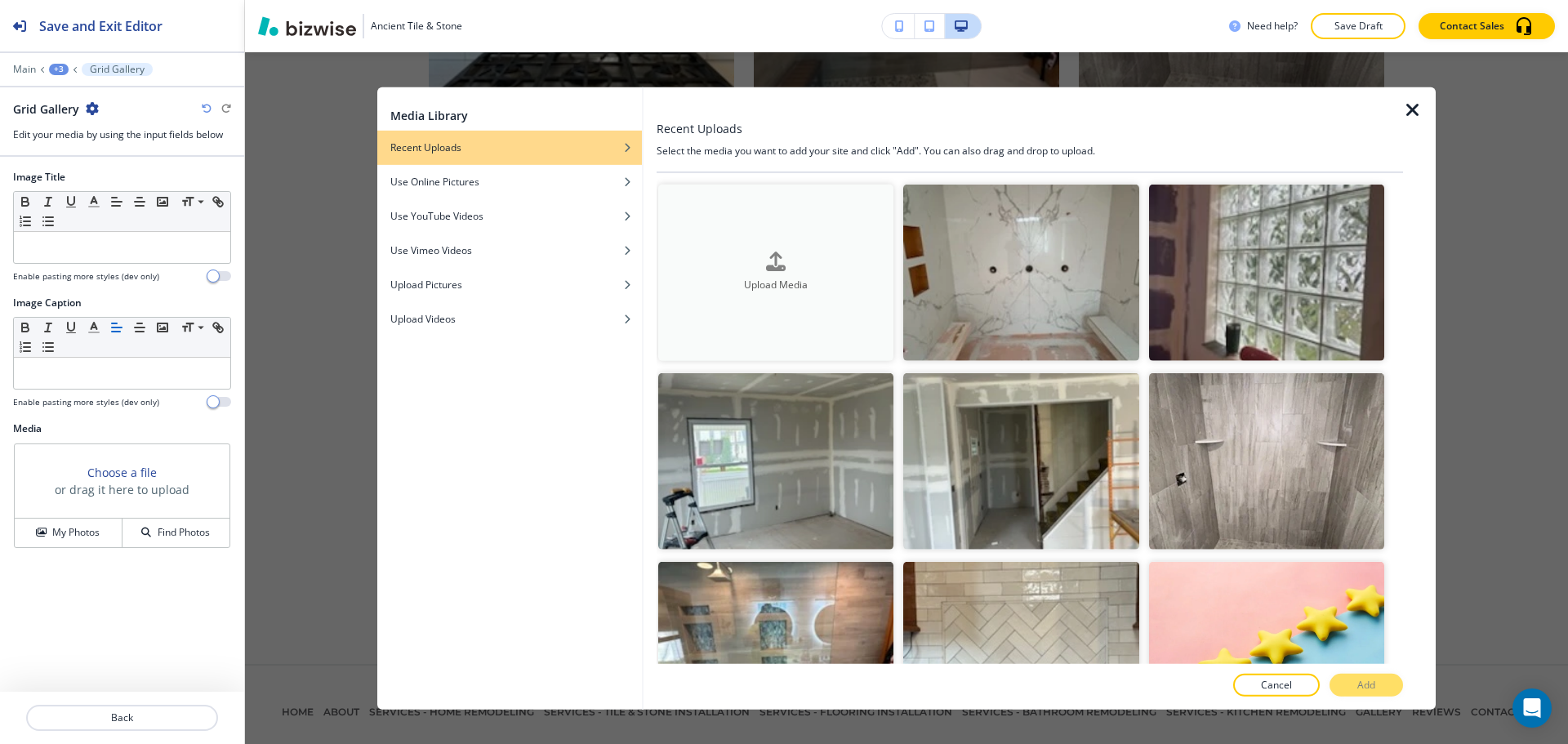
click at [799, 263] on div "Upload Media" at bounding box center [776, 272] width 236 height 42
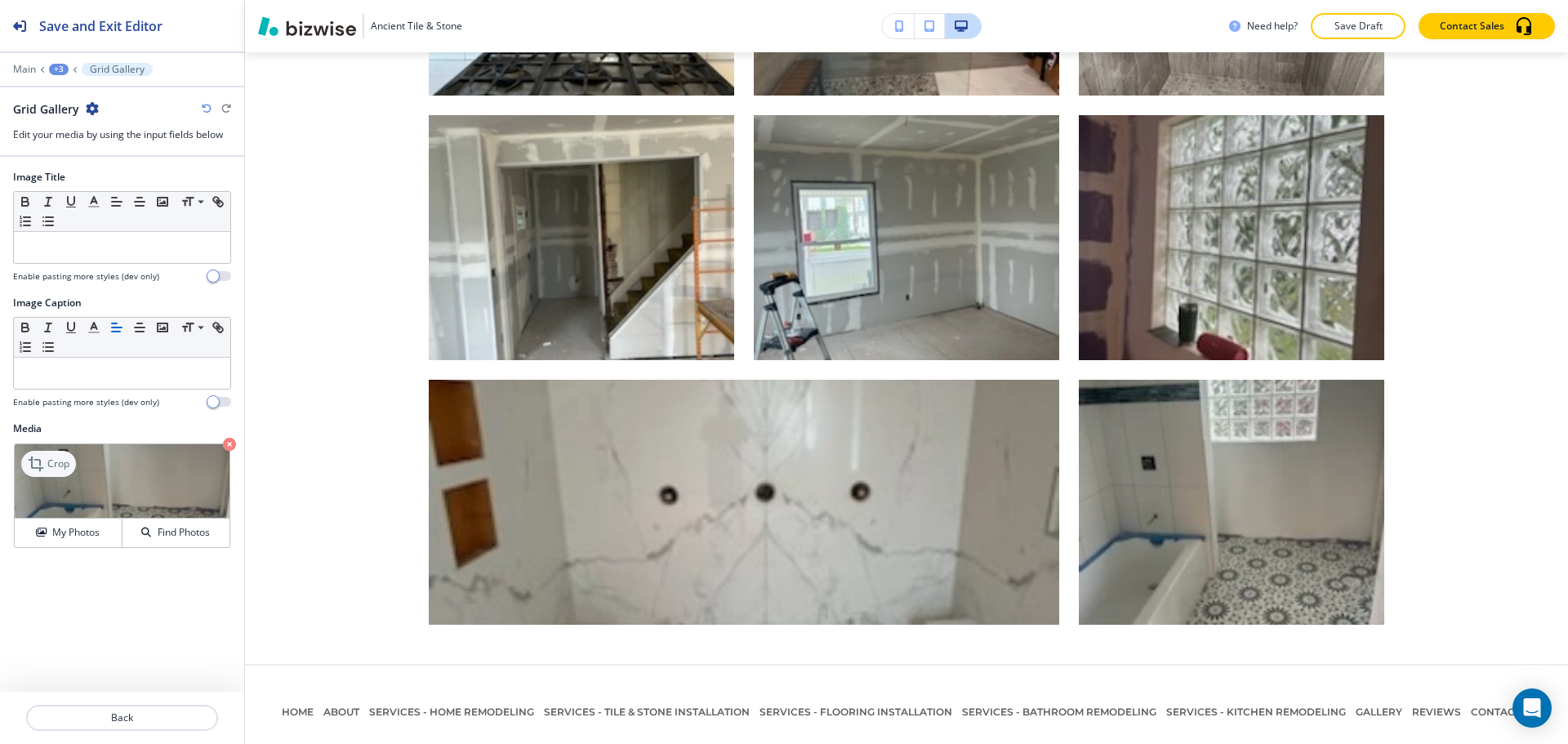
click at [54, 473] on div "Crop" at bounding box center [48, 464] width 55 height 26
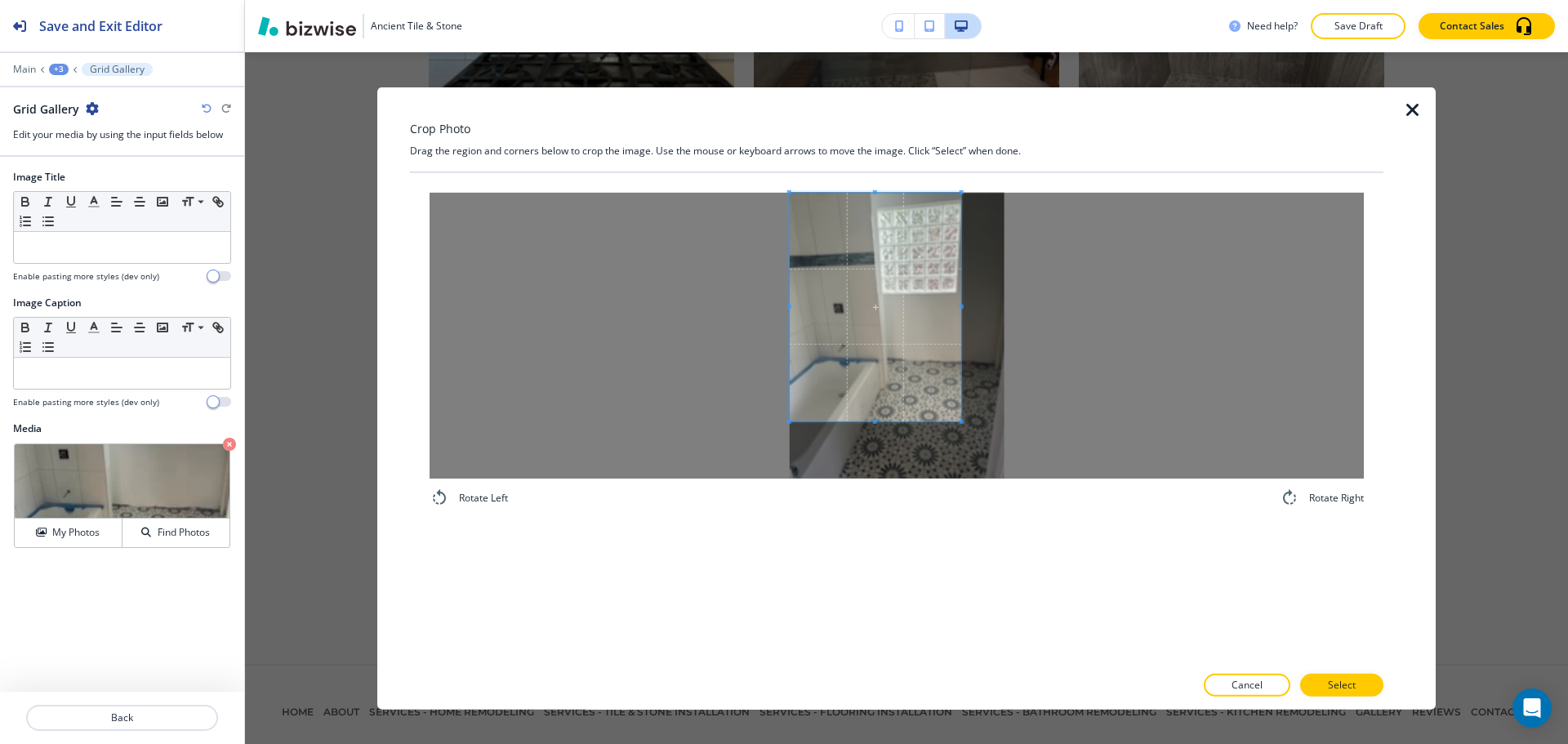
click at [797, 286] on span at bounding box center [875, 305] width 172 height 228
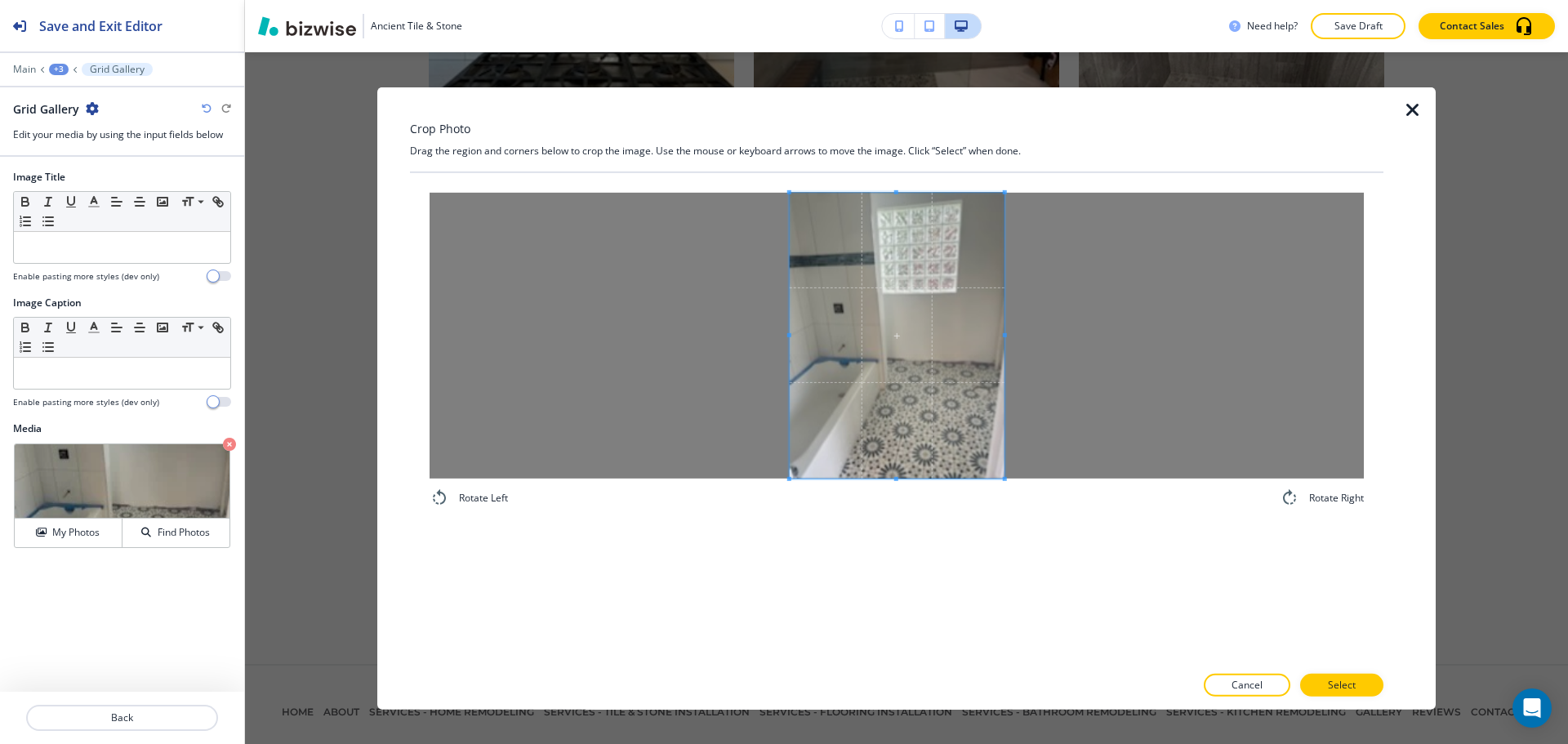
click at [1141, 548] on div "Rotate Left Rotate Right" at bounding box center [897, 418] width 974 height 491
click at [1318, 677] on button "Select" at bounding box center [1341, 685] width 83 height 23
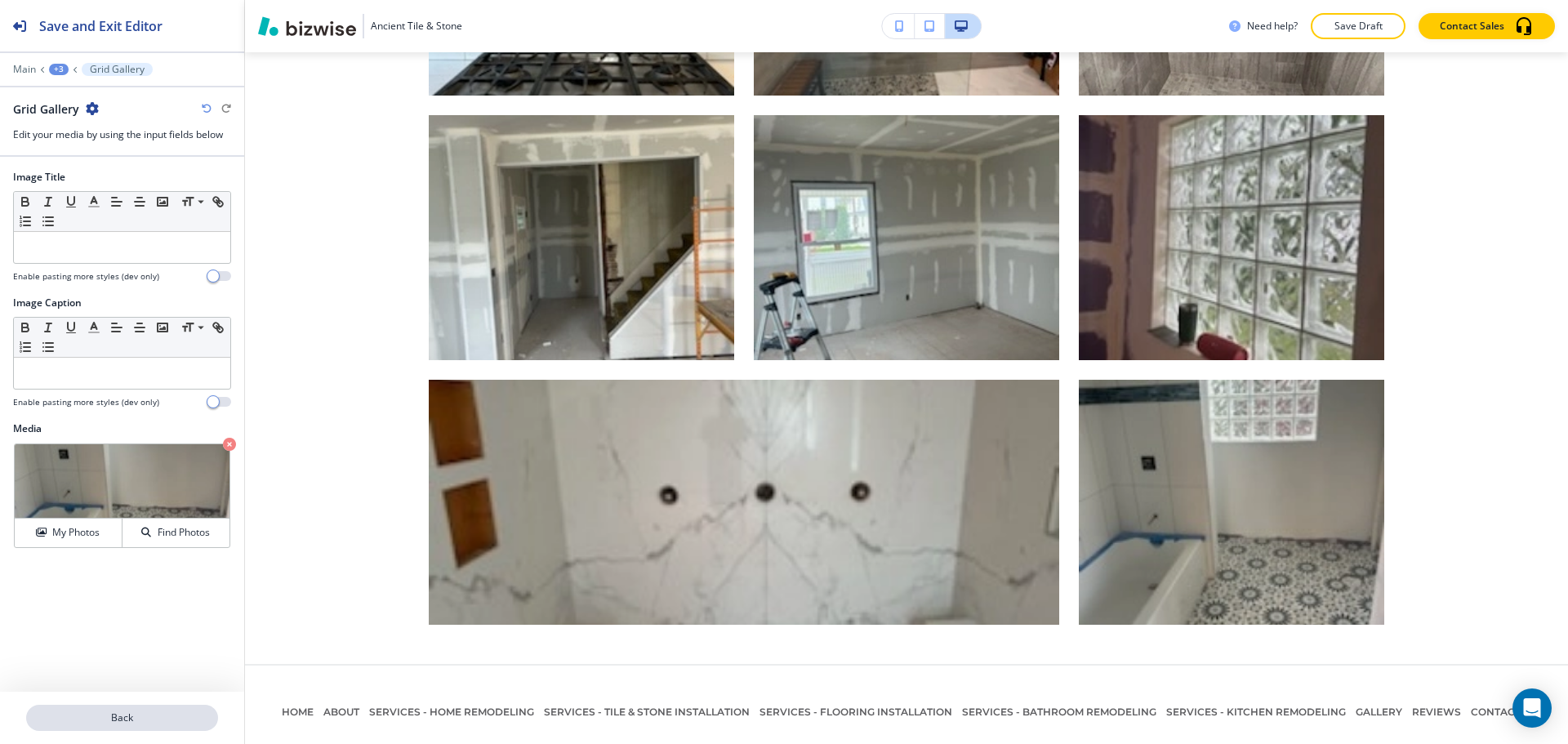
click at [130, 715] on p "Back" at bounding box center [123, 718] width 189 height 15
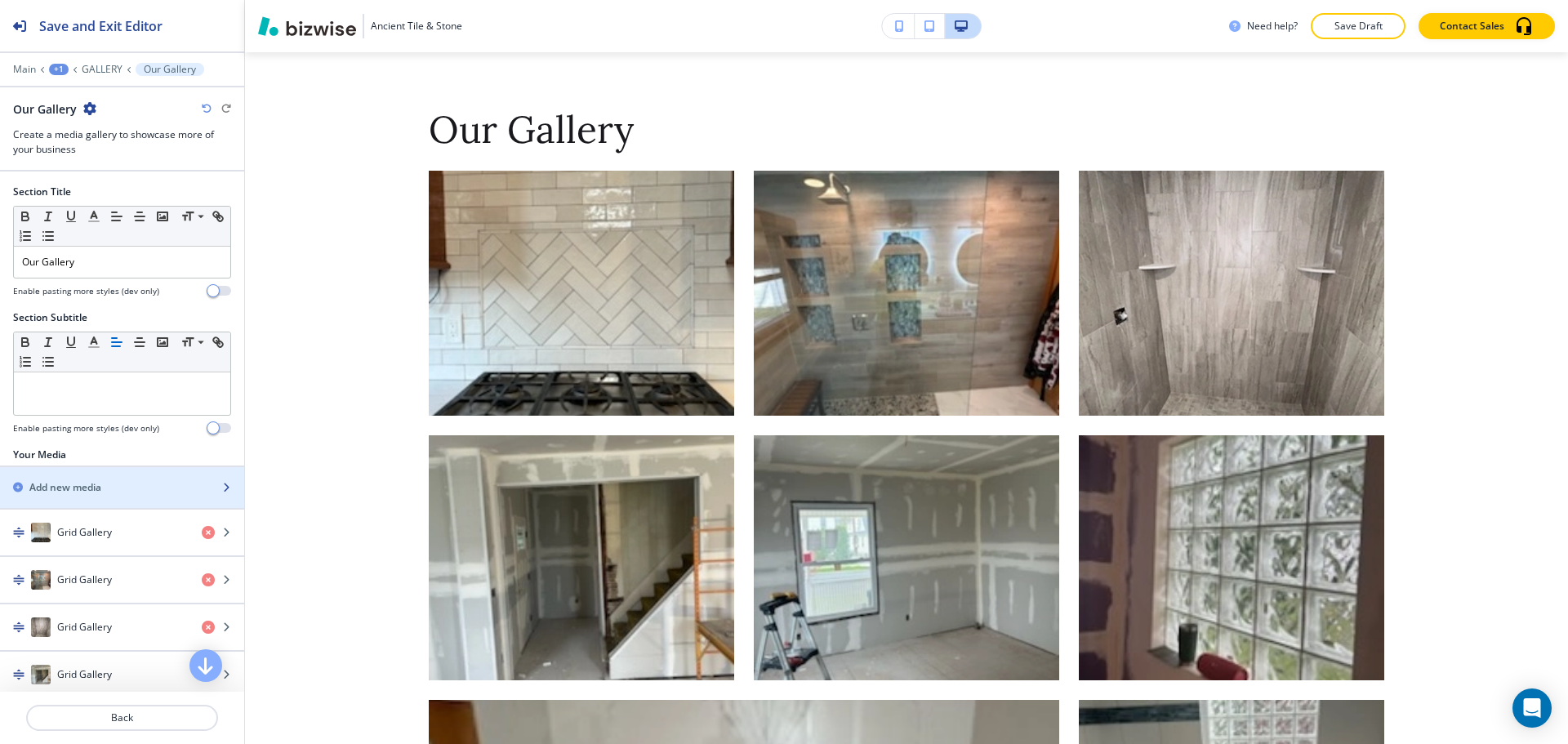
click at [110, 495] on div "button" at bounding box center [122, 501] width 244 height 13
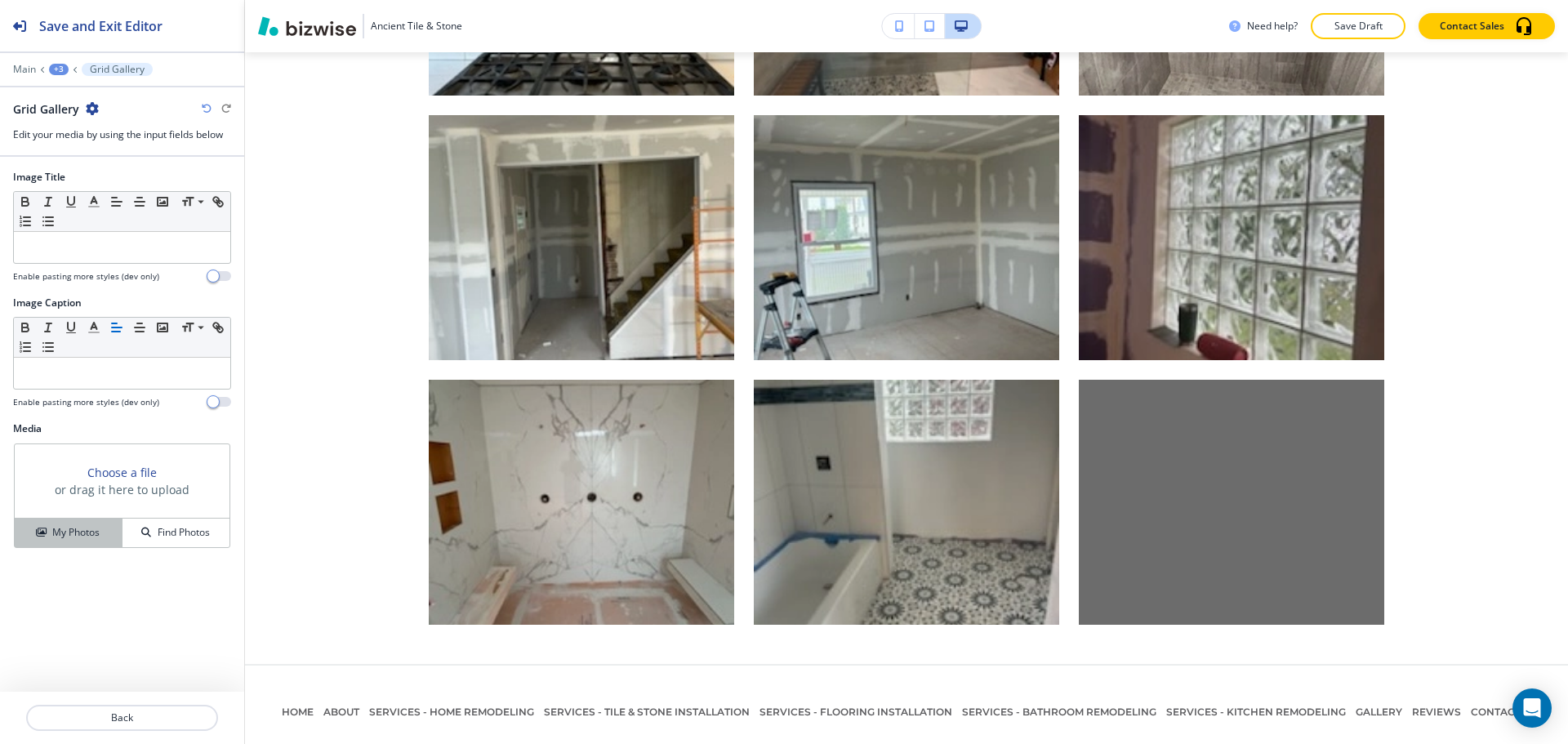
click at [86, 533] on h4 "My Photos" at bounding box center [76, 532] width 47 height 15
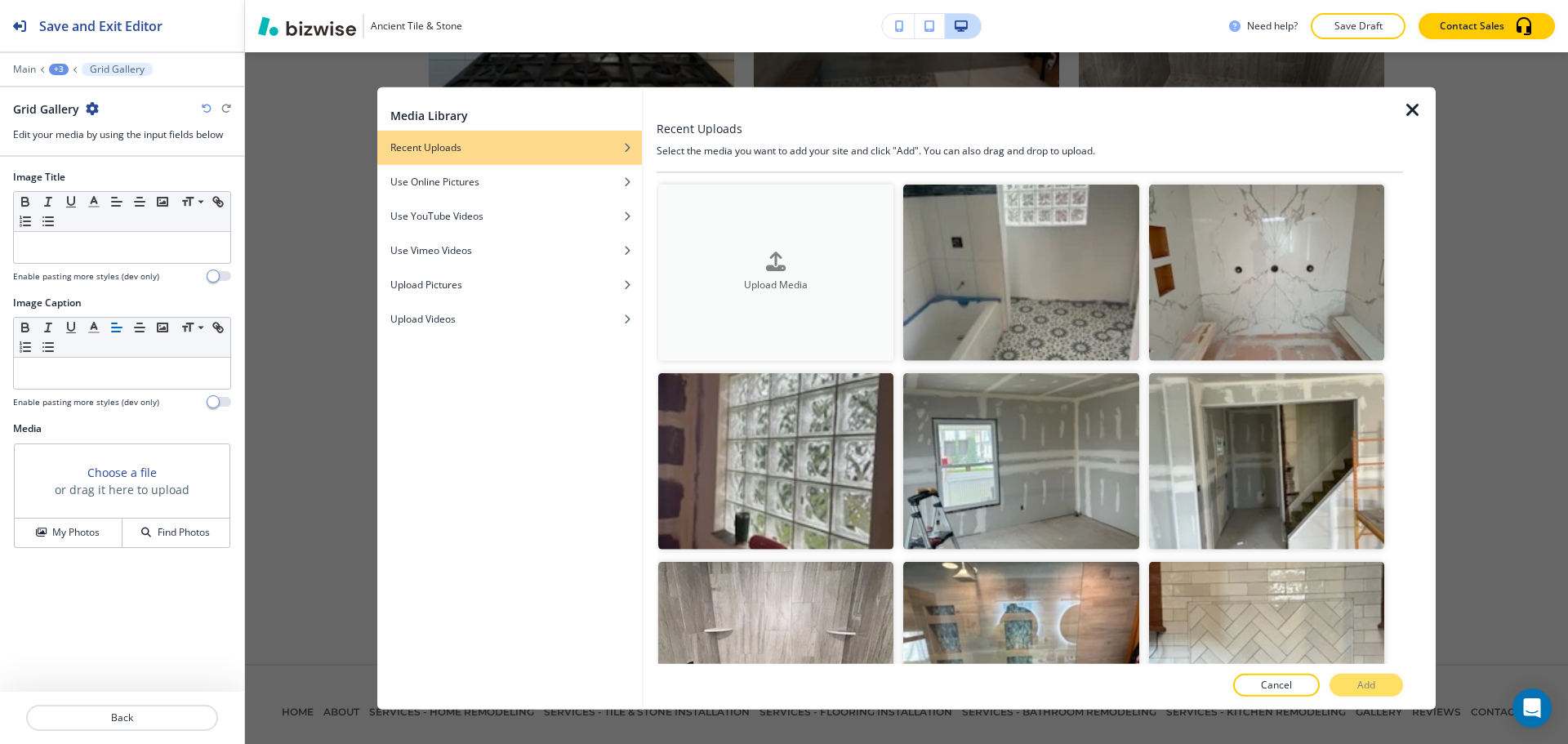
click at [836, 292] on button "Upload Media" at bounding box center [776, 272] width 236 height 177
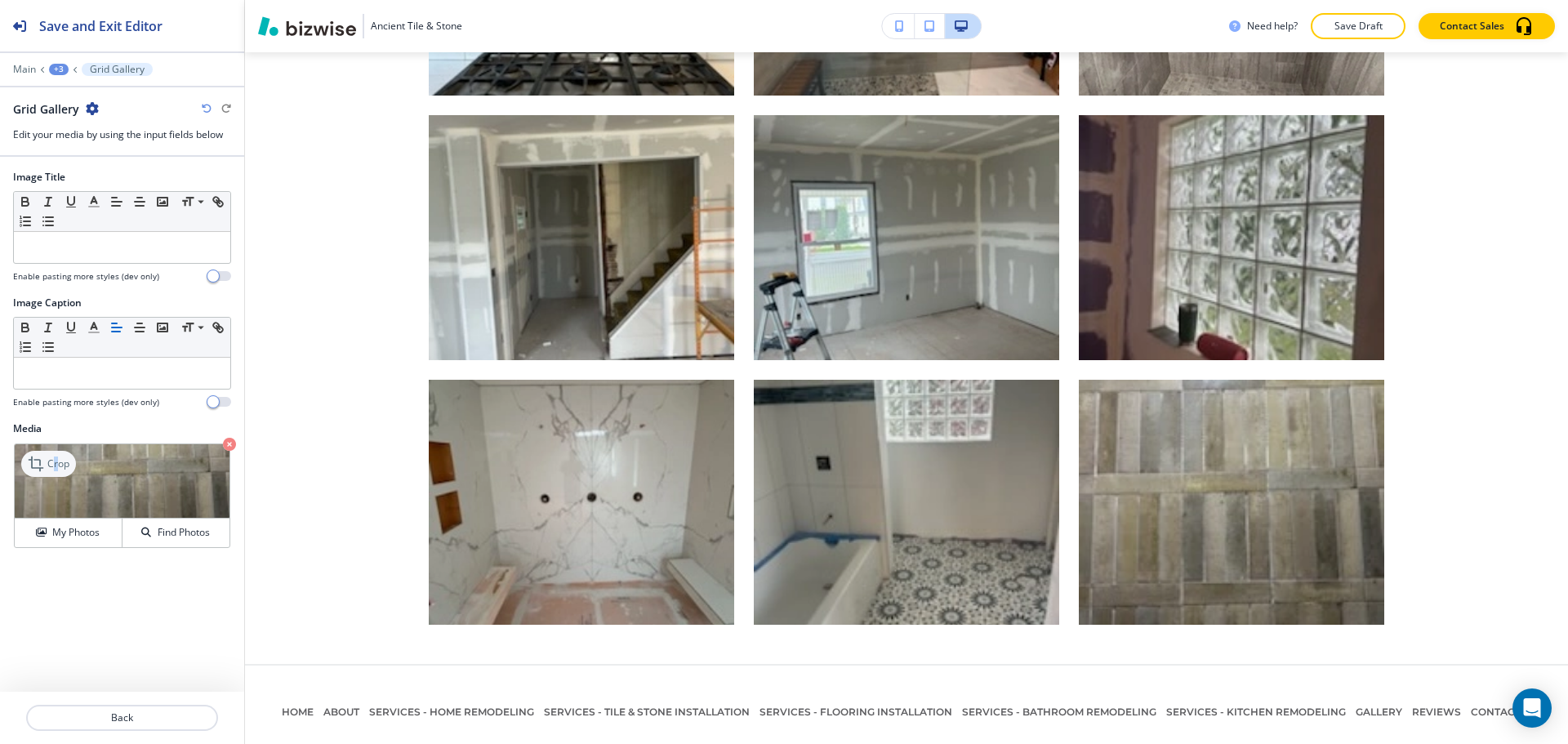
click at [56, 463] on p "Crop" at bounding box center [58, 464] width 22 height 15
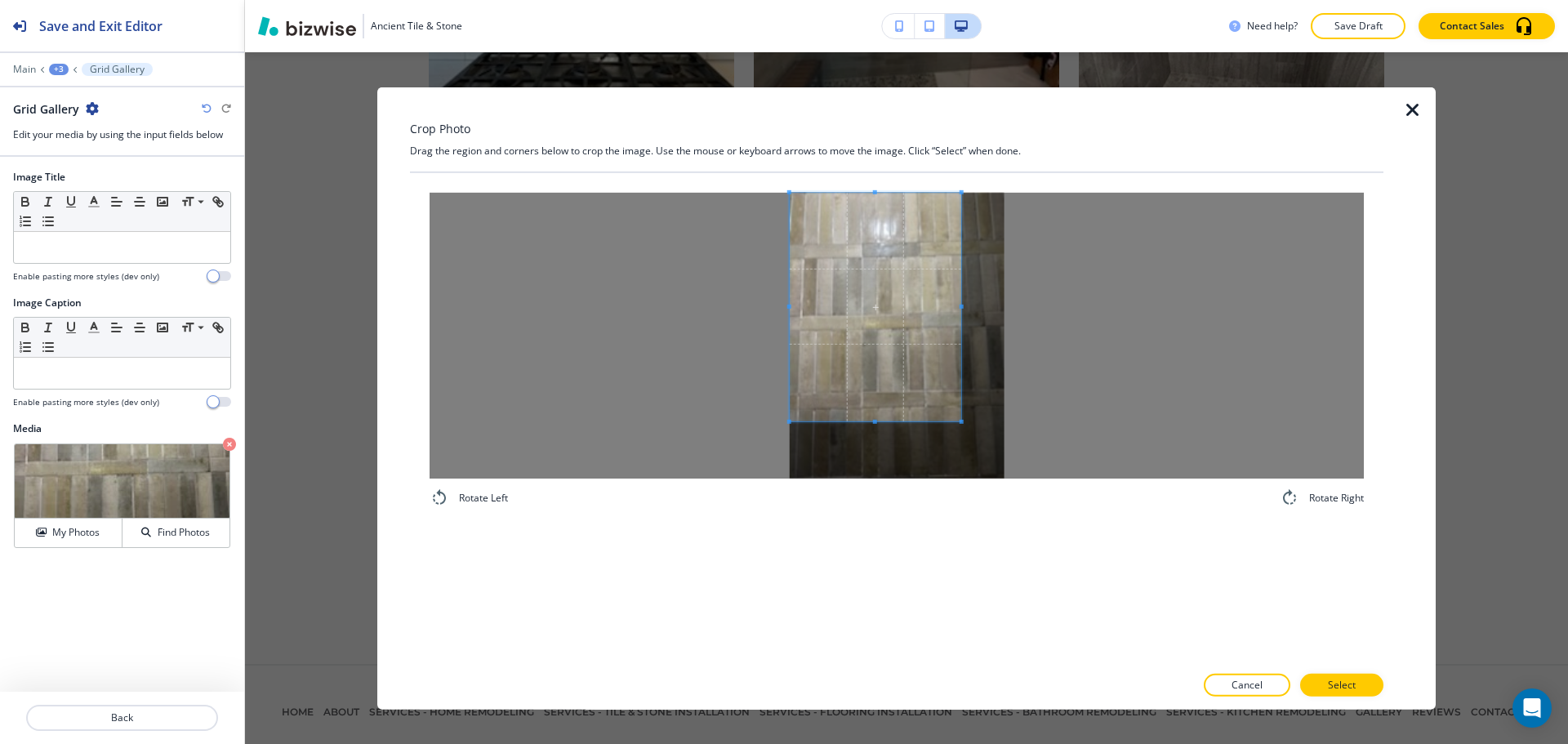
click at [812, 292] on span at bounding box center [875, 305] width 172 height 228
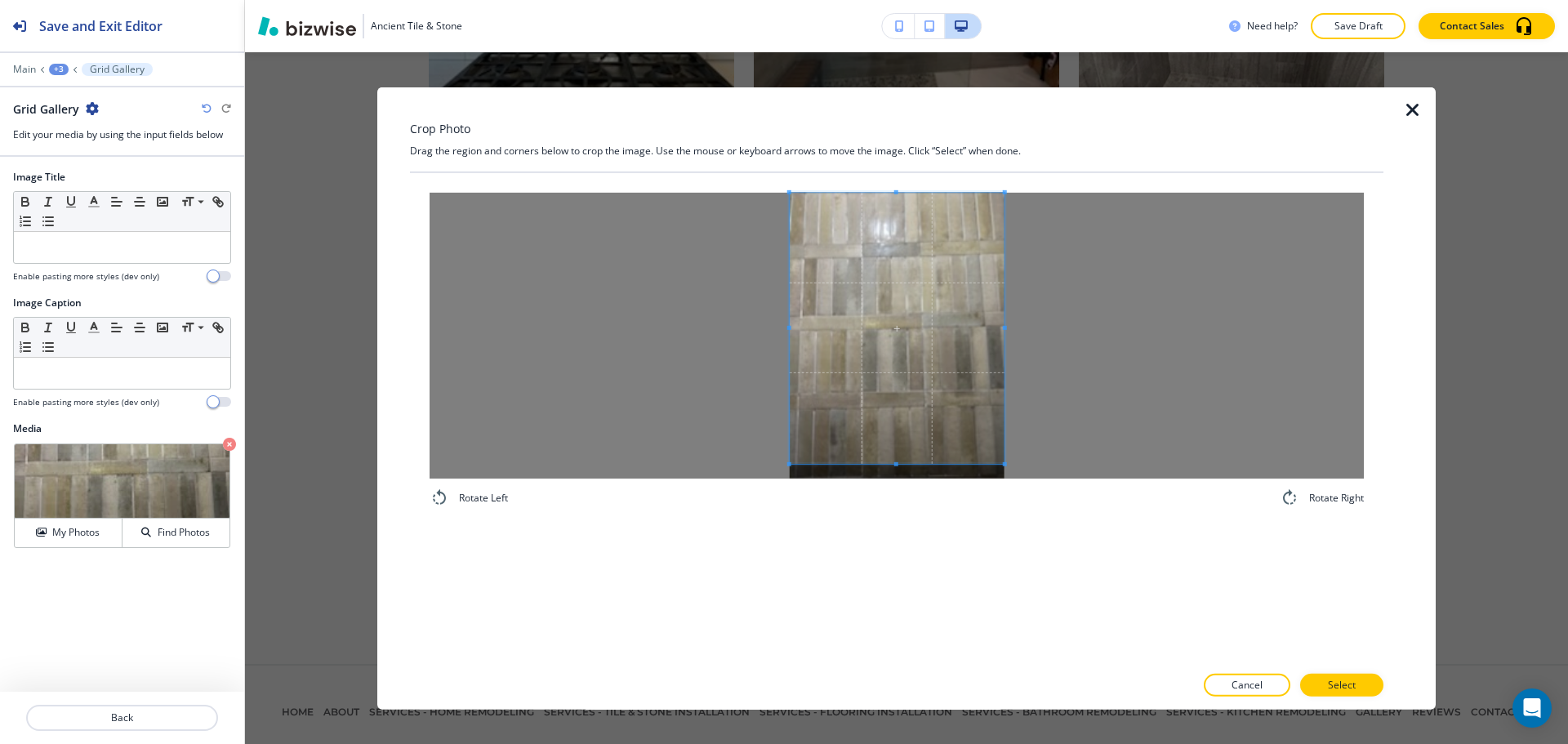
click at [1090, 511] on div "Rotate Left Rotate Right" at bounding box center [897, 349] width 974 height 354
click at [1341, 686] on p "Select" at bounding box center [1342, 684] width 28 height 15
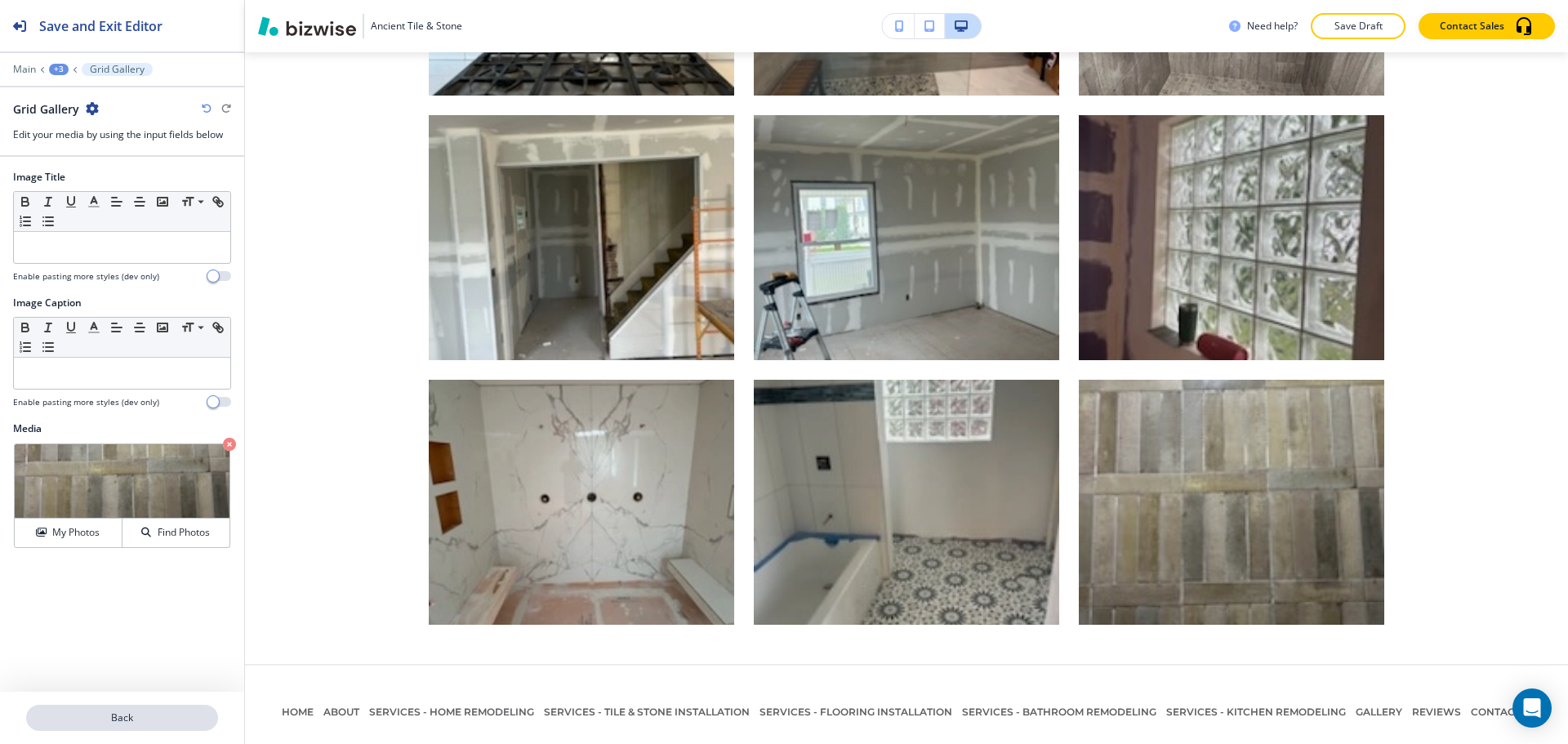
click at [123, 711] on p "Back" at bounding box center [123, 718] width 189 height 15
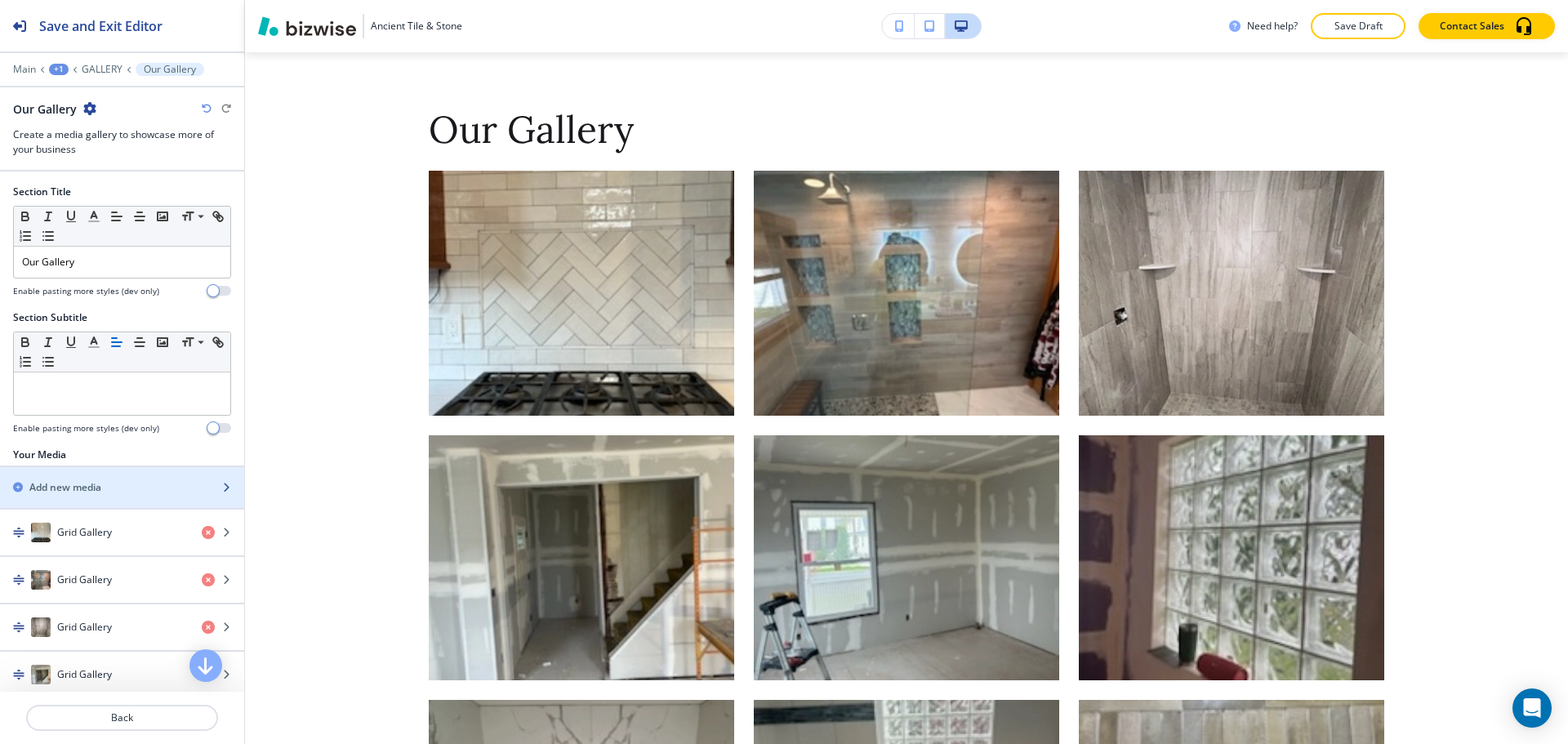
click at [99, 488] on h2 "Add new media" at bounding box center [66, 488] width 72 height 15
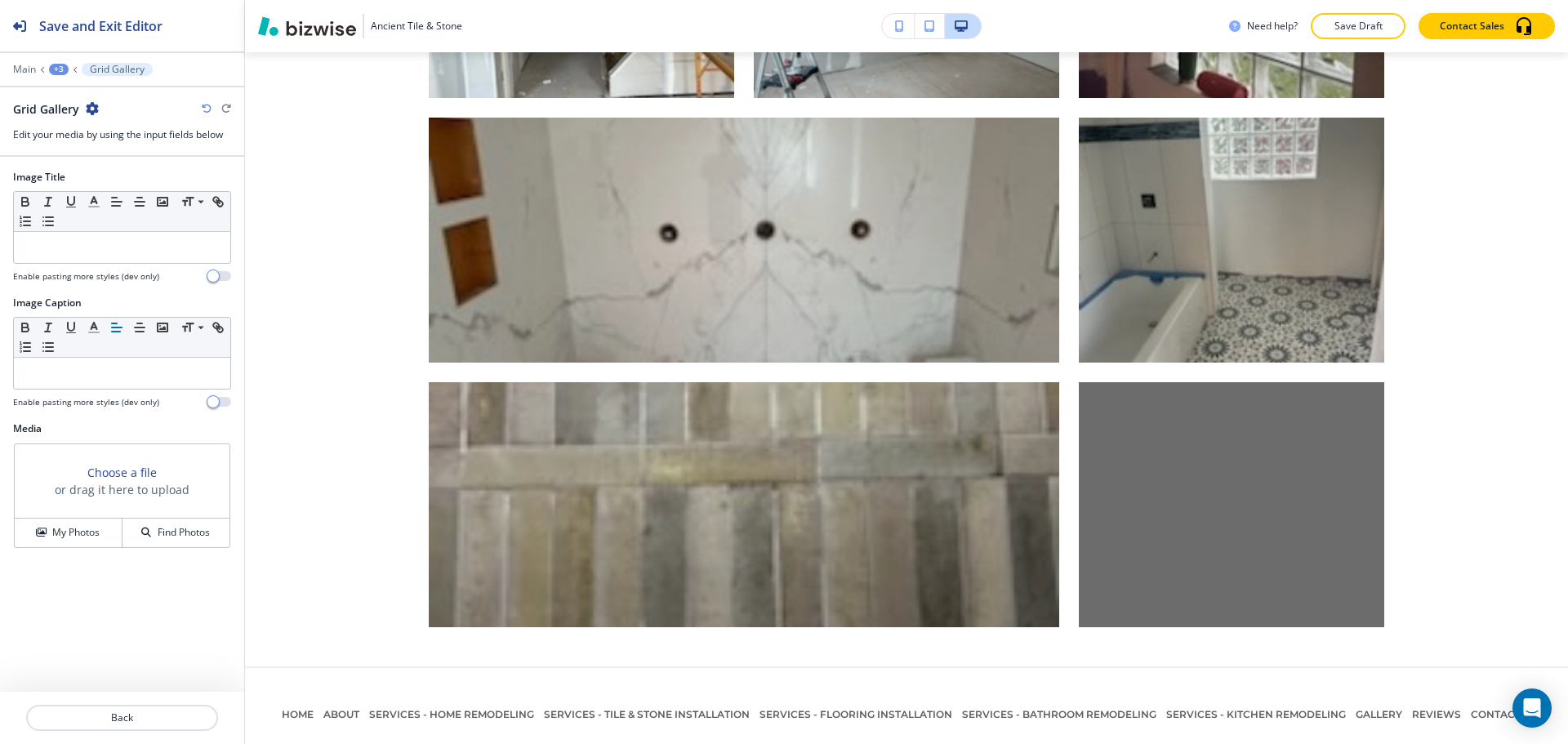
scroll to position [3106, 0]
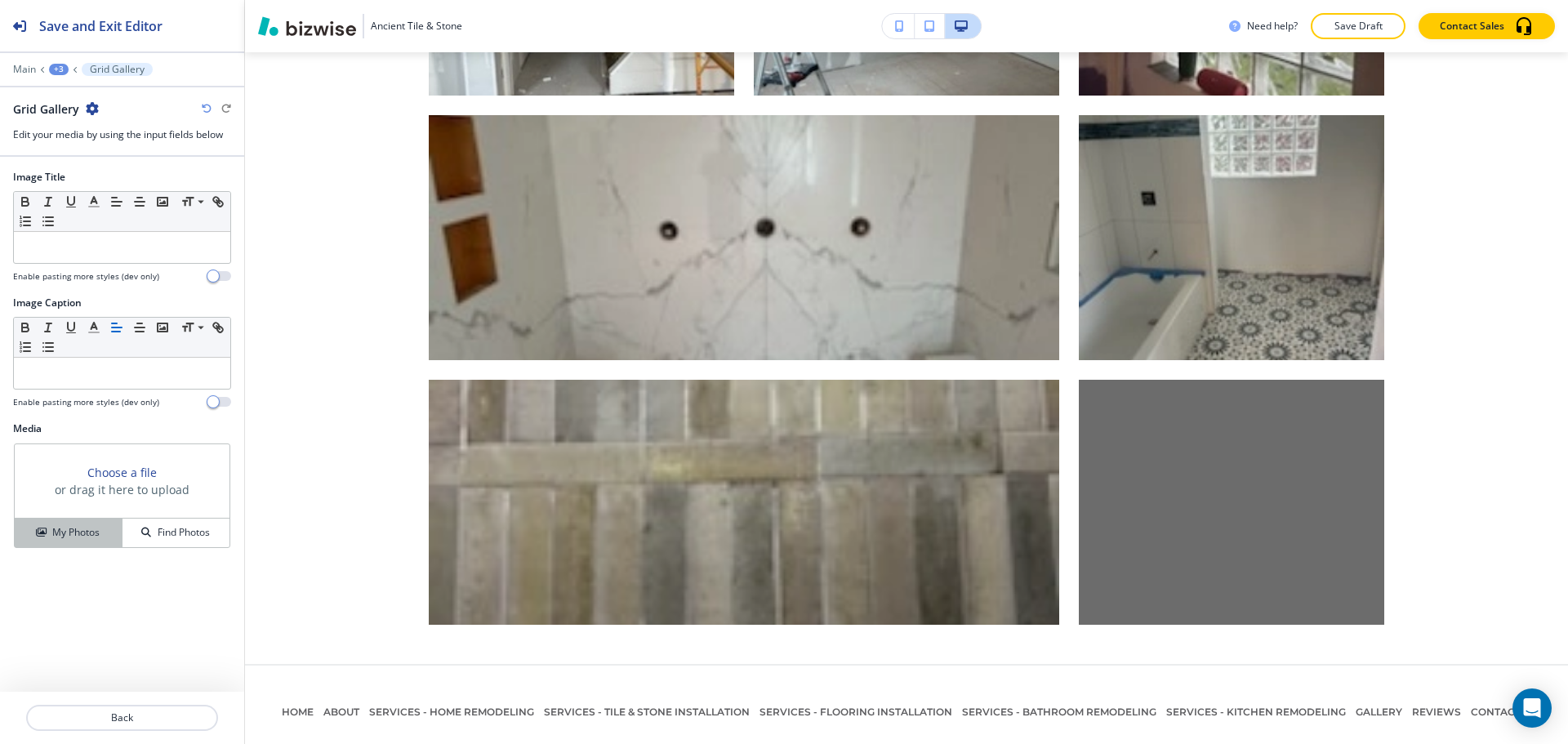
click at [73, 530] on h4 "My Photos" at bounding box center [76, 532] width 47 height 15
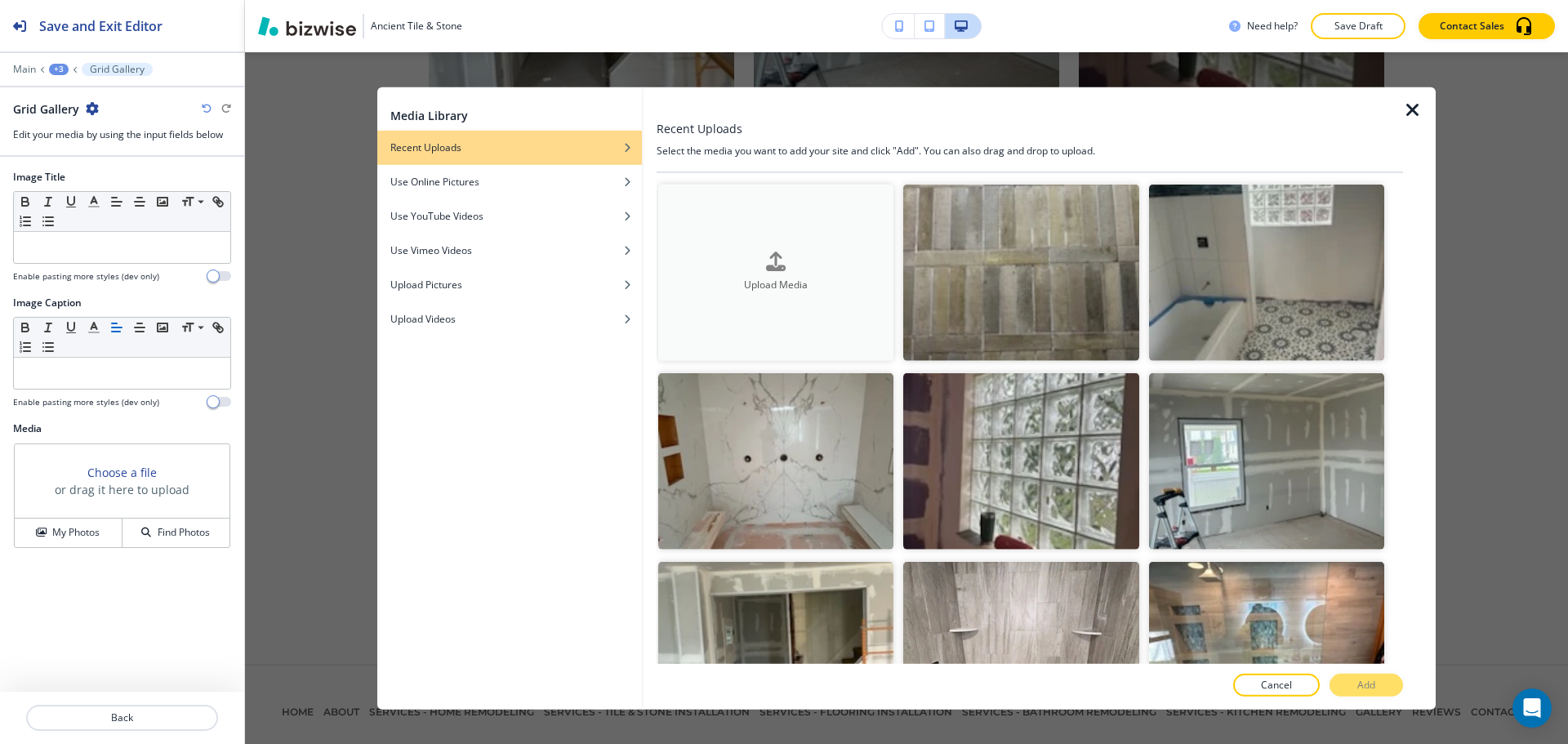
click at [863, 300] on button "Upload Media" at bounding box center [776, 272] width 236 height 177
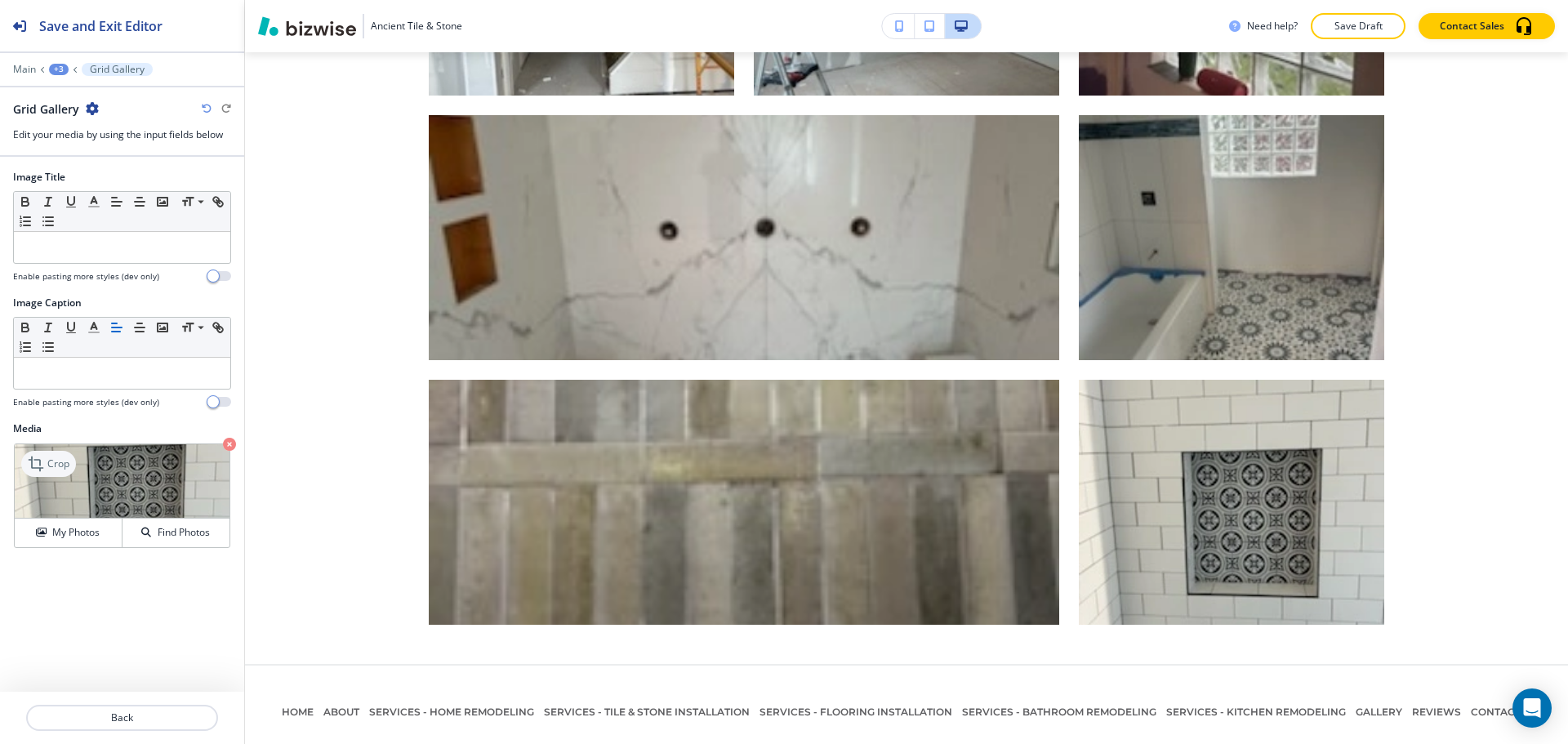
click at [47, 460] on p "Crop" at bounding box center [58, 464] width 22 height 15
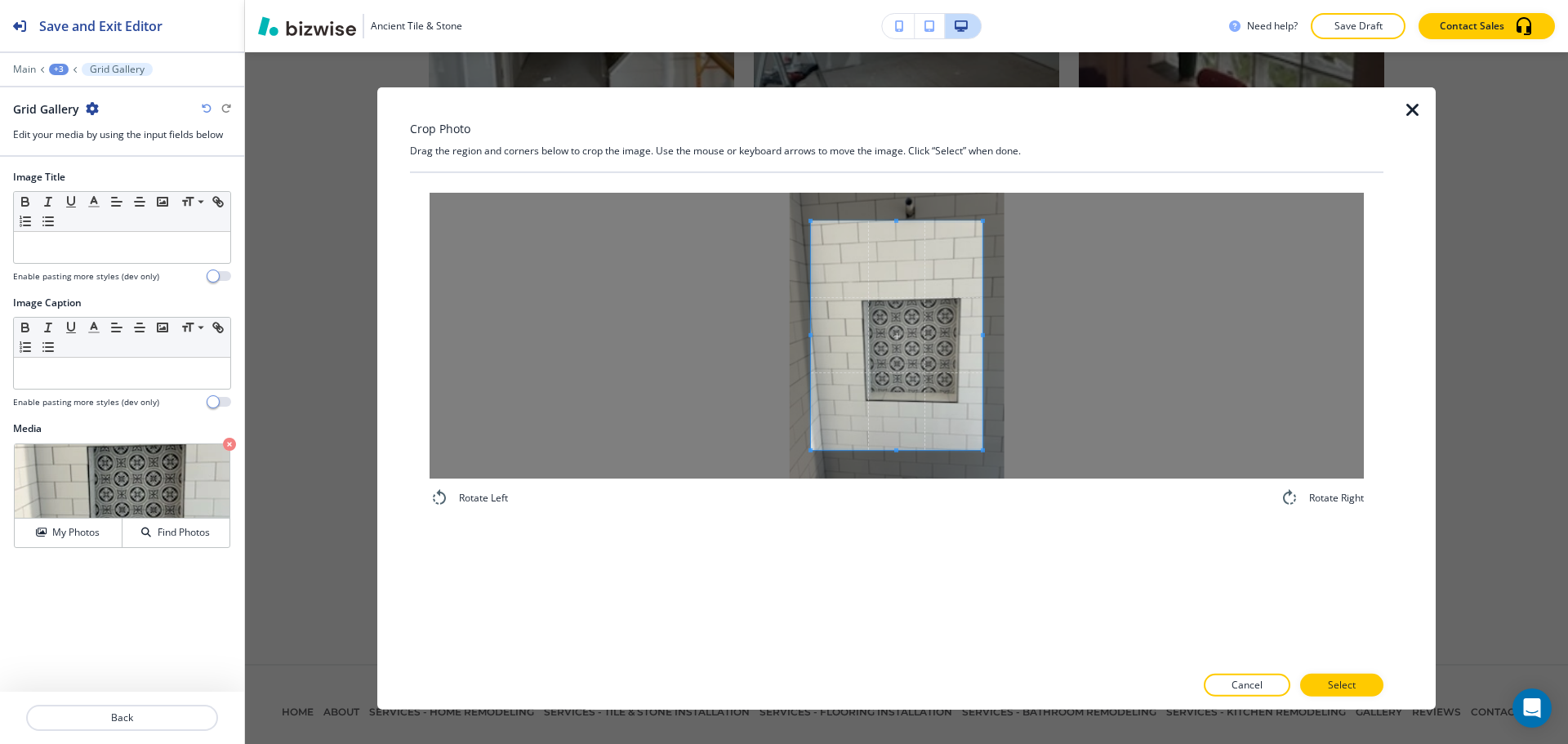
click at [1002, 358] on div at bounding box center [897, 334] width 934 height 286
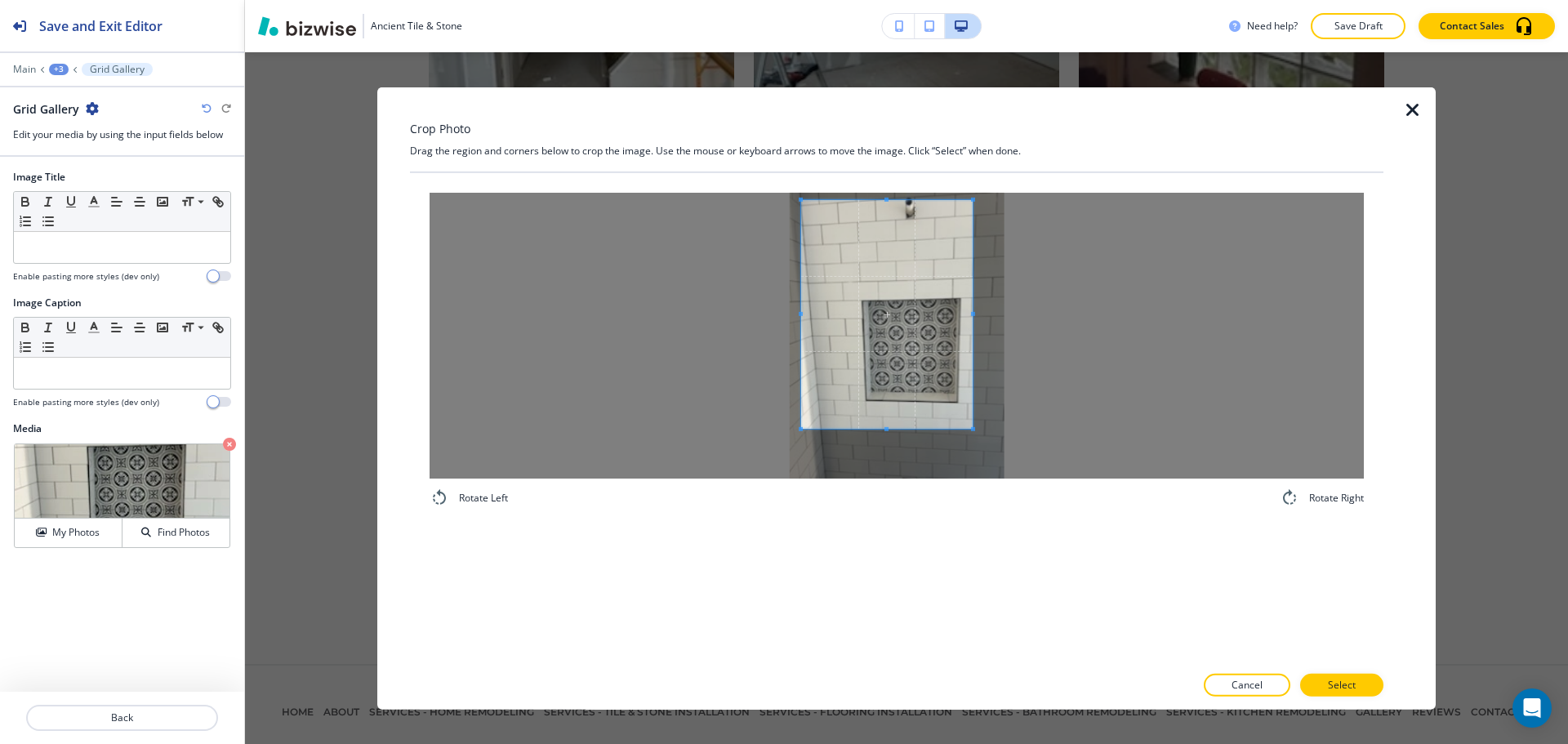
click at [874, 263] on span at bounding box center [887, 313] width 172 height 228
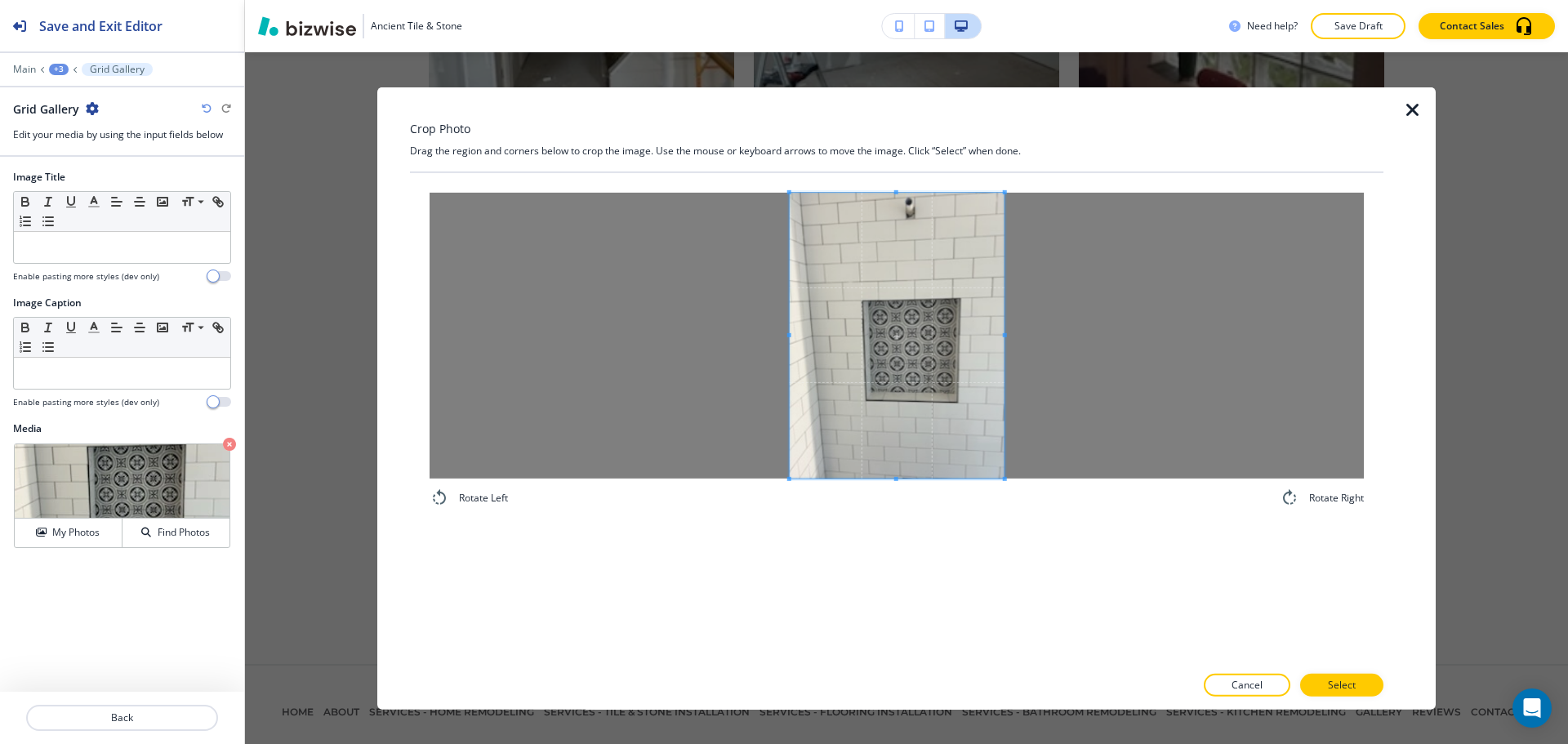
click at [1116, 578] on div "Rotate Left Rotate Right" at bounding box center [897, 418] width 974 height 491
click at [1341, 684] on p "Select" at bounding box center [1342, 684] width 28 height 15
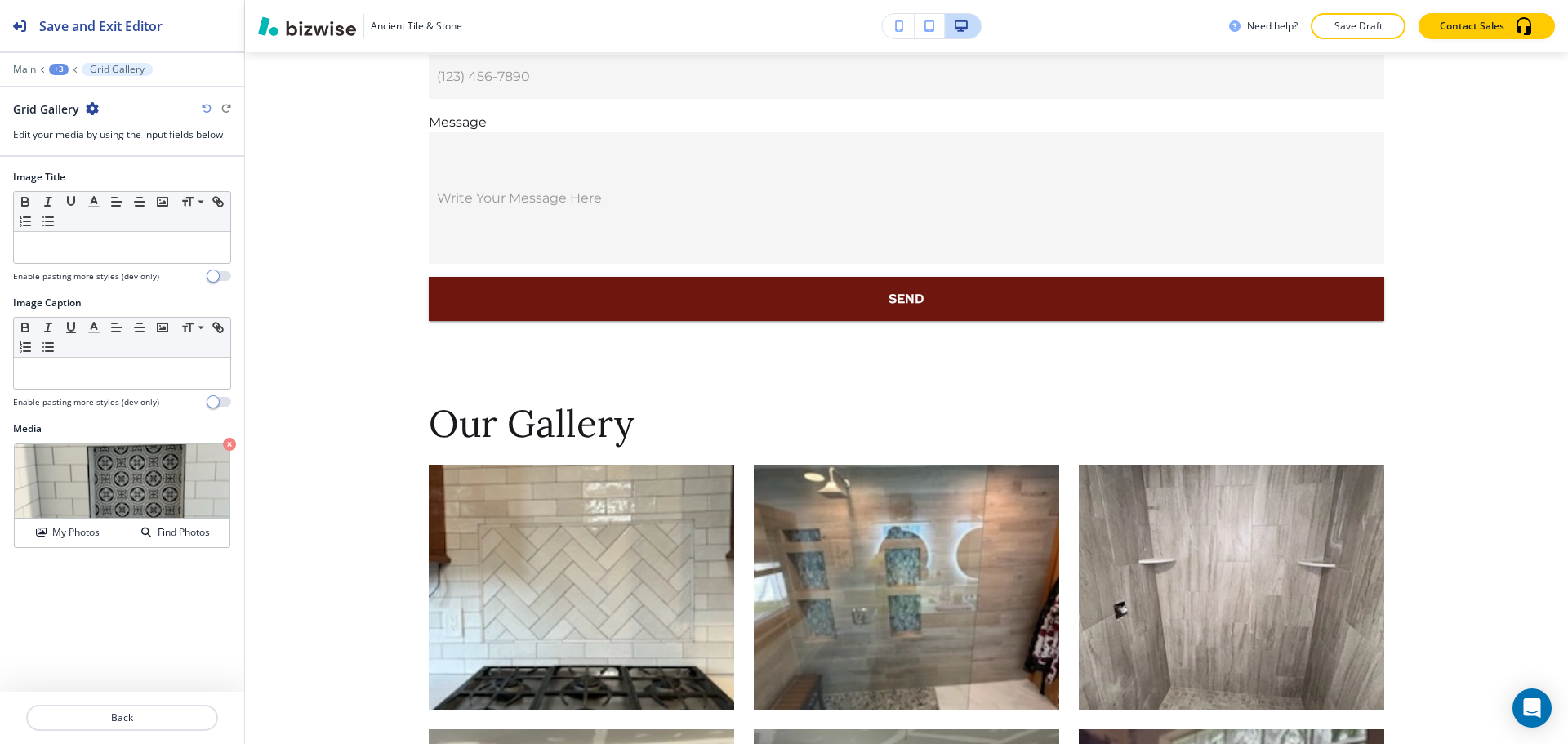
scroll to position [2207, 0]
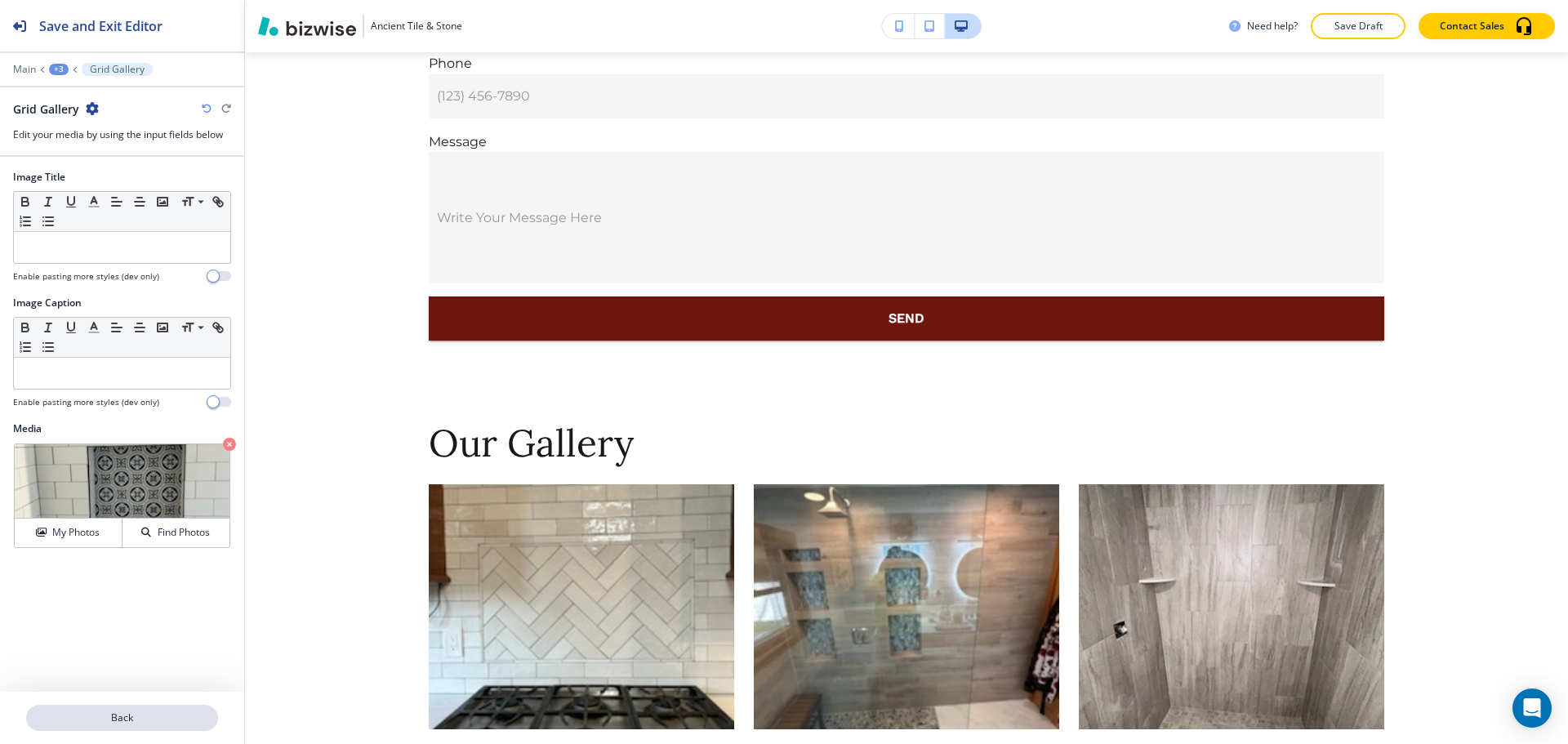
click at [116, 711] on p "Back" at bounding box center [123, 718] width 189 height 15
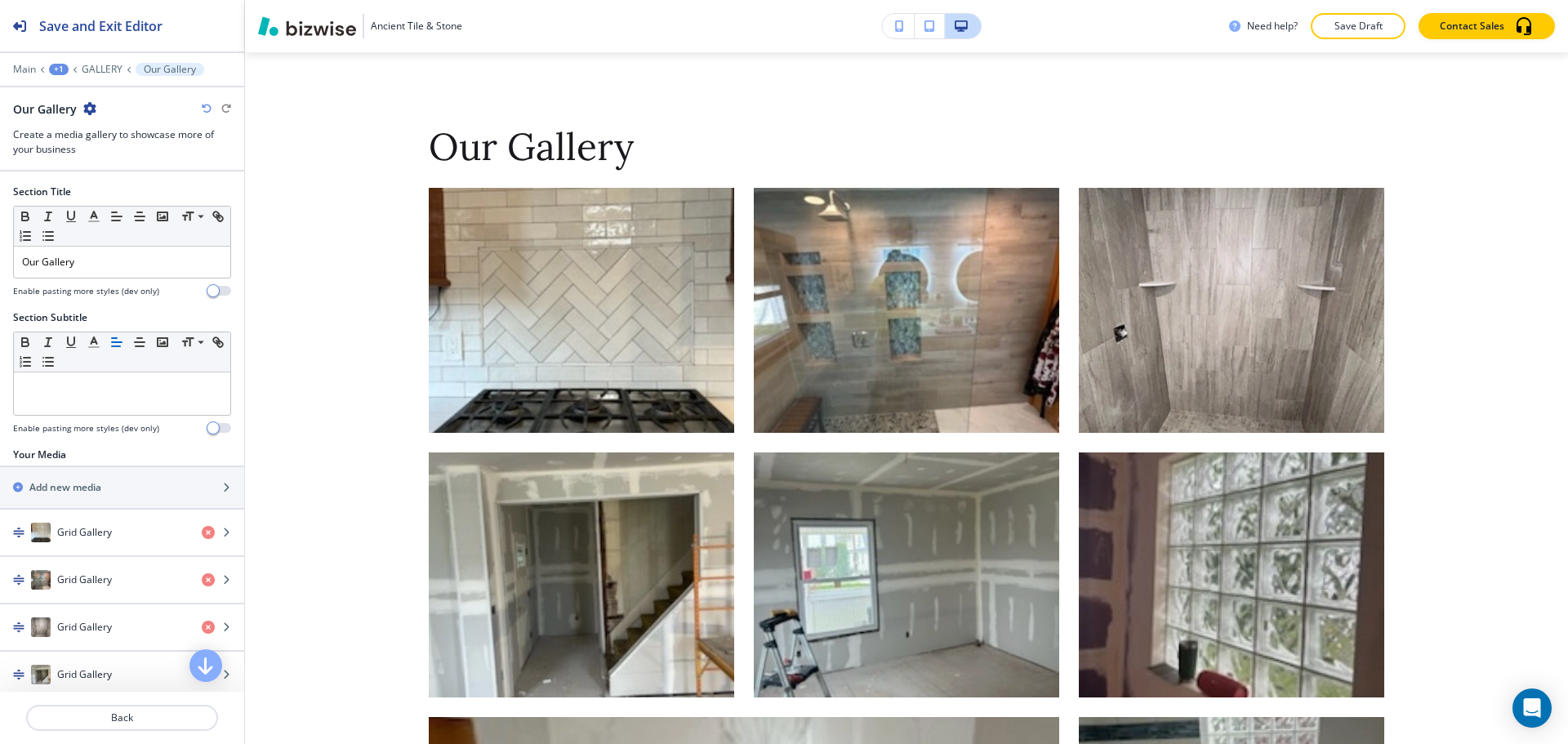
scroll to position [2521, 0]
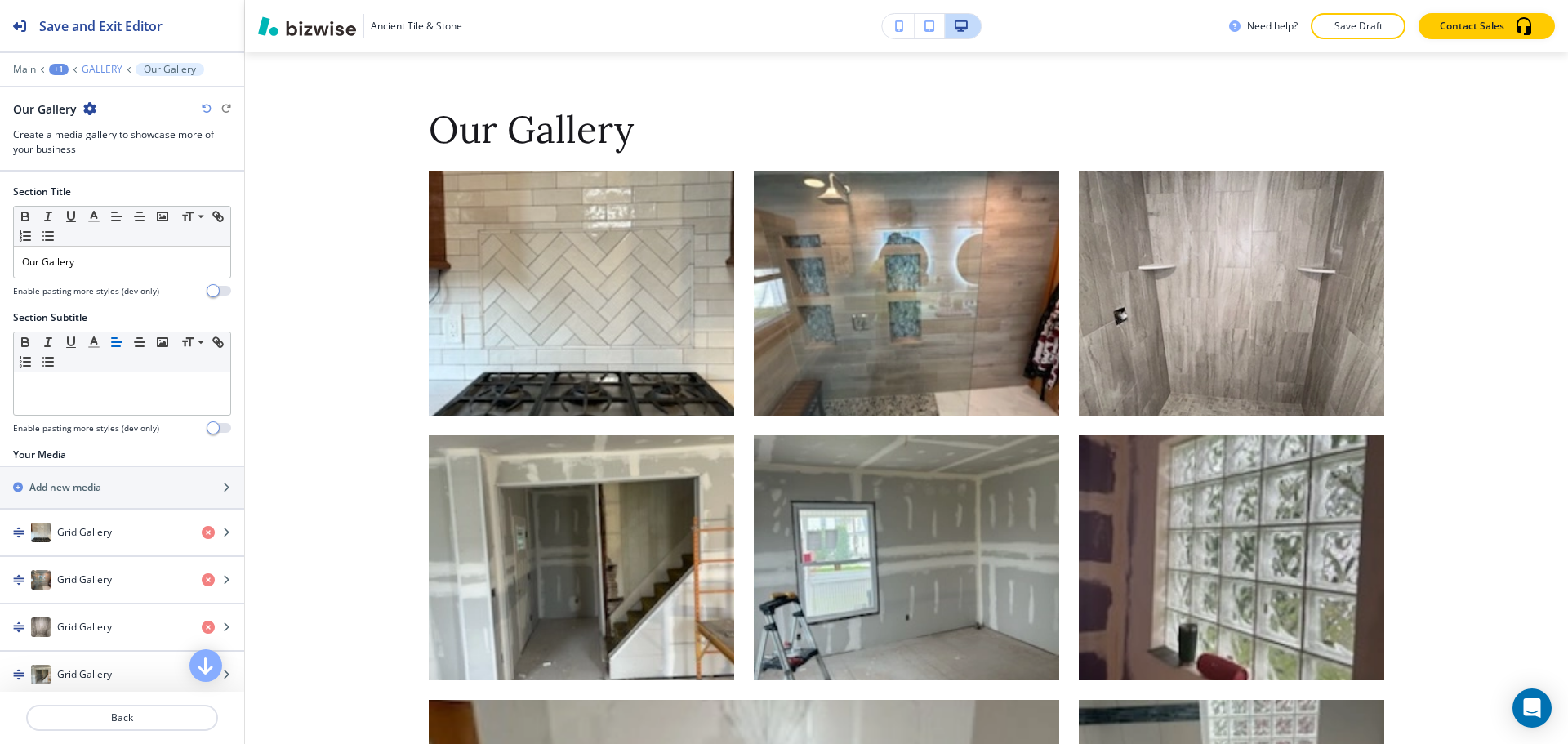
click at [93, 67] on p "GALLERY" at bounding box center [102, 69] width 41 height 11
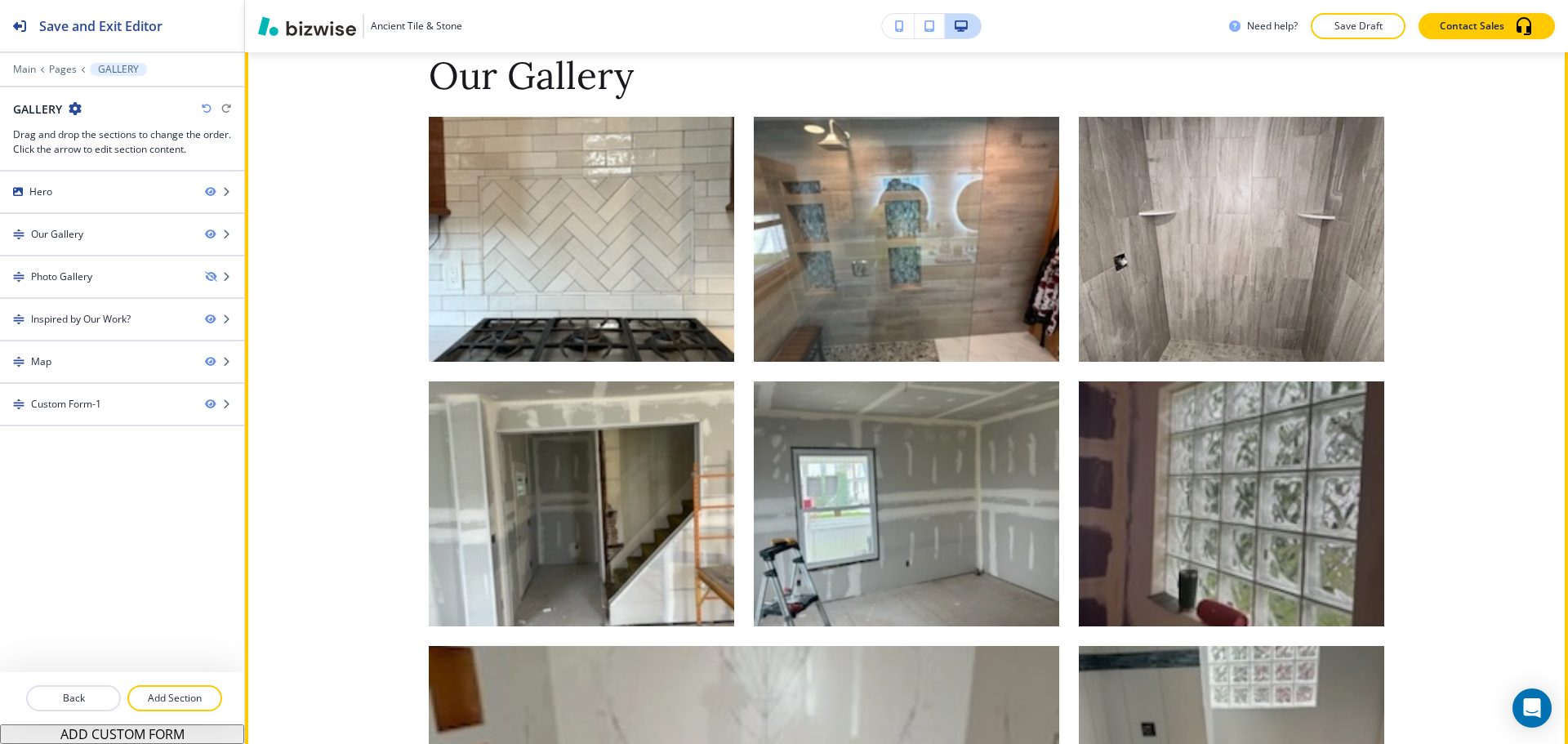
scroll to position [653, 0]
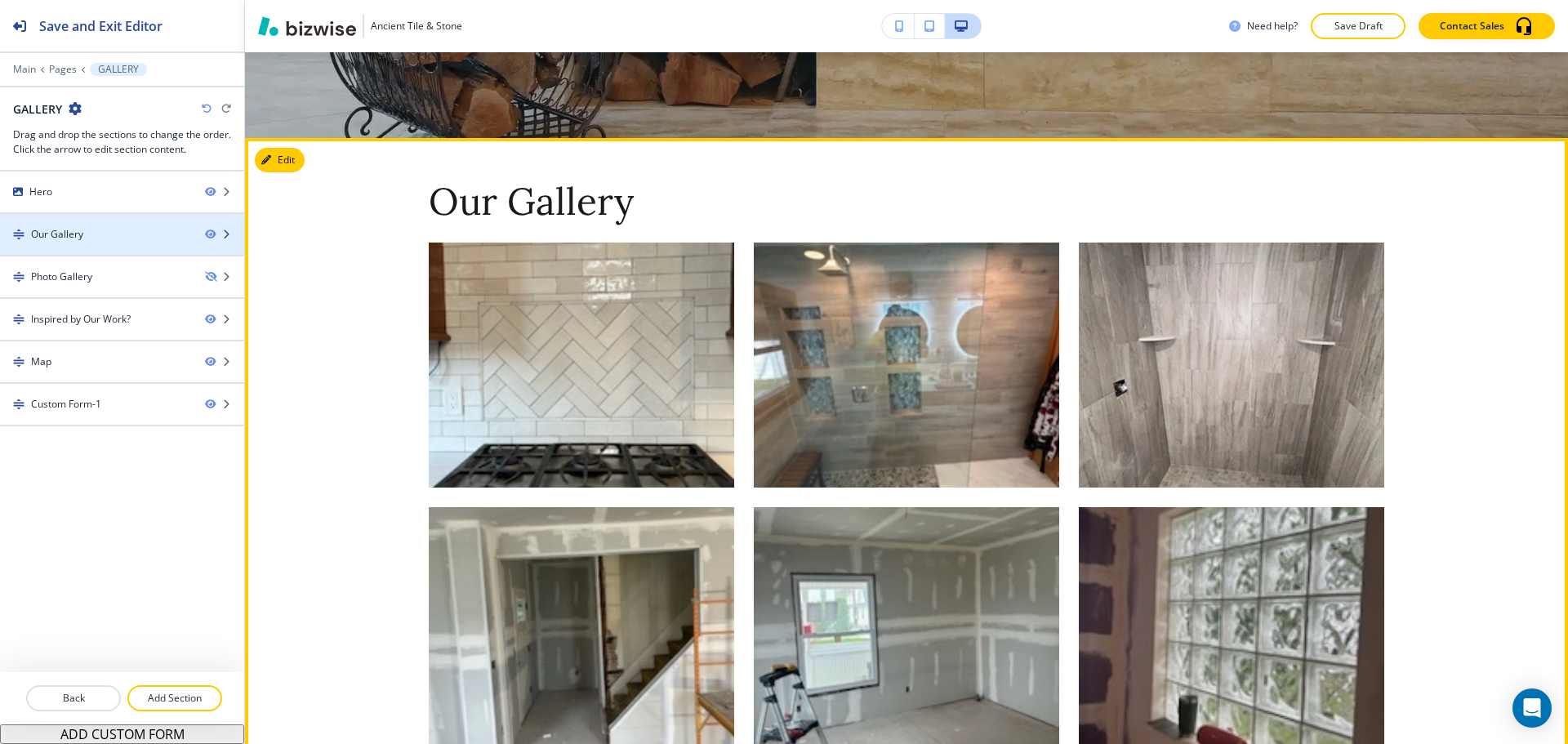
click at [110, 243] on div at bounding box center [122, 248] width 244 height 13
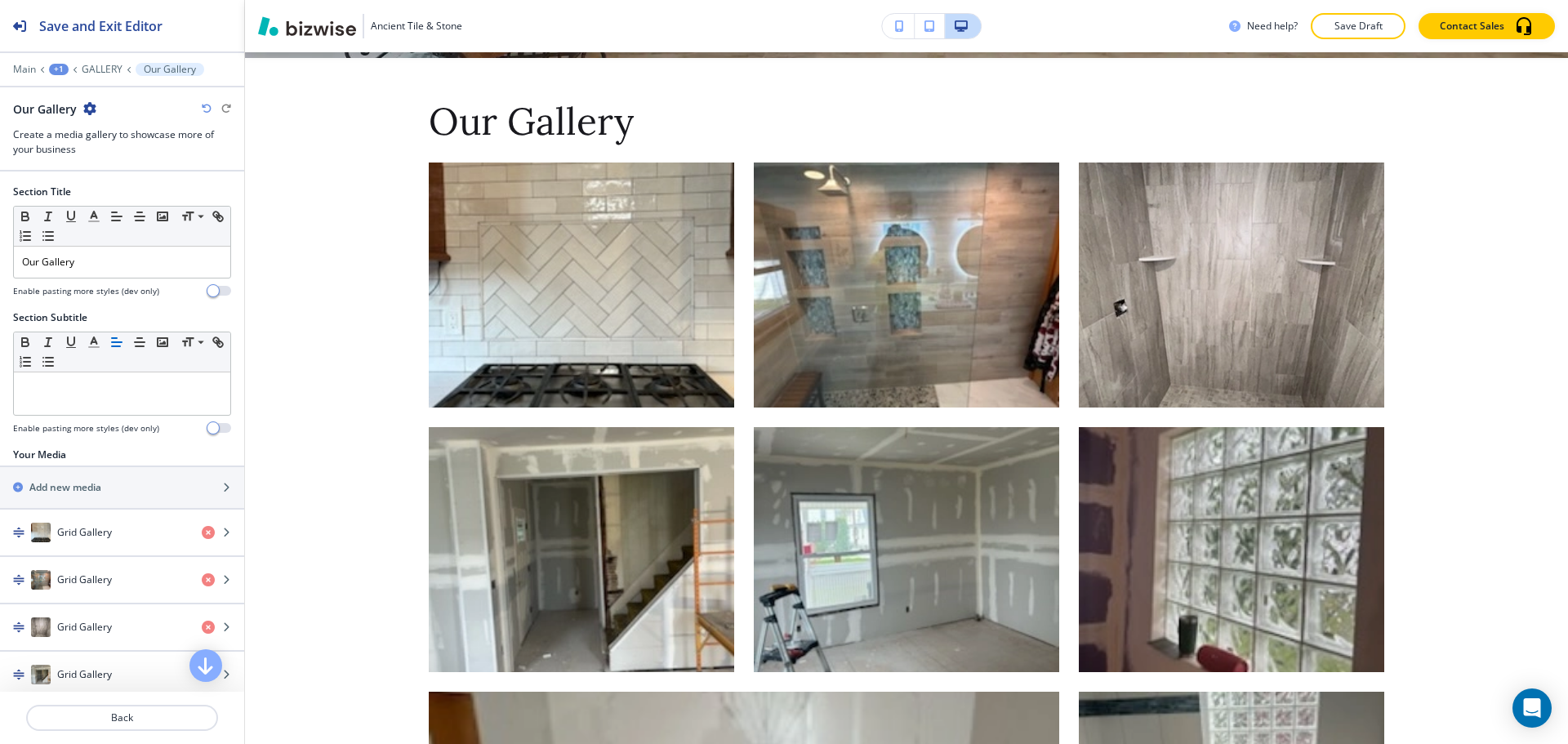
scroll to position [739, 0]
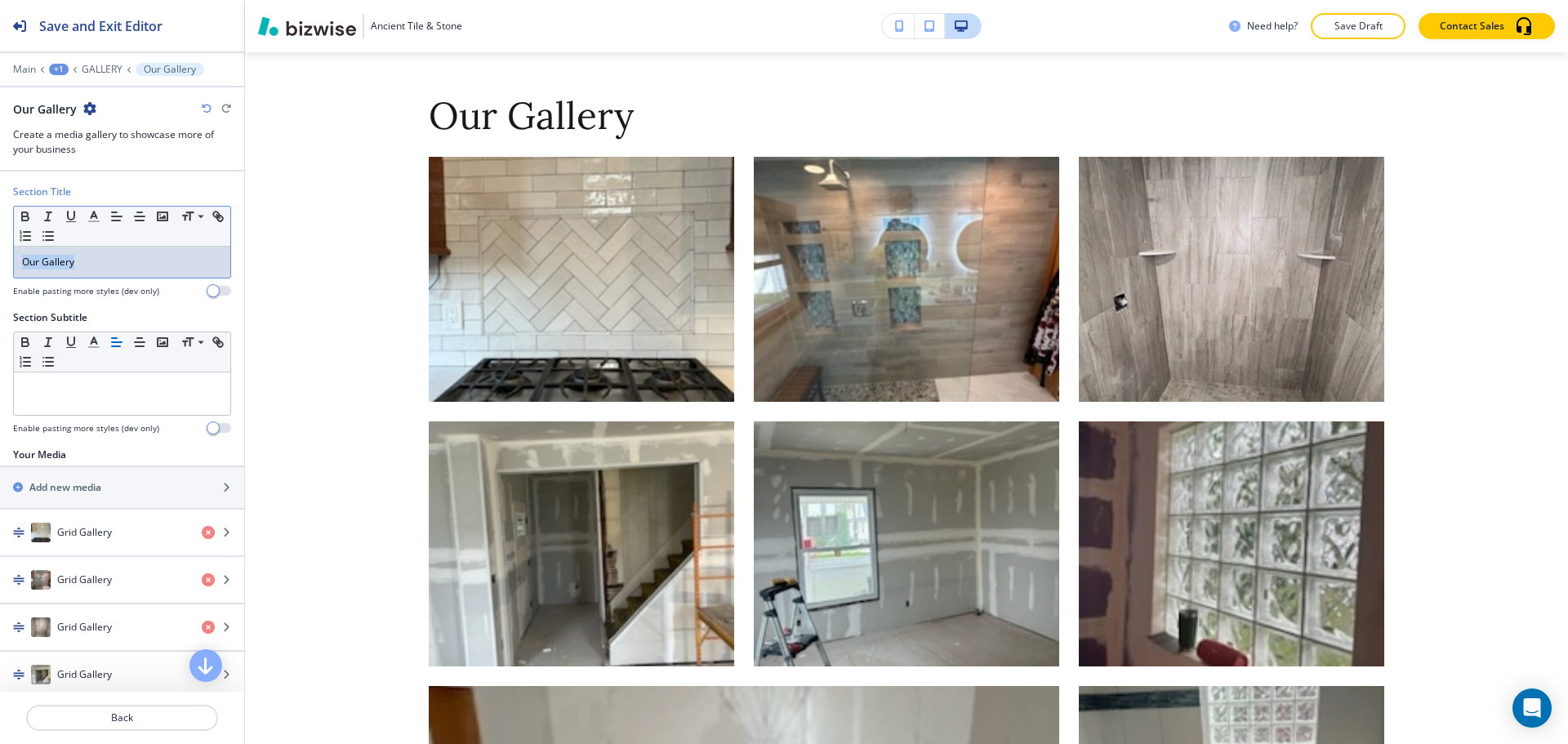
drag, startPoint x: 95, startPoint y: 257, endPoint x: 4, endPoint y: 264, distance: 91.3
click at [4, 264] on div "Section Title Small Normal Large Huge Our Gallery Enable pasting more styles (d…" at bounding box center [122, 248] width 244 height 126
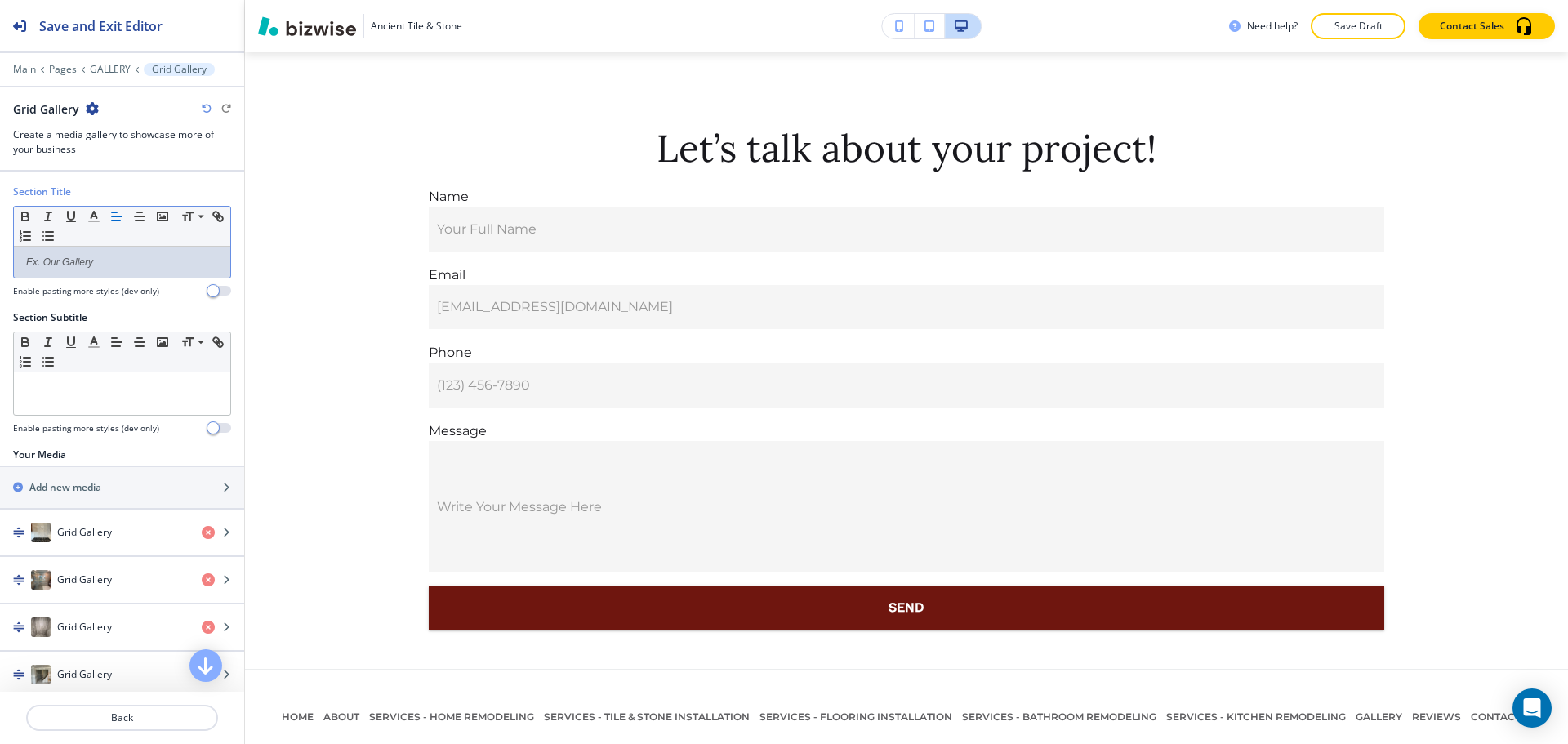
scroll to position [3042, 0]
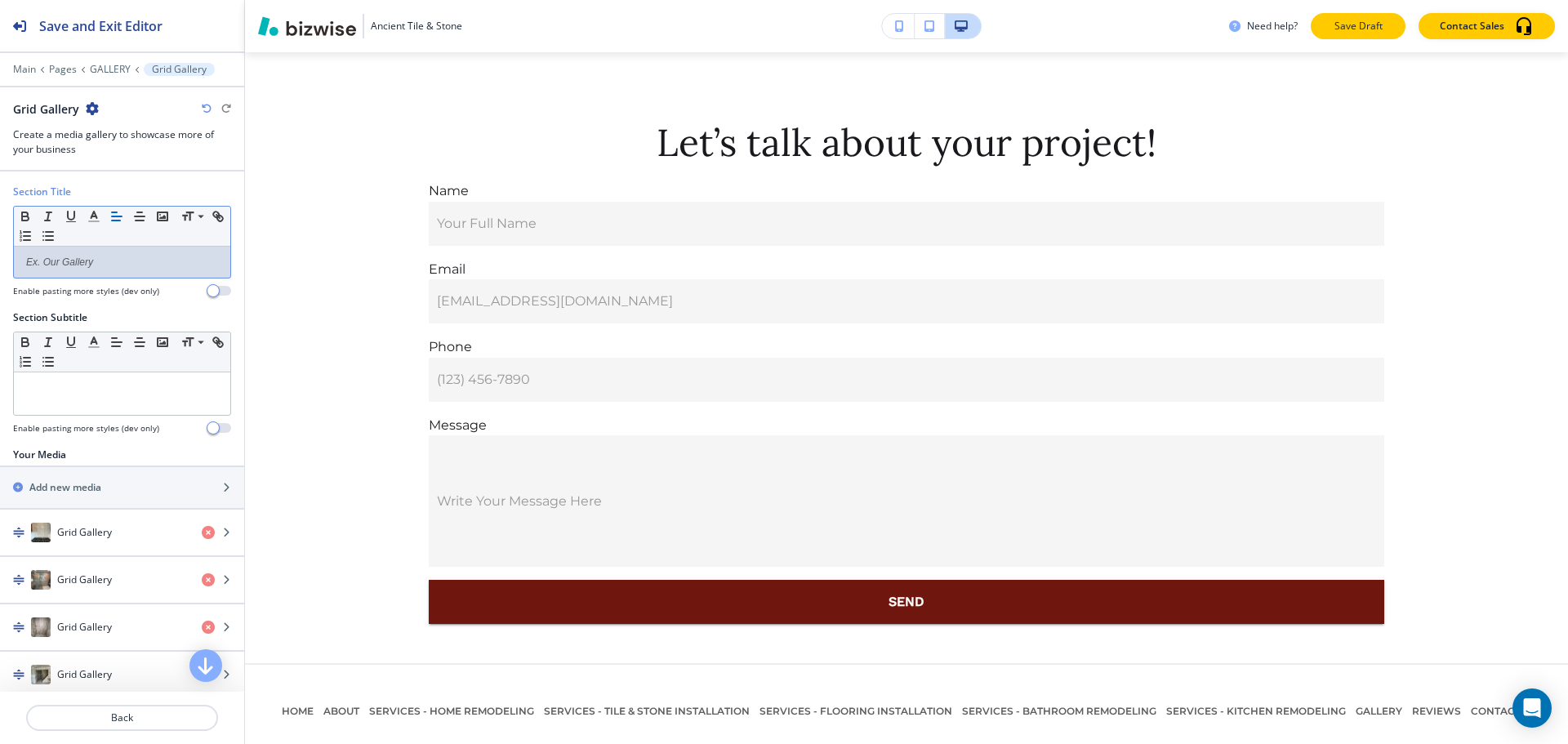
click at [1347, 18] on button "Save Draft" at bounding box center [1359, 26] width 95 height 26
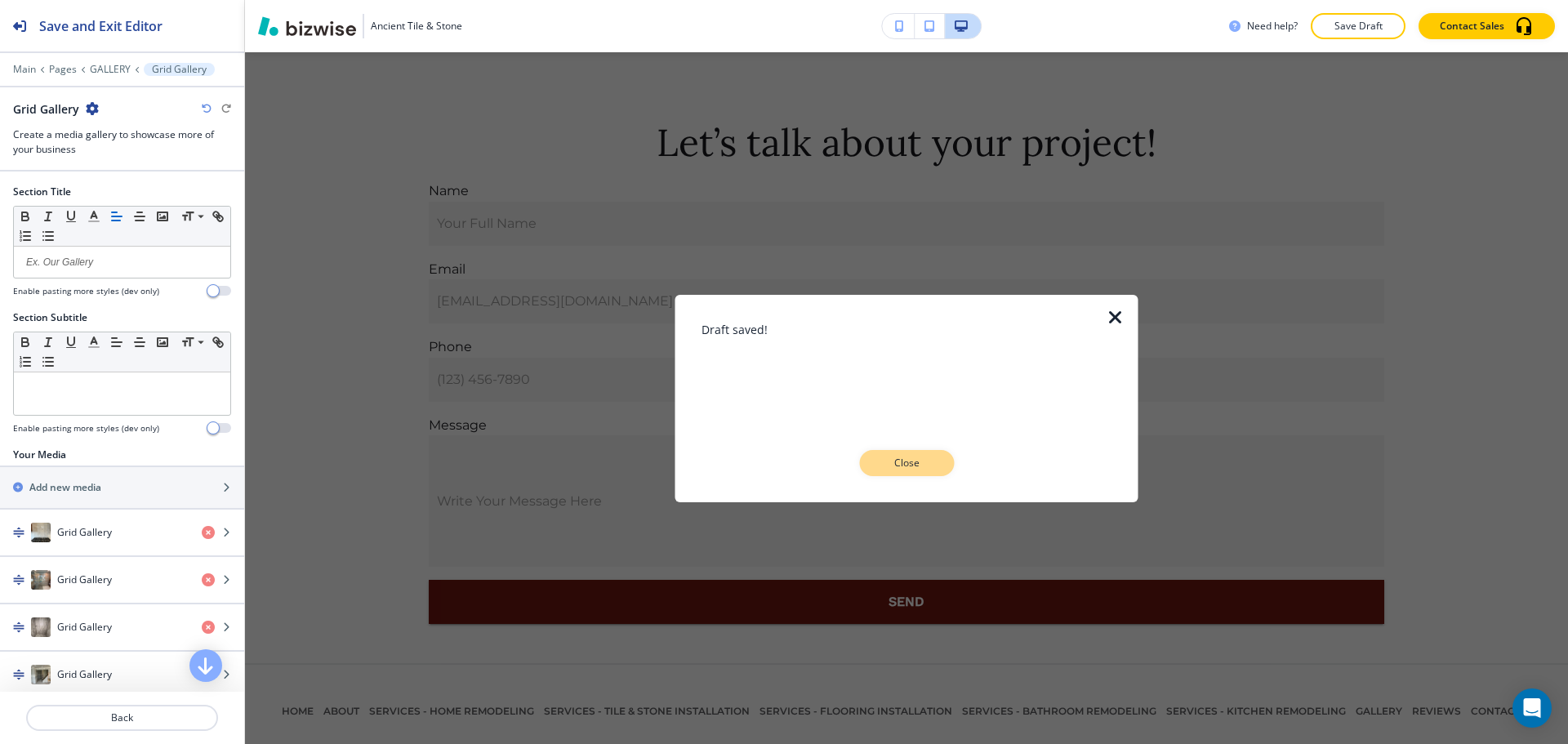
click at [915, 459] on p "Close" at bounding box center [907, 463] width 53 height 15
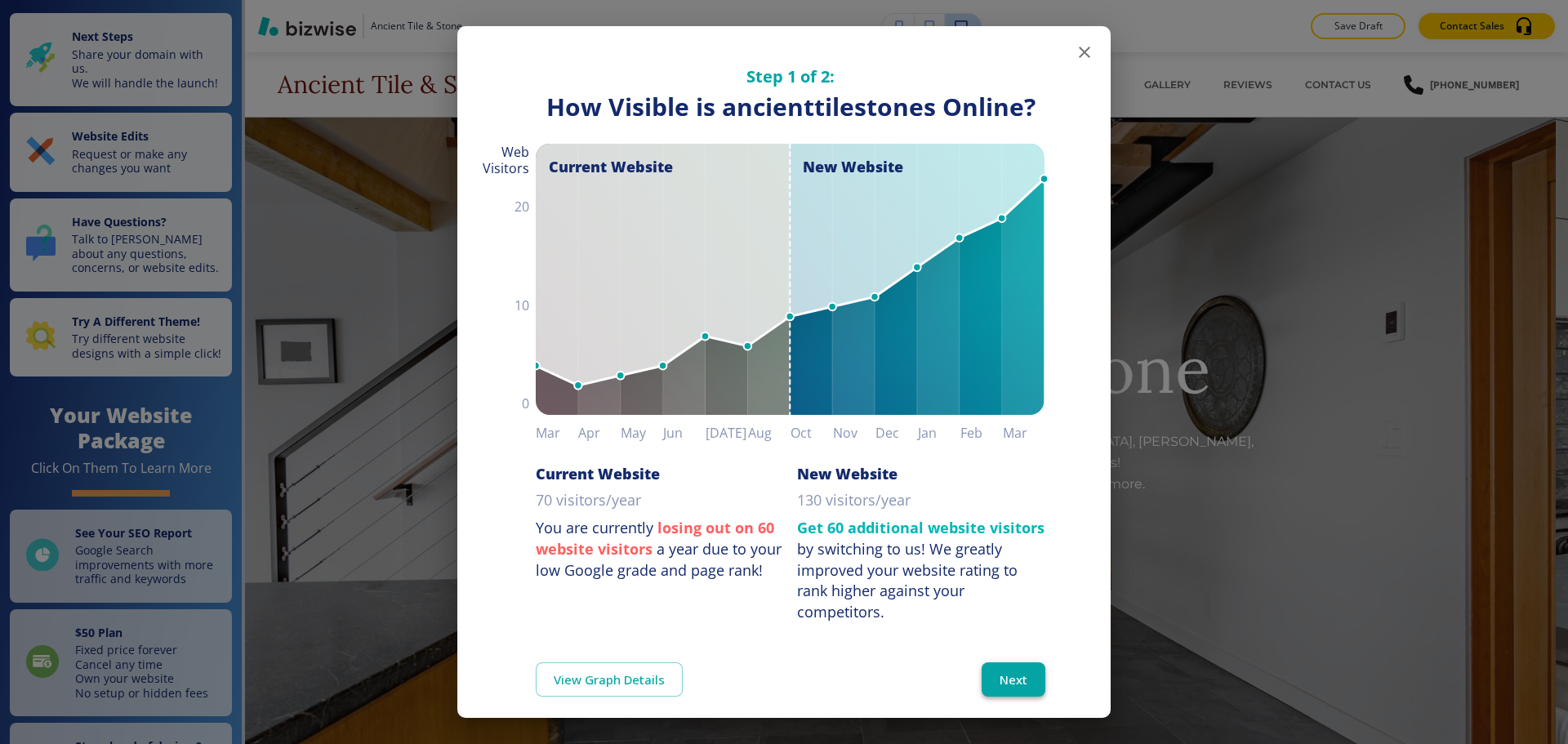
click at [1004, 663] on button "Next" at bounding box center [1014, 679] width 64 height 34
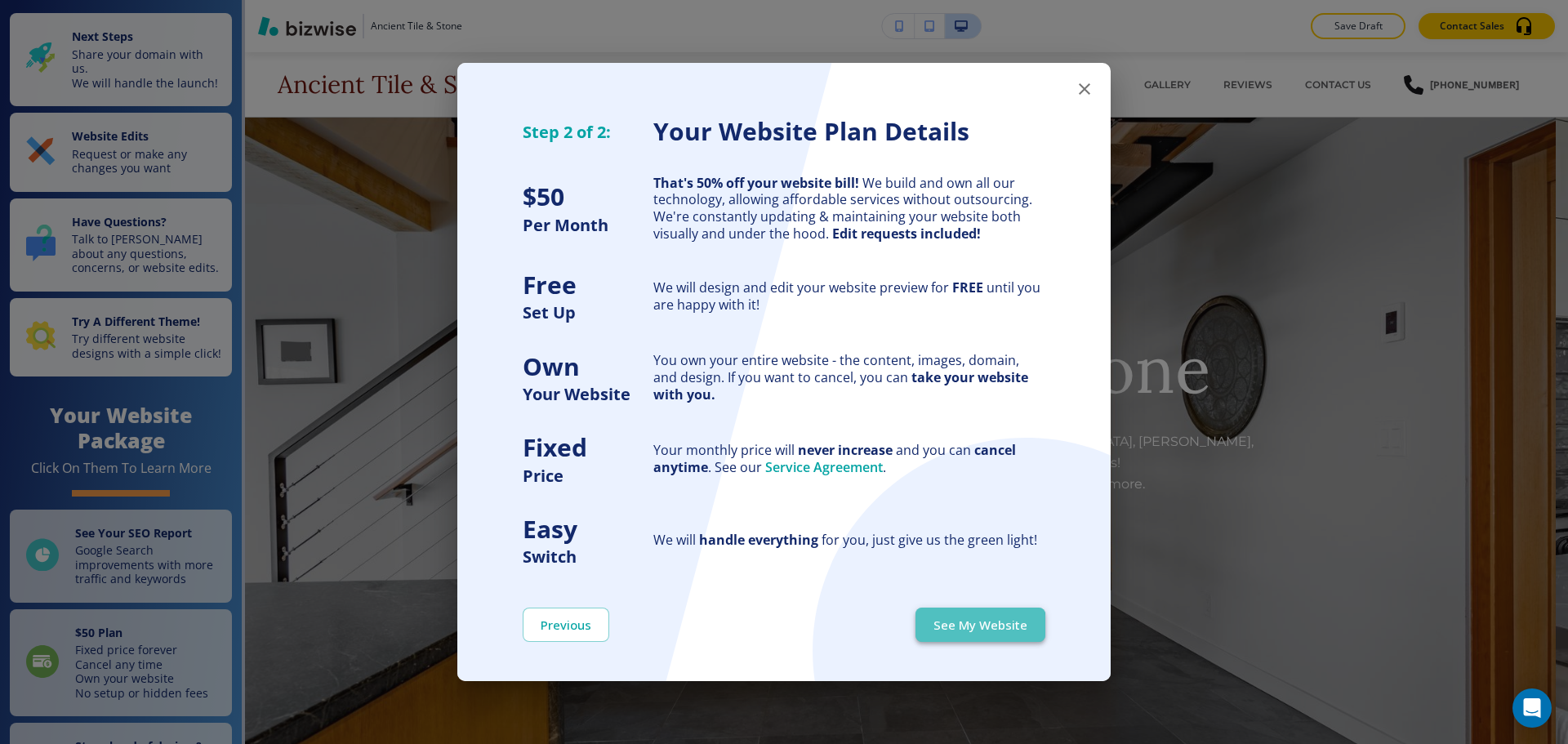
click at [977, 627] on button "See My Website" at bounding box center [981, 624] width 130 height 34
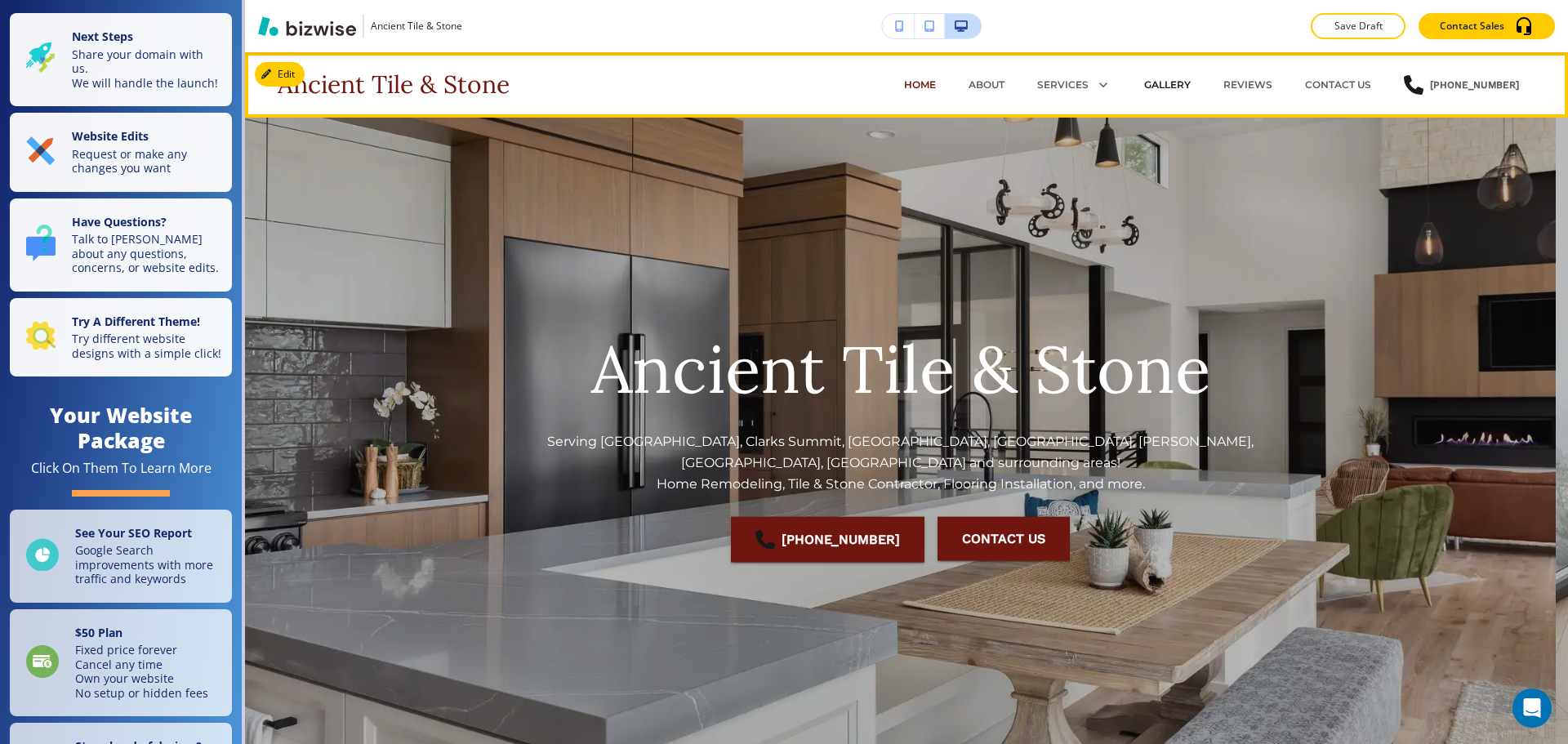
click at [1179, 84] on p "GALLERY" at bounding box center [1167, 85] width 46 height 15
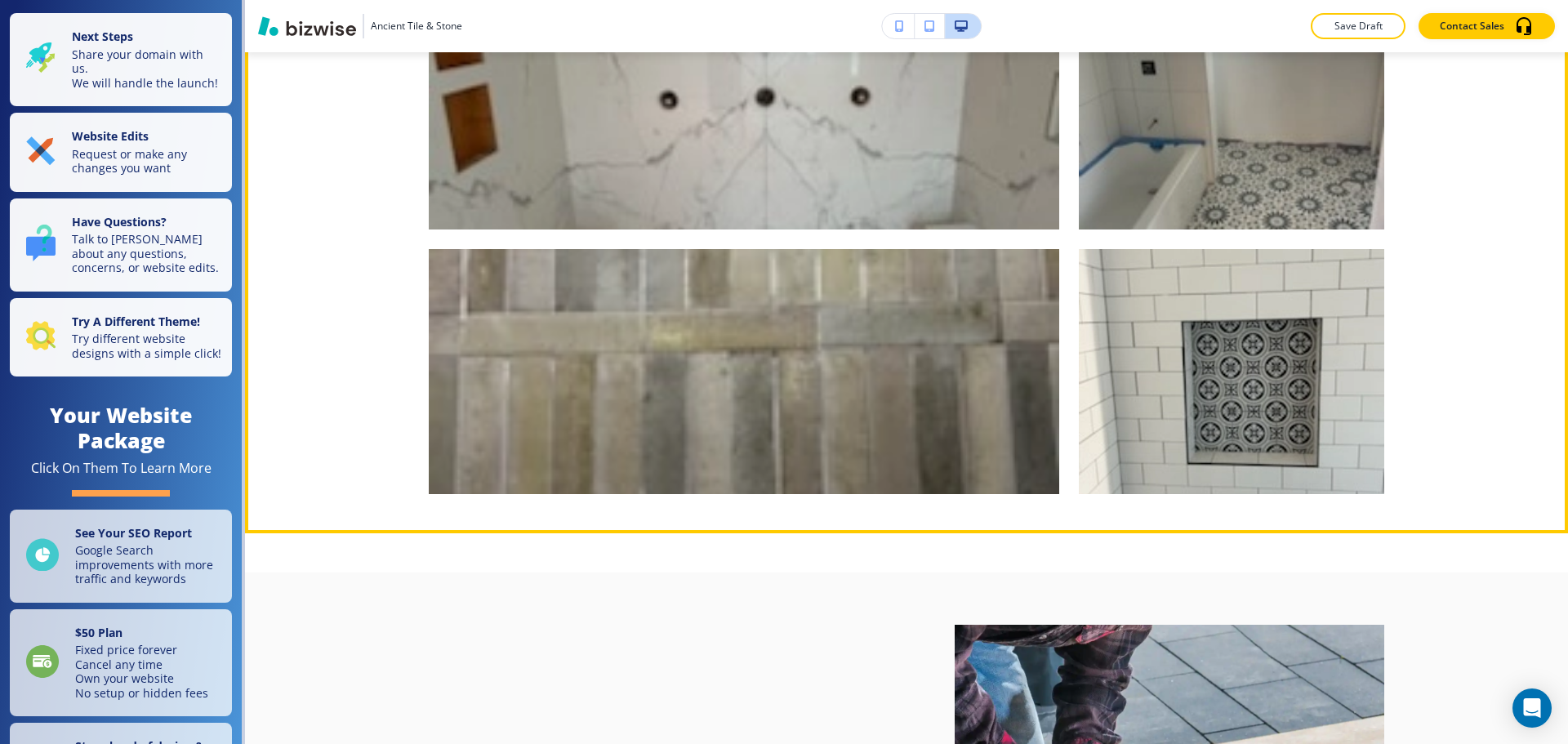
scroll to position [1388, 0]
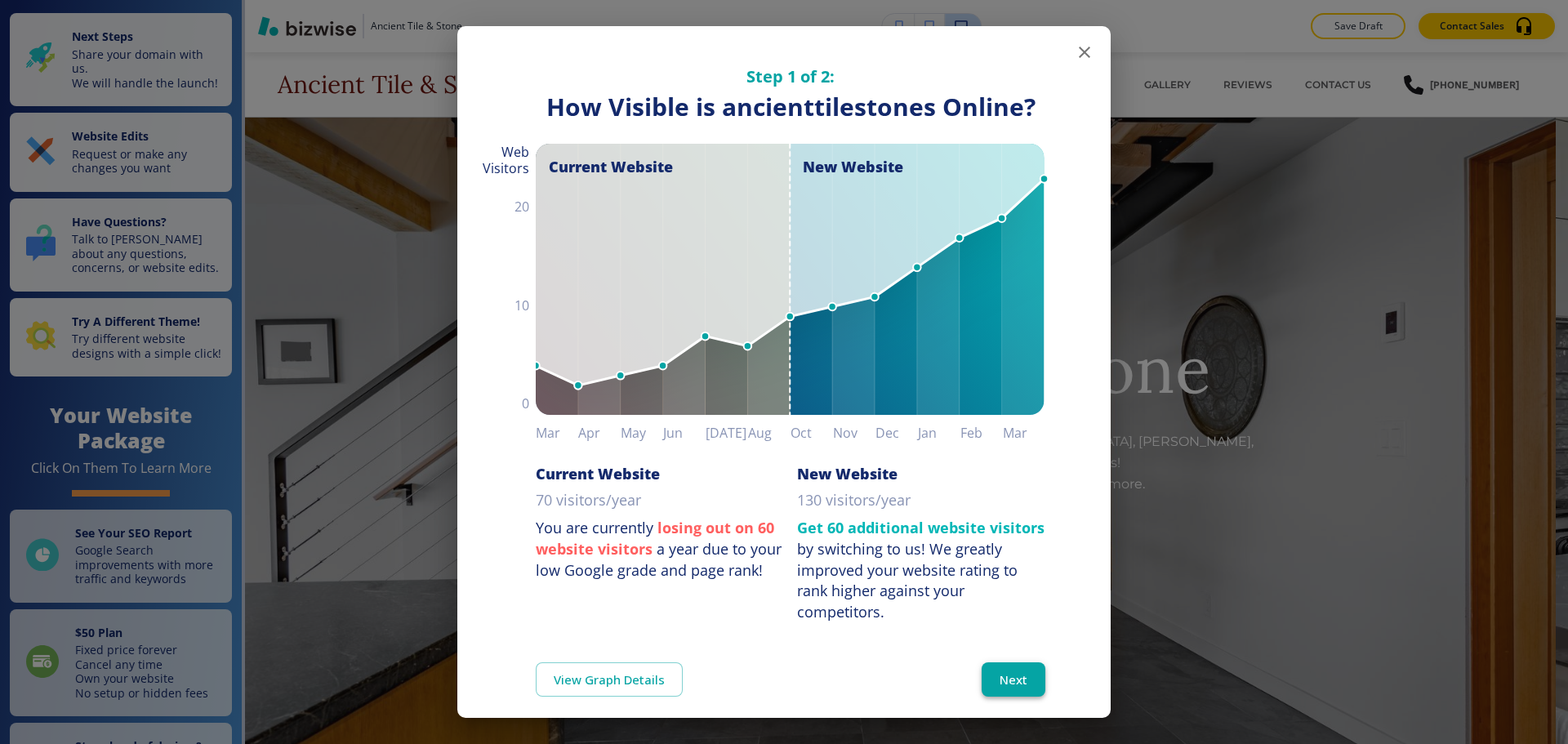
click at [1007, 677] on button "Next" at bounding box center [1014, 679] width 64 height 34
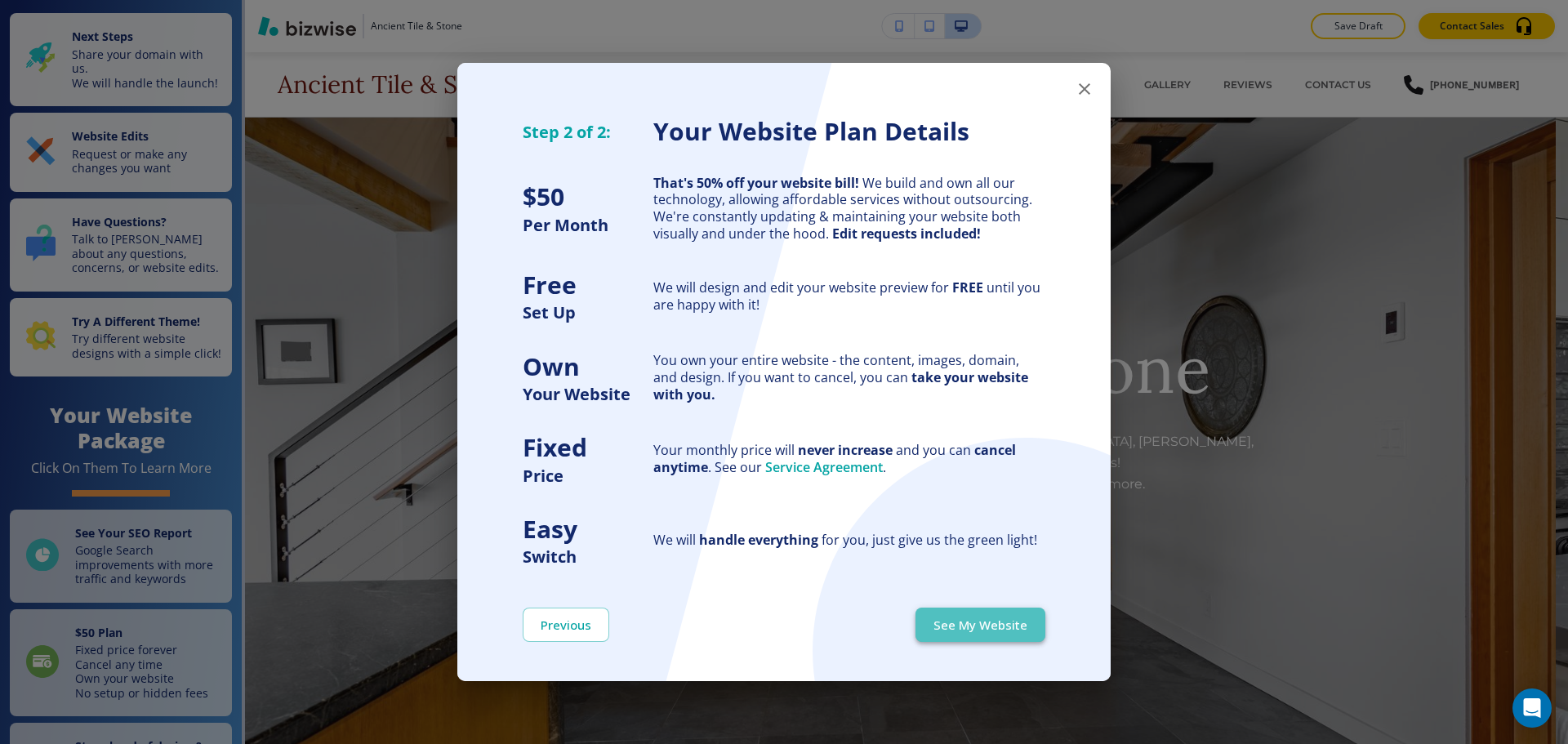
click at [999, 635] on button "See My Website" at bounding box center [981, 624] width 130 height 34
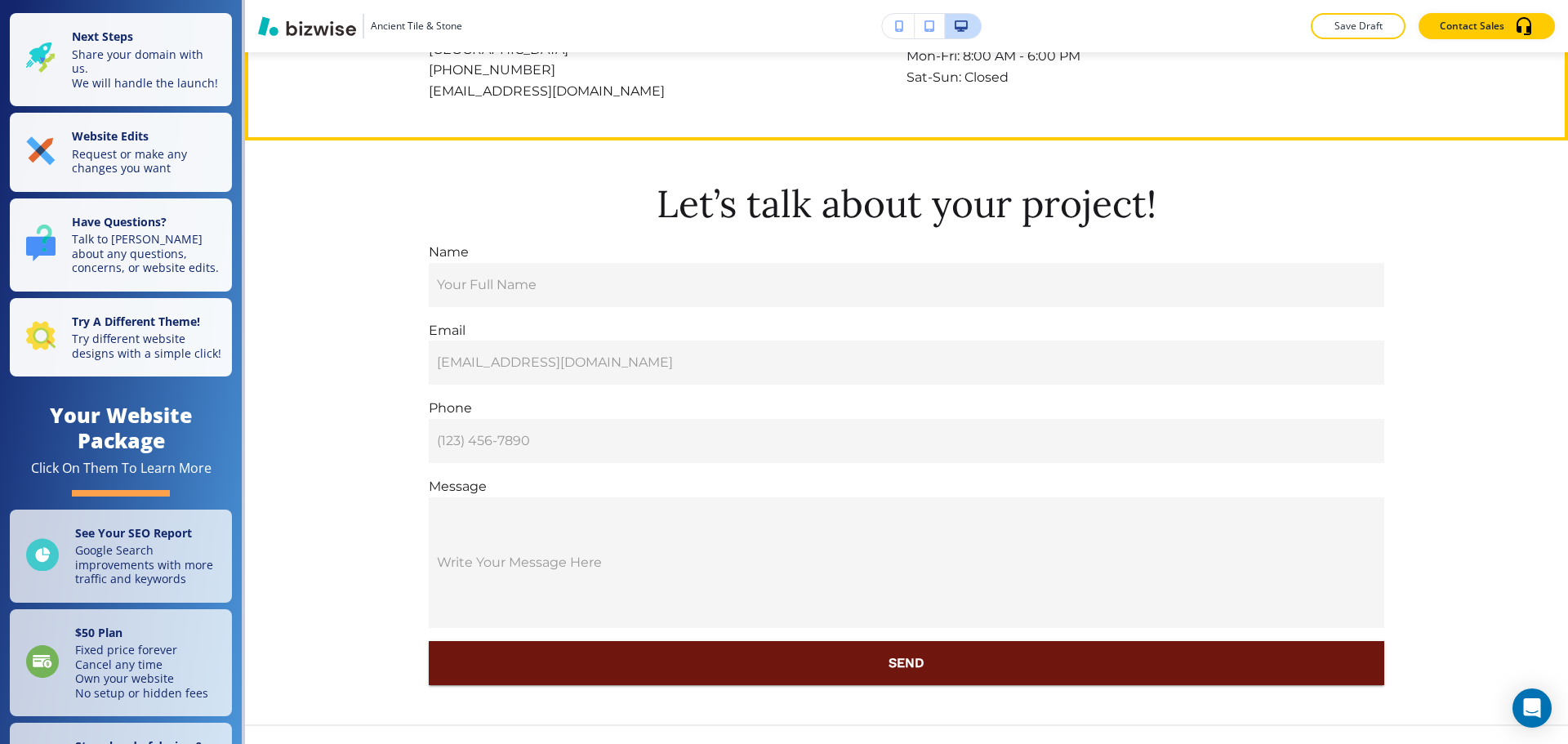
scroll to position [5445, 0]
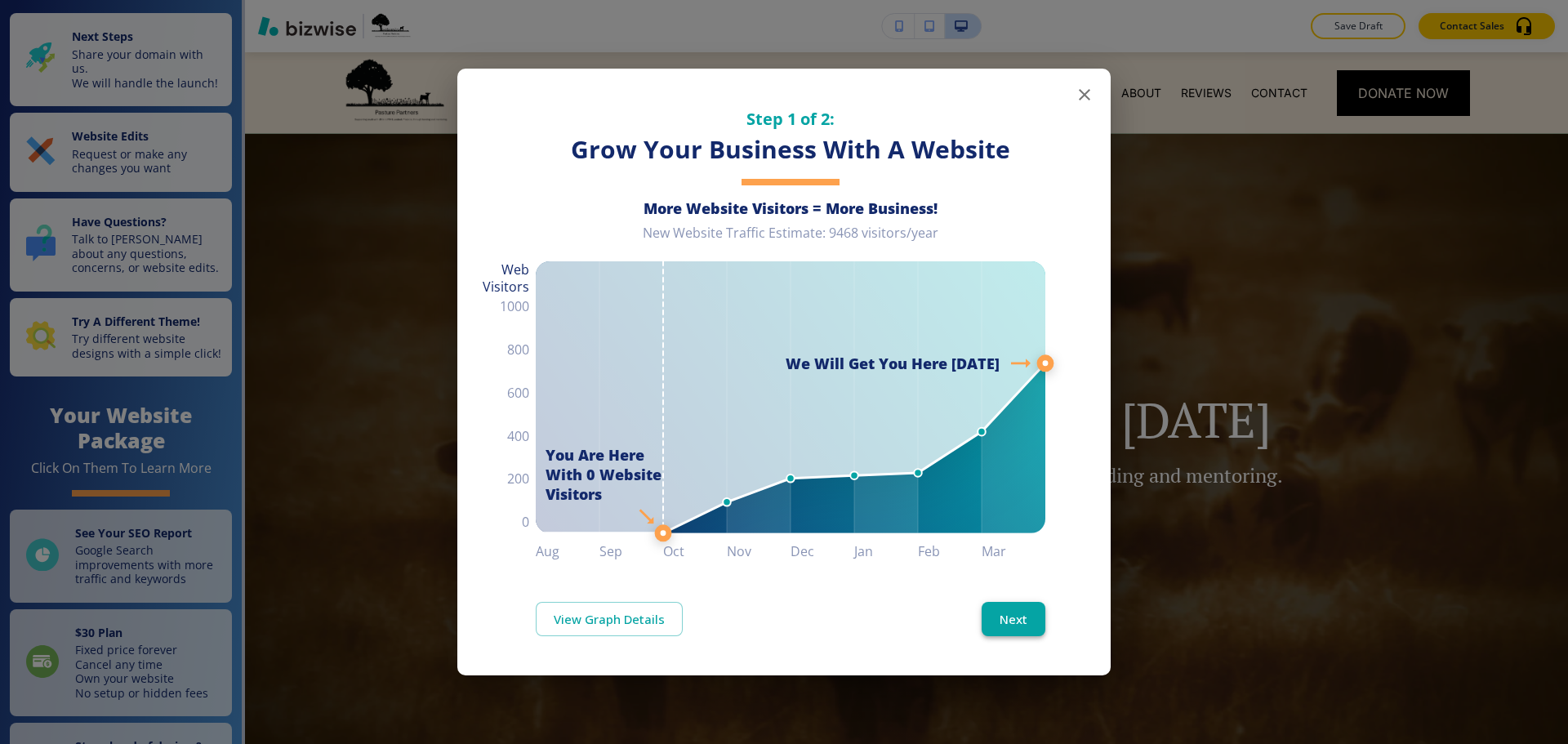
click at [1032, 606] on button "Next" at bounding box center [1014, 619] width 64 height 34
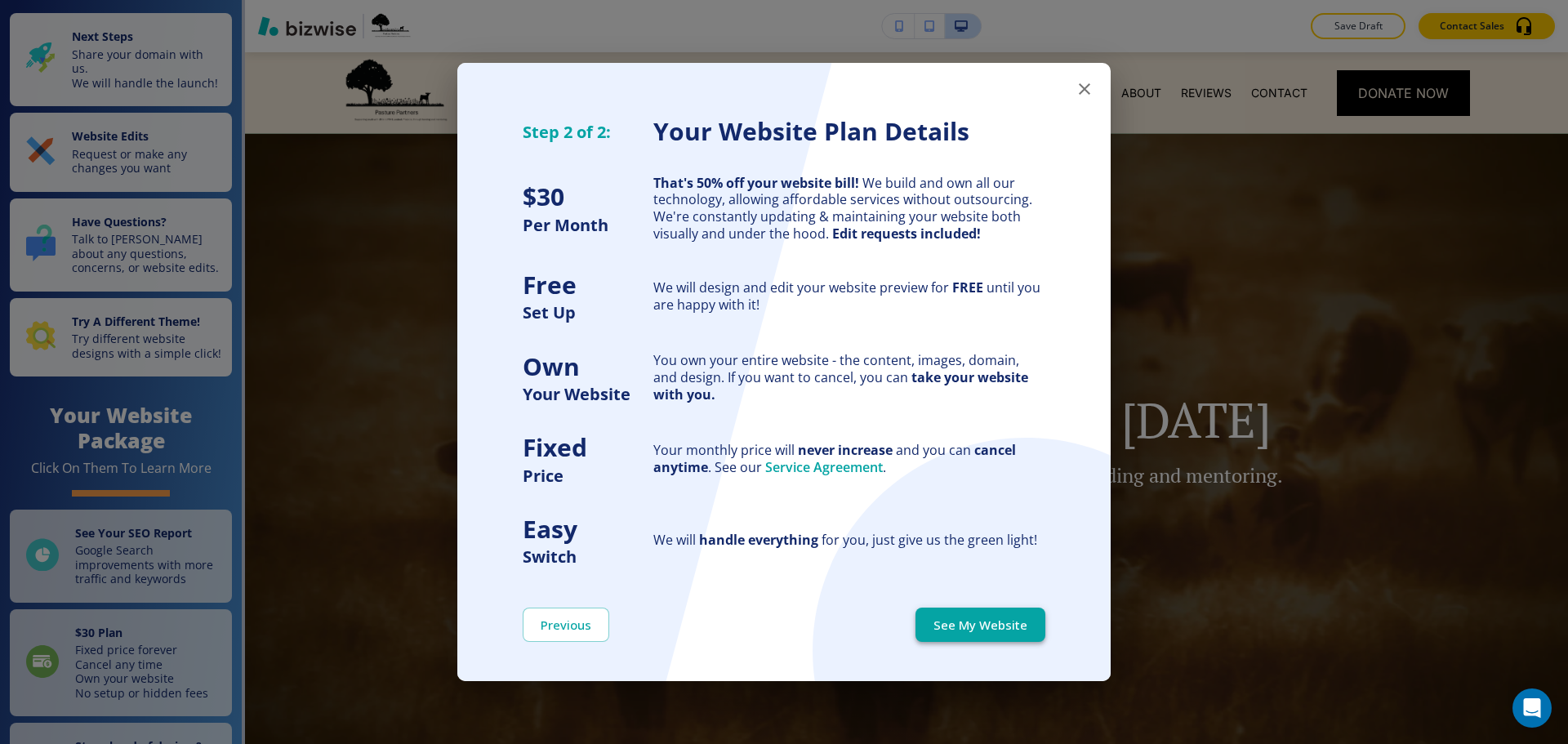
click at [1031, 607] on button "See My Website" at bounding box center [981, 624] width 130 height 34
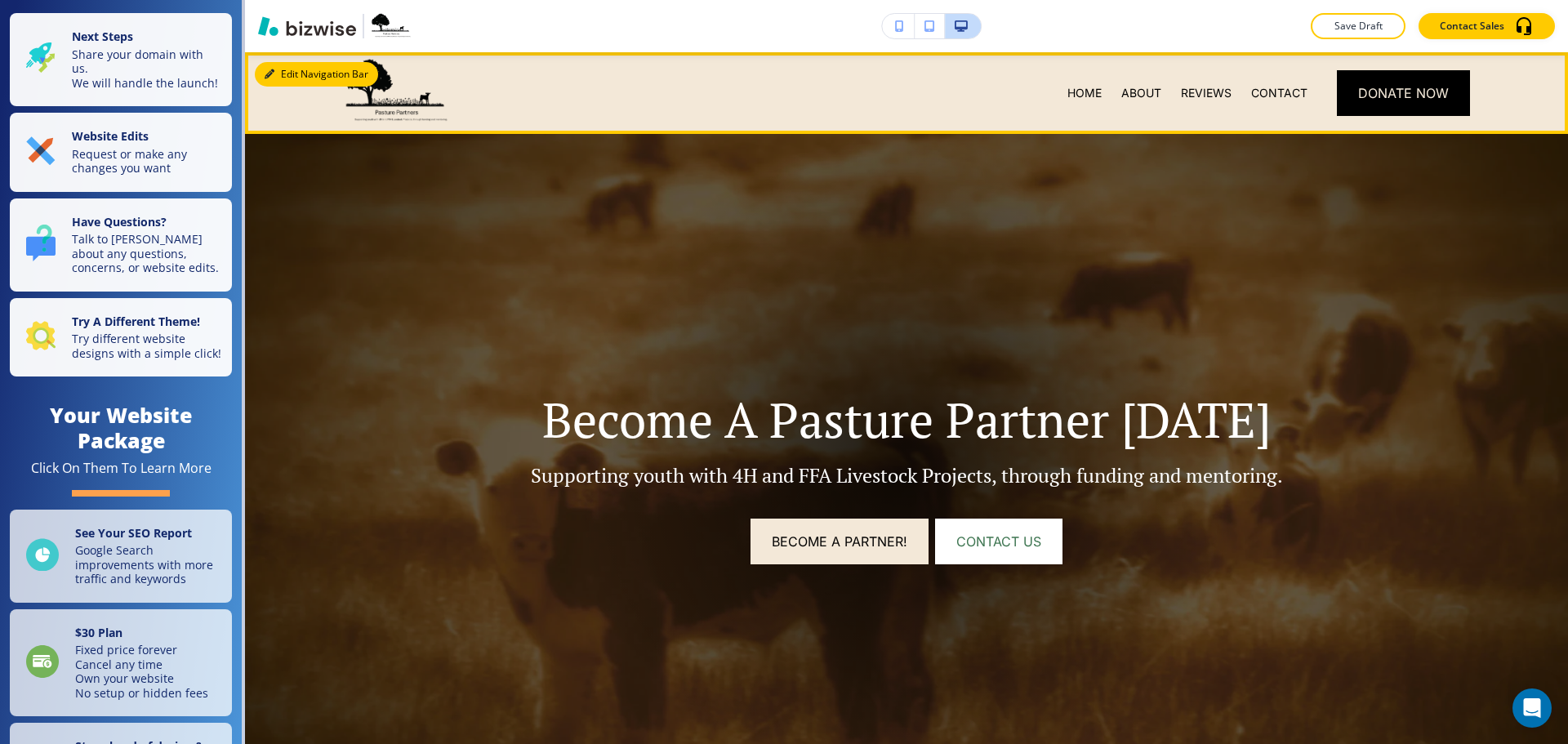
click at [284, 64] on button "Edit Navigation Bar" at bounding box center [316, 74] width 123 height 25
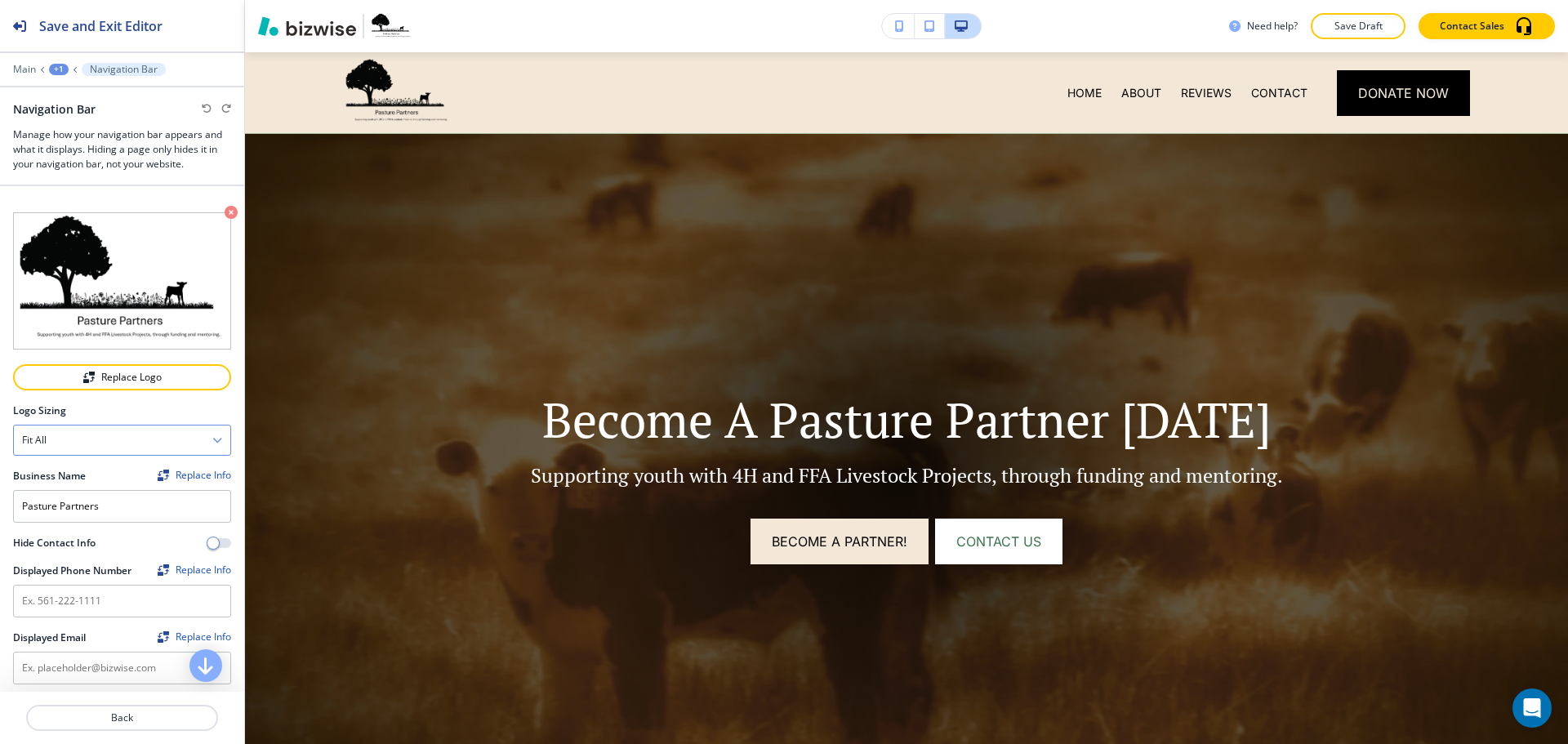
click at [80, 432] on div "Fit all" at bounding box center [122, 440] width 216 height 30
click at [89, 492] on h4 "Fit to length" at bounding box center [122, 496] width 200 height 15
click at [76, 433] on h4 "Fit to length" at bounding box center [51, 440] width 58 height 15
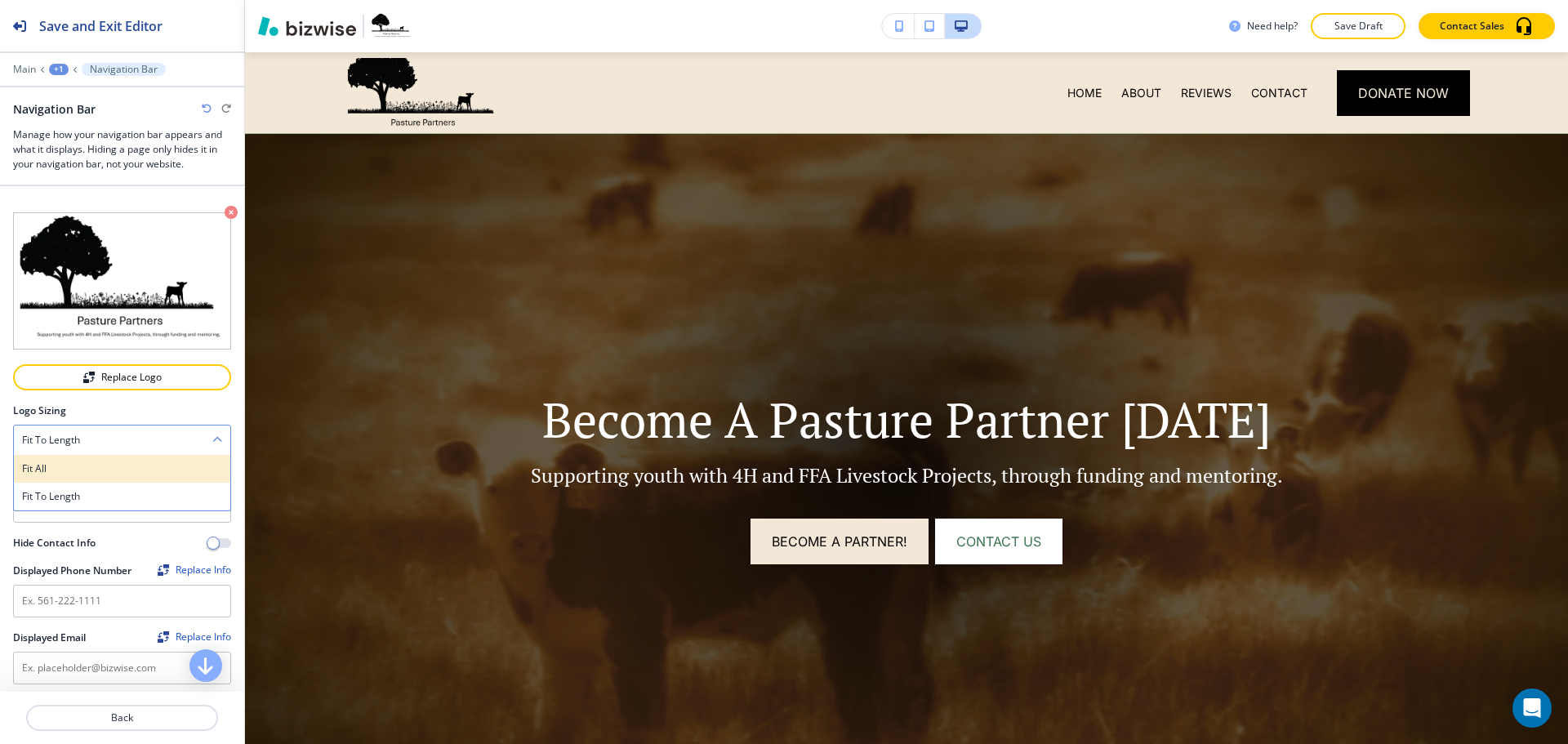
click at [79, 469] on div "Fit all" at bounding box center [122, 469] width 216 height 28
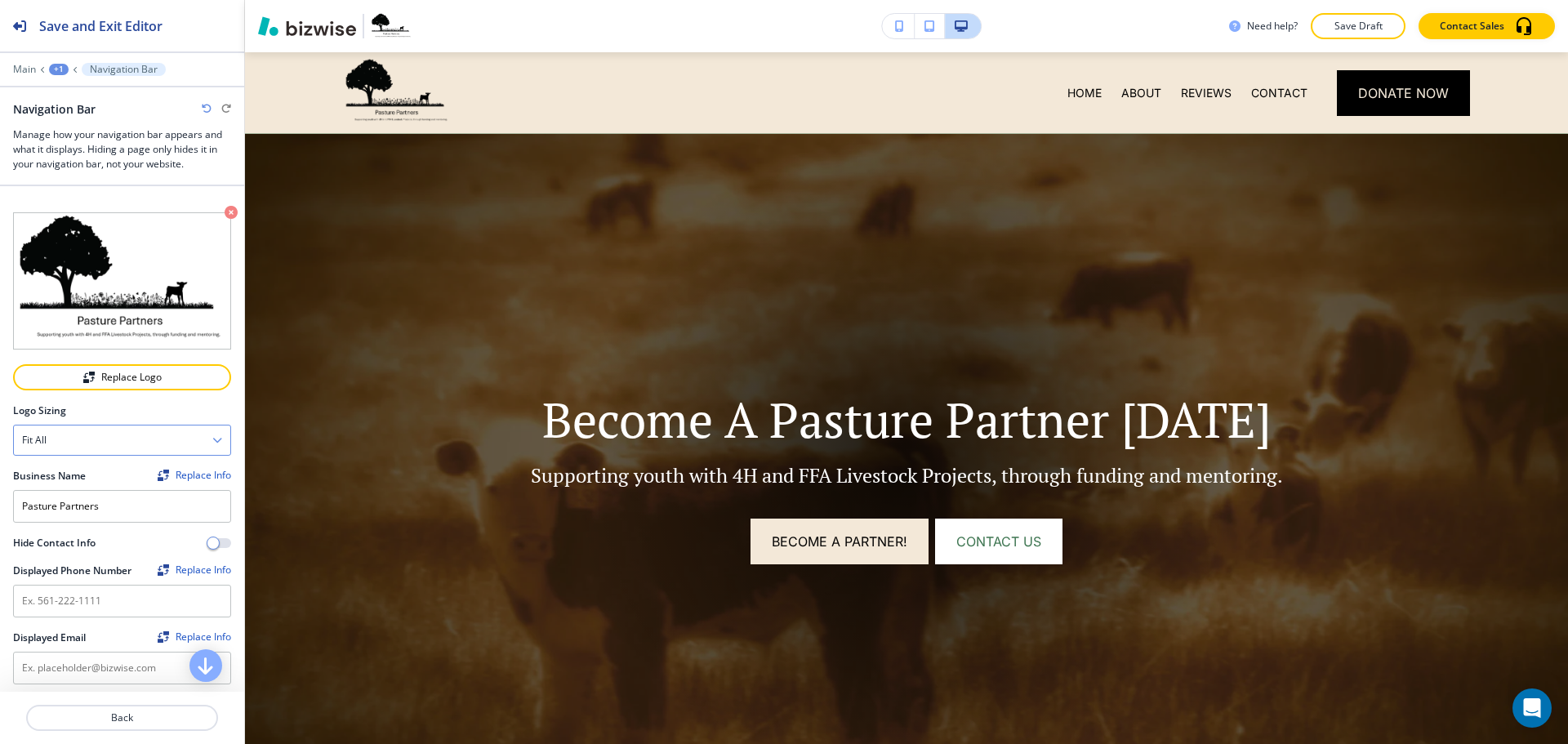
click at [83, 425] on div "Fit all" at bounding box center [122, 440] width 216 height 30
click at [79, 489] on h4 "Fit to length" at bounding box center [122, 496] width 200 height 15
click at [80, 433] on h4 "Fit to length" at bounding box center [51, 440] width 58 height 15
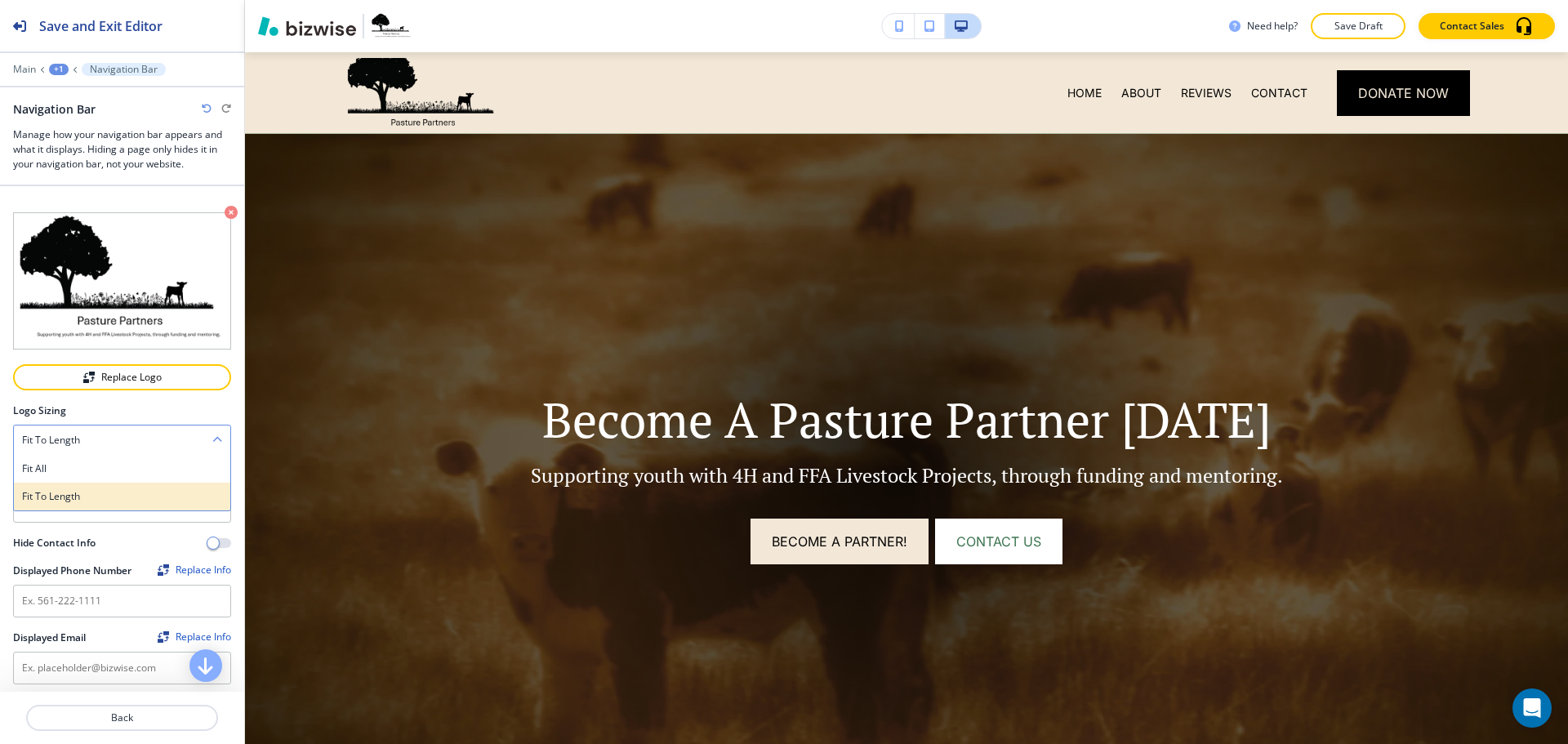
click at [78, 489] on h4 "Fit to length" at bounding box center [122, 496] width 200 height 15
click at [76, 436] on h4 "Fit to length" at bounding box center [51, 440] width 58 height 15
click at [83, 455] on div "Fit all" at bounding box center [122, 469] width 216 height 28
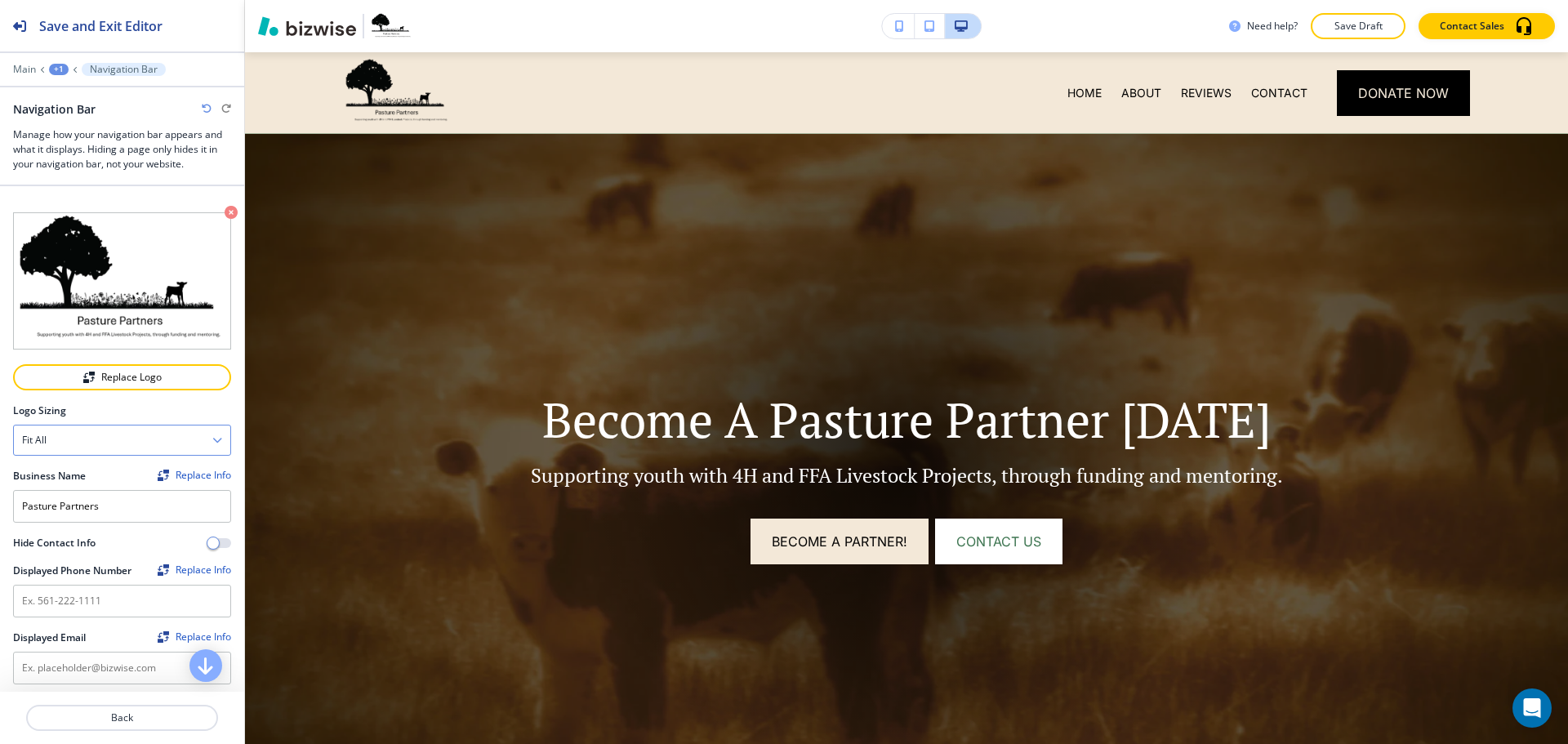
click at [152, 427] on div "Fit all" at bounding box center [122, 440] width 216 height 30
click at [135, 482] on div "Fit to length" at bounding box center [122, 496] width 216 height 28
click at [177, 433] on div "Fit to length" at bounding box center [122, 440] width 216 height 30
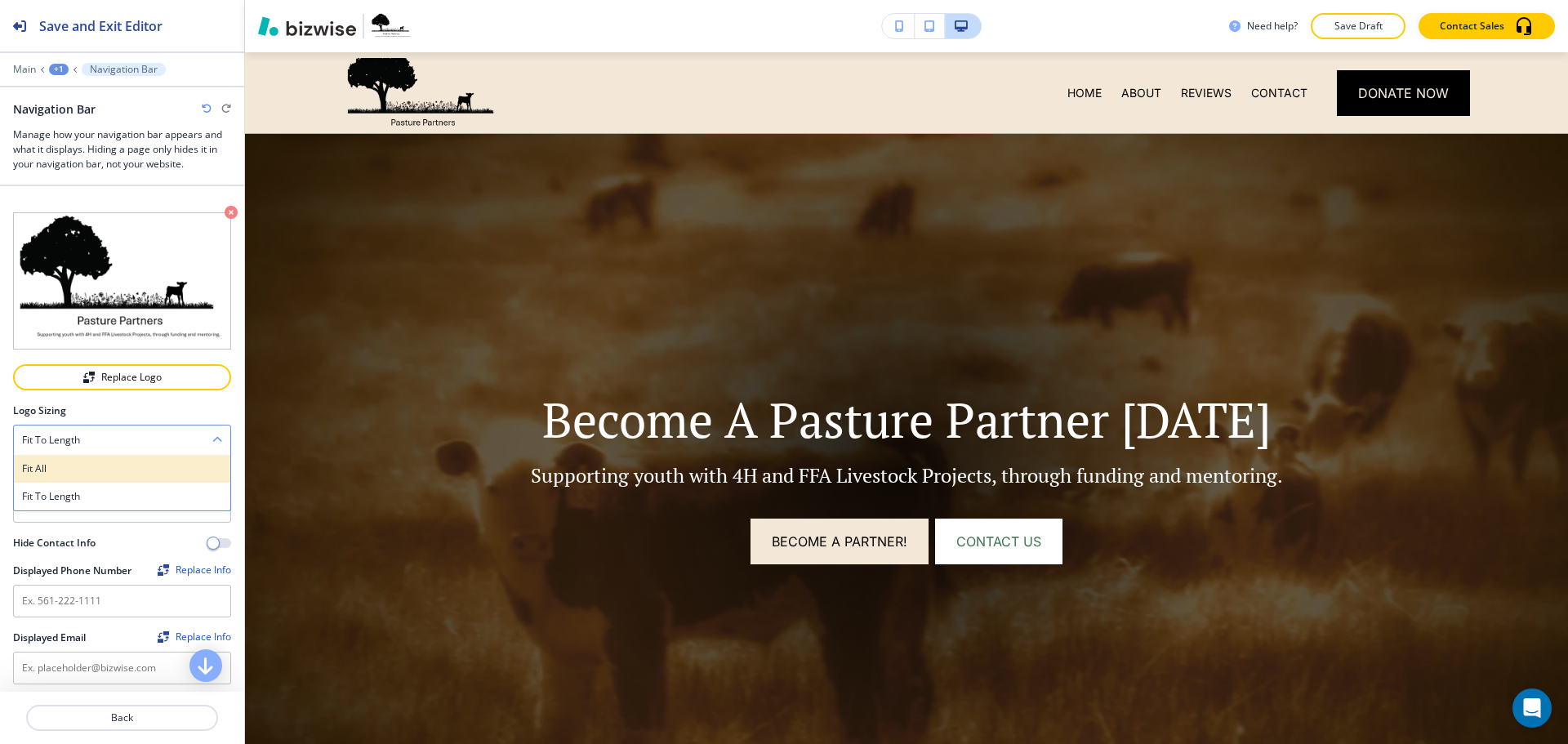
click at [175, 461] on h4 "Fit all" at bounding box center [122, 468] width 200 height 15
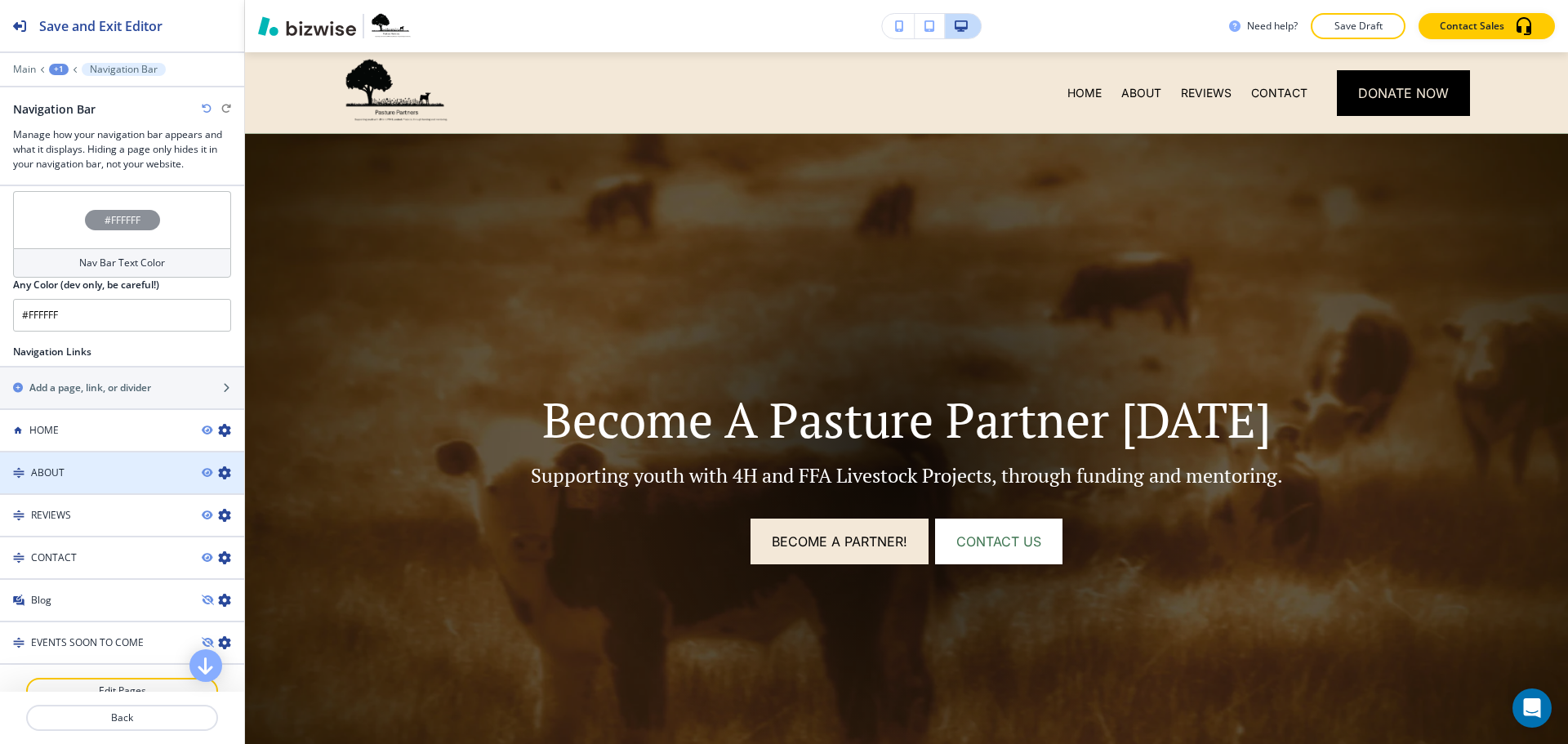
scroll to position [1103, 0]
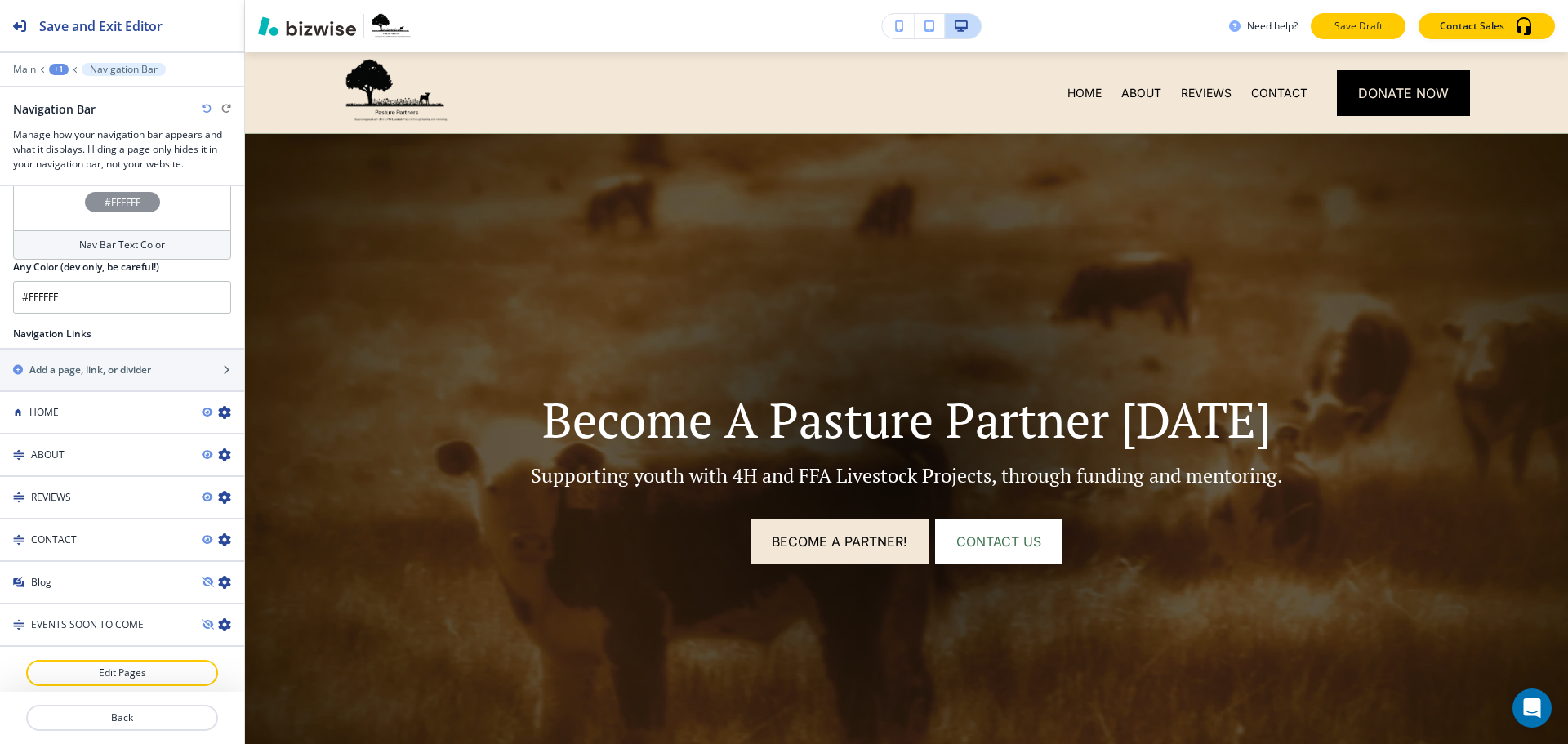
click at [1385, 25] on p "Save Draft" at bounding box center [1359, 25] width 53 height 15
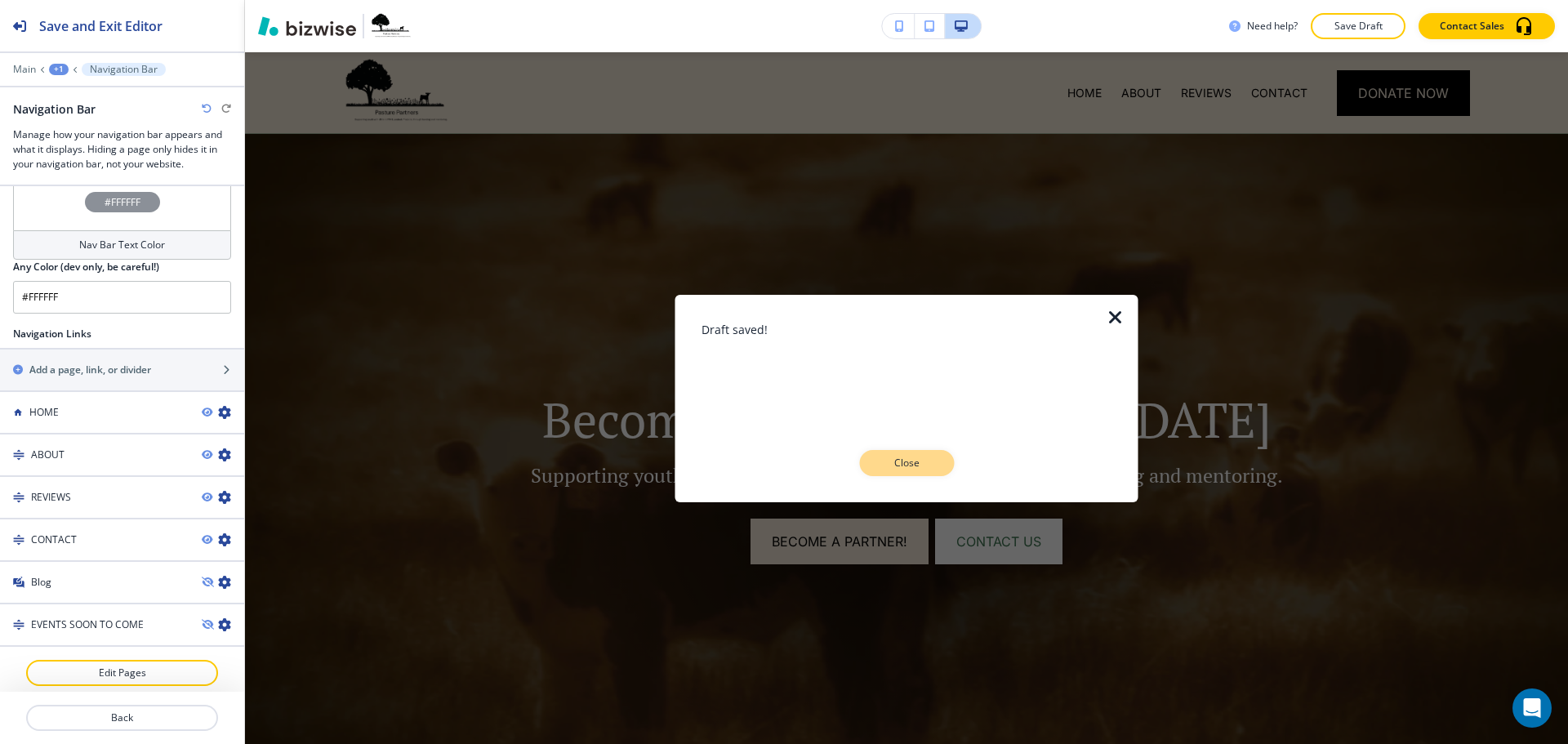
click at [875, 454] on button "Close" at bounding box center [907, 463] width 95 height 26
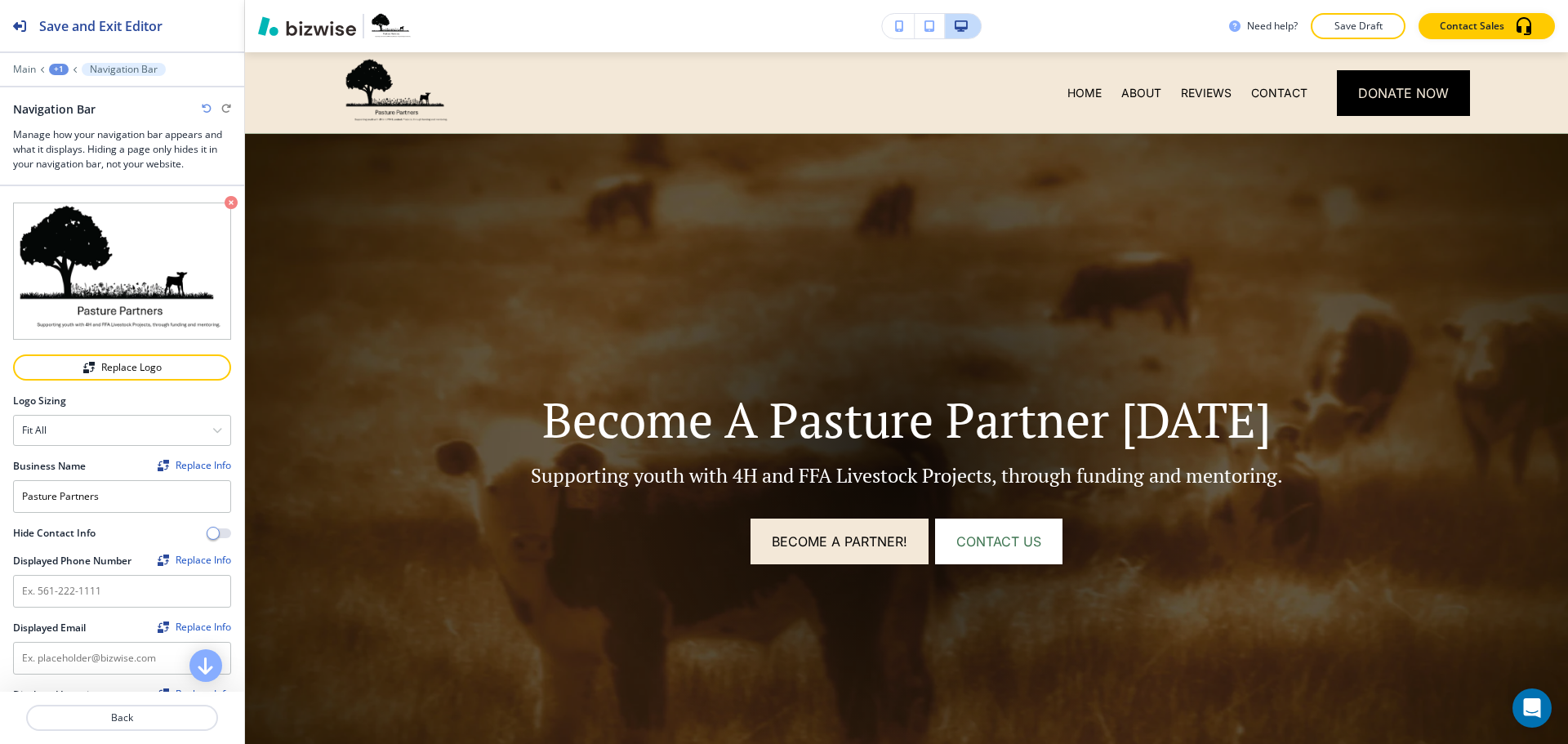
scroll to position [0, 0]
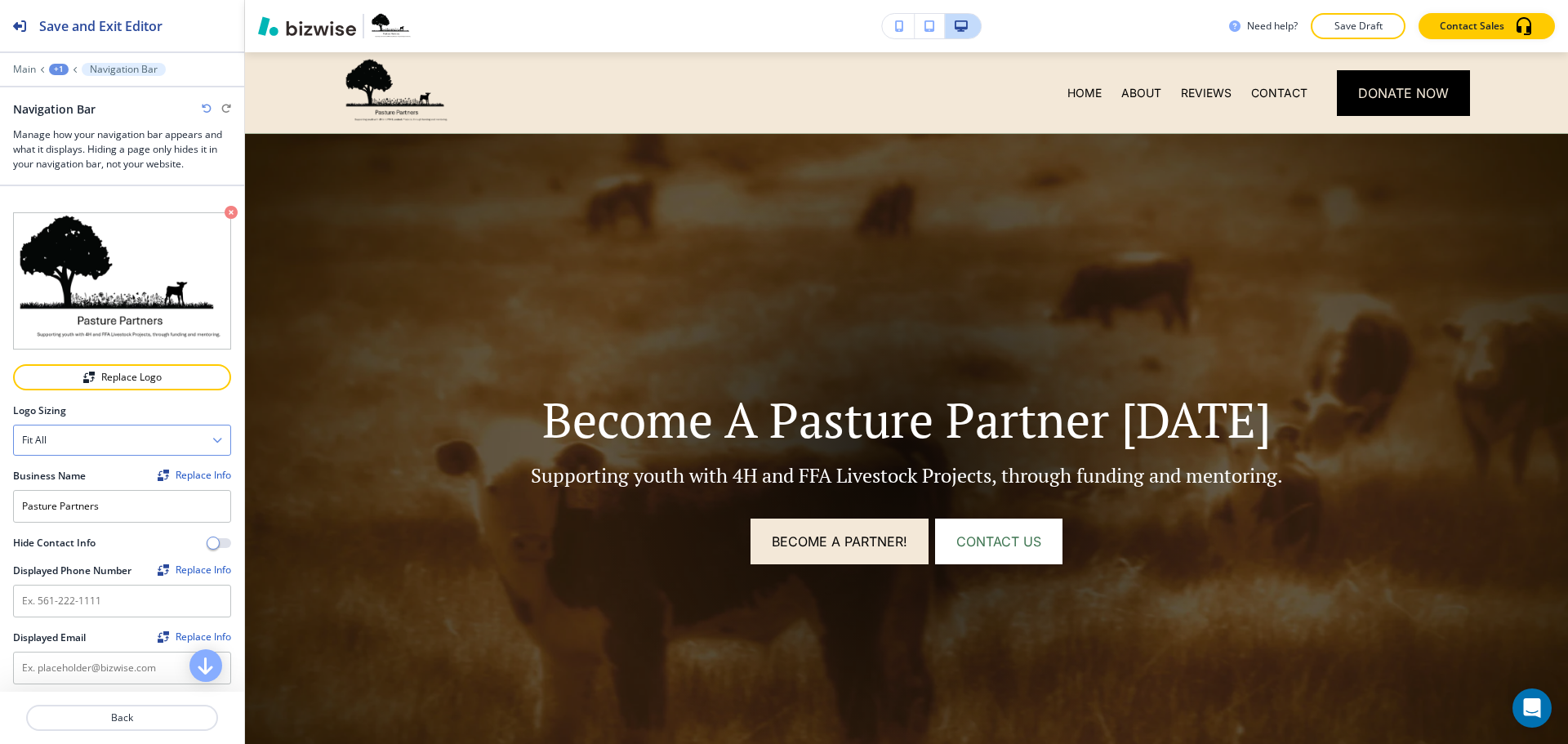
click at [150, 425] on div "Fit all" at bounding box center [122, 440] width 216 height 30
click at [140, 474] on div "Fit all" at bounding box center [122, 469] width 216 height 28
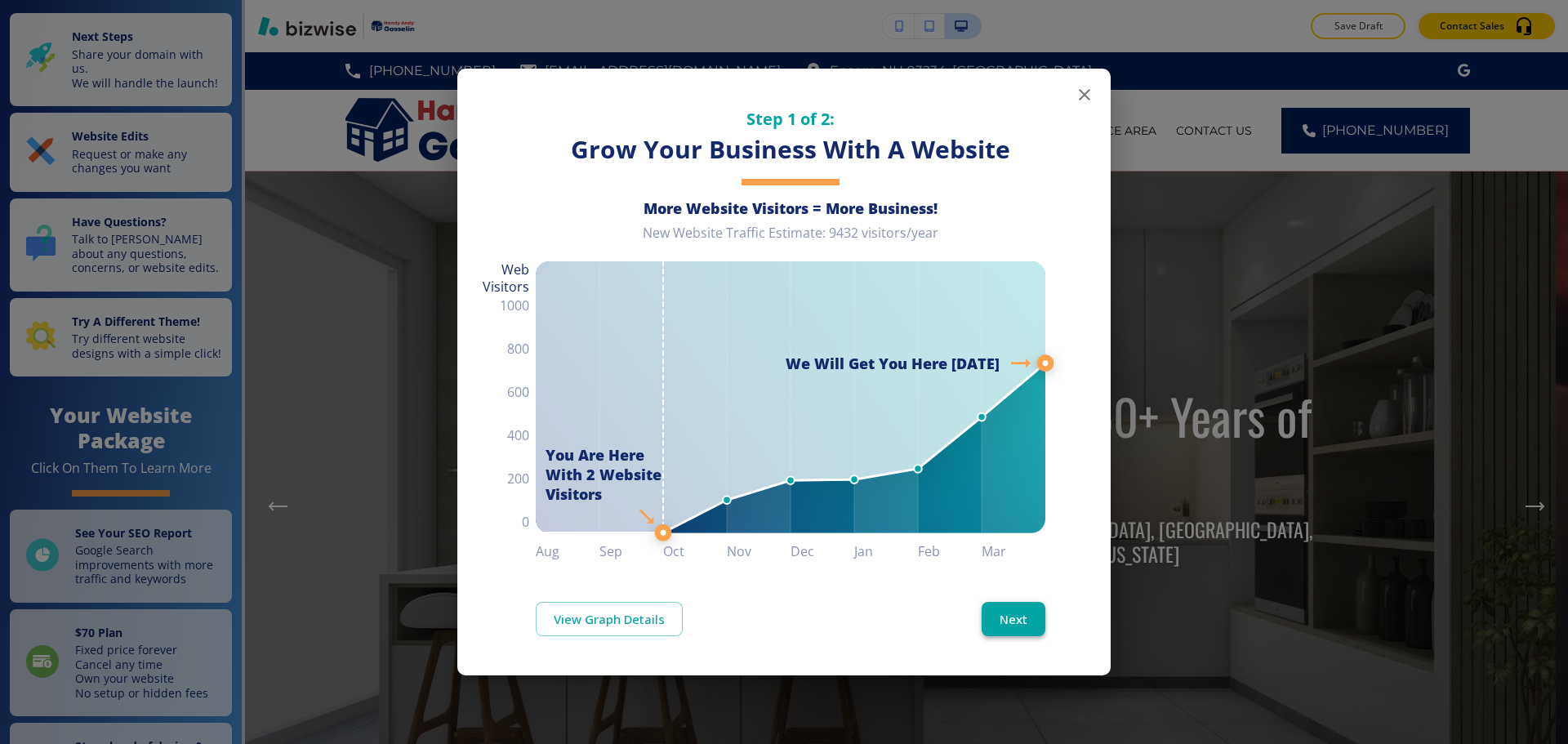
click at [990, 603] on button "Next" at bounding box center [1014, 619] width 64 height 34
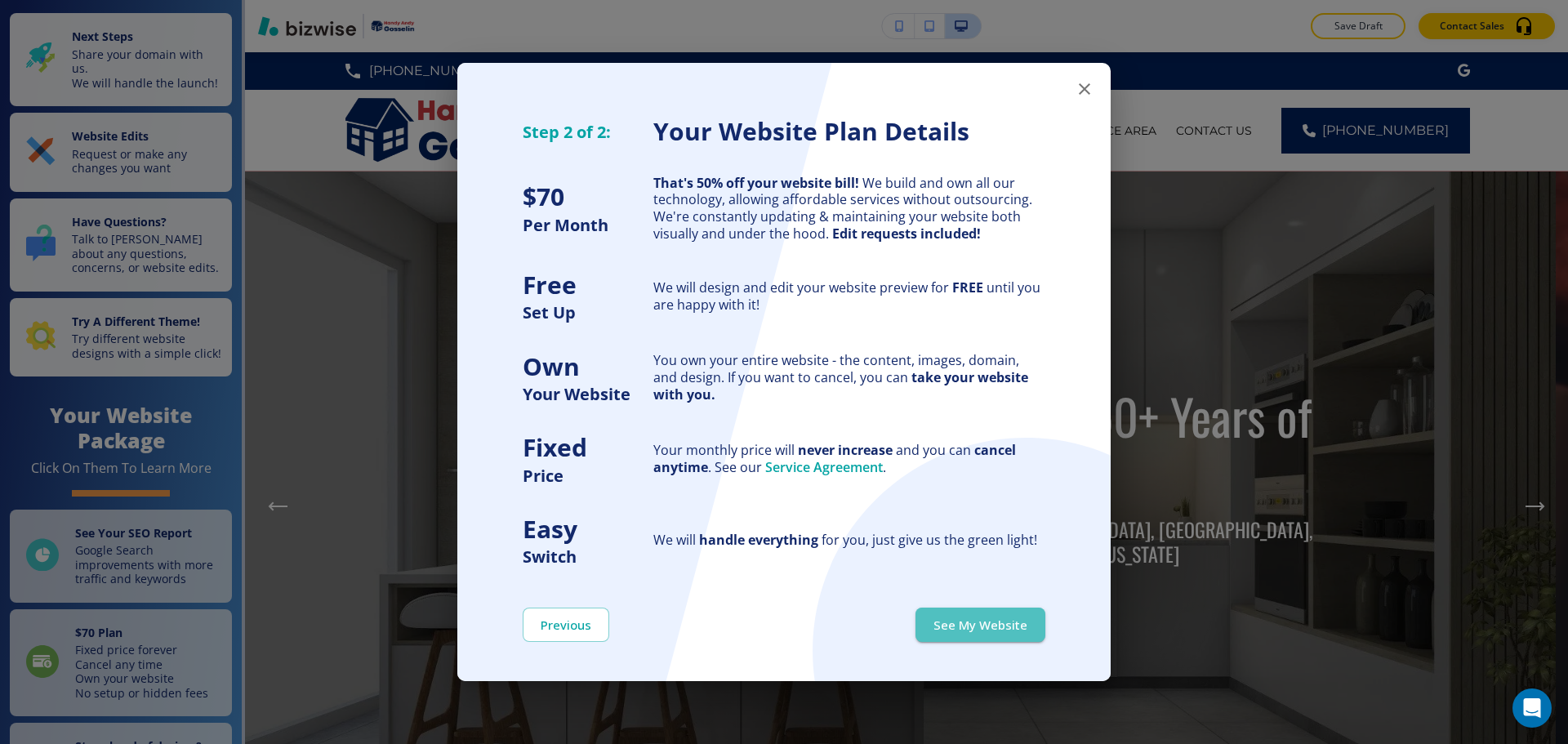
click at [1013, 618] on button "See My Website" at bounding box center [981, 624] width 130 height 34
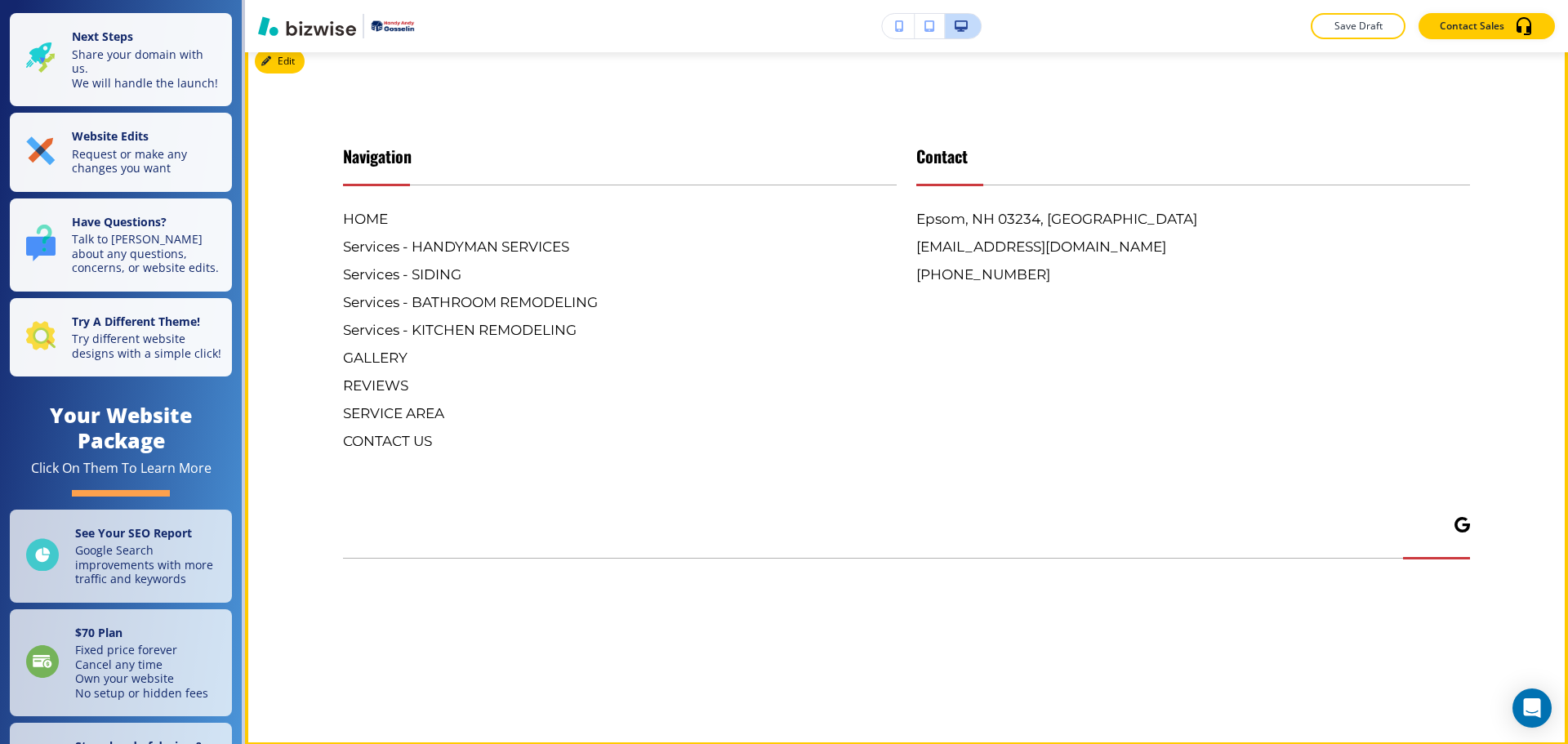
scroll to position [5880, 0]
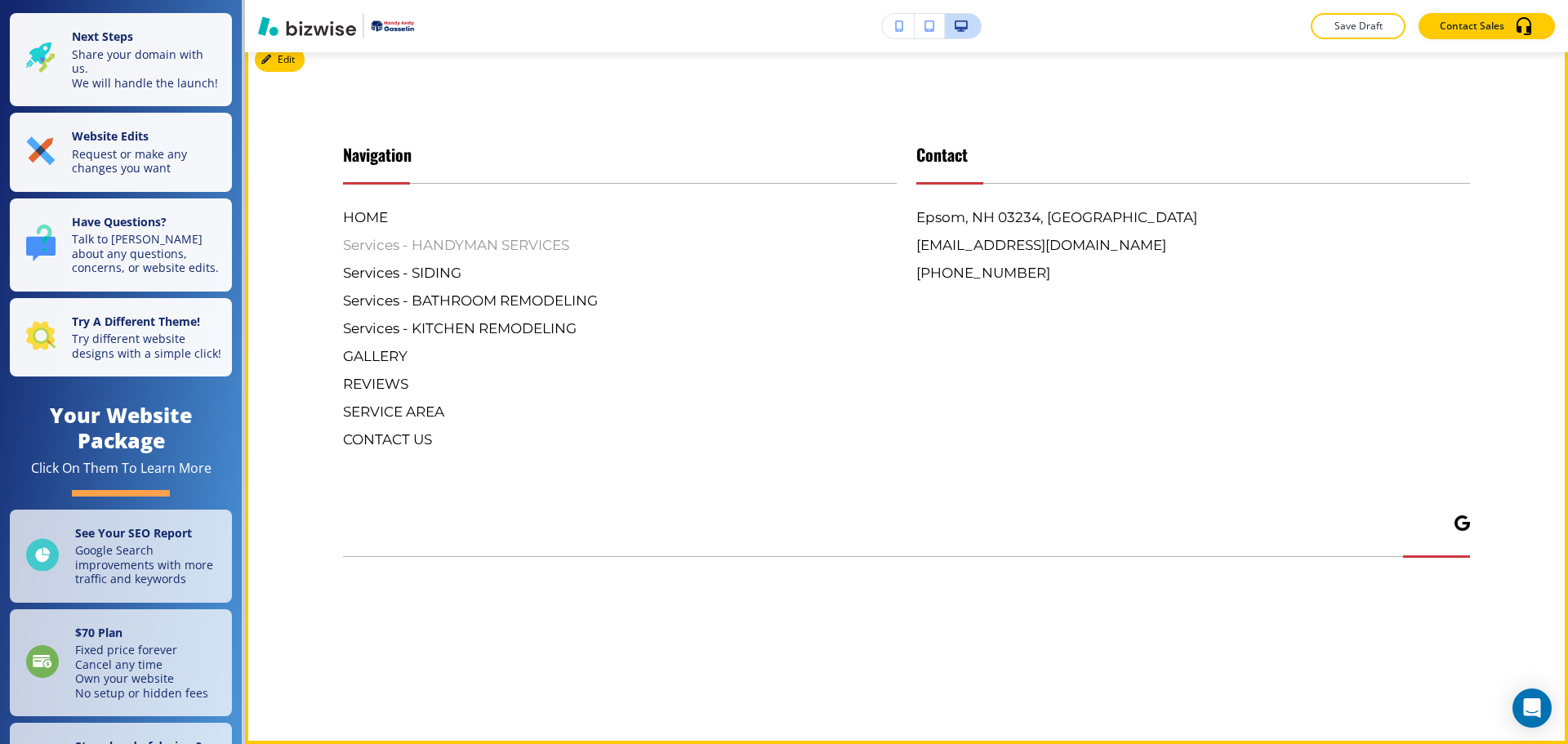
click at [482, 256] on h6 "Services - HANDYMAN SERVICES" at bounding box center [620, 245] width 554 height 21
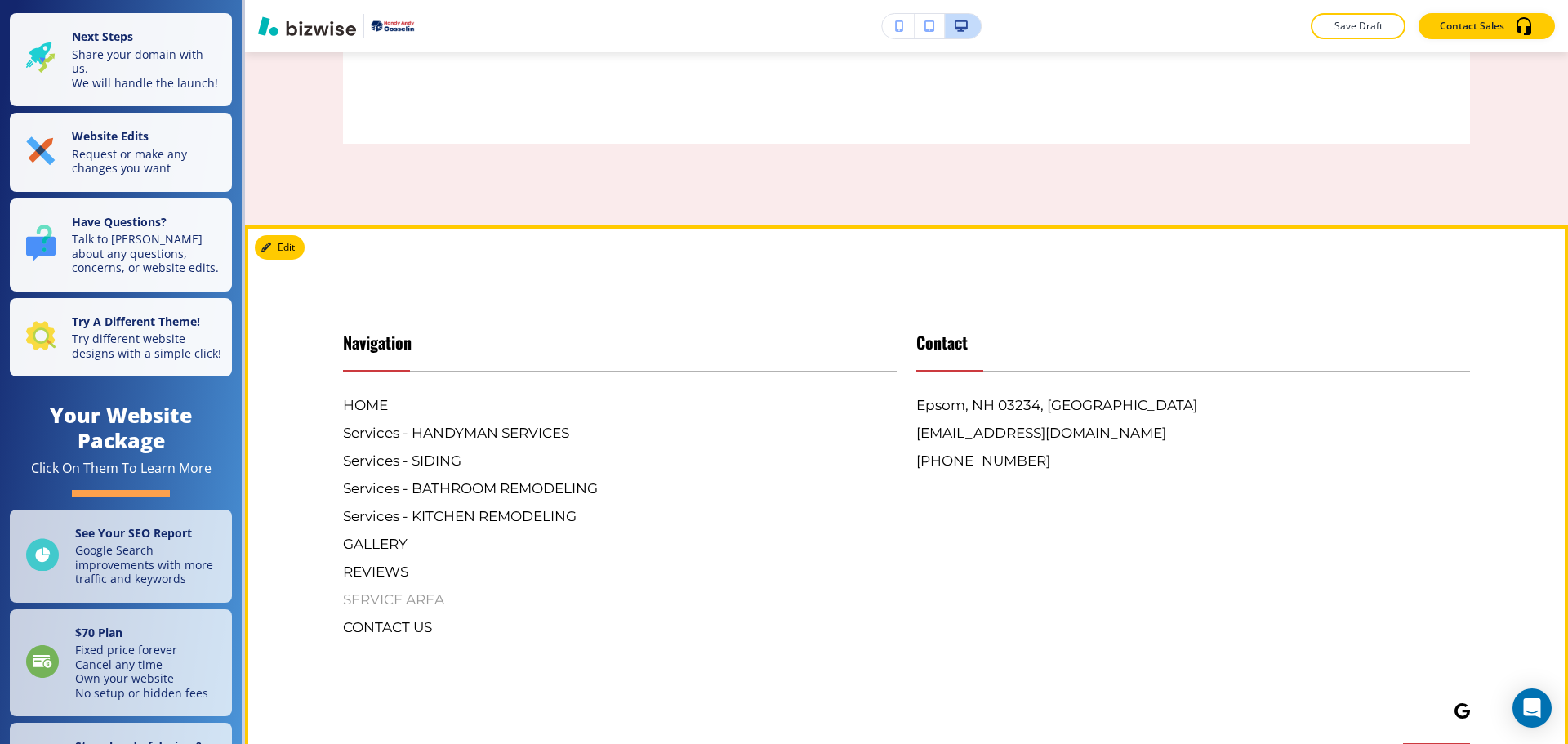
scroll to position [4166, 0]
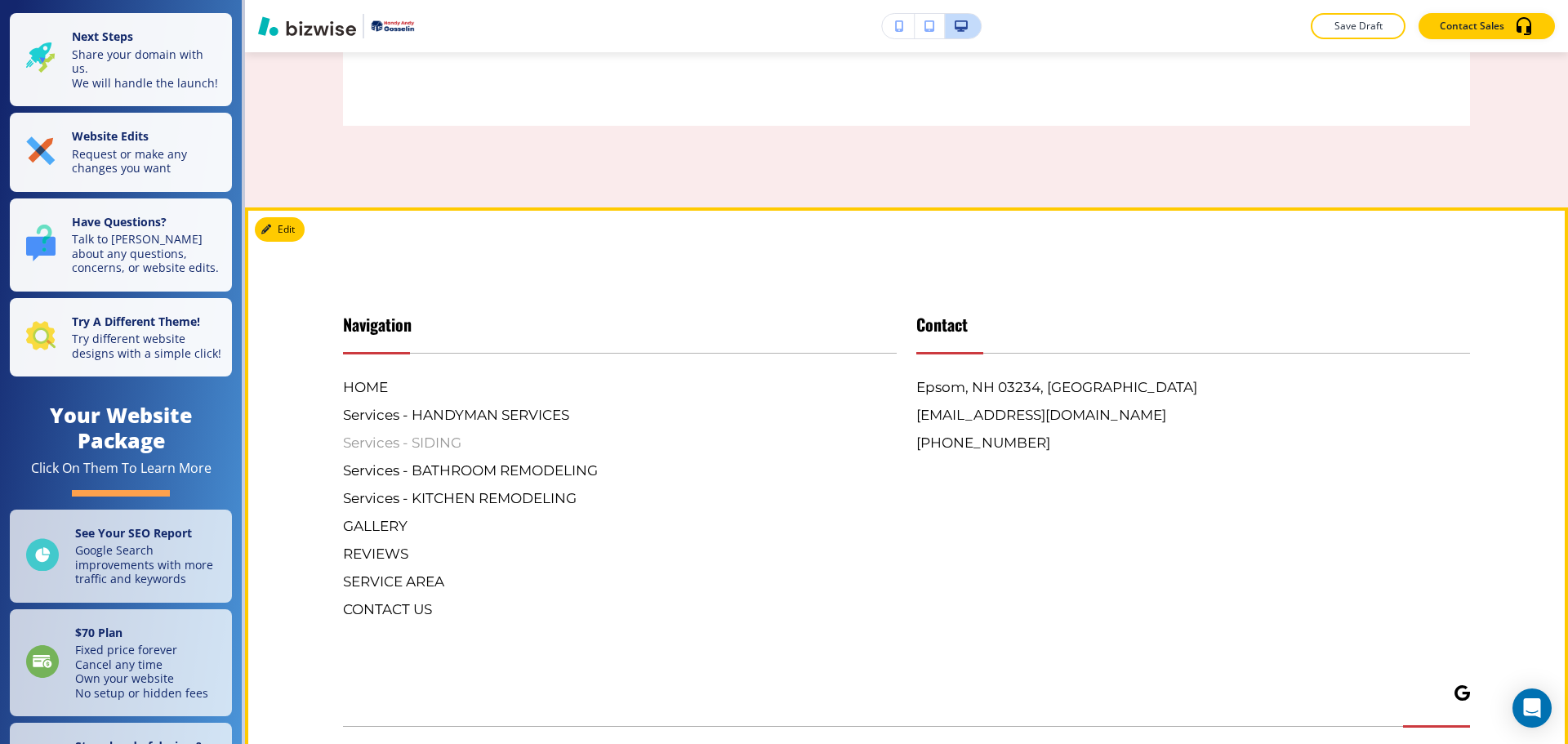
click at [441, 432] on h6 "Services - SIDING" at bounding box center [620, 443] width 554 height 21
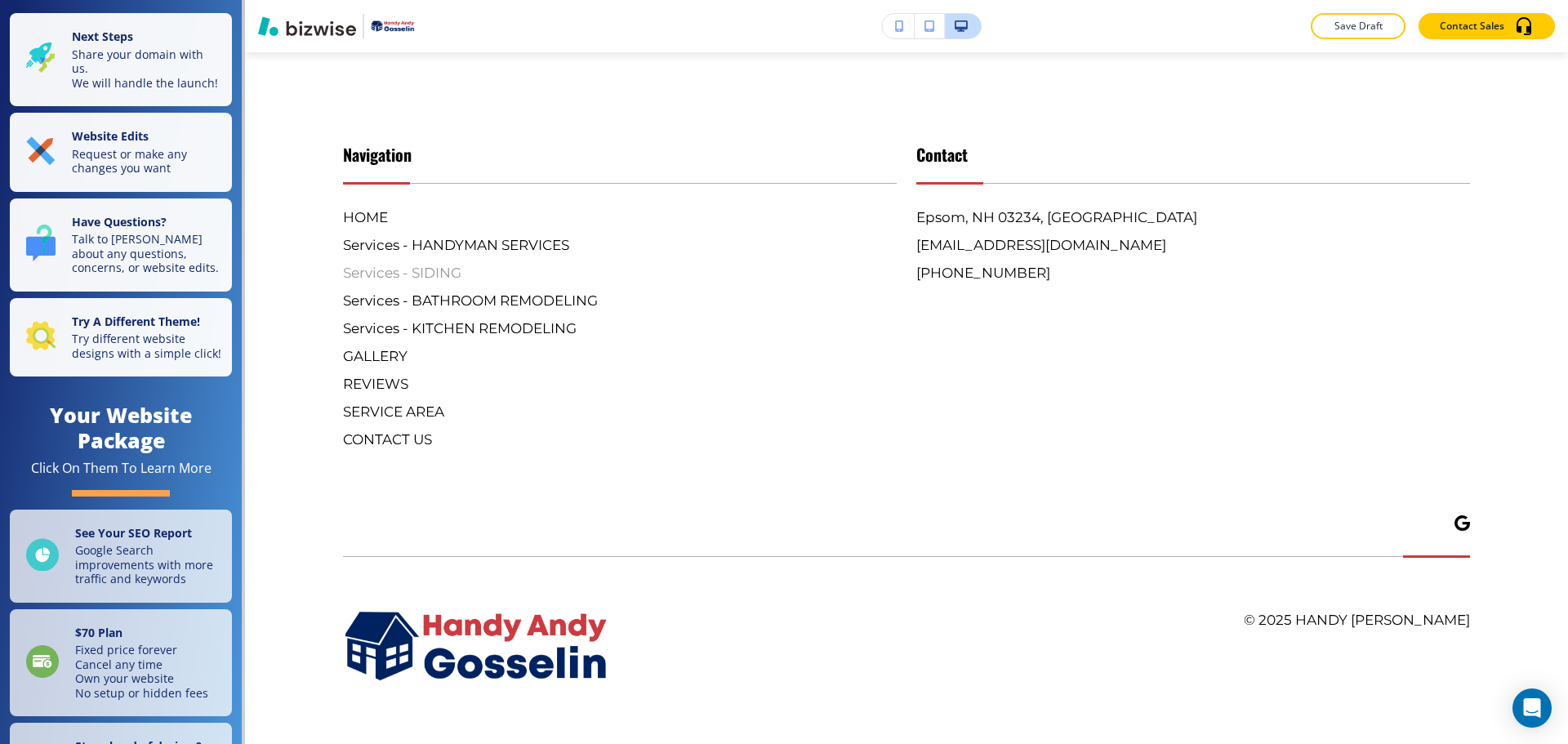
scroll to position [0, 0]
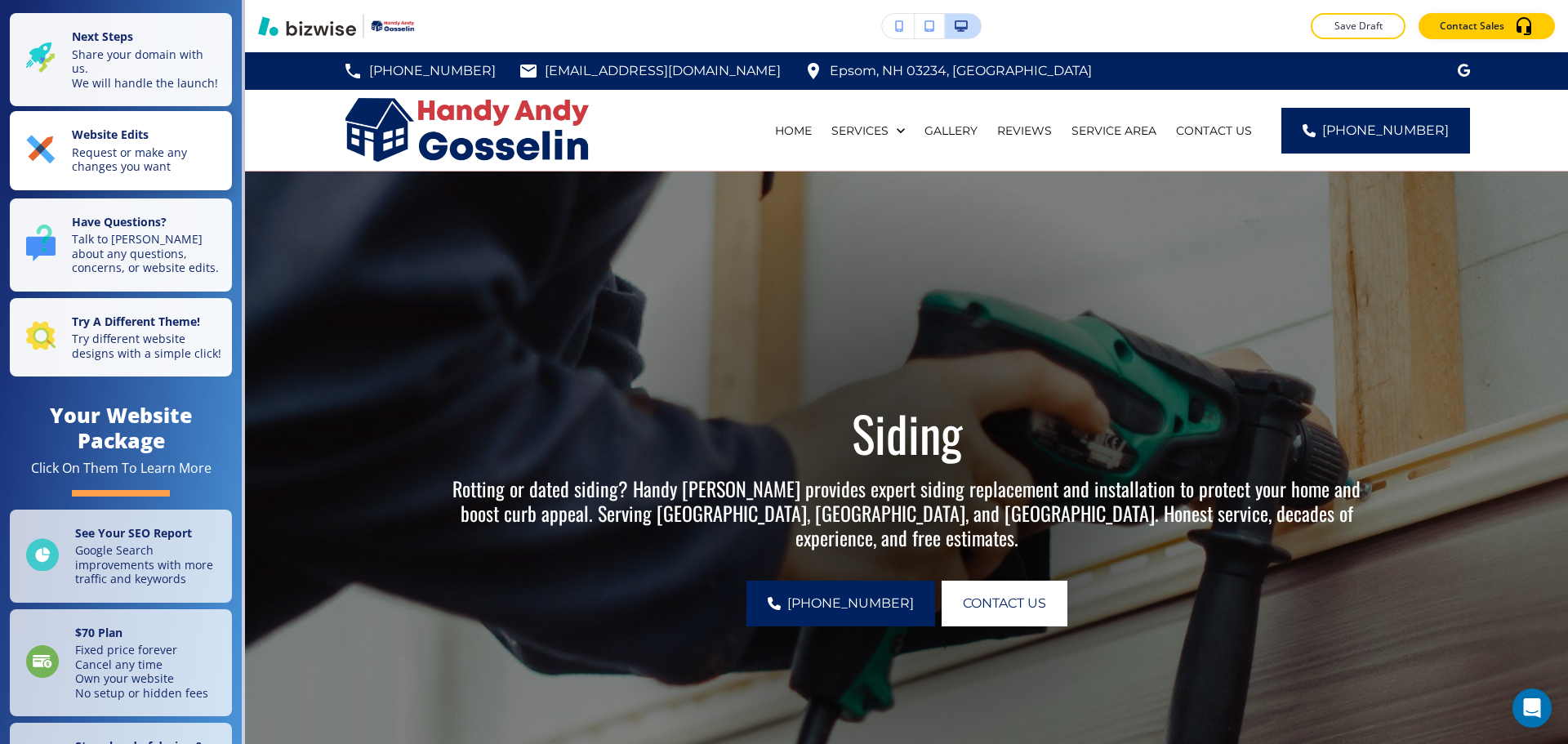
click at [102, 174] on p "Request or make any changes you want" at bounding box center [147, 159] width 151 height 29
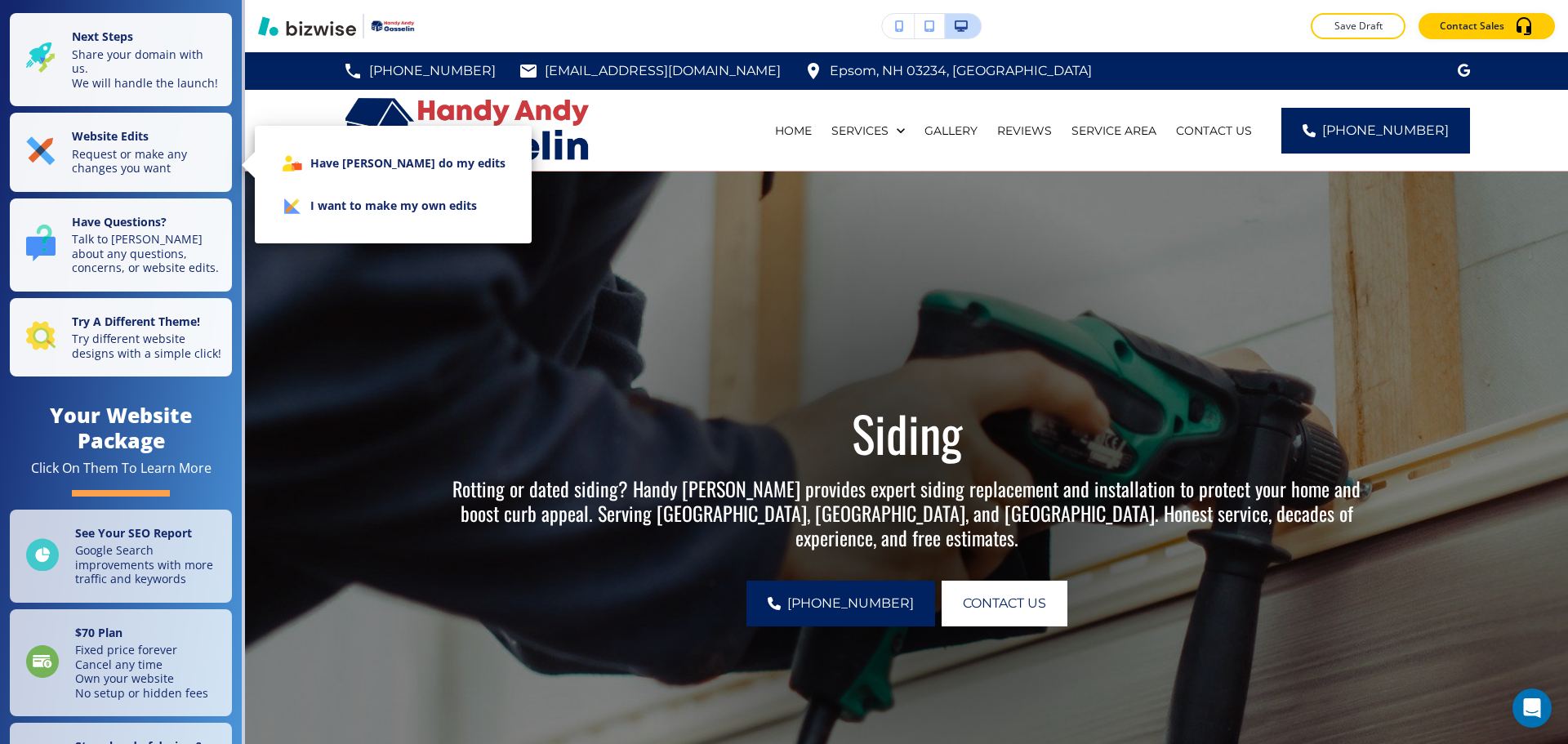
click at [320, 206] on li "I want to make my own edits" at bounding box center [393, 206] width 250 height 43
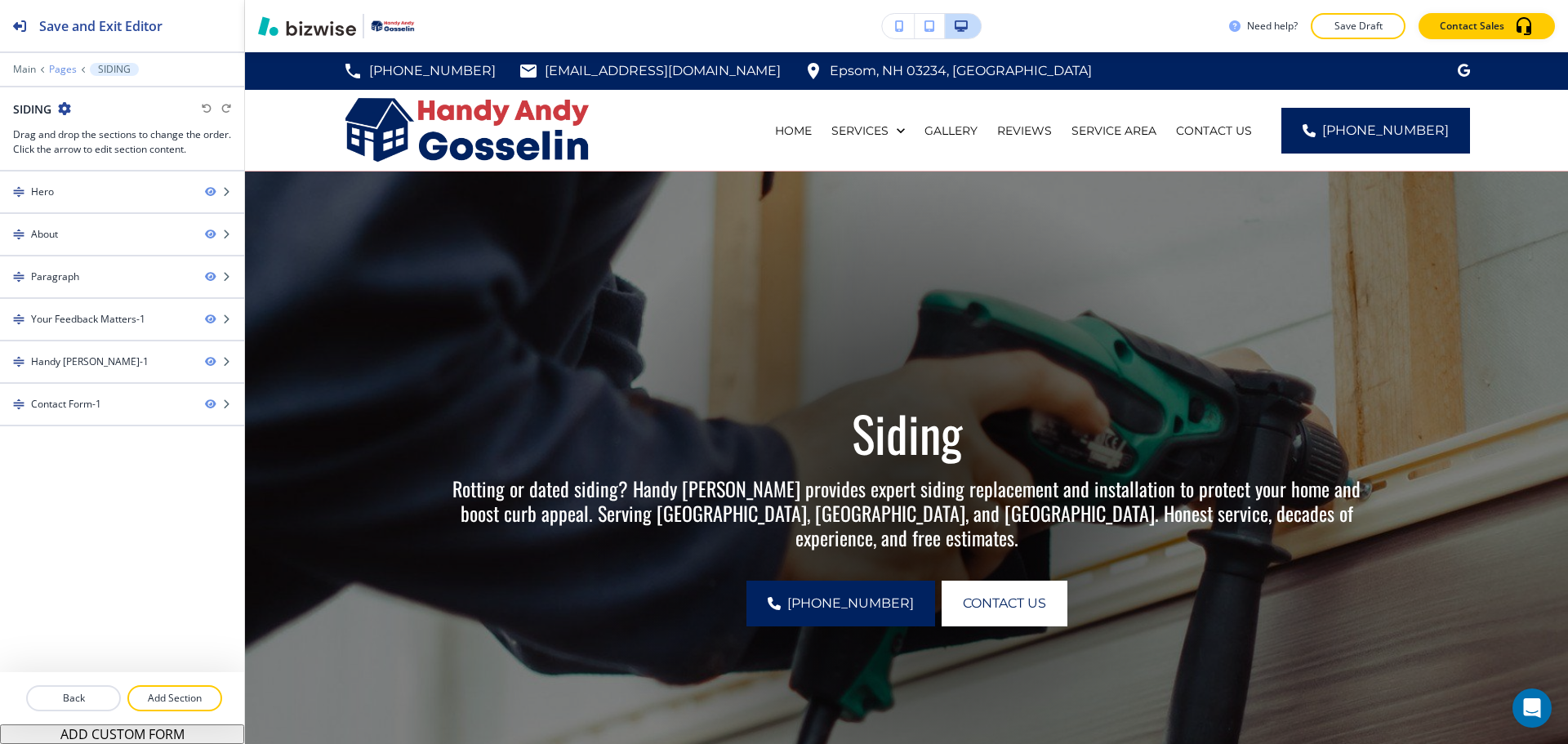
click at [57, 67] on p "Pages" at bounding box center [63, 69] width 28 height 11
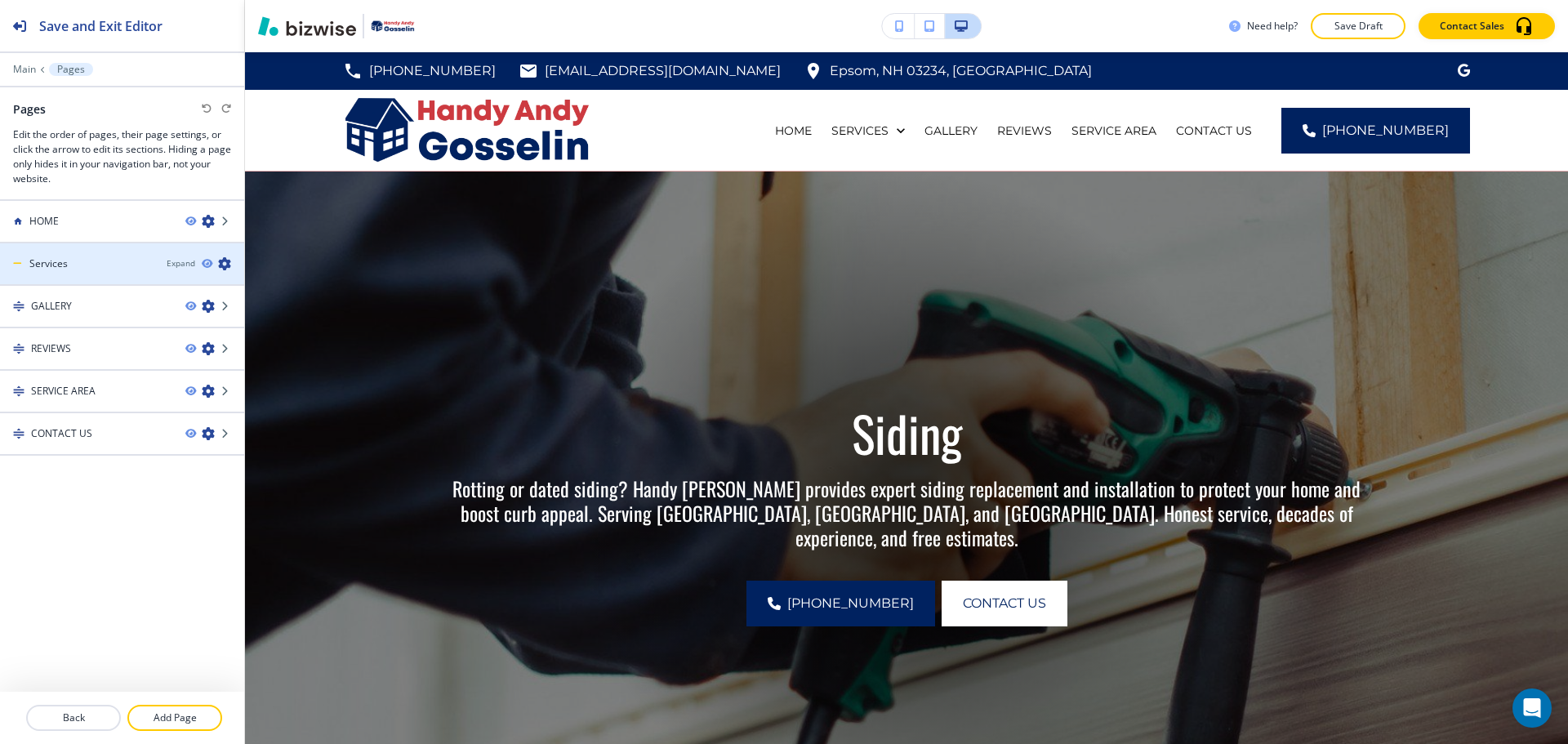
click at [222, 263] on icon "button" at bounding box center [224, 263] width 13 height 13
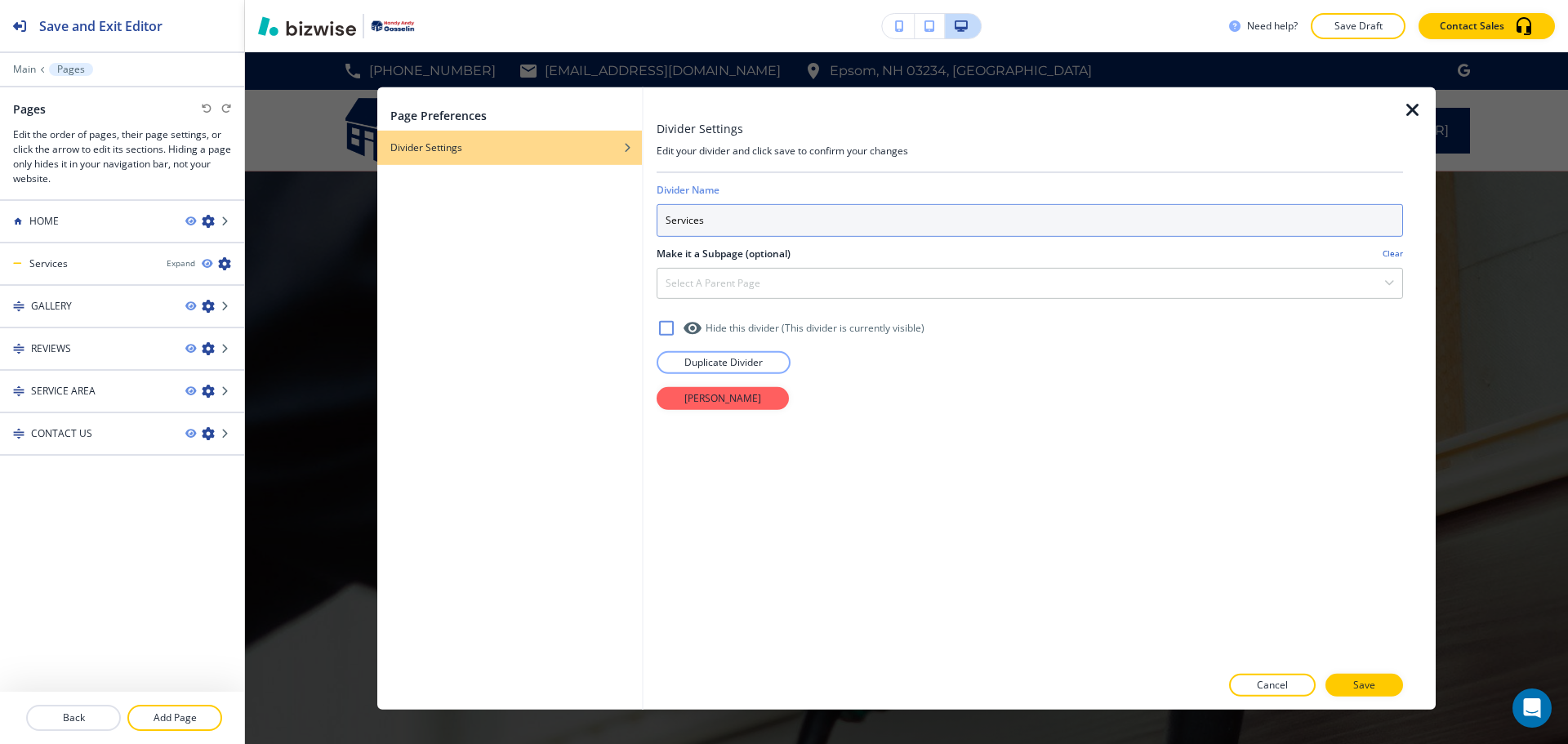
drag, startPoint x: 719, startPoint y: 224, endPoint x: 671, endPoint y: 219, distance: 48.3
click at [671, 219] on input "Services" at bounding box center [1030, 219] width 747 height 32
type input "SERVICES"
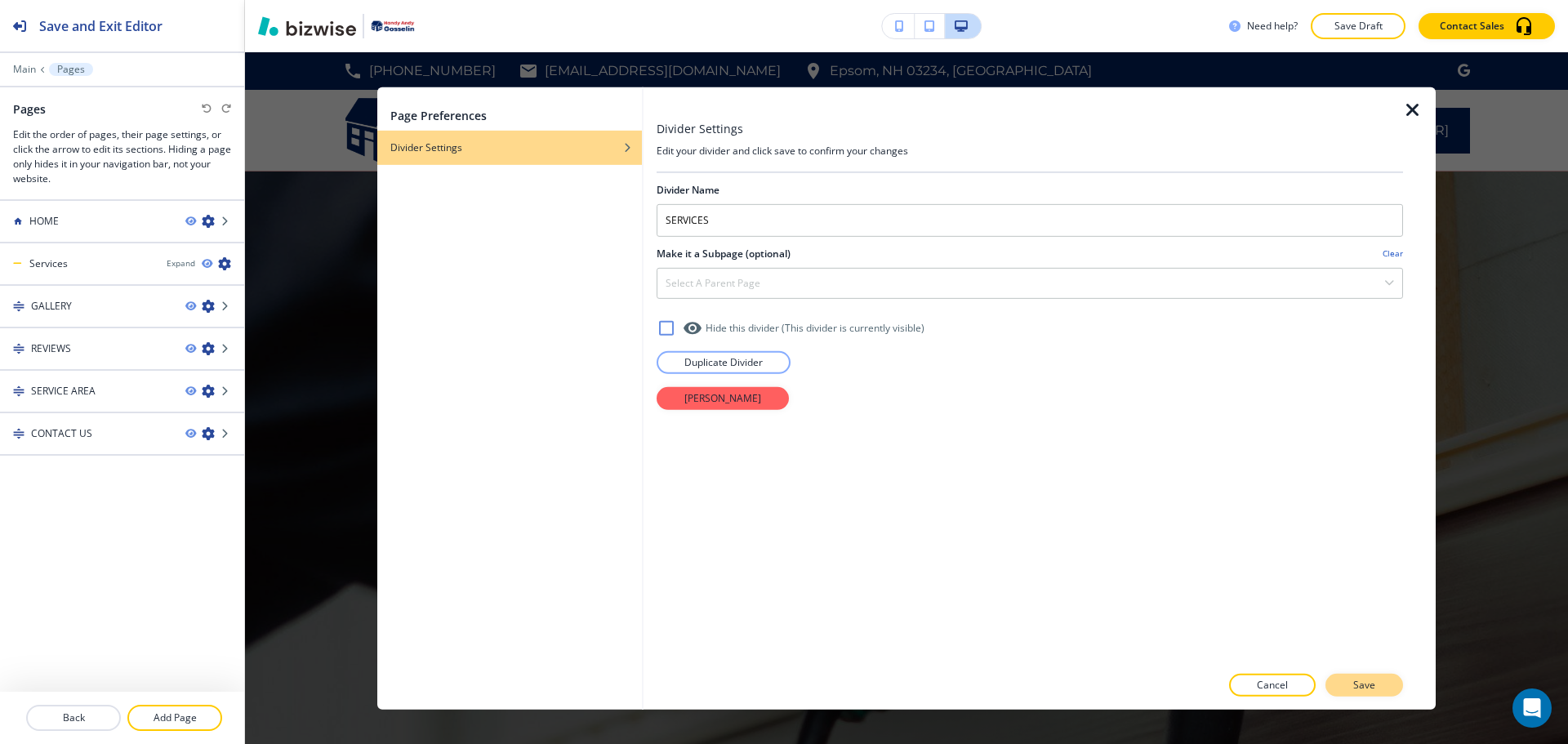
click at [1386, 677] on button "Save" at bounding box center [1364, 685] width 78 height 23
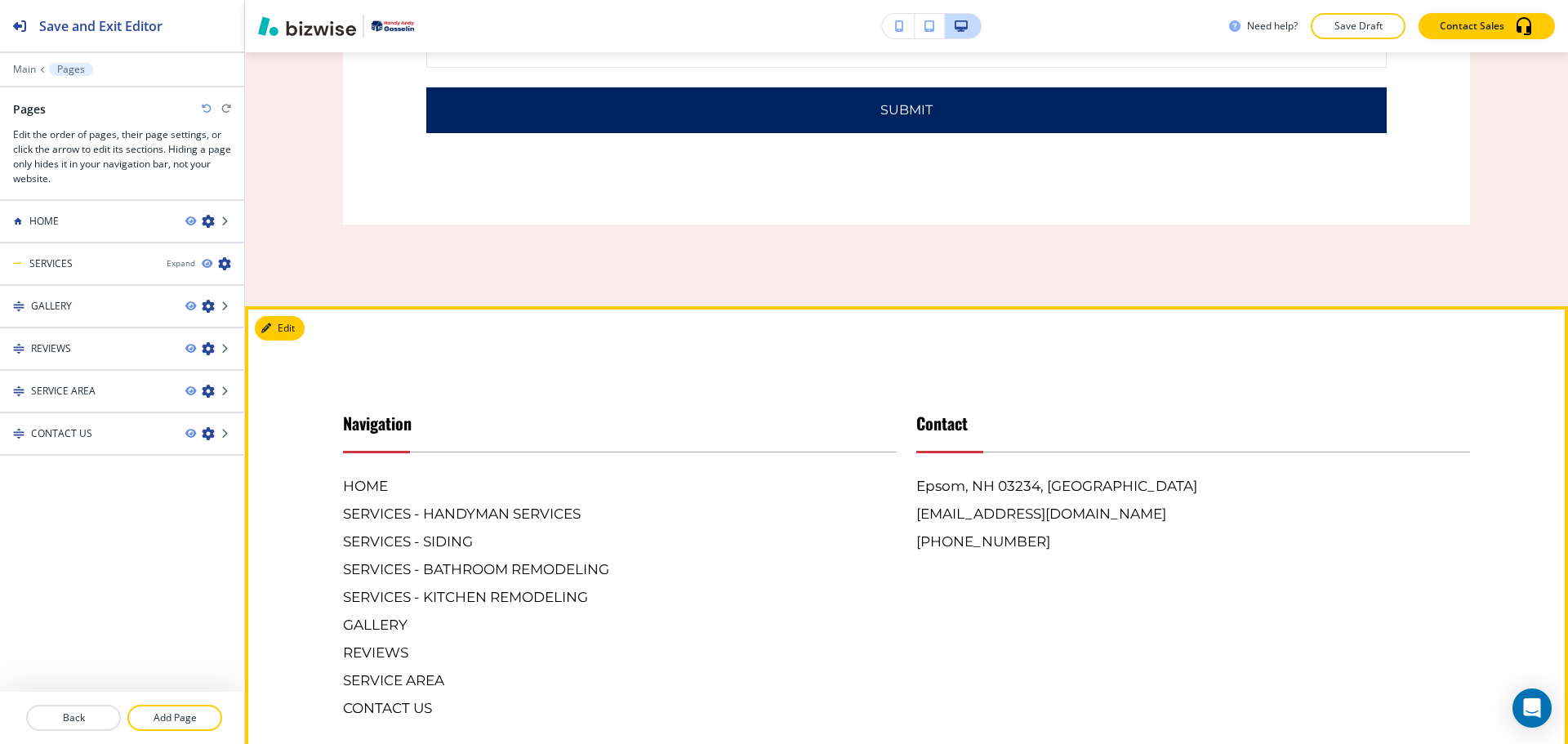
scroll to position [4002, 0]
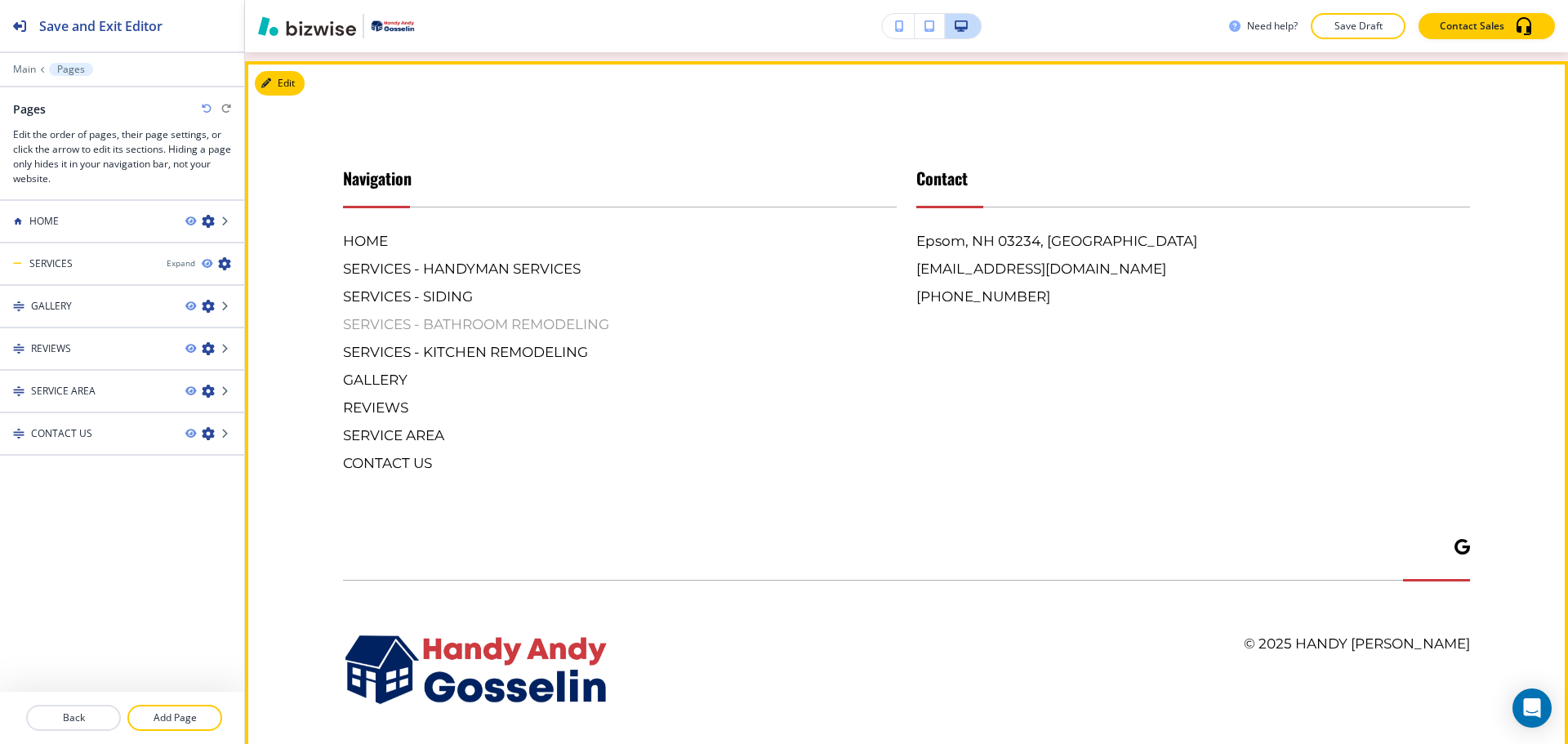
click at [439, 335] on h6 "SERVICES - BATHROOM REMODELING" at bounding box center [620, 324] width 554 height 21
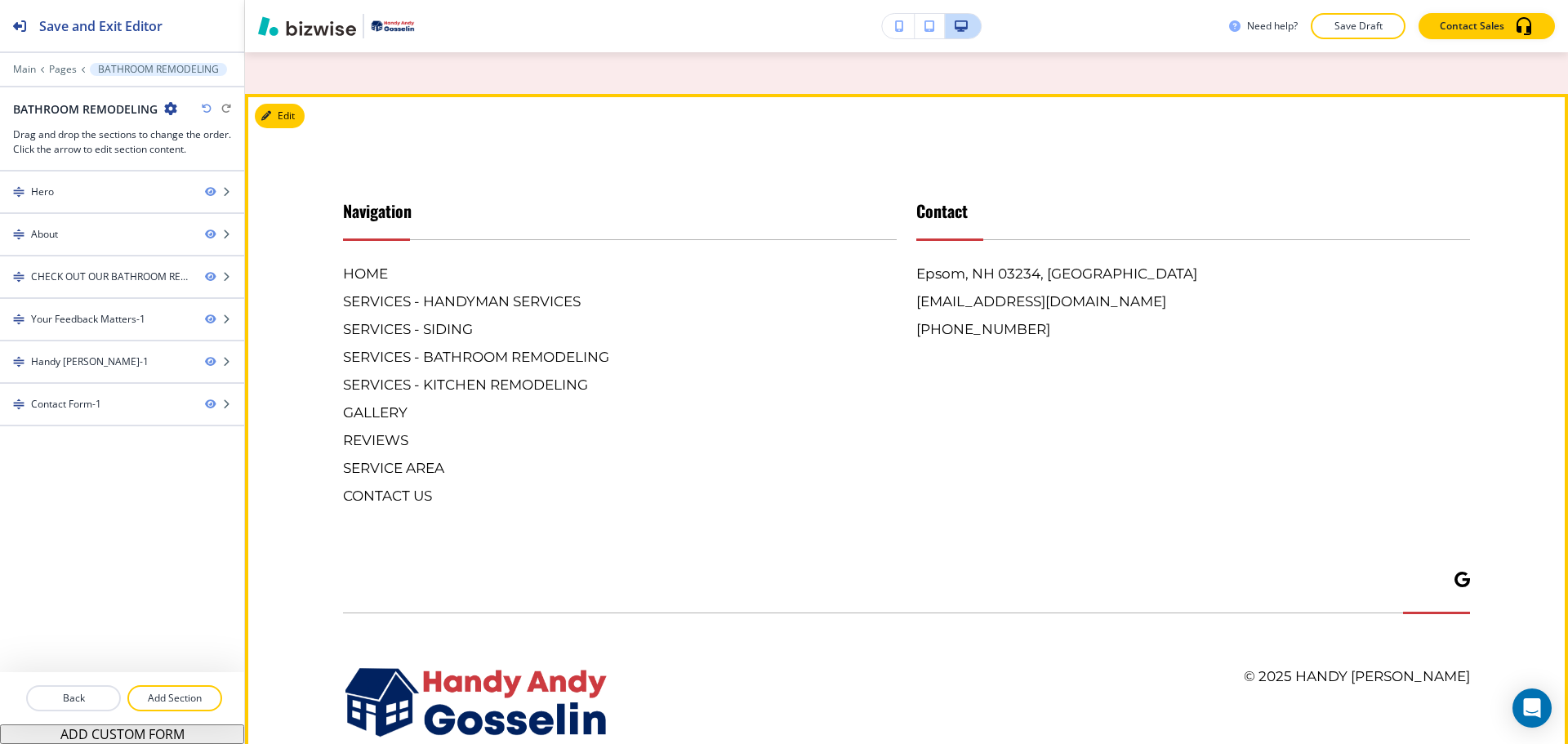
scroll to position [4083, 0]
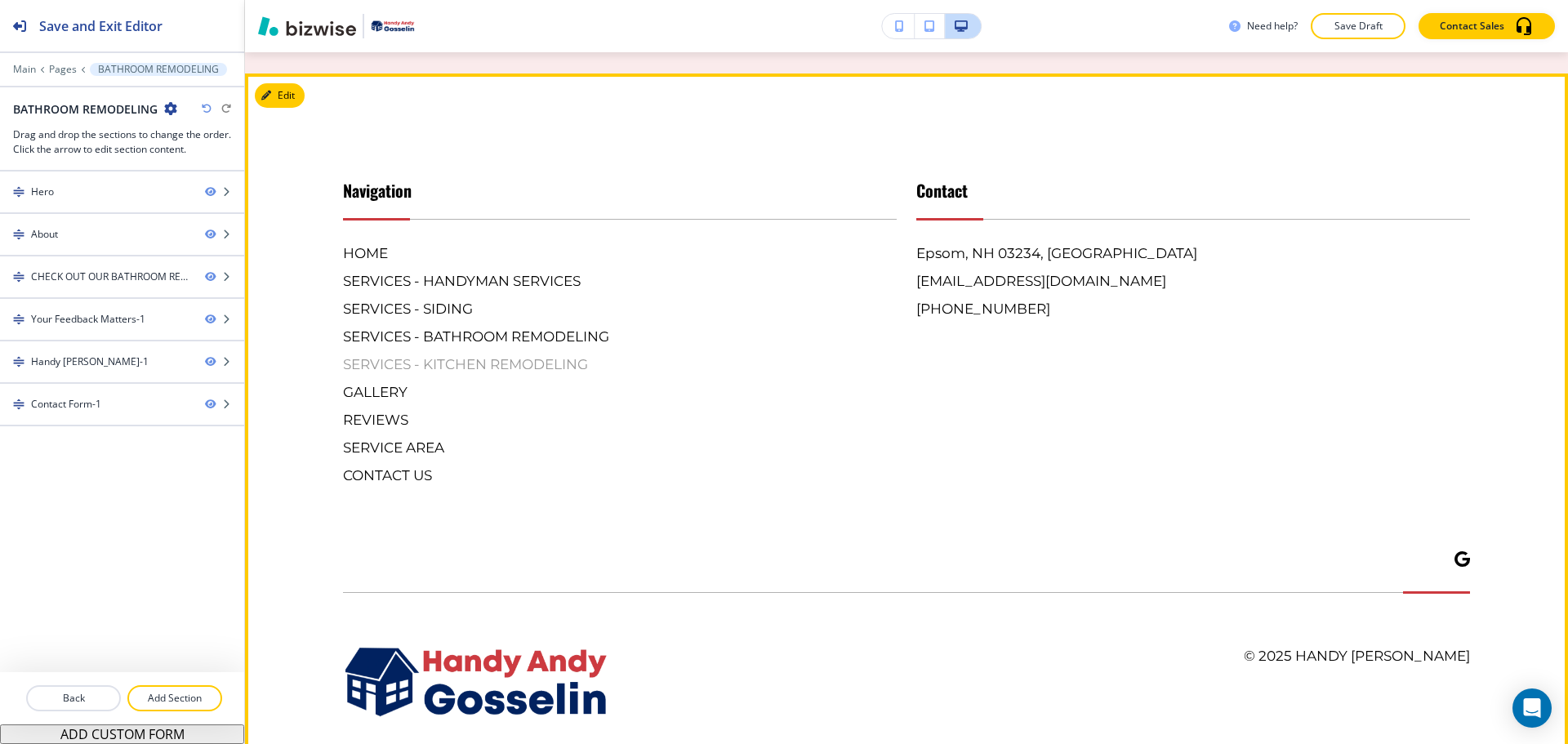
click at [440, 375] on h6 "SERVICES - KITCHEN REMODELING" at bounding box center [620, 364] width 554 height 21
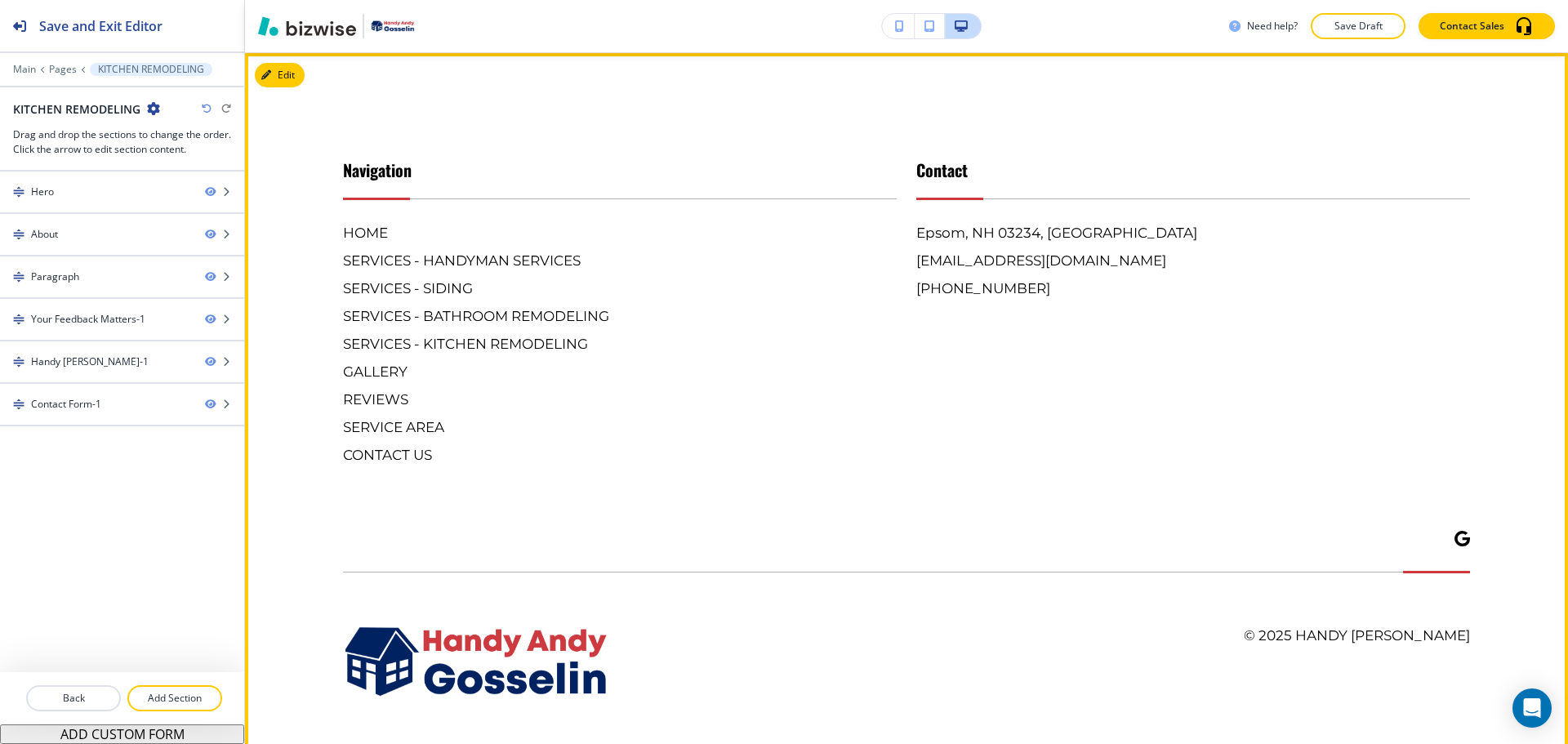
scroll to position [3920, 0]
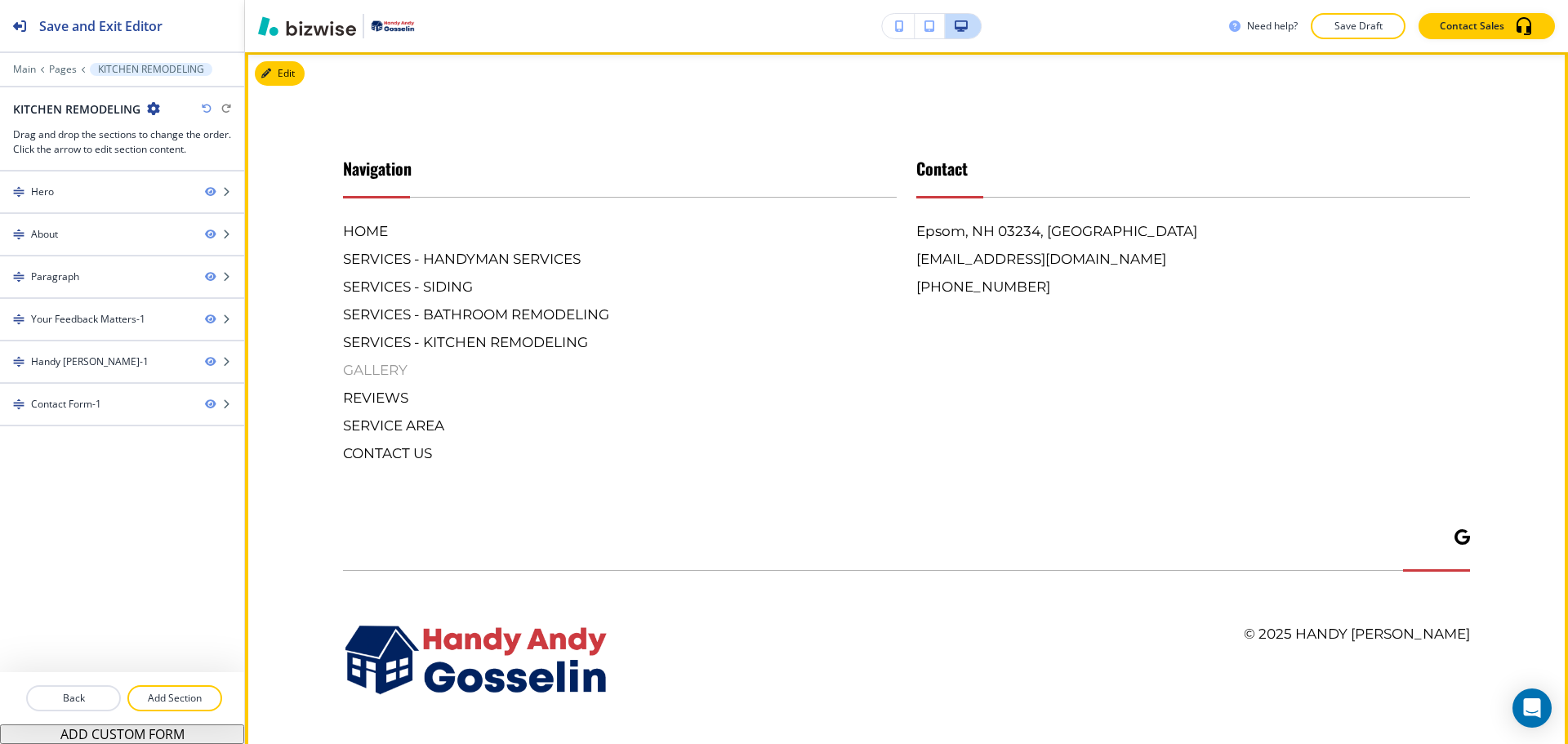
click at [372, 381] on h6 "GALLERY" at bounding box center [620, 370] width 554 height 21
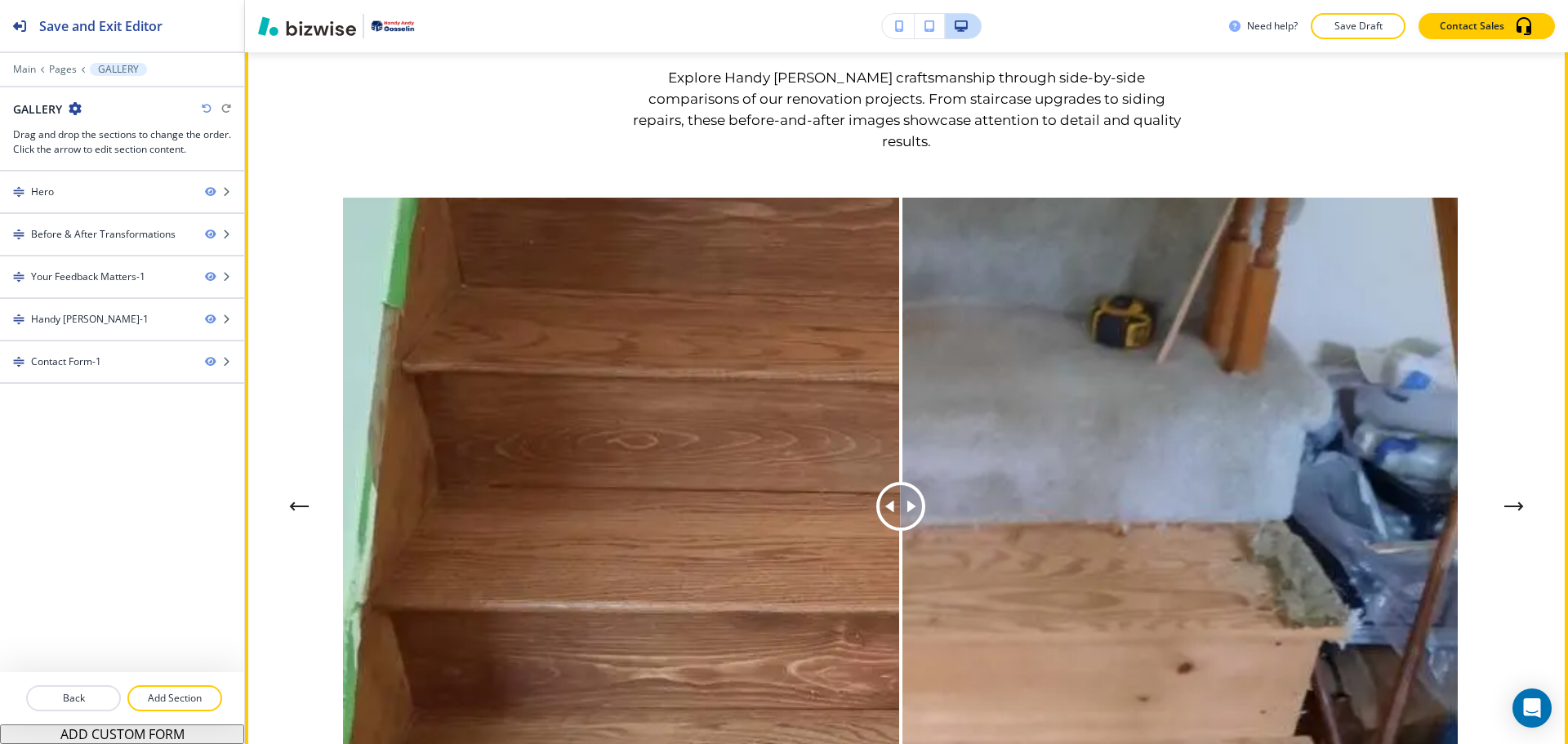
scroll to position [1062, 0]
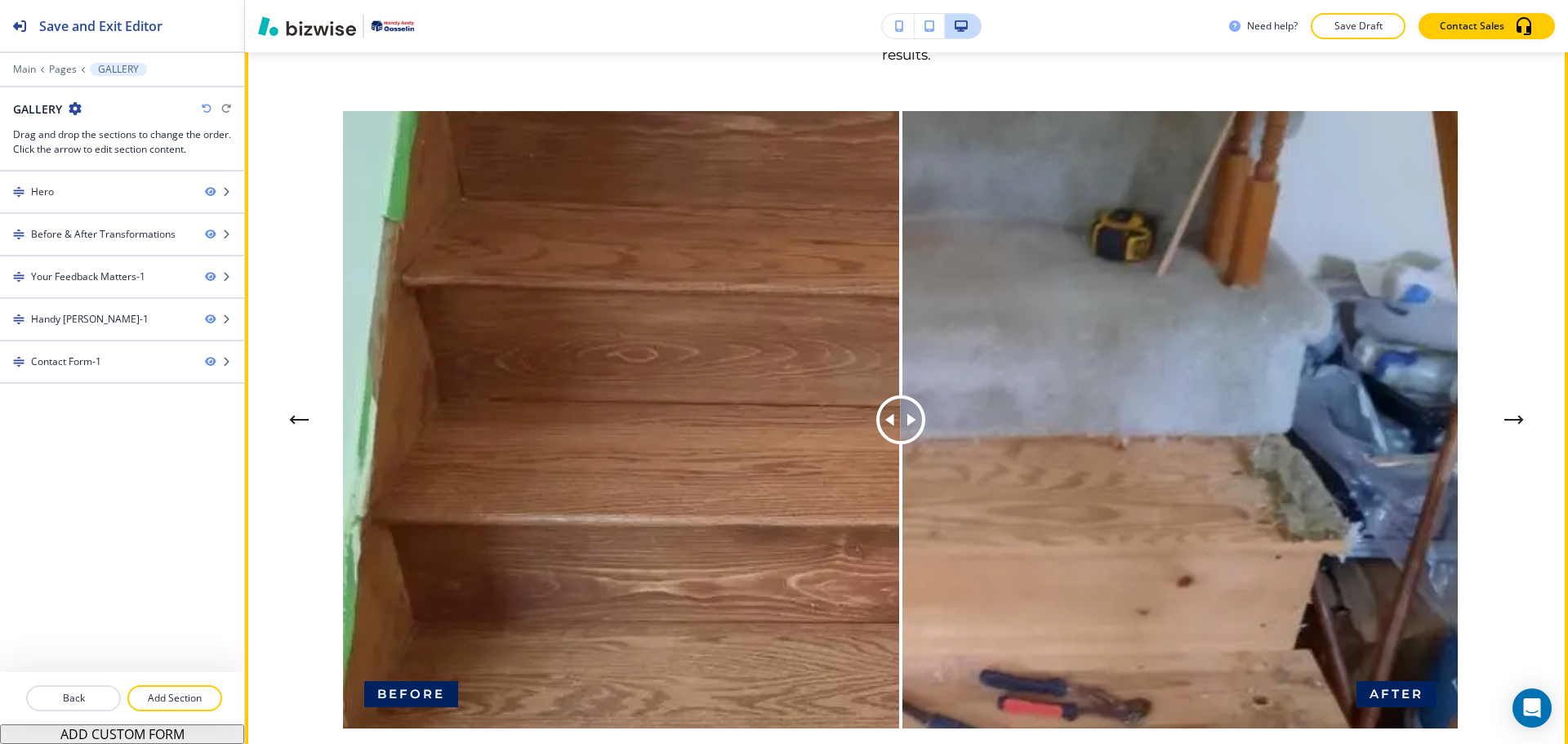
click at [1505, 418] on icon "Next Image Comparison" at bounding box center [1515, 419] width 19 height 10
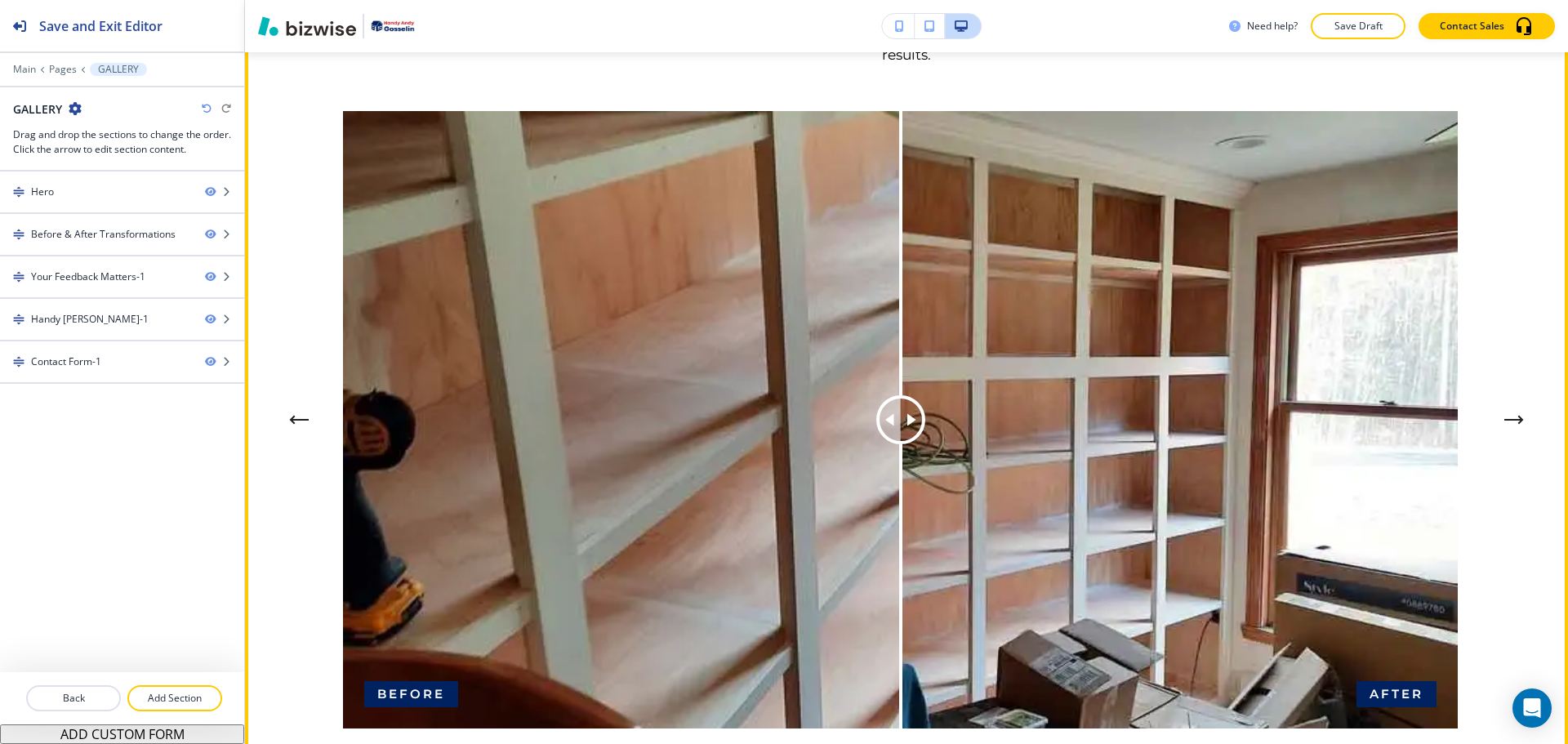
click at [1505, 418] on icon "Next Image Comparison" at bounding box center [1515, 419] width 19 height 10
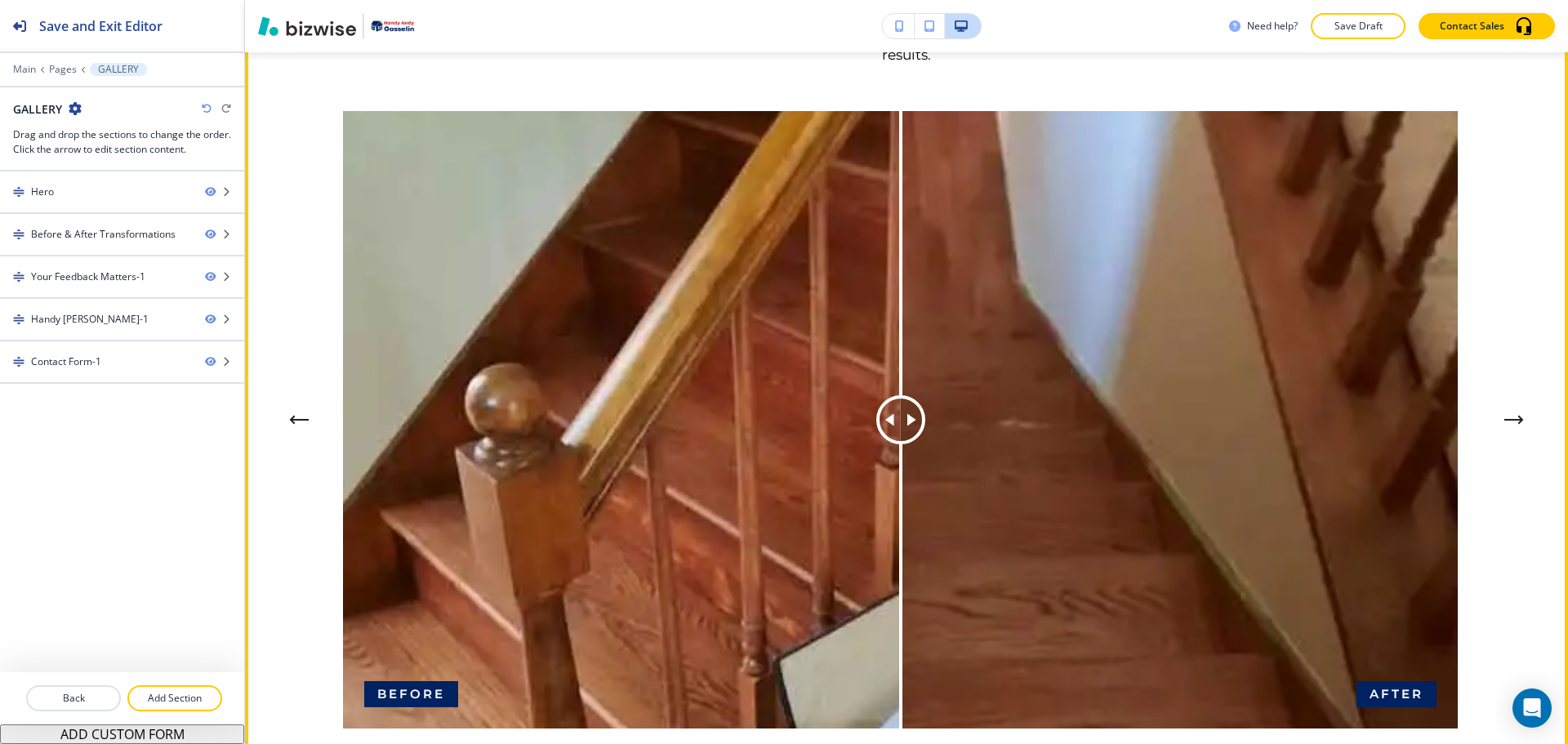
click at [1505, 418] on icon "Next Image Comparison" at bounding box center [1515, 419] width 19 height 10
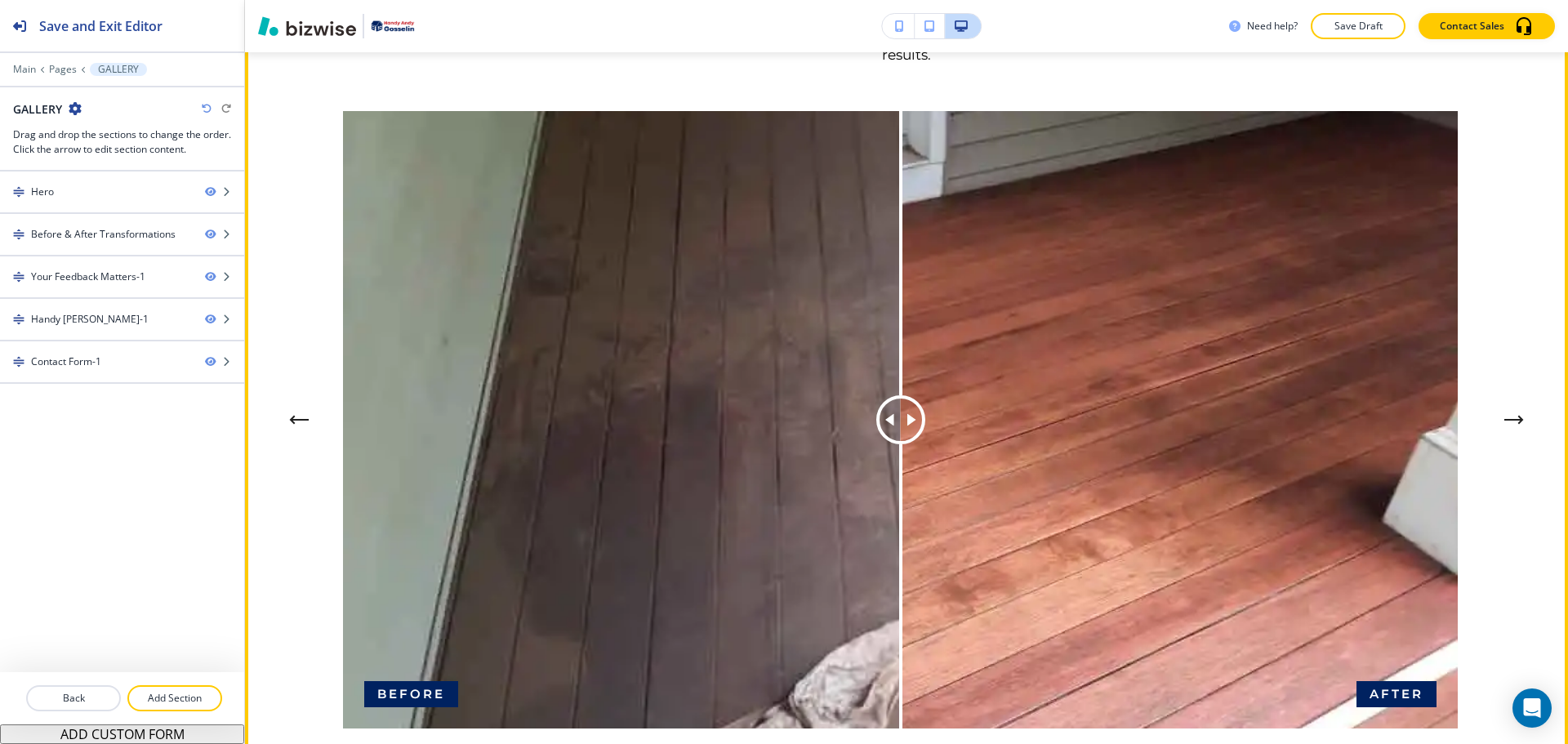
click at [1505, 418] on icon "Next Image Comparison" at bounding box center [1515, 419] width 19 height 10
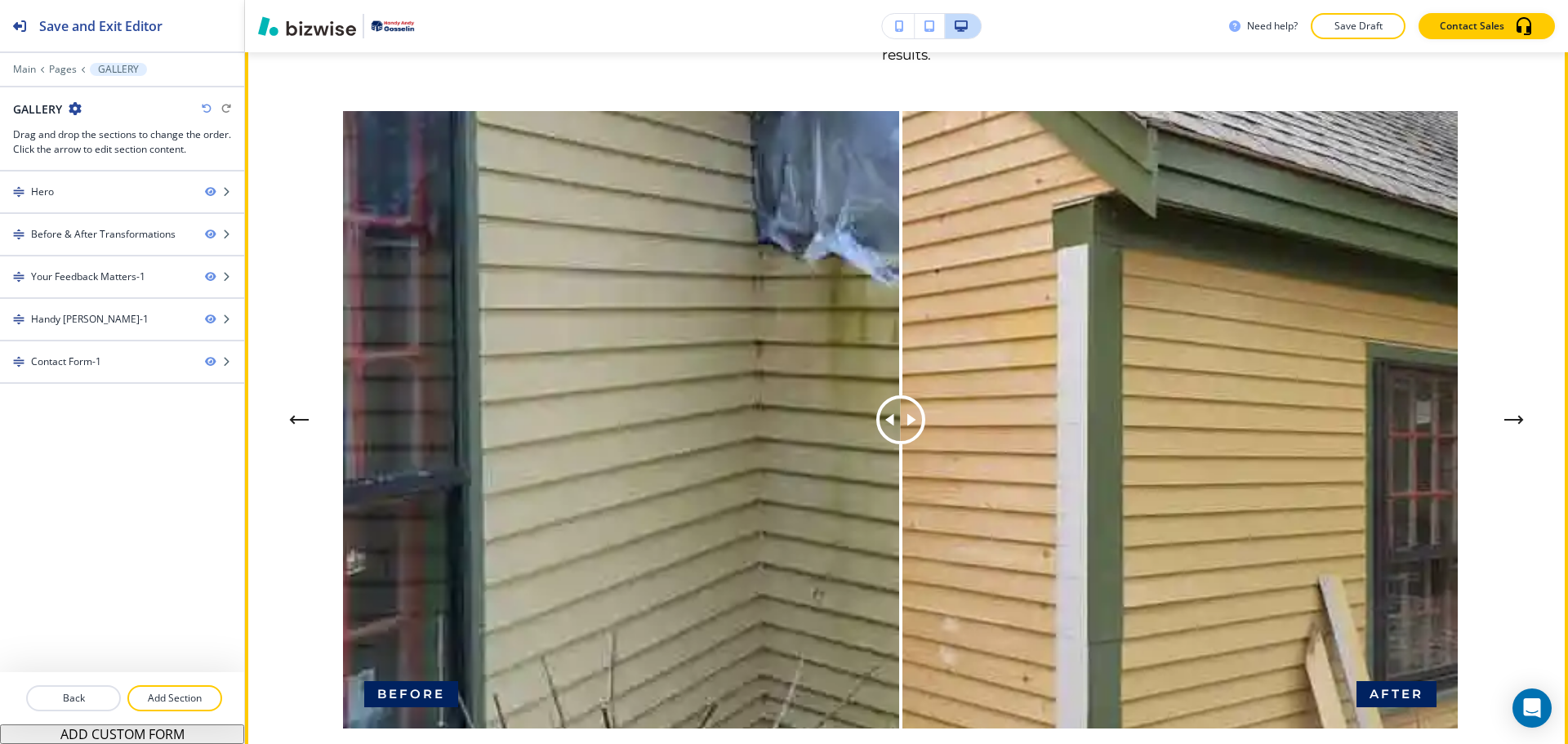
click at [1505, 423] on icon "Next Image Comparison" at bounding box center [1515, 419] width 19 height 10
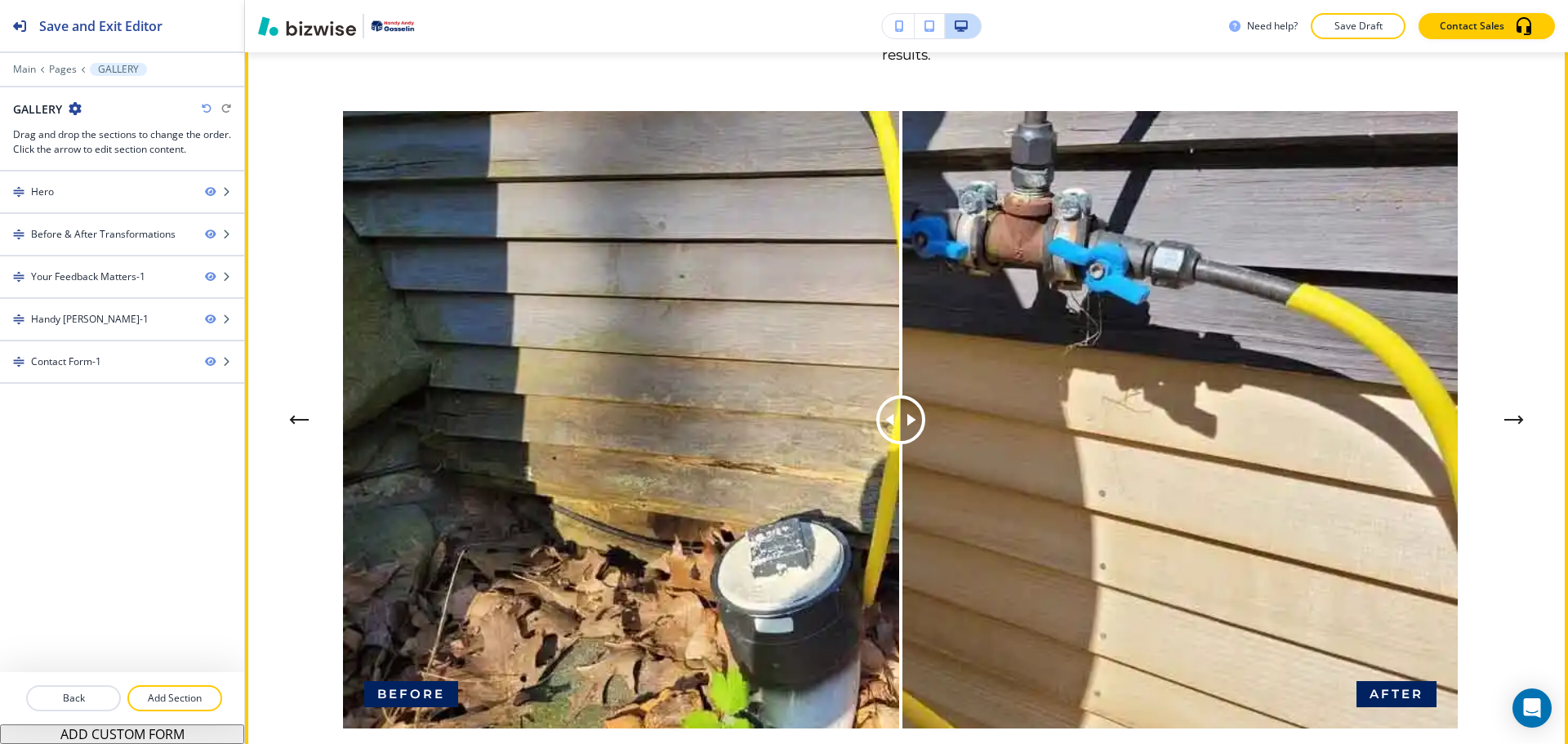
click at [1505, 423] on icon "Next Image Comparison" at bounding box center [1515, 419] width 19 height 10
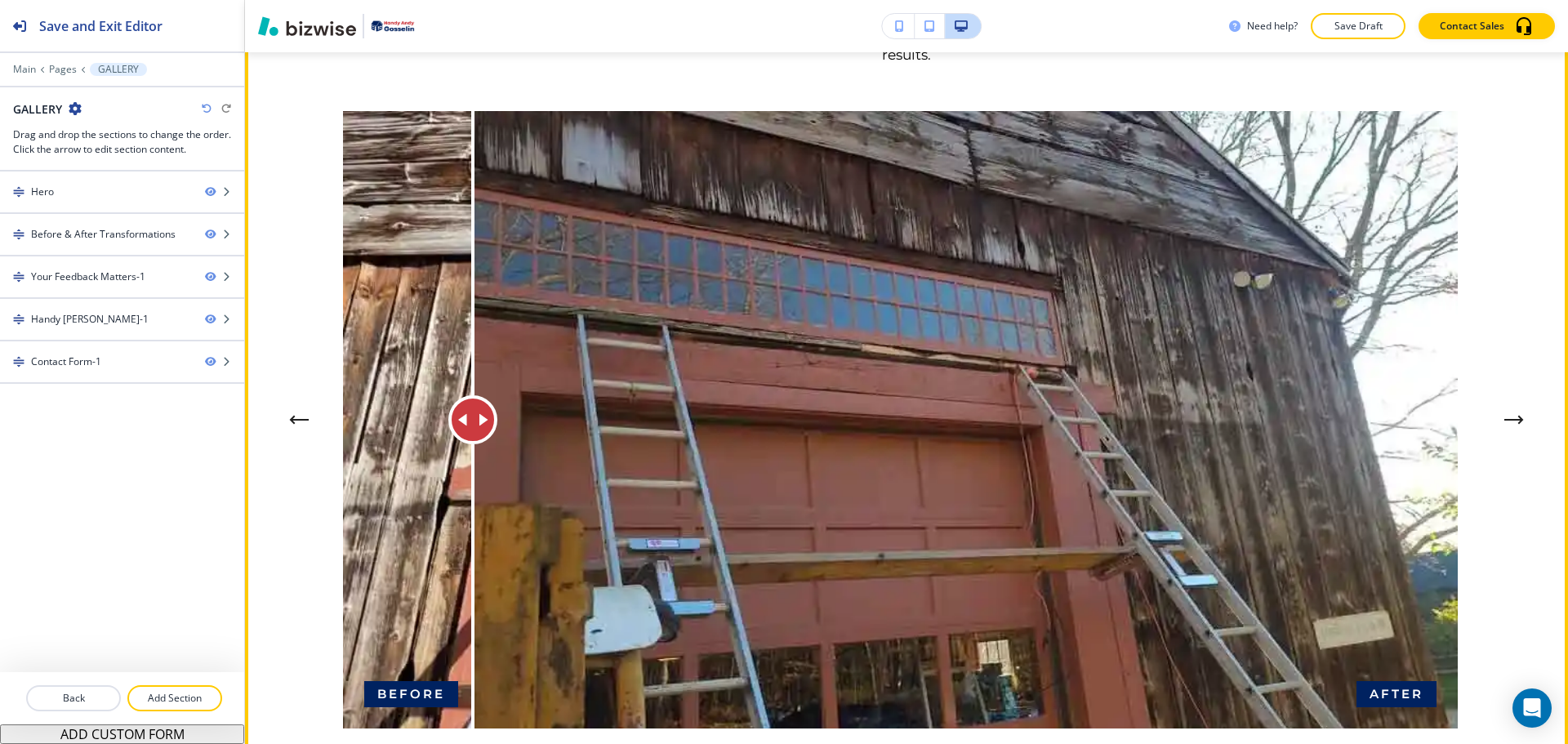
drag, startPoint x: 898, startPoint y: 443, endPoint x: 473, endPoint y: 352, distance: 434.6
click at [473, 352] on div at bounding box center [473, 419] width 0 height 617
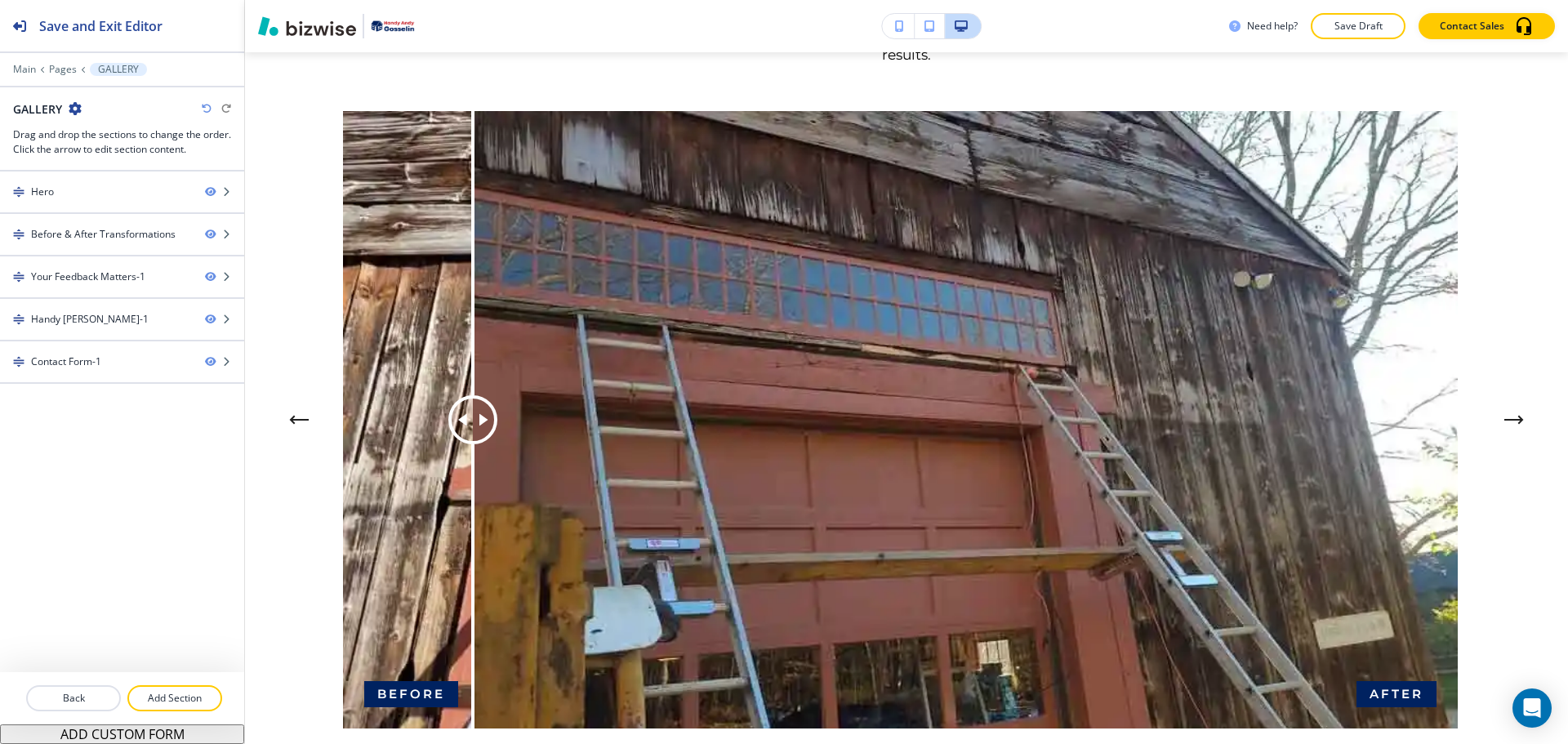
click at [1517, 409] on div "Next Slide" at bounding box center [1514, 419] width 32 height 32
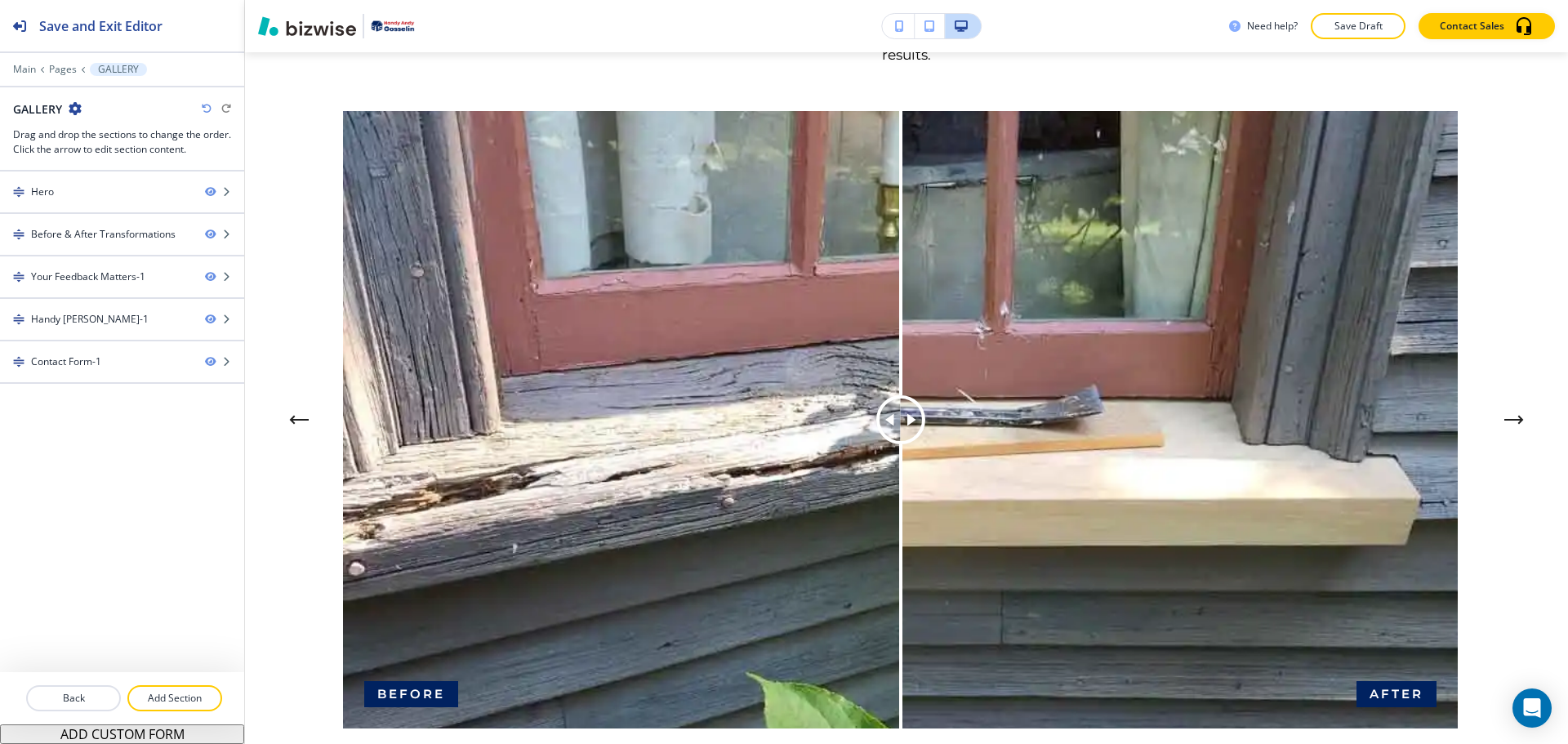
click at [1519, 423] on icon "Next Image Comparison" at bounding box center [1521, 419] width 4 height 6
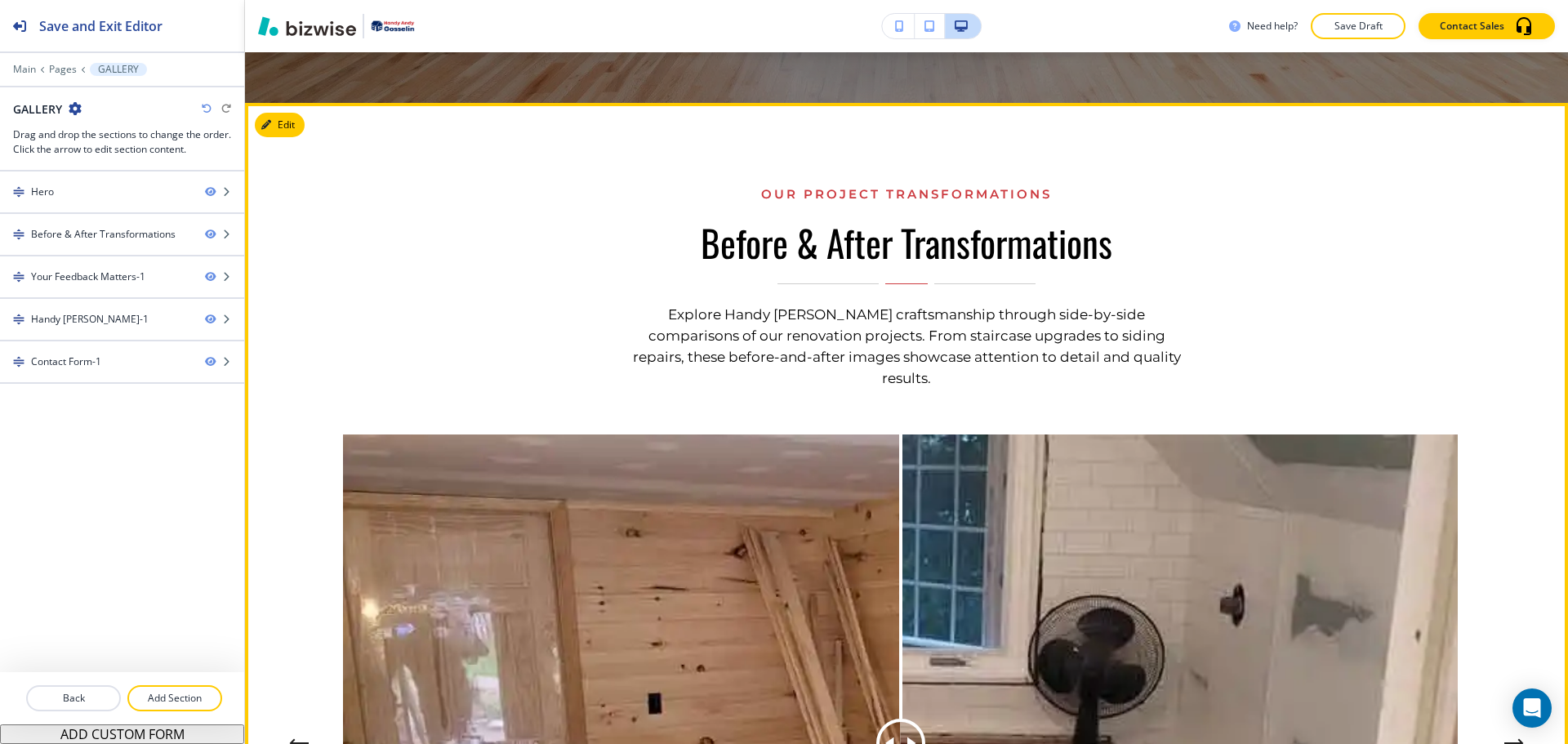
scroll to position [735, 0]
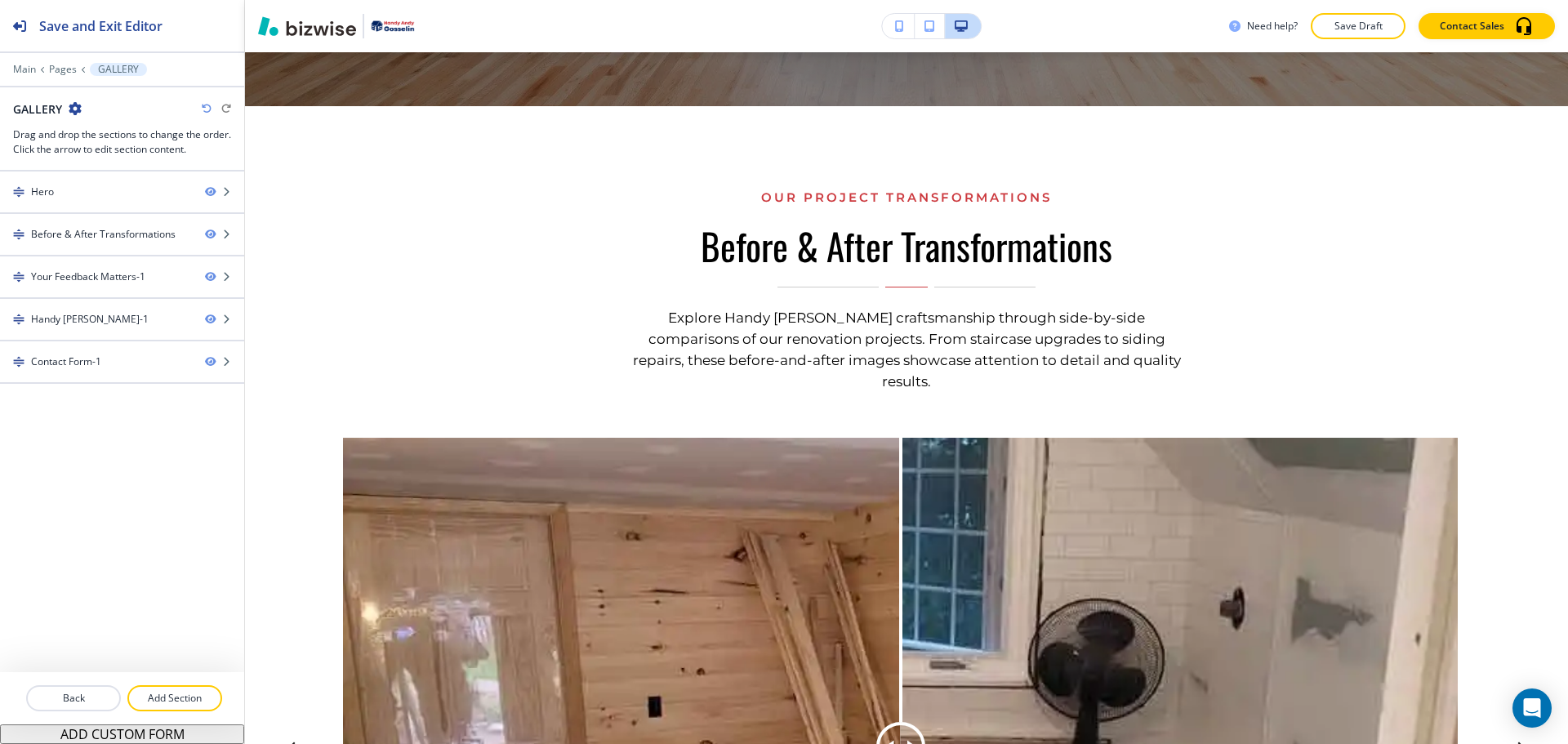
click at [279, 122] on div "Edit Our Project Transformations Before & After Transformations Explore Handy […" at bounding box center [907, 621] width 1324 height 1031
click at [278, 194] on div "Our Project Transformations Before & After Transformations Explore Handy [PERSO…" at bounding box center [907, 621] width 1324 height 1031
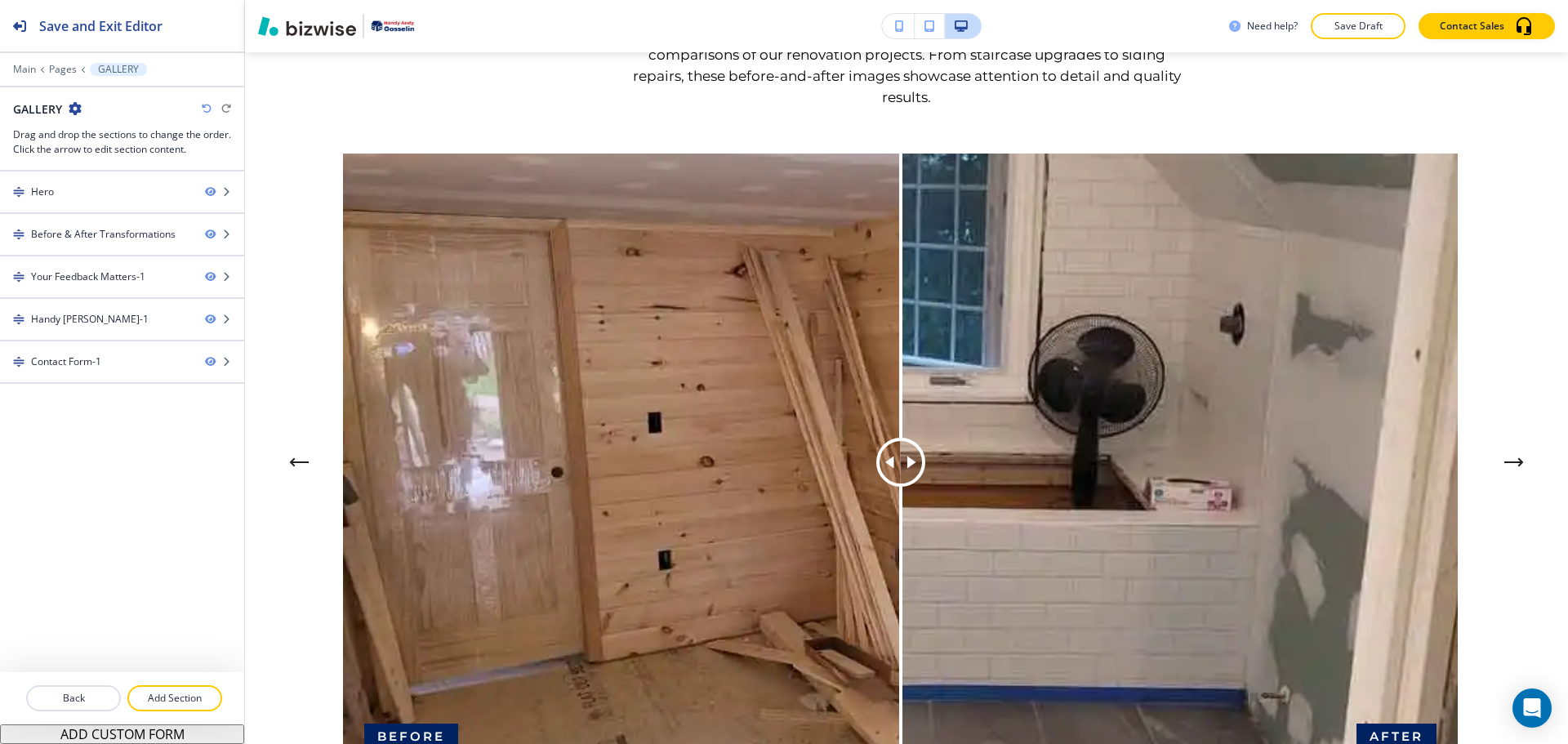
scroll to position [1062, 0]
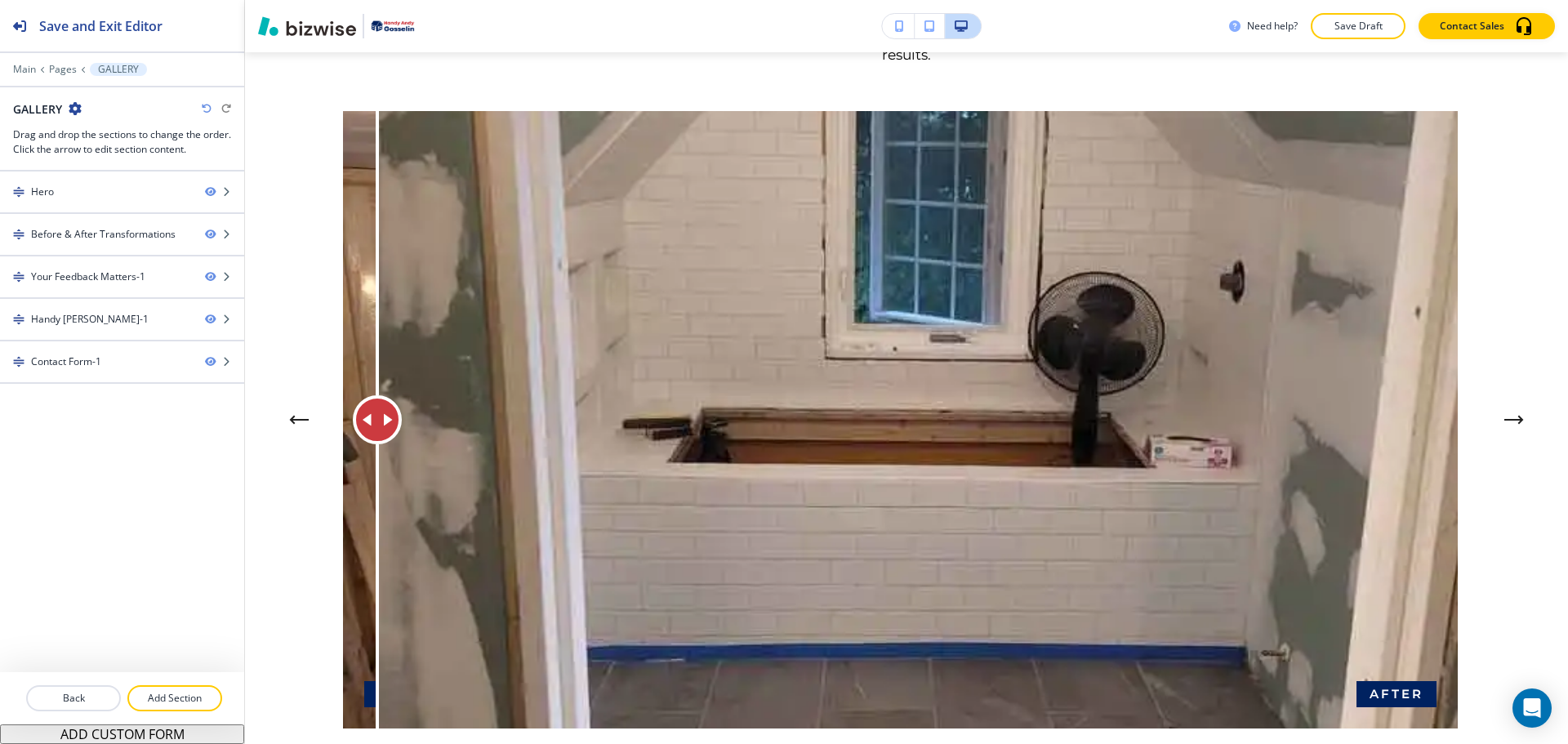
drag, startPoint x: 904, startPoint y: 405, endPoint x: 377, endPoint y: 401, distance: 527.0
click at [377, 401] on div at bounding box center [377, 420] width 49 height 49
click at [1507, 410] on button "Next Image Comparison" at bounding box center [1514, 419] width 32 height 32
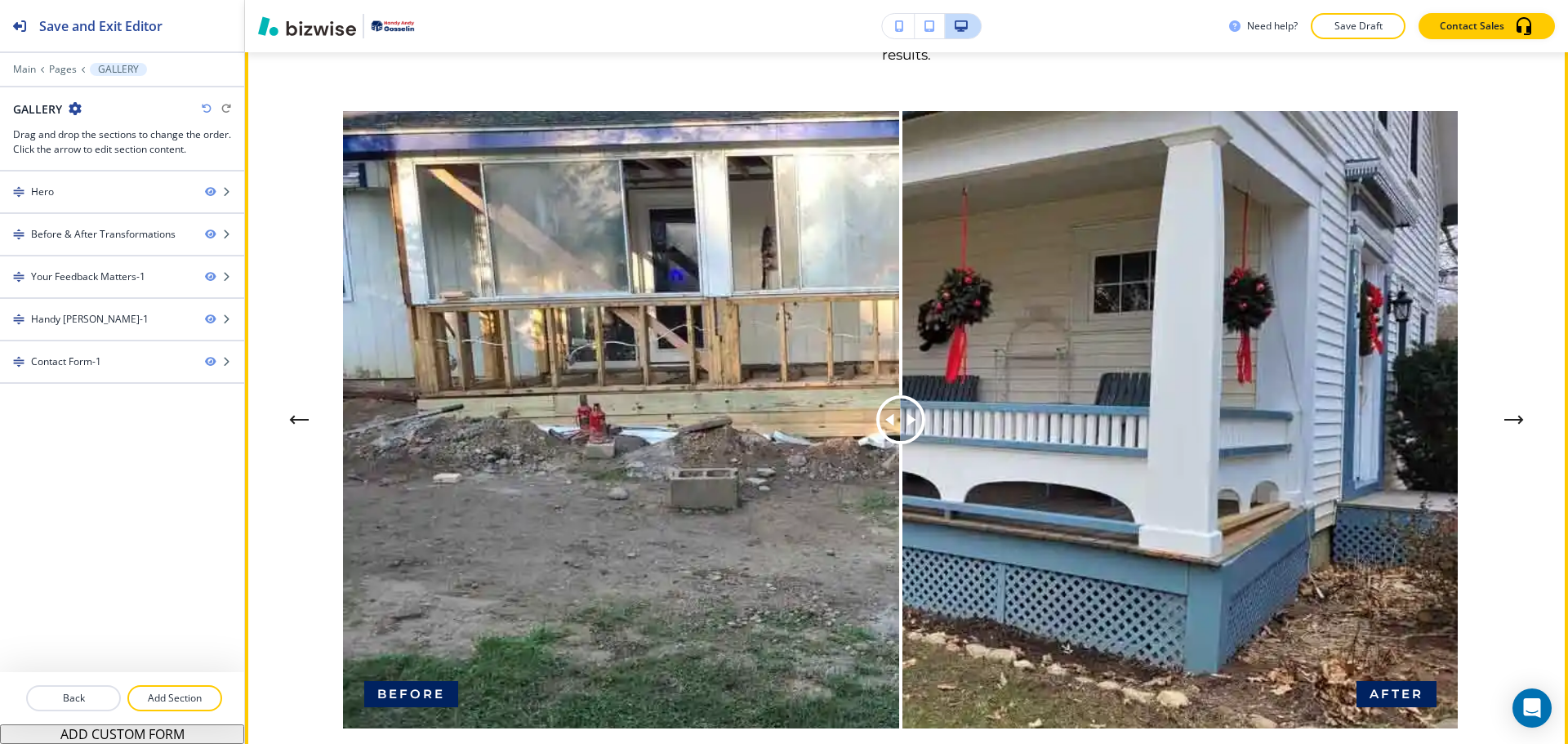
click at [1507, 409] on button "Next Image Comparison" at bounding box center [1514, 419] width 32 height 32
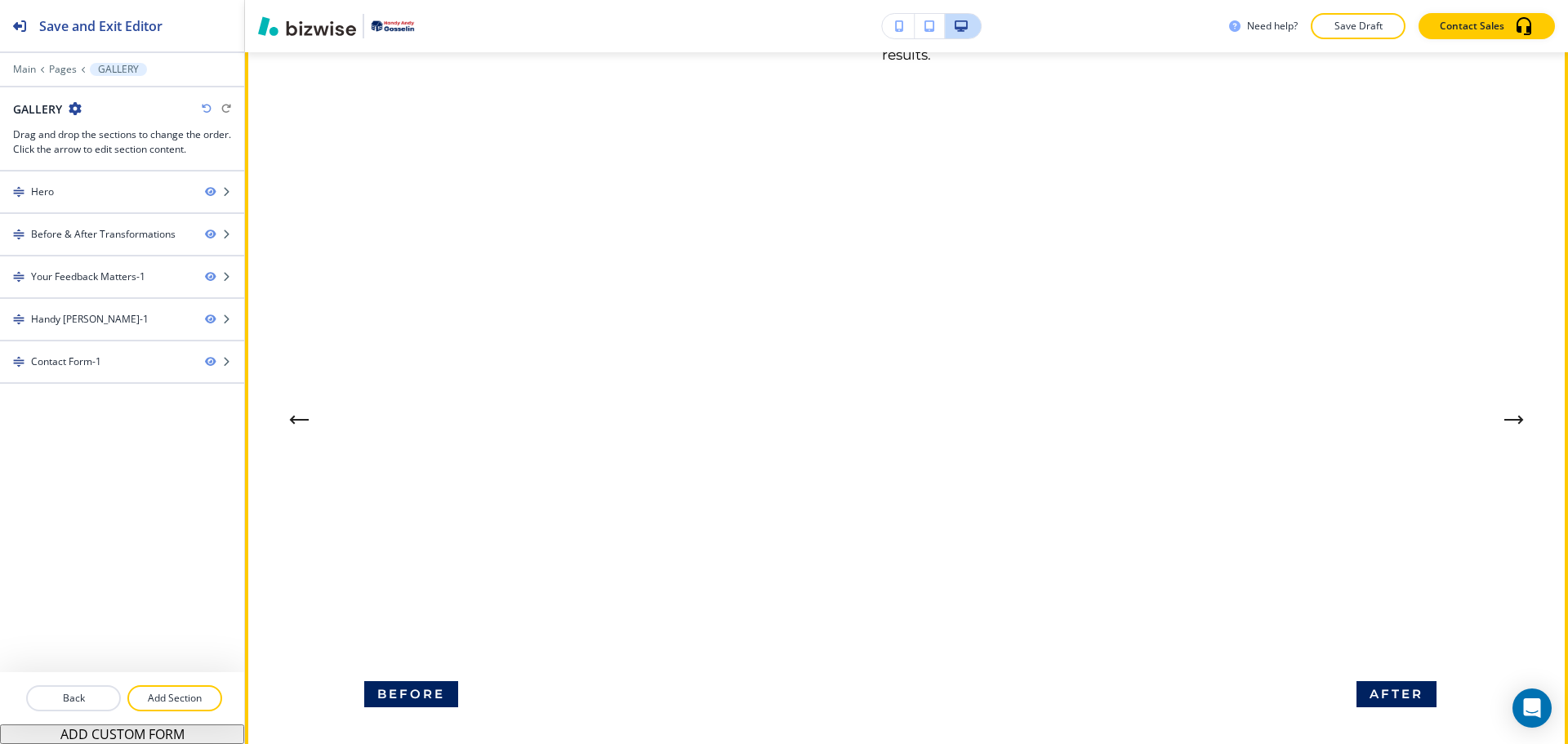
click at [1507, 409] on button "Next Image Comparison" at bounding box center [1514, 419] width 32 height 32
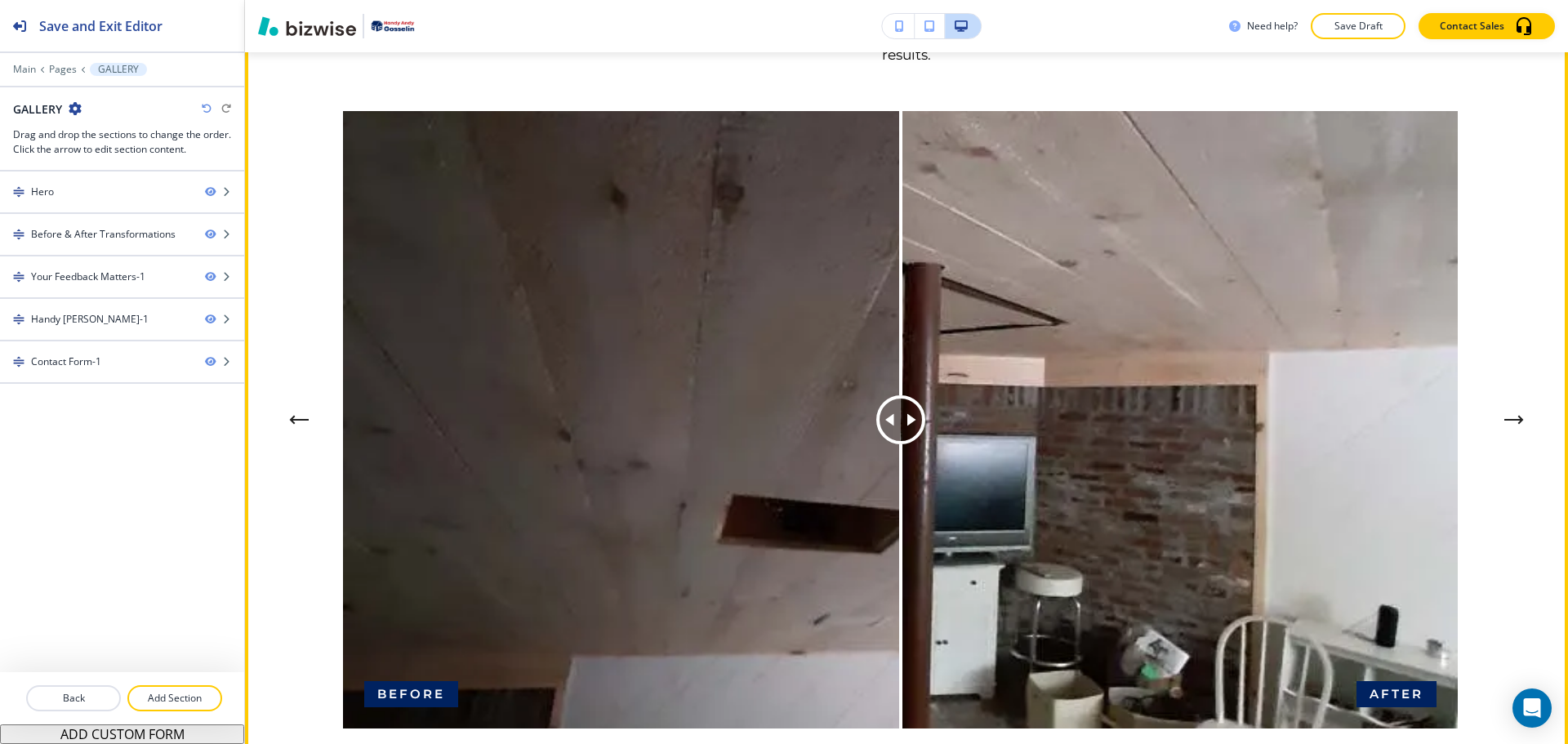
click at [1507, 409] on button "Next Image Comparison" at bounding box center [1514, 419] width 32 height 32
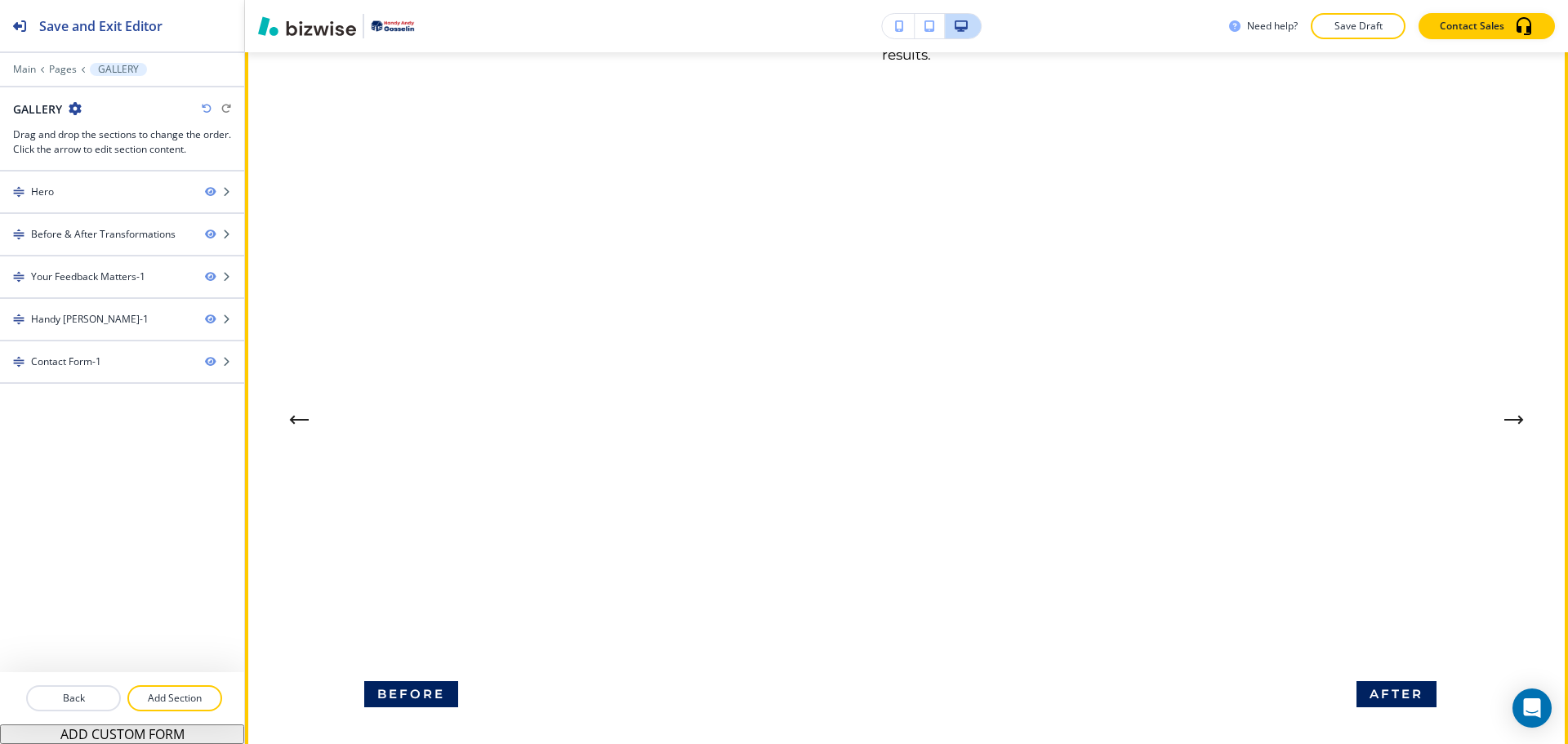
click at [1507, 409] on button "Next Image Comparison" at bounding box center [1514, 419] width 32 height 32
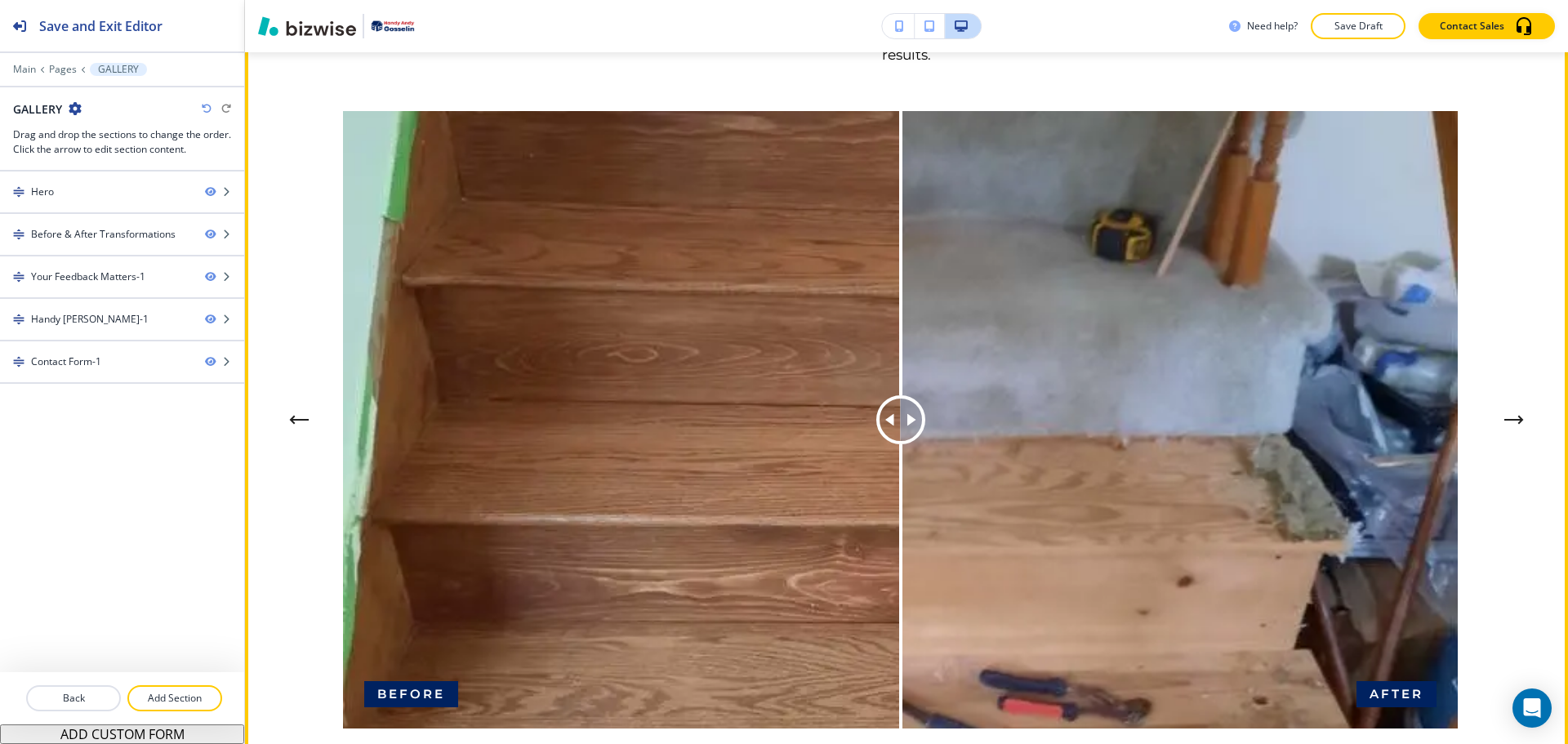
drag, startPoint x: 914, startPoint y: 428, endPoint x: 752, endPoint y: 406, distance: 163.5
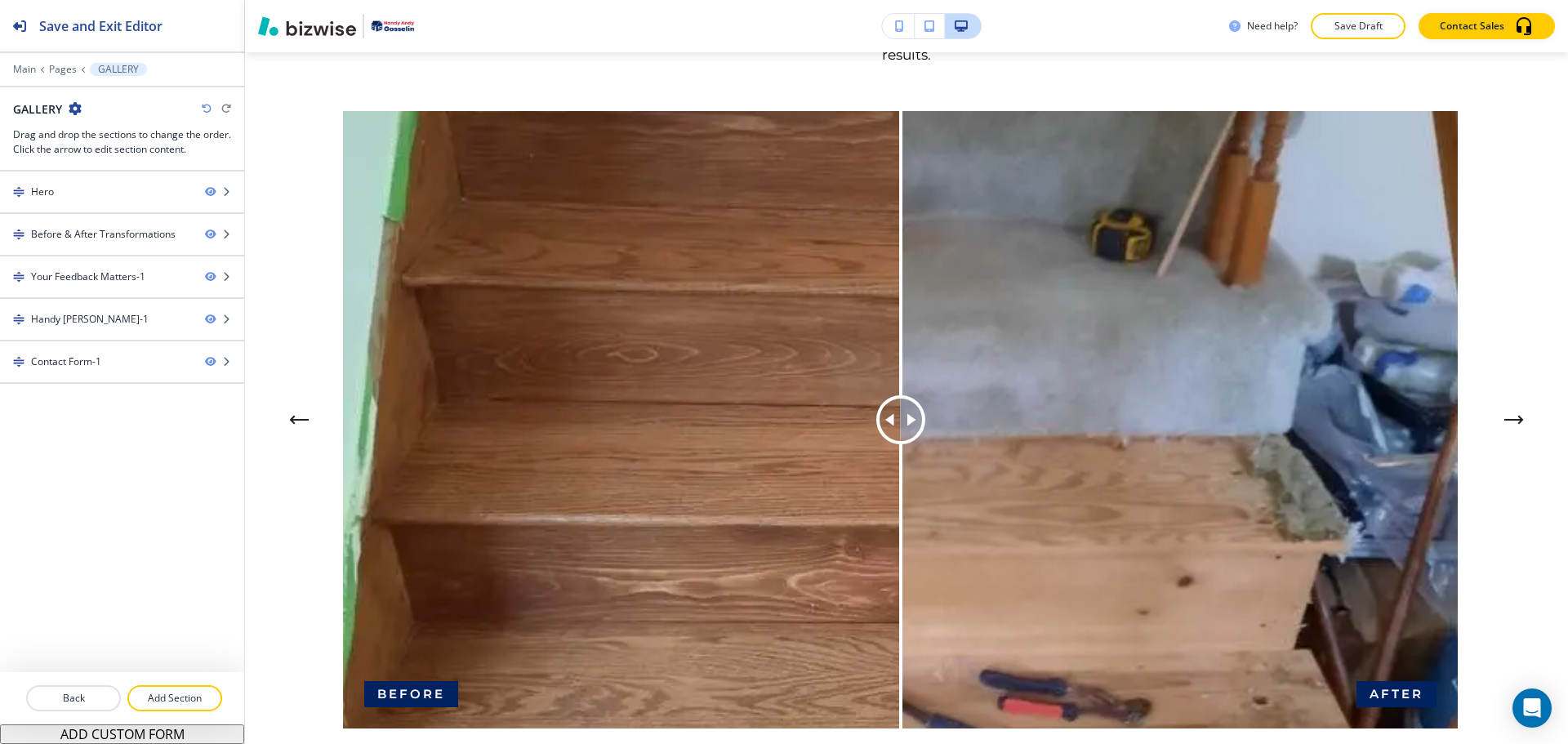
drag, startPoint x: 967, startPoint y: 404, endPoint x: 1127, endPoint y: 404, distance: 160.0
click at [1127, 405] on img at bounding box center [901, 419] width 1115 height 617
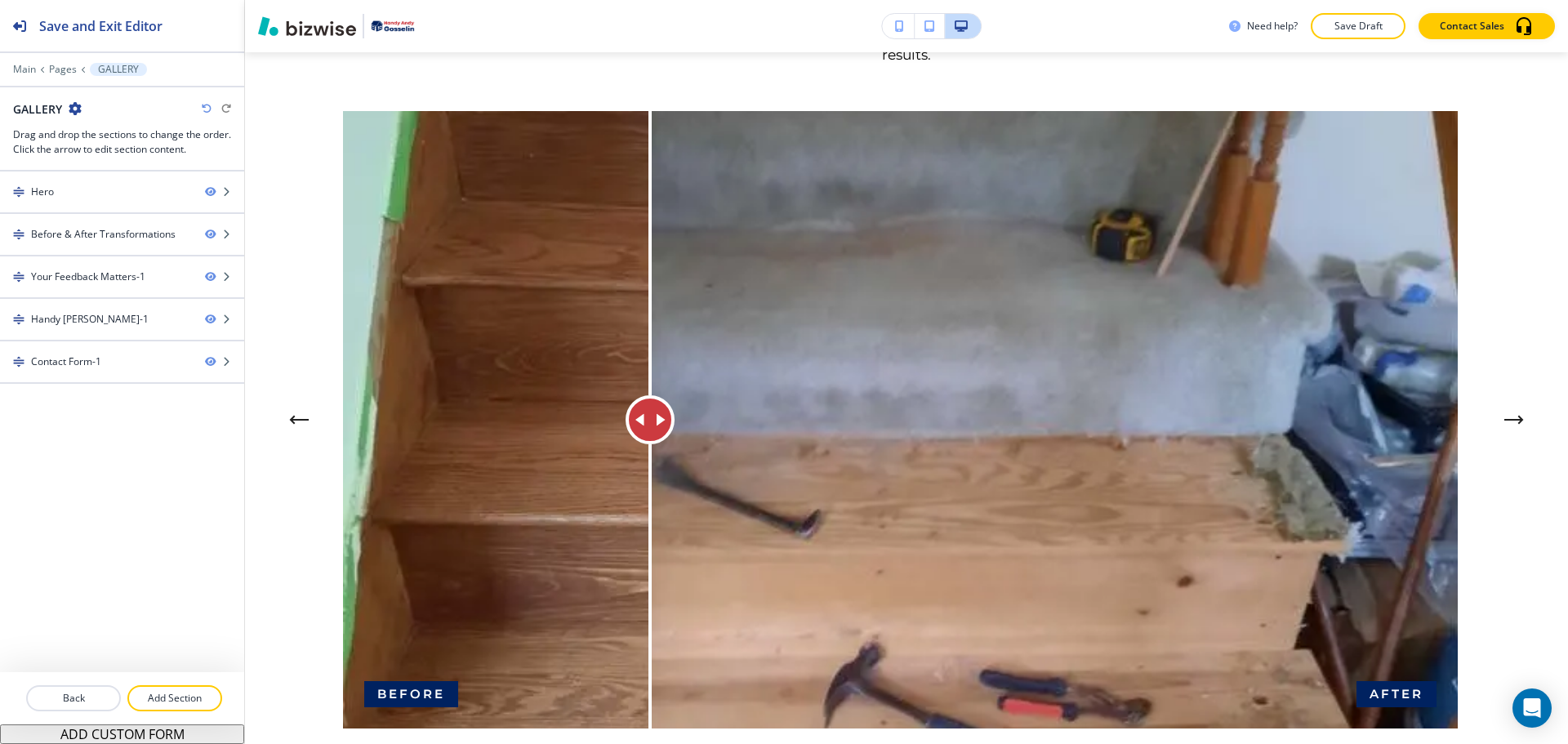
drag, startPoint x: 912, startPoint y: 408, endPoint x: 645, endPoint y: 354, distance: 272.4
click at [650, 354] on div at bounding box center [650, 419] width 0 height 617
click at [1508, 412] on button "Next Image Comparison" at bounding box center [1514, 419] width 32 height 32
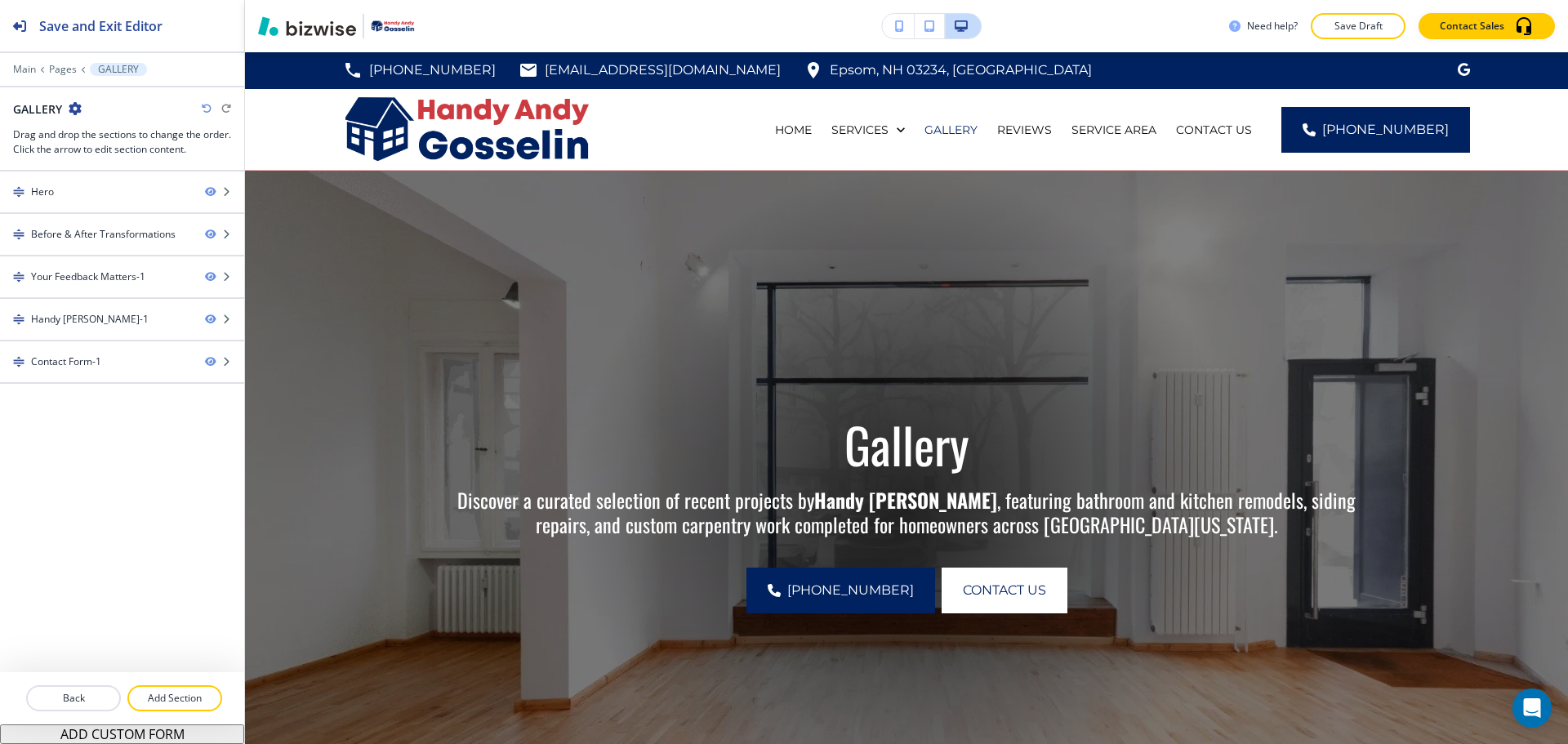
scroll to position [0, 0]
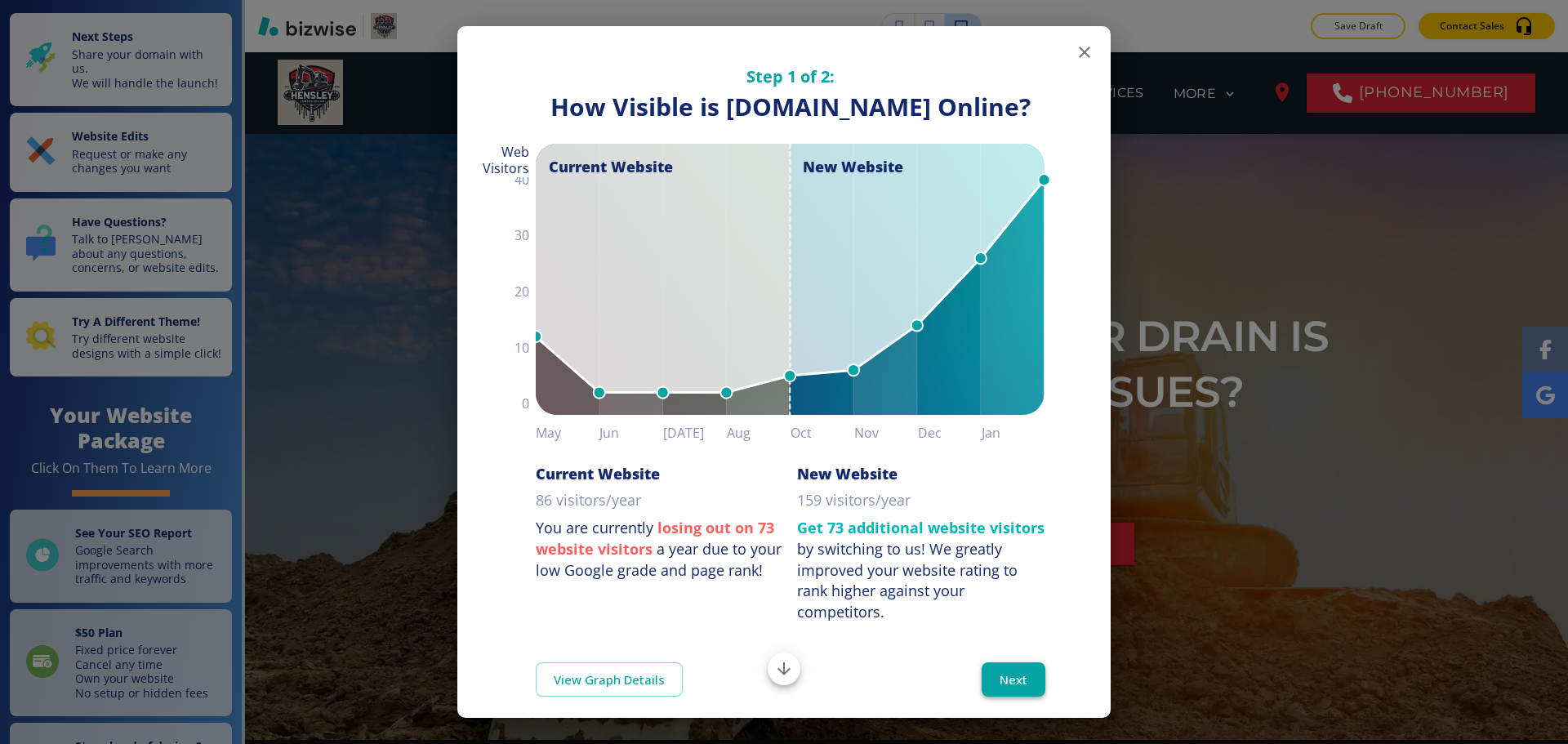
click at [1002, 697] on button "Next" at bounding box center [1014, 679] width 64 height 34
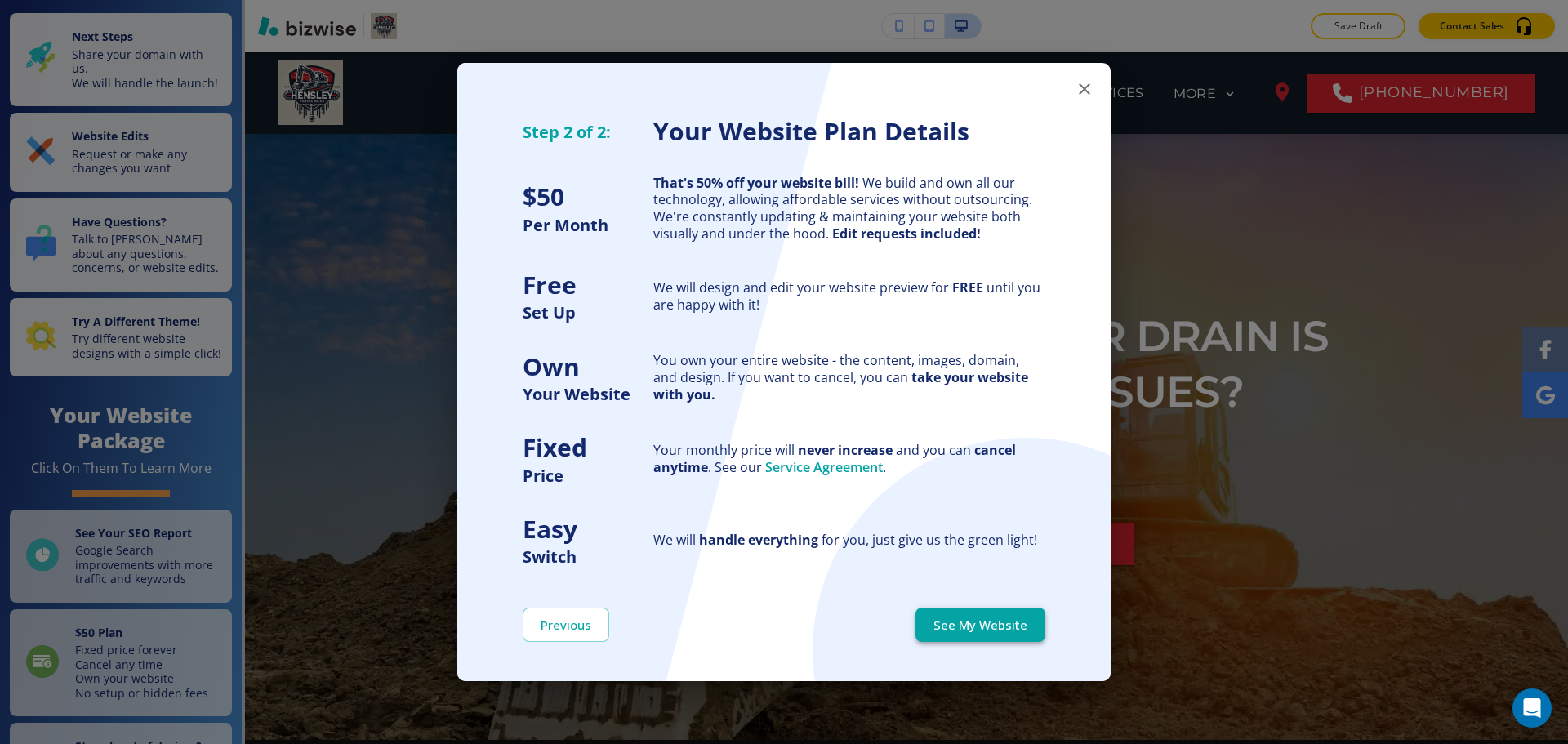
click at [994, 628] on button "See My Website" at bounding box center [981, 624] width 130 height 34
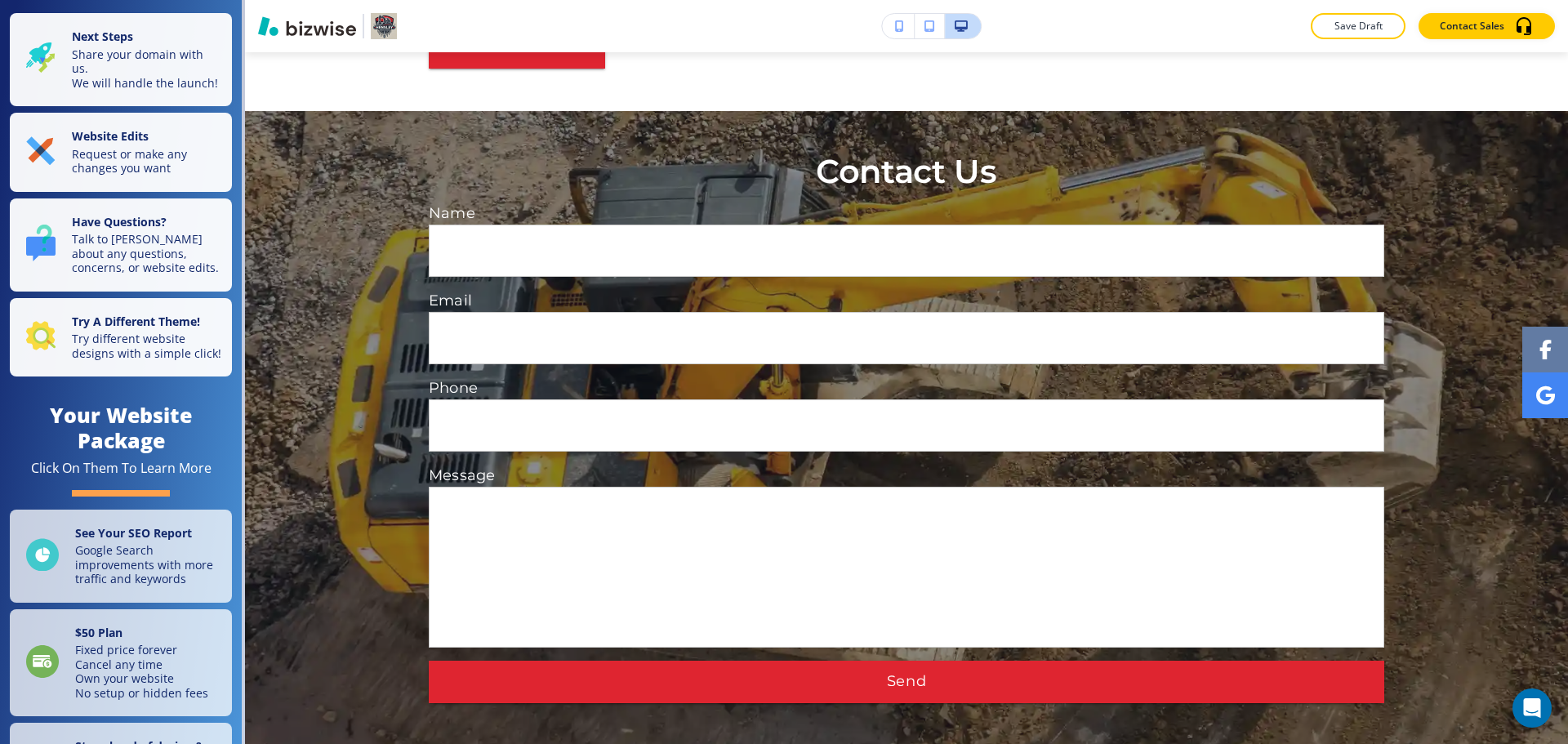
scroll to position [6890, 0]
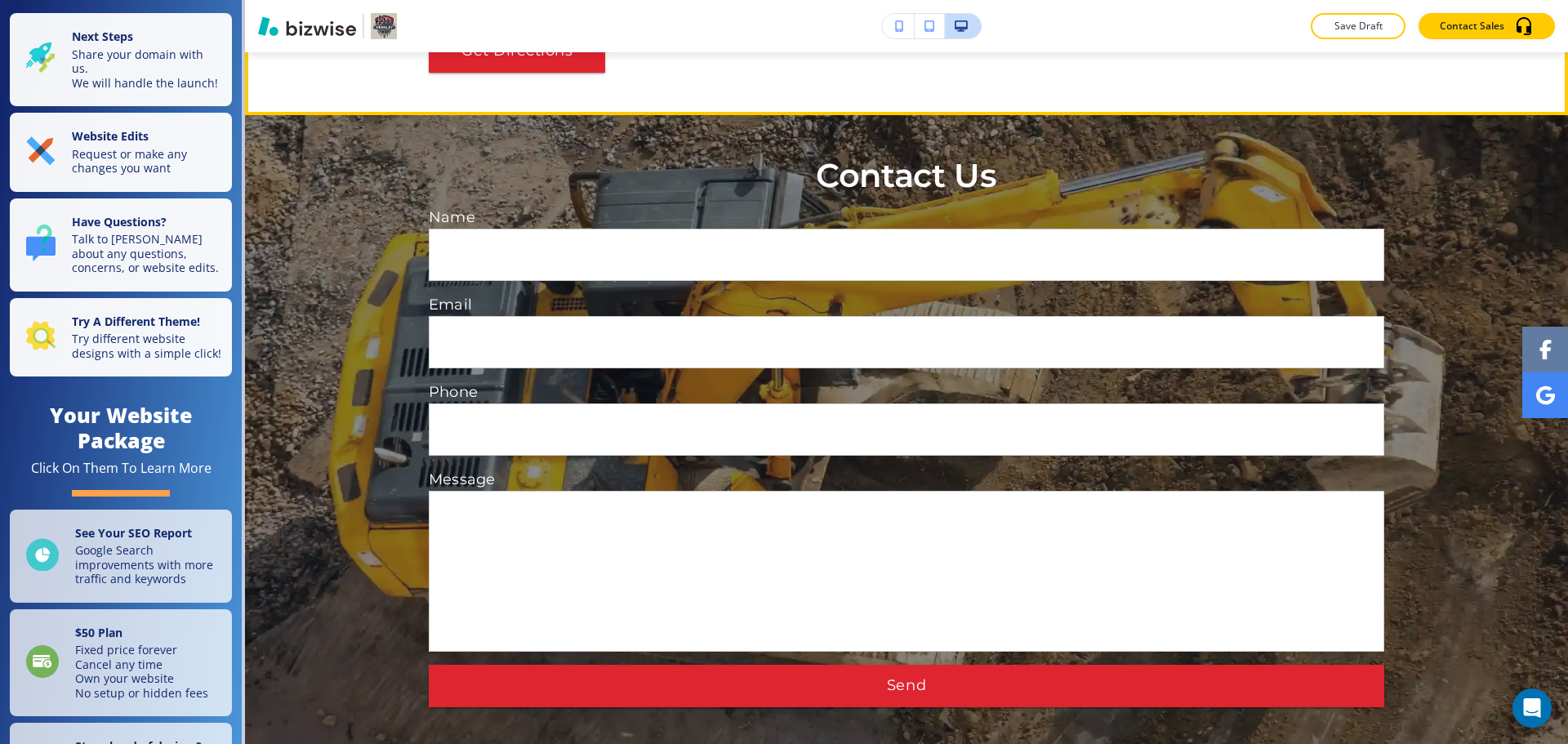
scroll to position [5139, 0]
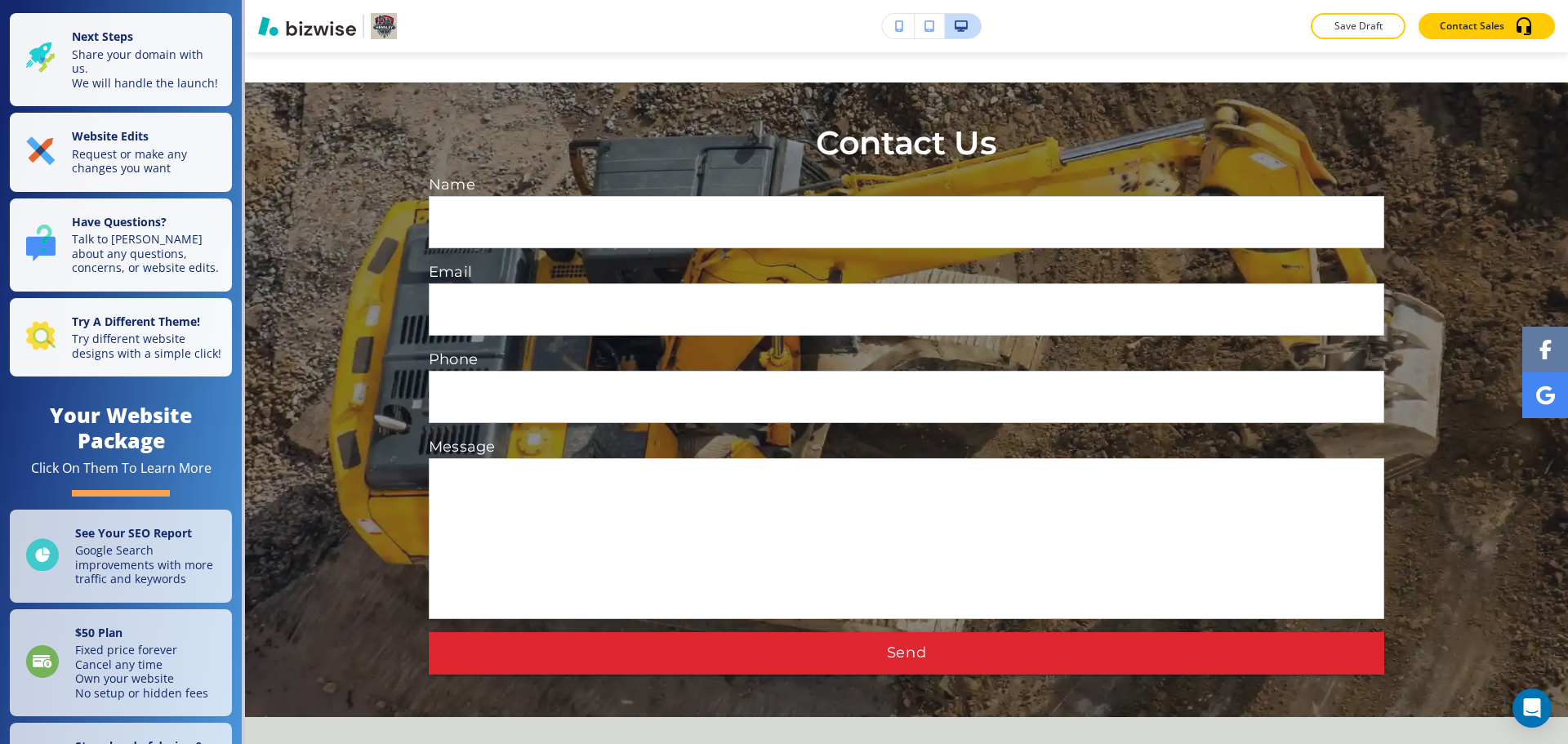
scroll to position [4741, 0]
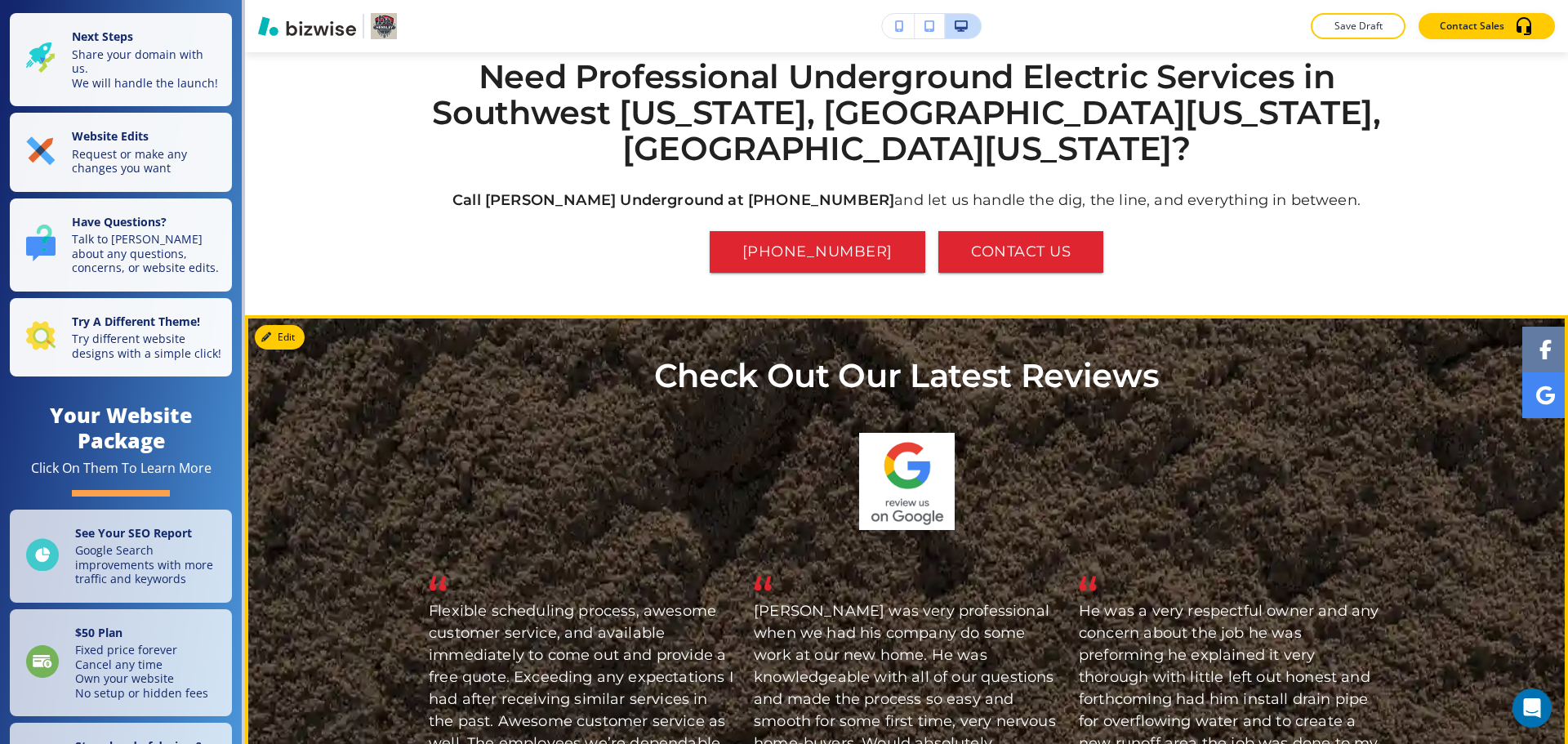
scroll to position [1878, 0]
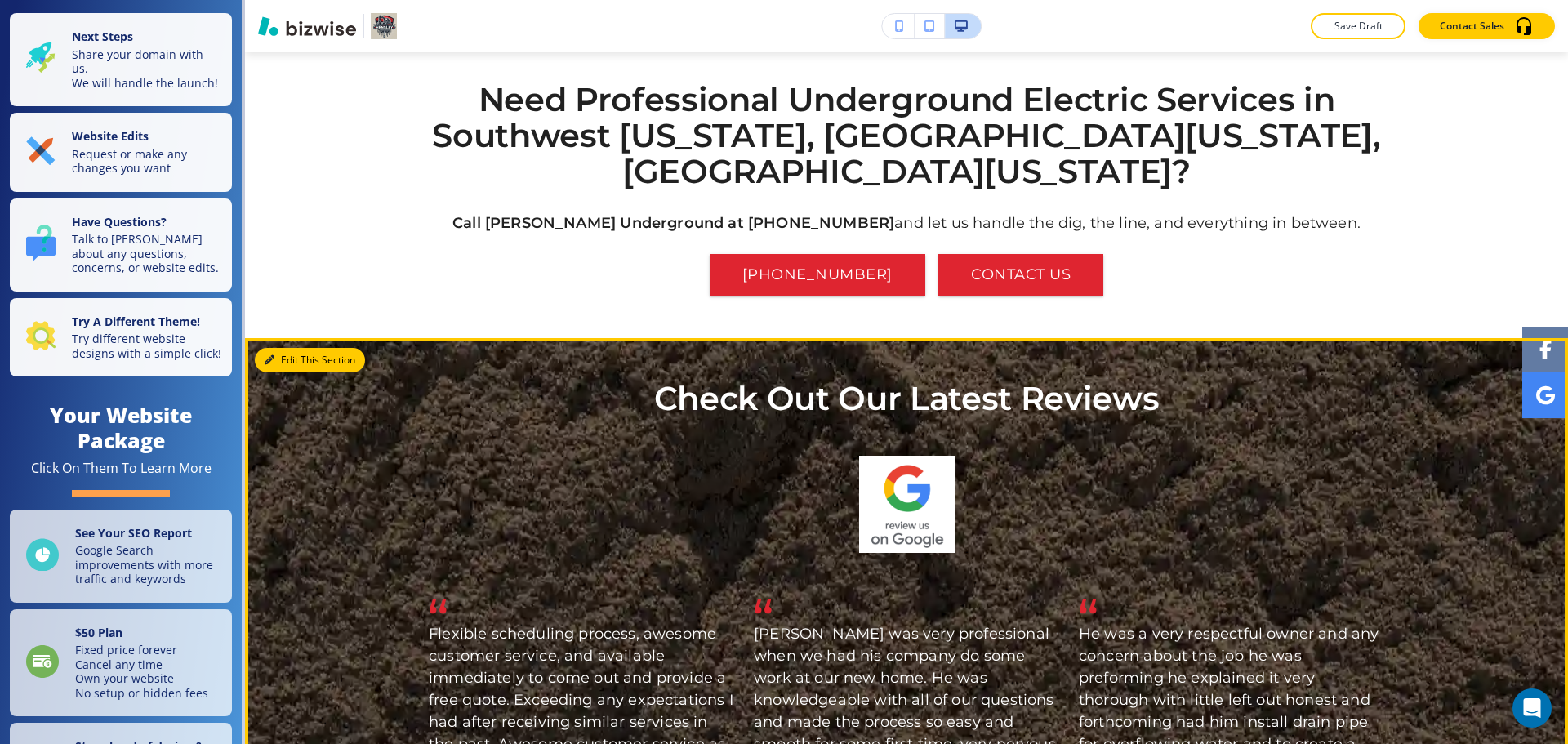
click at [286, 347] on button "Edit This Section" at bounding box center [310, 360] width 110 height 25
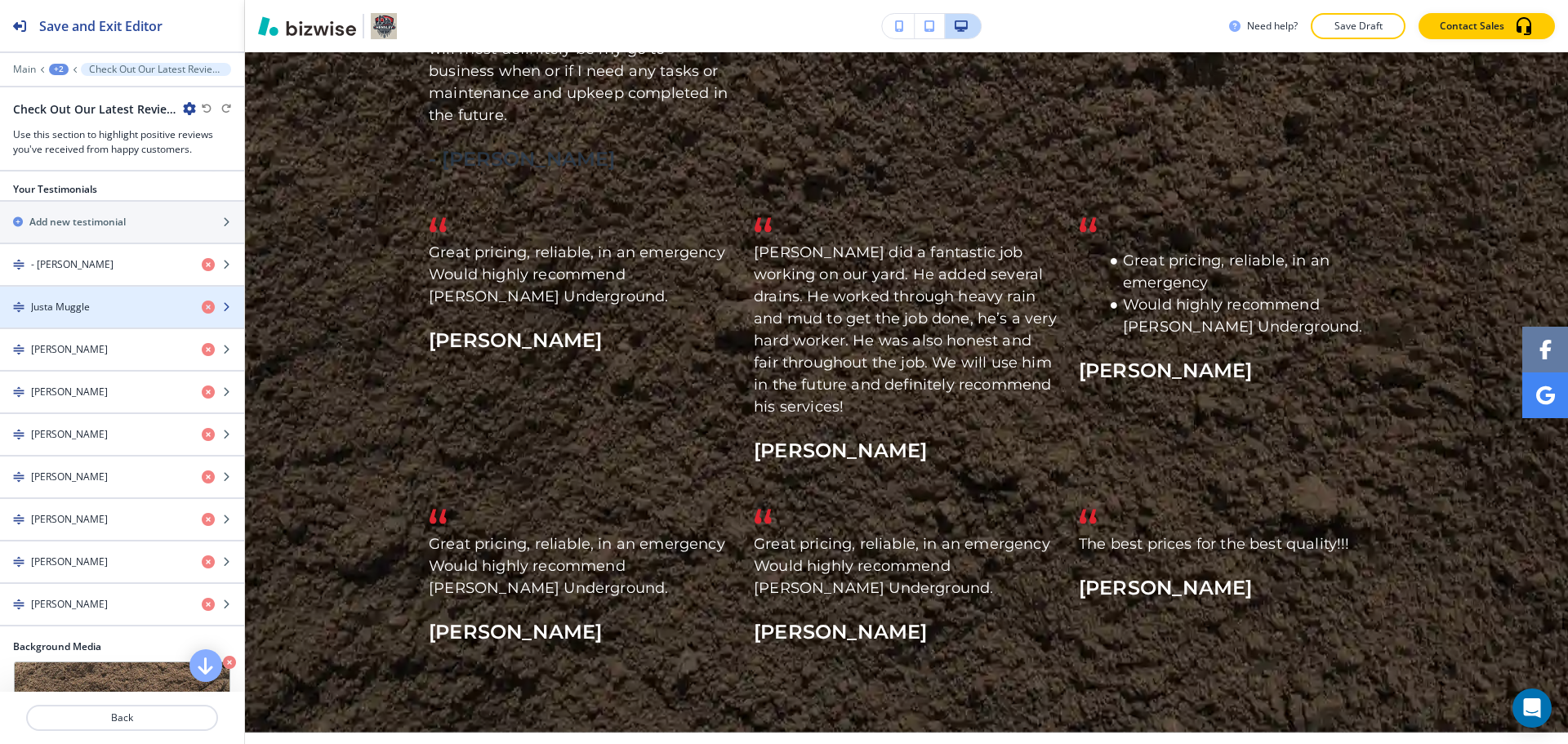
scroll to position [490, 0]
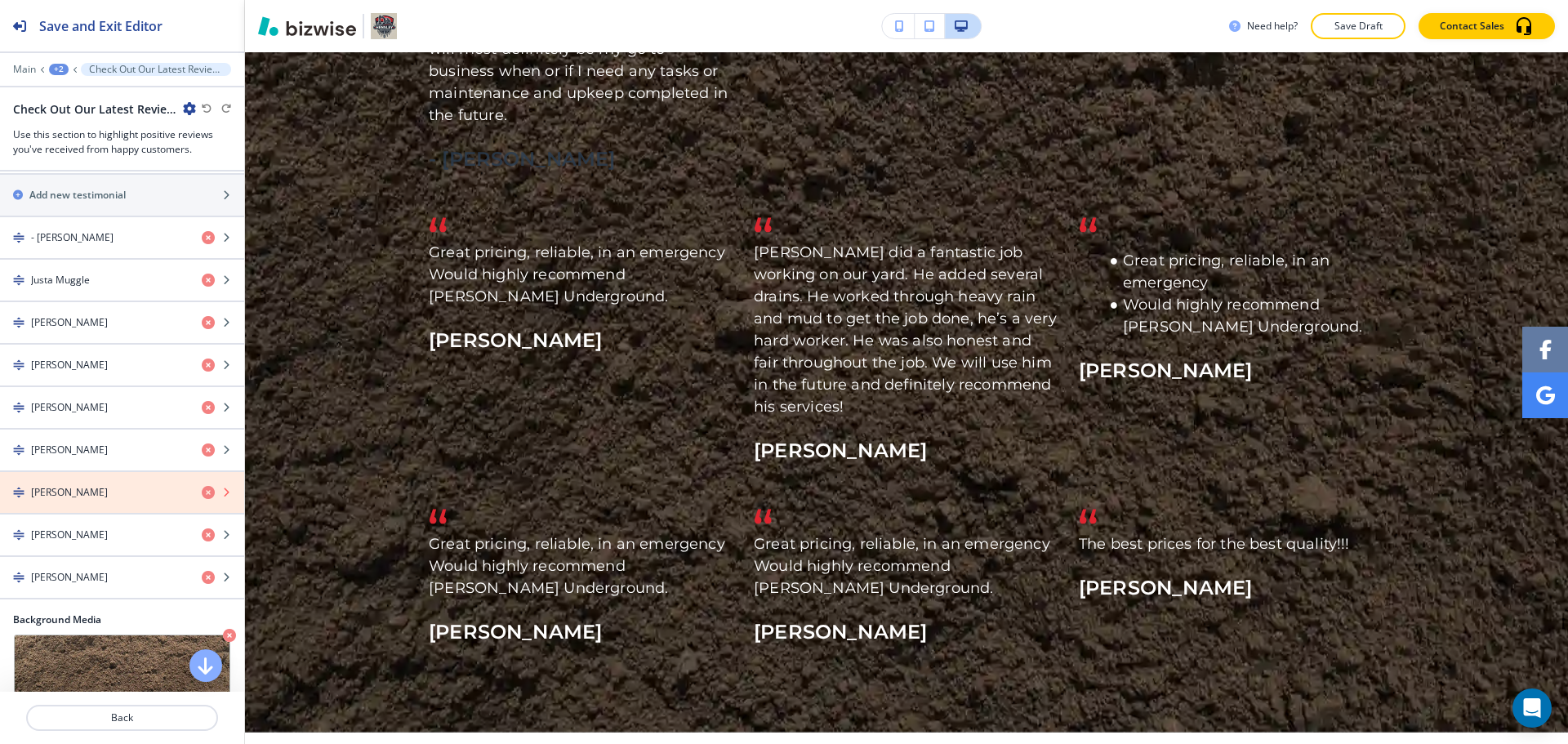
click at [201, 486] on icon "button" at bounding box center [207, 492] width 13 height 13
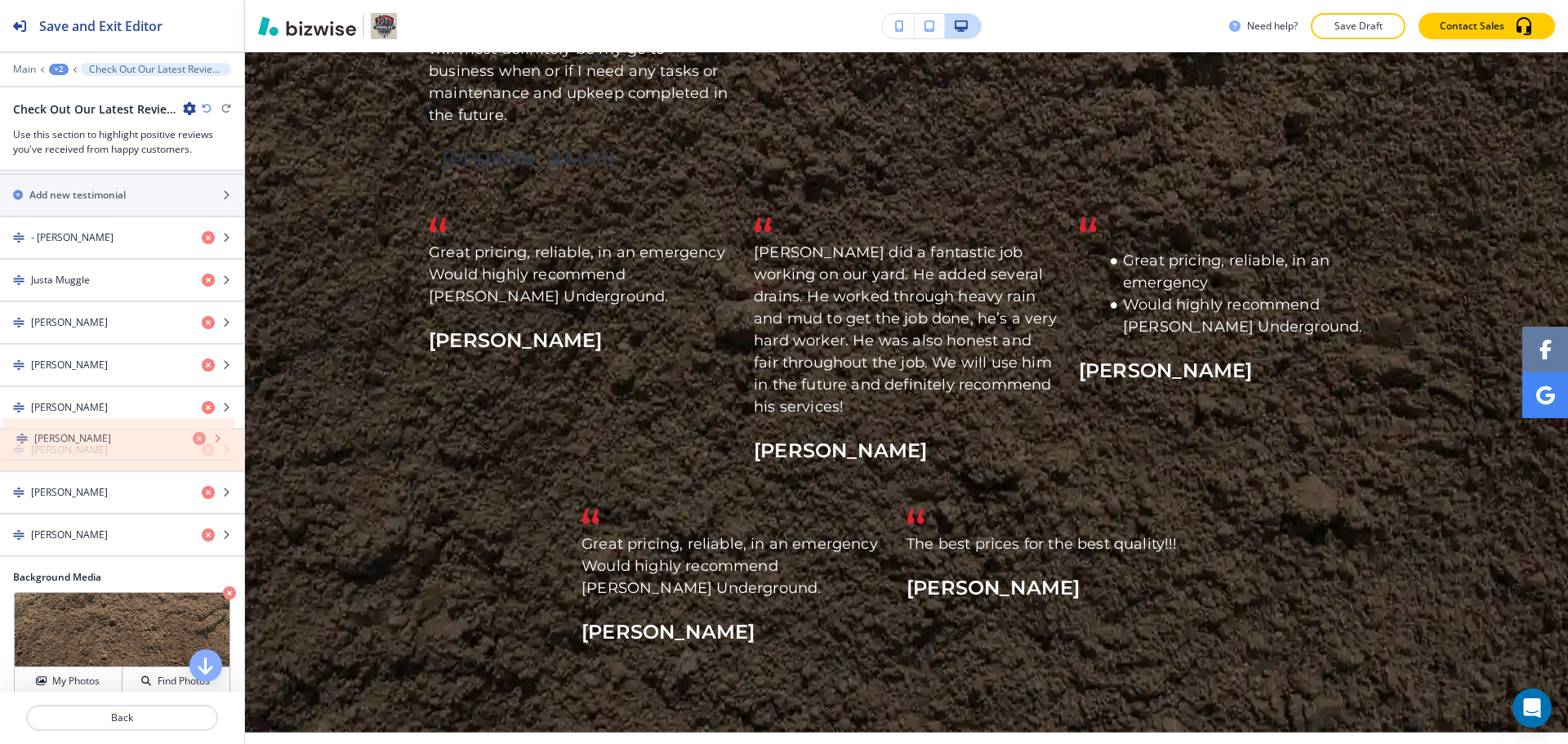
click at [201, 444] on icon "button" at bounding box center [207, 450] width 13 height 13
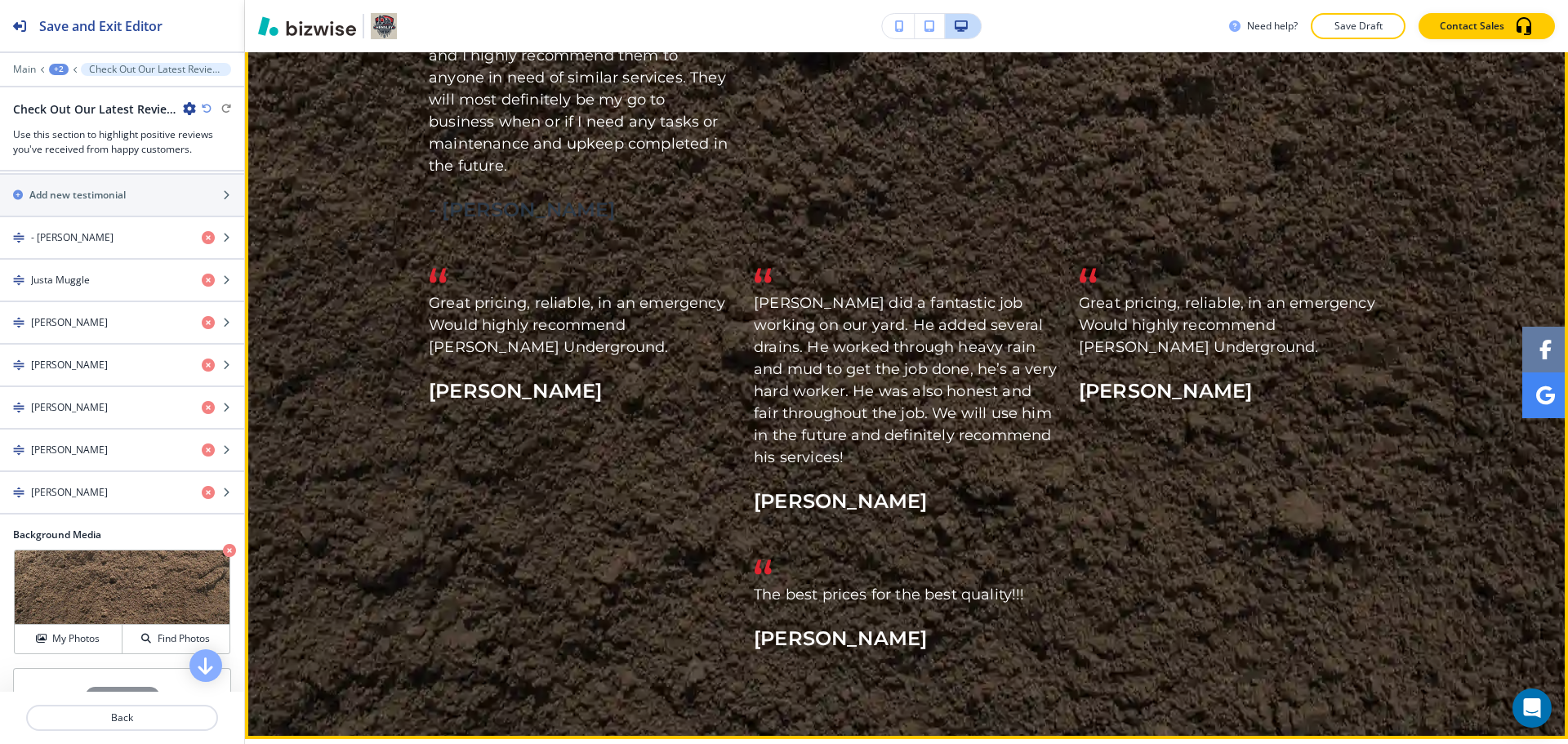
scroll to position [2630, 0]
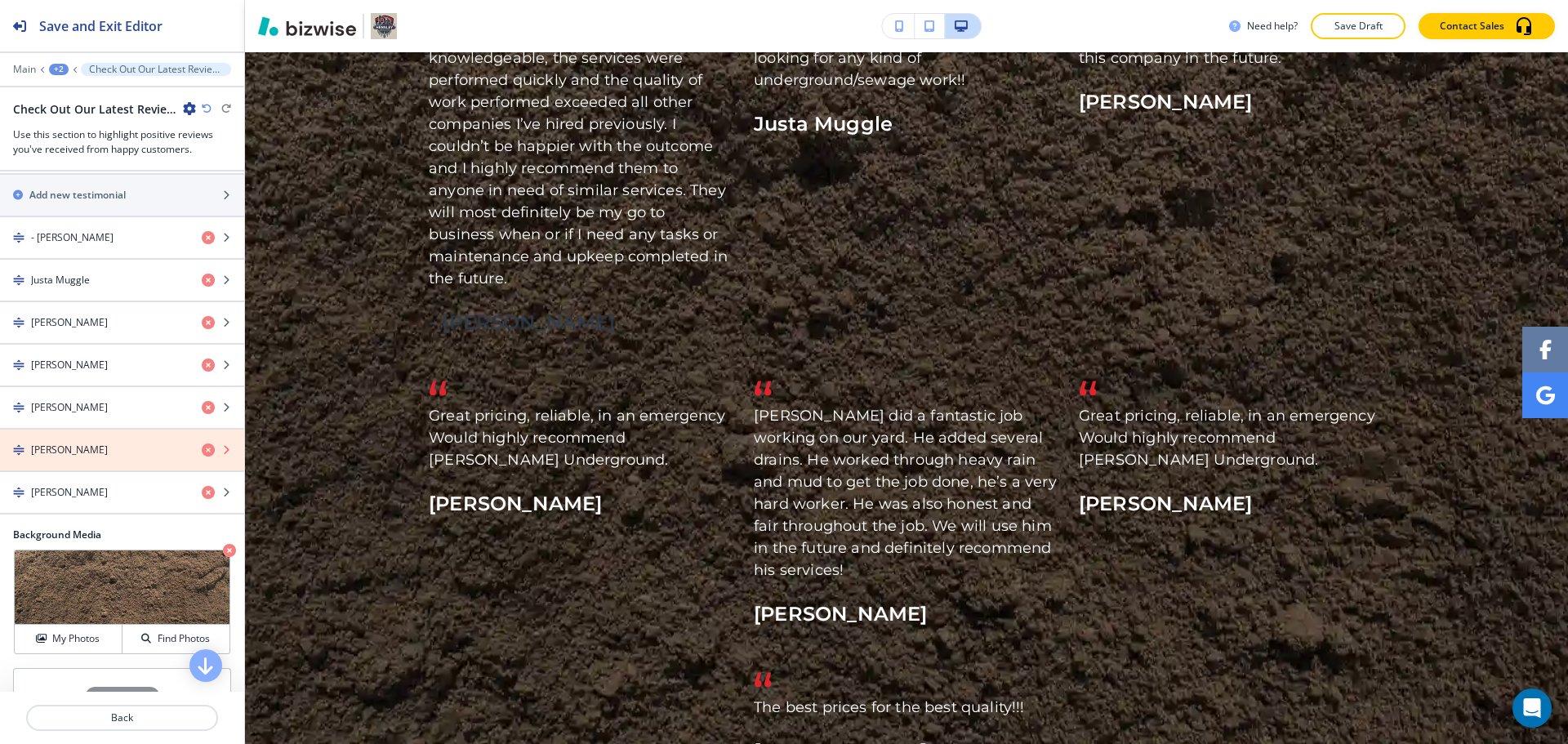
click at [201, 444] on icon "button" at bounding box center [207, 450] width 13 height 13
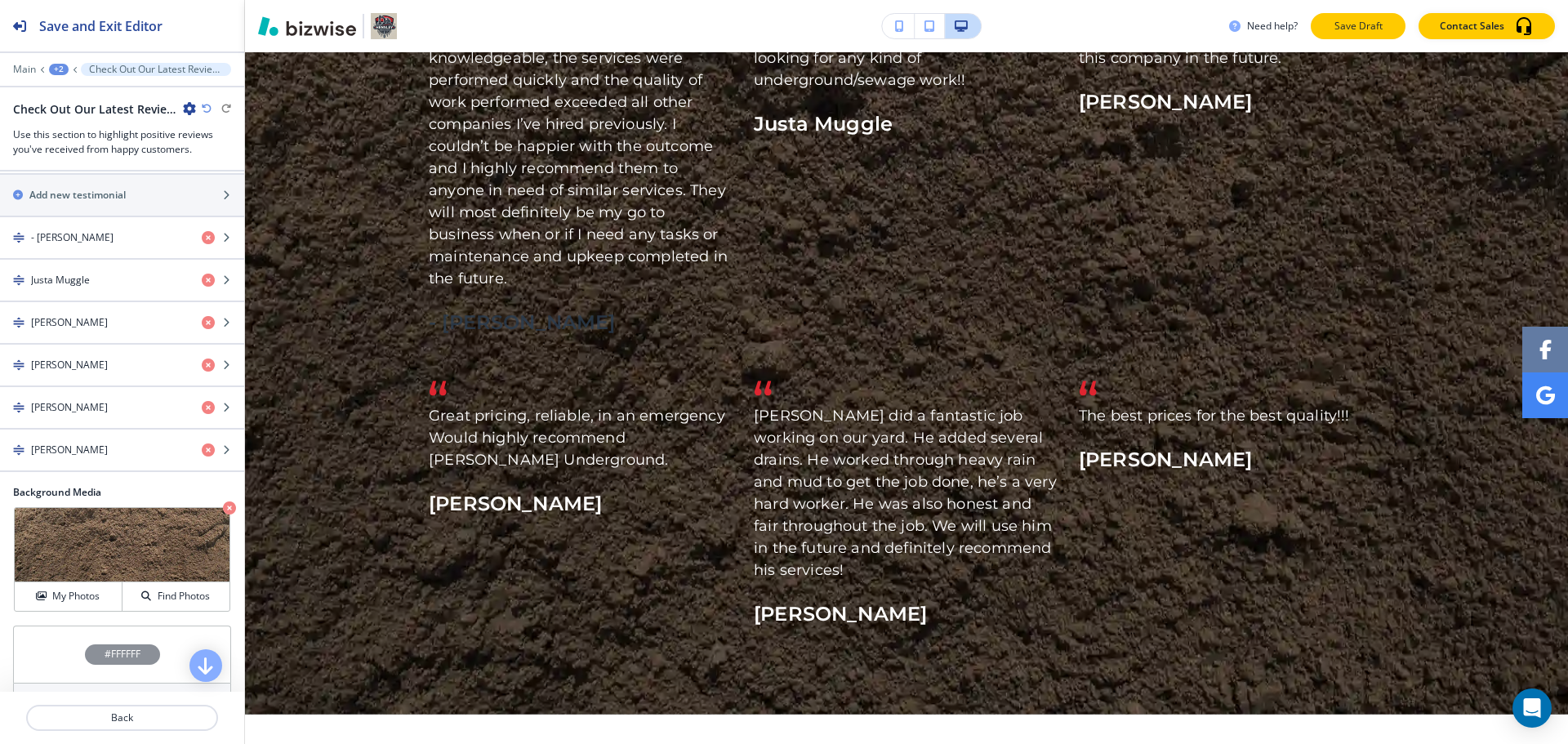
click at [1329, 32] on button "Save Draft" at bounding box center [1359, 26] width 95 height 26
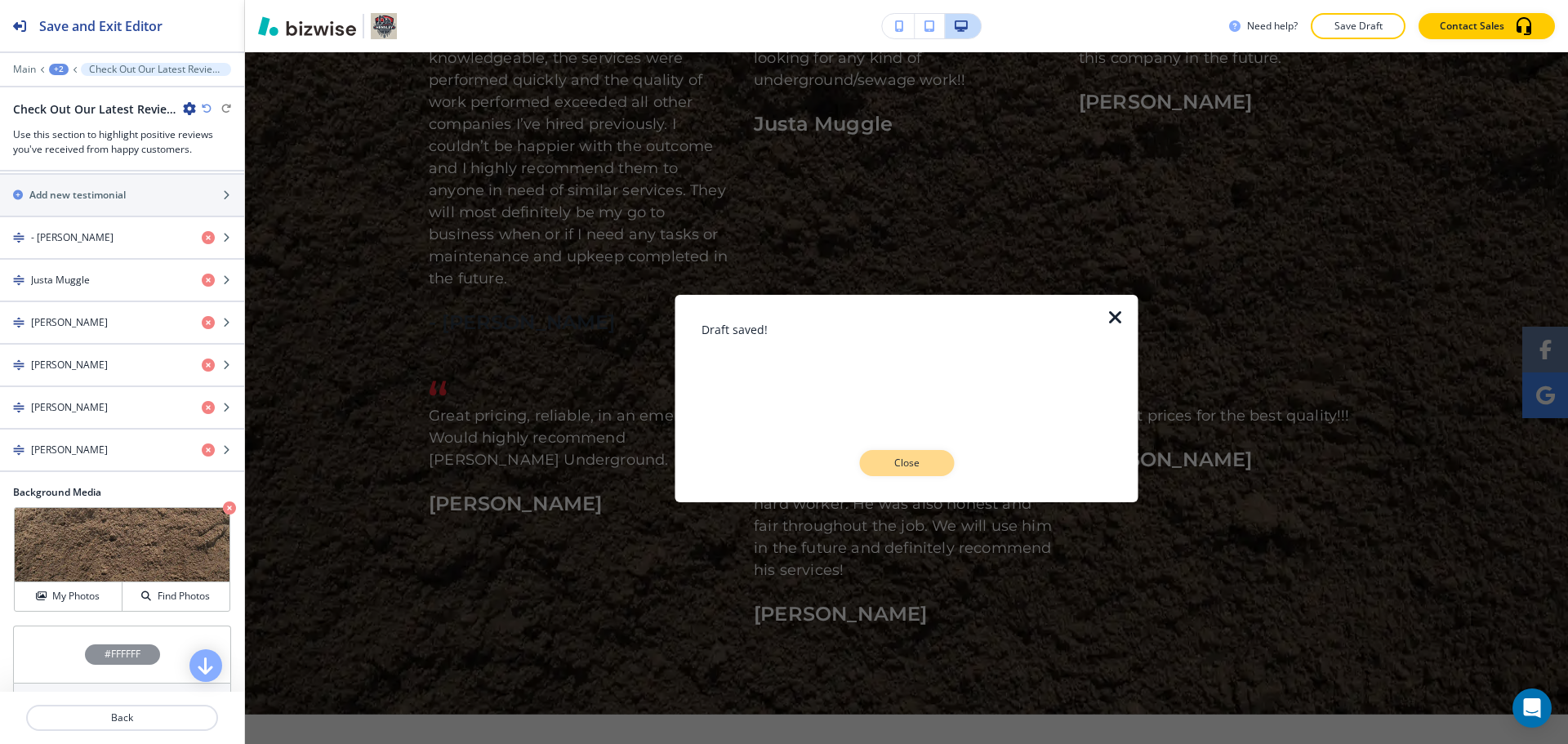
click at [894, 466] on p "Close" at bounding box center [907, 463] width 53 height 15
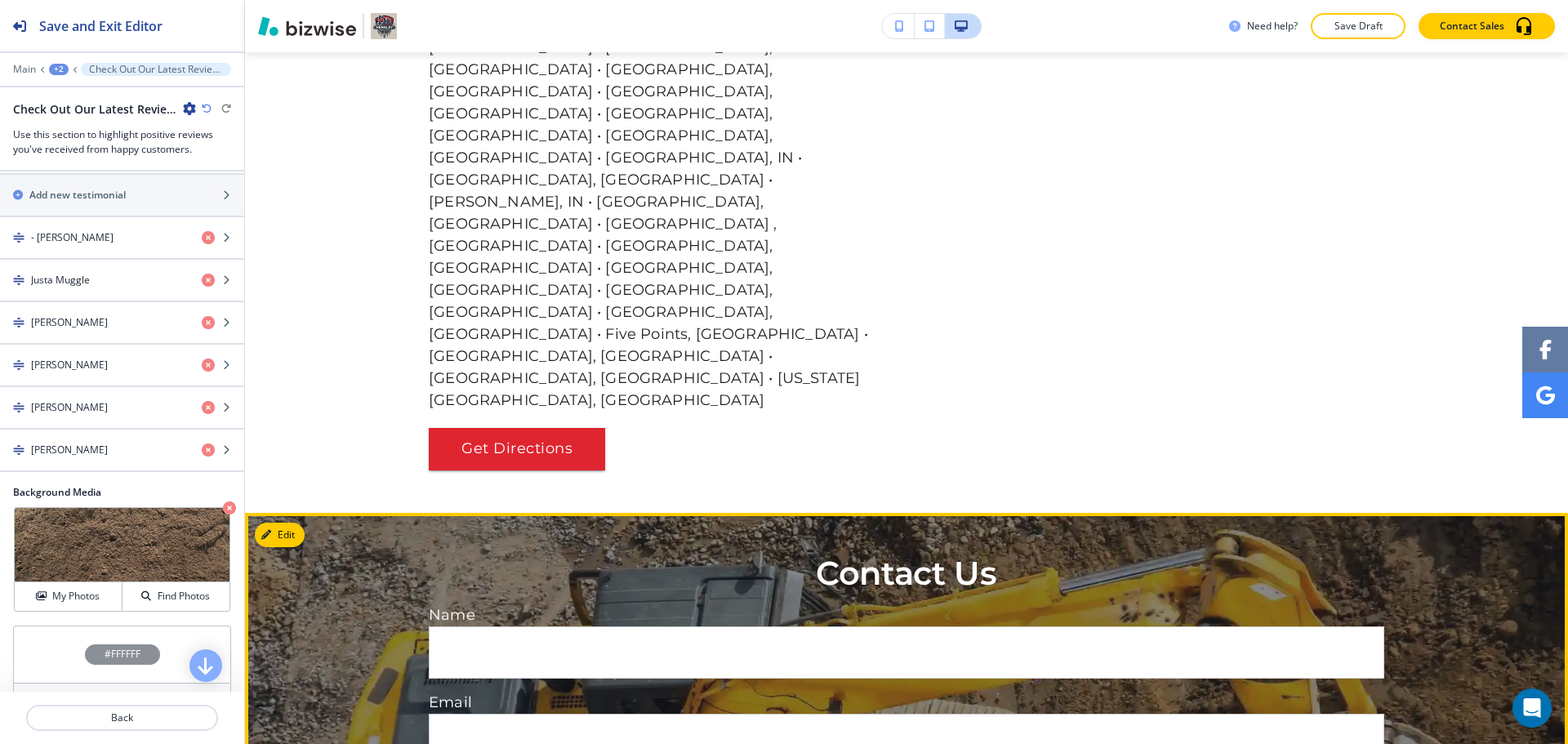
scroll to position [4290, 0]
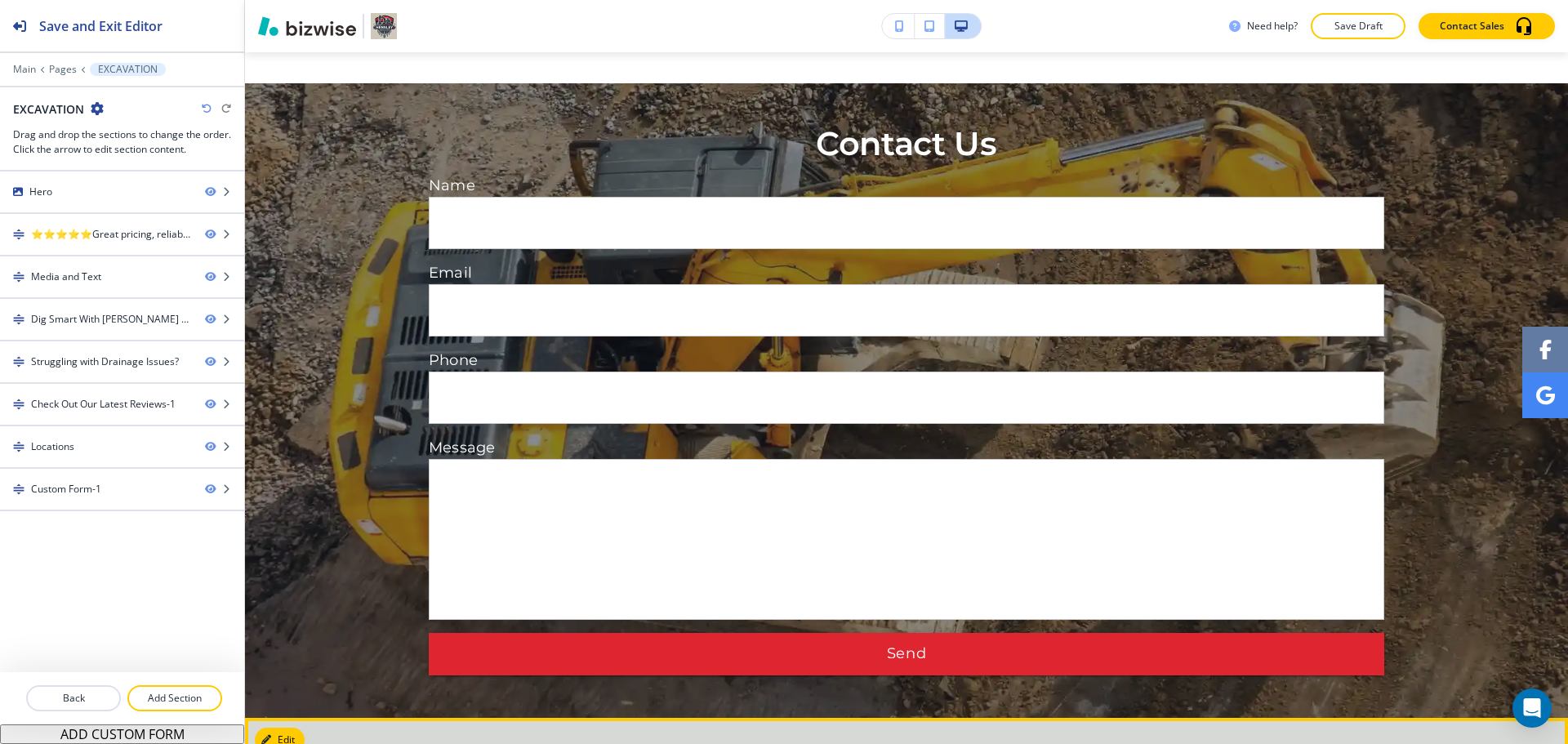
scroll to position [4741, 0]
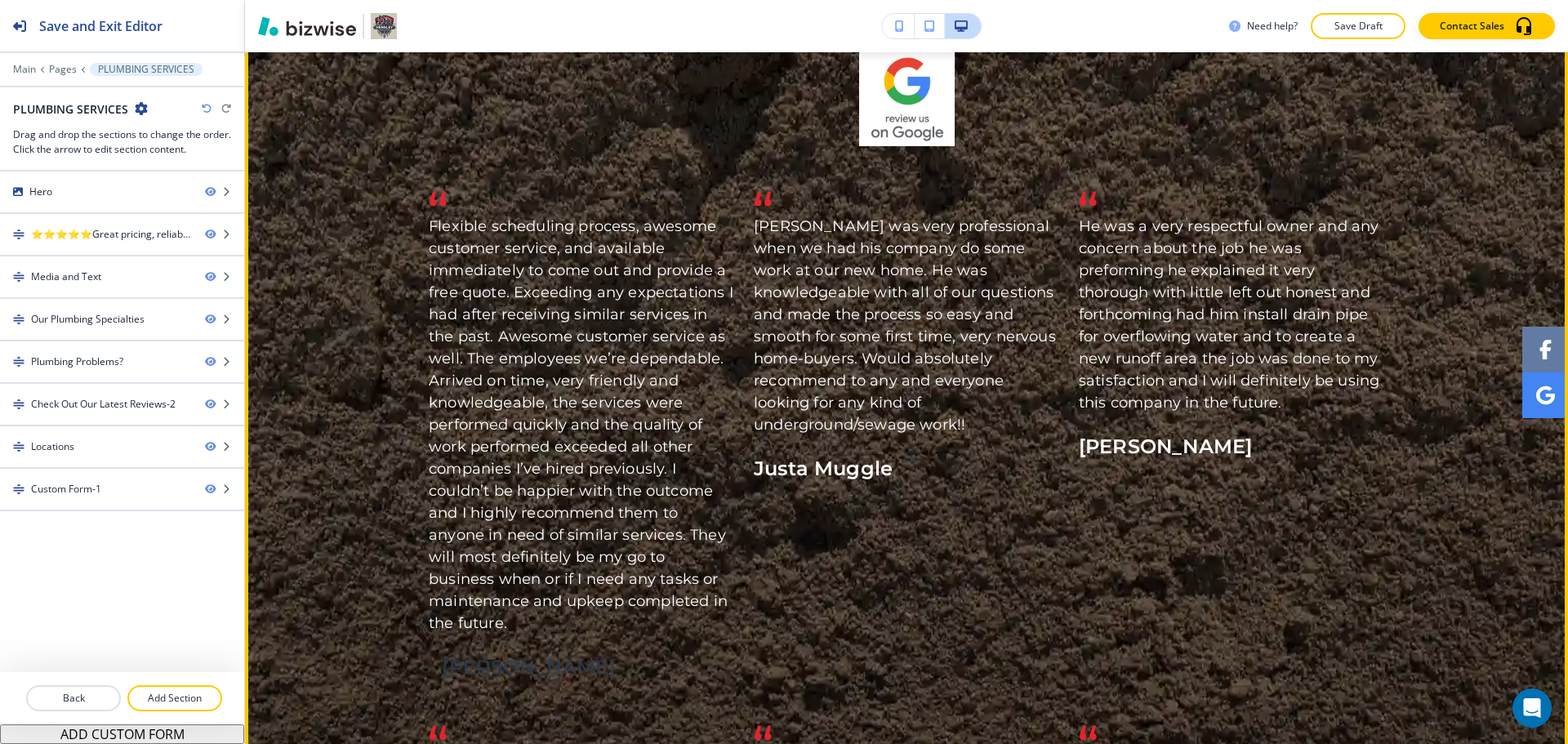
scroll to position [2776, 0]
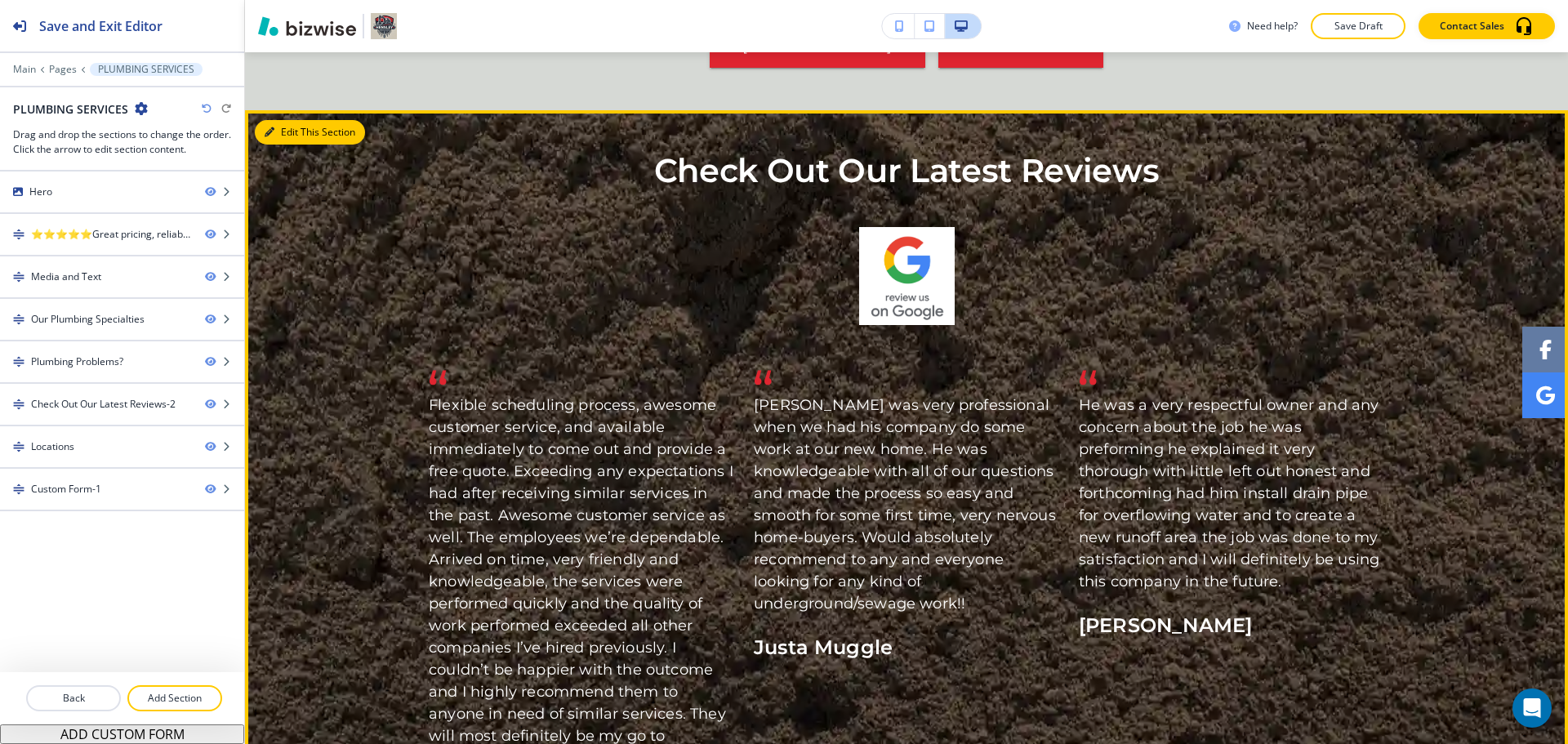
click at [290, 120] on button "Edit This Section" at bounding box center [310, 132] width 110 height 25
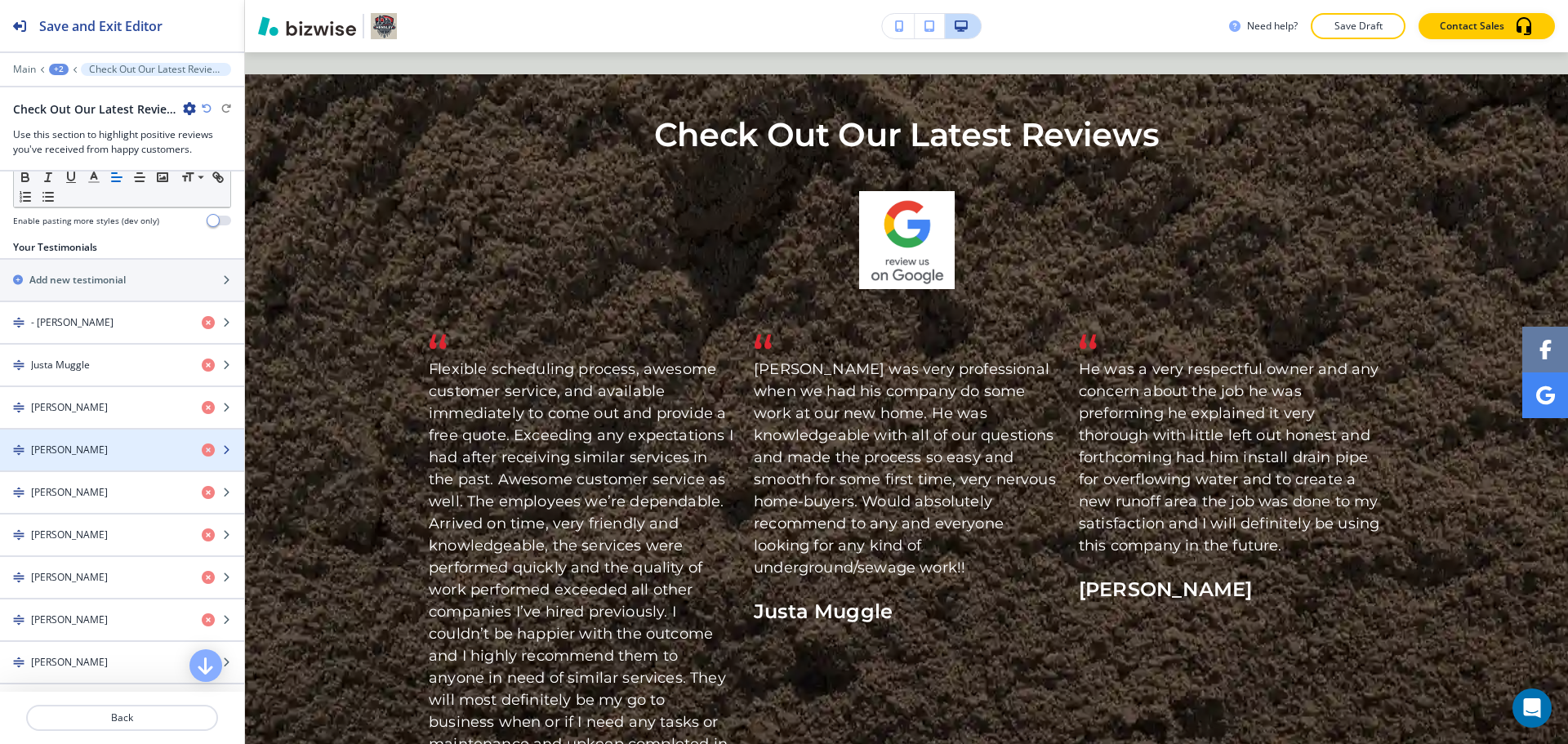
scroll to position [409, 0]
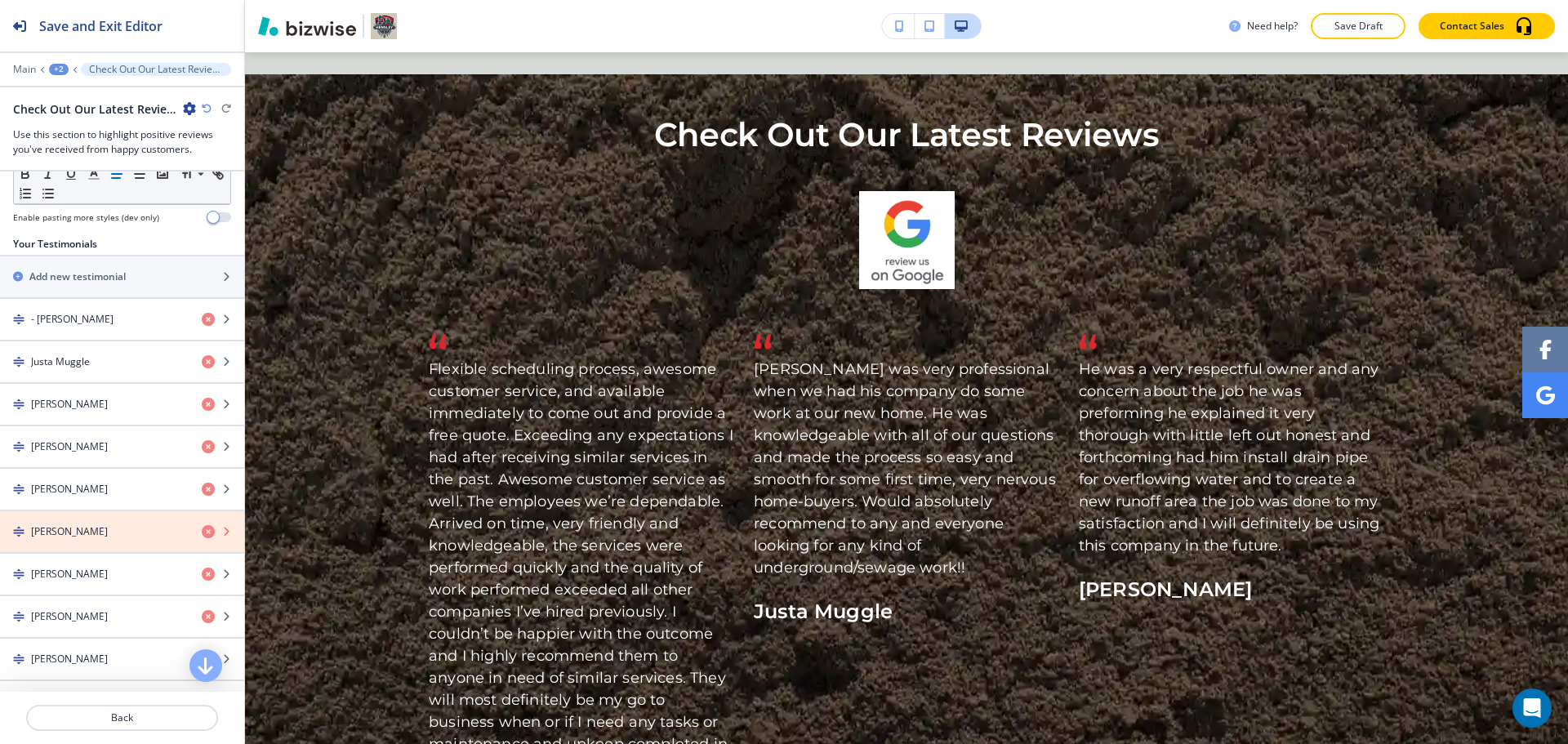
click at [201, 525] on icon "button" at bounding box center [207, 531] width 13 height 13
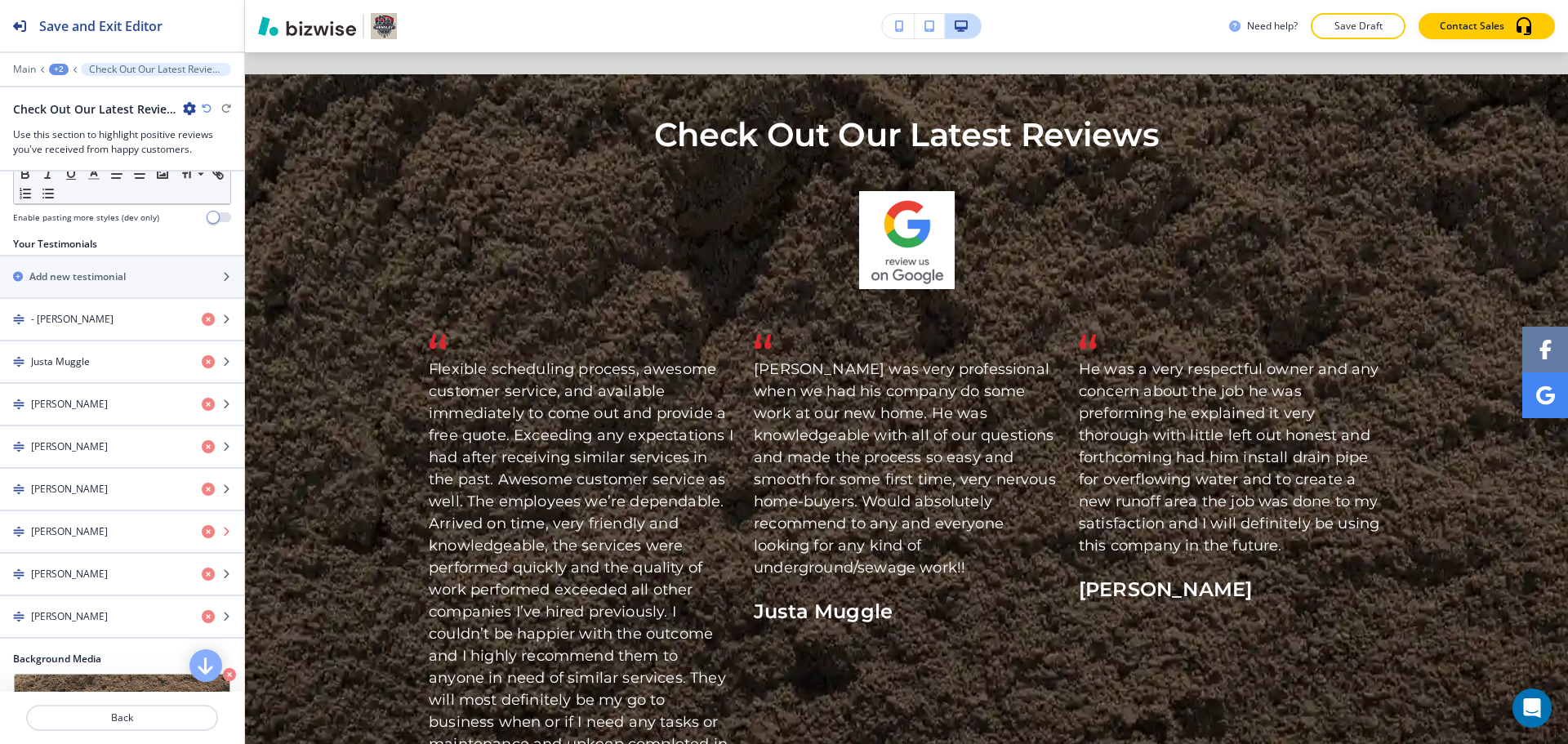
click at [201, 525] on icon "button" at bounding box center [207, 531] width 13 height 13
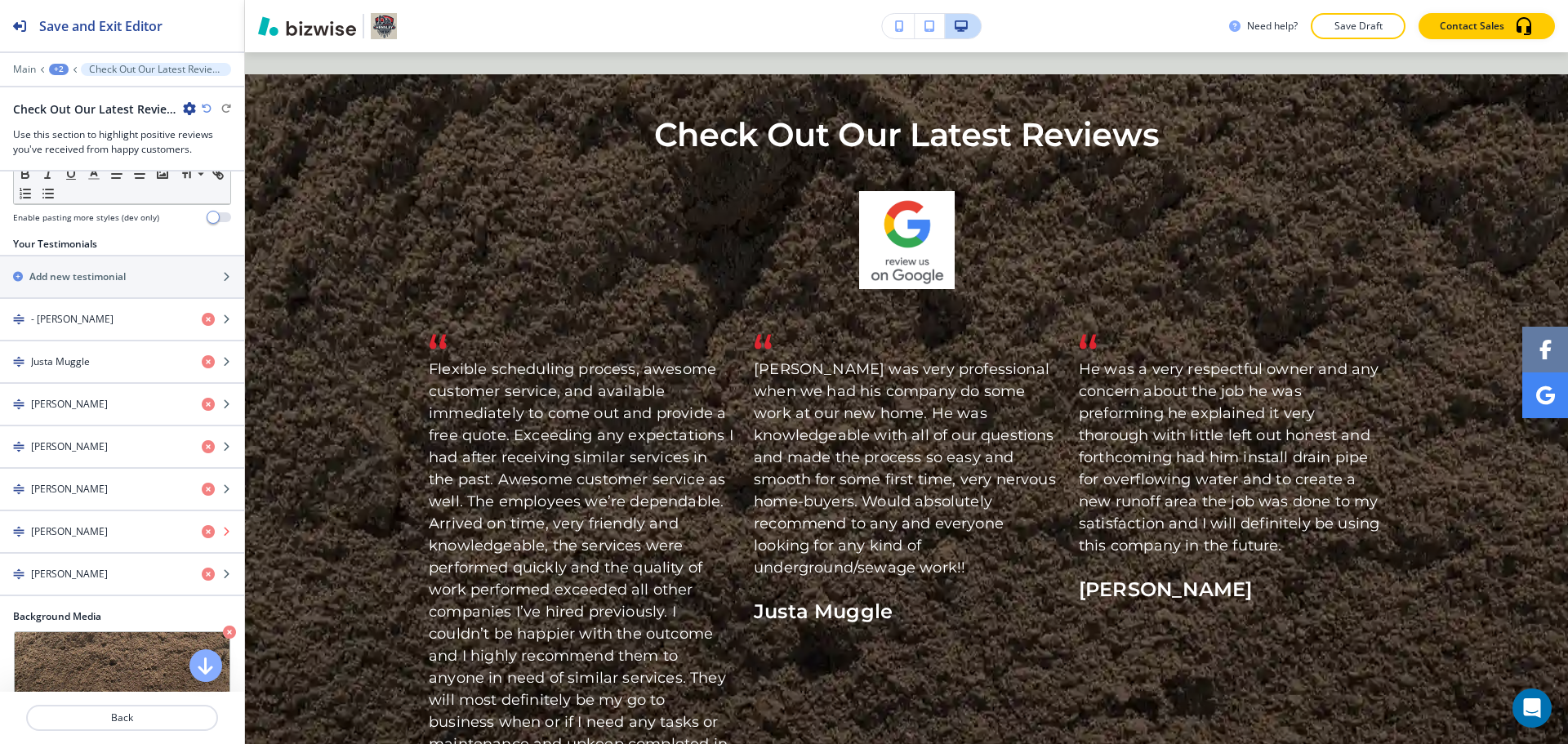
click at [201, 525] on icon "button" at bounding box center [207, 531] width 13 height 13
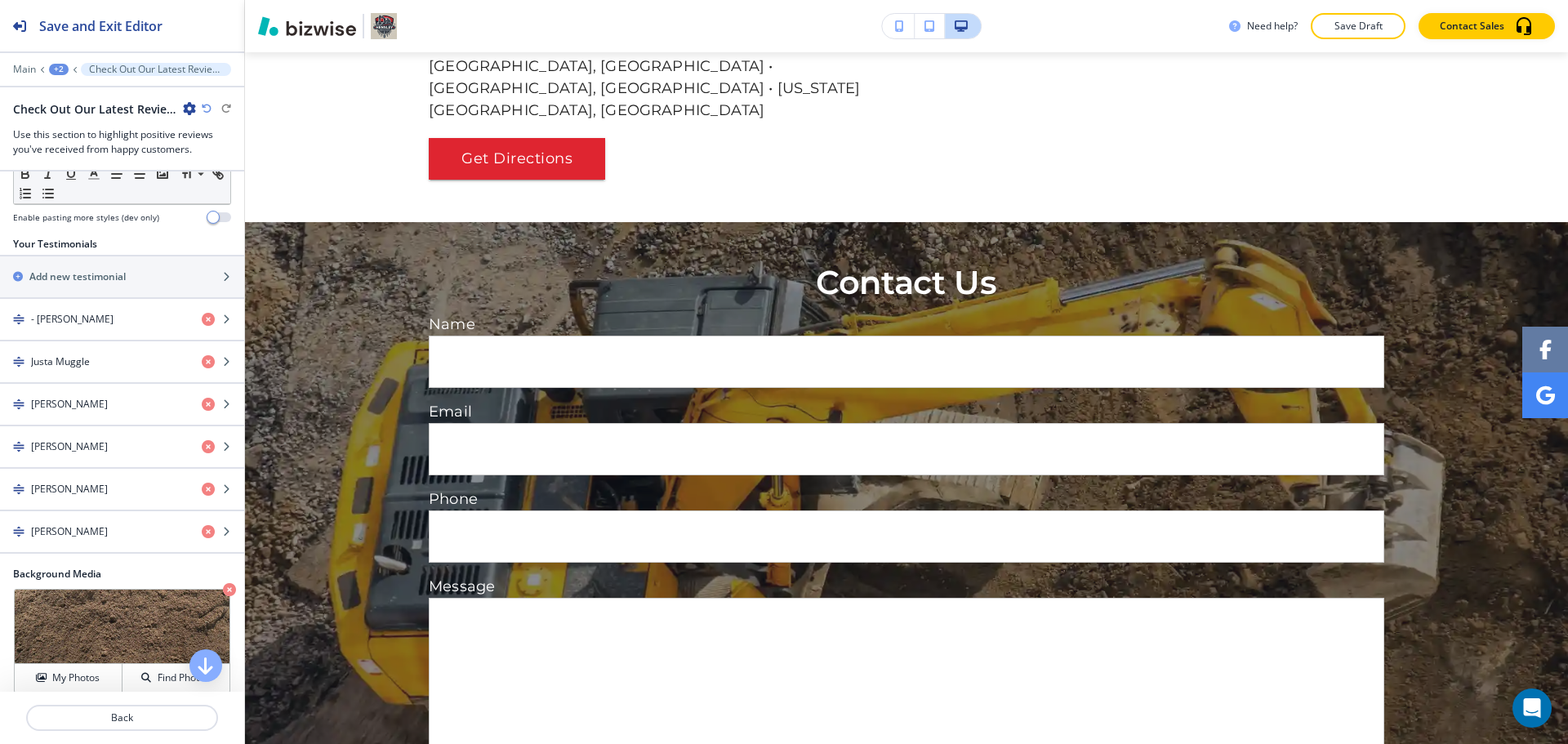
scroll to position [4882, 0]
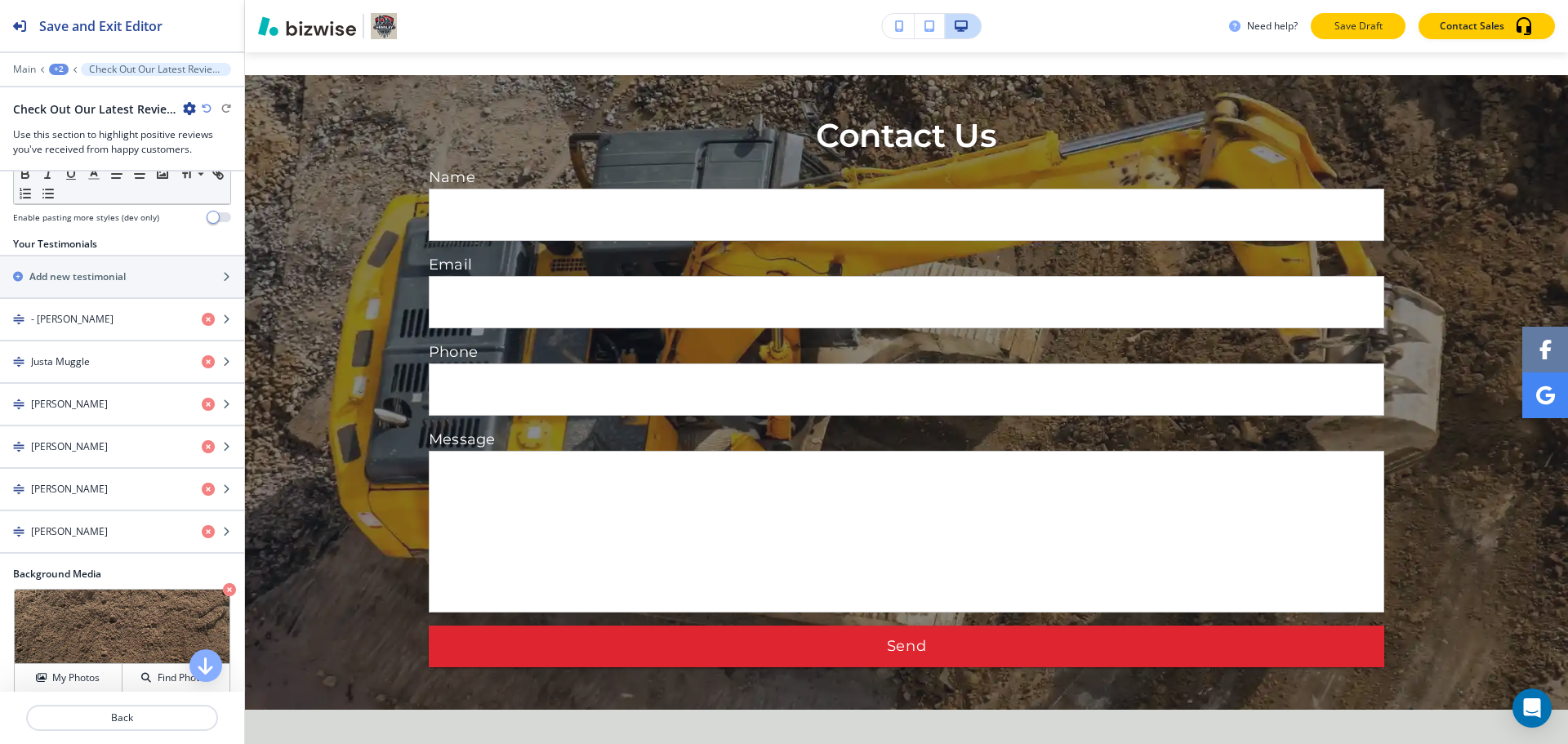
click at [1363, 33] on button "Save Draft" at bounding box center [1359, 26] width 95 height 26
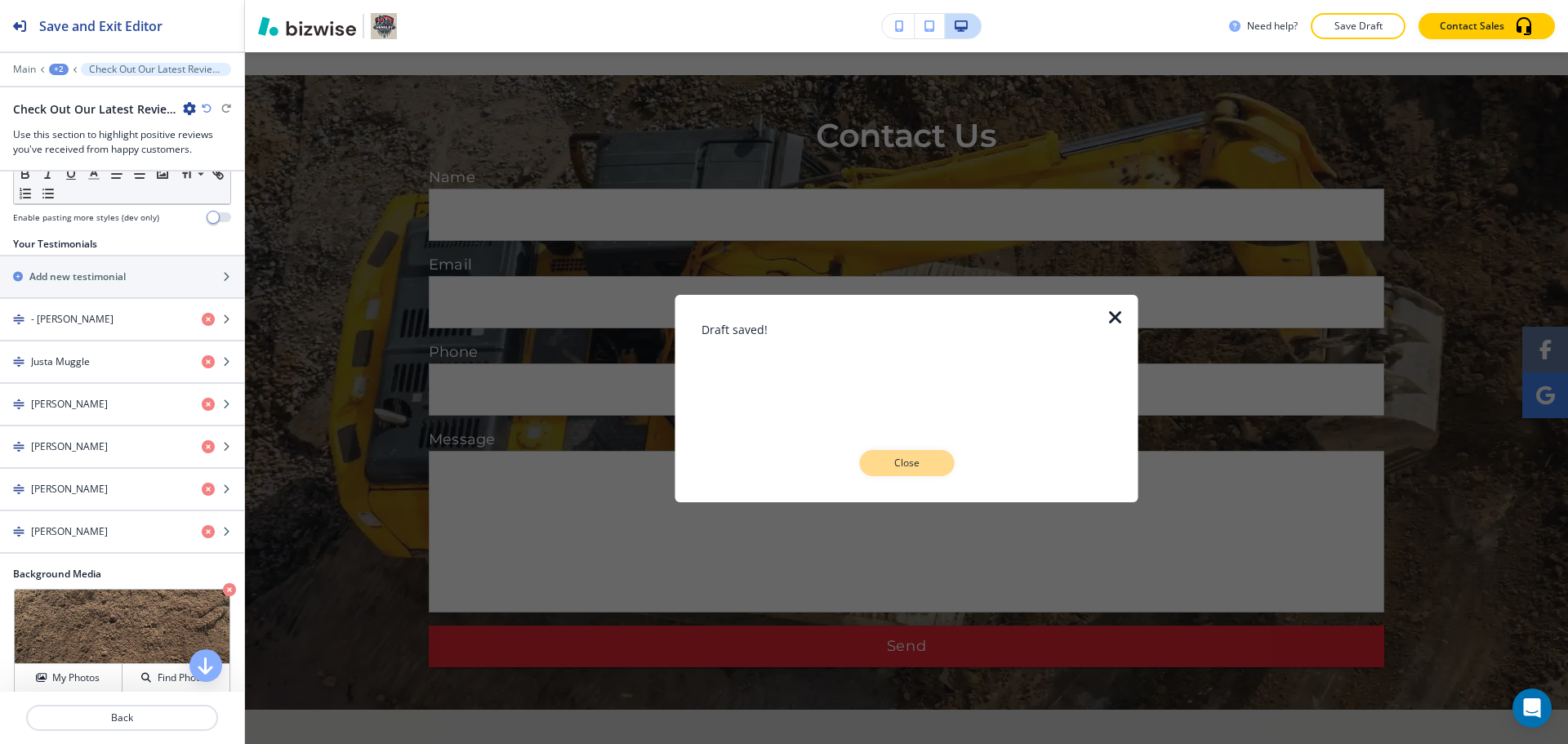
click at [899, 467] on p "Close" at bounding box center [907, 463] width 53 height 15
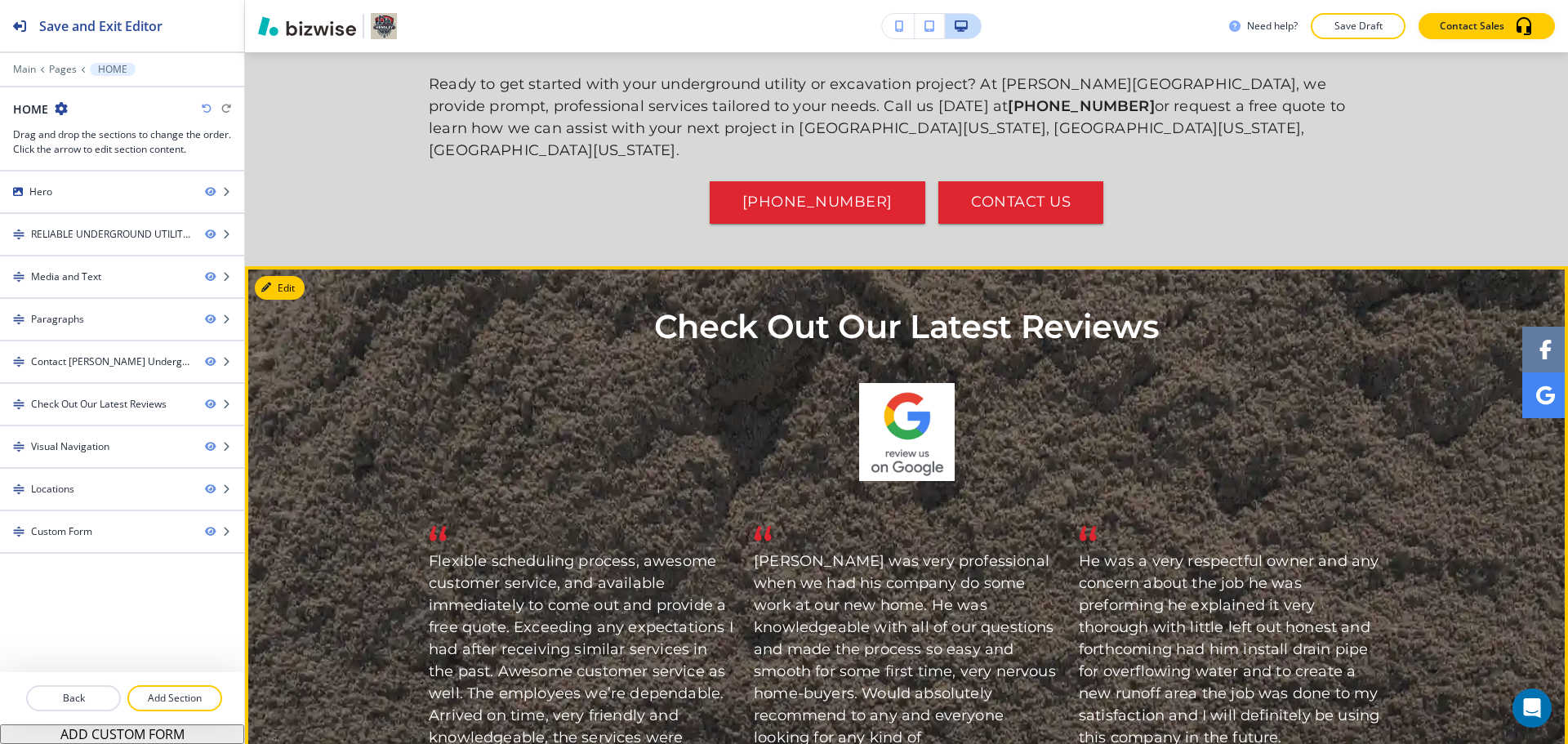
scroll to position [2822, 0]
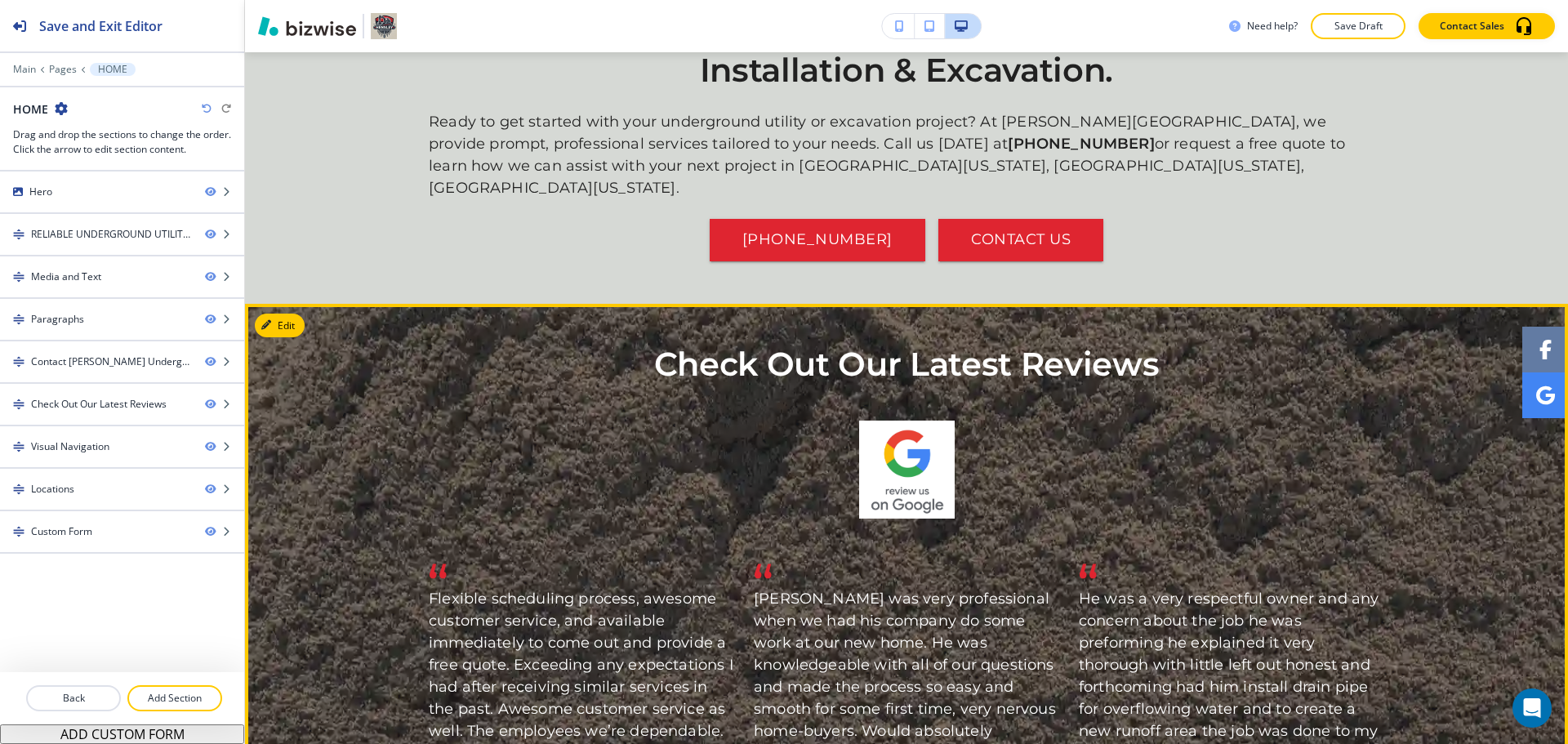
click at [299, 313] on button "Edit" at bounding box center [279, 326] width 50 height 25
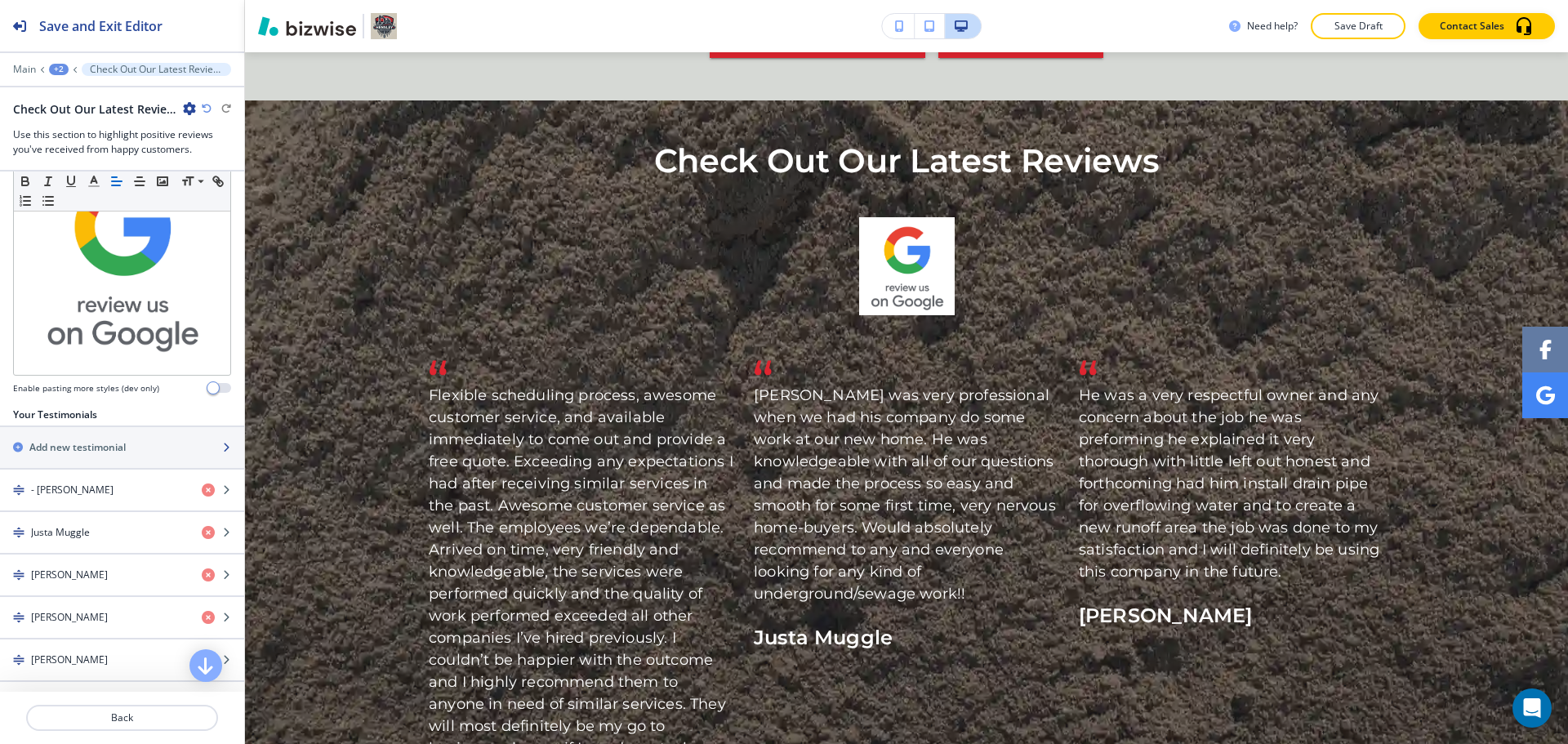
scroll to position [245, 0]
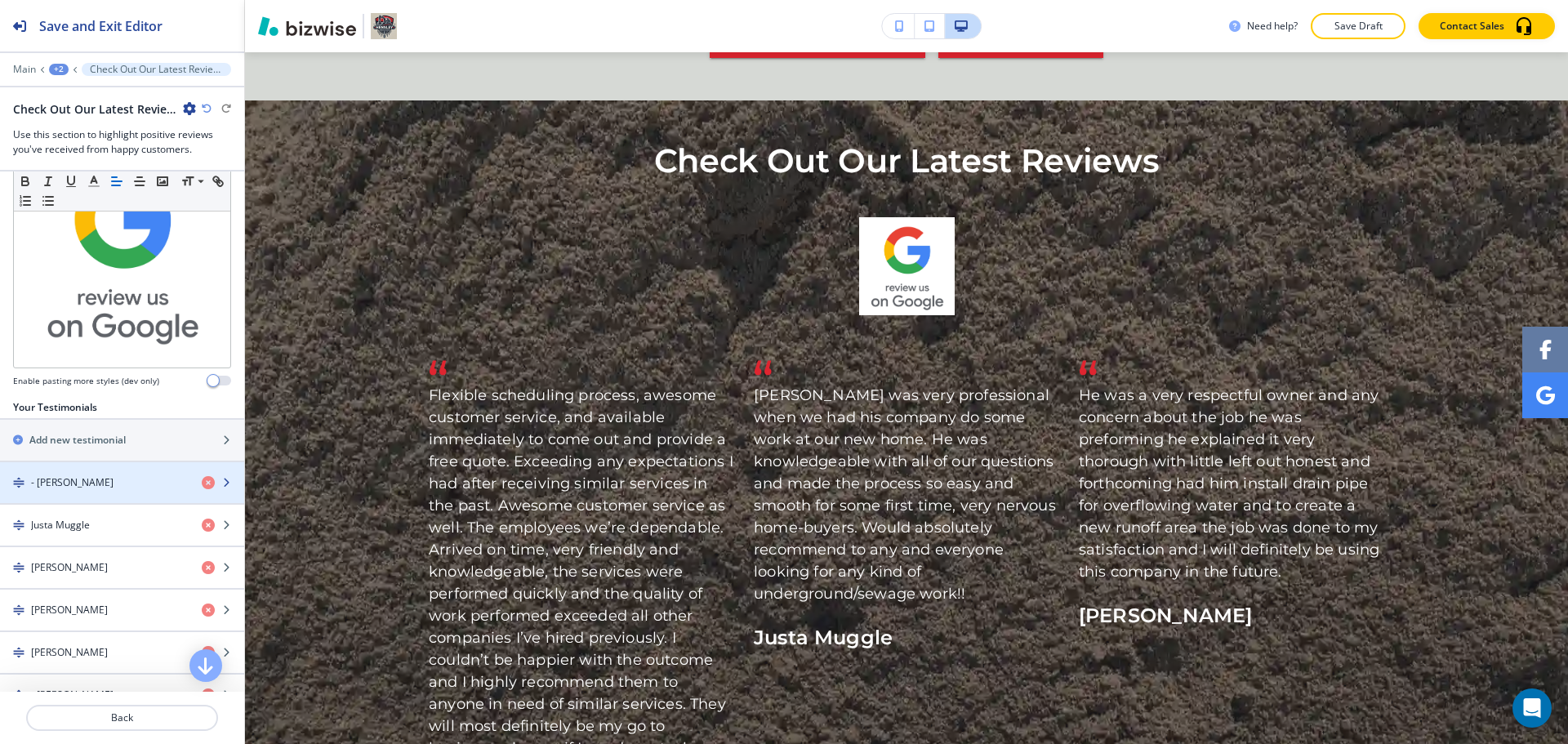
click at [67, 475] on h4 "- [PERSON_NAME]" at bounding box center [72, 482] width 82 height 15
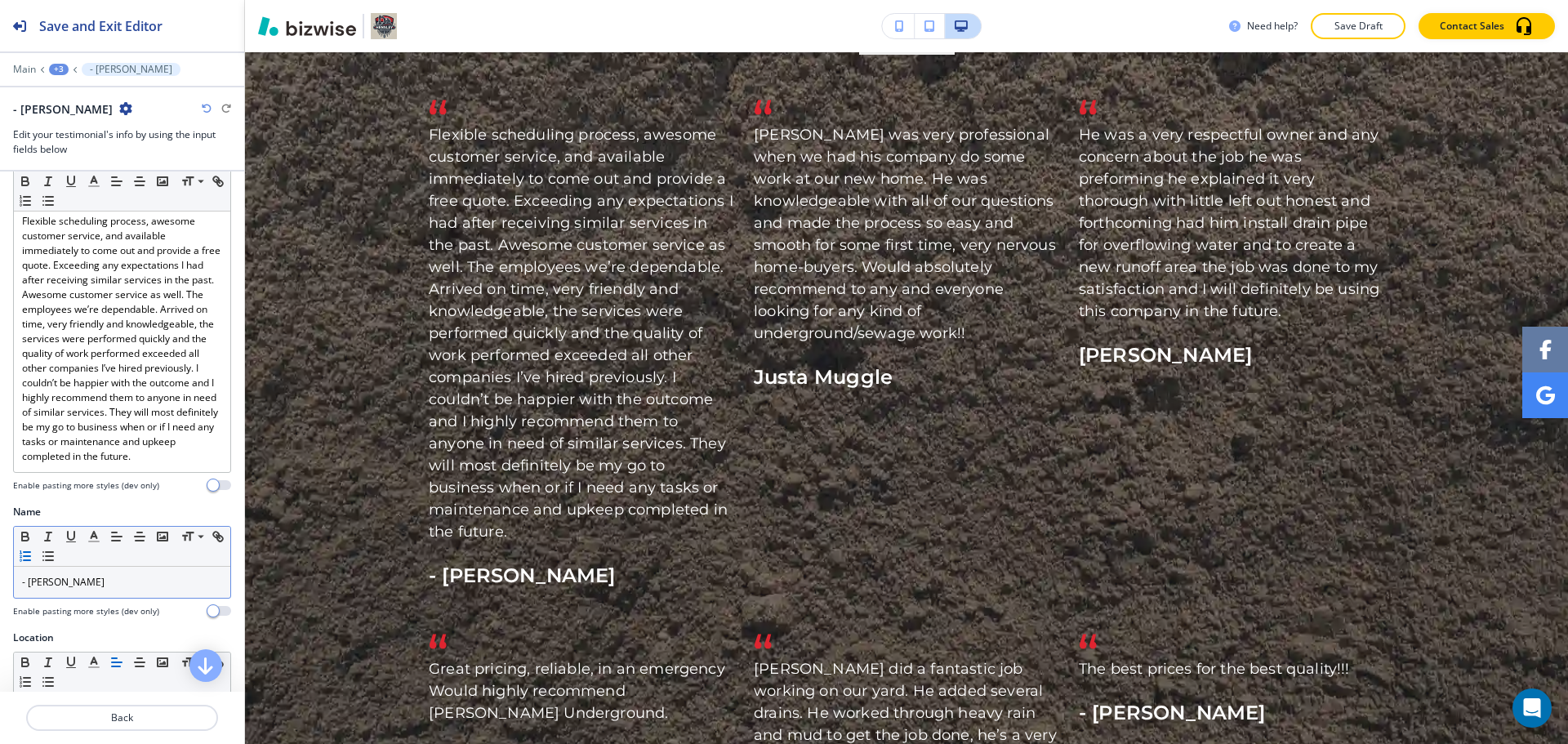
scroll to position [135, 0]
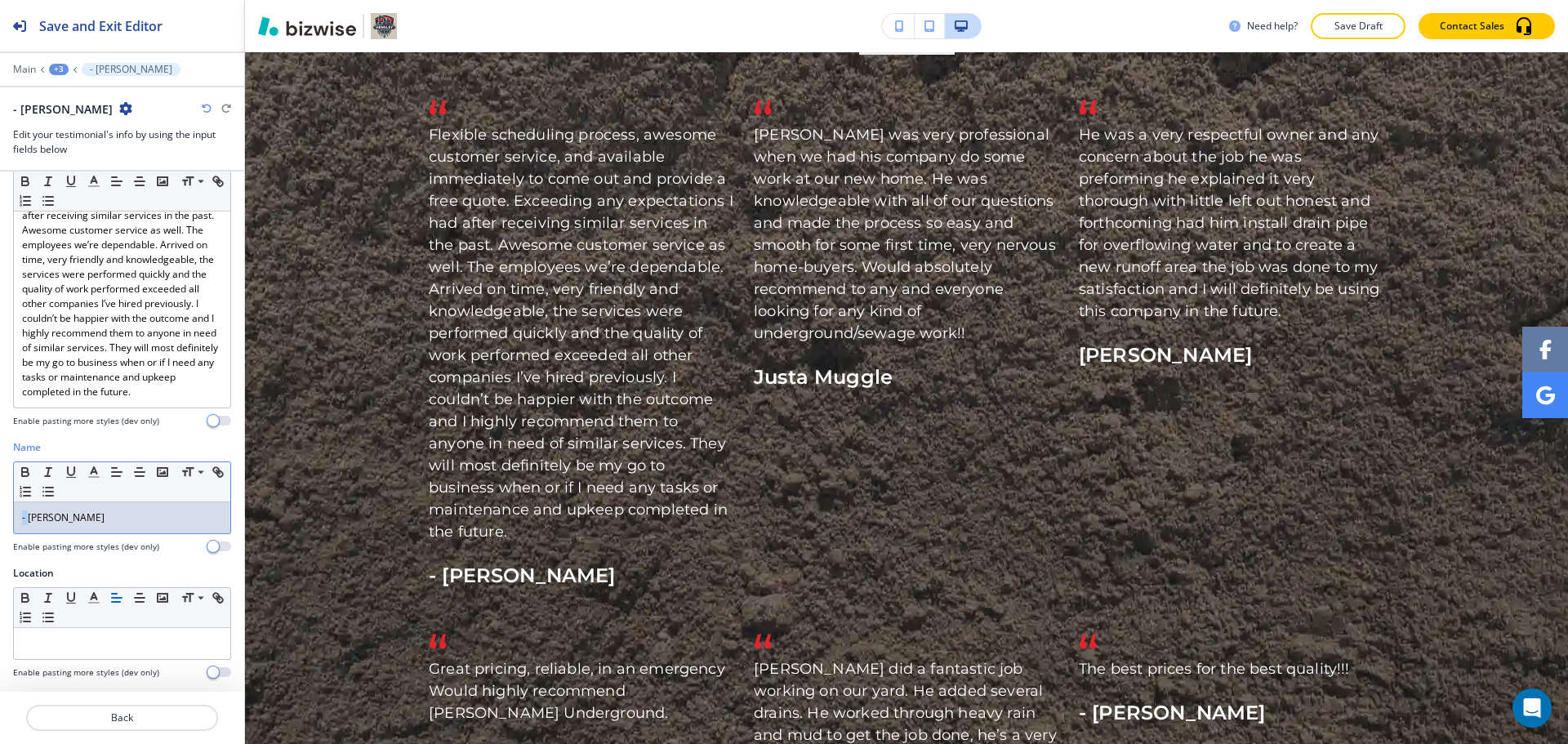
drag, startPoint x: 28, startPoint y: 518, endPoint x: 11, endPoint y: 515, distance: 17.3
click at [11, 515] on div "Name Small Normal Large Huge - Kayla B. Enable pasting more styles (dev only)" at bounding box center [122, 503] width 244 height 126
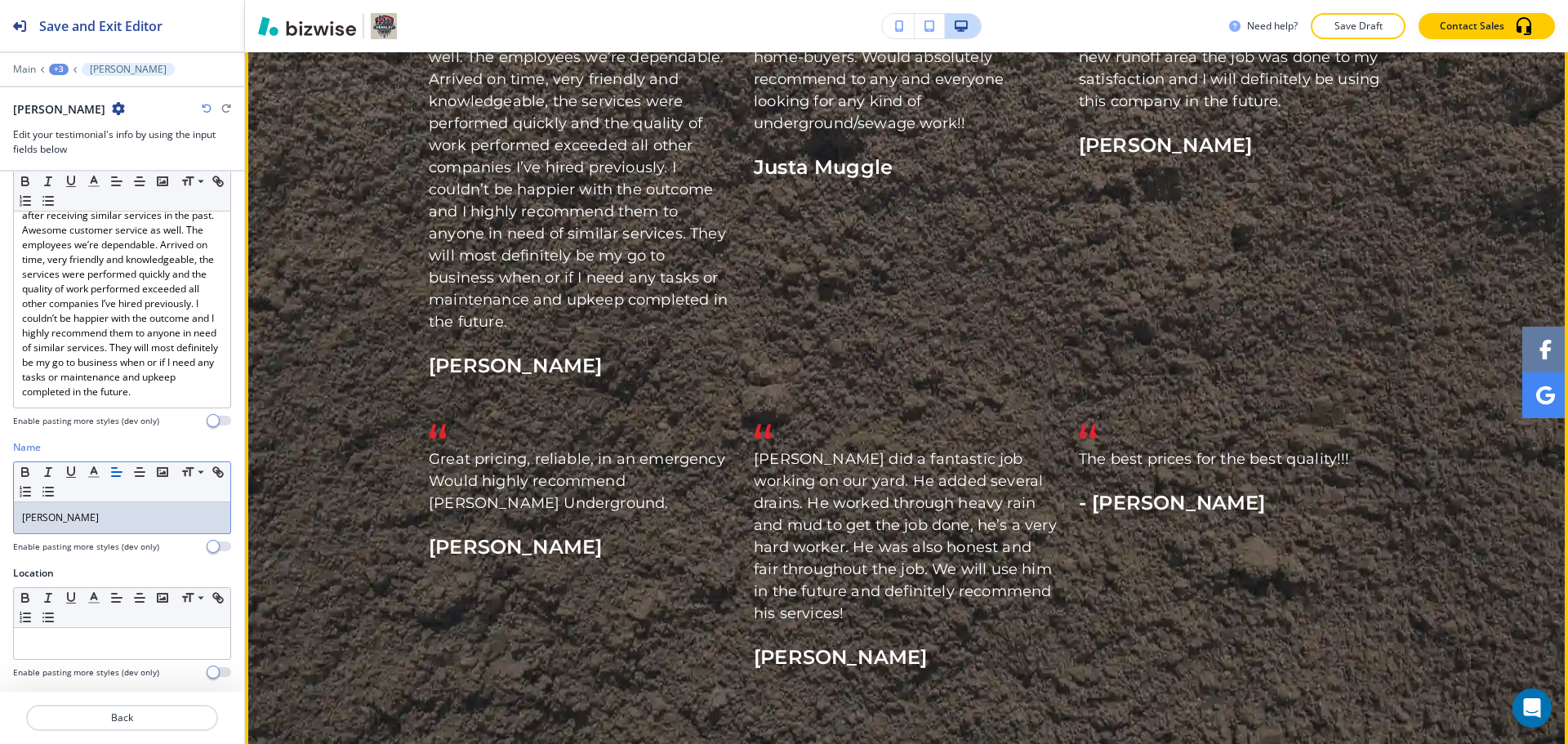
scroll to position [3531, 0]
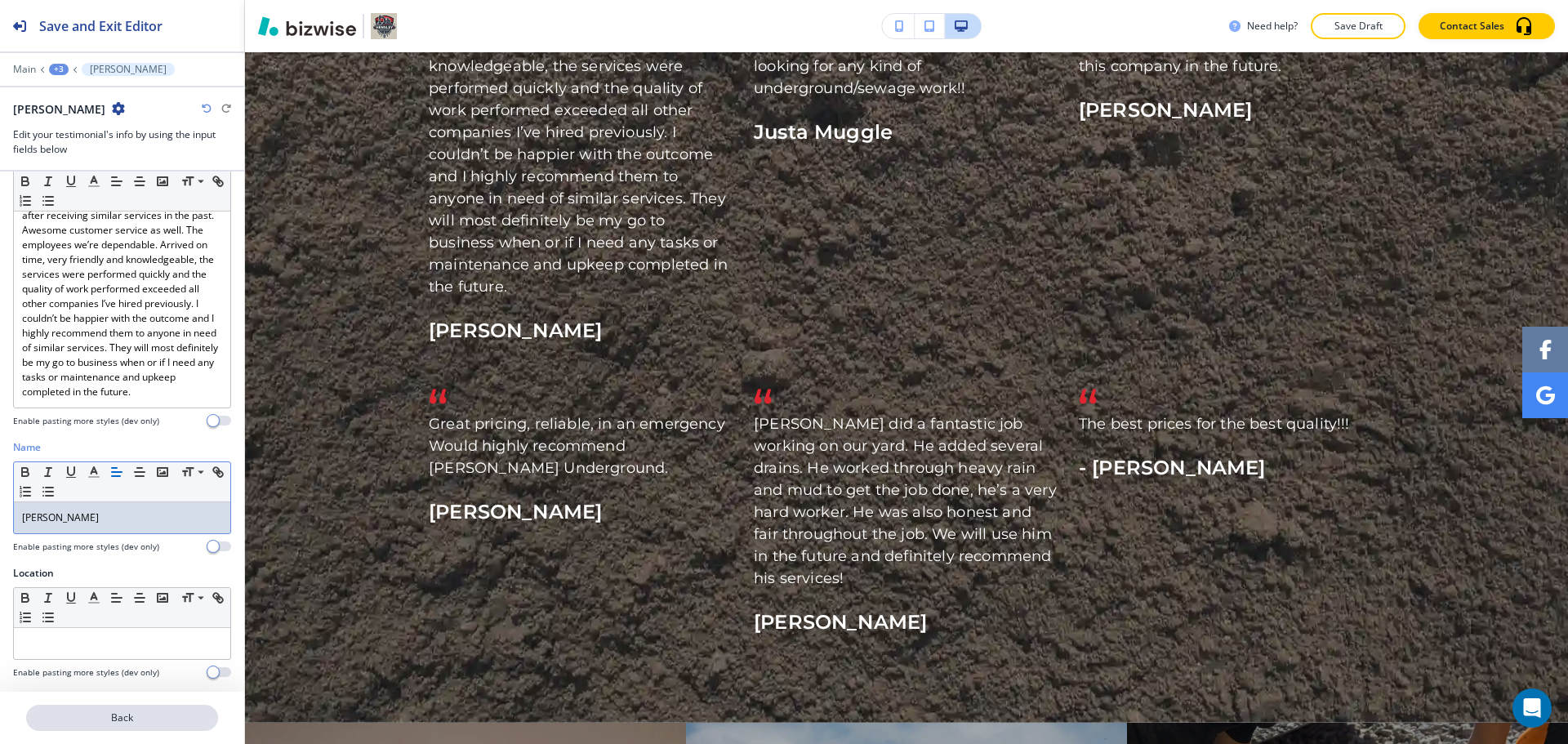
click at [98, 719] on p "Back" at bounding box center [123, 718] width 189 height 15
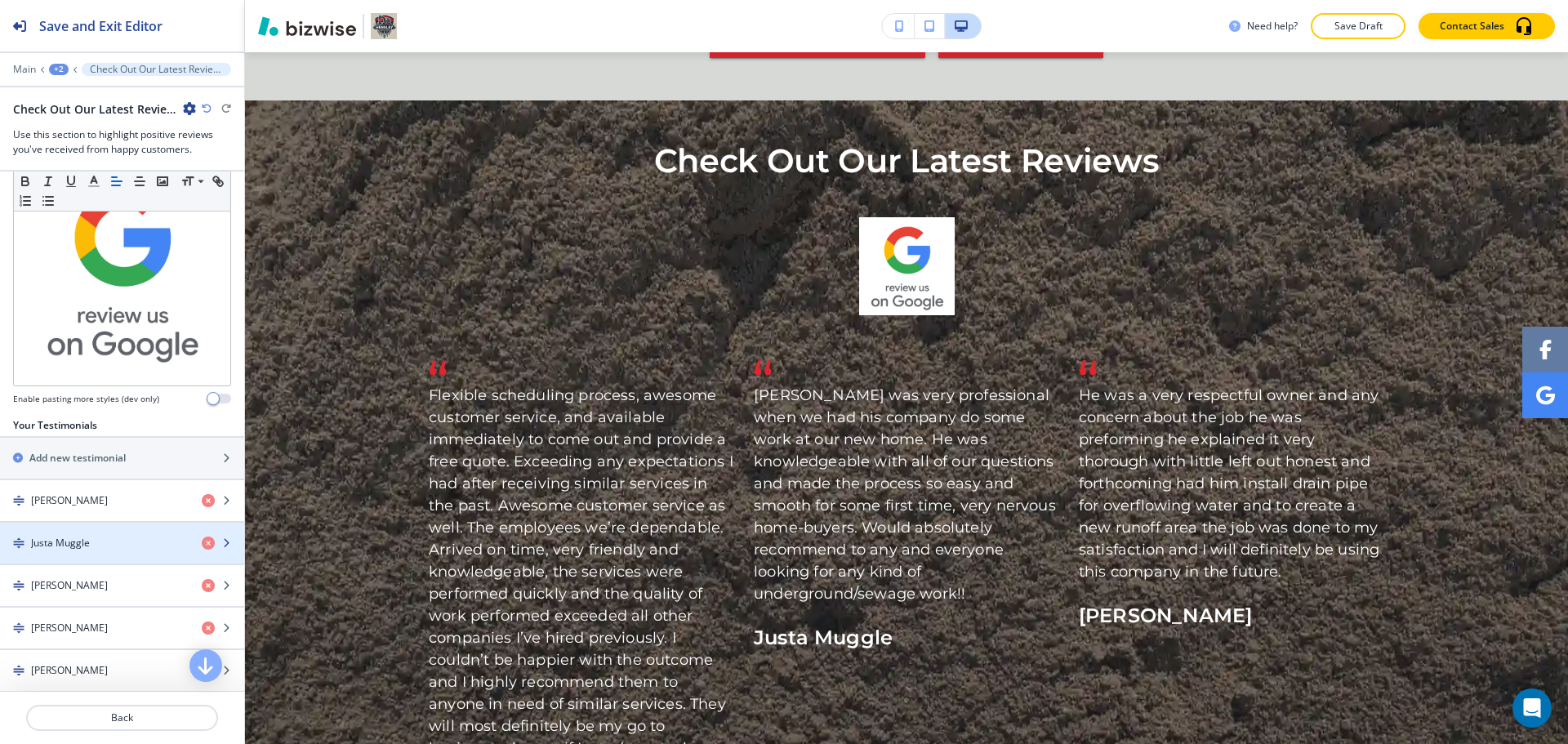
scroll to position [326, 0]
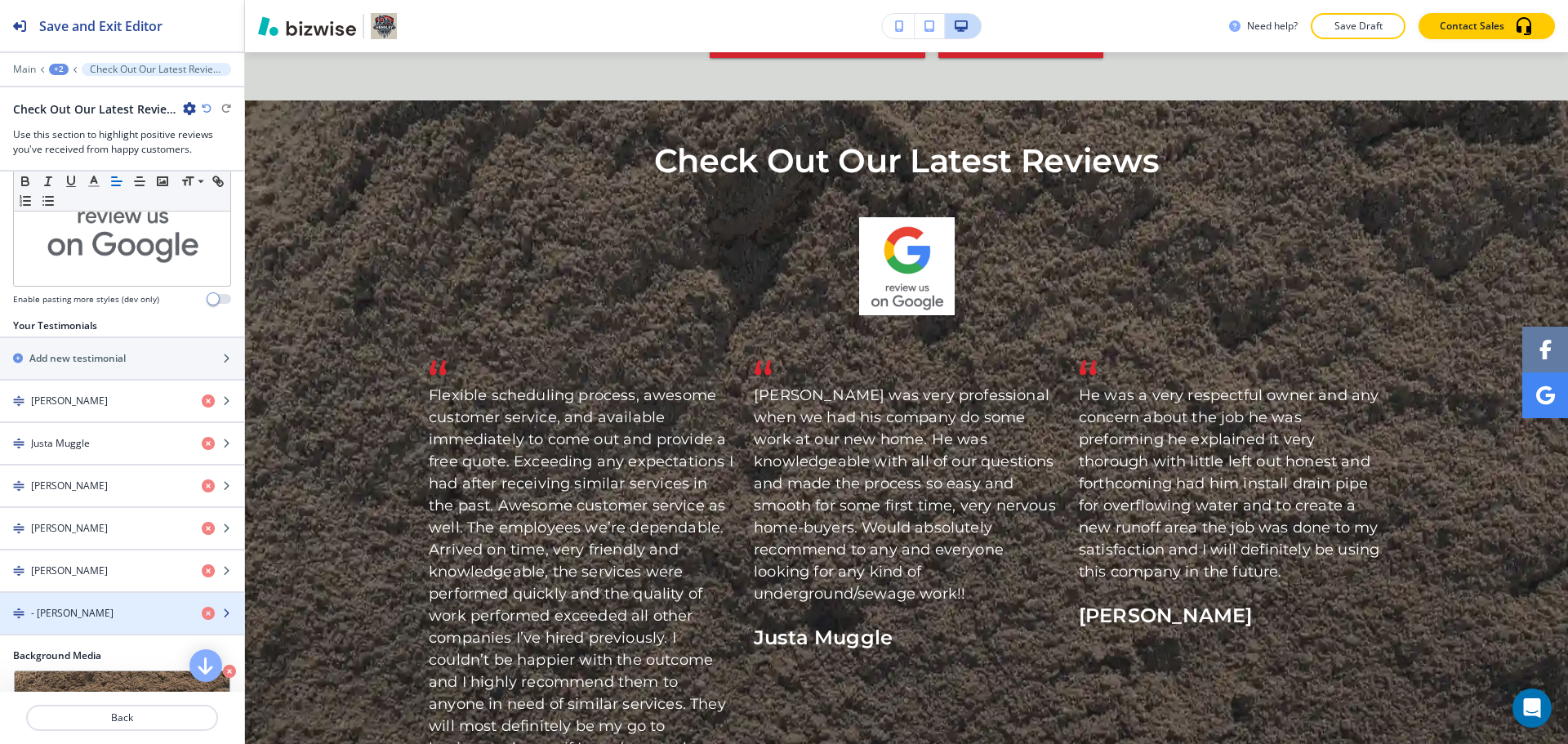
click at [114, 606] on div "- Heather H." at bounding box center [95, 613] width 189 height 15
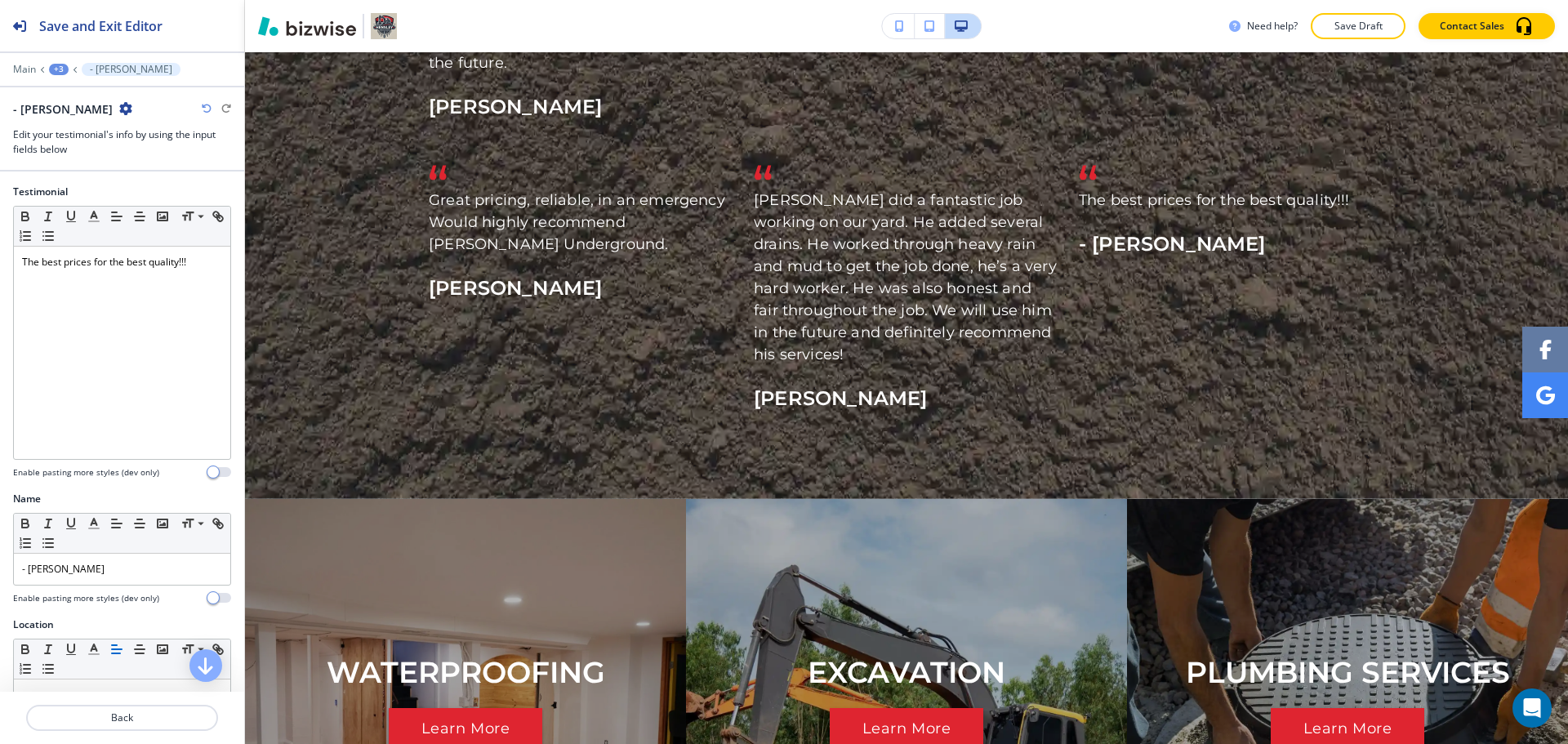
scroll to position [3820, 0]
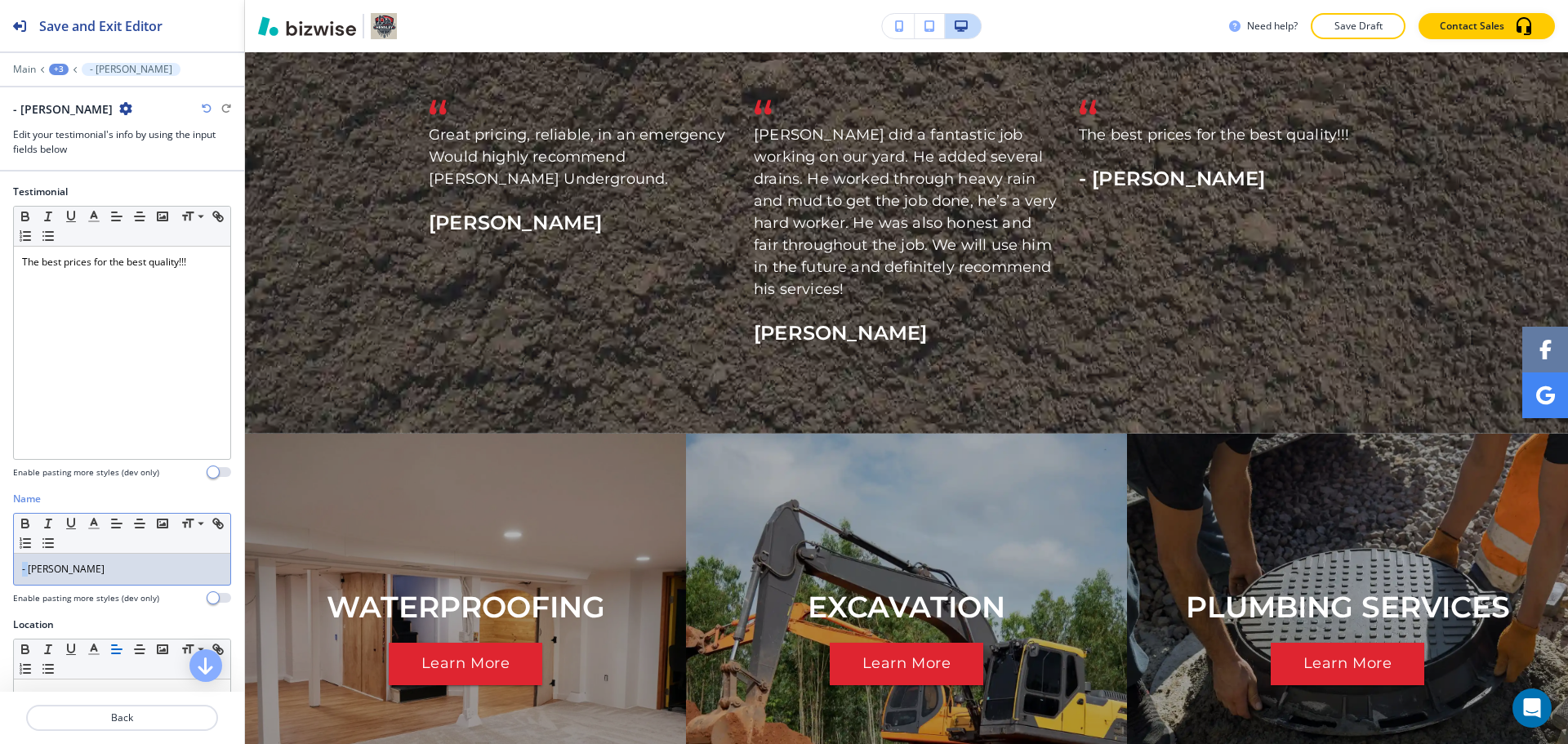
click at [19, 570] on div "- Heather H." at bounding box center [122, 569] width 216 height 31
click at [130, 722] on p "Back" at bounding box center [123, 718] width 189 height 15
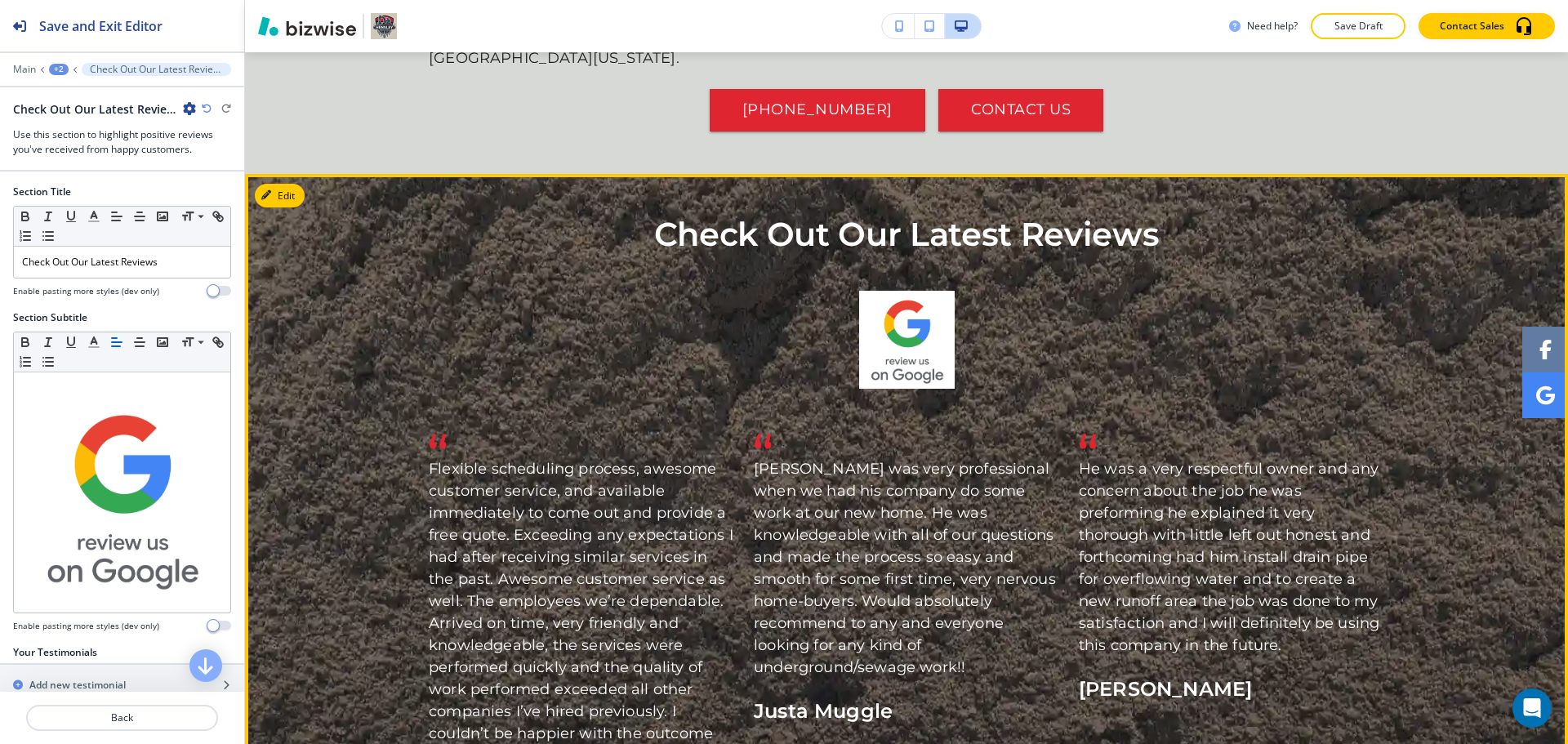
scroll to position [2861, 0]
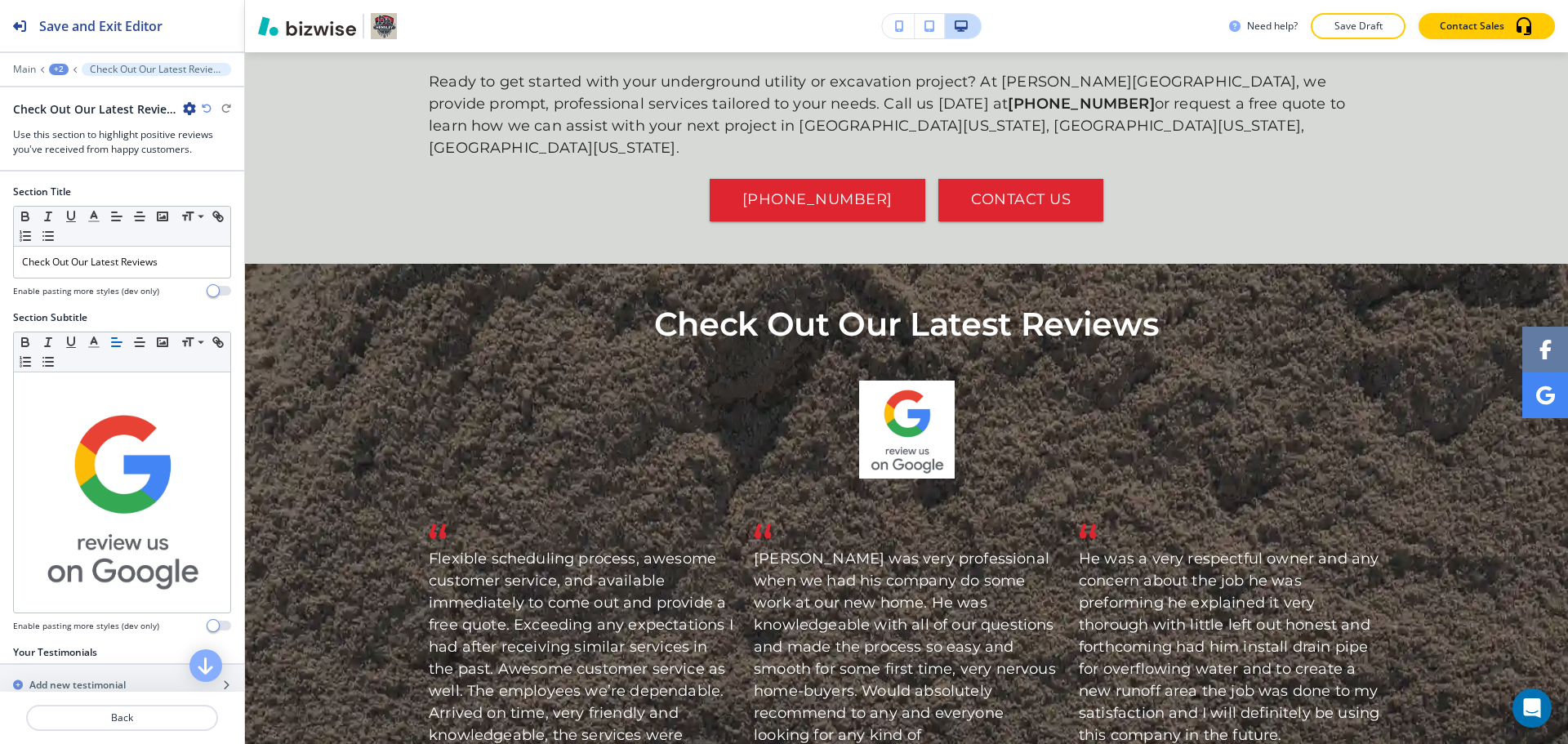
click at [1367, 11] on div "Need help? Save Draft Contact Sales" at bounding box center [907, 26] width 1324 height 53
click at [1367, 18] on button "Save Draft" at bounding box center [1359, 26] width 95 height 26
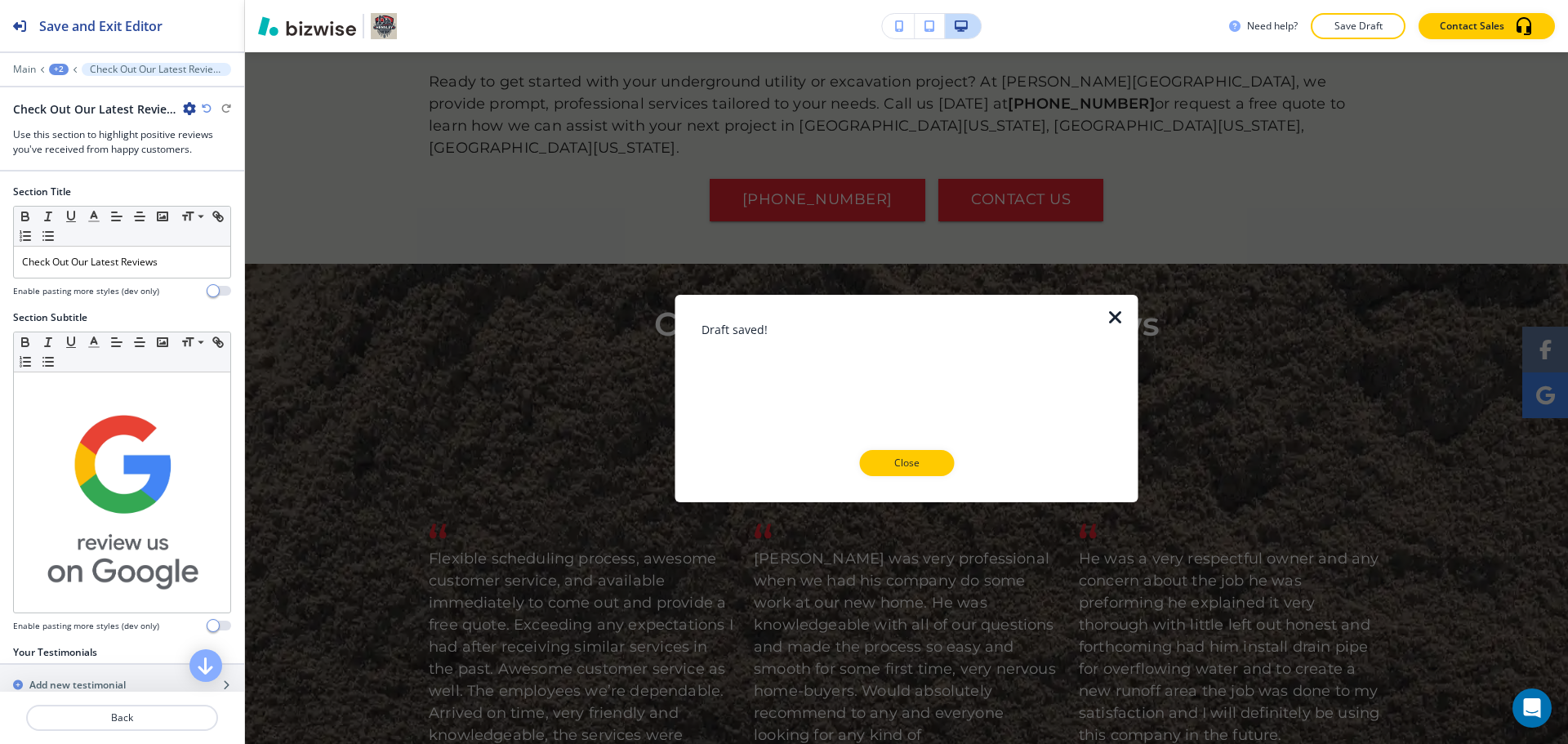
click at [183, 103] on icon "button" at bounding box center [189, 109] width 13 height 13
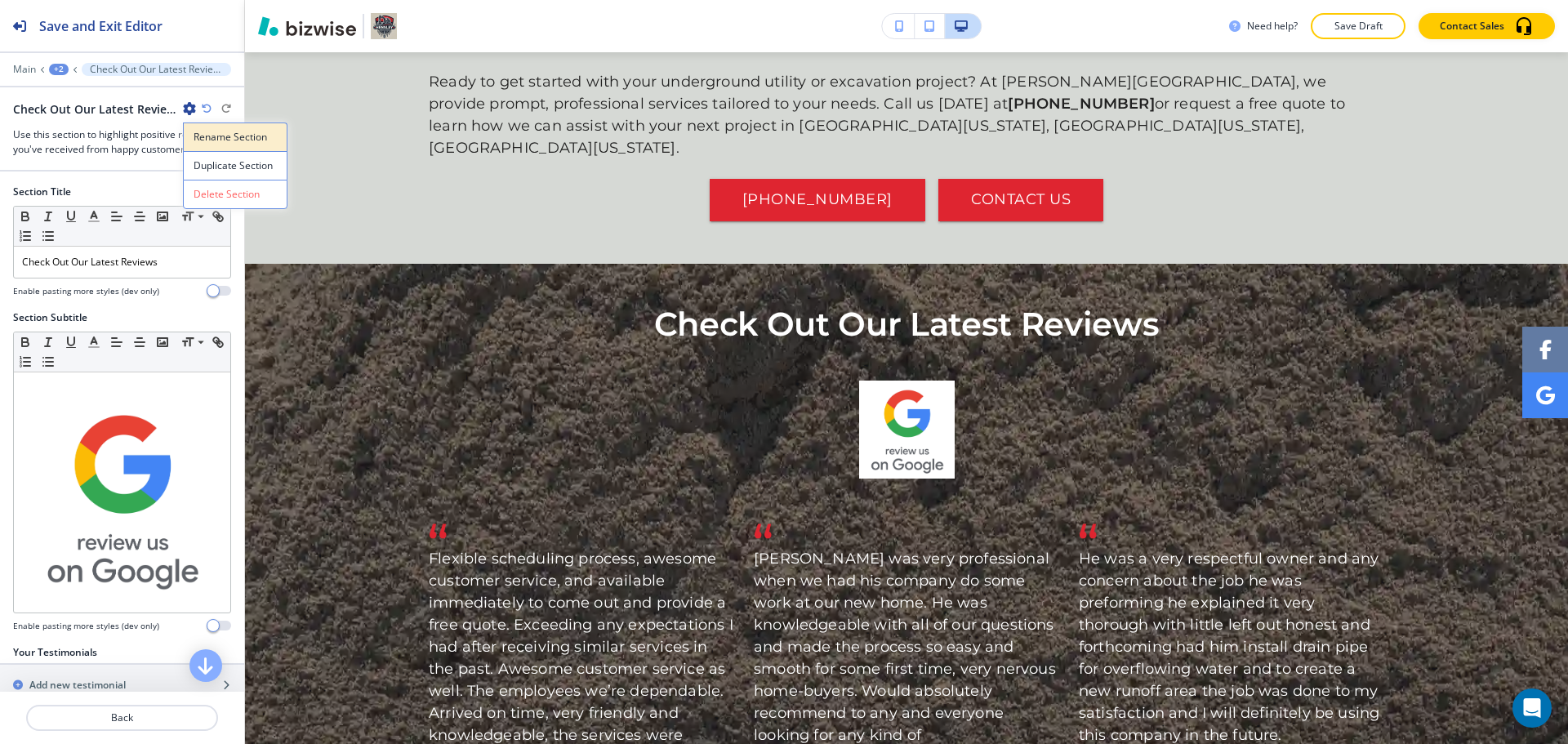
click at [207, 137] on p "Rename Section" at bounding box center [235, 137] width 83 height 15
click at [119, 104] on input "<p>Check Out Our Latest Reviews</p>" at bounding box center [97, 108] width 169 height 32
type input "FINAL REVIEWS"
click at [109, 71] on p "HOME" at bounding box center [105, 69] width 30 height 11
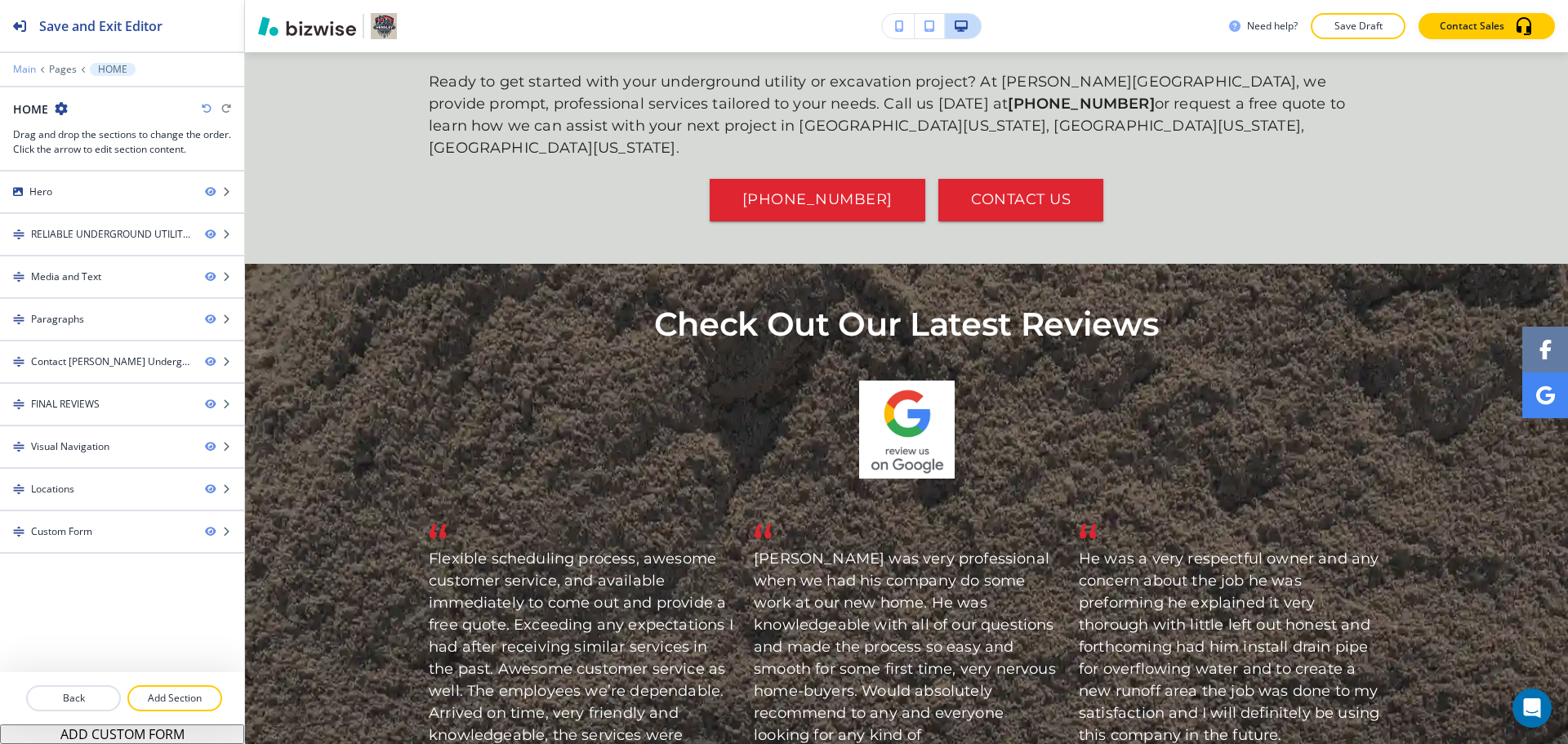
click at [23, 67] on p "Main" at bounding box center [25, 69] width 23 height 11
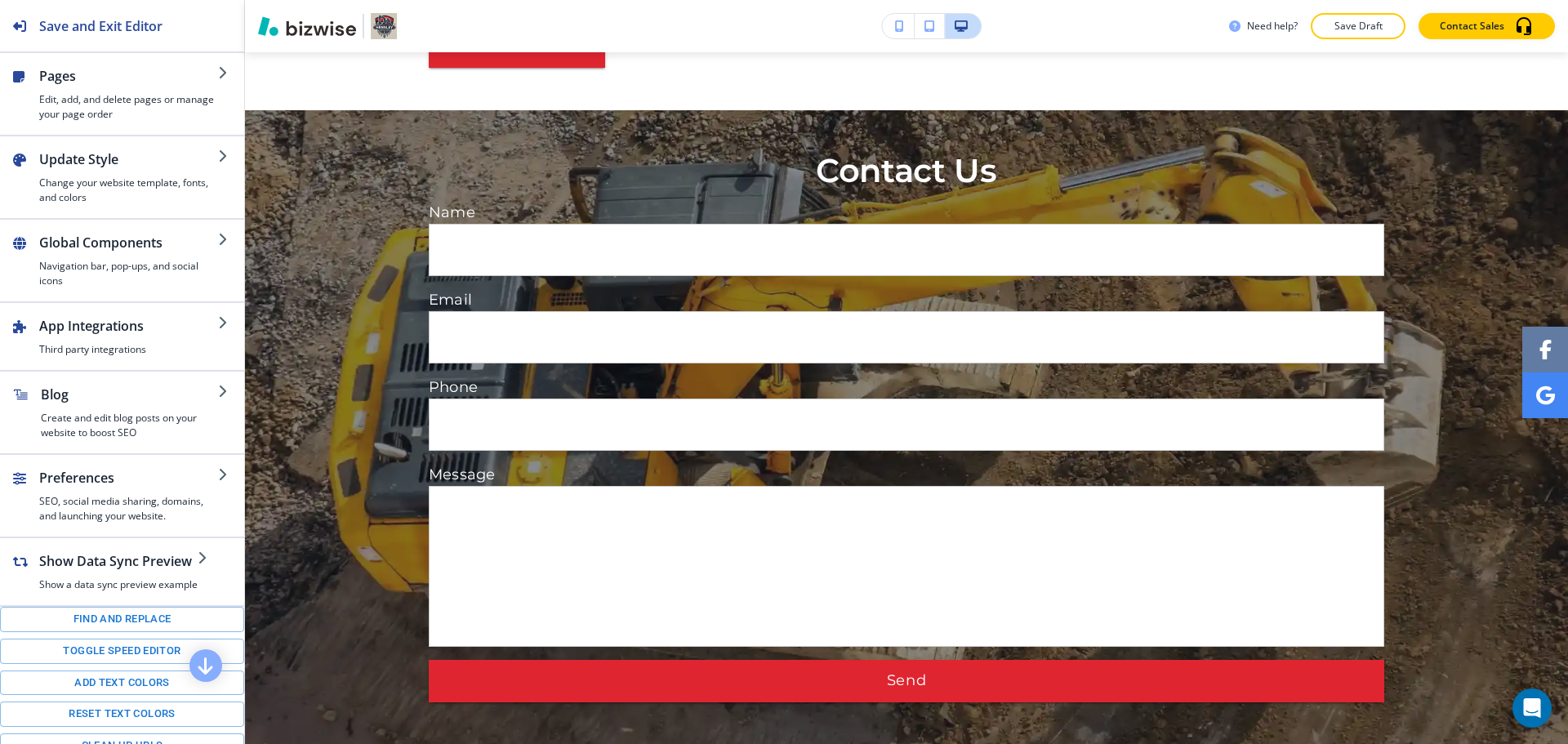
scroll to position [6890, 0]
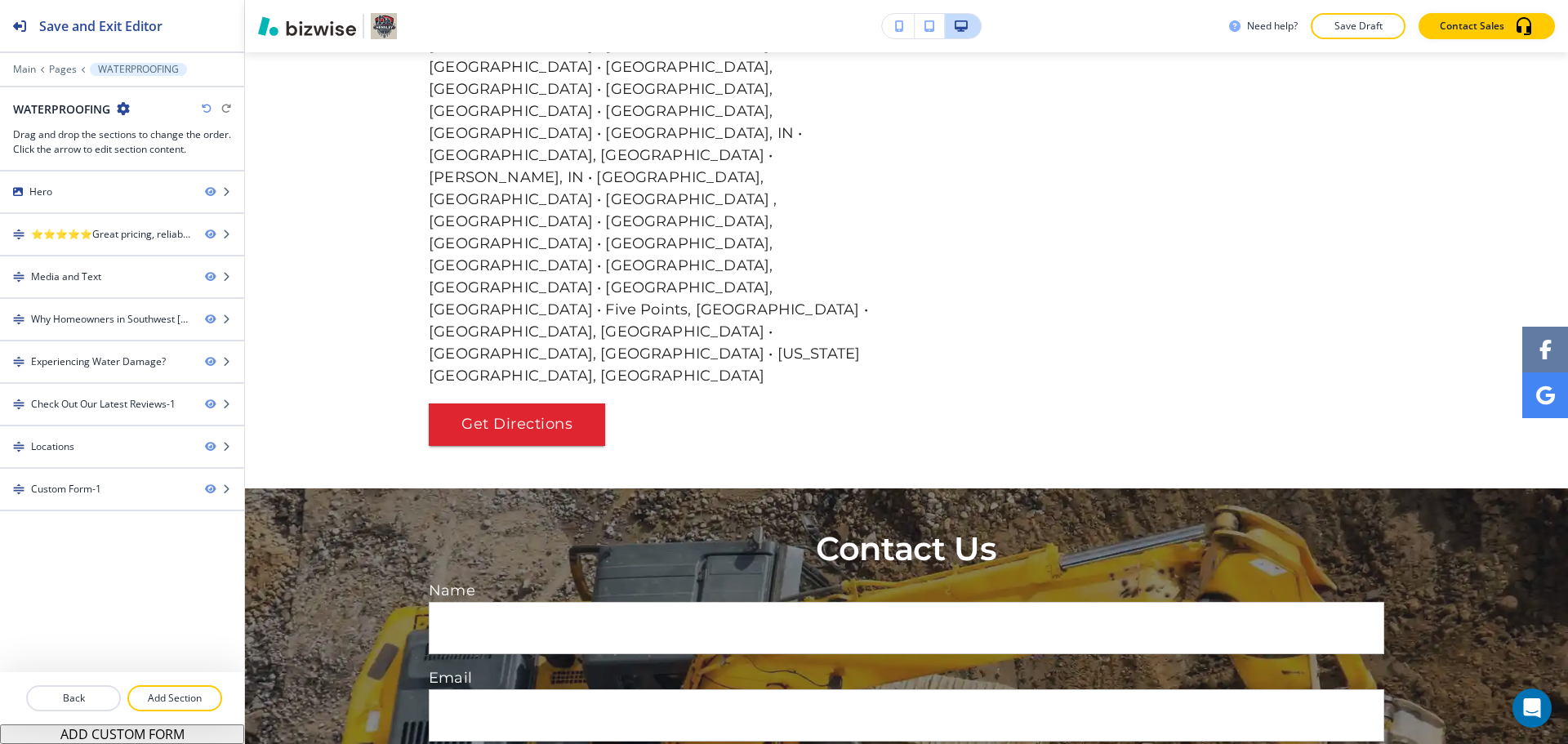
scroll to position [5139, 0]
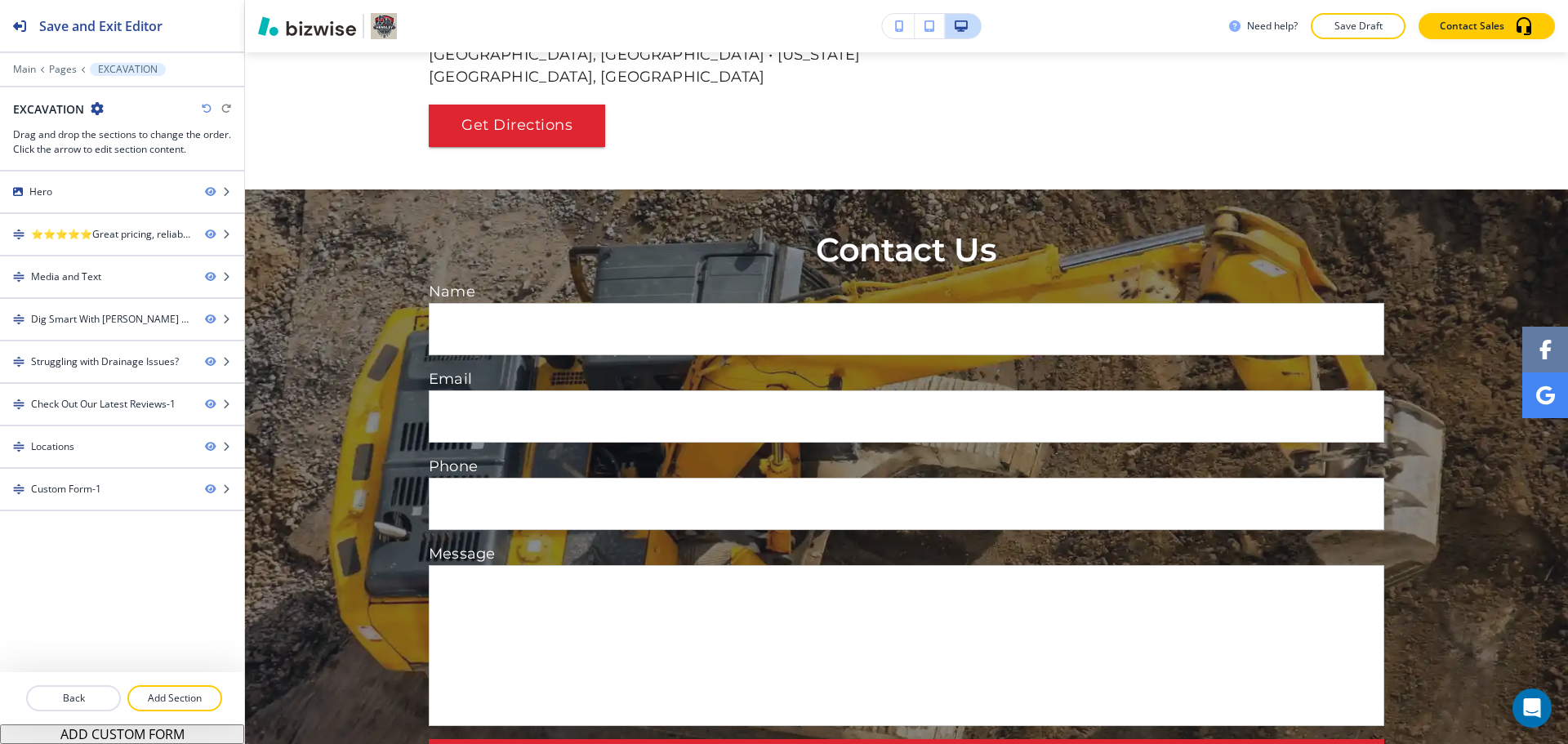
scroll to position [4741, 0]
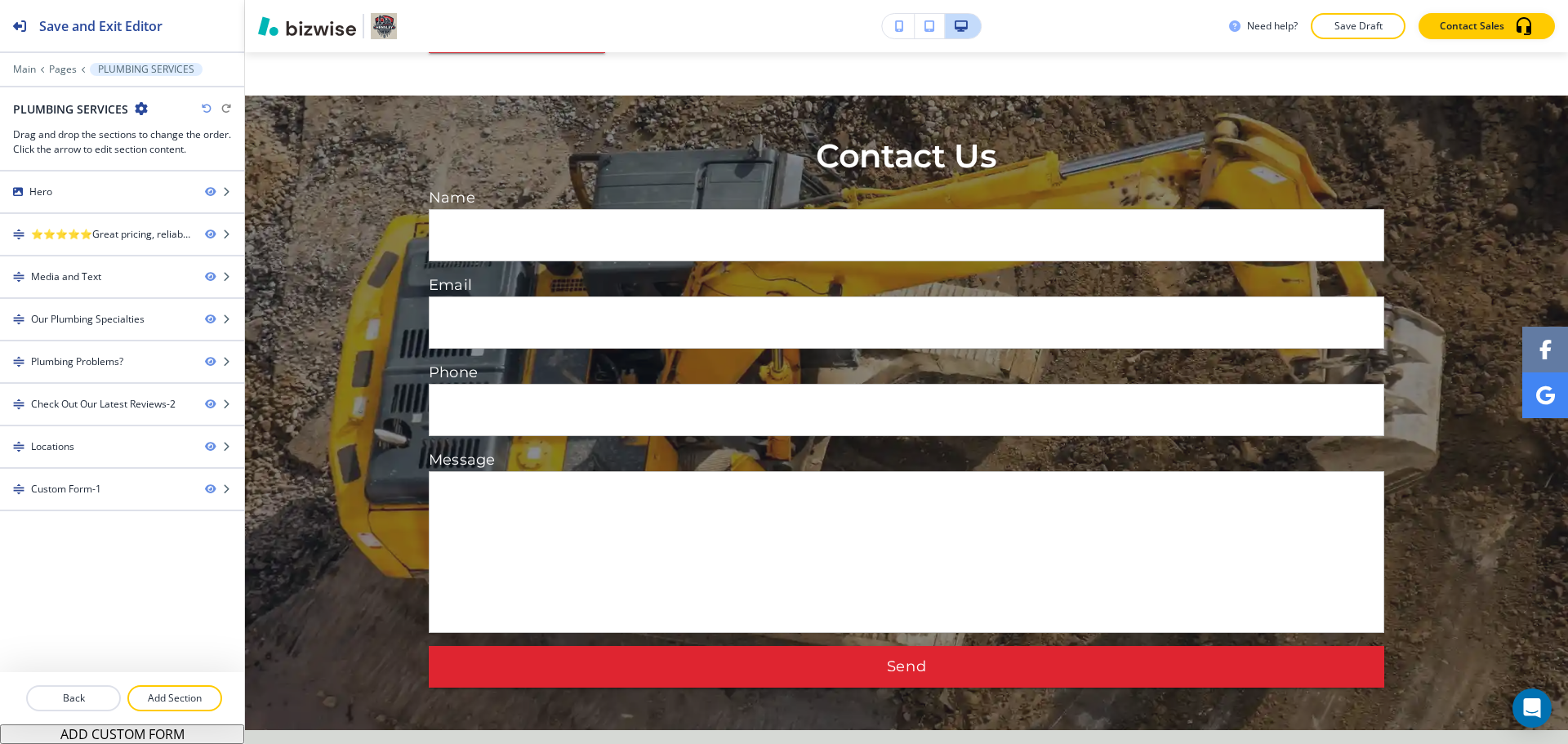
scroll to position [4882, 0]
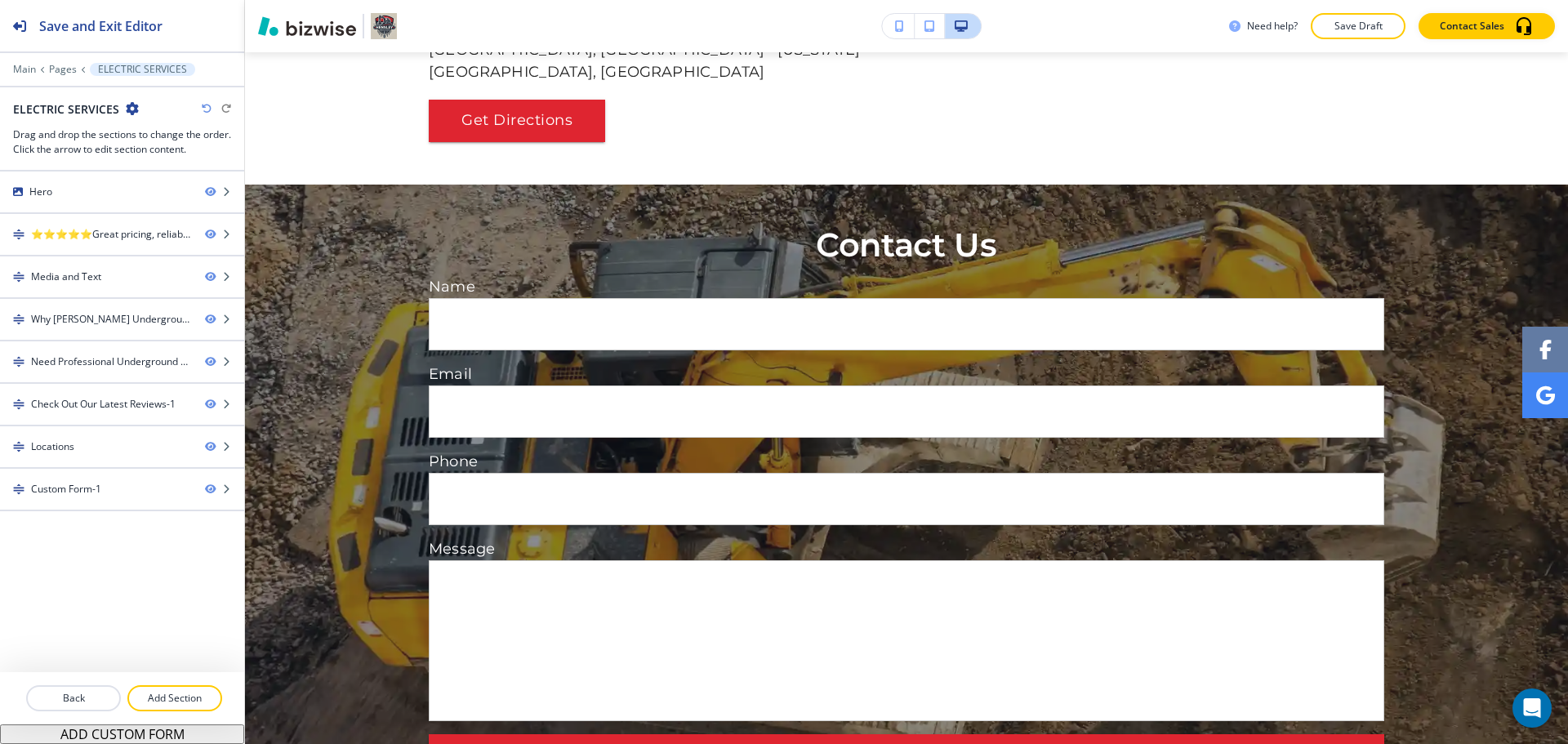
scroll to position [4290, 0]
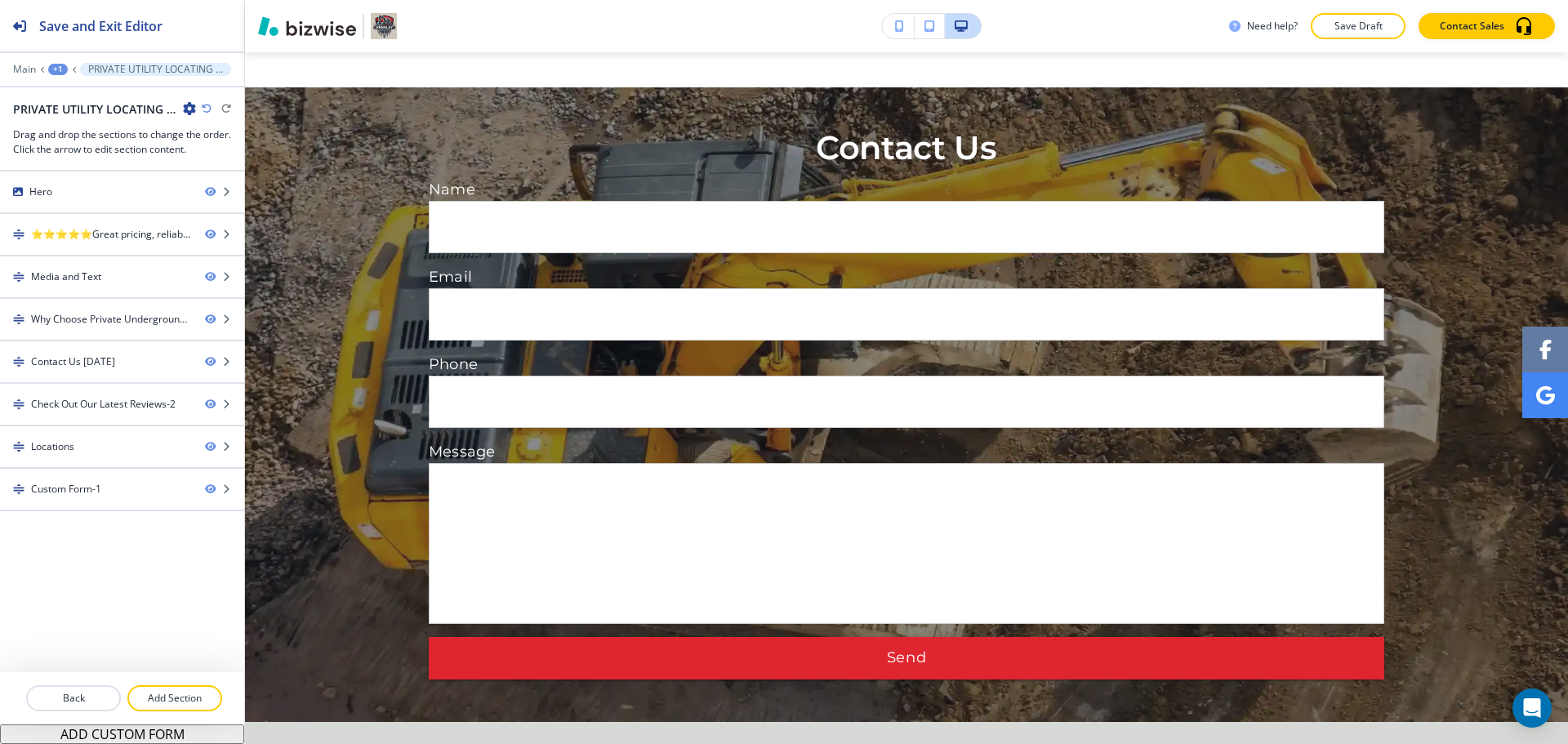
scroll to position [4661, 0]
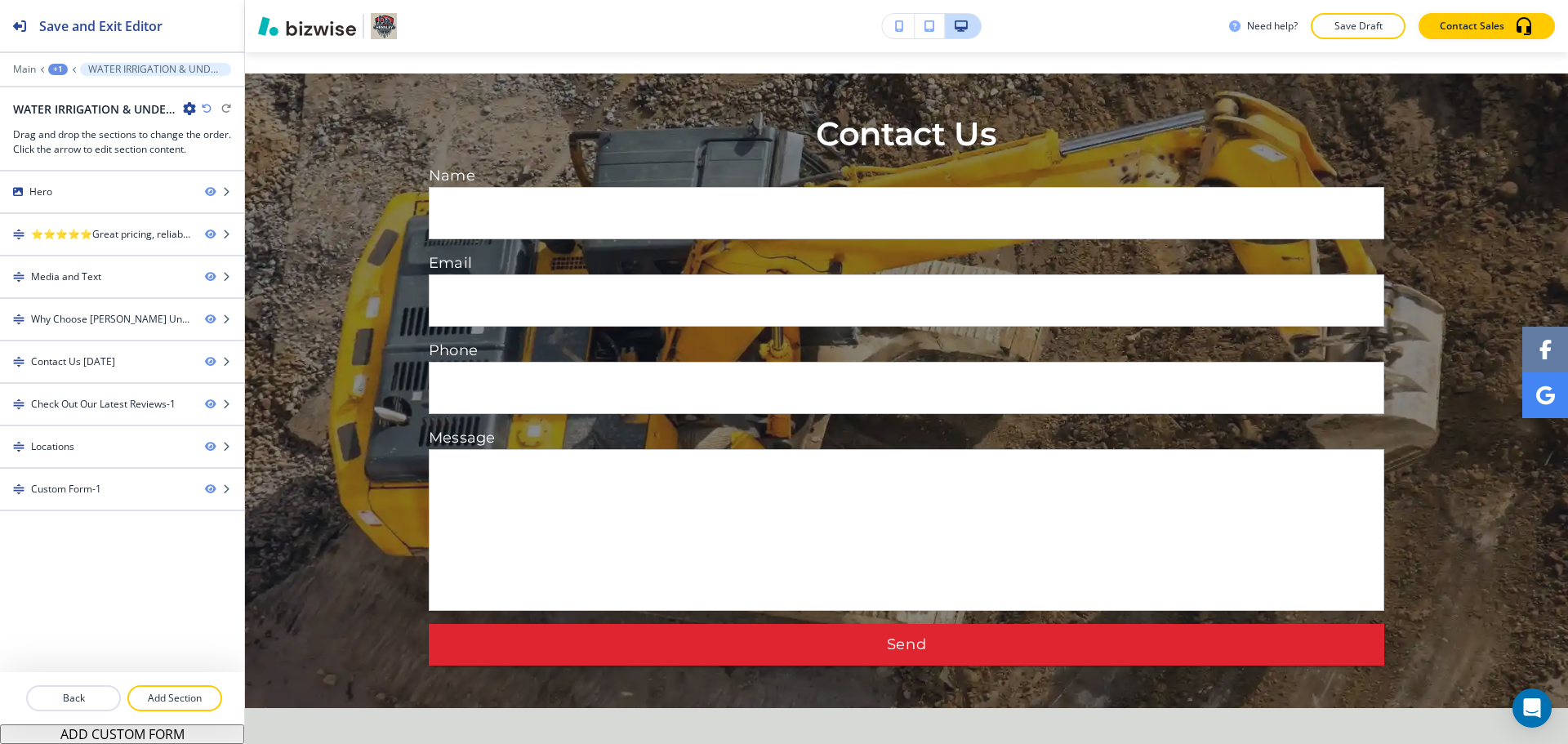
scroll to position [4675, 0]
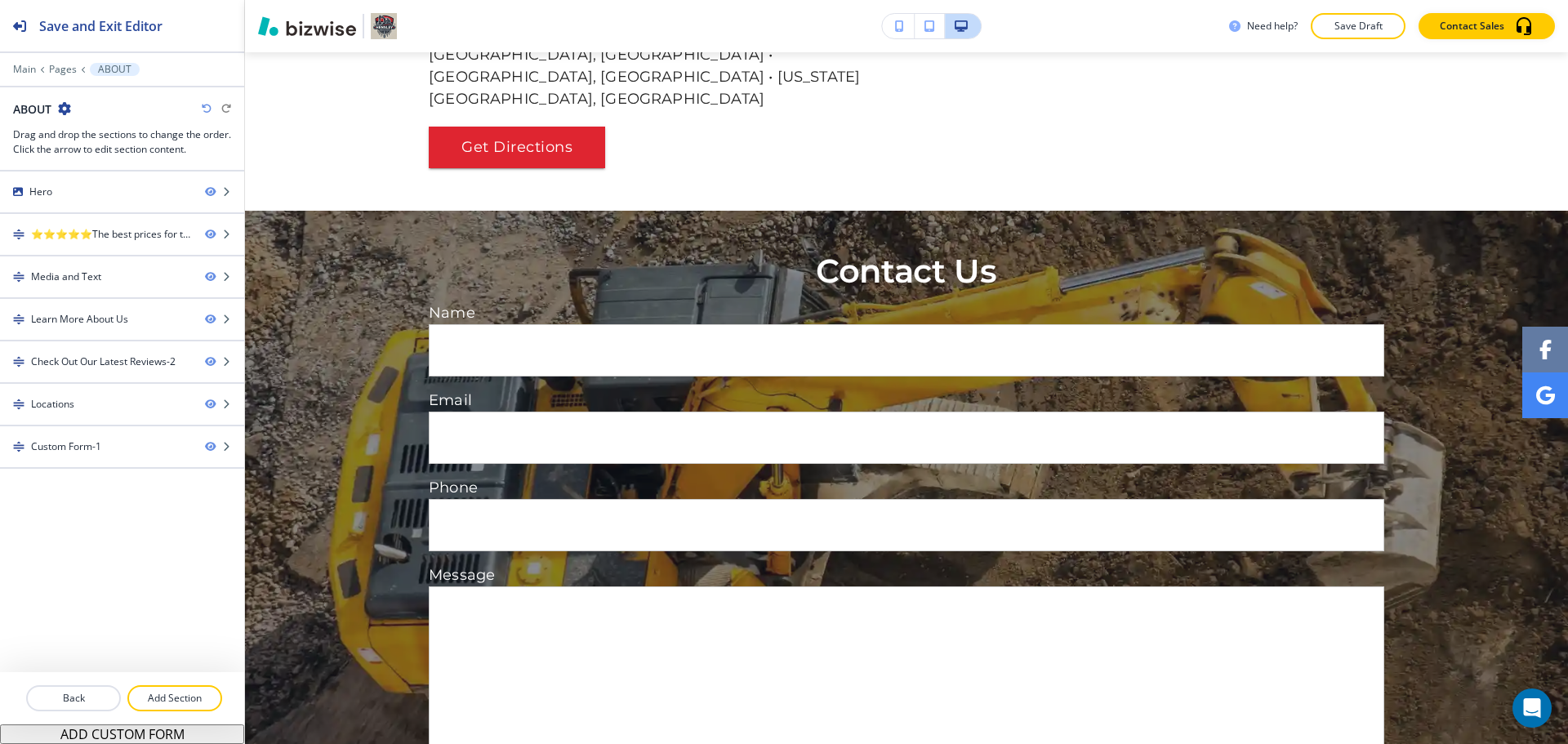
scroll to position [3976, 0]
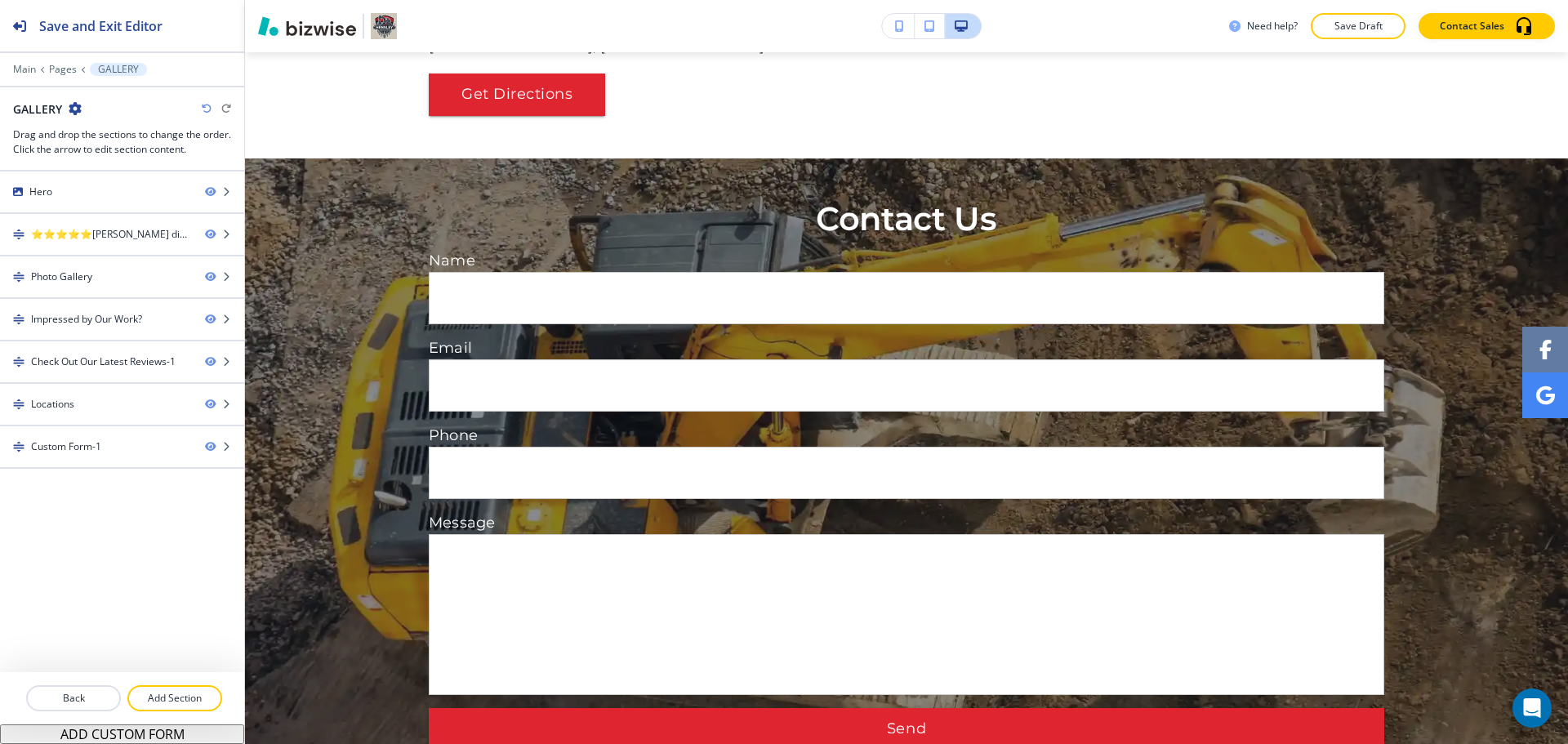
scroll to position [6322, 0]
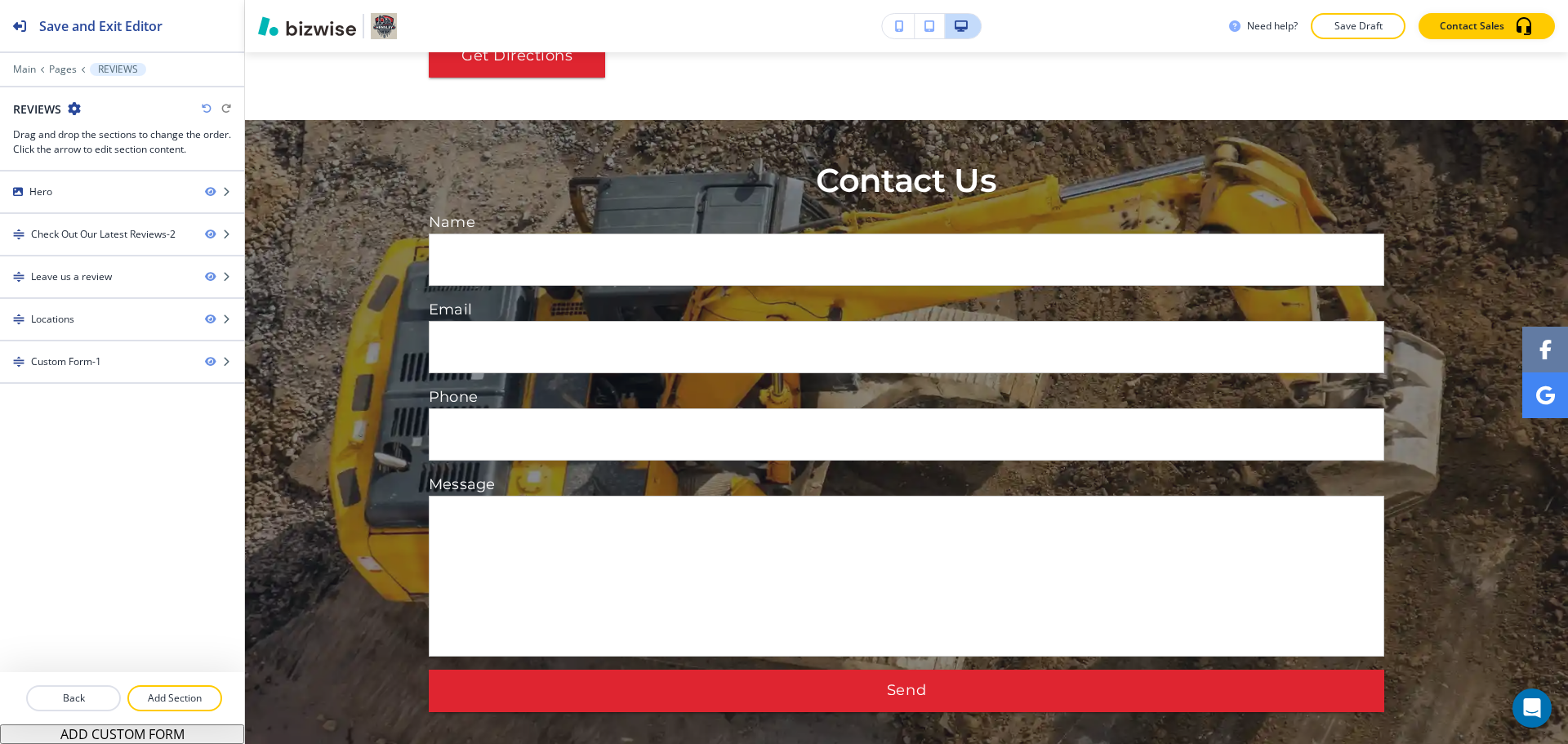
scroll to position [3147, 0]
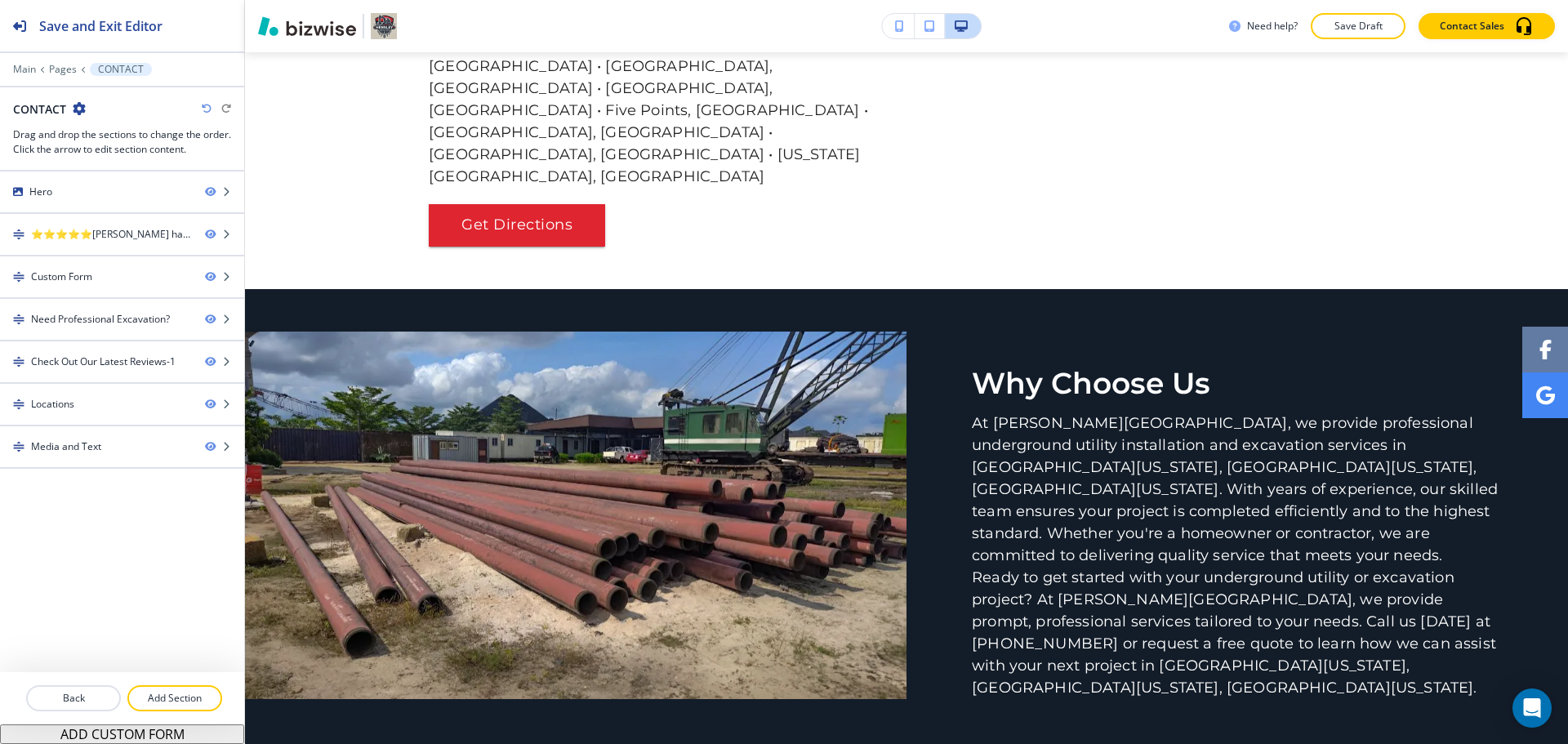
scroll to position [3946, 0]
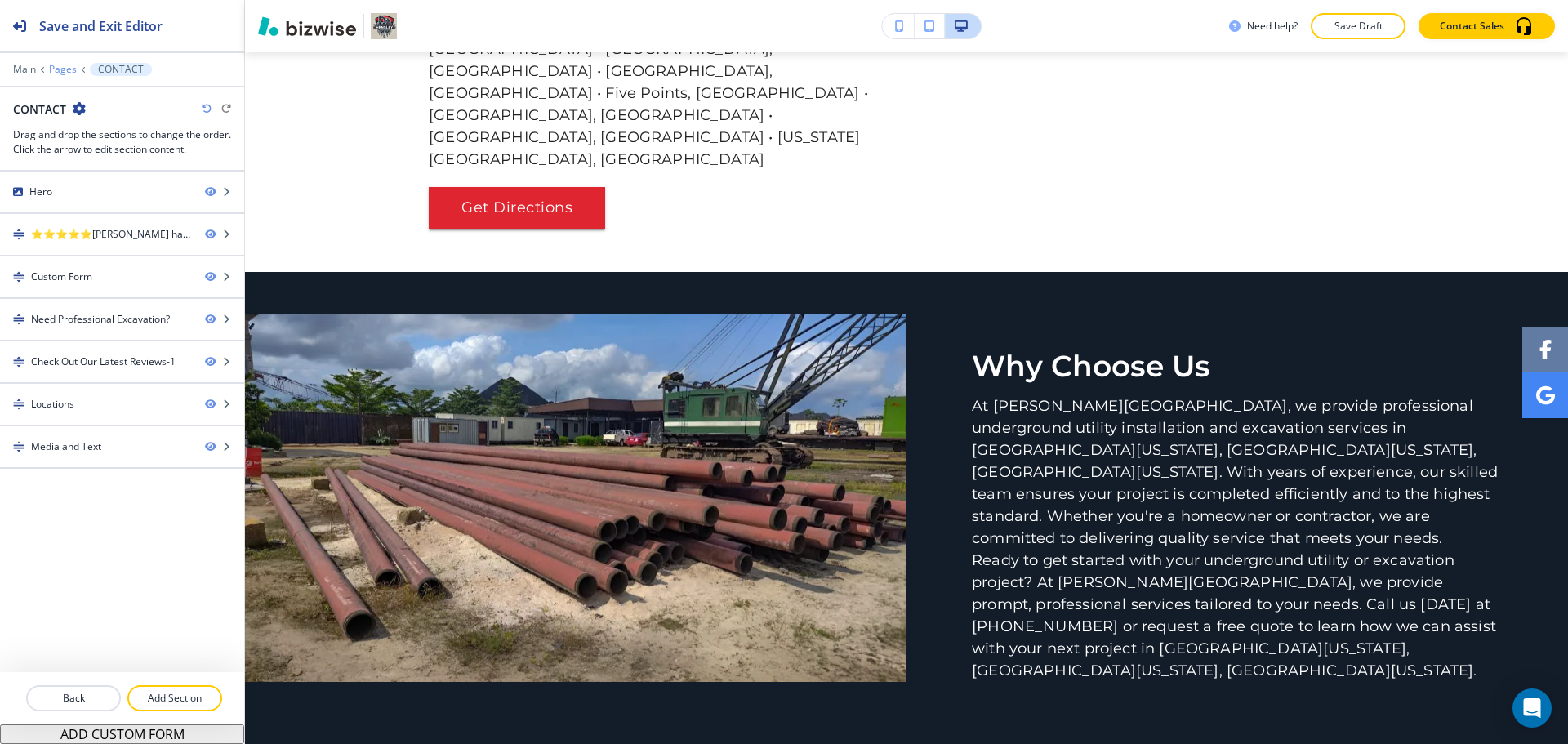
click at [68, 67] on p "Pages" at bounding box center [63, 69] width 28 height 11
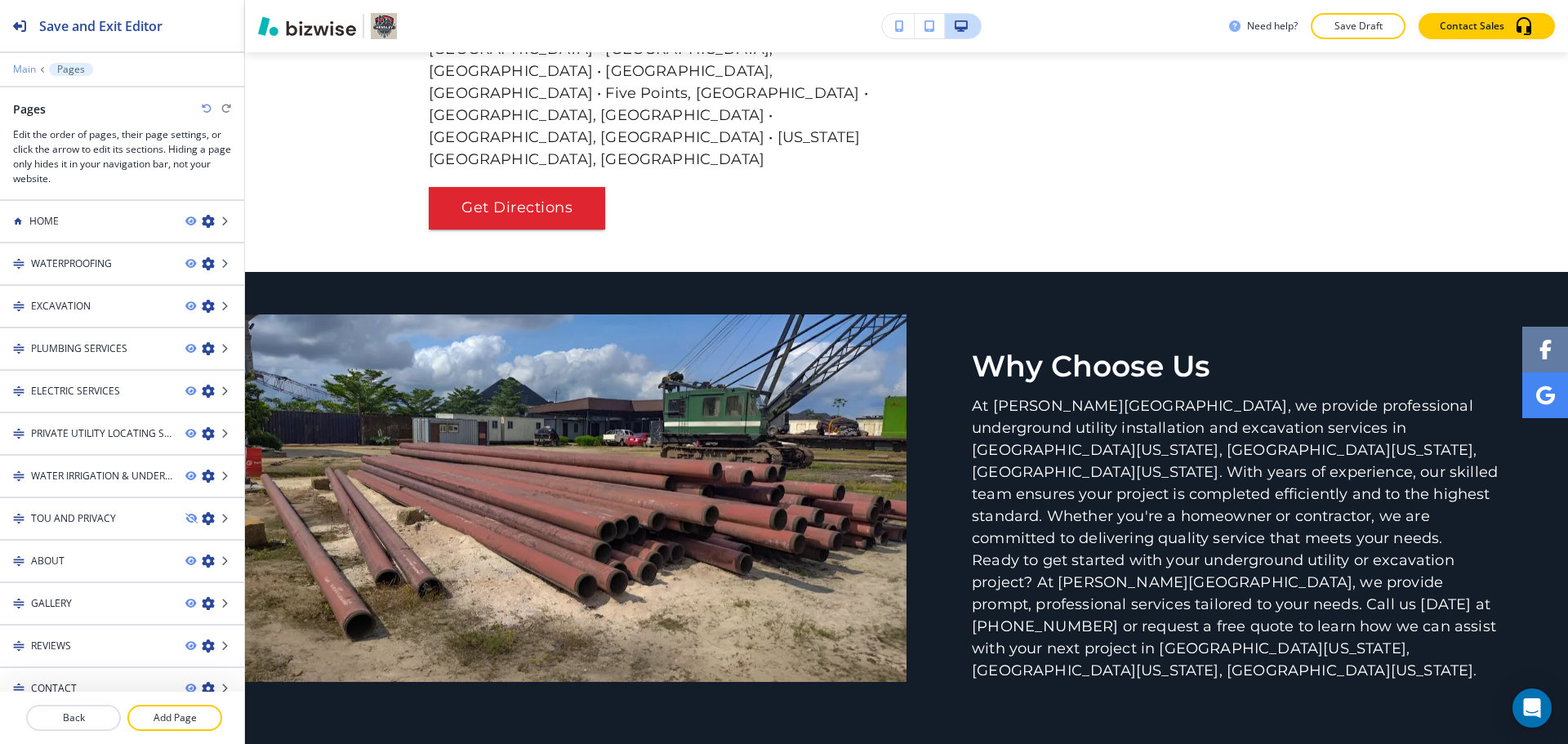
click at [22, 67] on p "Main" at bounding box center [25, 69] width 23 height 11
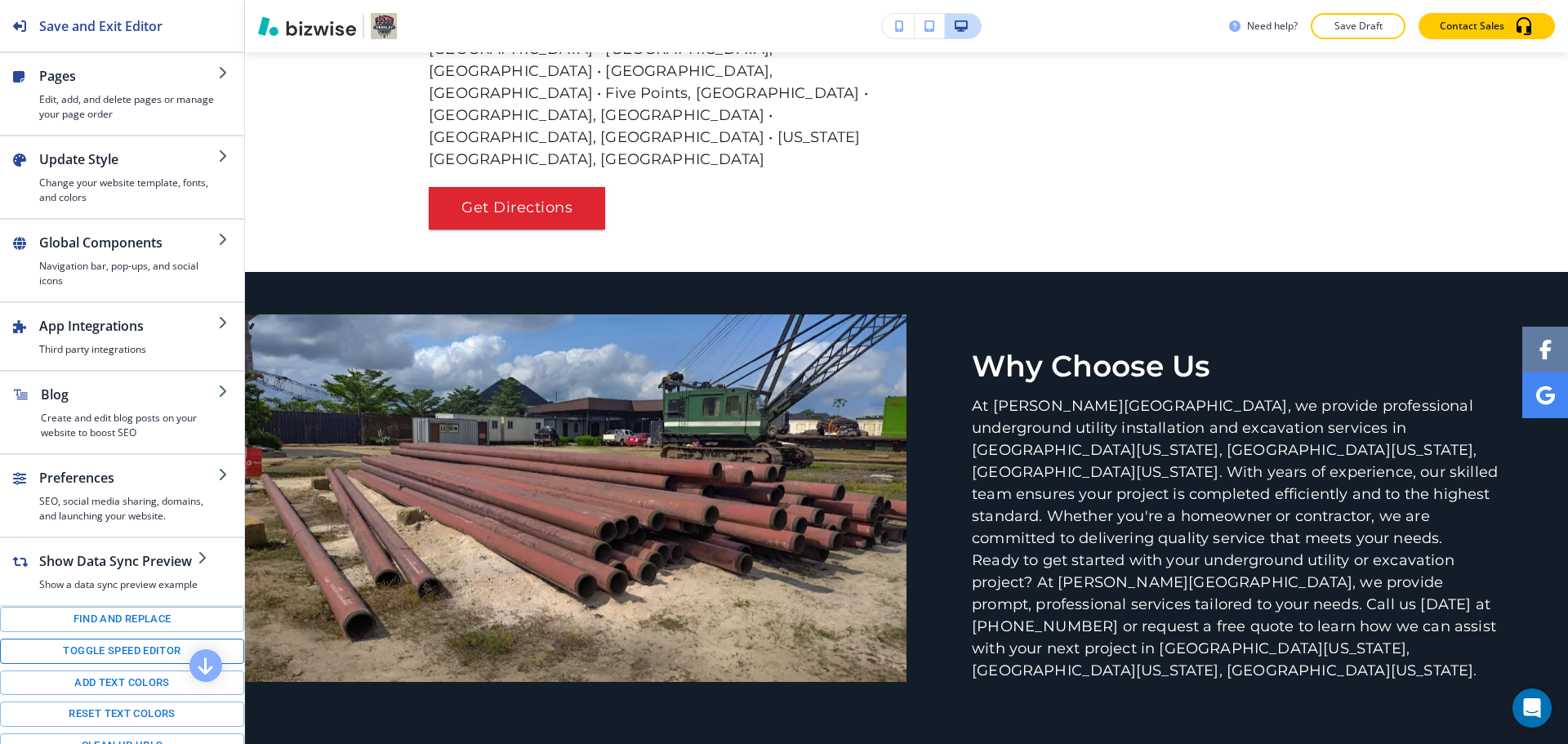
click at [99, 651] on button "Toggle speed editor" at bounding box center [122, 651] width 244 height 25
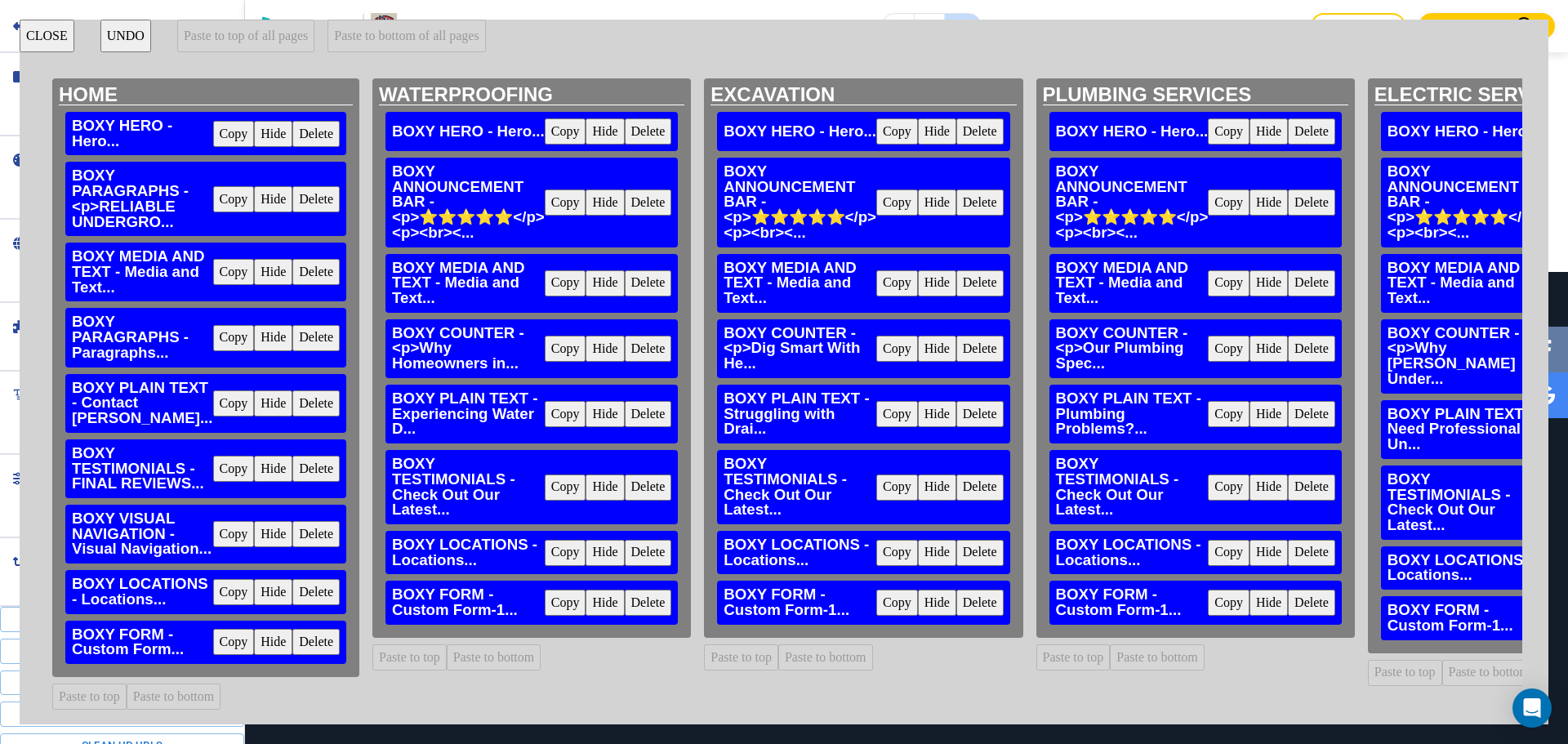
scroll to position [86, 0]
click at [214, 456] on button "Copy" at bounding box center [235, 469] width 42 height 26
click at [633, 474] on button "Delete" at bounding box center [649, 488] width 47 height 26
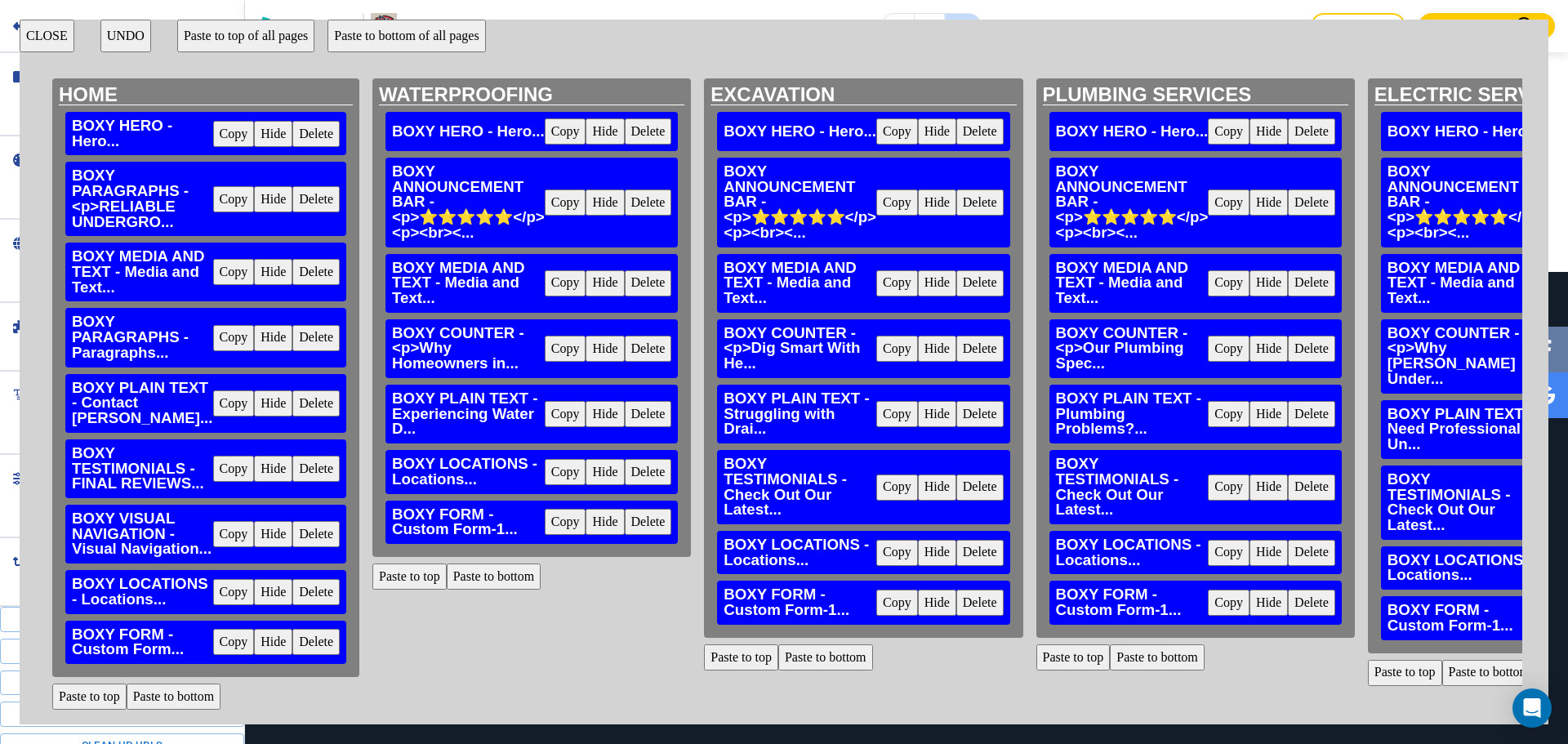
click at [446, 564] on button "Paste to bottom" at bounding box center [494, 577] width 95 height 26
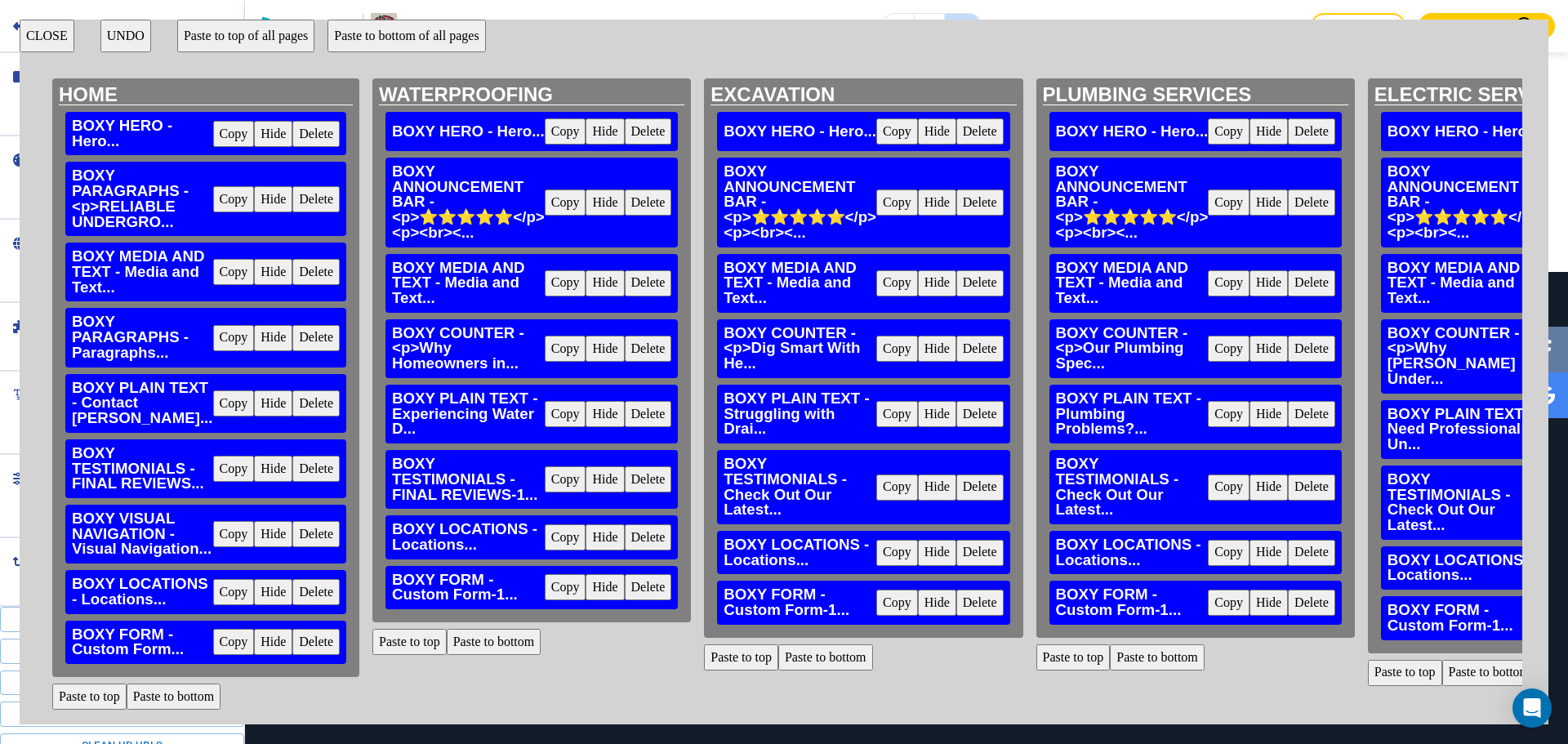
click at [990, 474] on button "Delete" at bounding box center [981, 488] width 47 height 26
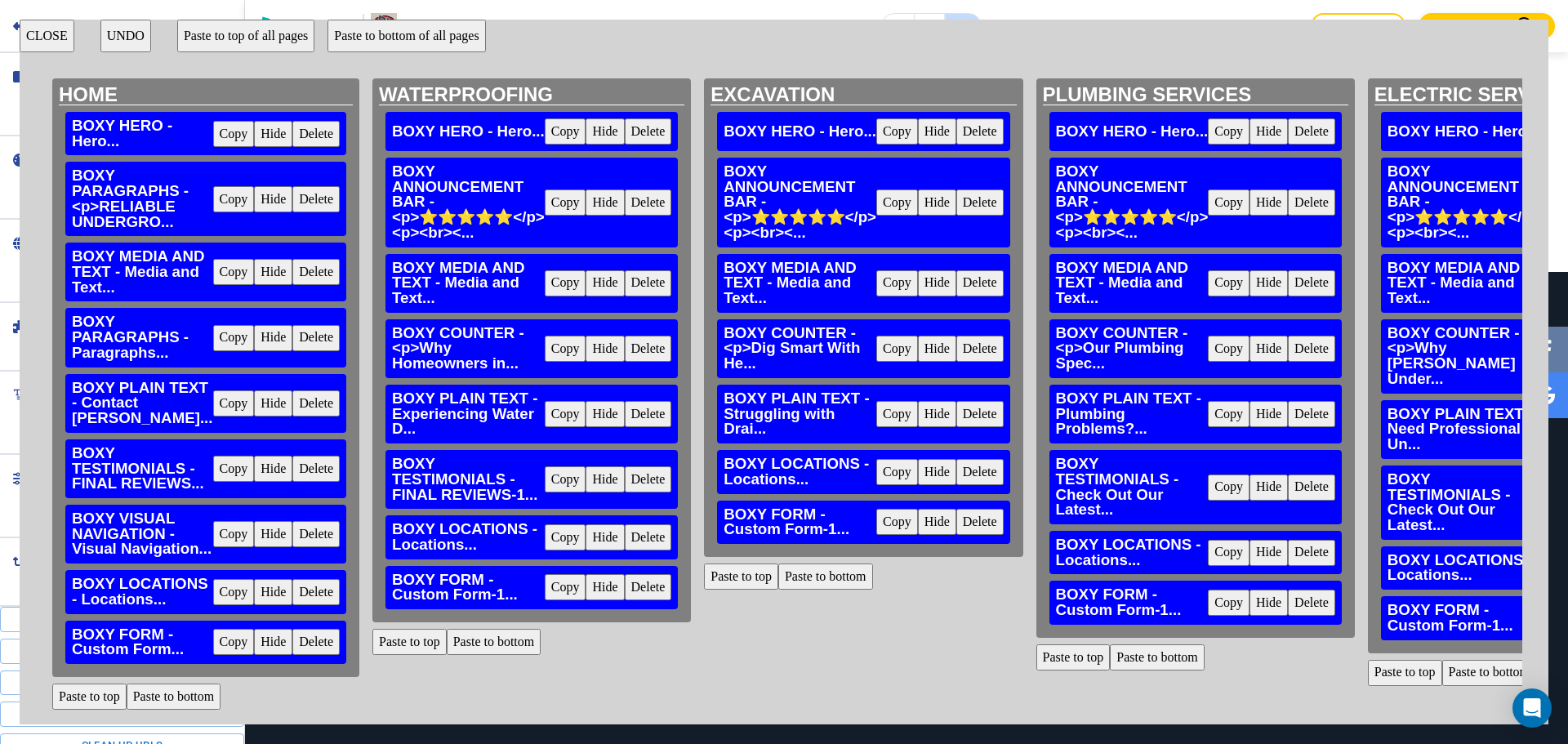
click at [822, 564] on button "Paste to bottom" at bounding box center [826, 577] width 95 height 26
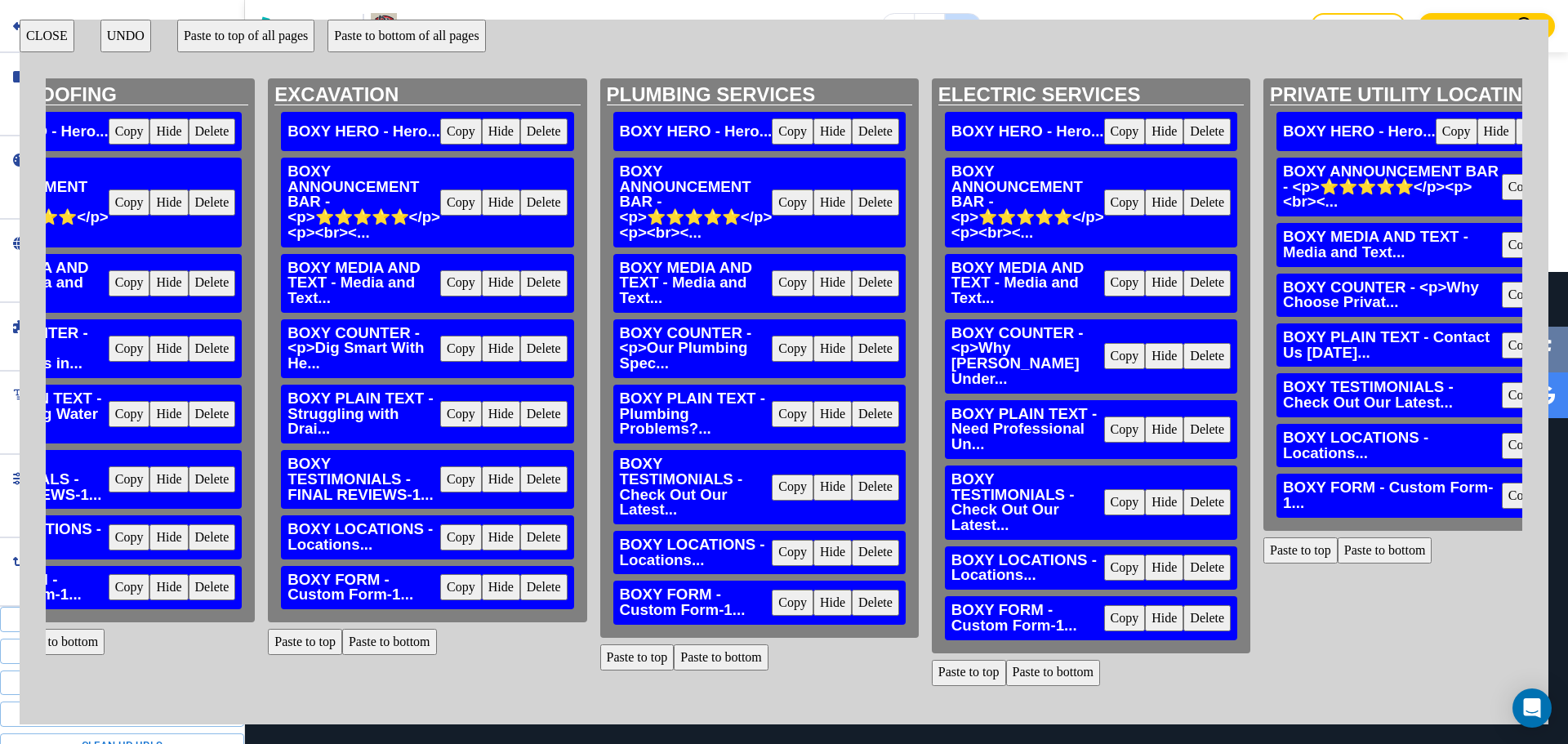
scroll to position [86, 441]
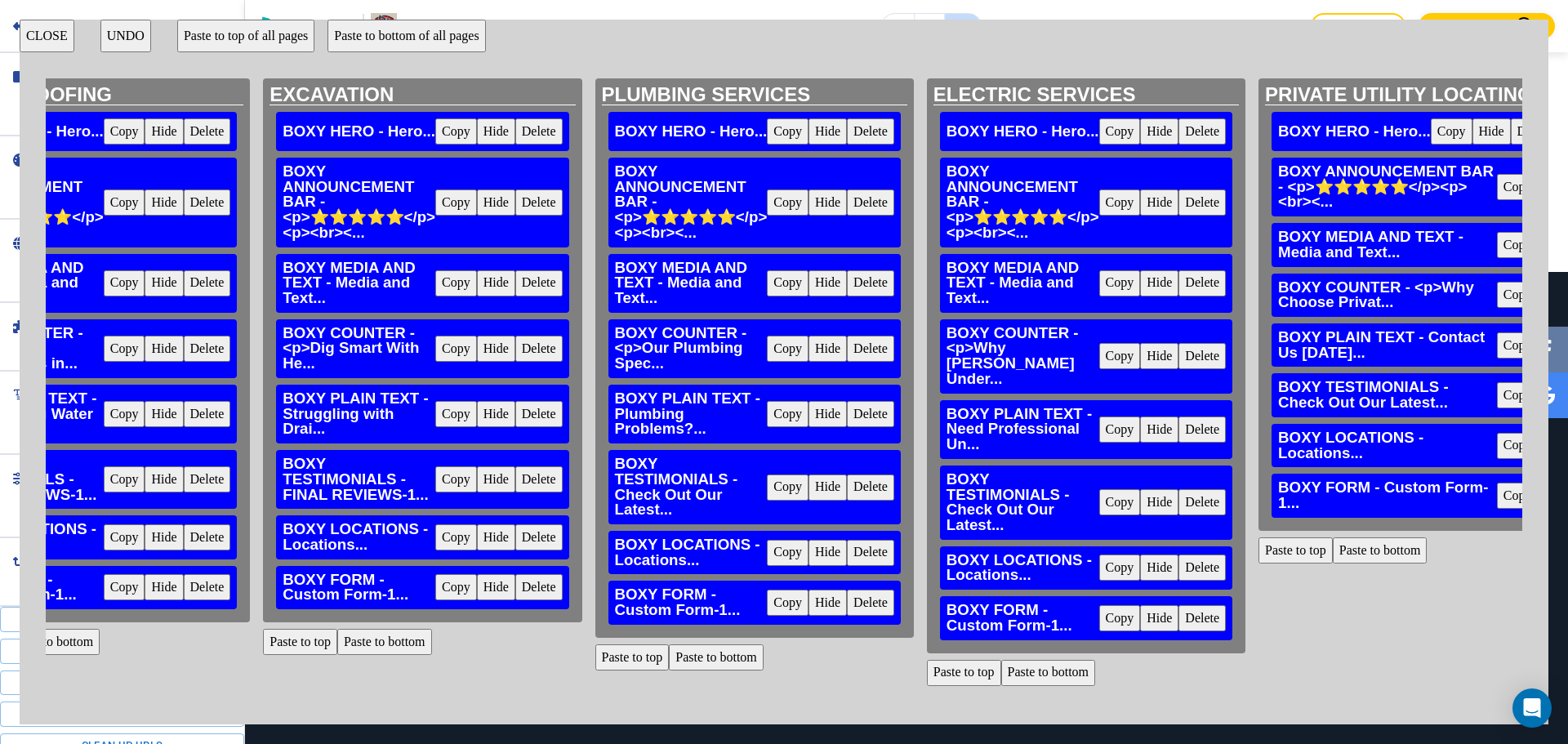
drag, startPoint x: 871, startPoint y: 390, endPoint x: 862, endPoint y: 408, distance: 20.1
click at [871, 474] on button "Delete" at bounding box center [871, 488] width 47 height 26
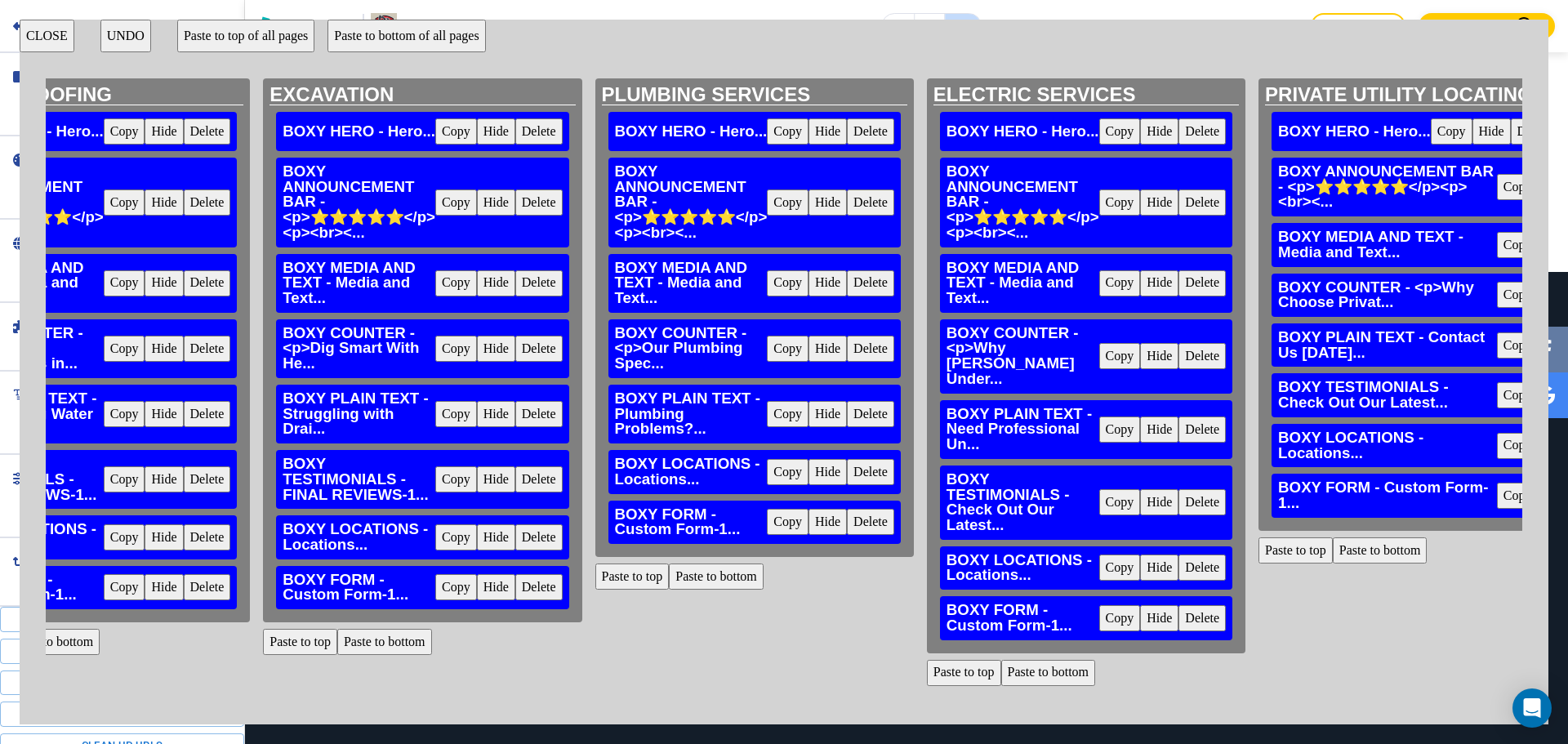
click at [737, 564] on button "Paste to bottom" at bounding box center [716, 577] width 95 height 26
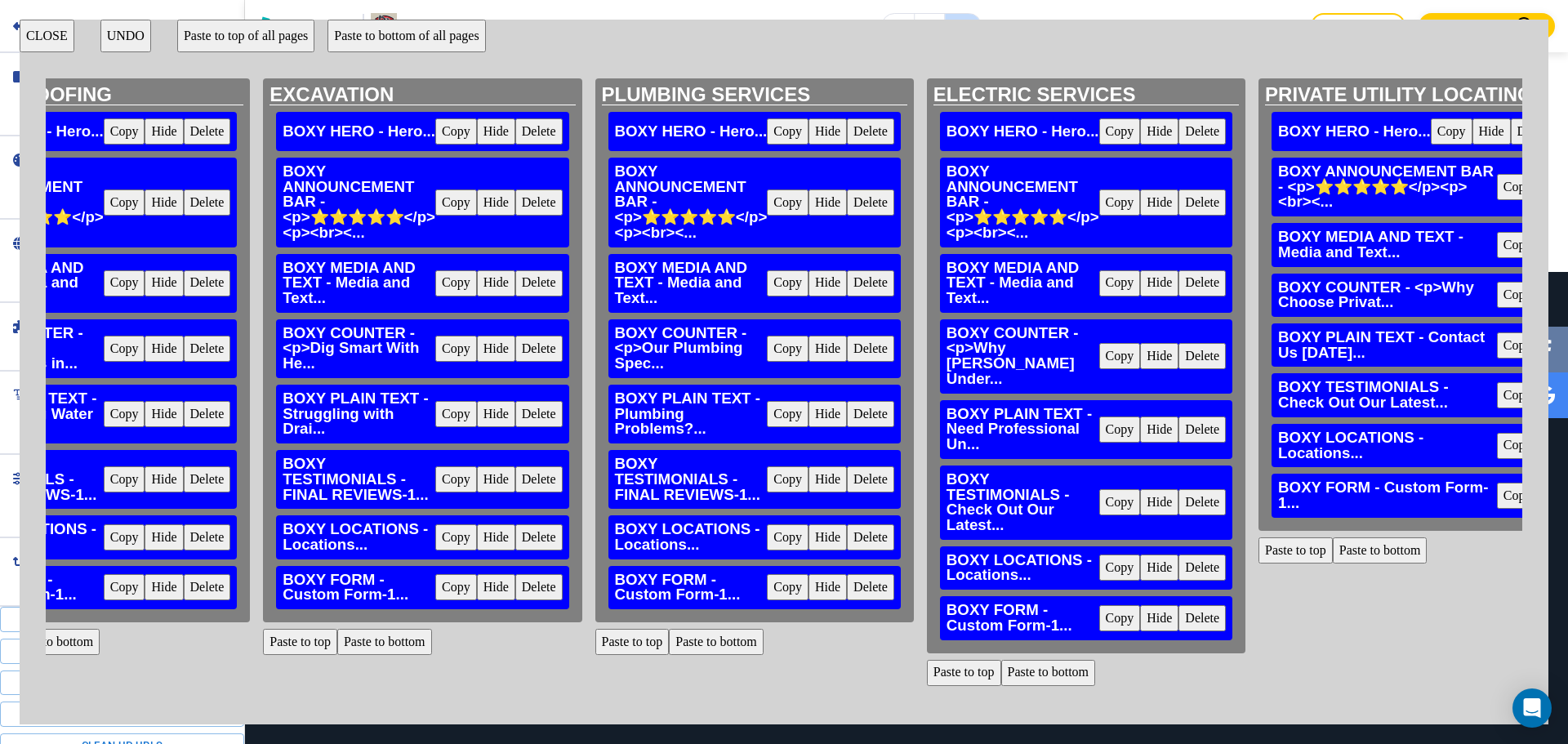
click at [1072, 660] on button "Paste to bottom" at bounding box center [1049, 673] width 95 height 26
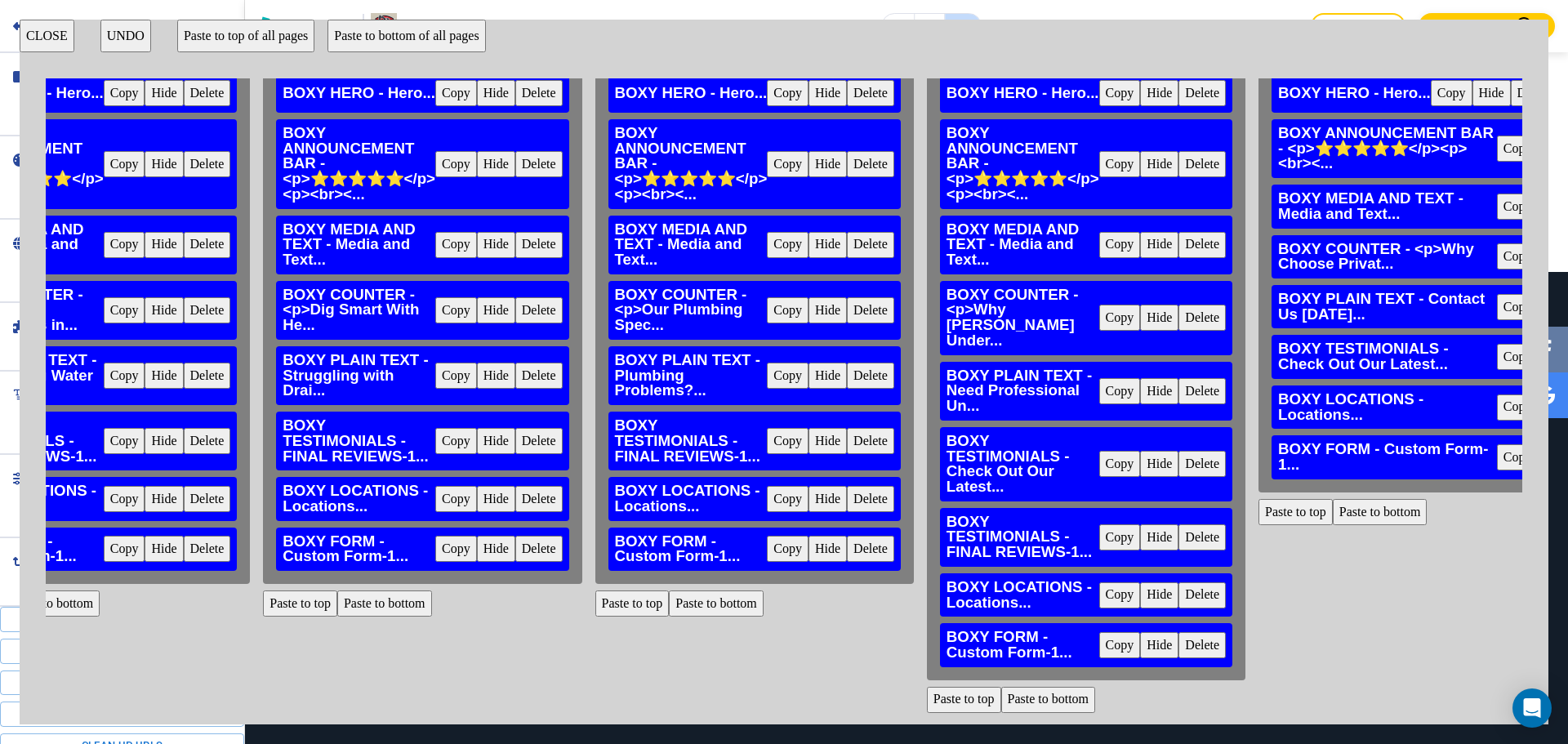
click at [1227, 451] on button "Delete" at bounding box center [1202, 464] width 47 height 26
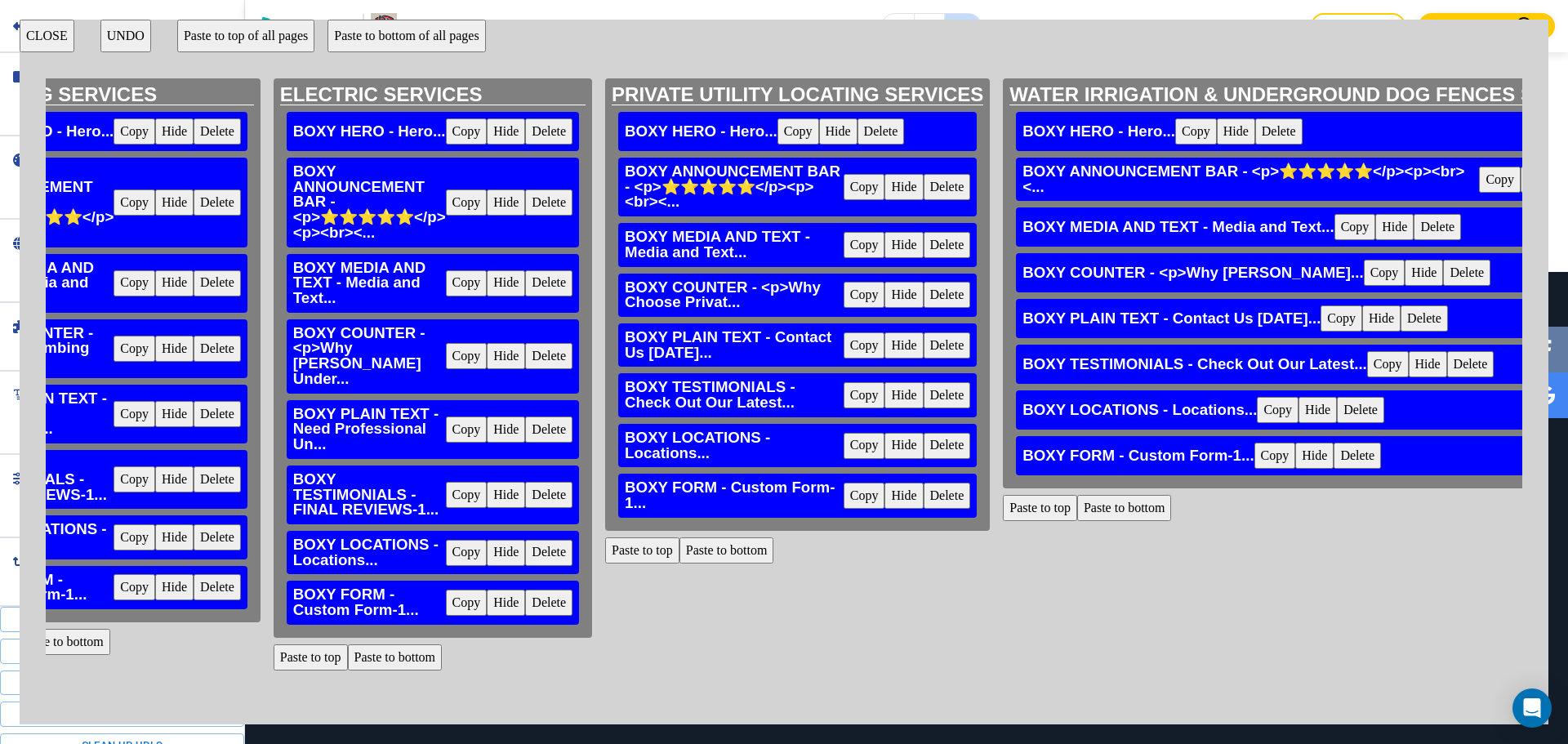
scroll to position [86, 1252]
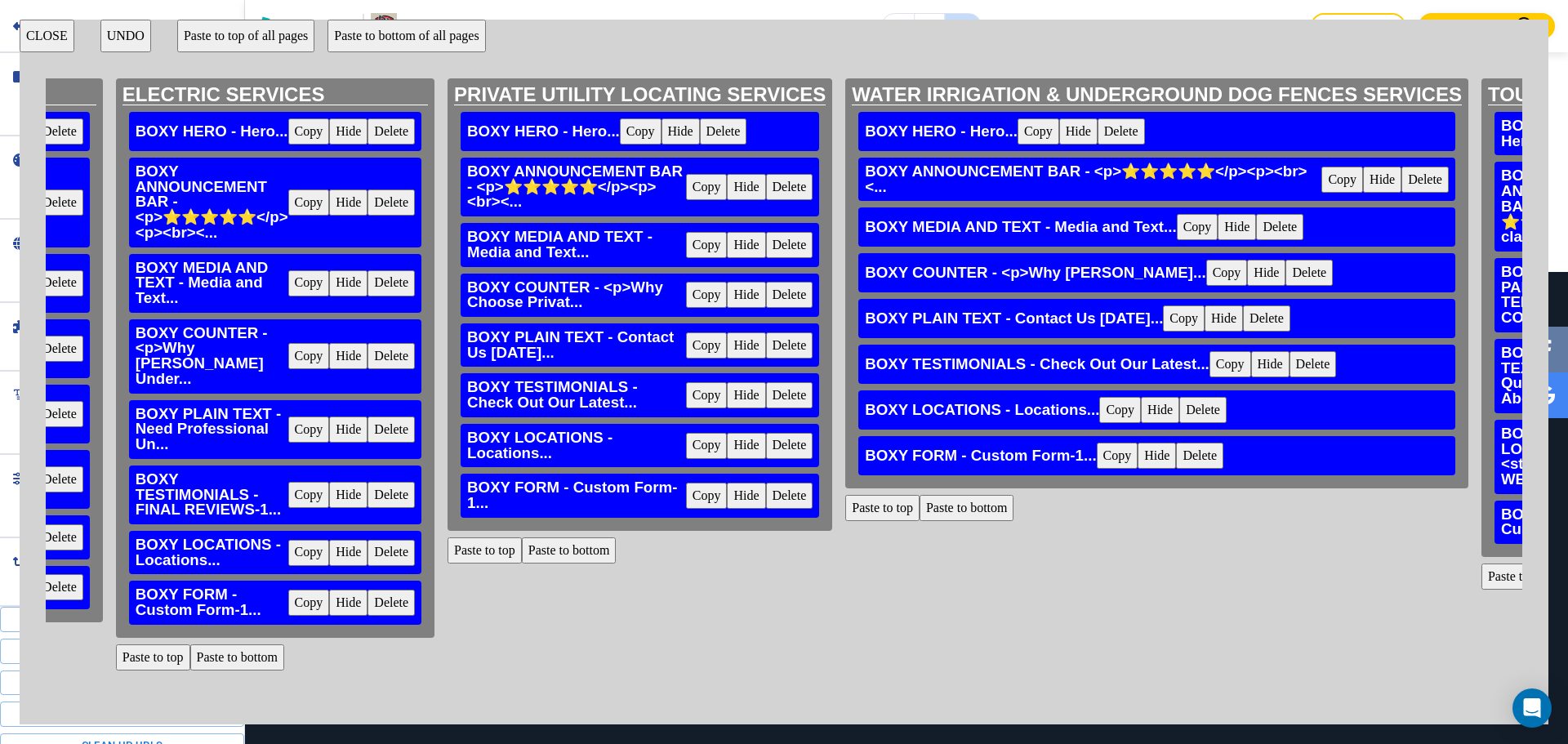
click at [616, 537] on button "Paste to bottom" at bounding box center [569, 551] width 95 height 26
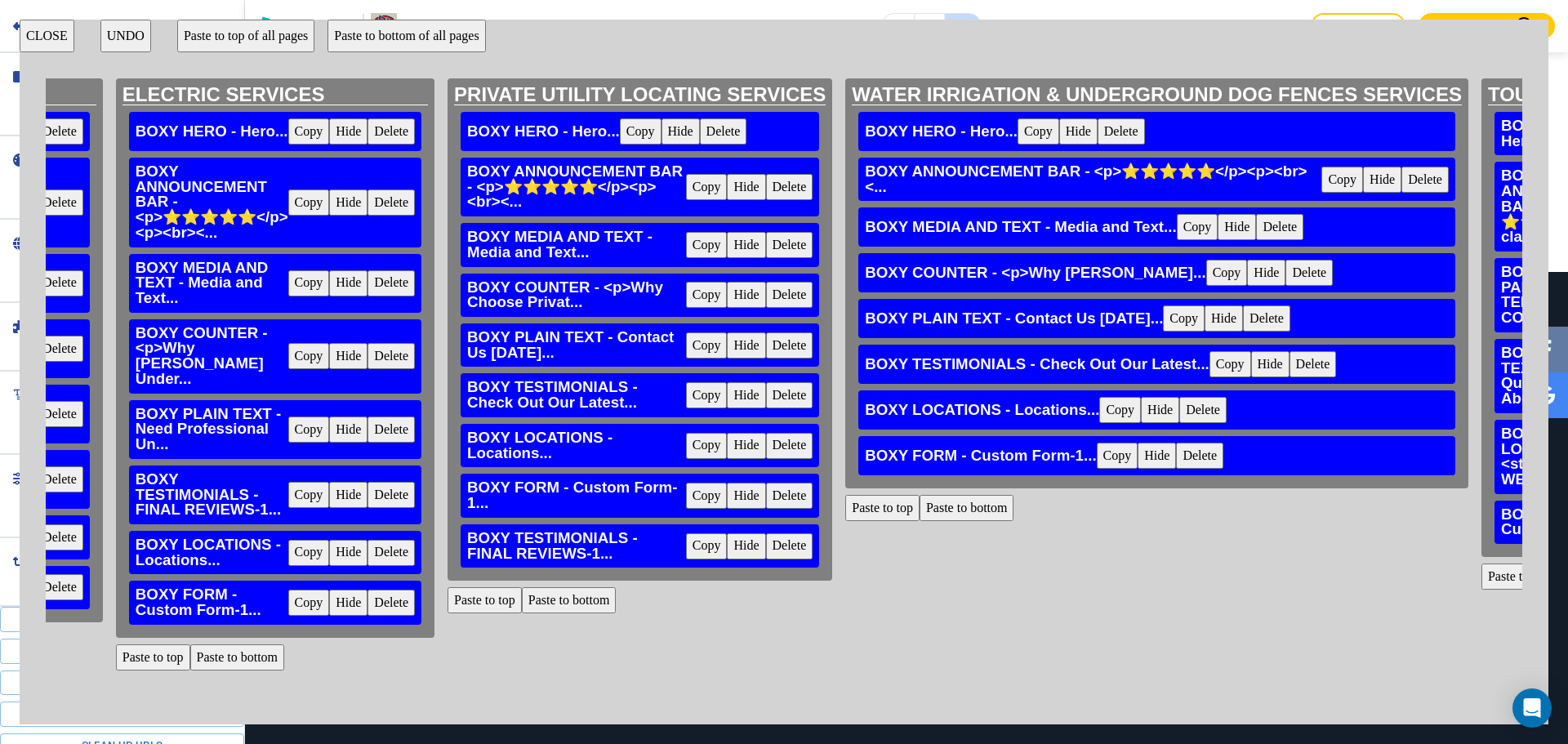
click at [806, 383] on button "Delete" at bounding box center [790, 396] width 47 height 26
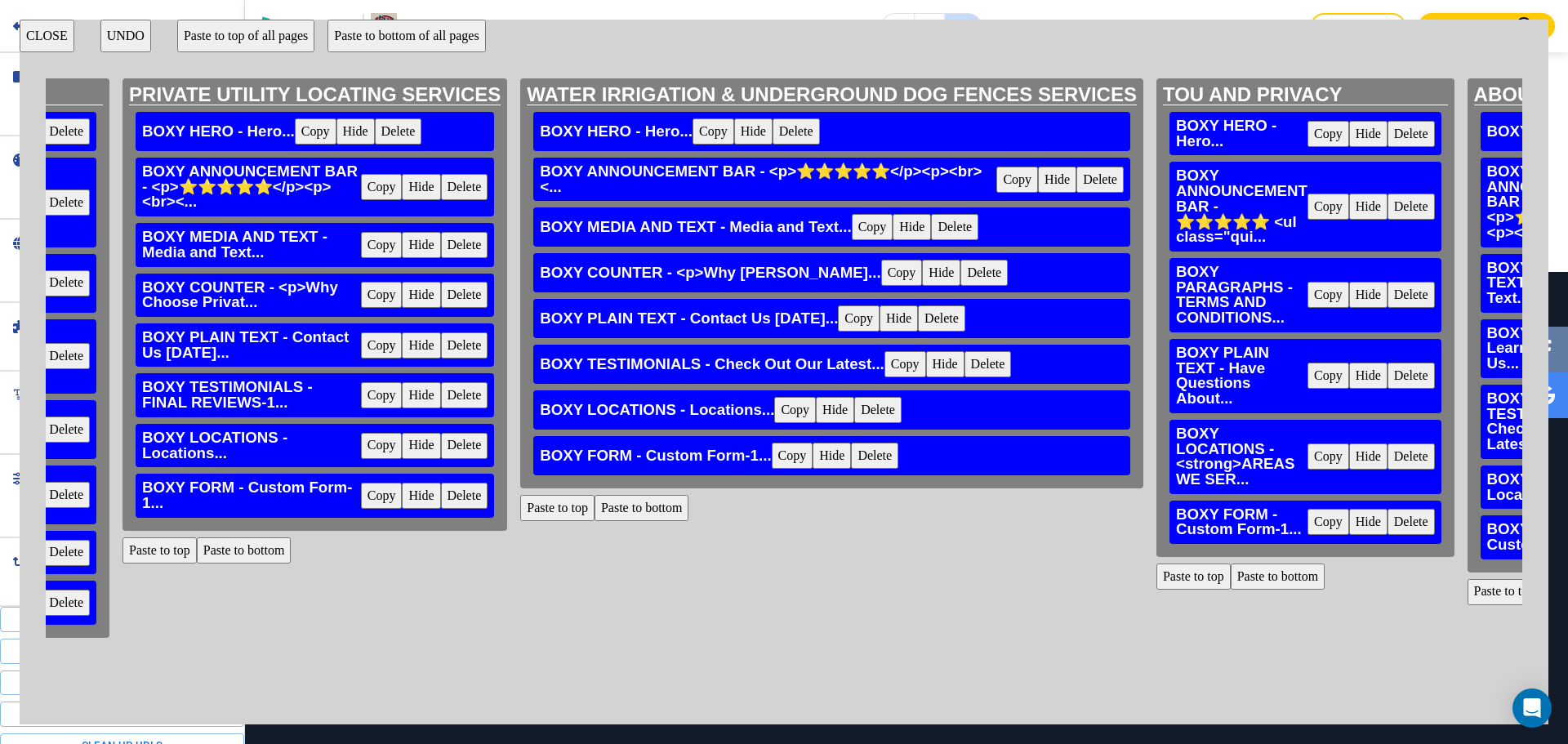
scroll to position [4, 1578]
click at [1012, 362] on button "Delete" at bounding box center [988, 364] width 47 height 26
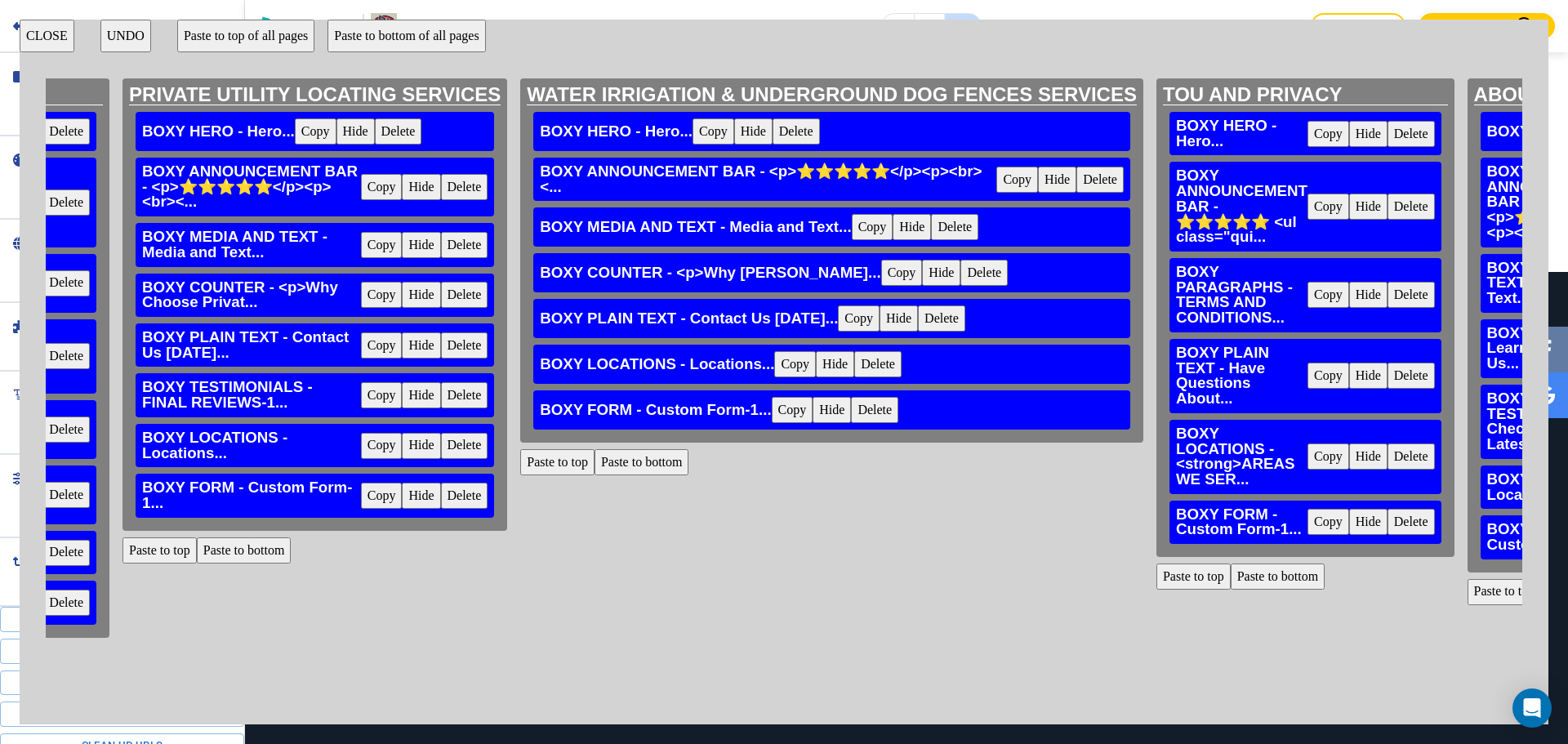
click at [676, 460] on button "Paste to bottom" at bounding box center [642, 462] width 95 height 26
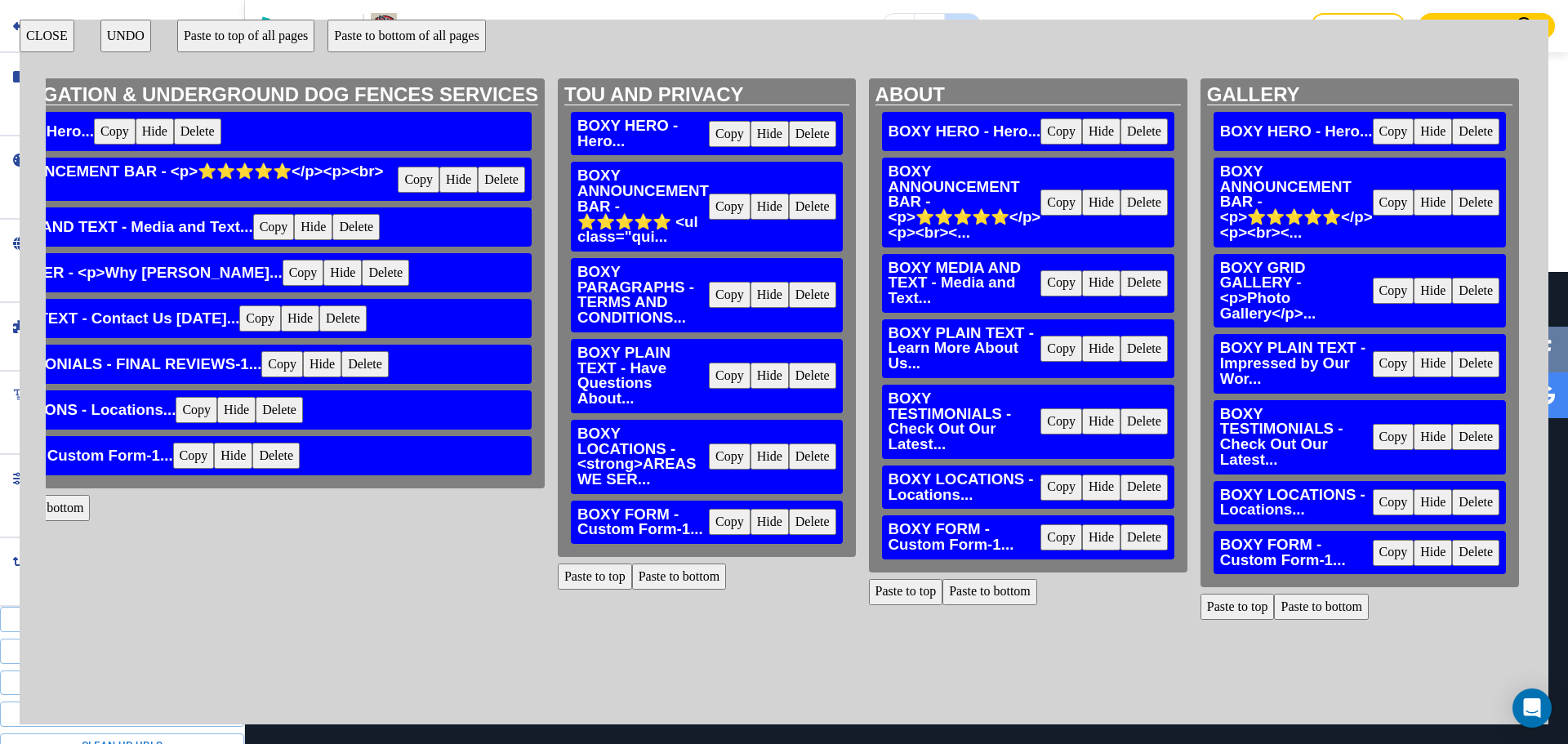
scroll to position [4, 2198]
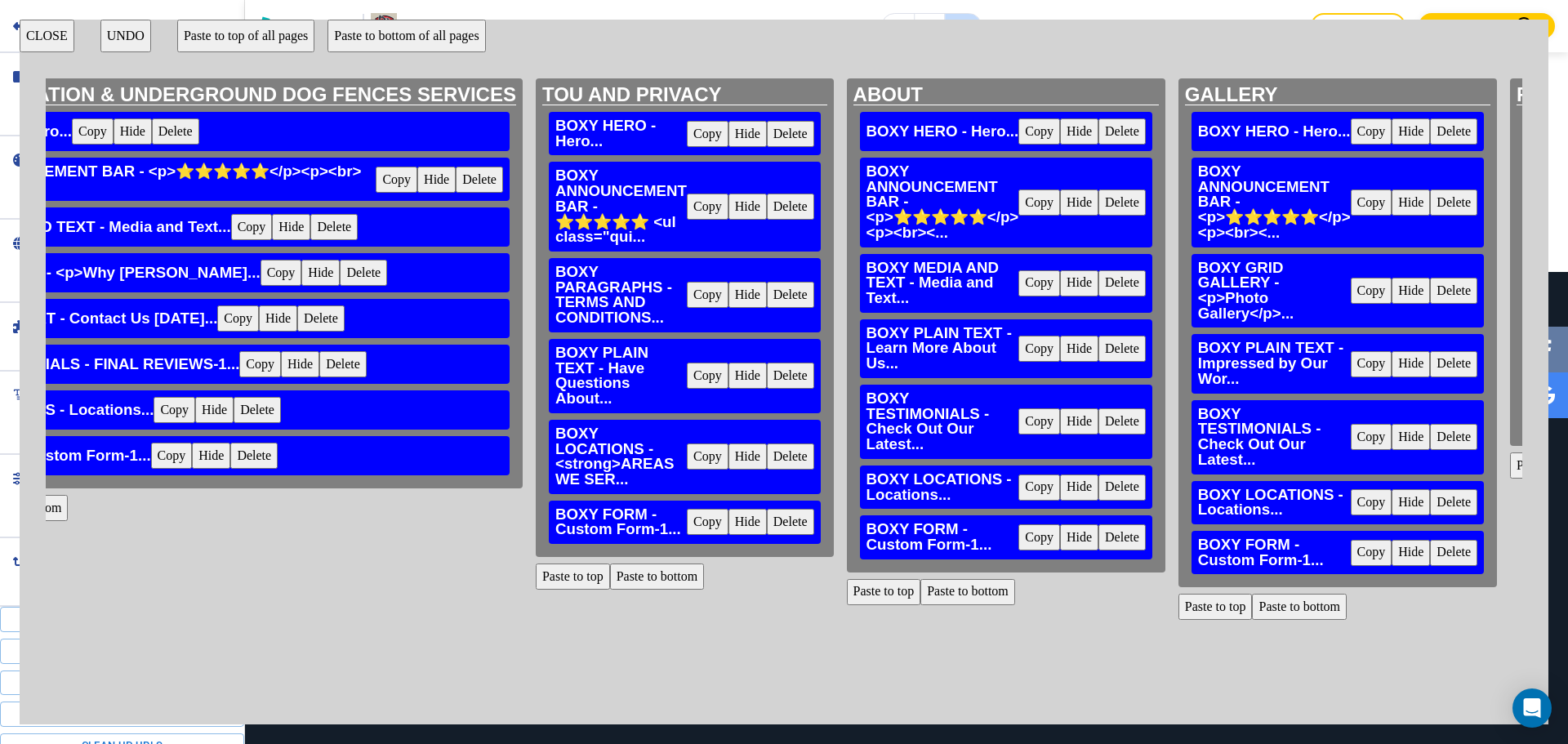
click at [1146, 409] on button "Delete" at bounding box center [1122, 422] width 47 height 26
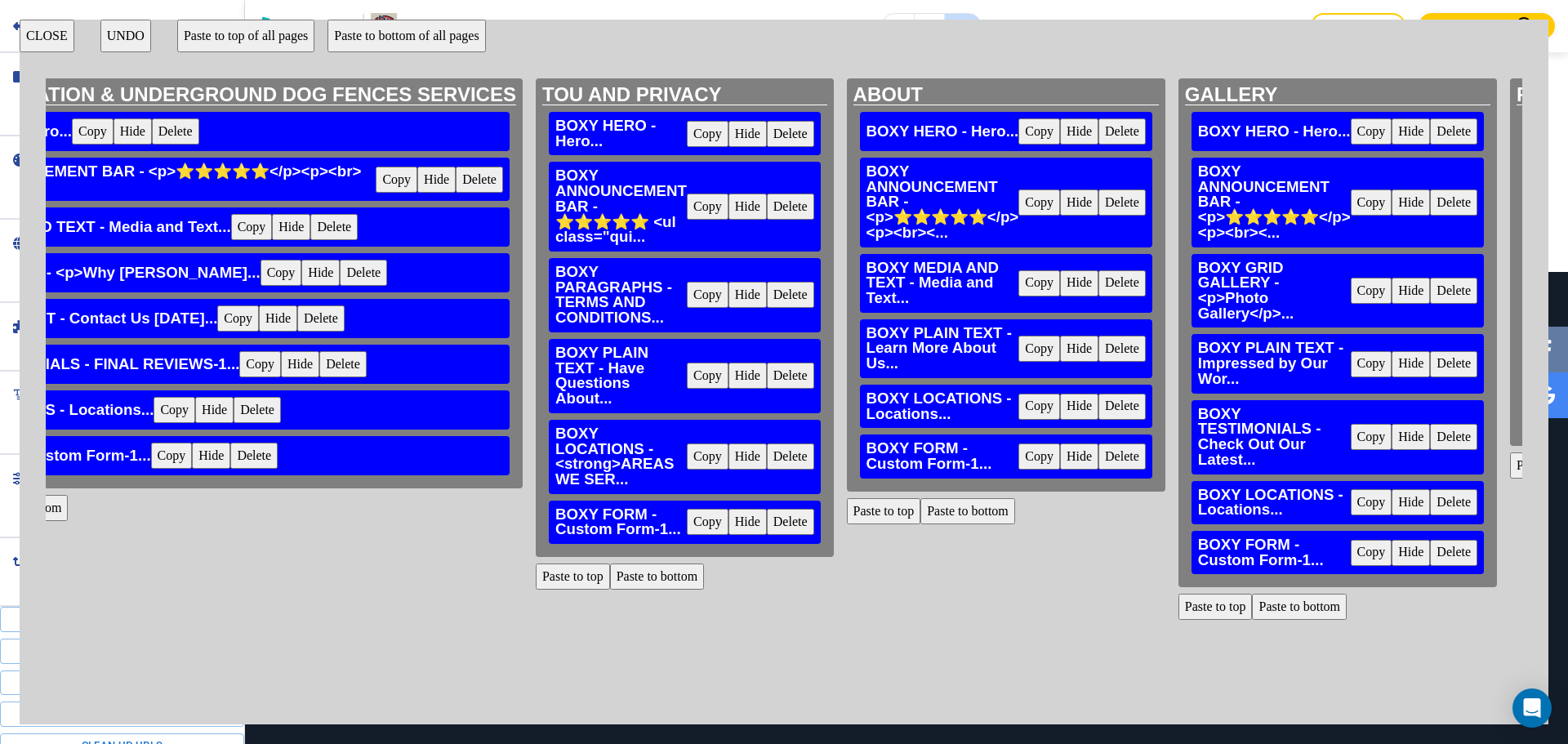
click at [1009, 516] on button "Paste to bottom" at bounding box center [968, 511] width 95 height 26
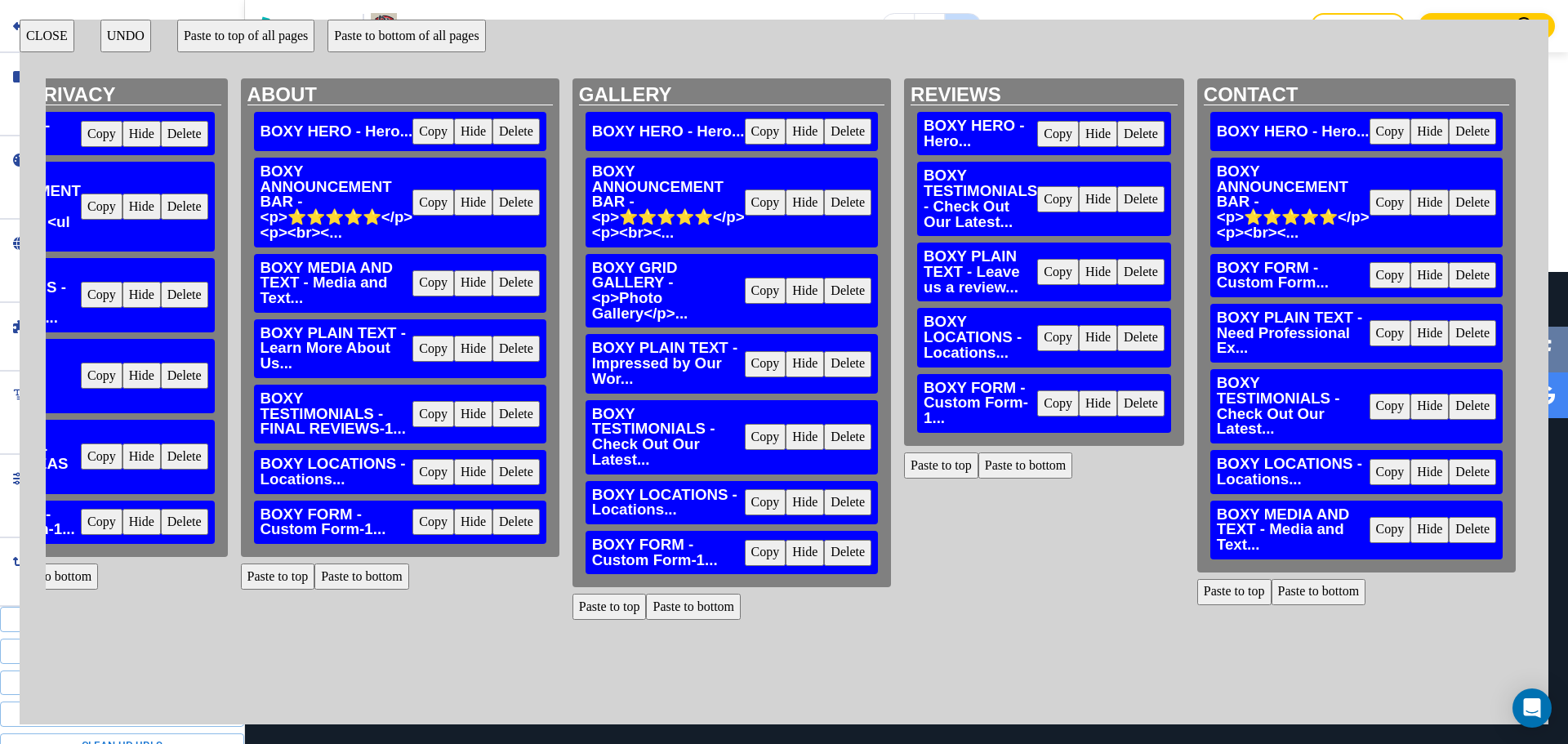
scroll to position [4, 2866]
click at [824, 424] on button "Delete" at bounding box center [847, 437] width 47 height 26
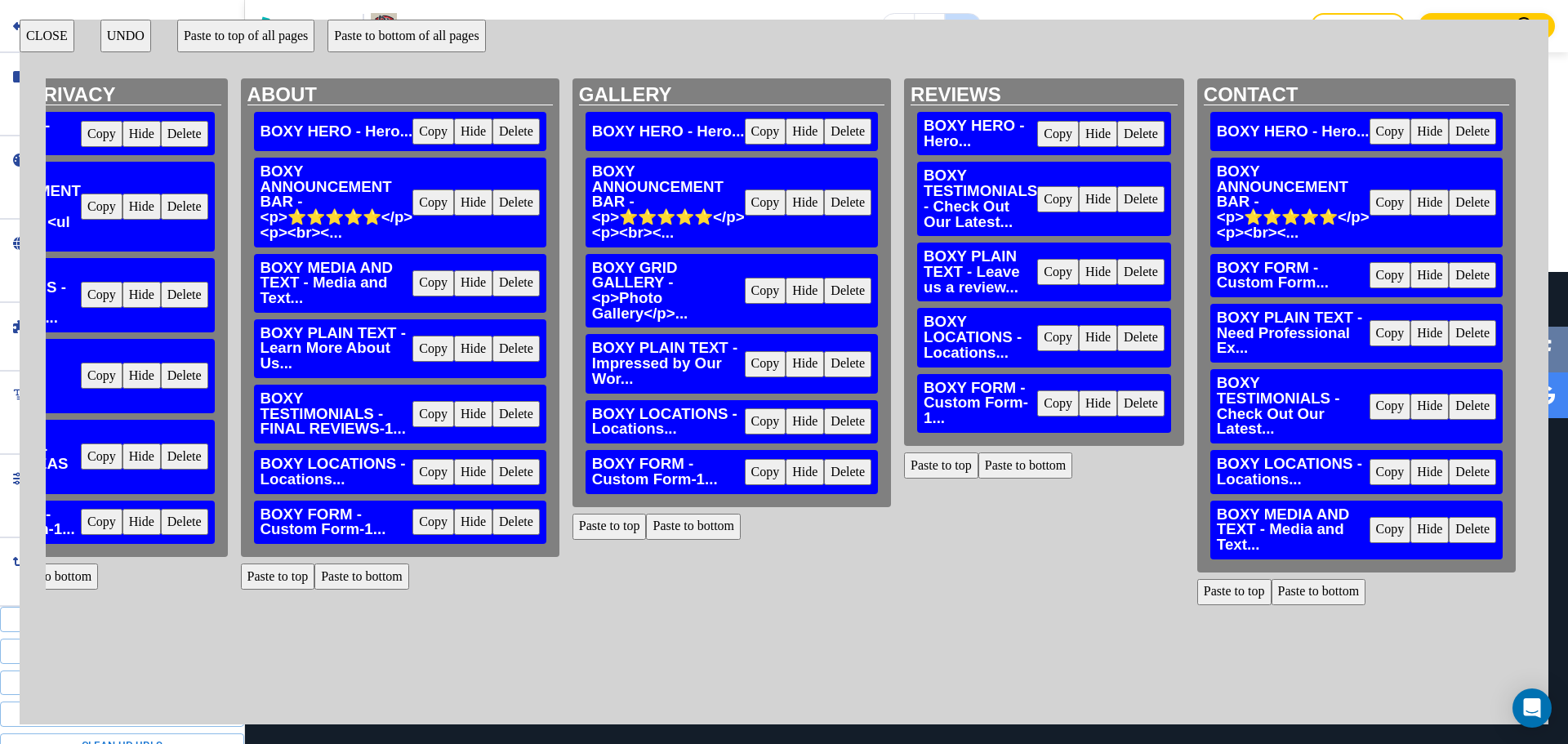
click at [670, 515] on button "Paste to bottom" at bounding box center [693, 527] width 95 height 26
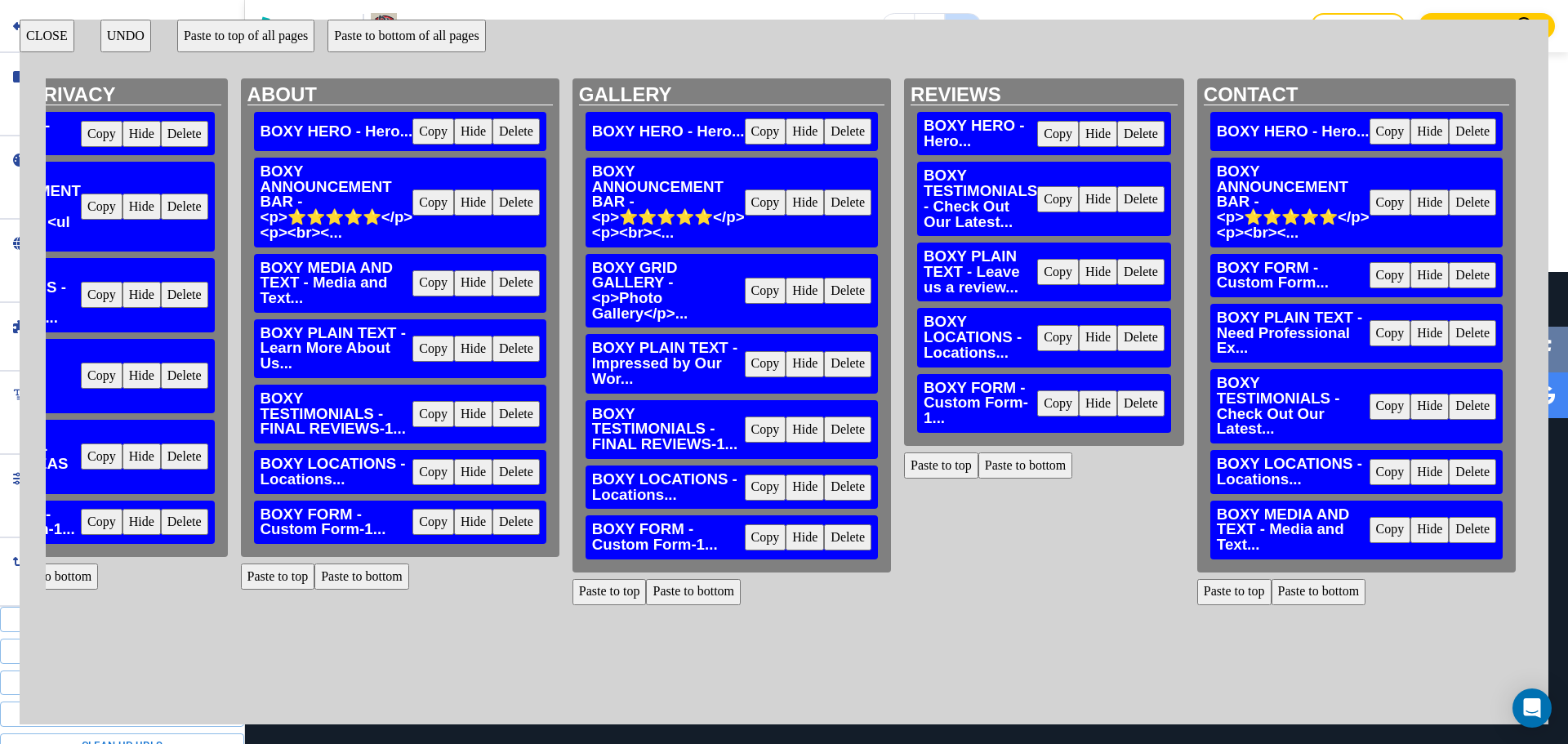
click at [1117, 191] on button "Delete" at bounding box center [1141, 200] width 47 height 26
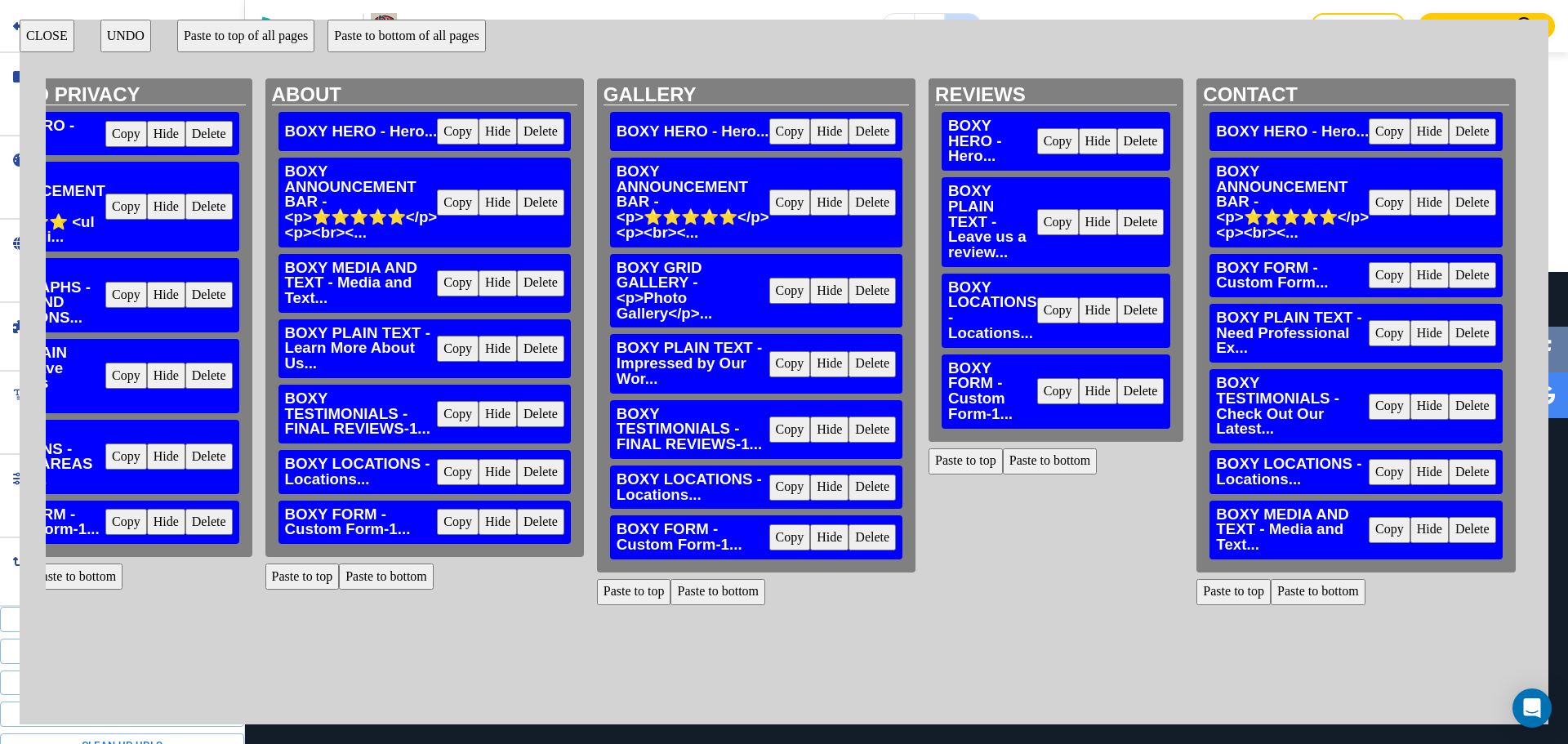
click at [1023, 467] on button "Paste to bottom" at bounding box center [1051, 461] width 95 height 26
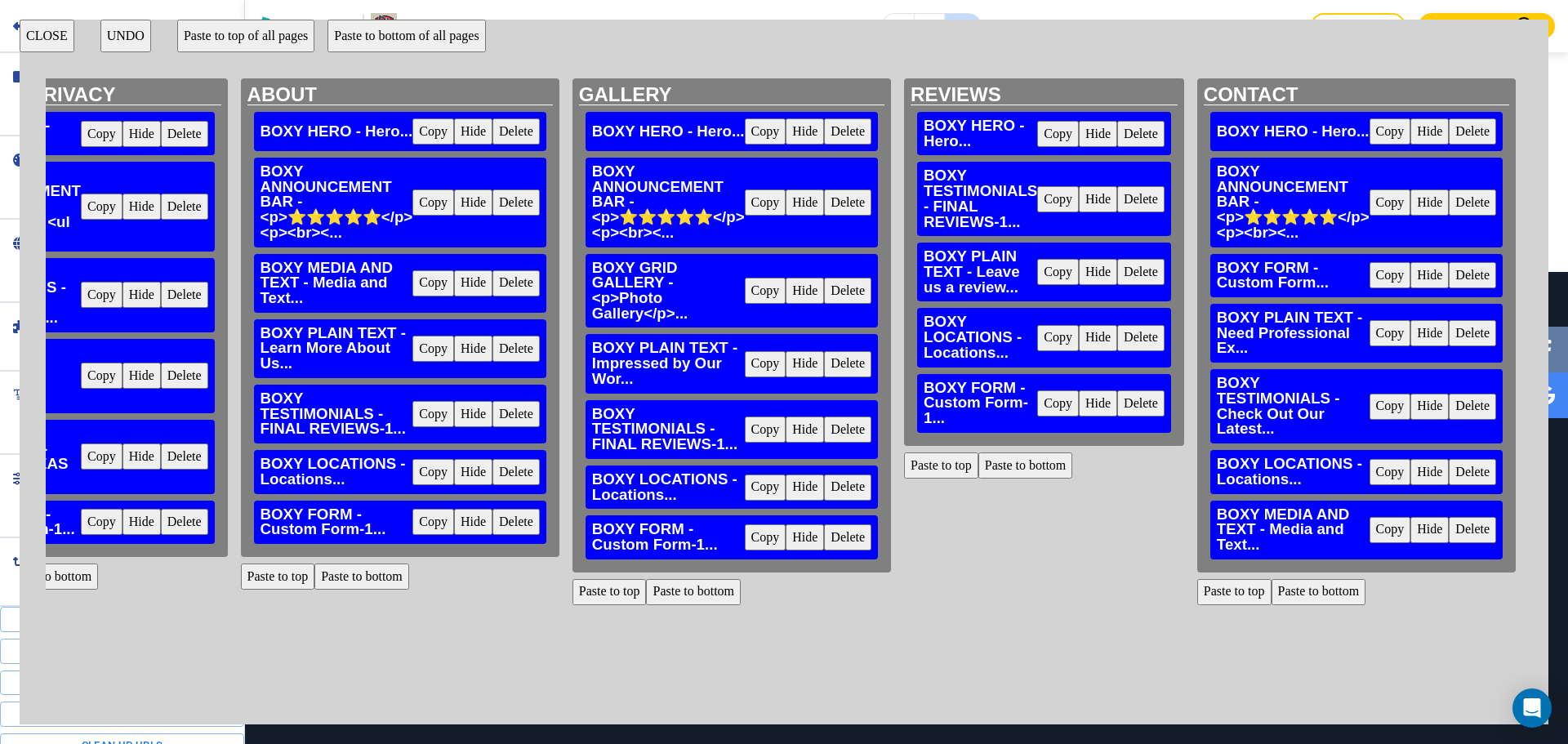
click at [1473, 397] on button "Delete" at bounding box center [1473, 407] width 47 height 26
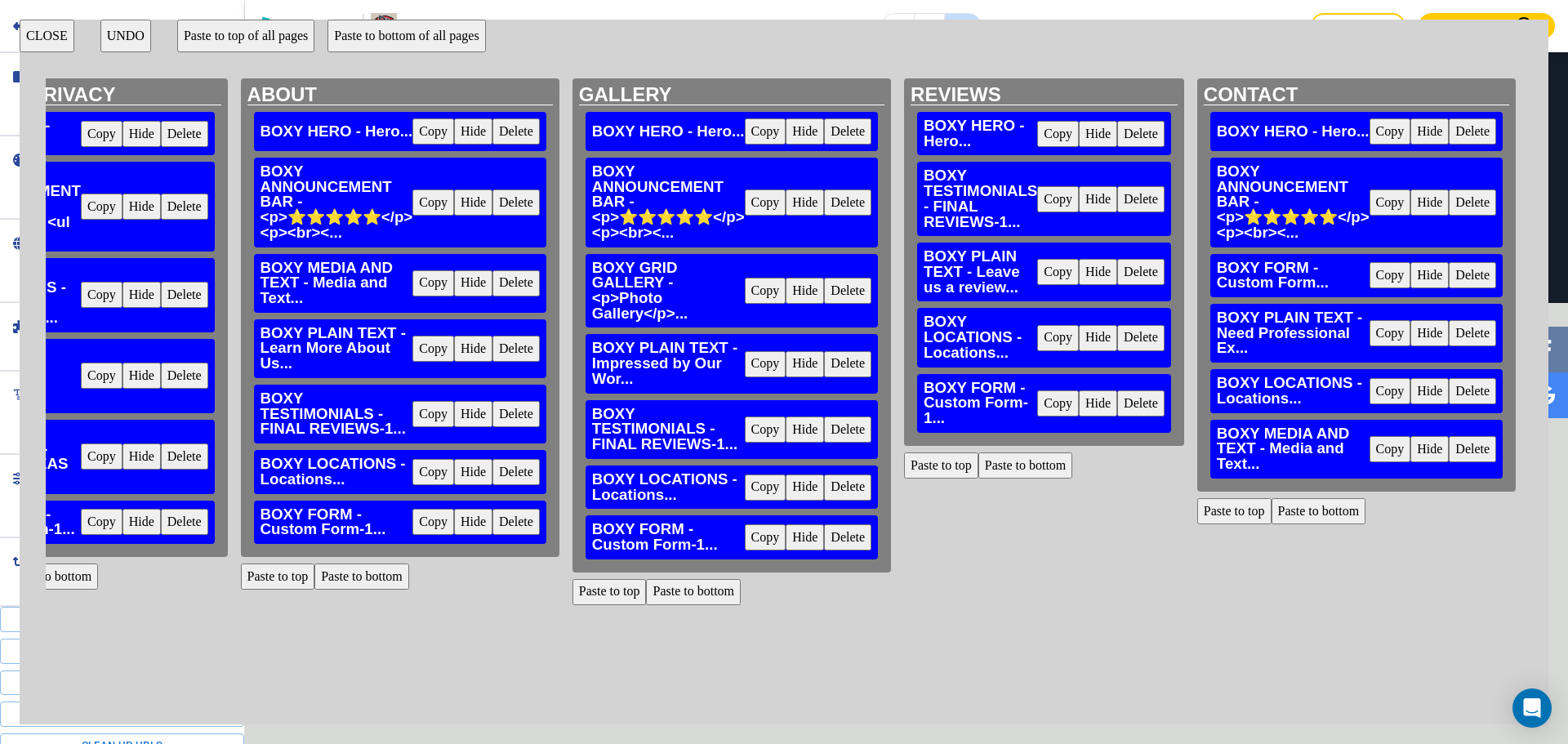
scroll to position [2636, 0]
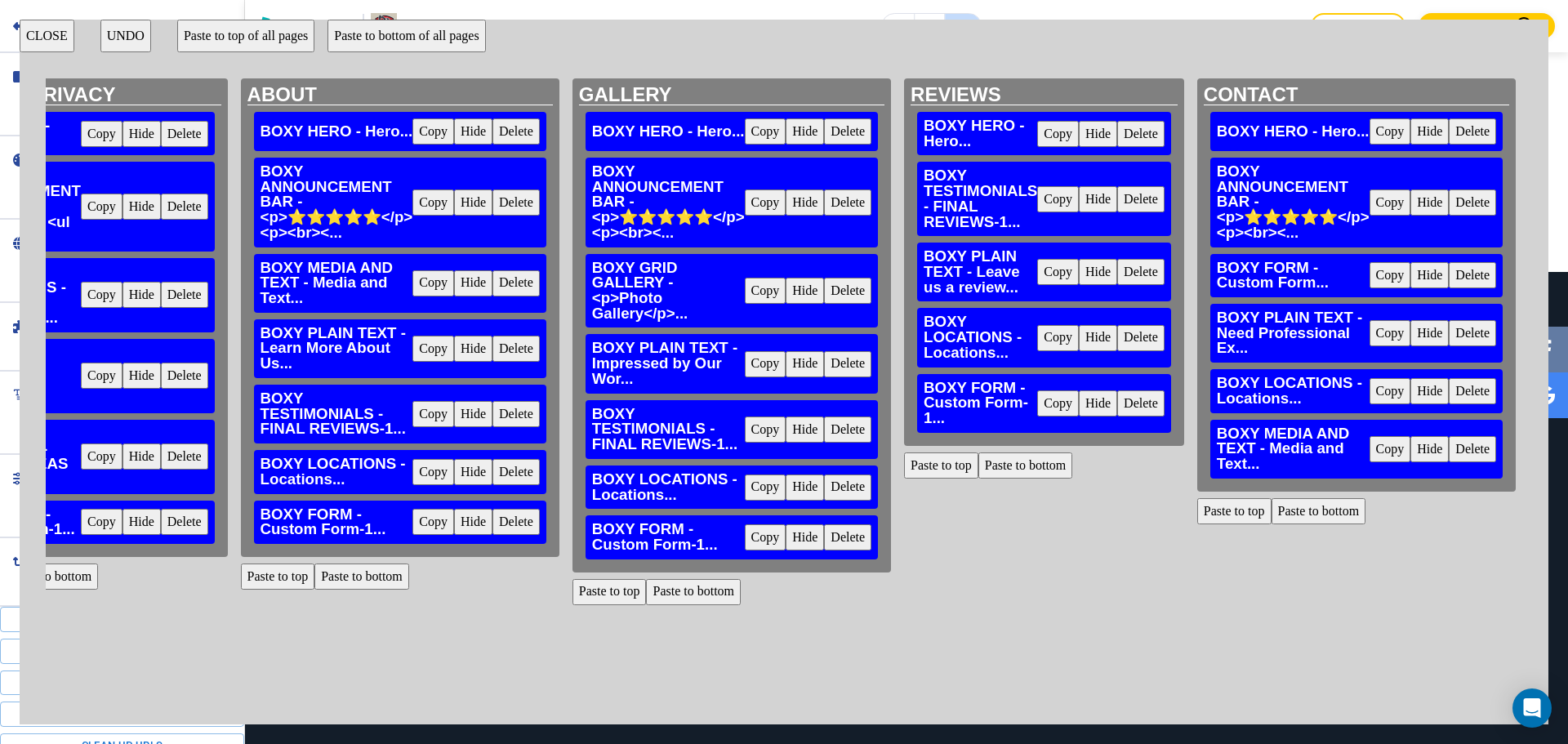
click at [1319, 501] on button "Paste to bottom" at bounding box center [1319, 511] width 95 height 26
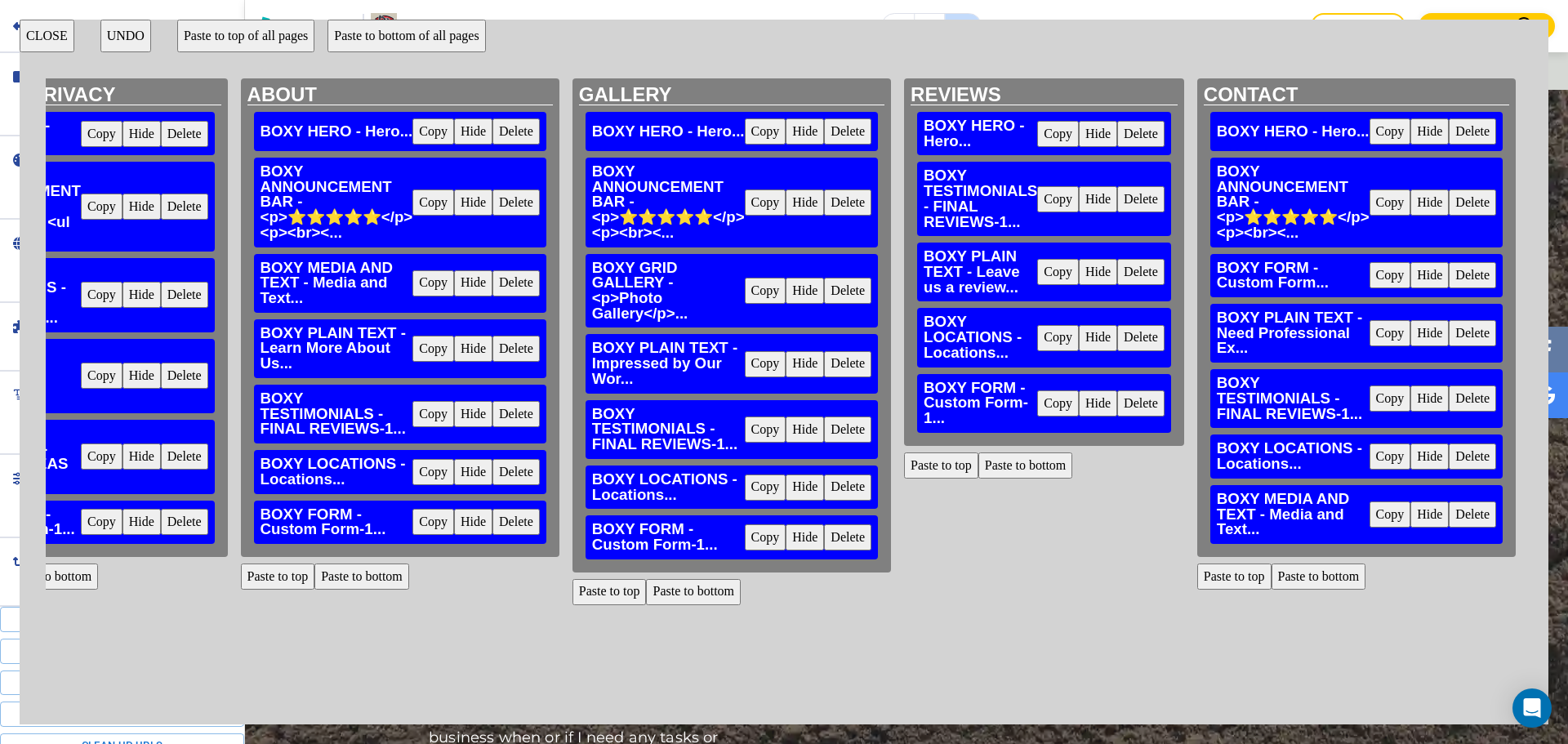
scroll to position [1715, 0]
click at [52, 26] on button "CLOSE" at bounding box center [46, 35] width 55 height 32
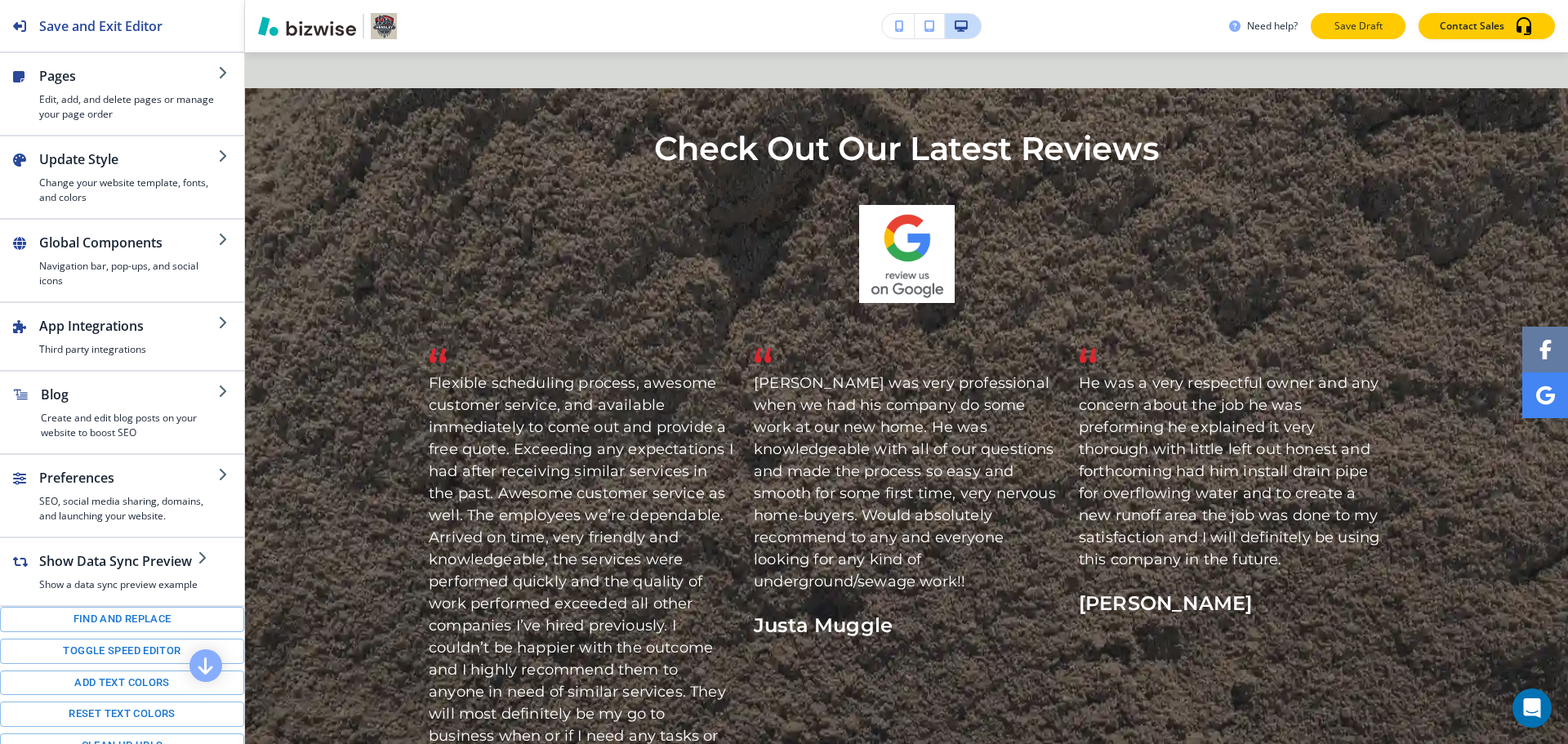
click at [1395, 26] on button "Save Draft" at bounding box center [1359, 26] width 95 height 26
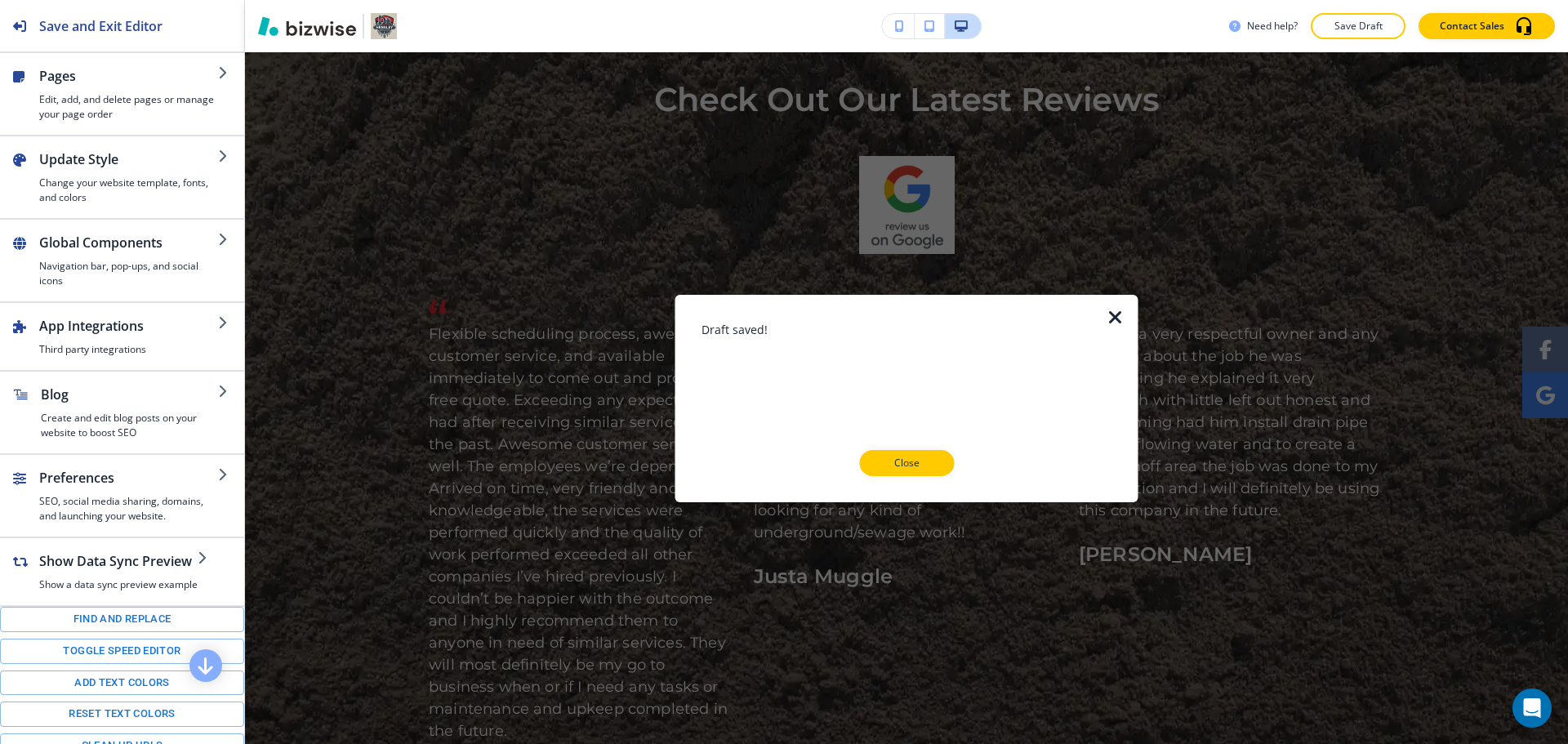
scroll to position [1878, 0]
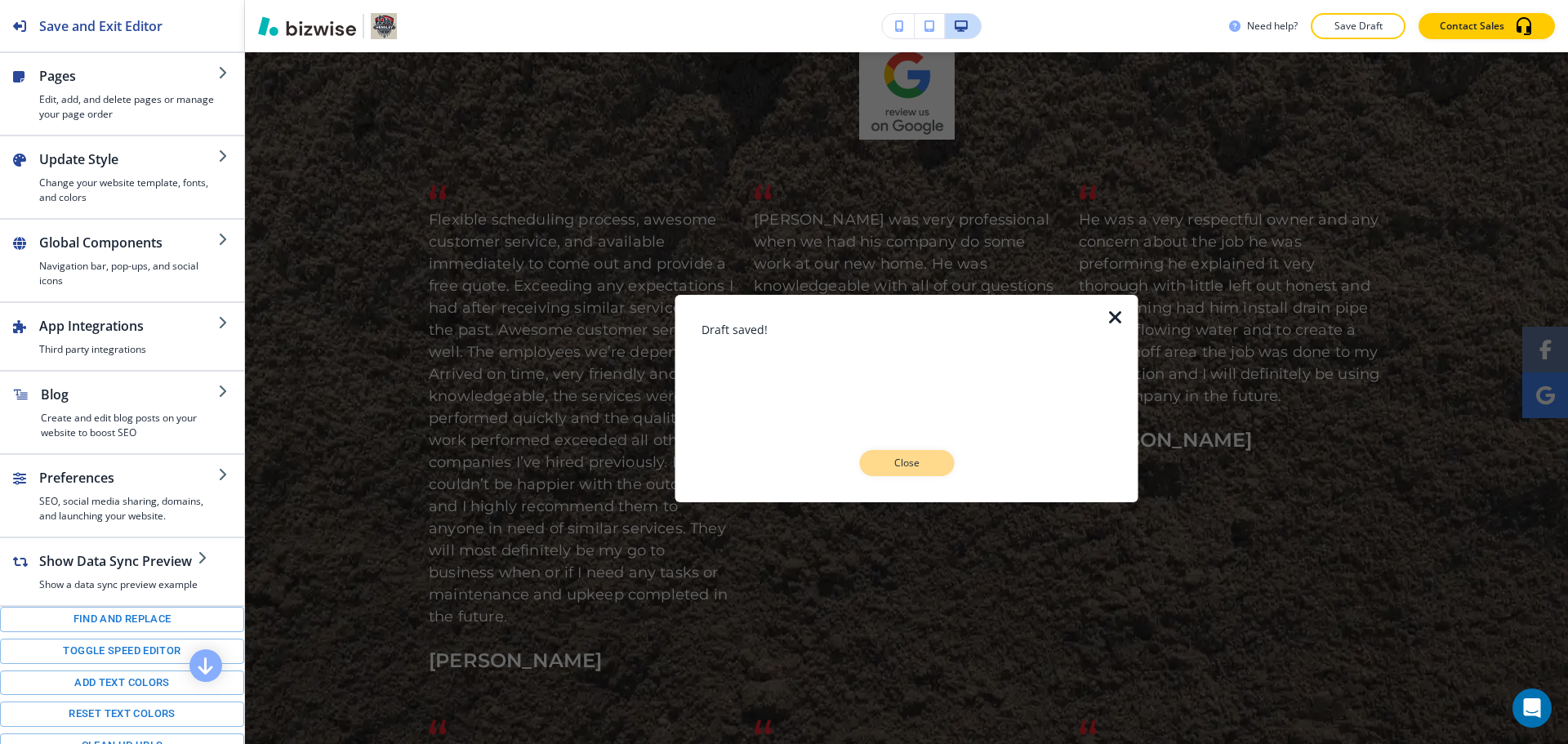
click at [882, 457] on p "Close" at bounding box center [907, 463] width 53 height 15
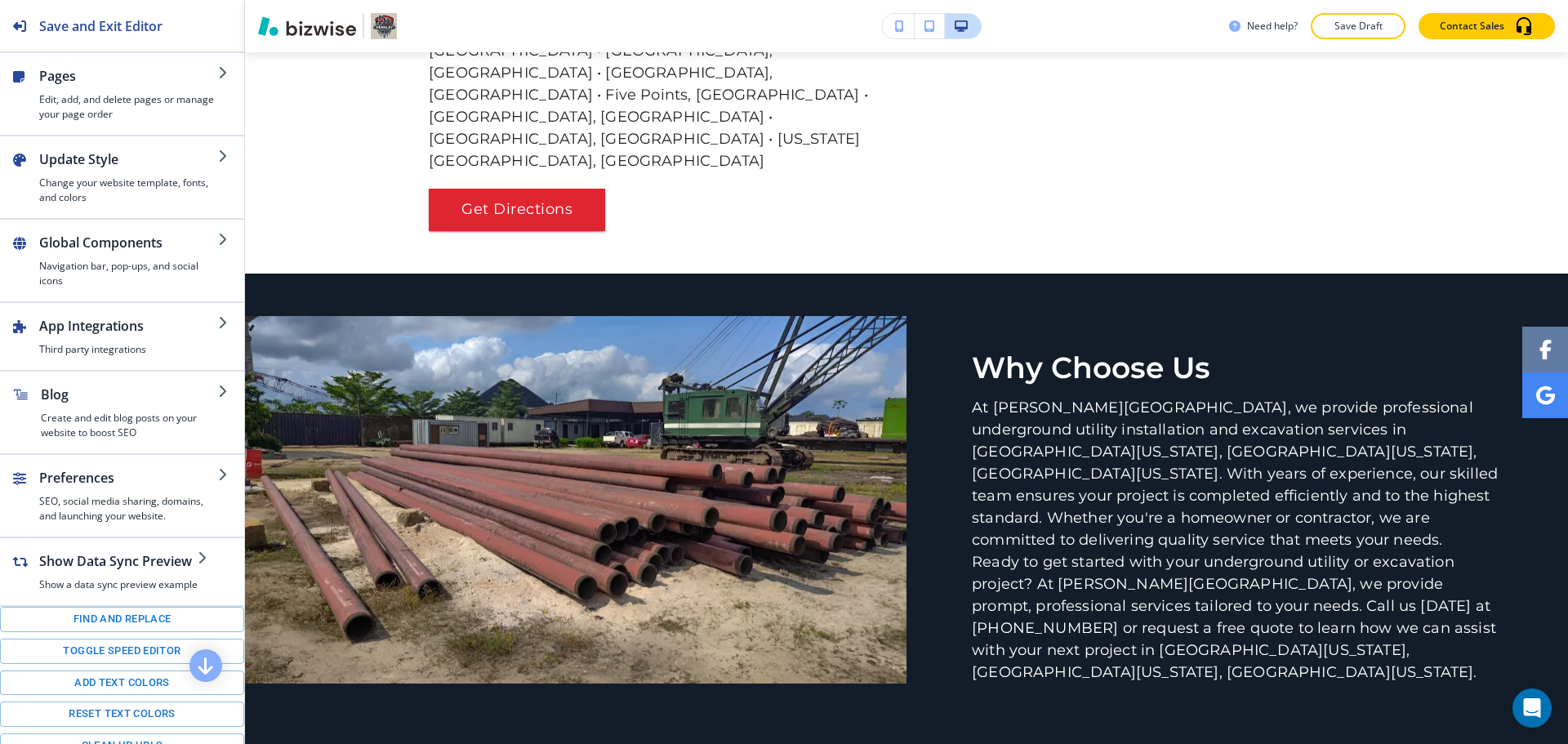
scroll to position [3765, 0]
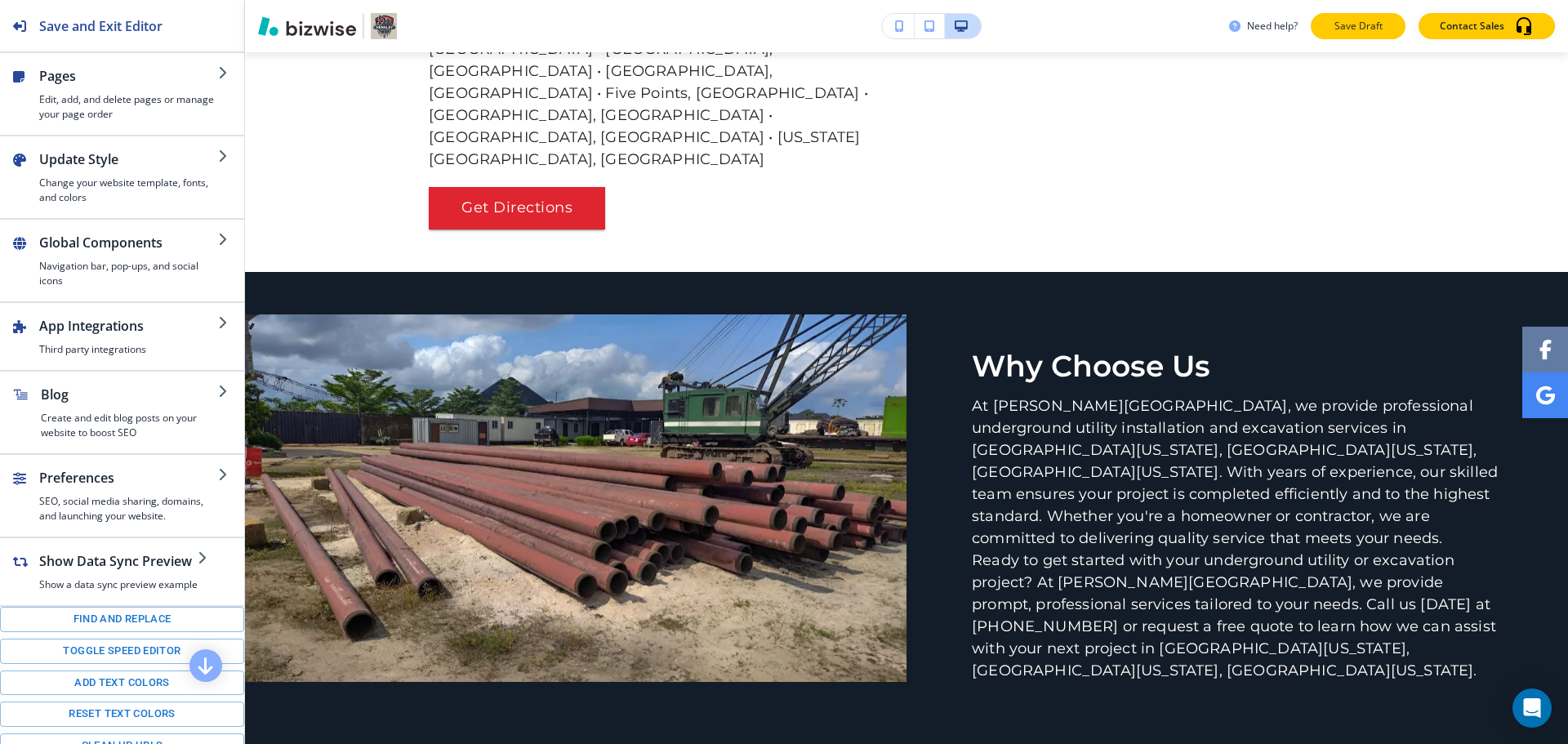
click at [1334, 14] on button "Save Draft" at bounding box center [1359, 26] width 95 height 26
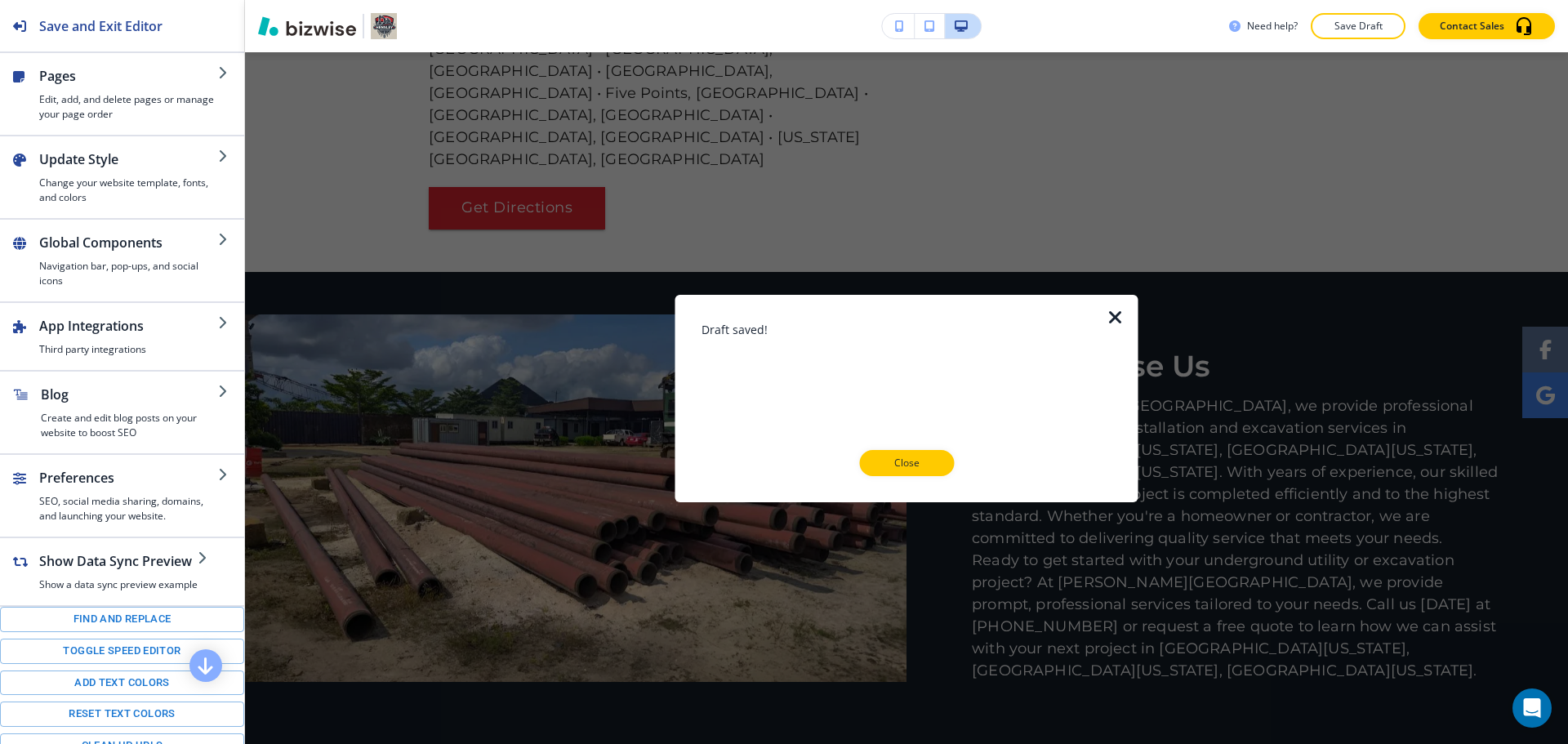
click at [918, 469] on p "Close" at bounding box center [907, 463] width 53 height 15
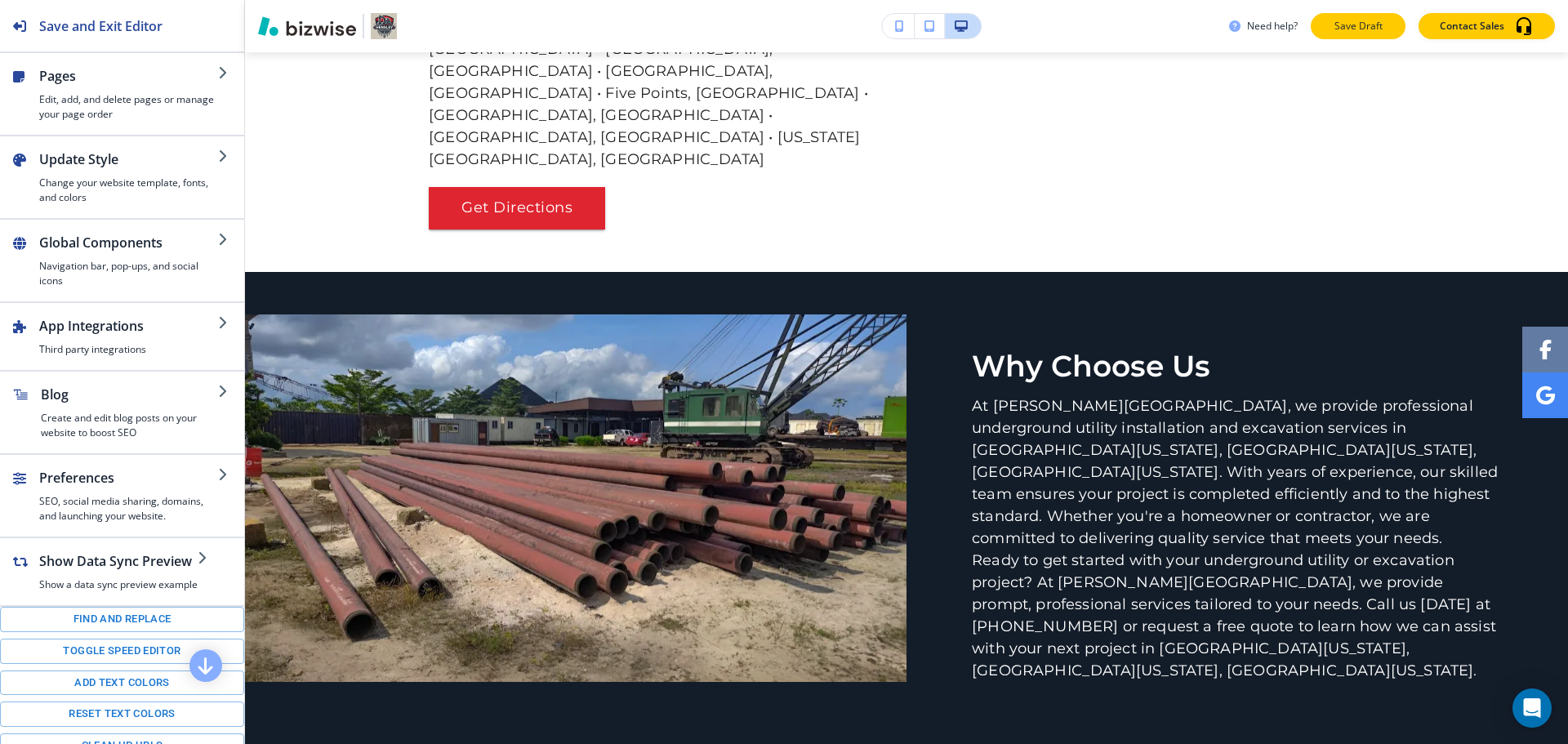
click at [1350, 20] on p "Save Draft" at bounding box center [1359, 25] width 53 height 15
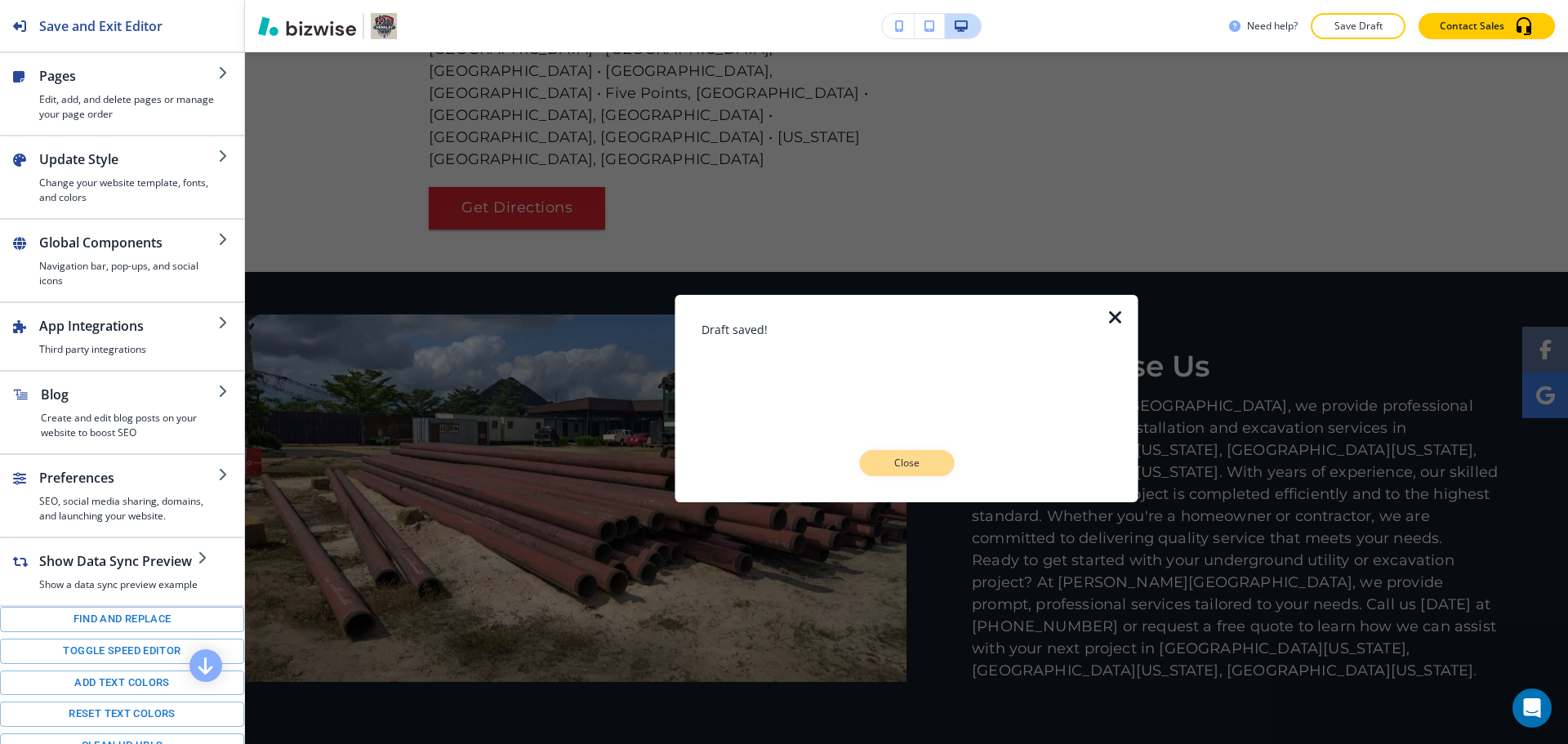
click at [936, 467] on button "Close" at bounding box center [907, 463] width 95 height 26
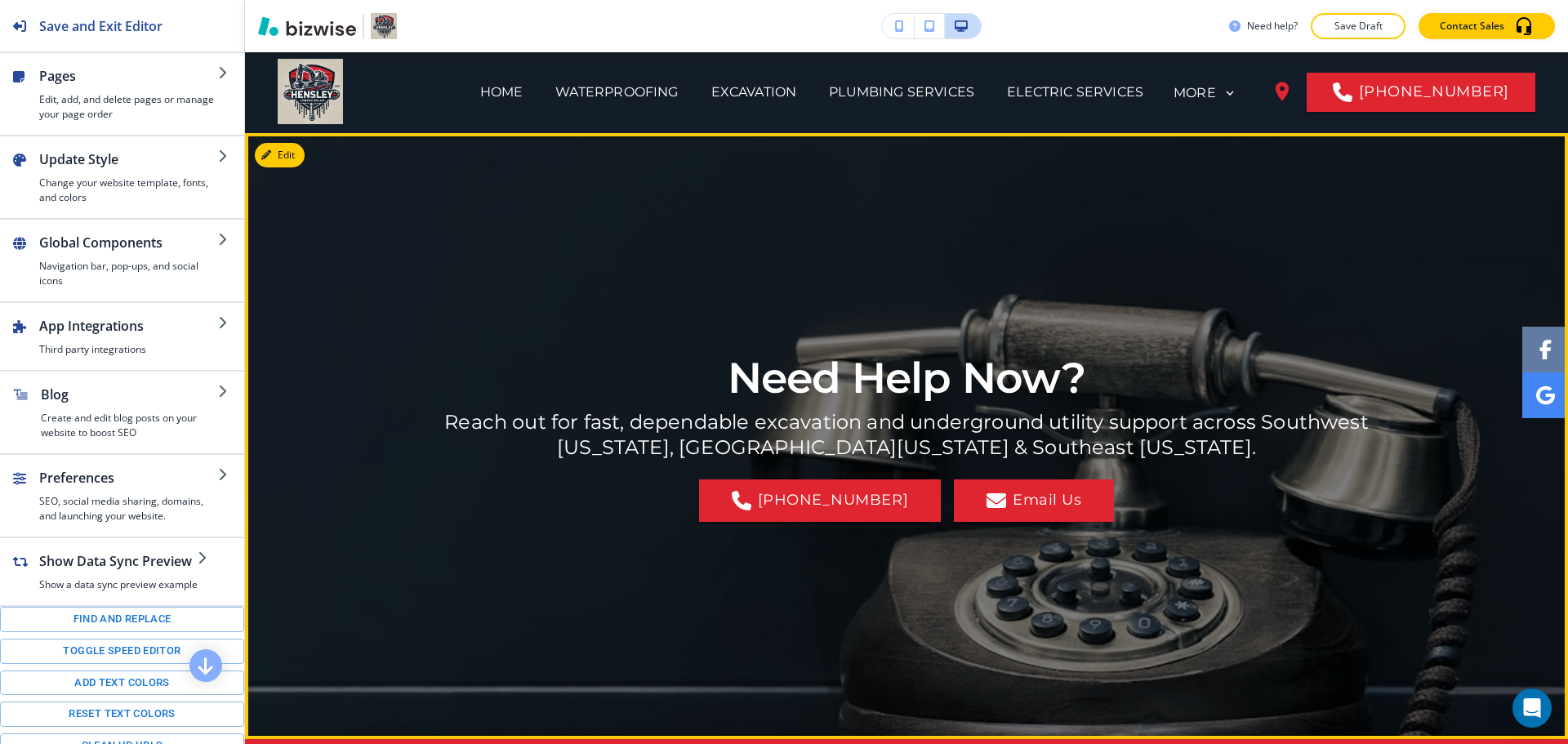
scroll to position [0, 0]
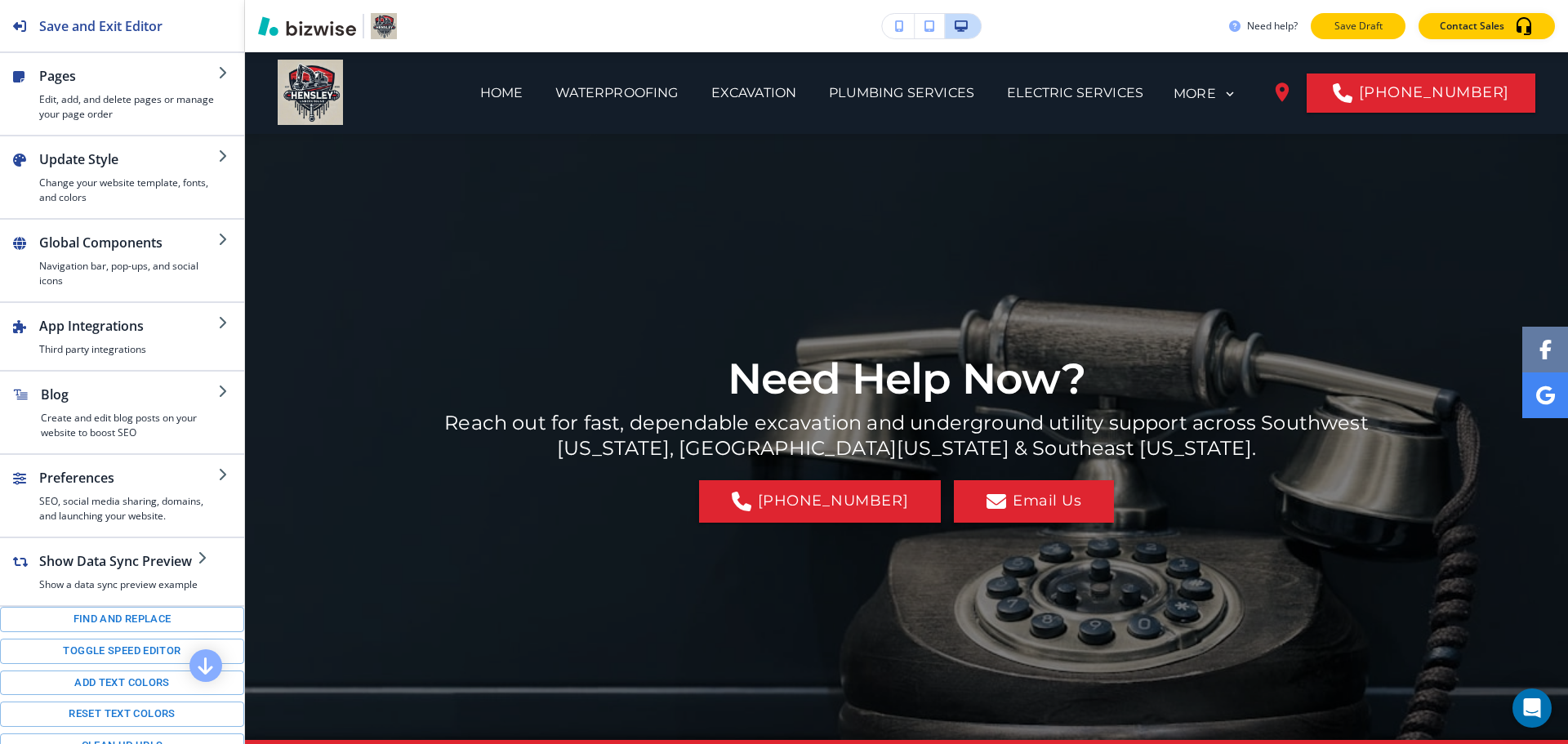
click at [1367, 29] on p "Save Draft" at bounding box center [1359, 25] width 53 height 15
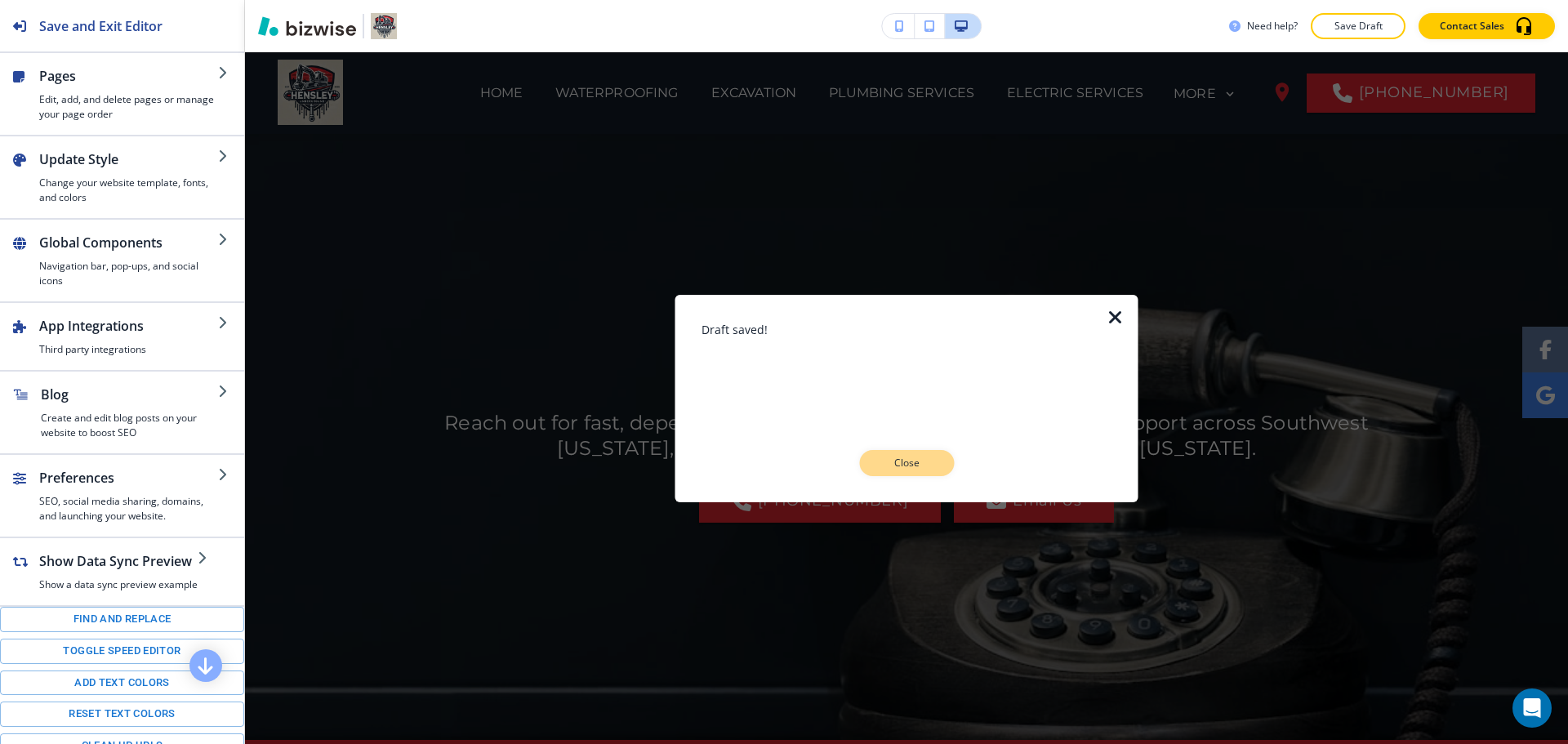
click at [897, 466] on p "Close" at bounding box center [907, 463] width 53 height 15
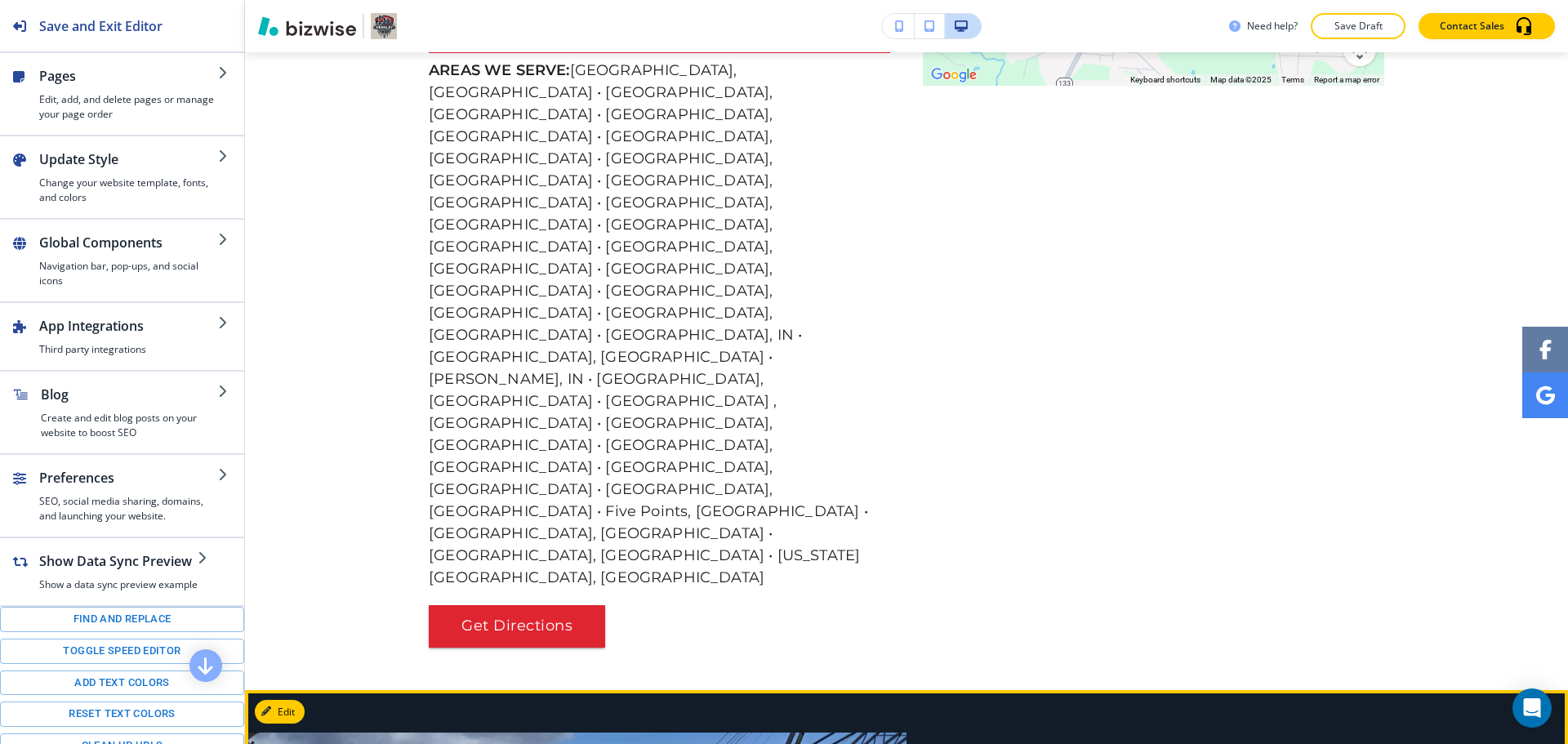
scroll to position [3348, 0]
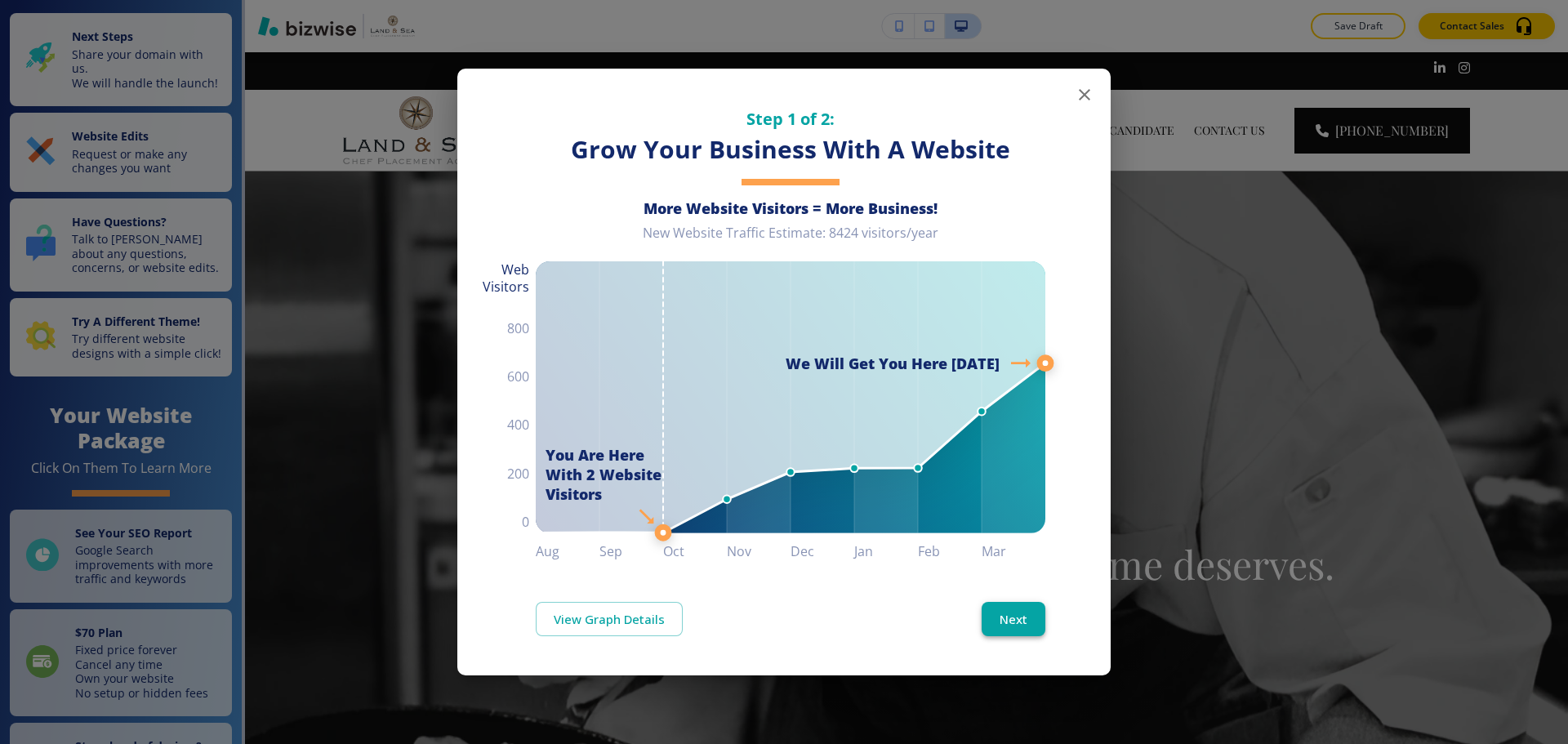
click at [1016, 628] on button "Next" at bounding box center [1014, 619] width 64 height 34
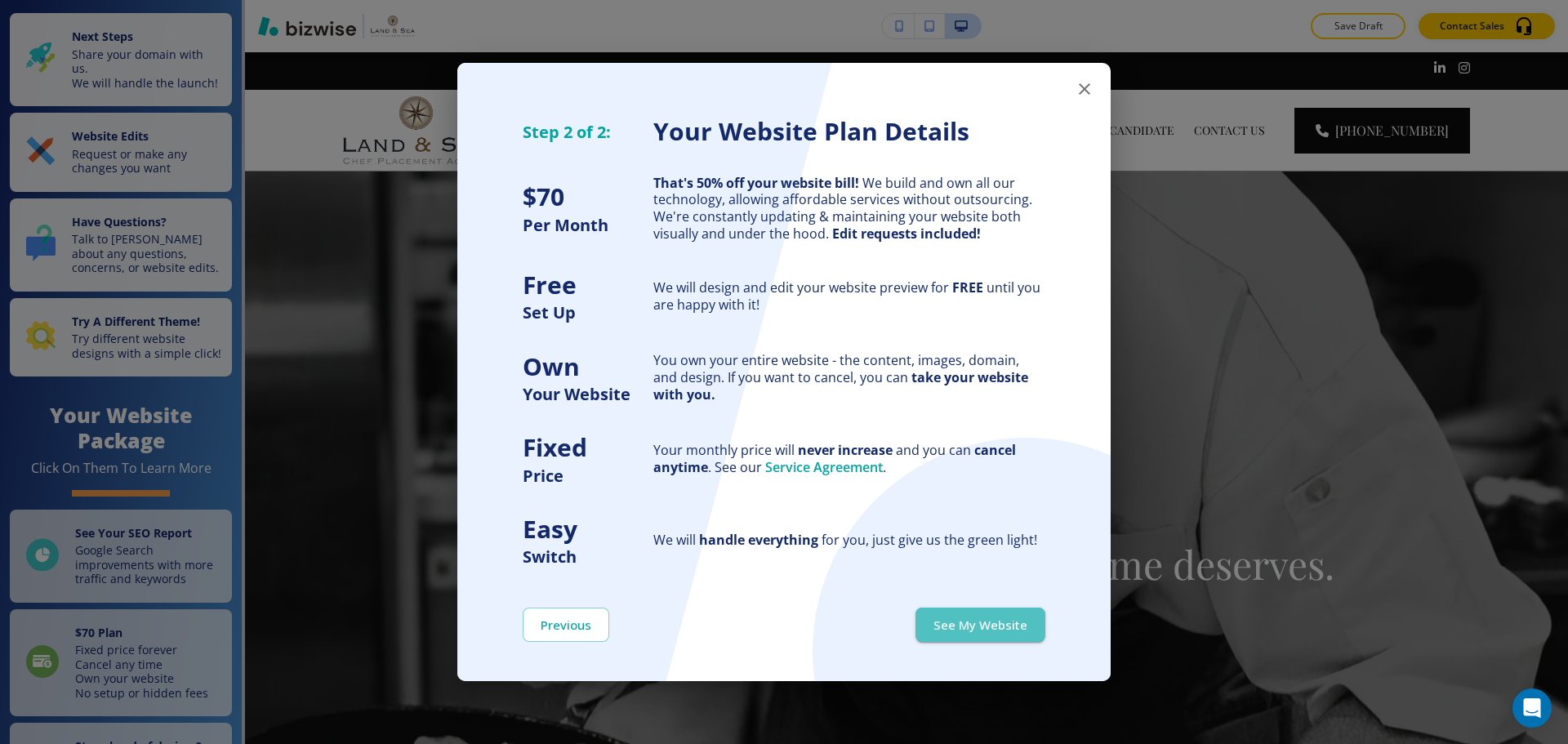
click at [1016, 628] on button "See My Website" at bounding box center [981, 624] width 130 height 34
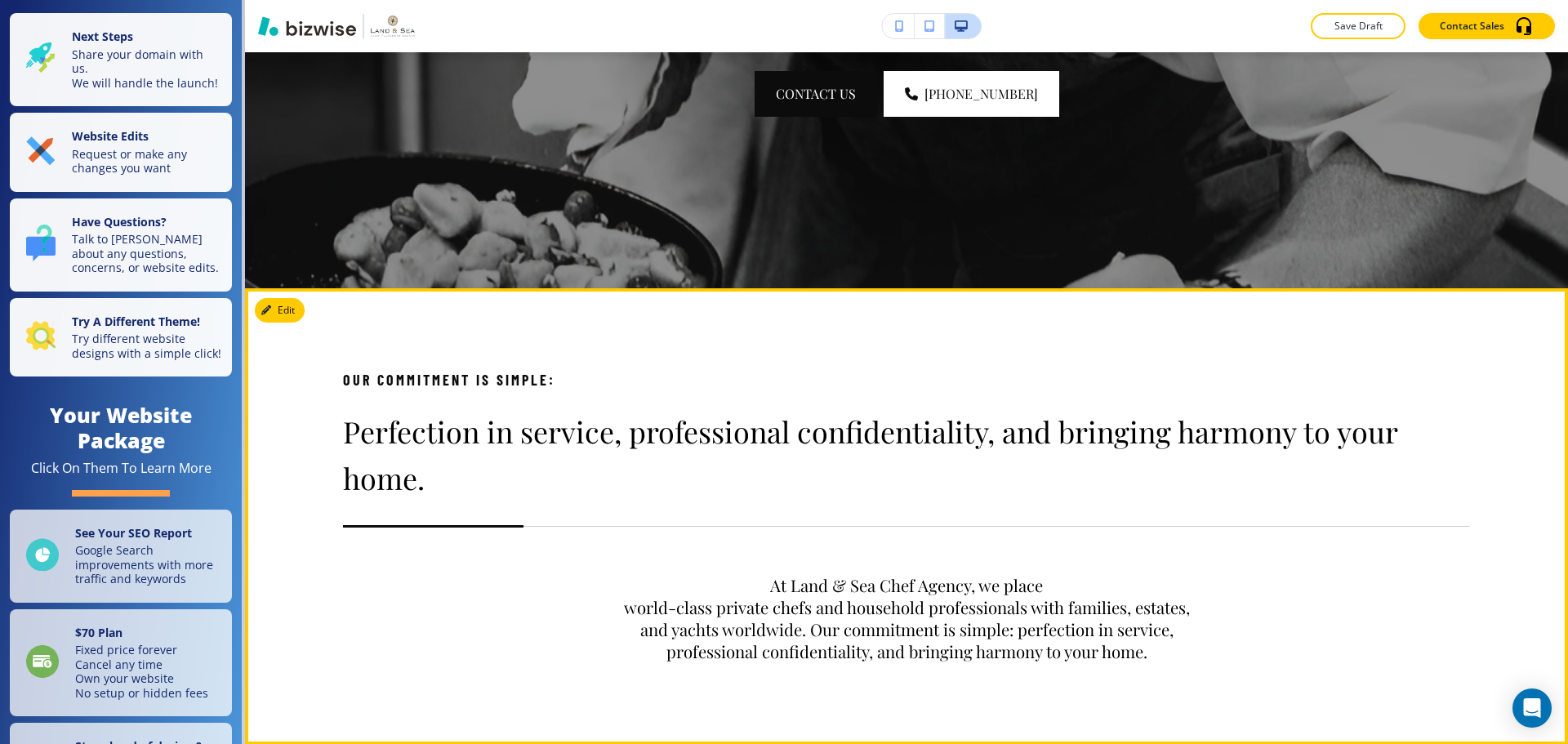
scroll to position [653, 0]
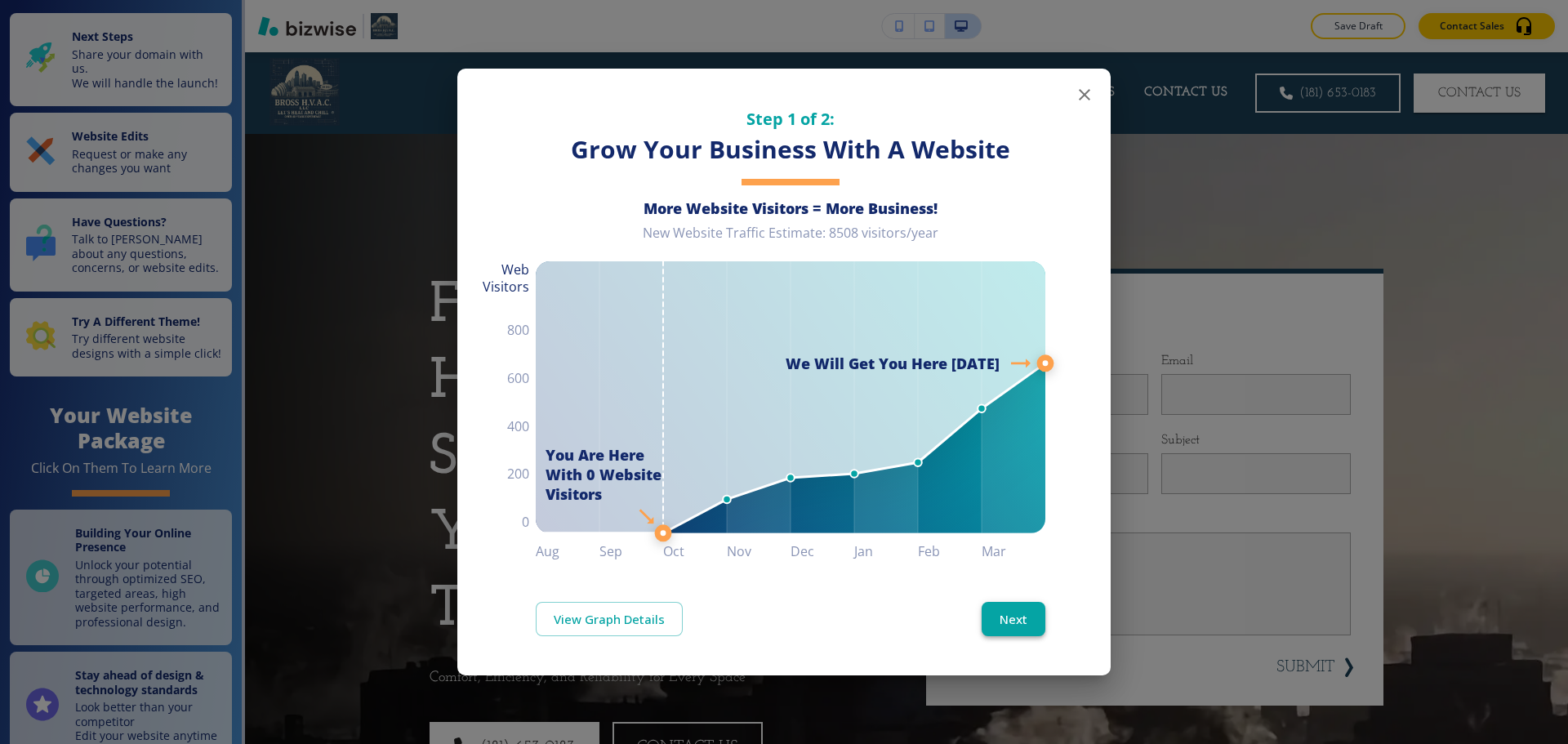
click at [1017, 616] on button "Next" at bounding box center [1014, 619] width 64 height 34
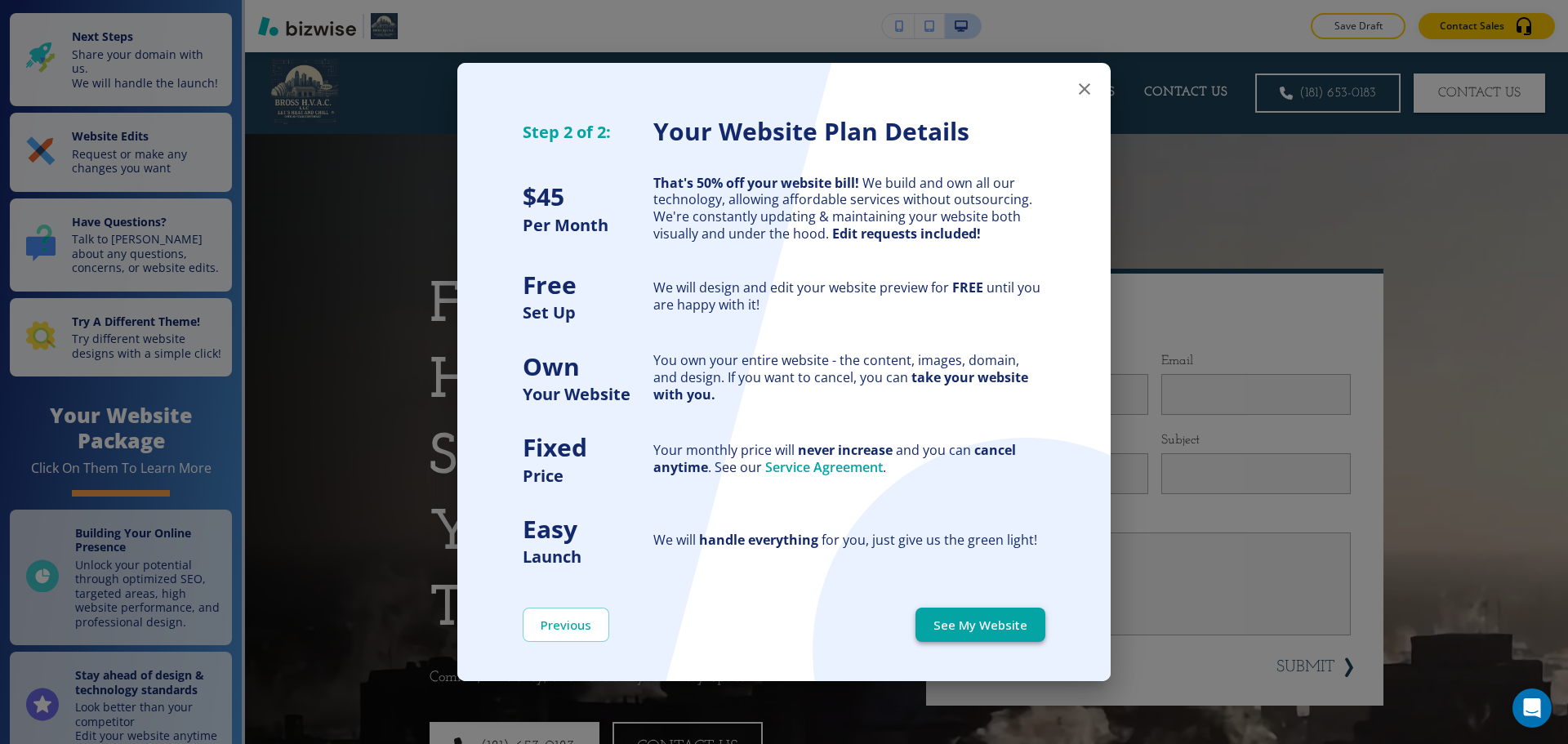
click at [1018, 616] on button "See My Website" at bounding box center [981, 624] width 130 height 34
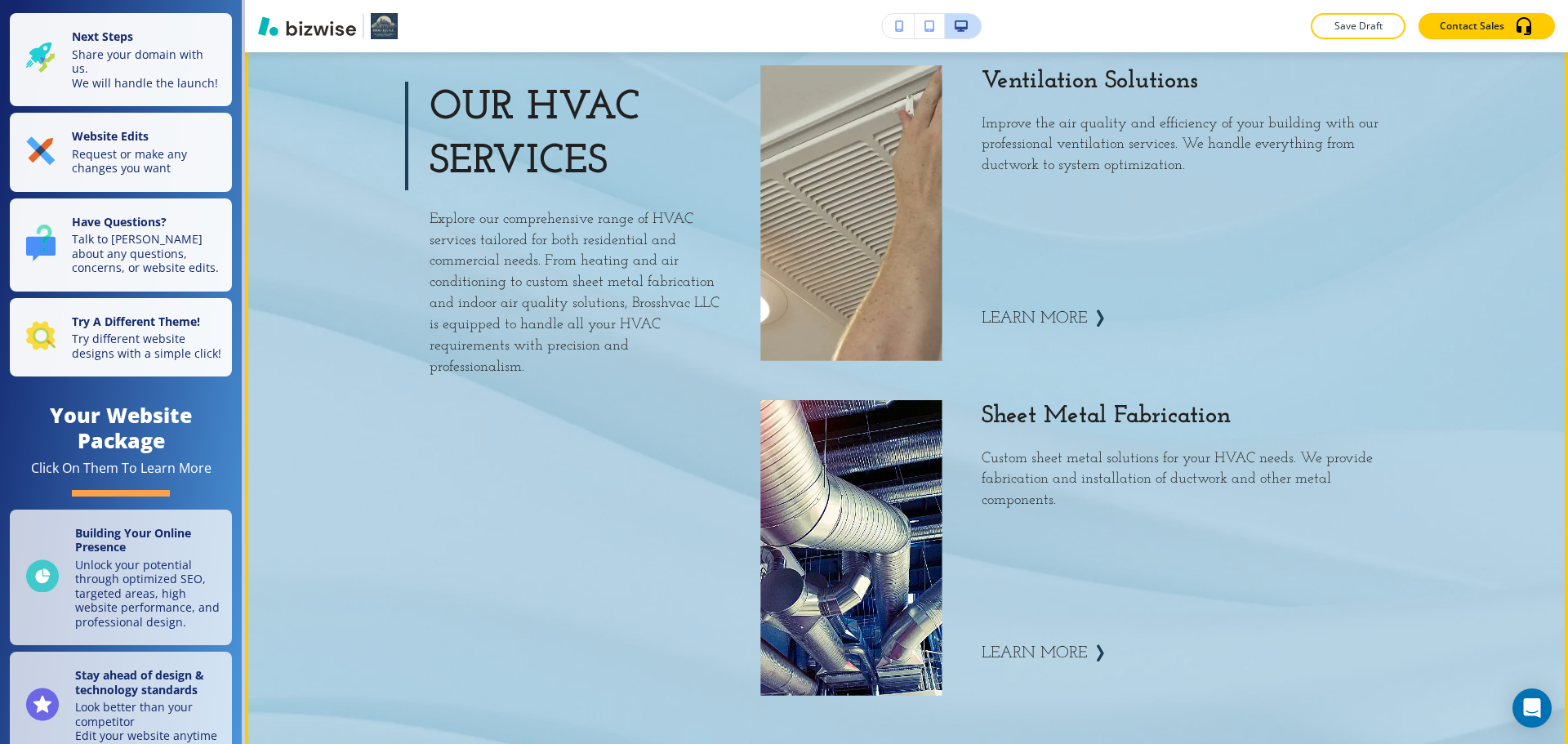
scroll to position [2531, 0]
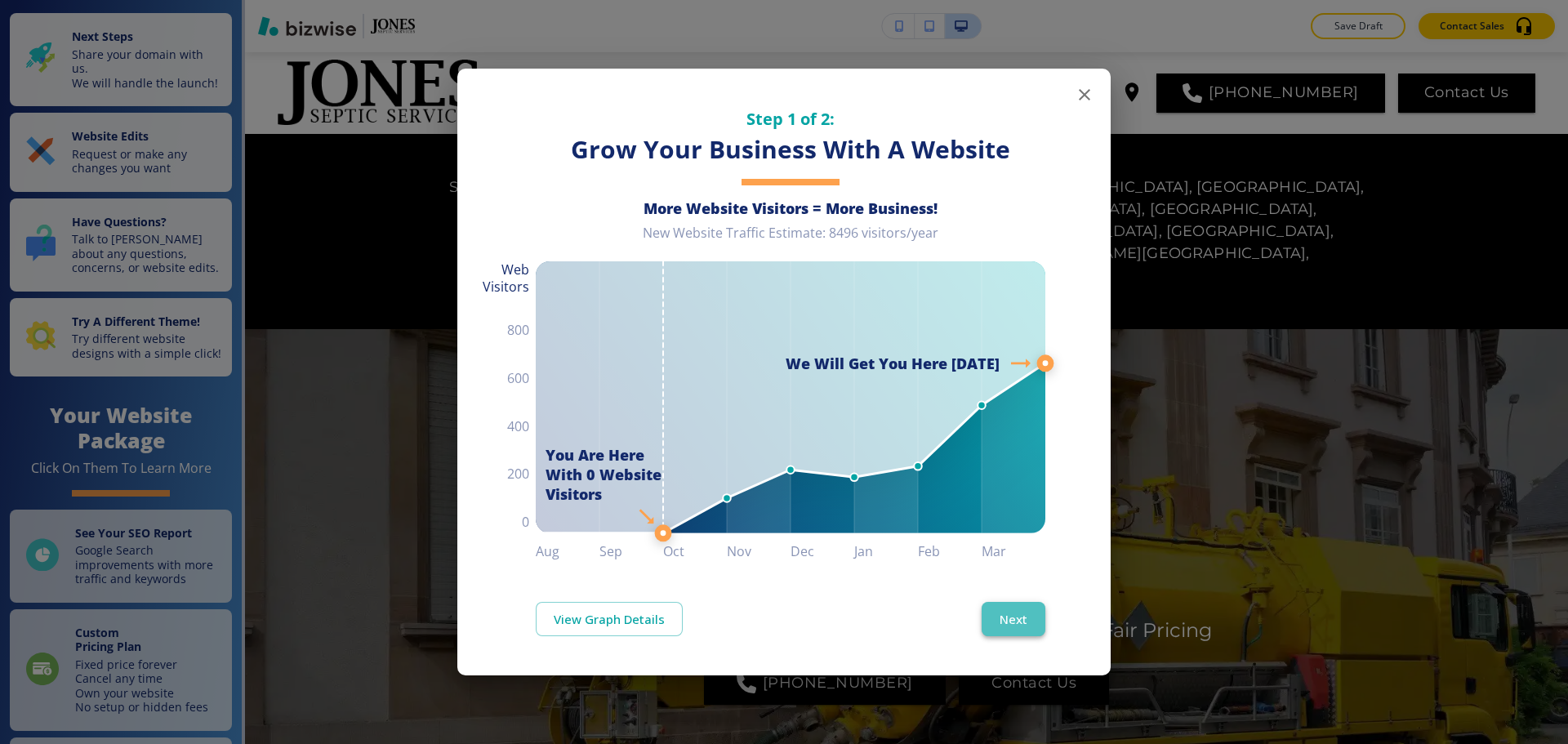
click at [1002, 621] on button "Next" at bounding box center [1014, 619] width 64 height 34
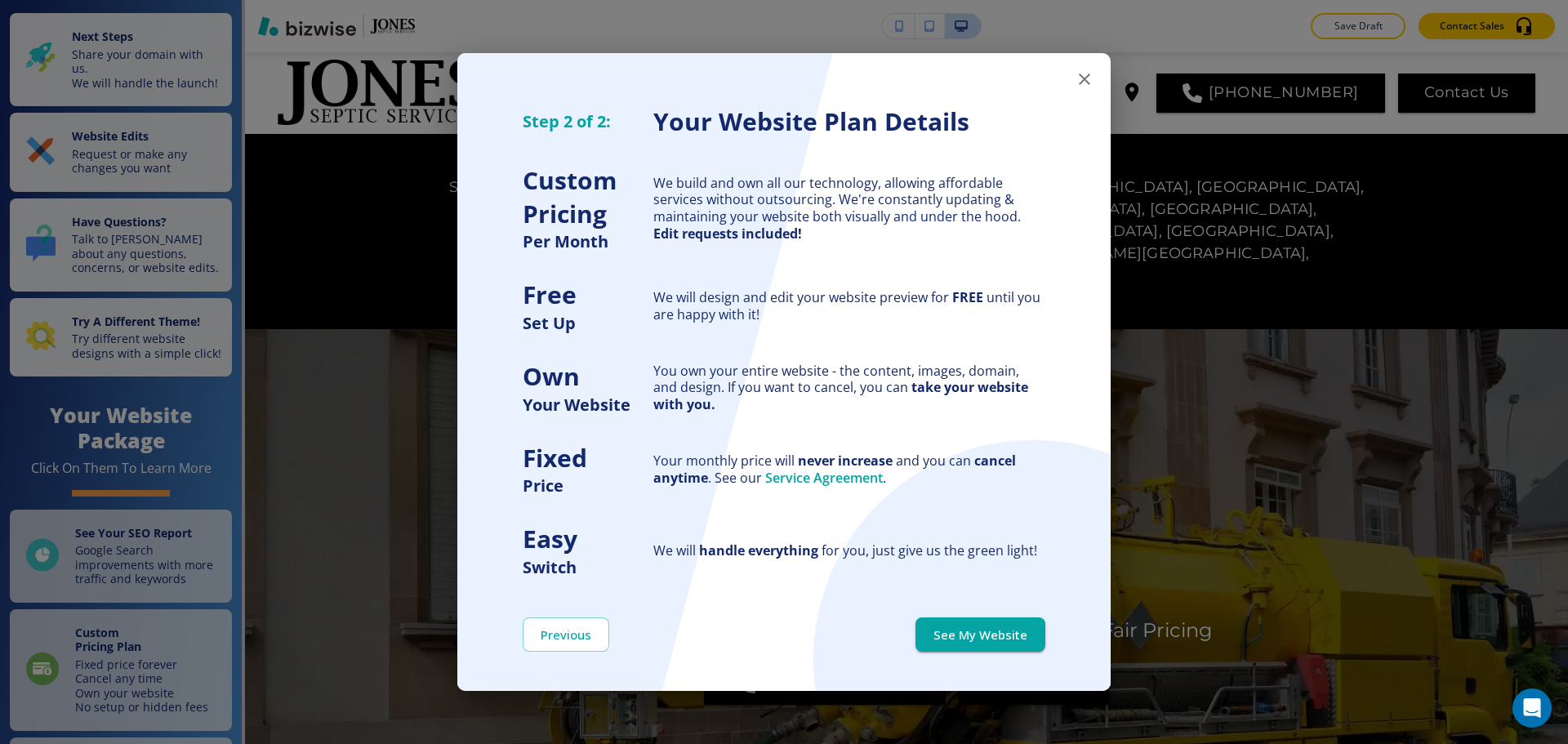
click at [1002, 624] on button "See My Website" at bounding box center [981, 634] width 130 height 34
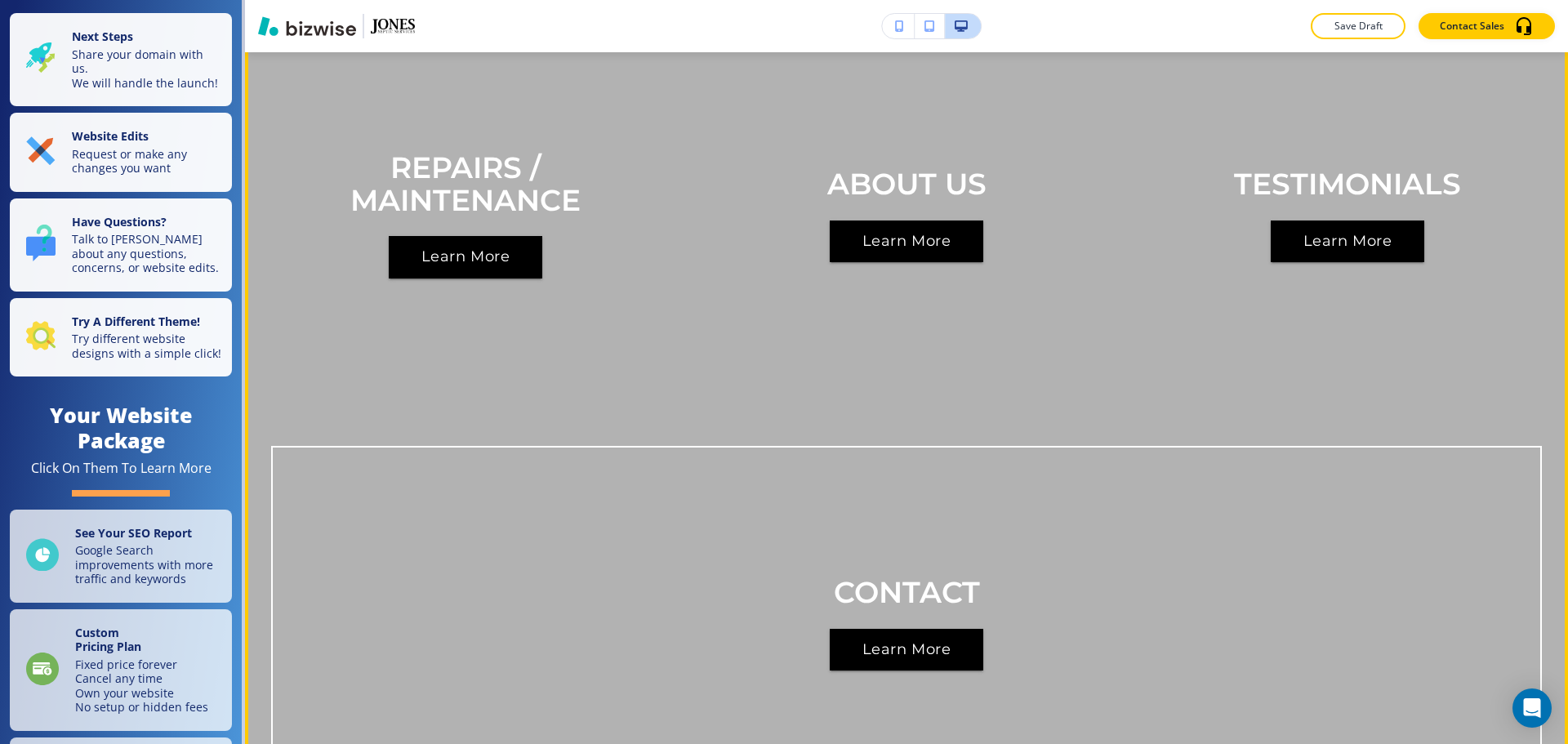
scroll to position [2531, 0]
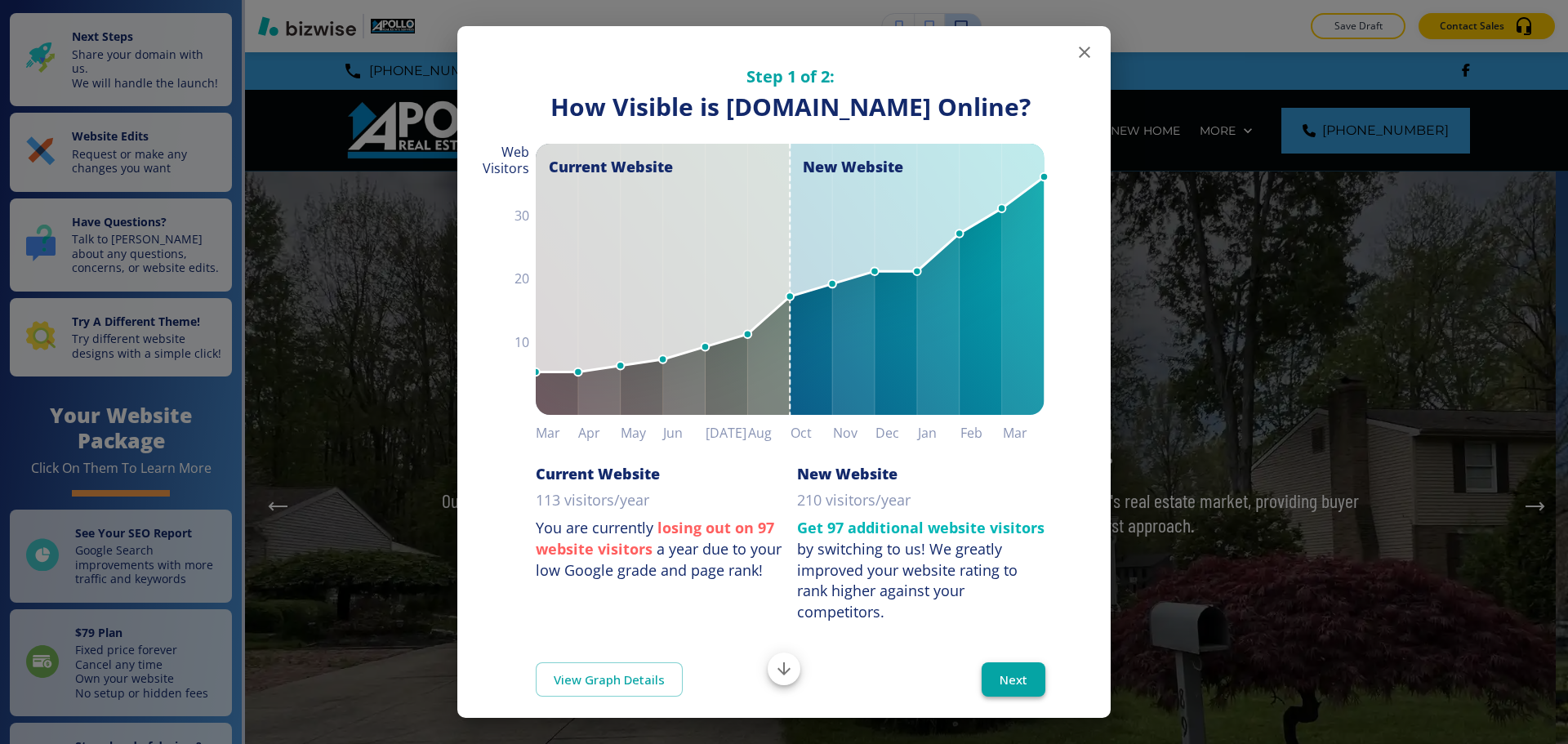
click at [1009, 692] on button "Next" at bounding box center [1014, 679] width 64 height 34
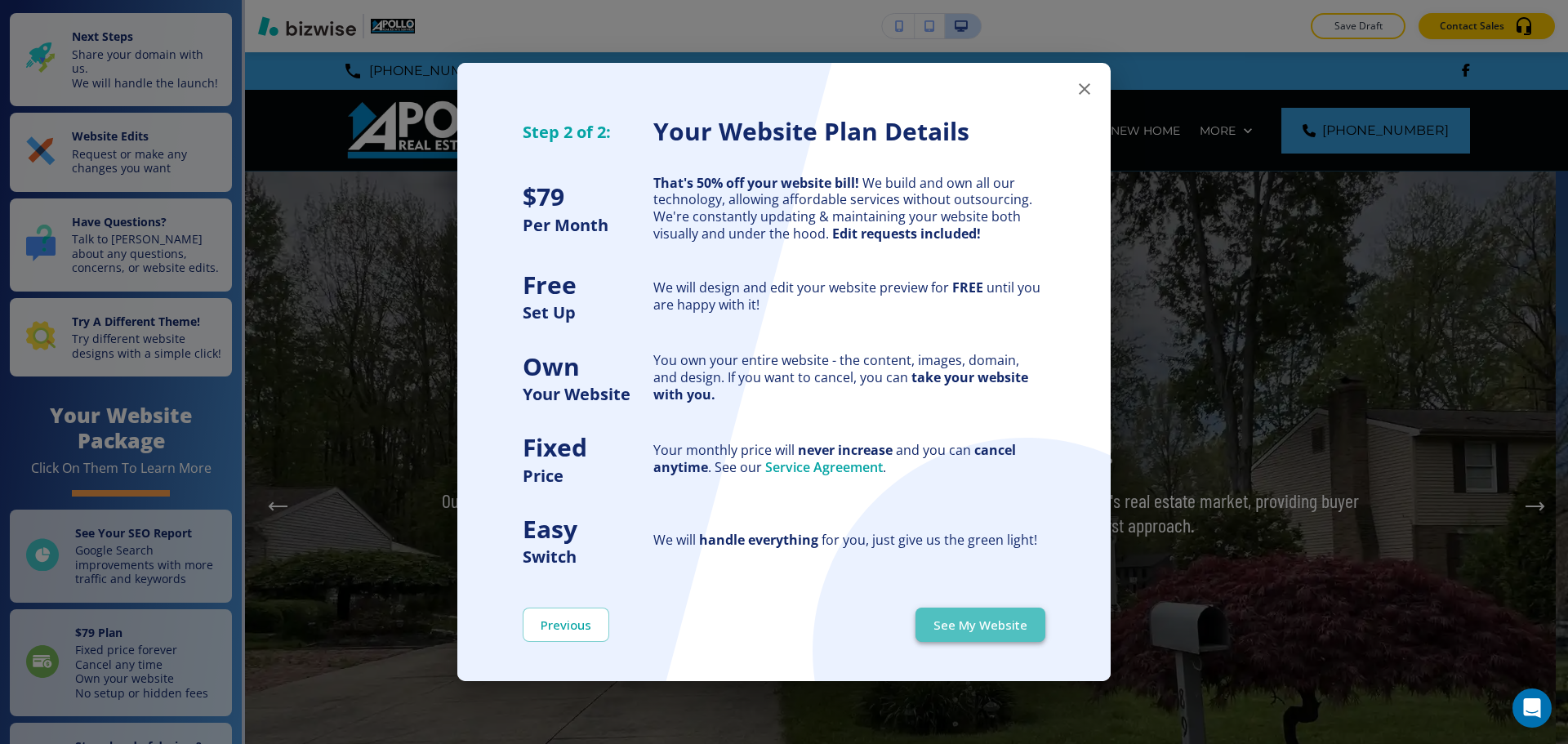
click at [995, 620] on button "See My Website" at bounding box center [981, 624] width 130 height 34
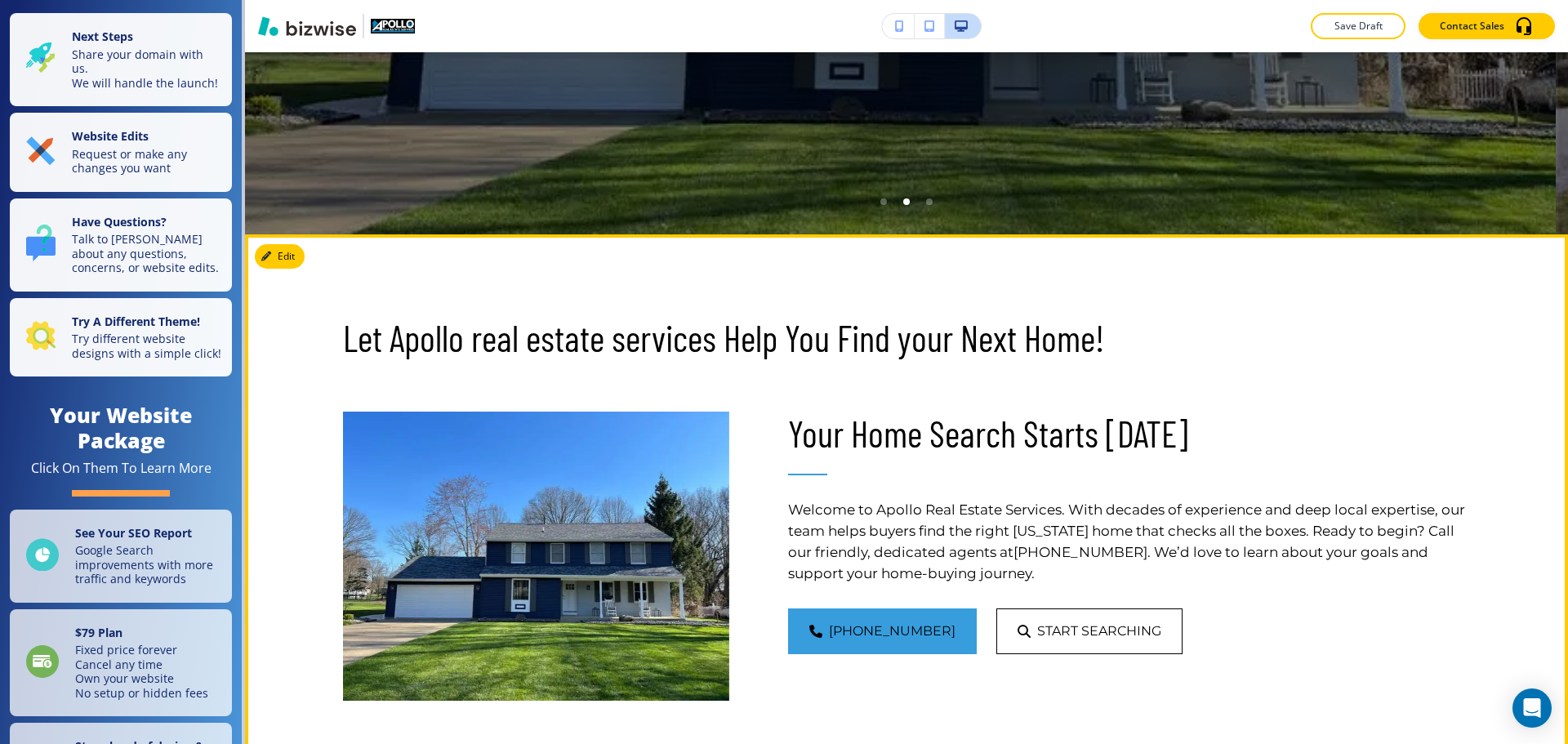
scroll to position [572, 0]
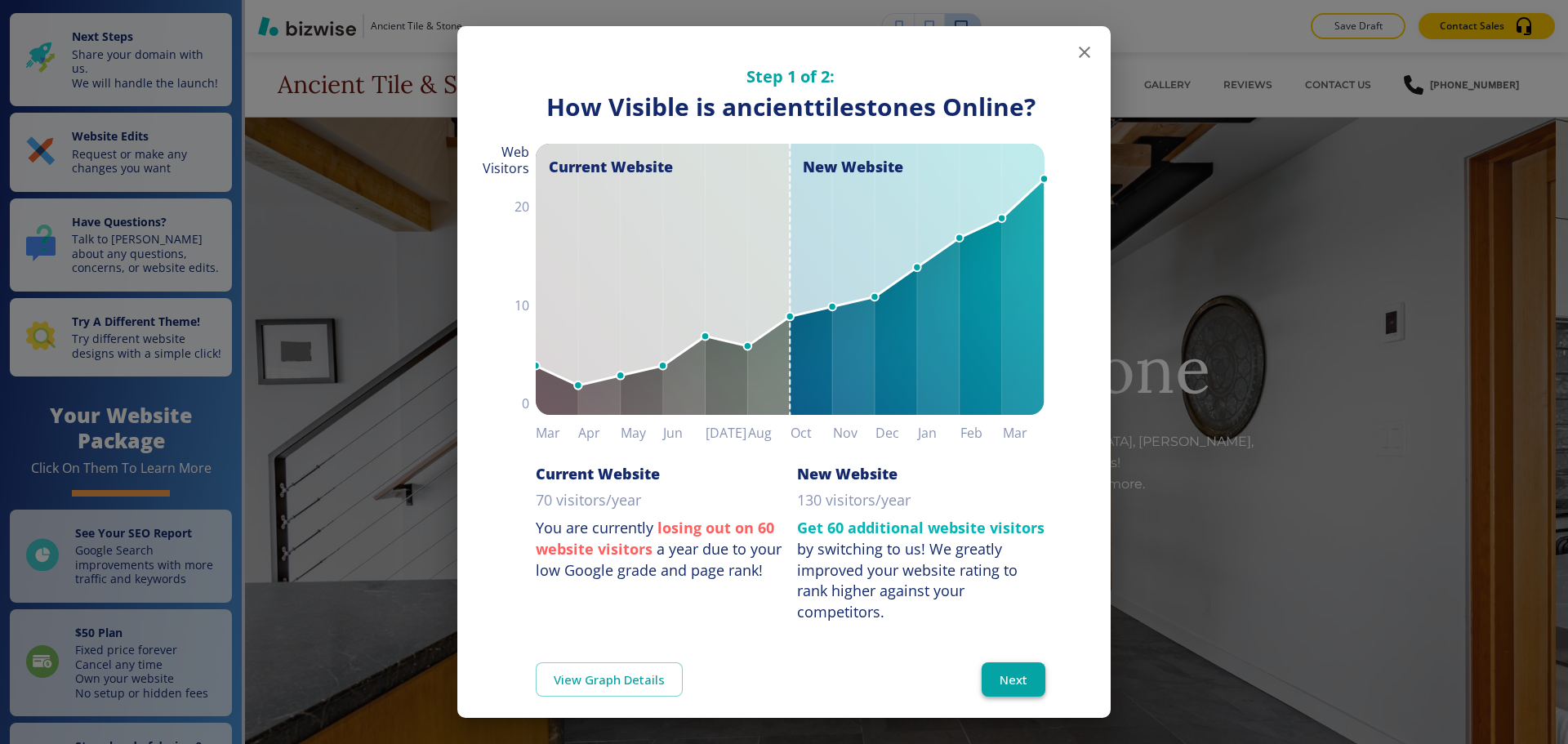
click at [993, 664] on button "Next" at bounding box center [1014, 679] width 64 height 34
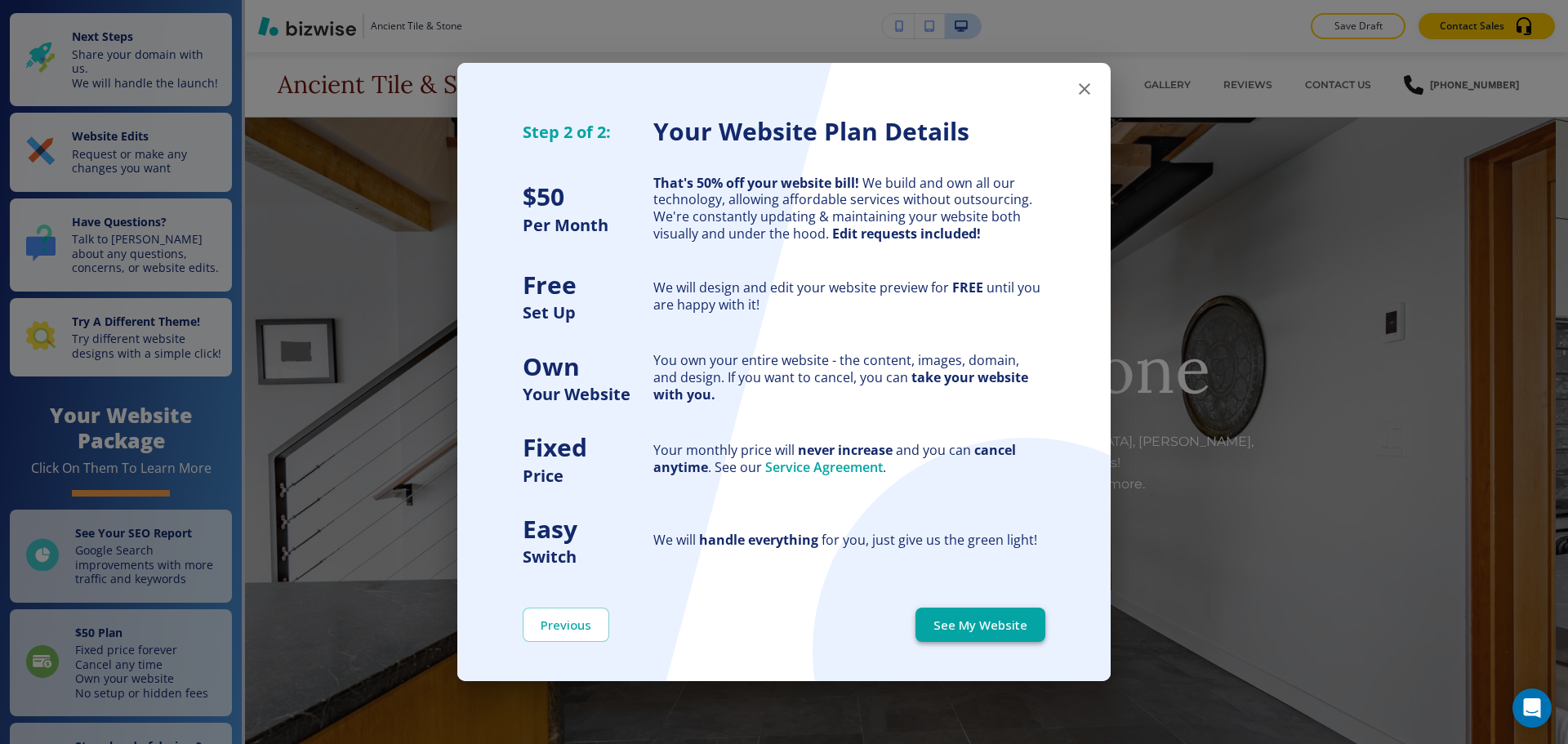
click at [1016, 629] on button "See My Website" at bounding box center [981, 624] width 130 height 34
